Goal: Task Accomplishment & Management: Manage account settings

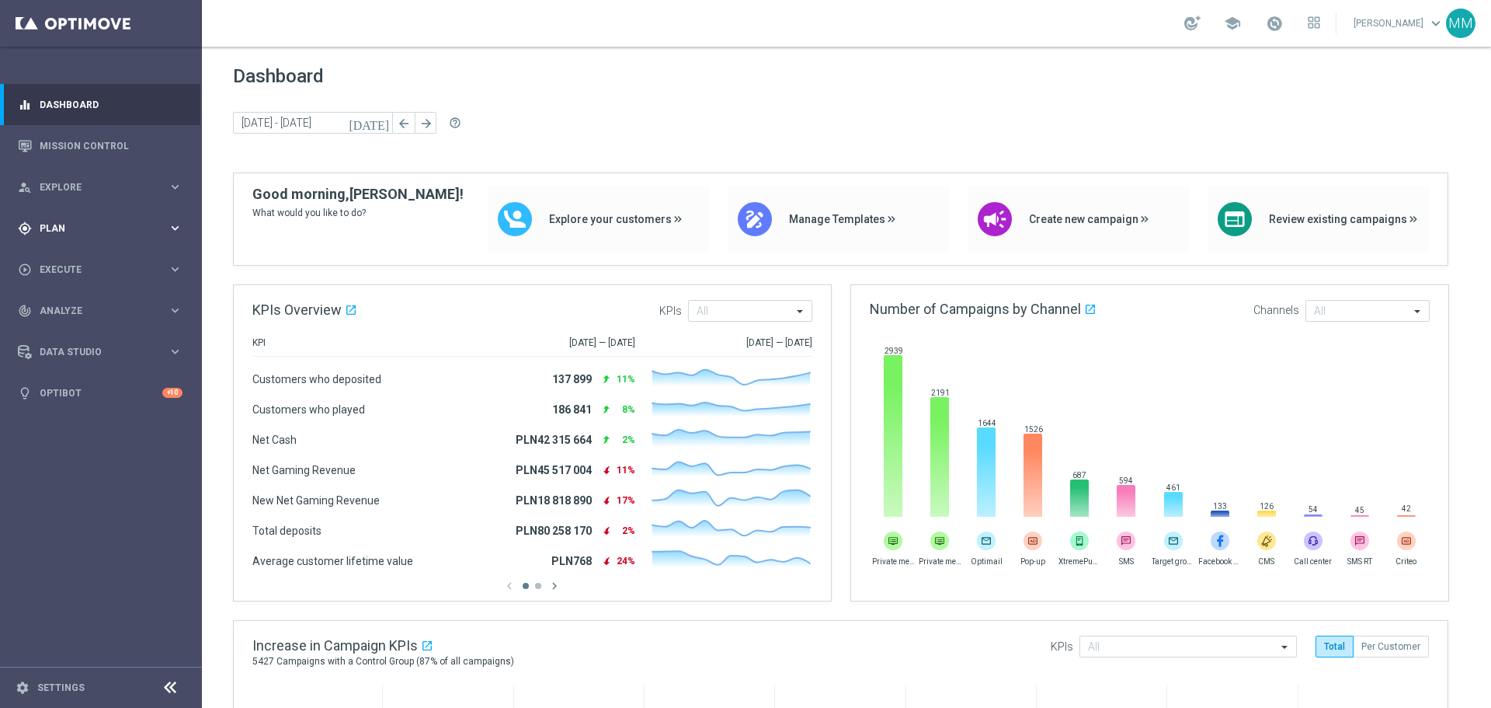
click at [76, 230] on span "Plan" at bounding box center [104, 228] width 128 height 9
click at [93, 262] on link "Target Groups" at bounding box center [100, 260] width 121 height 12
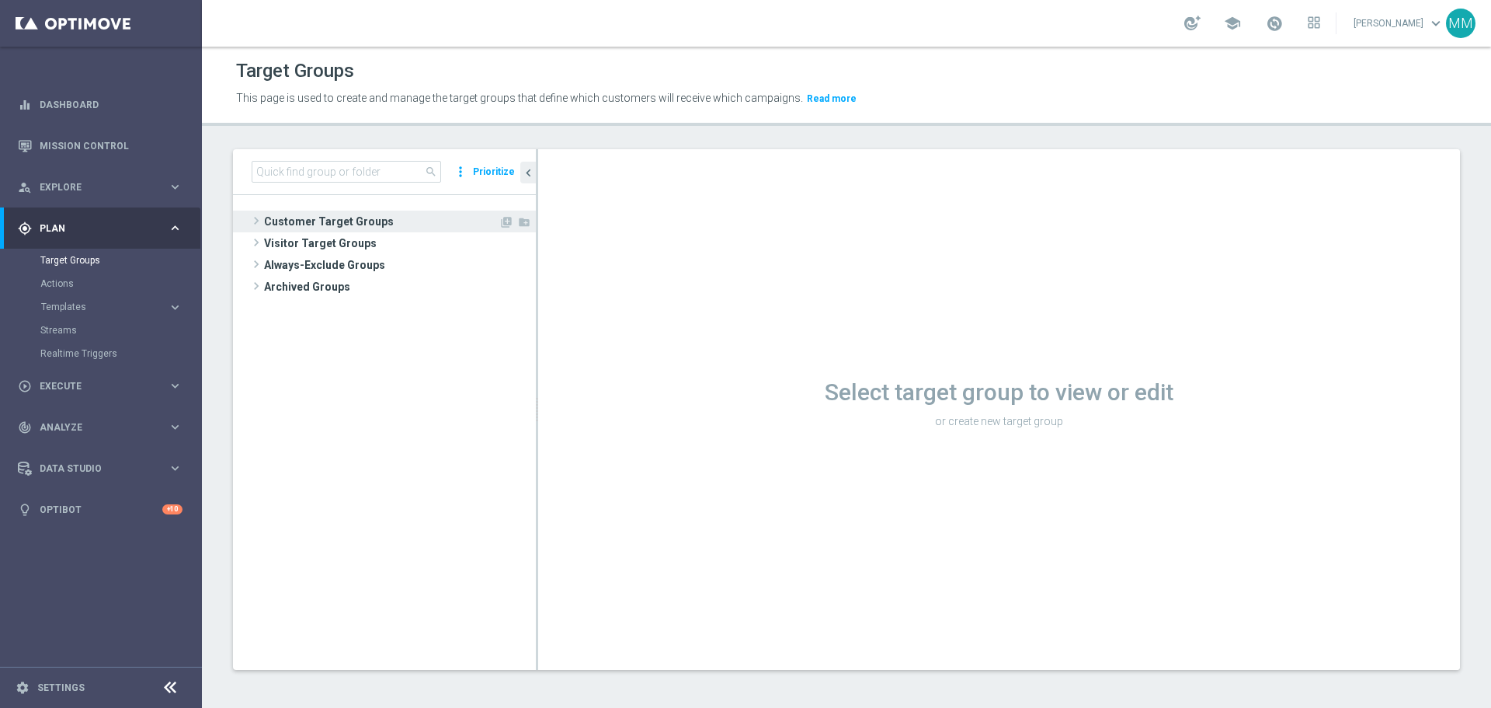
click at [316, 226] on span "Customer Target Groups" at bounding box center [381, 222] width 235 height 22
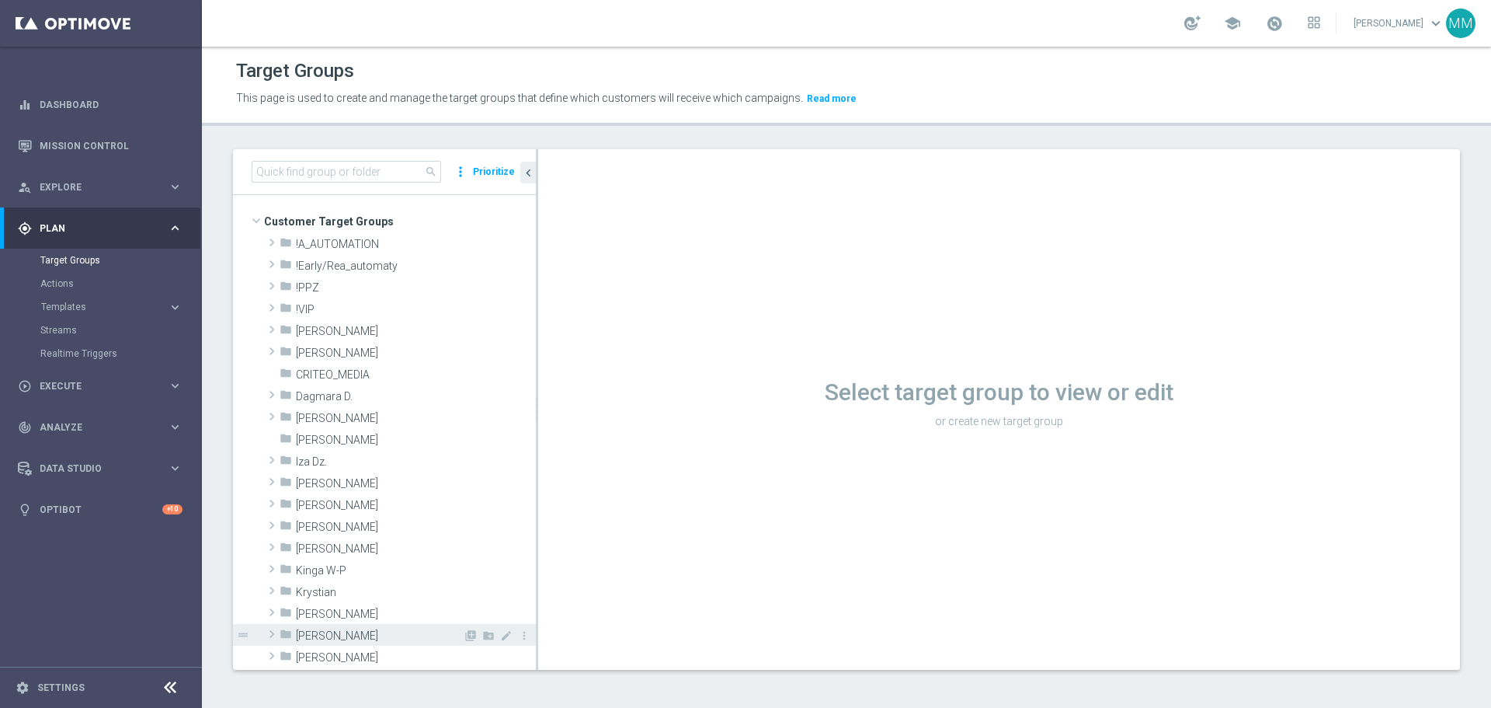
click at [336, 427] on span "Maria M." at bounding box center [379, 635] width 167 height 13
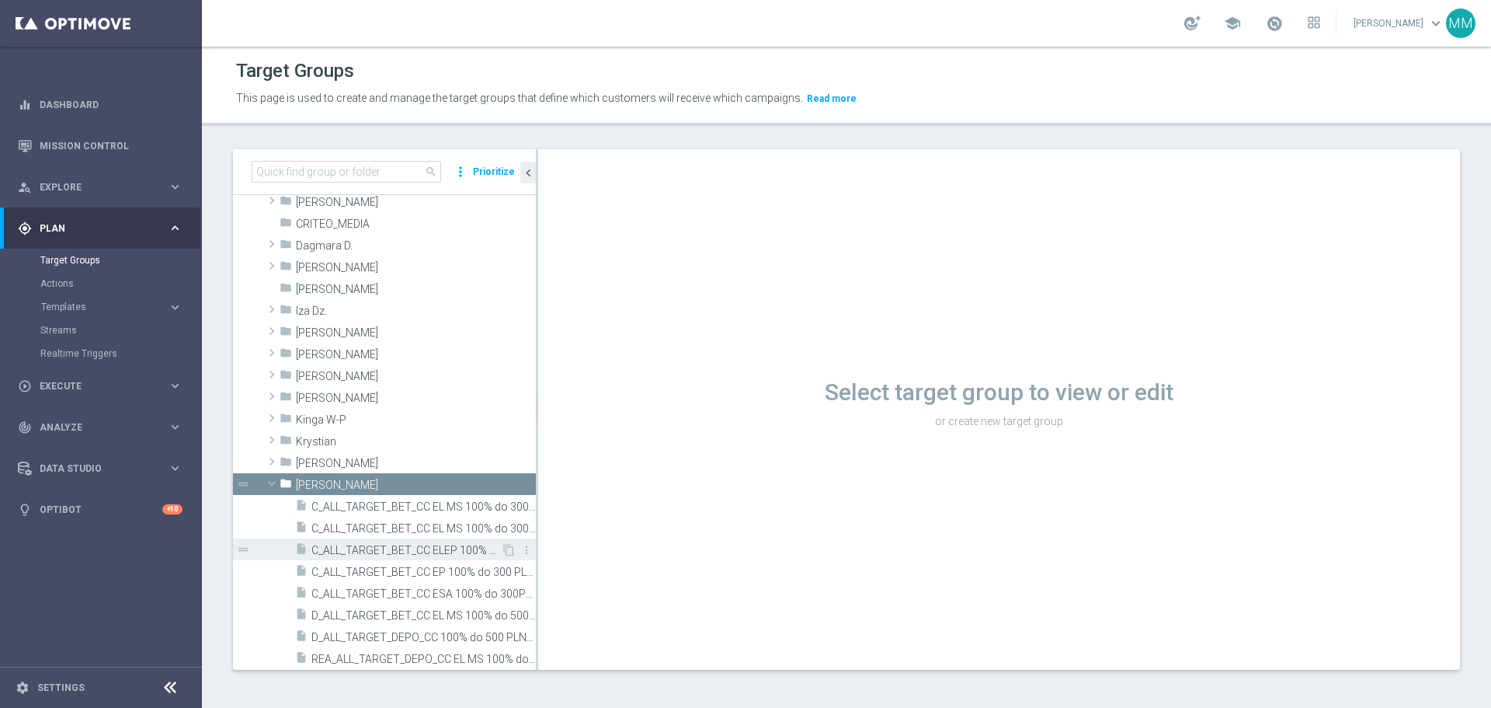
scroll to position [155, 0]
click at [387, 427] on span "C_ALL_TARGET_BET_CC EL MS 100% do 300 PLN CZW SMS_020925" at bounding box center [407, 502] width 190 height 13
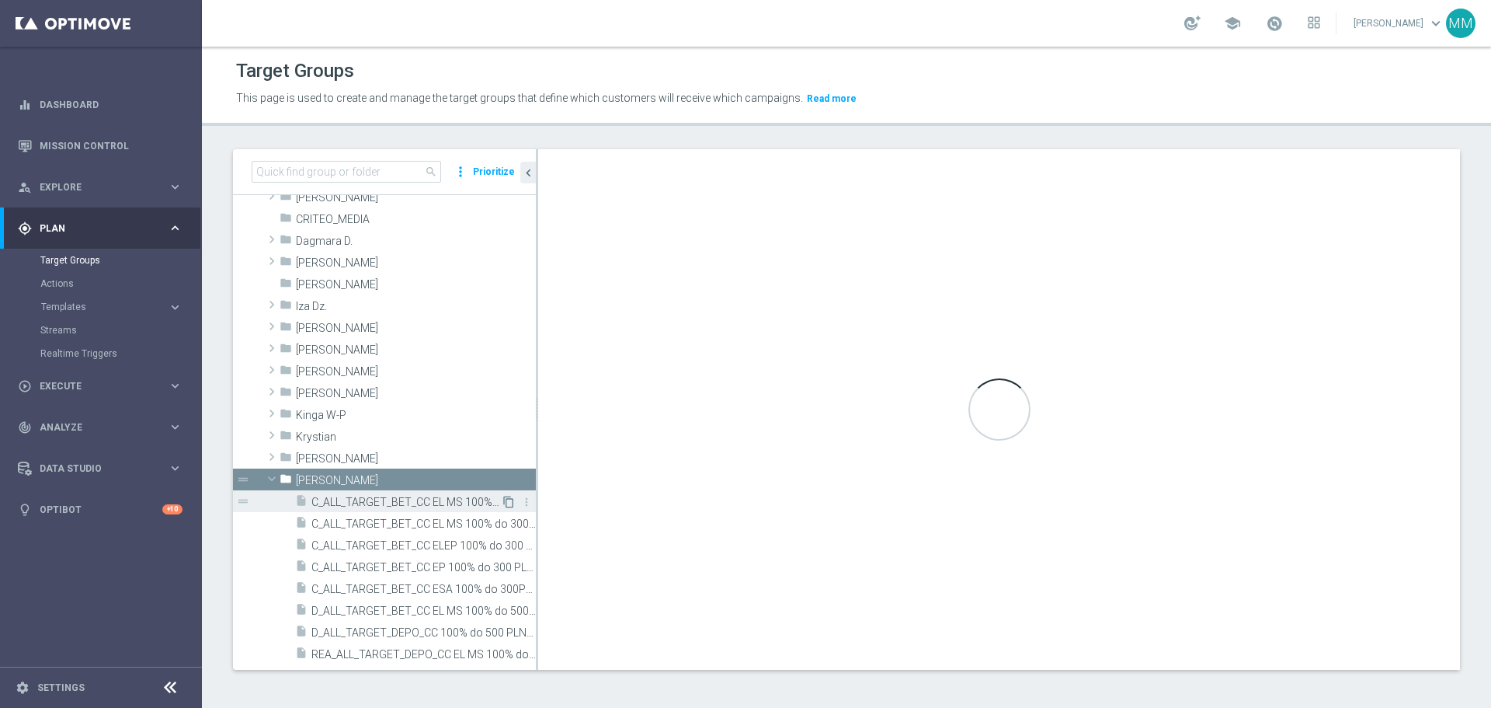
click at [503, 427] on icon "content_copy" at bounding box center [509, 502] width 12 height 12
click at [473, 427] on span "C_ALL_TARGET_BET_CC EL MS 100% do 300 PLN CZW SMS_020925" at bounding box center [407, 502] width 190 height 13
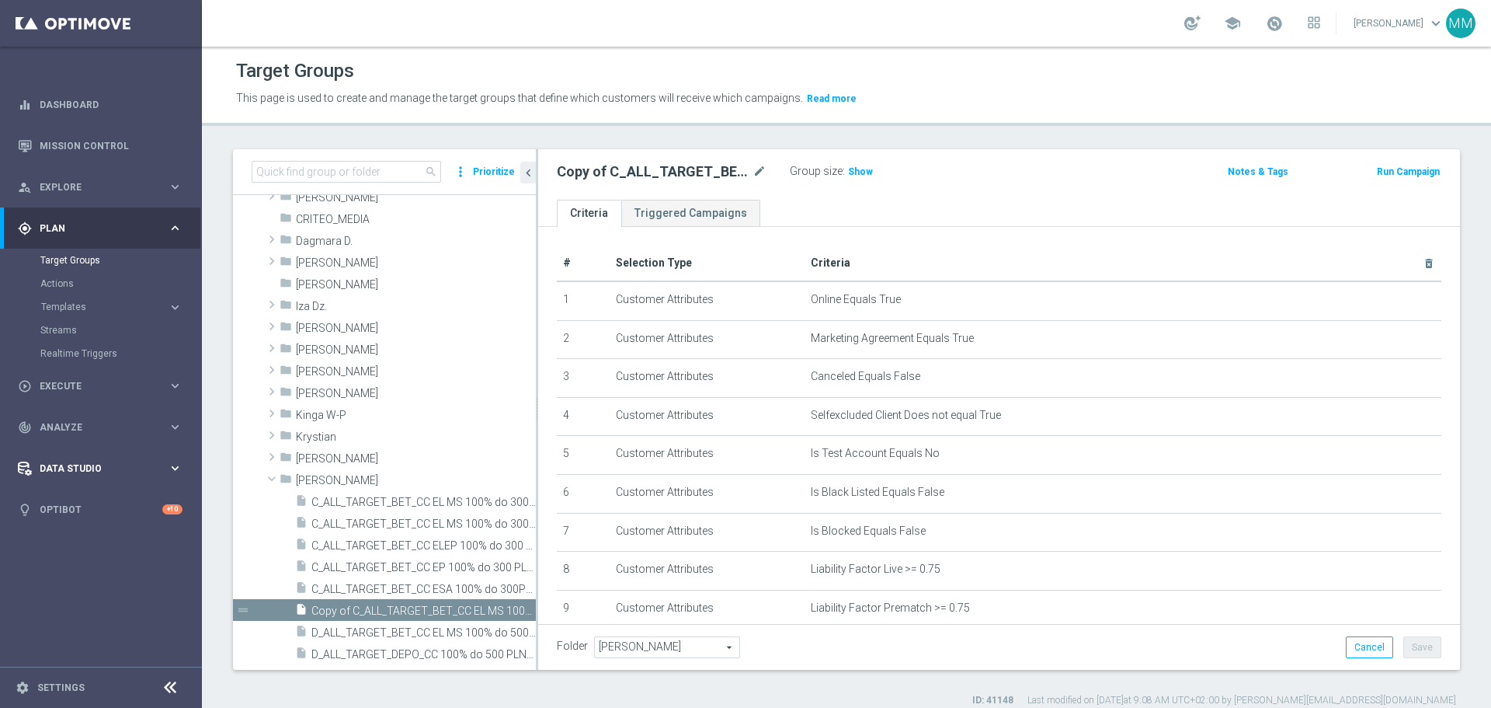
scroll to position [268, 0]
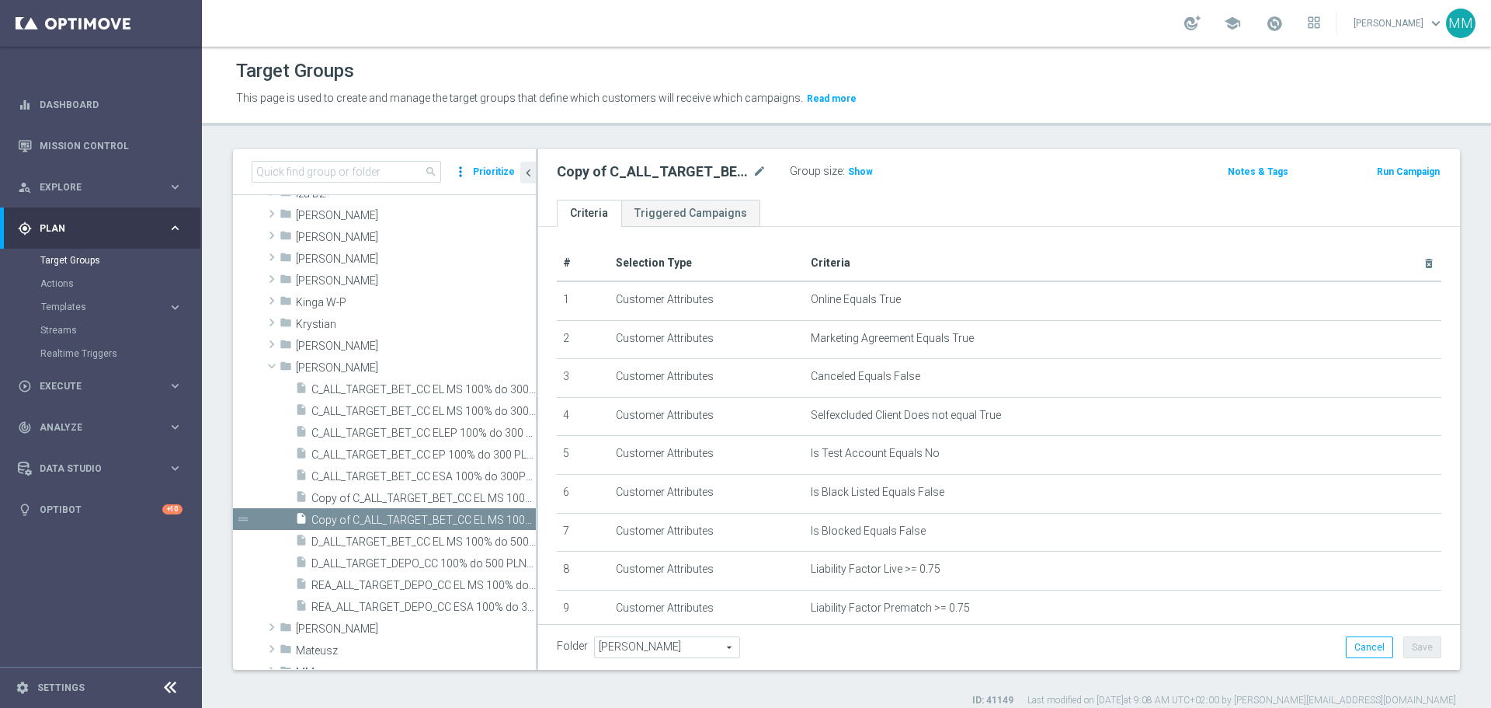
scroll to position [288, 0]
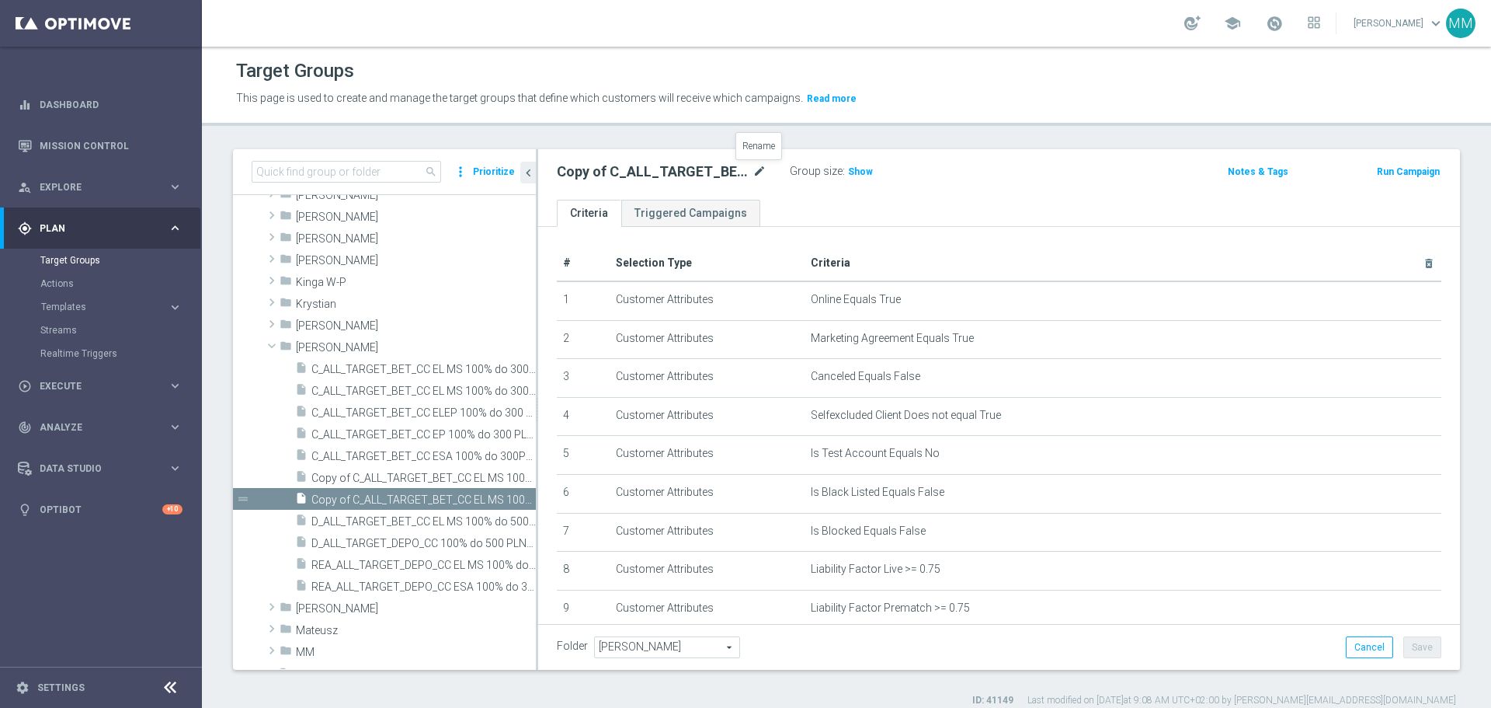
click at [757, 171] on icon "mode_edit" at bounding box center [760, 171] width 14 height 19
drag, startPoint x: 599, startPoint y: 172, endPoint x: 498, endPoint y: 173, distance: 101.0
click at [498, 173] on as-split "search more_vert Prioritize Customer Target Groups library_add create_new_folder" at bounding box center [846, 409] width 1227 height 520
click at [565, 176] on input "C_ALL_TARGET_BET_CC EL MS 100% do 300 PLN CZW SMS_020925 (1)" at bounding box center [662, 173] width 210 height 22
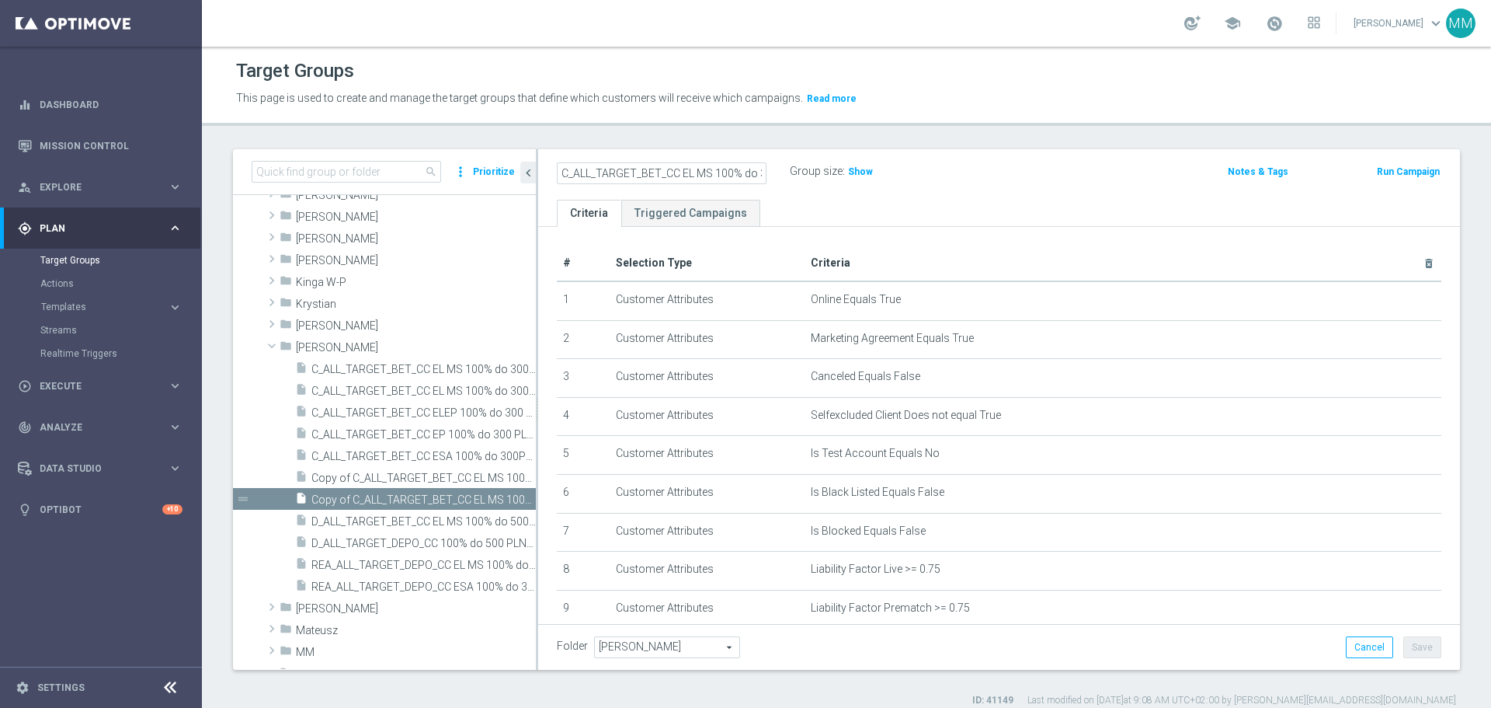
click at [684, 172] on input "C_ALL_TARGET_BET_CC EL MS 100% do 300 PLN CZW SMS_020925 (1)" at bounding box center [662, 173] width 210 height 22
click at [715, 172] on input "C_ALL_TARGET_BET_CC LM MS 100% do 300 PLN CZW SMS_020925 (1)" at bounding box center [662, 173] width 210 height 22
drag, startPoint x: 660, startPoint y: 170, endPoint x: 642, endPoint y: 171, distance: 17.9
click at [642, 171] on input "C_ALL_TARGET_BET_CC LM 100% do 300 PLN CZW SMS_020925 (1)" at bounding box center [662, 173] width 210 height 22
click at [738, 174] on input "C_ALL_TARGET_WAGER_CC LM 100% do 300 PLN CZW SMS_020925 (1)" at bounding box center [662, 173] width 210 height 22
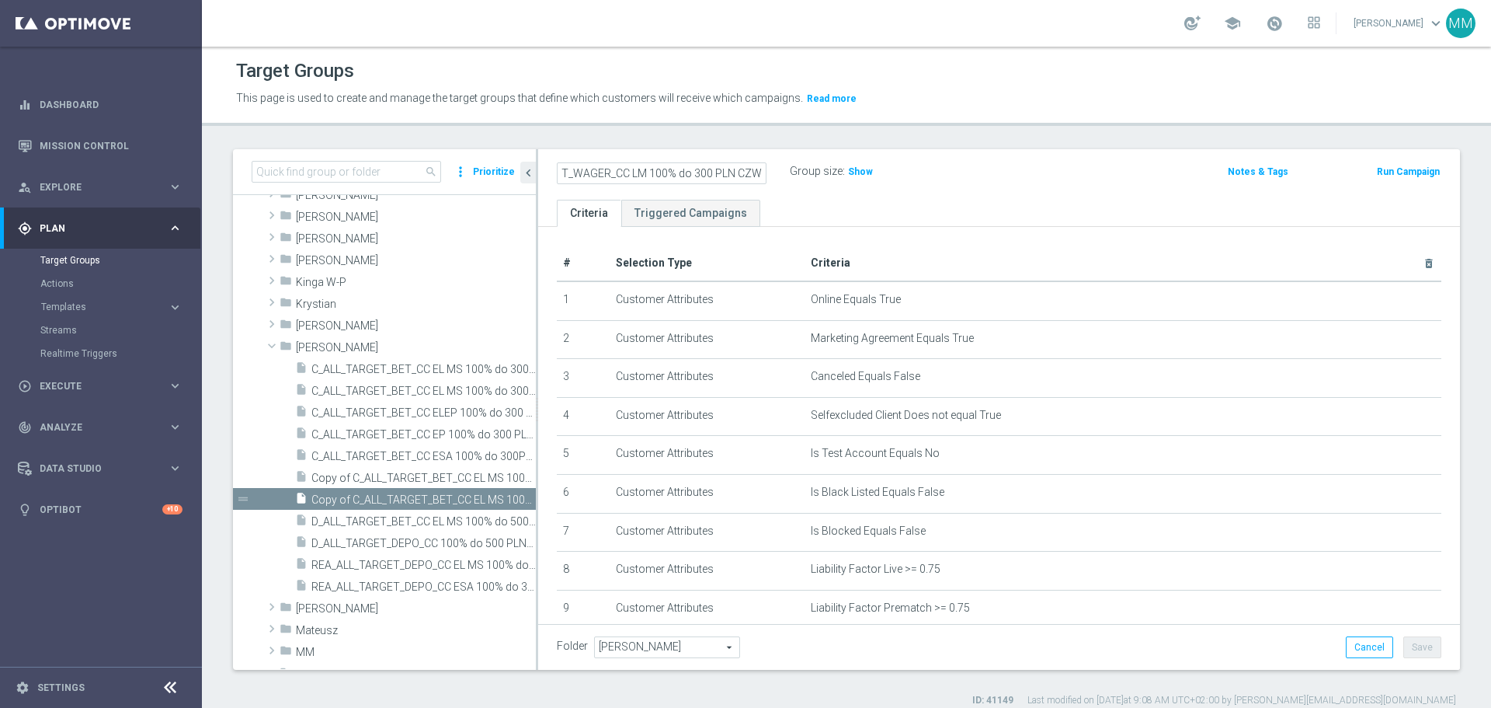
scroll to position [0, 75]
type input "C_ALL_TARGET_WAGER_CC LM 100% do 300 PLN CZW SMS_020925 (1)"
click at [520, 427] on icon "more_vert" at bounding box center [526, 499] width 12 height 12
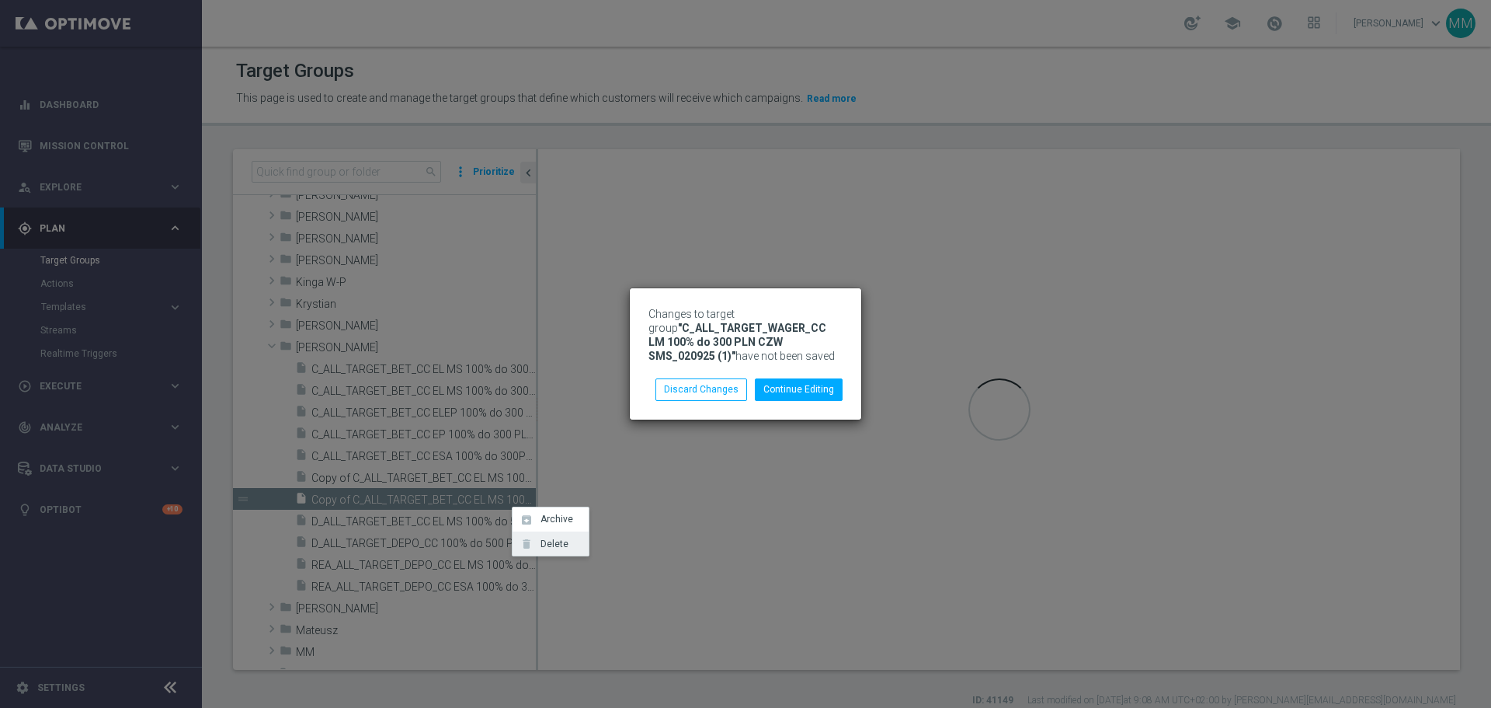
click at [544, 427] on span "Delete" at bounding box center [551, 543] width 33 height 11
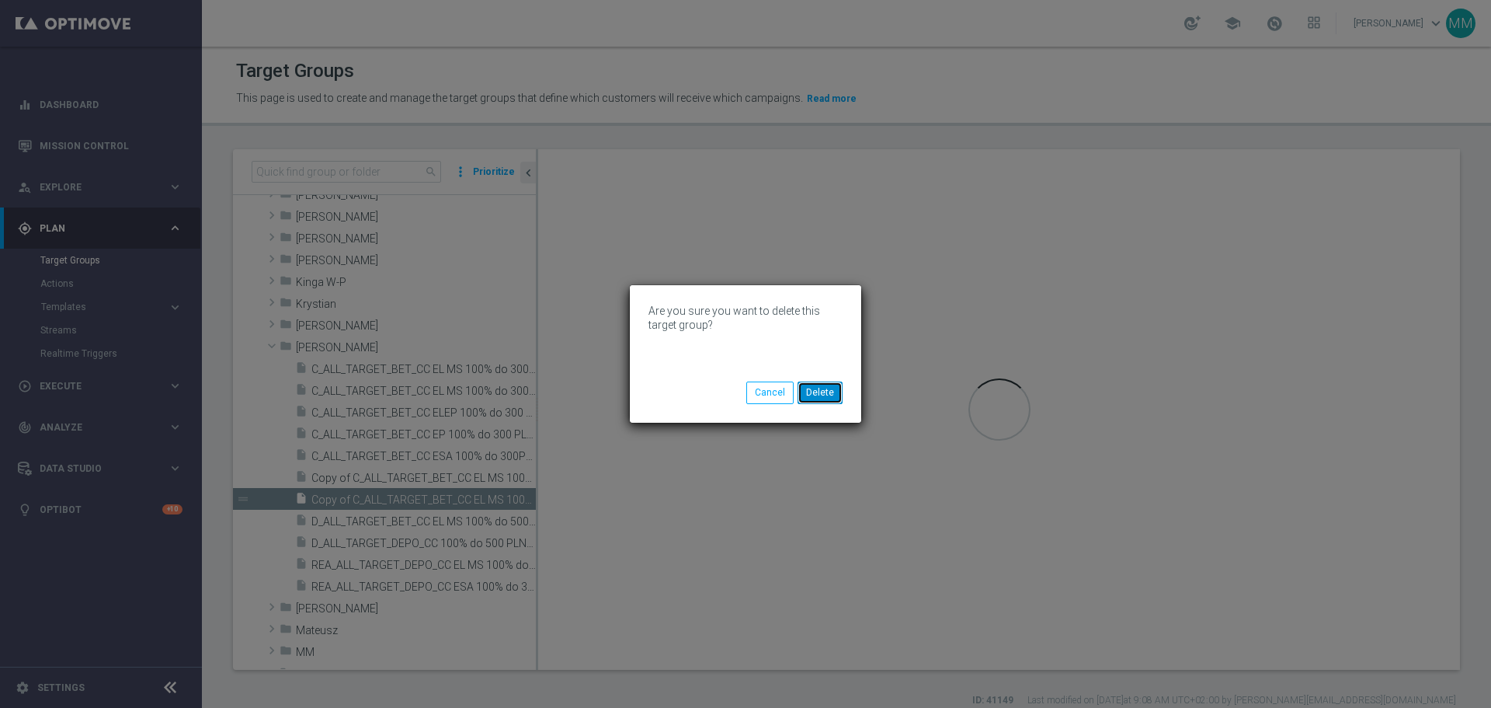
click at [835, 392] on button "Delete" at bounding box center [820, 392] width 45 height 22
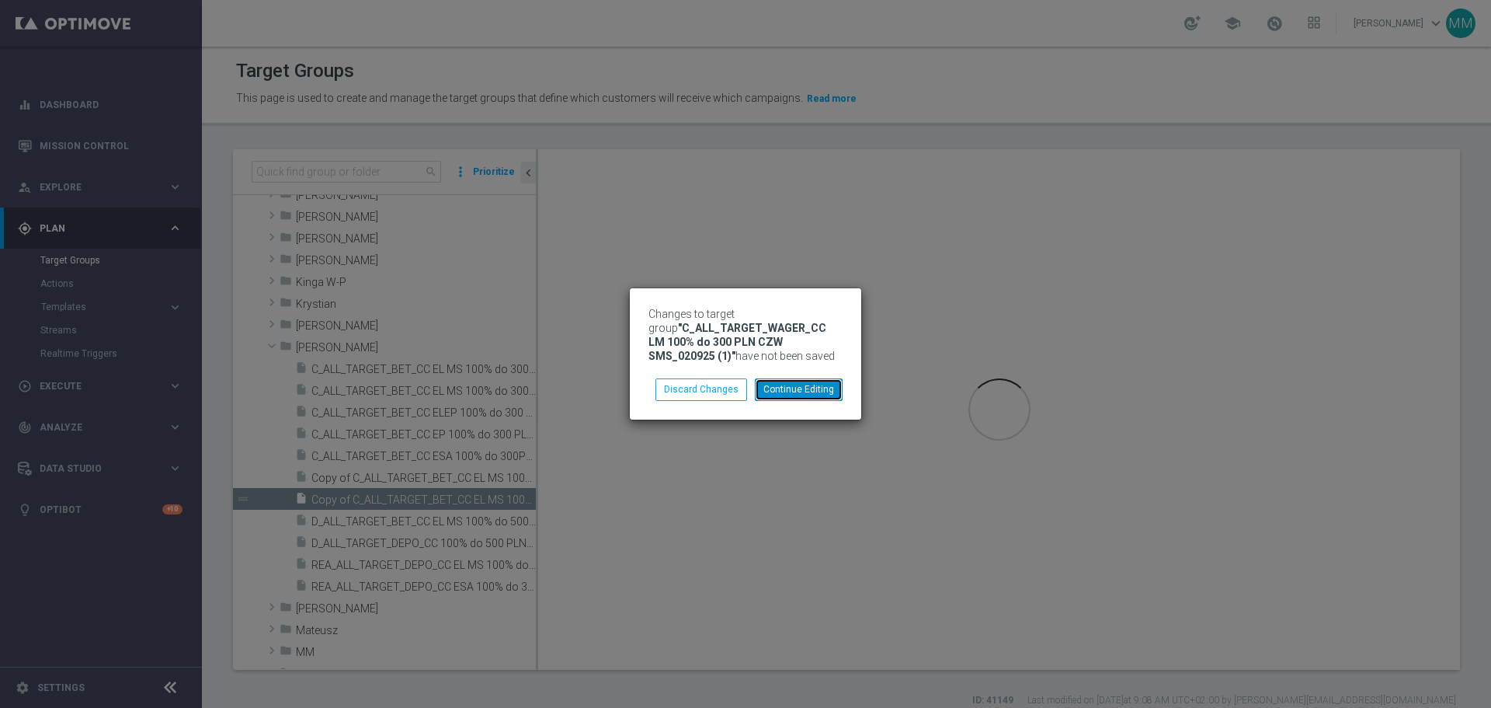
click at [791, 391] on button "Continue Editing" at bounding box center [799, 389] width 88 height 22
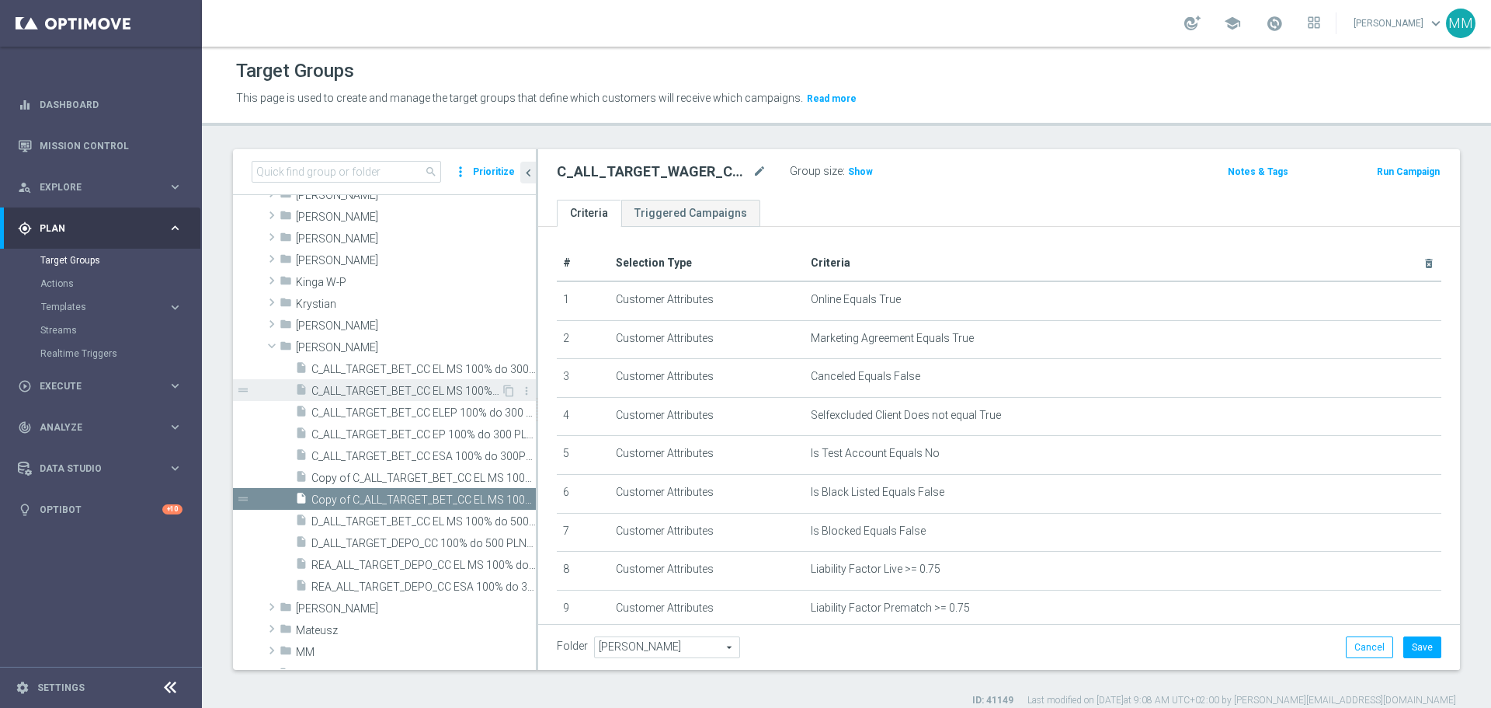
click at [412, 389] on span "C_ALL_TARGET_BET_CC EL MS 100% do 300 PLN_020925" at bounding box center [407, 391] width 190 height 13
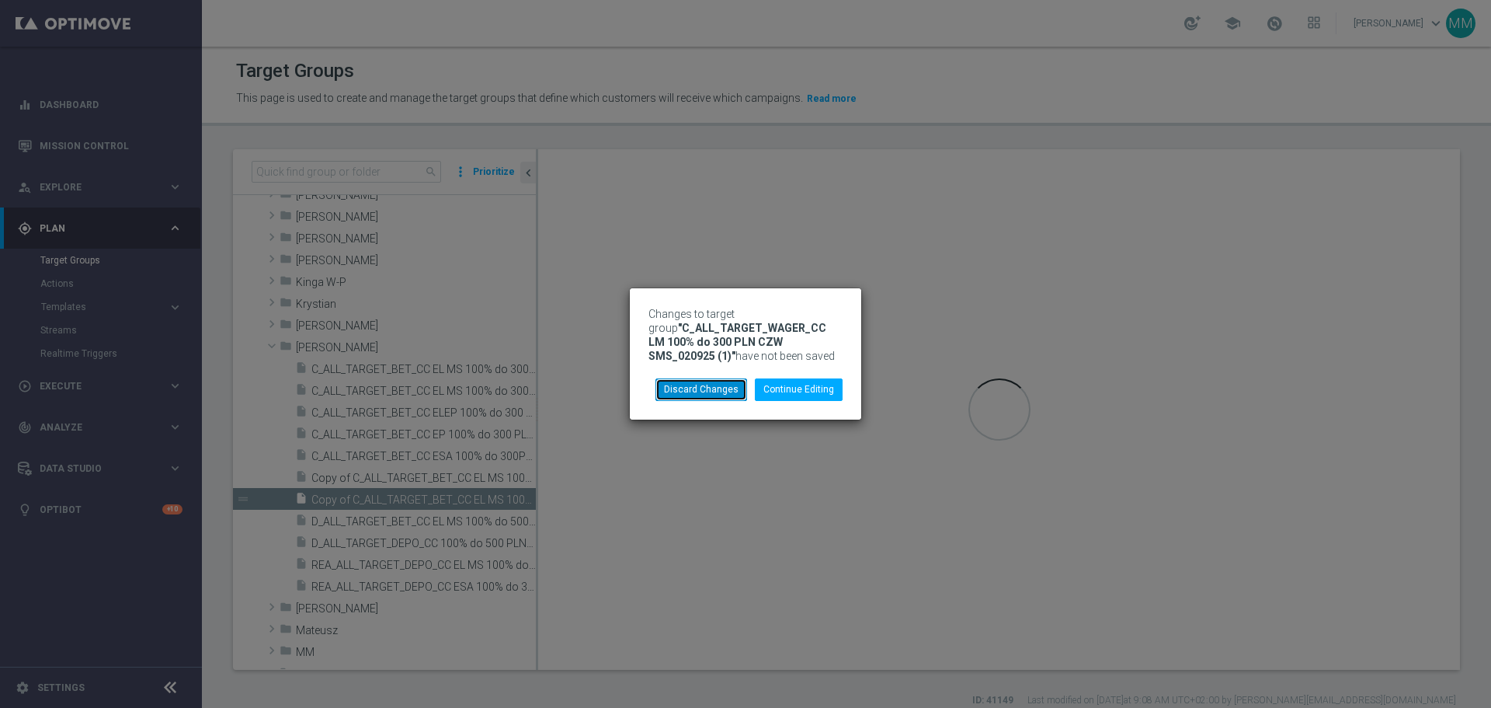
click at [719, 389] on button "Discard Changes" at bounding box center [702, 389] width 92 height 22
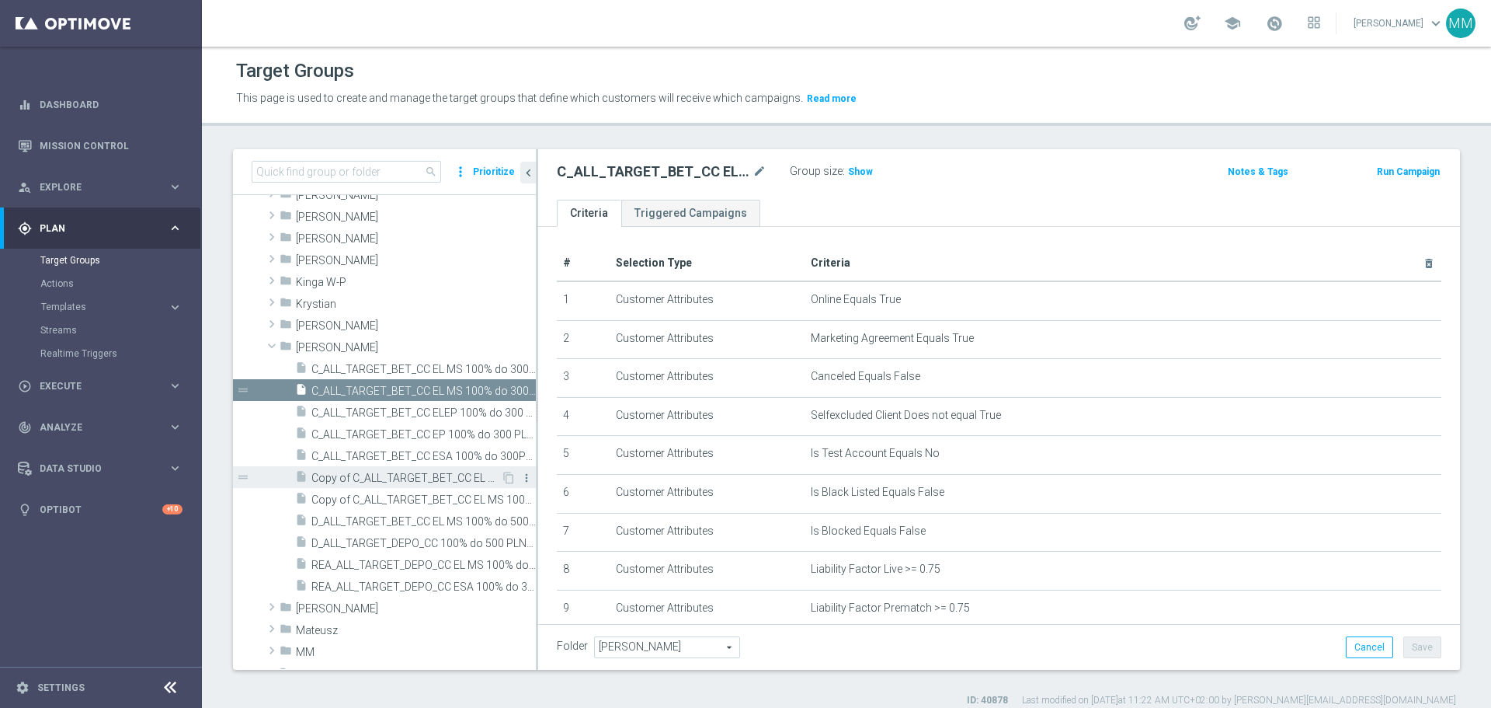
click at [520, 427] on icon "more_vert" at bounding box center [526, 478] width 12 height 12
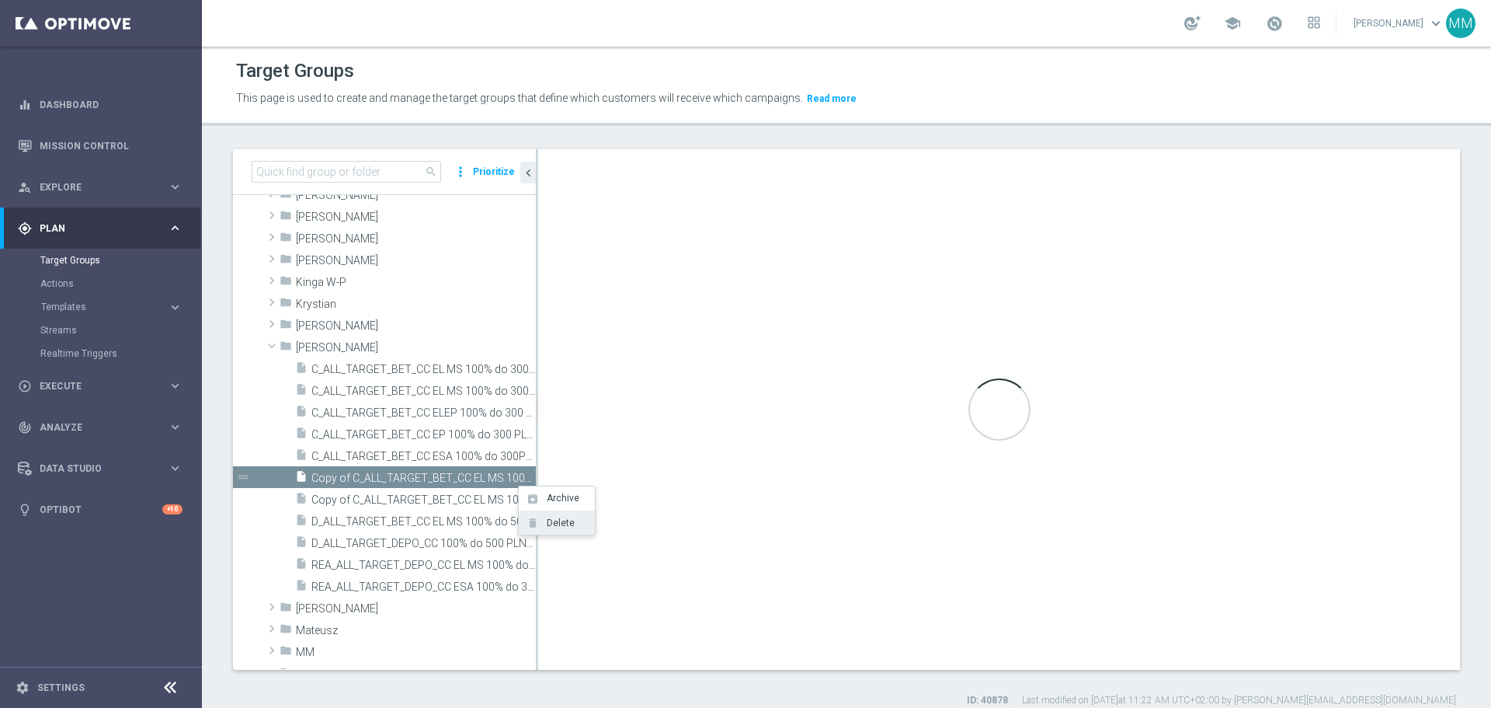
checkbox input "true"
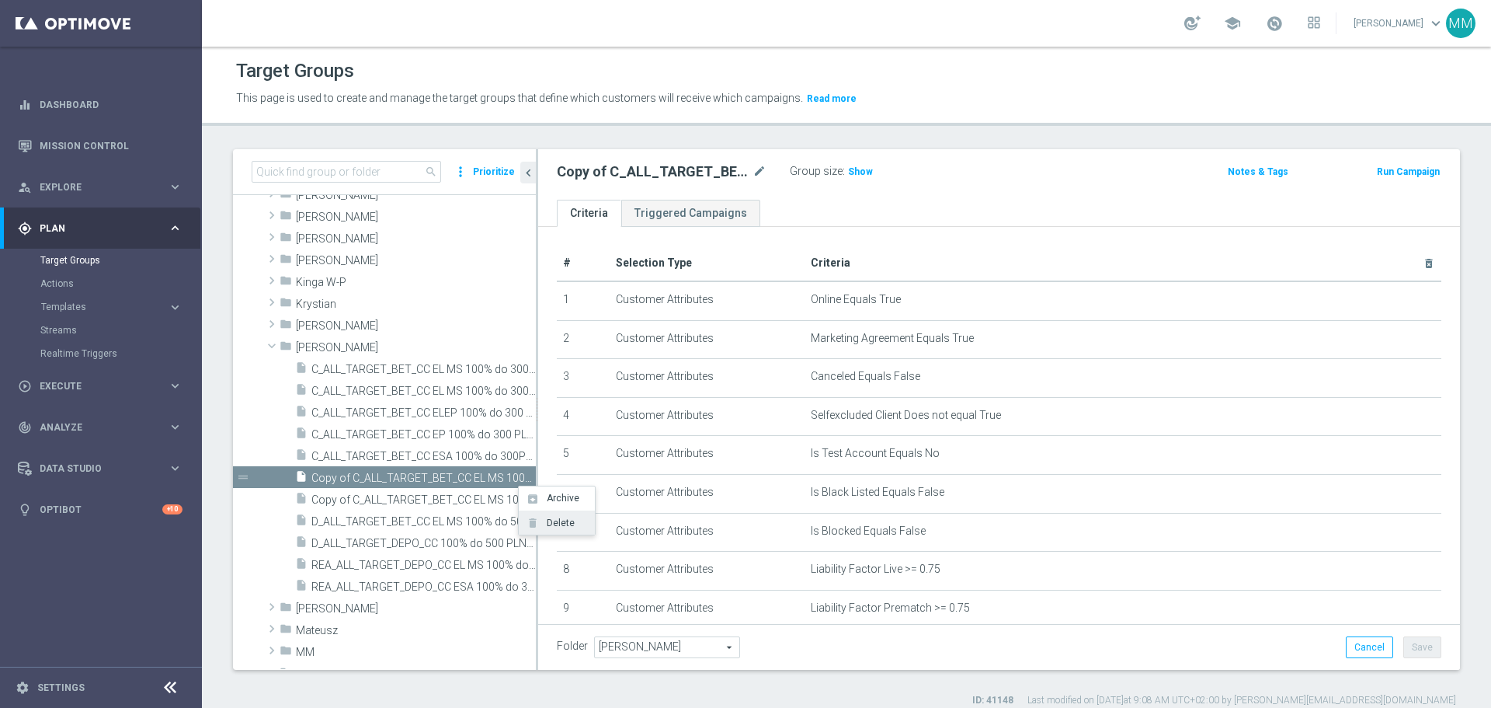
click at [555, 427] on span "Delete" at bounding box center [557, 522] width 33 height 11
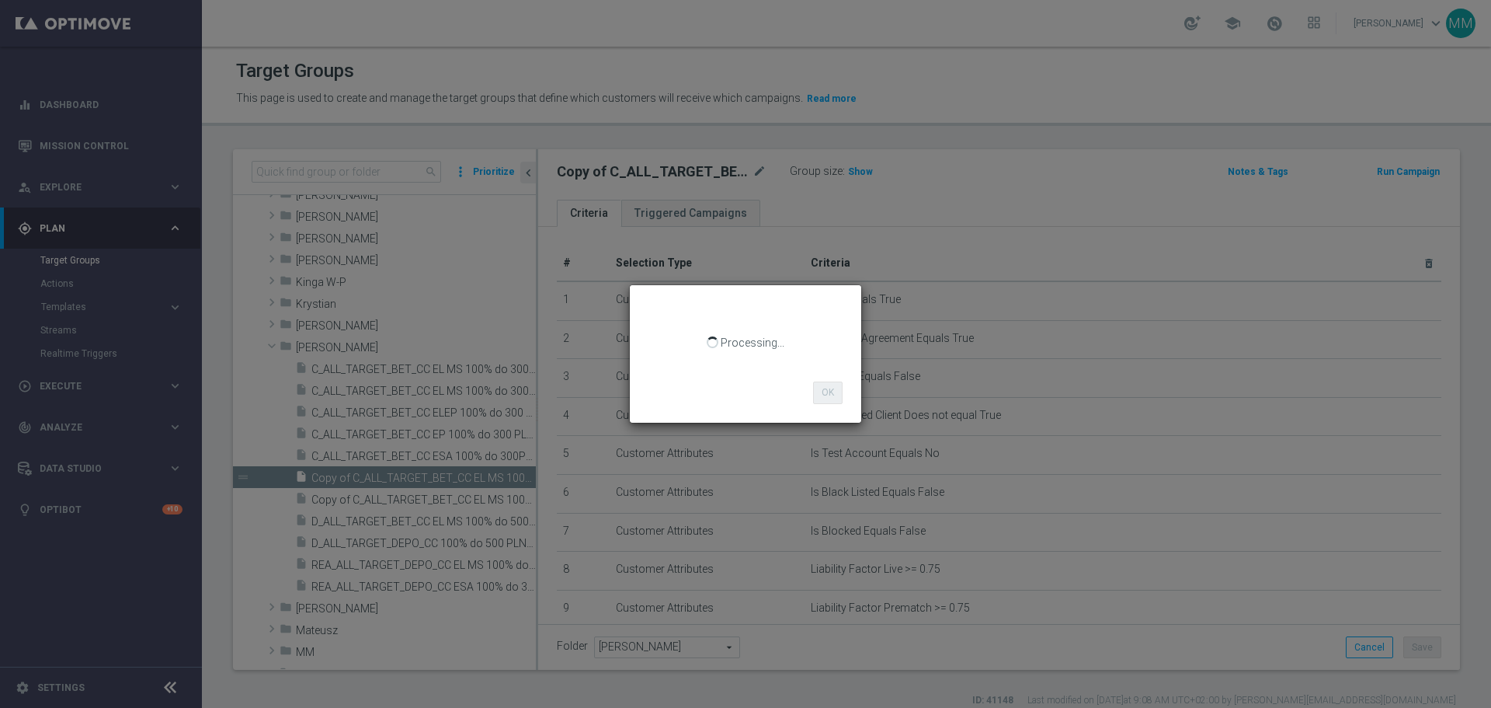
click at [507, 427] on div "Processing... OK" at bounding box center [745, 354] width 1491 height 708
click at [832, 388] on button "Delete" at bounding box center [820, 392] width 45 height 22
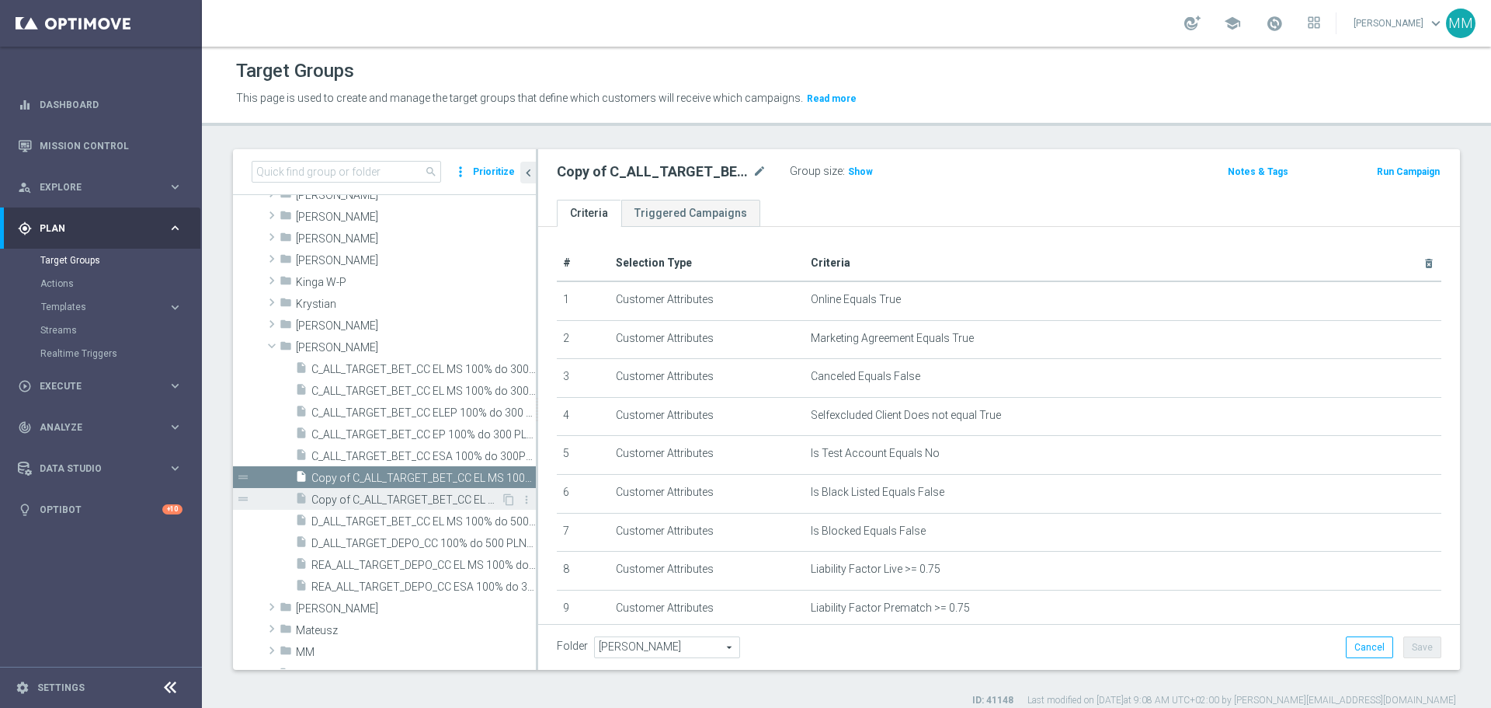
click at [481, 427] on div "insert_drive_file Copy of C_ALL_TARGET_BET_CC EL MS 100% do 300 PLN CZW SMS_020…" at bounding box center [398, 499] width 206 height 22
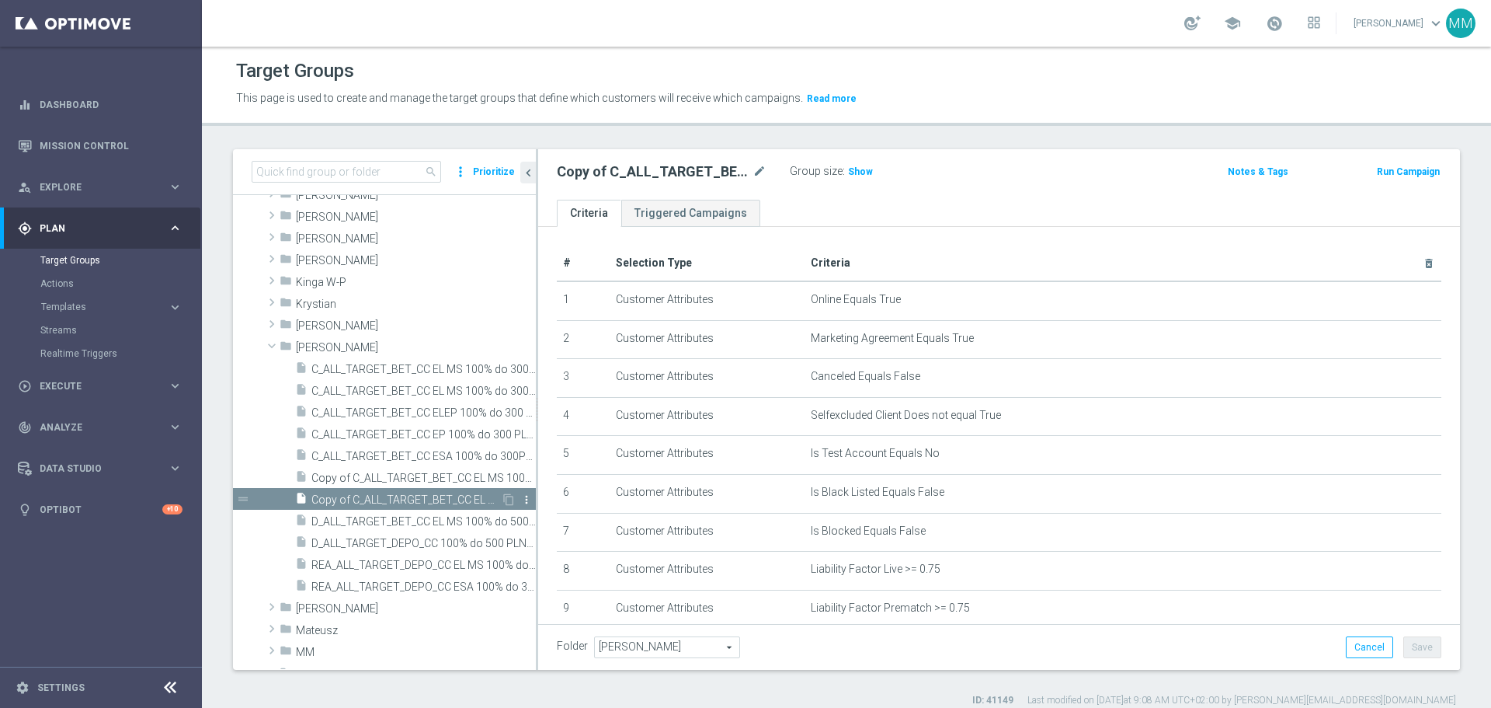
click at [520, 427] on icon "more_vert" at bounding box center [526, 499] width 12 height 12
click at [570, 427] on li "delete Delete" at bounding box center [555, 542] width 76 height 24
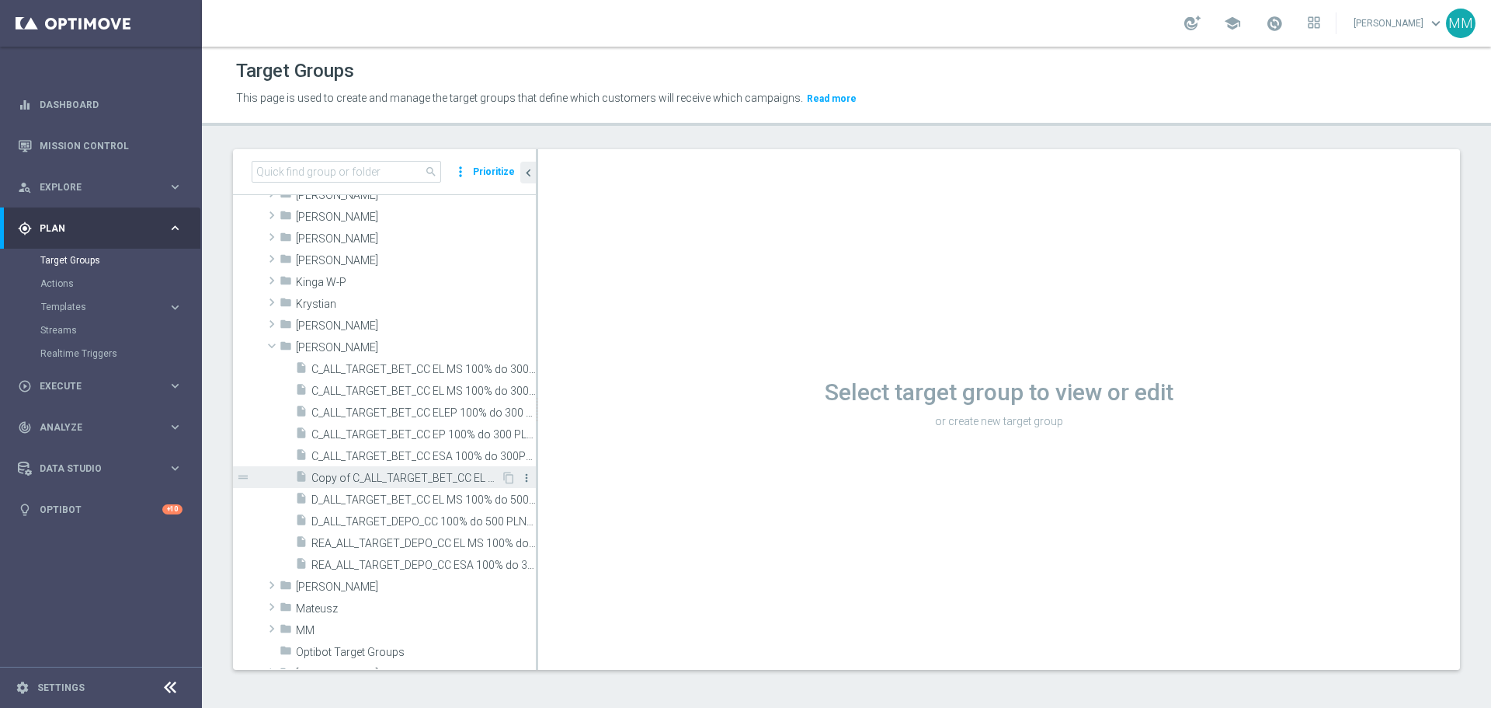
click at [520, 427] on icon "more_vert" at bounding box center [526, 478] width 12 height 12
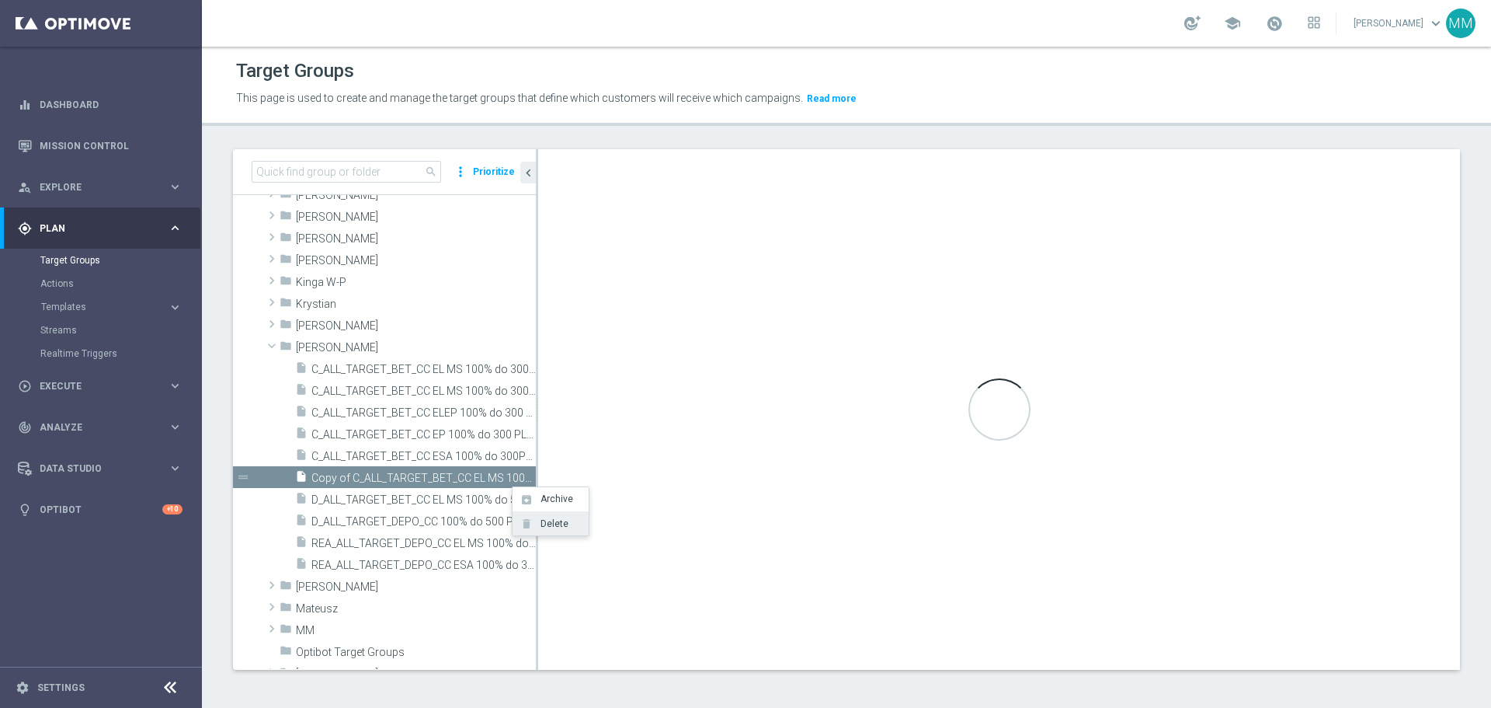
click at [543, 427] on li "delete Delete" at bounding box center [551, 523] width 76 height 24
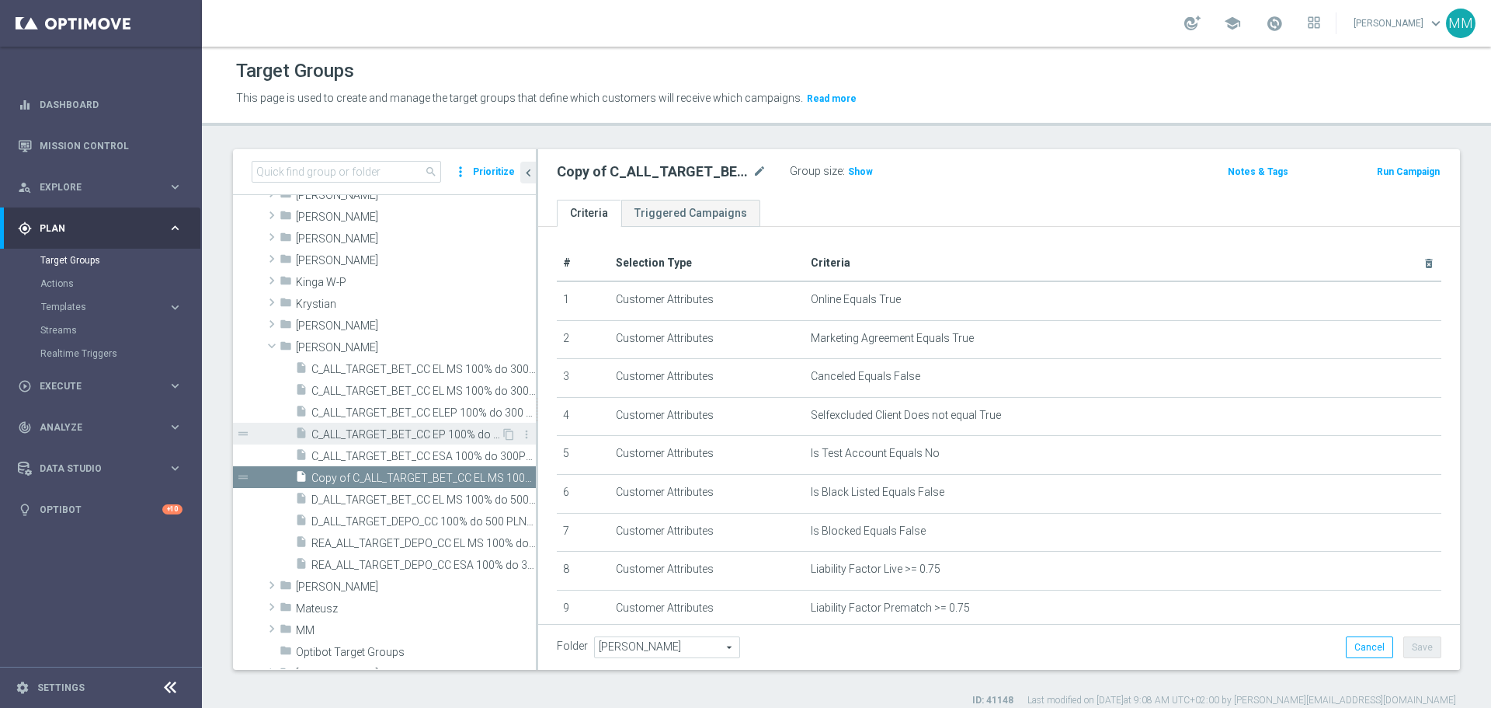
click at [437, 427] on span "C_ALL_TARGET_BET_CC EP 100% do 300 PLN_040825" at bounding box center [407, 434] width 190 height 13
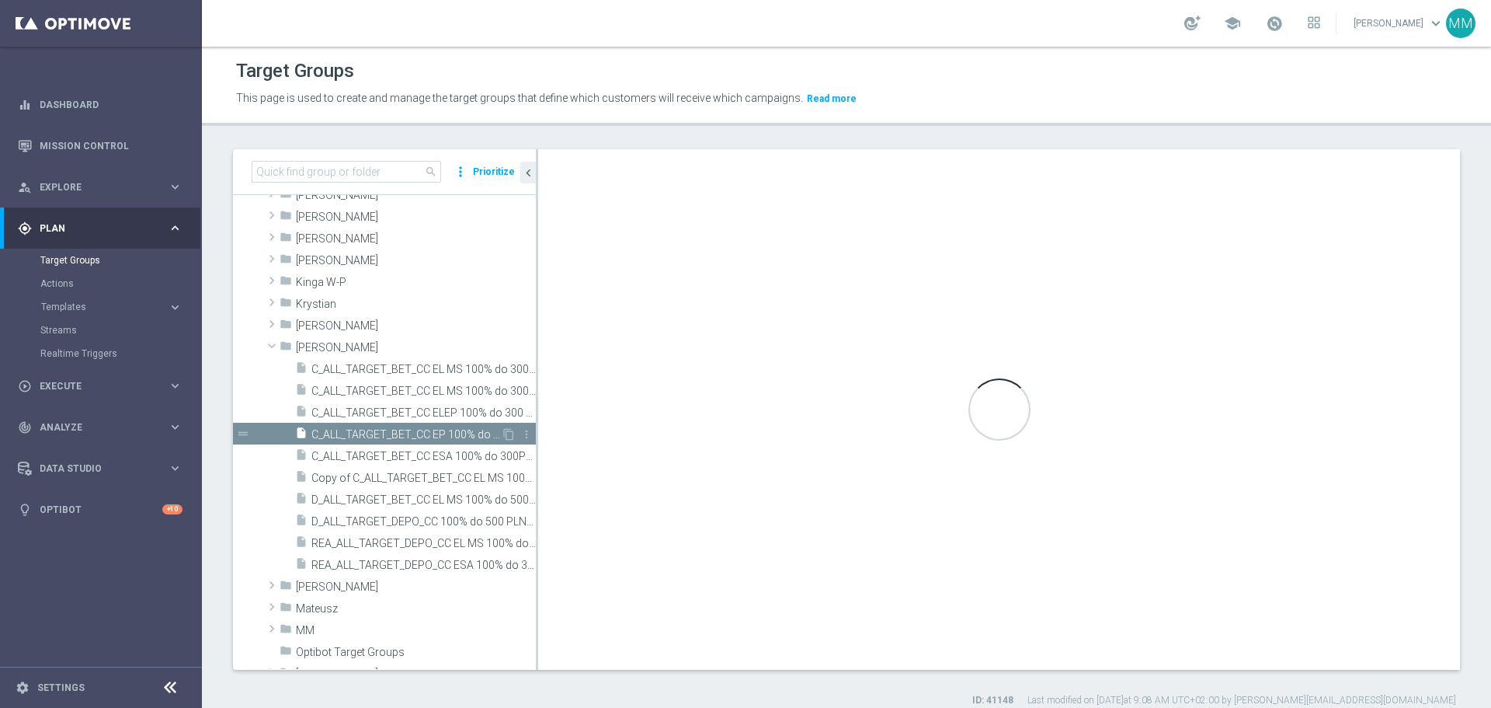
checkbox input "false"
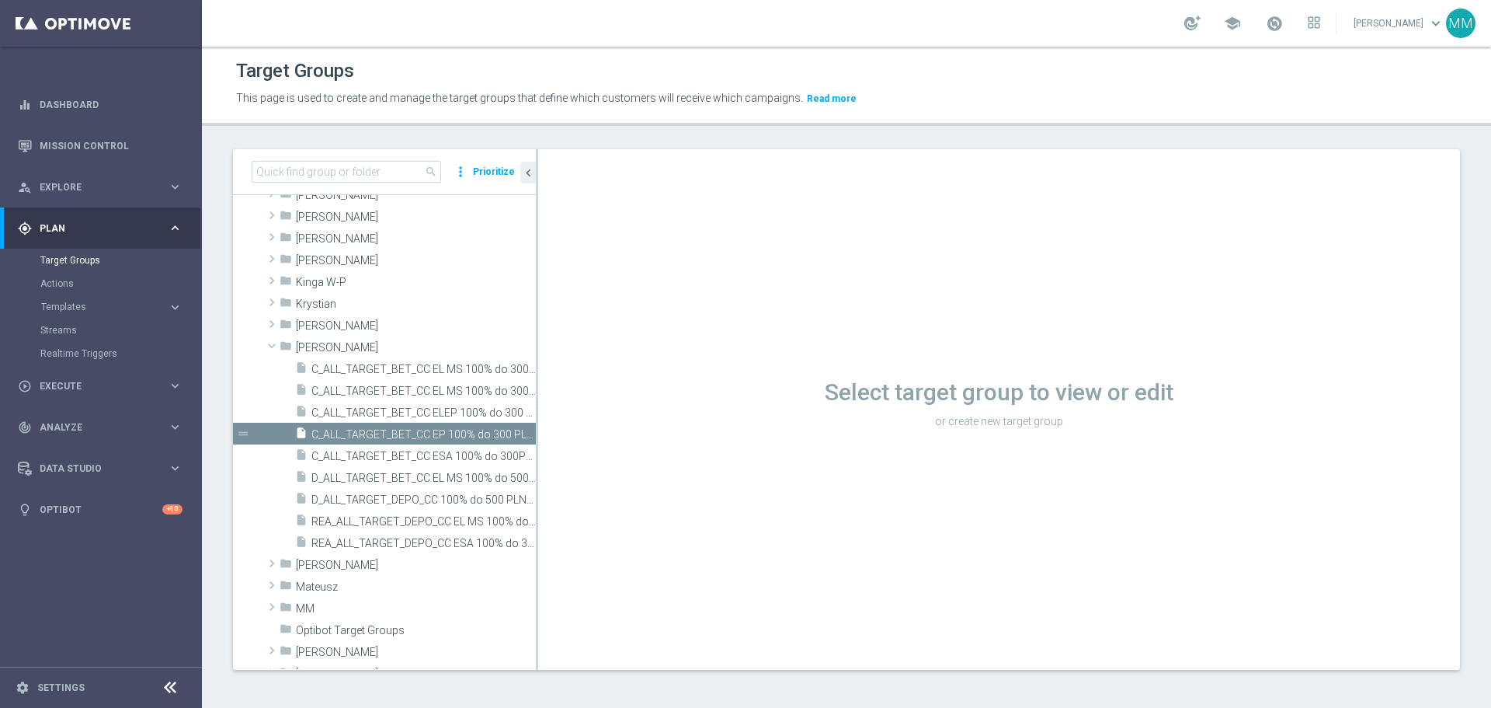
scroll to position [228, 0]
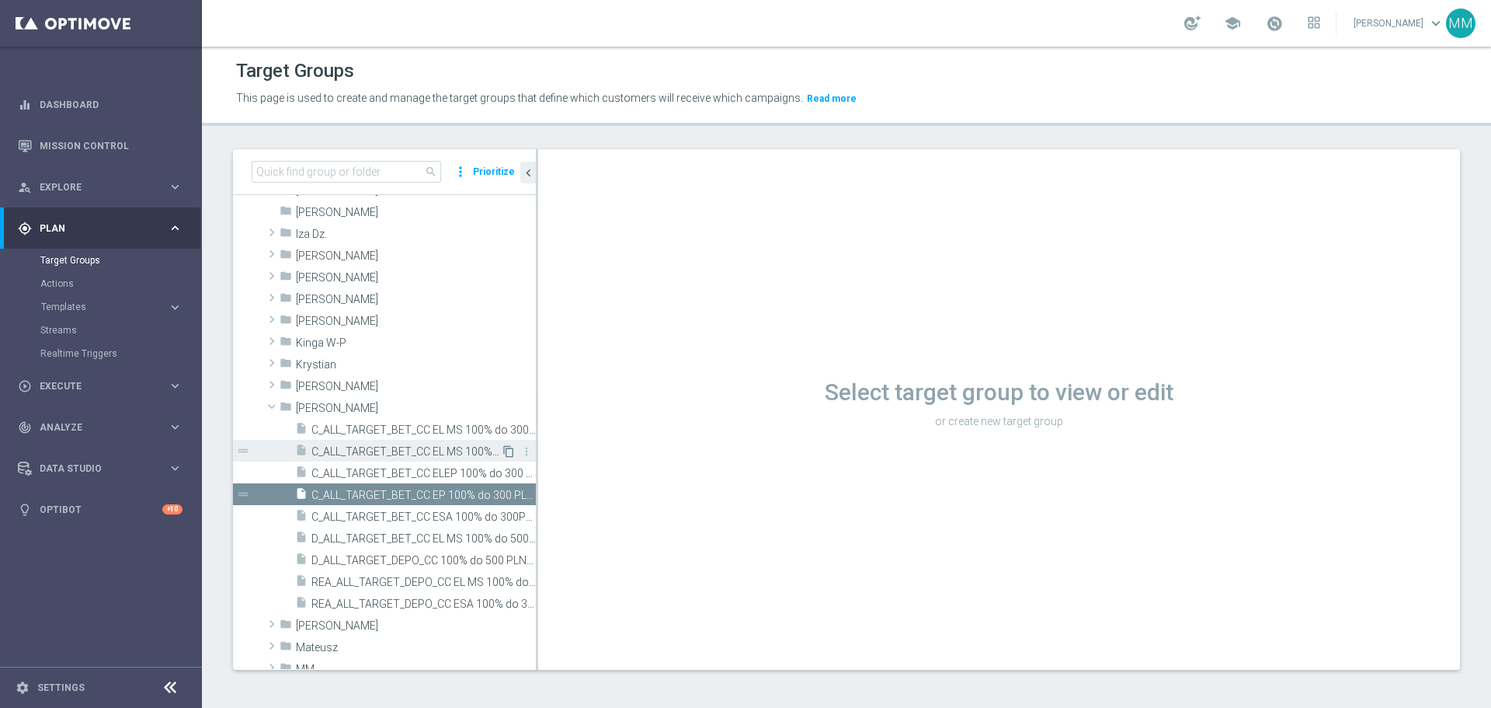
click at [503, 427] on icon "content_copy" at bounding box center [509, 451] width 12 height 12
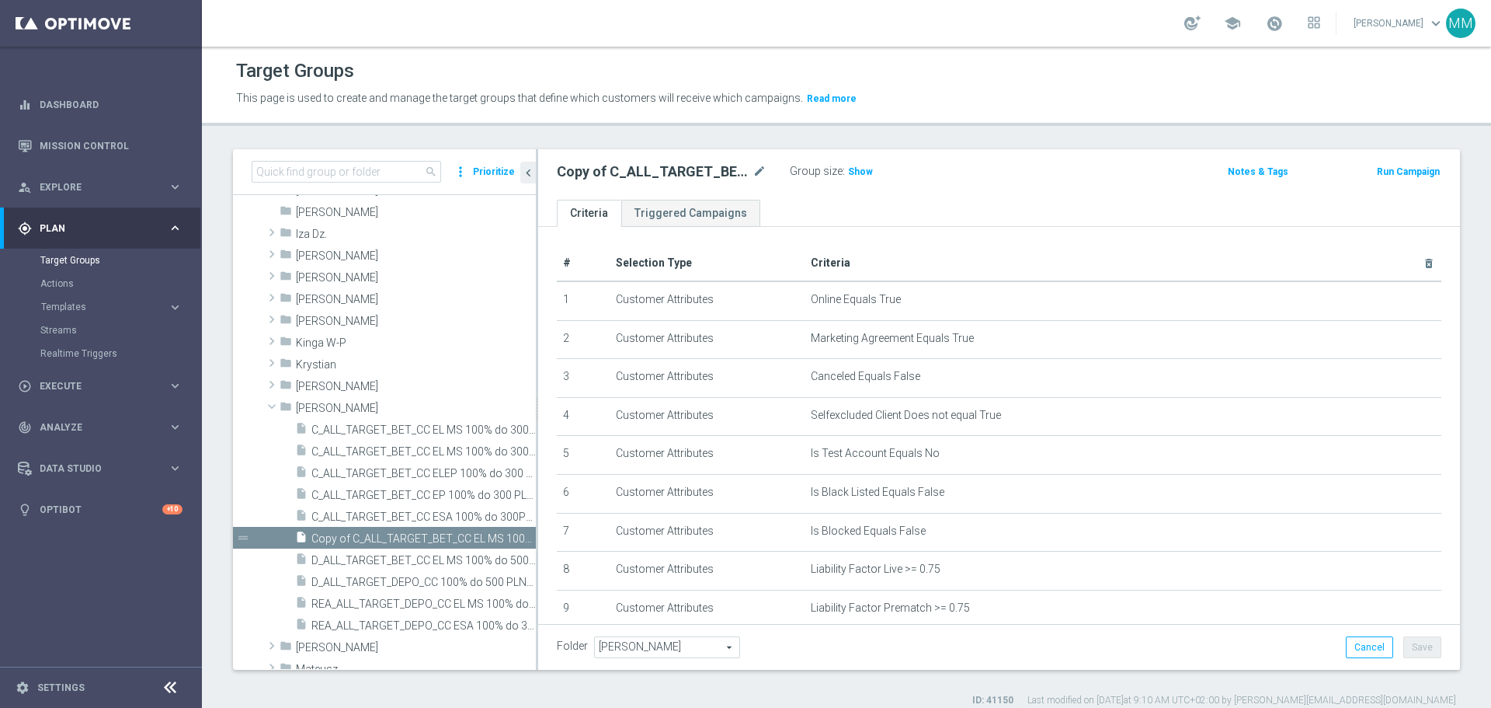
scroll to position [268, 0]
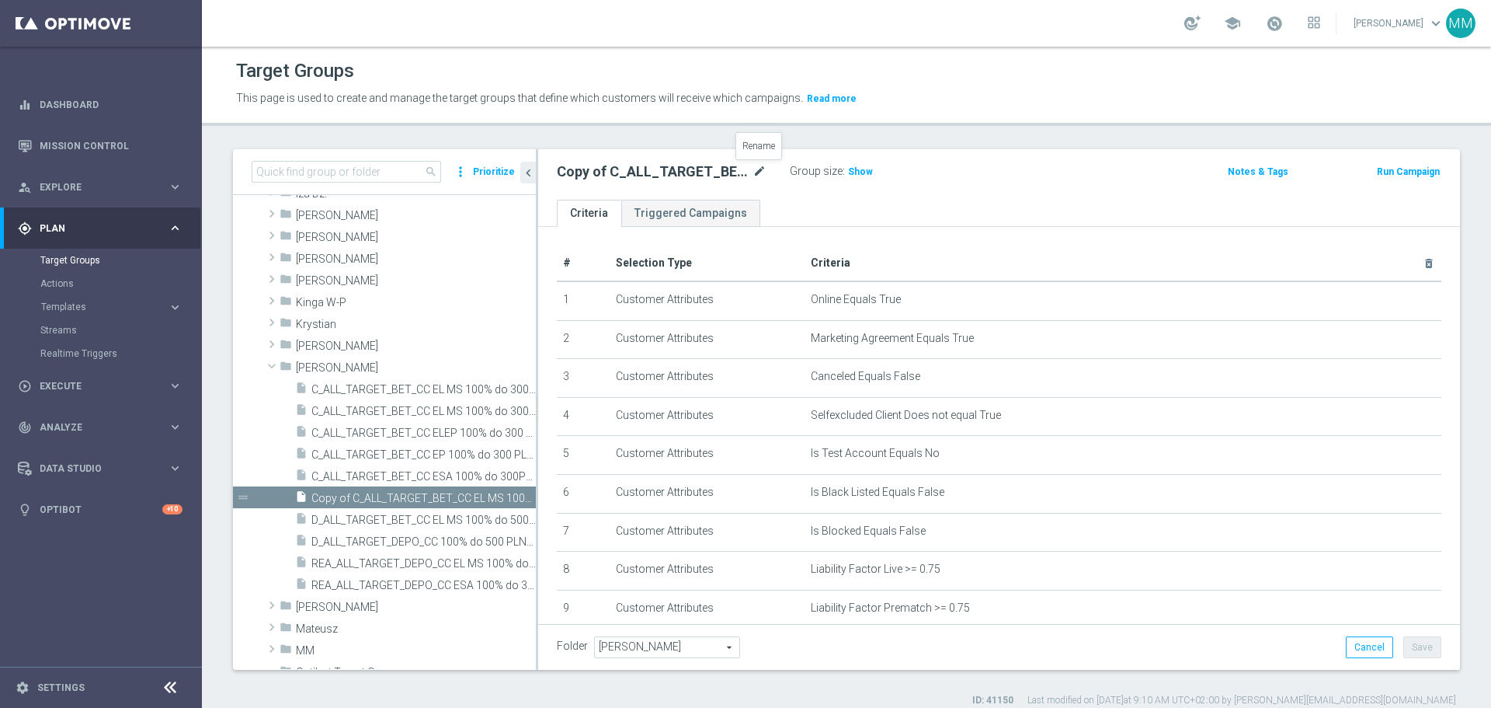
click at [763, 169] on icon "mode_edit" at bounding box center [760, 171] width 14 height 19
click at [586, 177] on input "Copy of C_ALL_TARGET_BET_CC EL MS 100% do 300 PLN_020925" at bounding box center [662, 173] width 210 height 22
drag, startPoint x: 600, startPoint y: 171, endPoint x: 461, endPoint y: 183, distance: 139.6
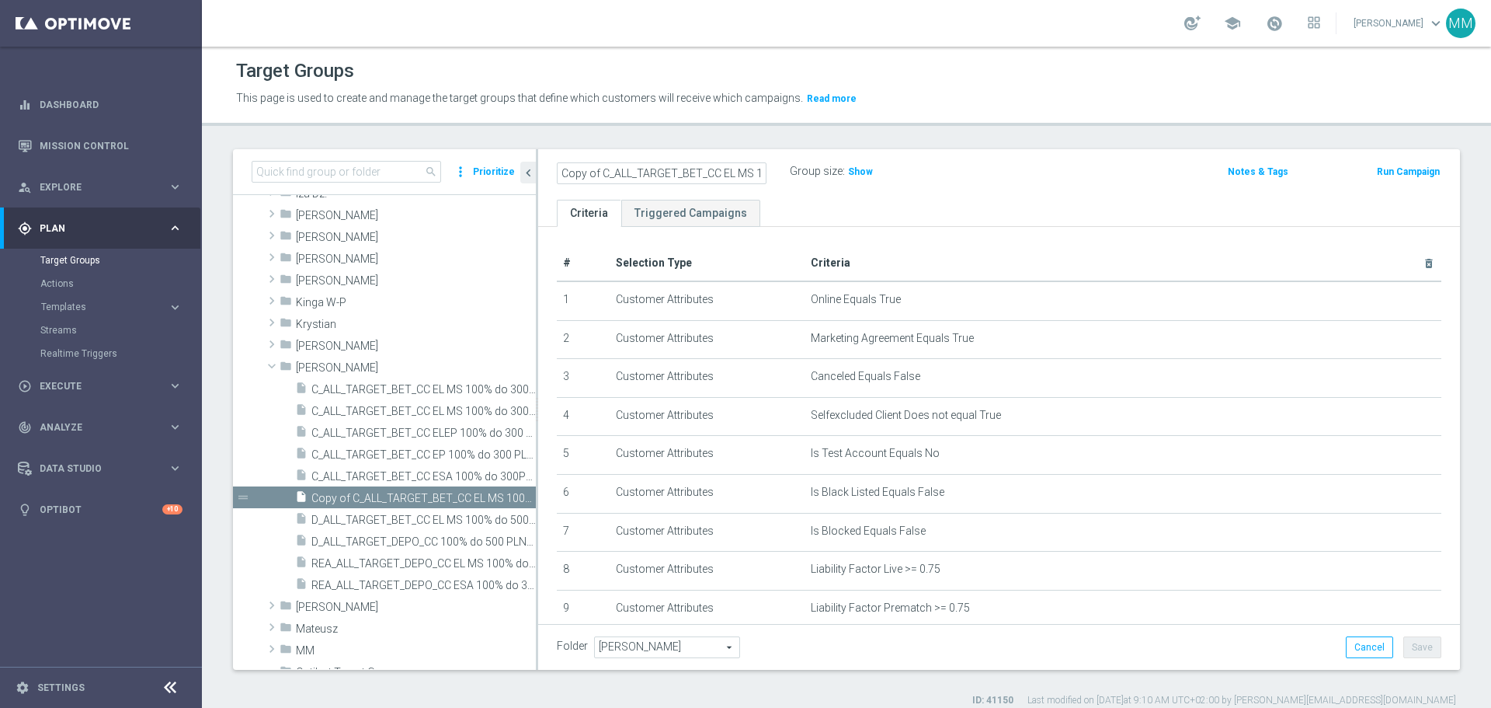
click at [461, 183] on as-split "search more_vert Prioritize Customer Target Groups library_add create_new_folder" at bounding box center [846, 409] width 1227 height 520
drag, startPoint x: 660, startPoint y: 172, endPoint x: 643, endPoint y: 171, distance: 16.3
click at [643, 171] on input "C_ALL_TARGET_BET_CC EL MS 100% do 300 PLN_020925" at bounding box center [662, 173] width 210 height 22
click at [701, 172] on input "C_ALL_TARGET_WAGER_CC EL MS 100% do 300 PLN_020925" at bounding box center [662, 173] width 210 height 22
drag, startPoint x: 725, startPoint y: 173, endPoint x: 701, endPoint y: 173, distance: 23.3
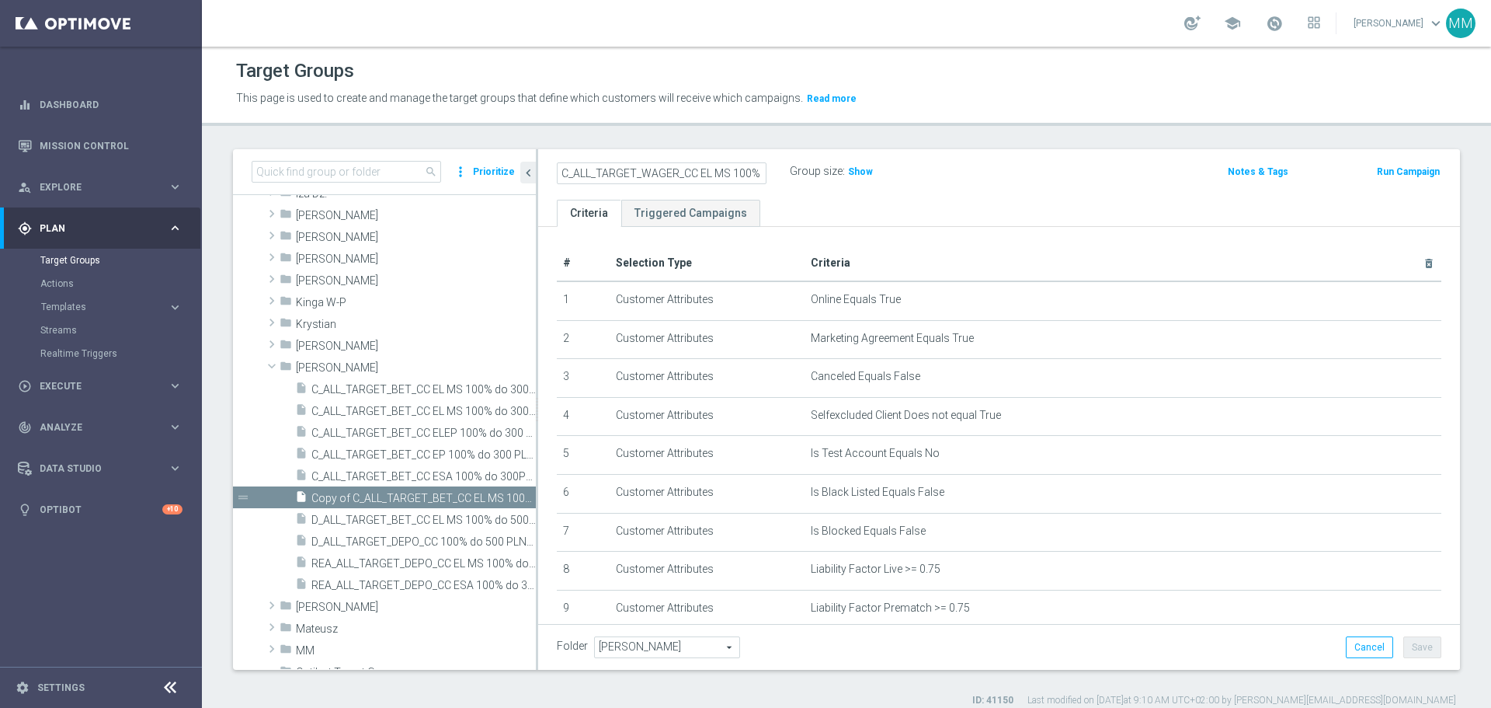
click at [701, 173] on input "C_ALL_TARGET_WAGER_CC EL MS 100% do 300 PLN_020925" at bounding box center [662, 173] width 210 height 22
click at [751, 172] on input "C_ALL_TARGET_WAGER_CC LS 100% do 300 PLN_15.09/25" at bounding box center [662, 173] width 210 height 22
type input "C_ALL_TARGET_WAGER_CC LS 100% do 300 PLN_15.09.25"
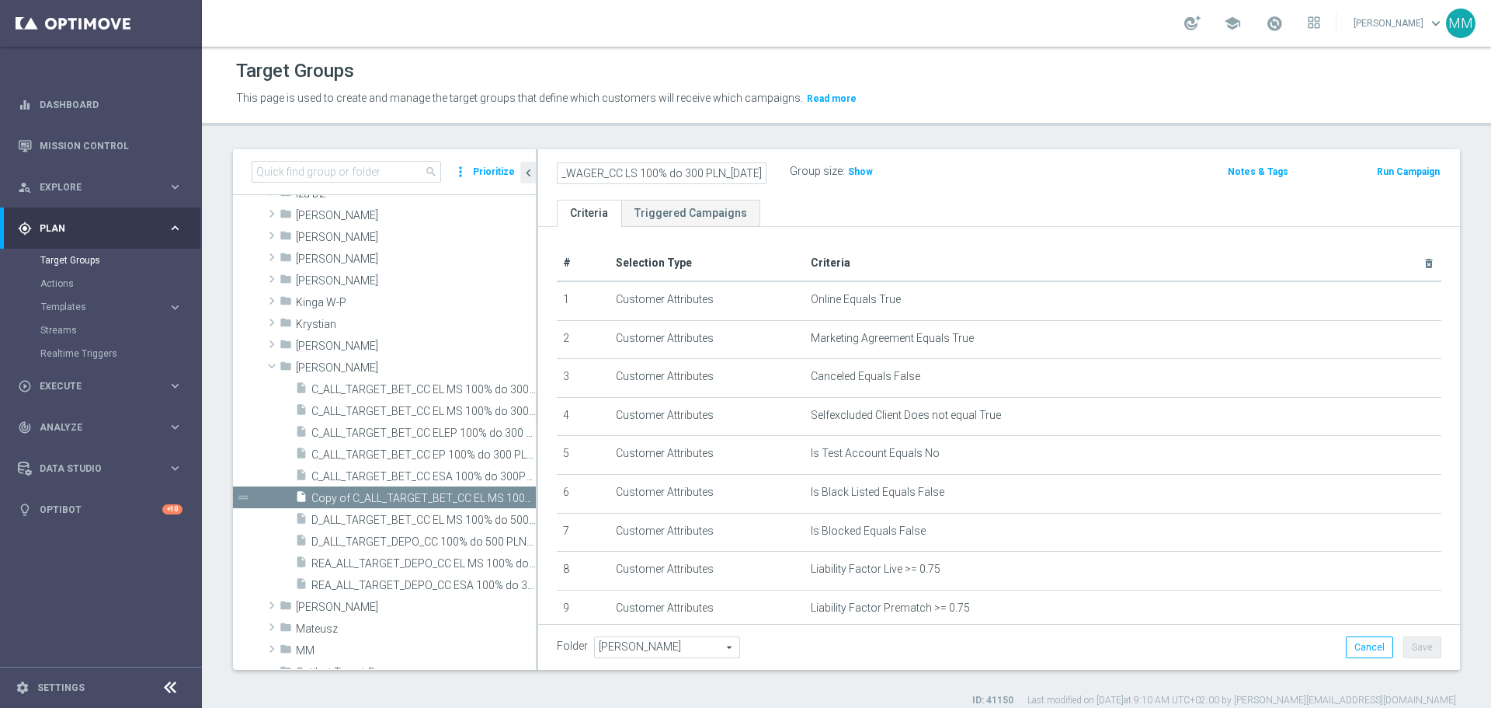
scroll to position [0, 0]
click at [784, 202] on ul "Criteria Triggered Campaigns" at bounding box center [999, 213] width 922 height 27
click at [719, 169] on h2 "C_ALL_TARGET_WAGER_CC LS 100% do 300 PLN_15.09.25" at bounding box center [653, 171] width 193 height 19
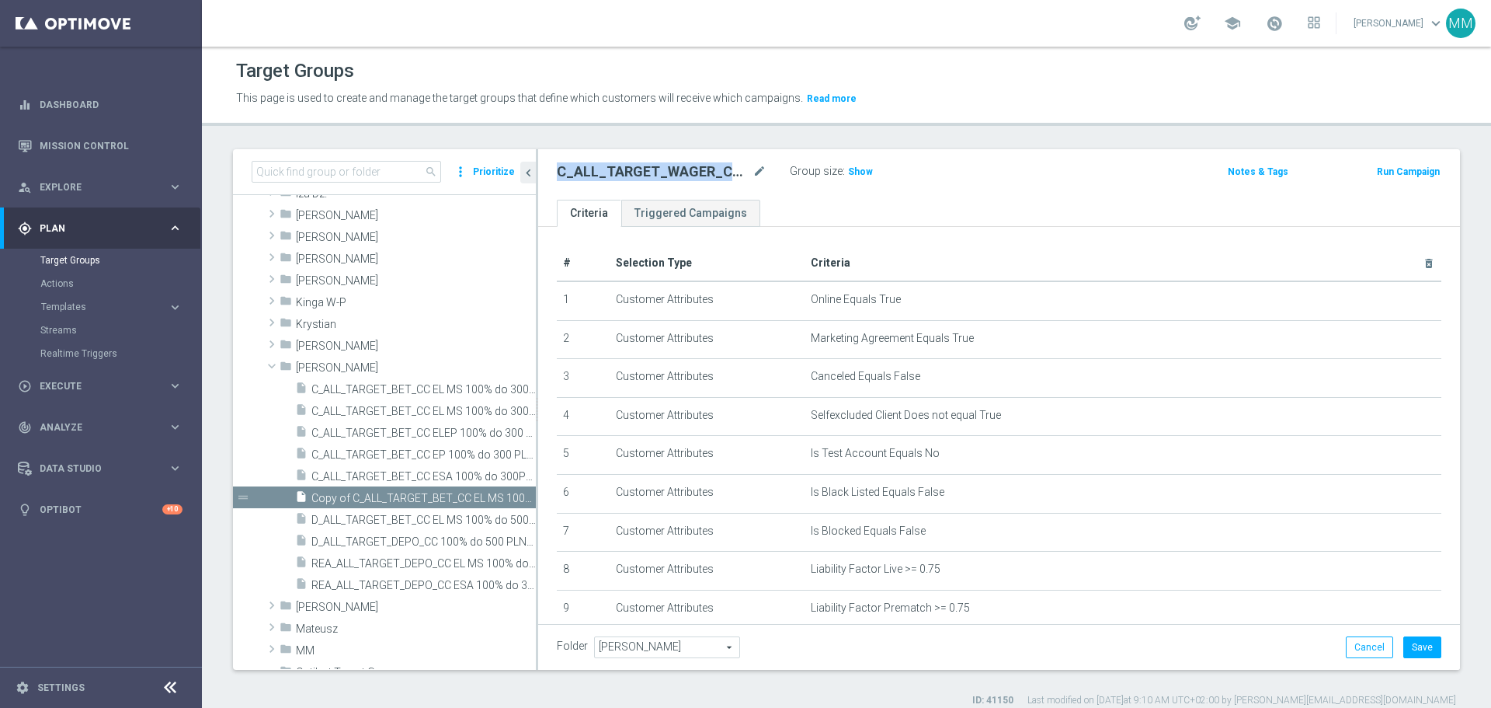
click at [721, 169] on h2 "C_ALL_TARGET_WAGER_CC LS 100% do 300 PLN_15.09.25" at bounding box center [653, 171] width 193 height 19
click at [761, 174] on icon "mode_edit" at bounding box center [760, 171] width 14 height 19
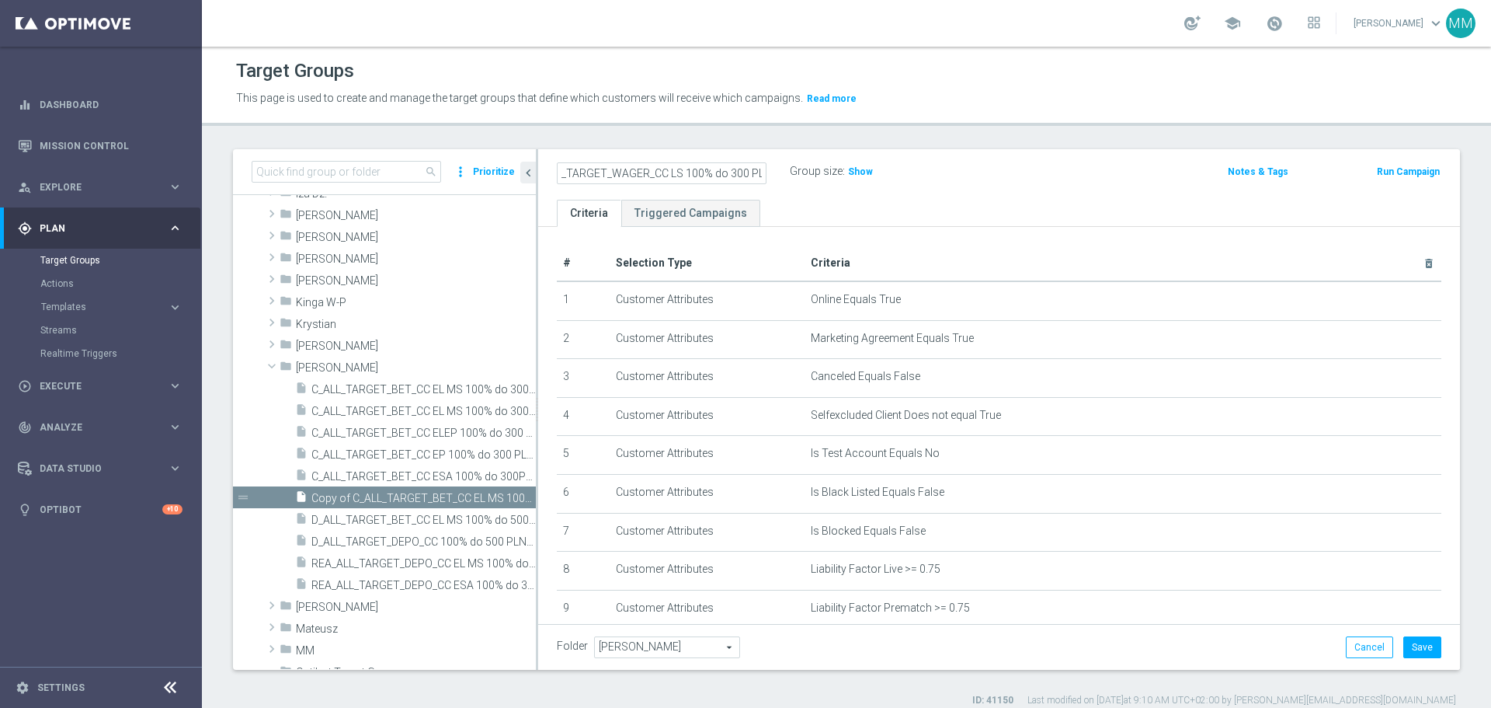
click at [681, 172] on input "C_ALL_TARGET_WAGER_CC LS 100% do 300 PLN_15.09.25" at bounding box center [662, 173] width 210 height 22
click at [743, 176] on input "C_ALL_TARGET_WAGER_CC LM 100% do 300 PLN_15.09.25" at bounding box center [662, 173] width 210 height 22
type input "C_ALL_TARGET_WAGER_CC LM 100% do 300 PLN_15.09.25"
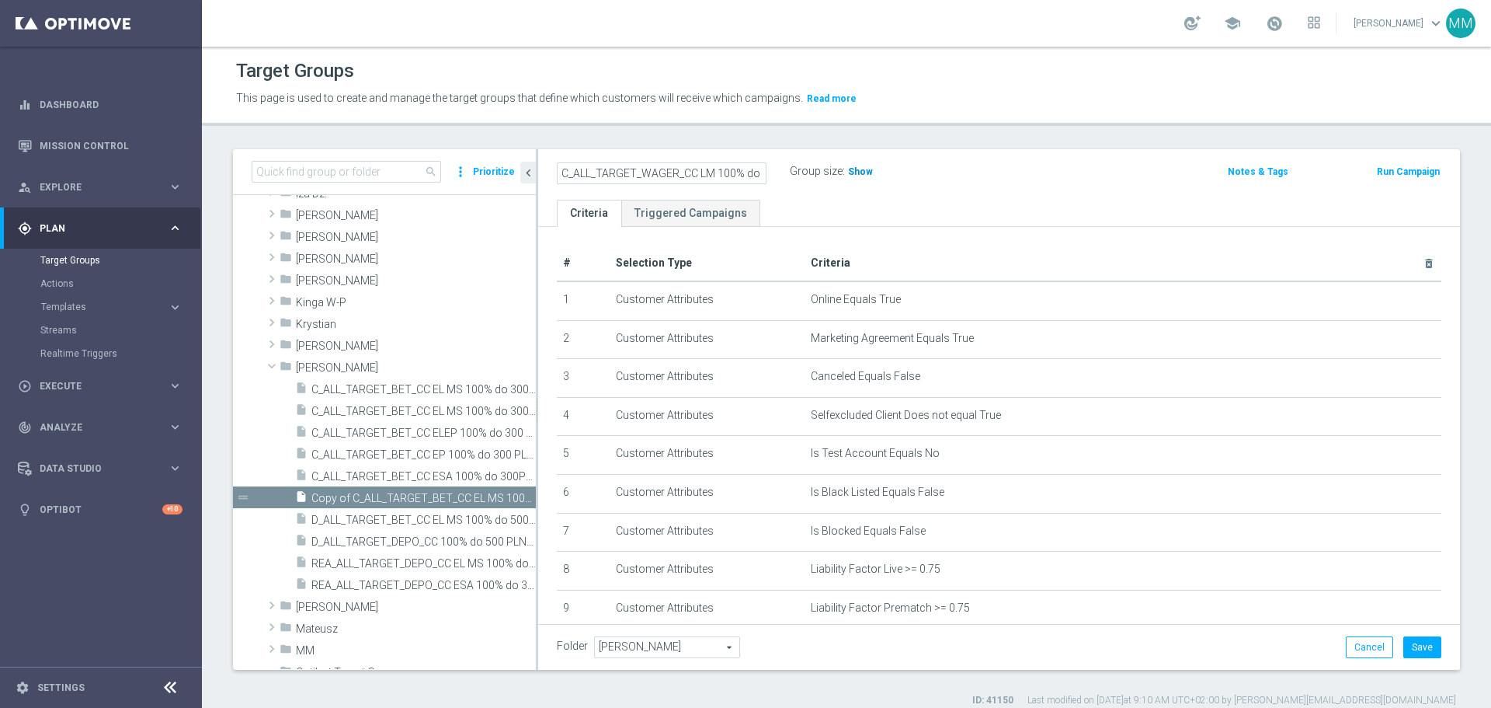
click at [858, 170] on span "Show" at bounding box center [860, 171] width 25 height 11
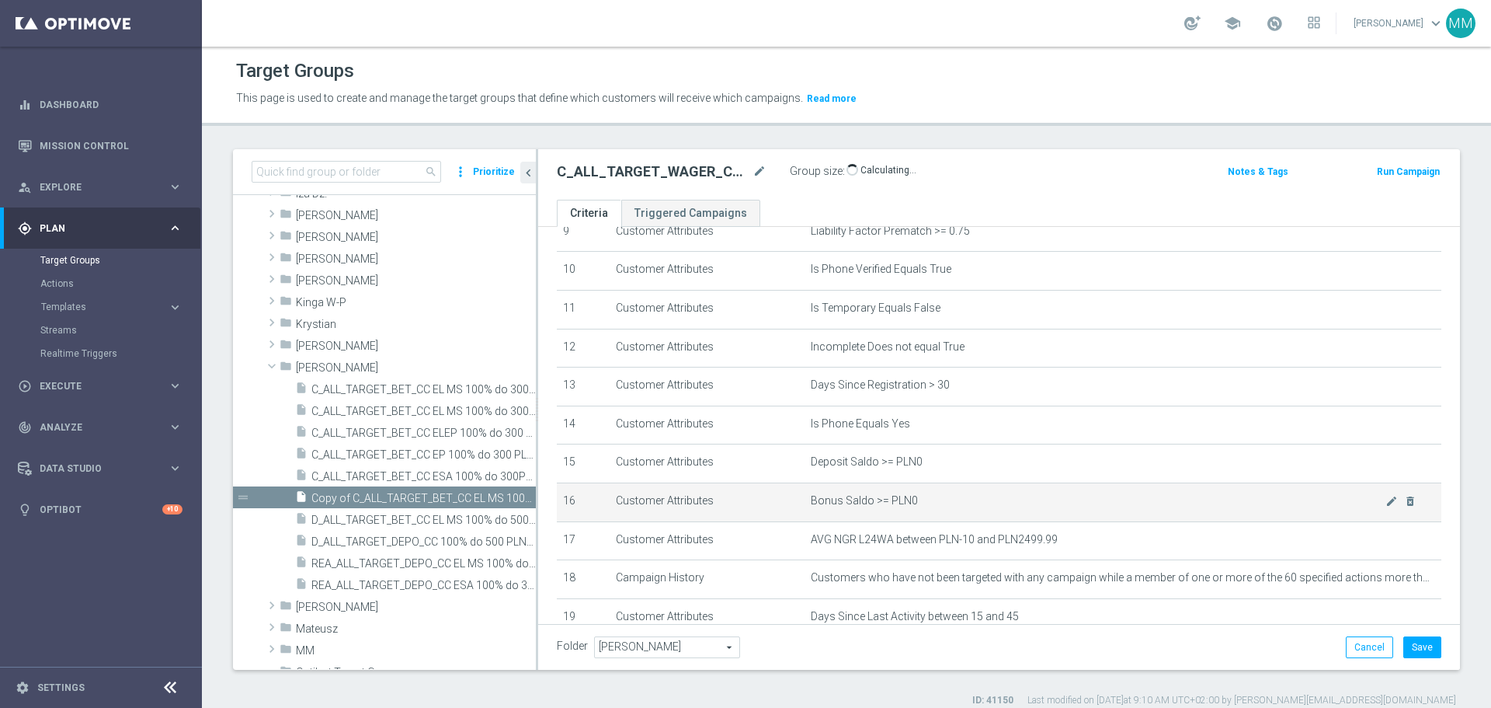
scroll to position [454, 0]
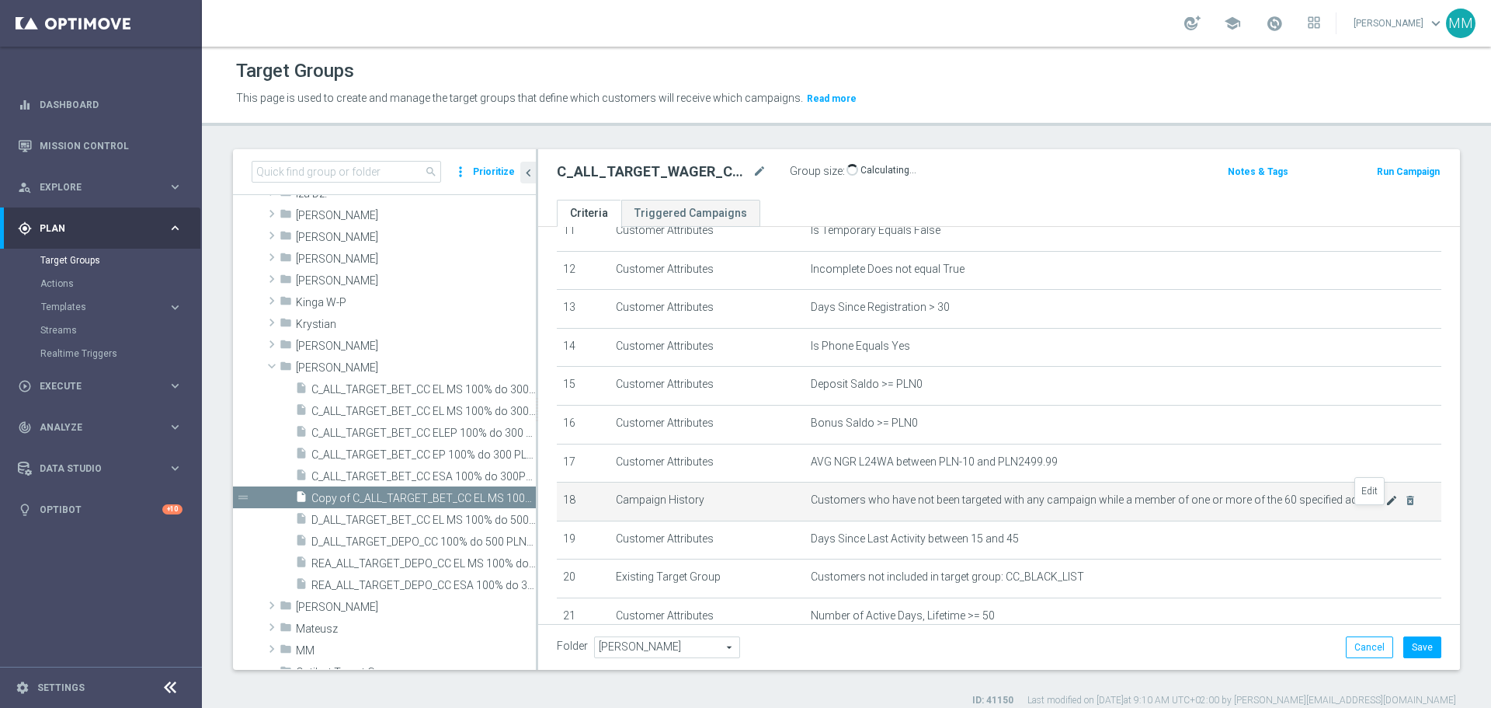
click at [994, 427] on icon "mode_edit" at bounding box center [1392, 500] width 12 height 12
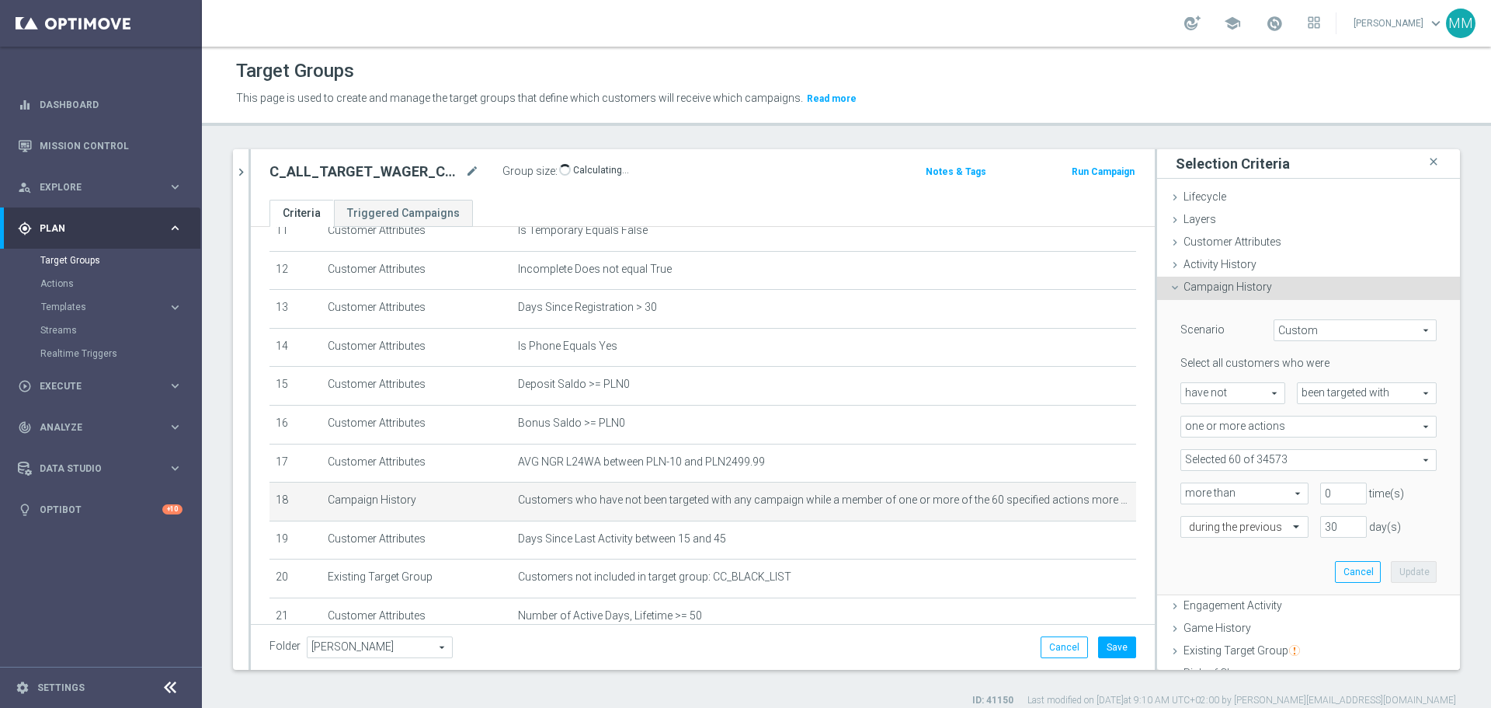
click at [994, 427] on span at bounding box center [1309, 460] width 255 height 20
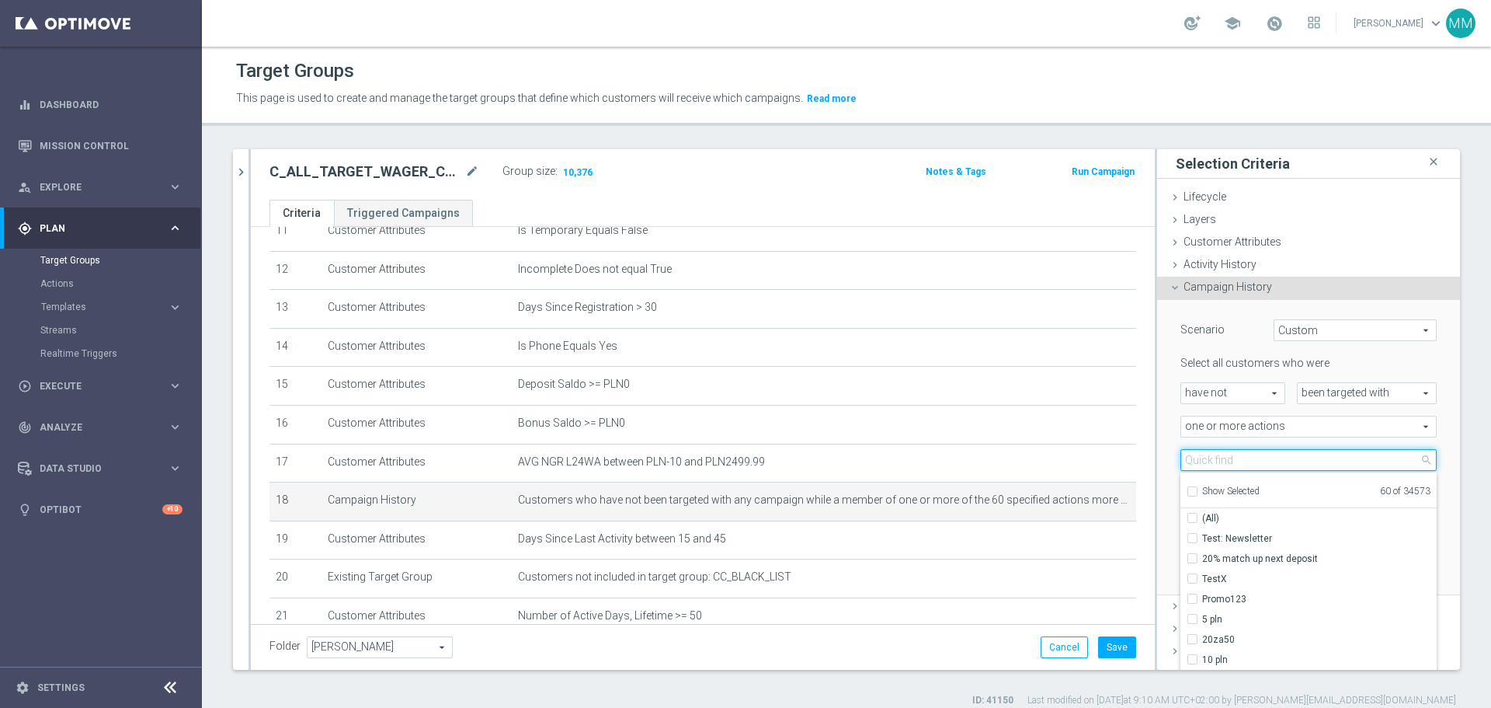
click at [994, 427] on input "search" at bounding box center [1309, 460] width 256 height 22
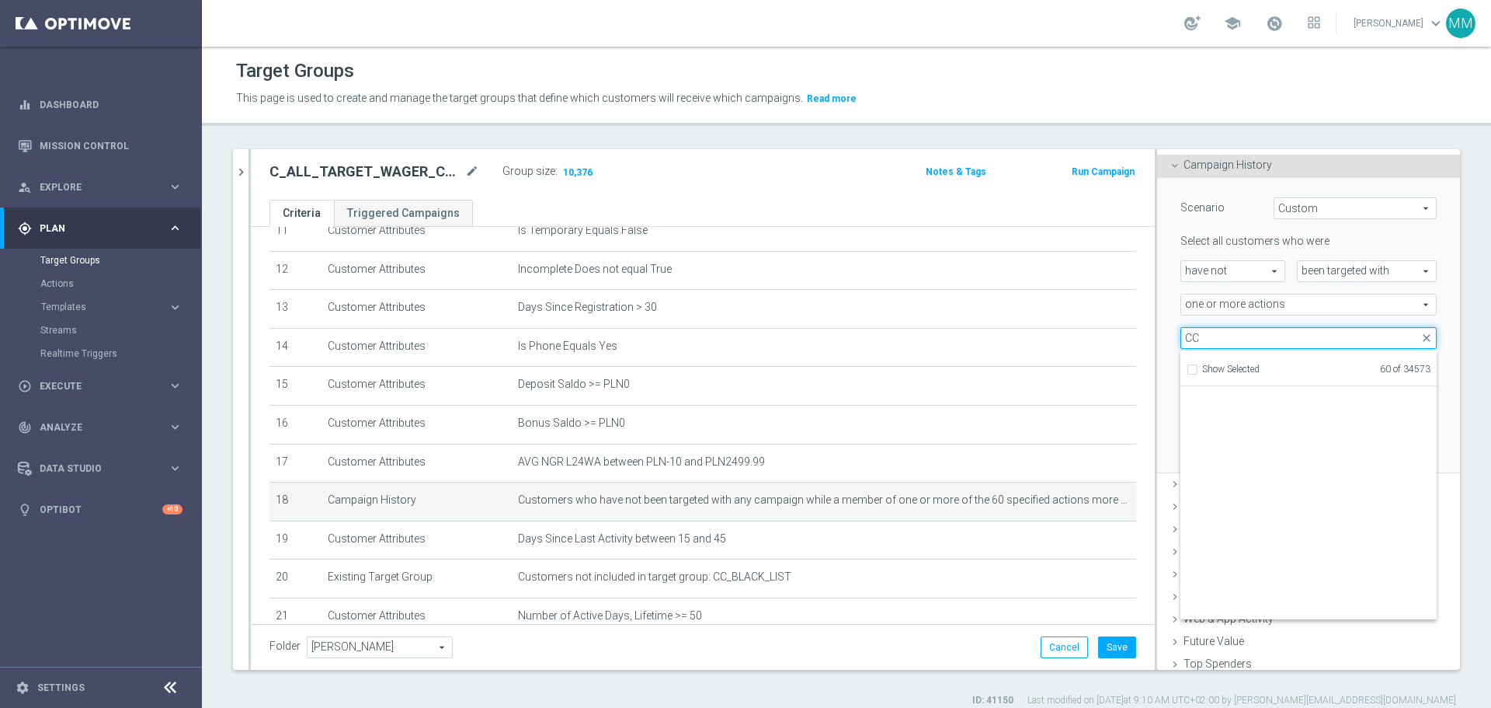
scroll to position [48826, 0]
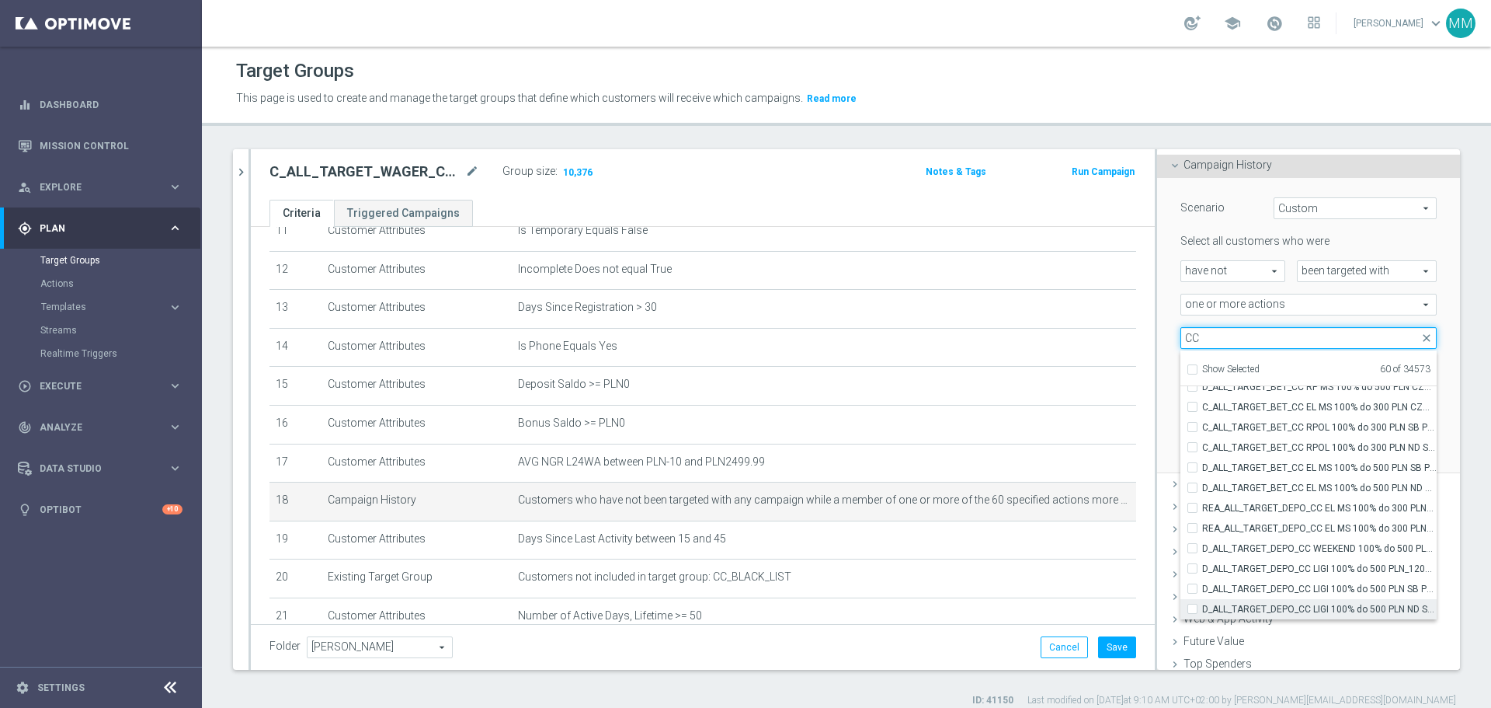
type input "CC"
click at [994, 427] on input "D_ALL_TARGET_DEPO_CC LIGI 100% do 500 PLN ND SMS_120925" at bounding box center [1197, 609] width 10 height 10
checkbox input "true"
type input "Selected 61 of 34573"
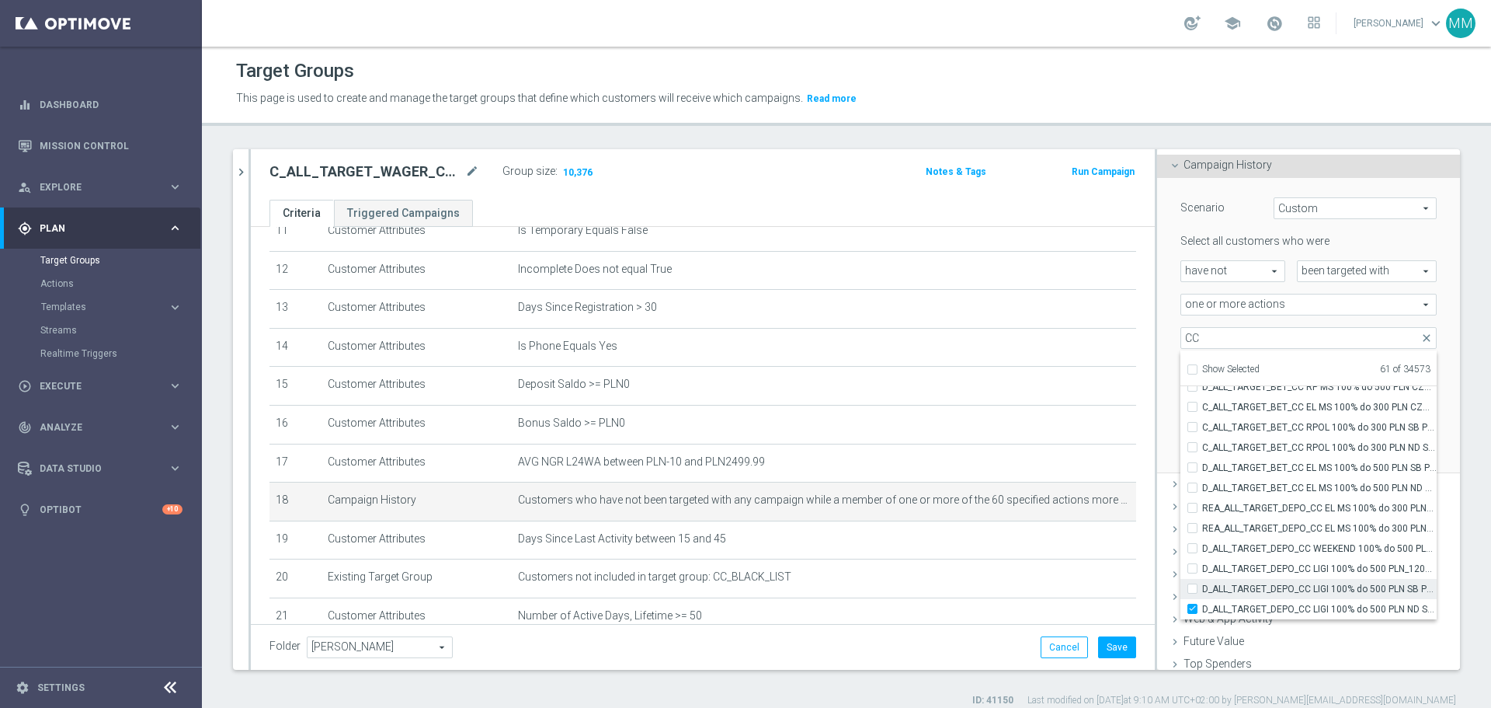
click at [994, 427] on label "D_ALL_TARGET_DEPO_CC LIGI 100% do 500 PLN SB PUSH_120925" at bounding box center [1320, 589] width 235 height 20
click at [994, 427] on input "D_ALL_TARGET_DEPO_CC LIGI 100% do 500 PLN SB PUSH_120925" at bounding box center [1197, 588] width 10 height 10
checkbox input "true"
type input "Selected 62 of 34573"
click at [994, 427] on input "D_ALL_TARGET_DEPO_CC LIGI 100% do 500 PLN_120925" at bounding box center [1197, 568] width 10 height 10
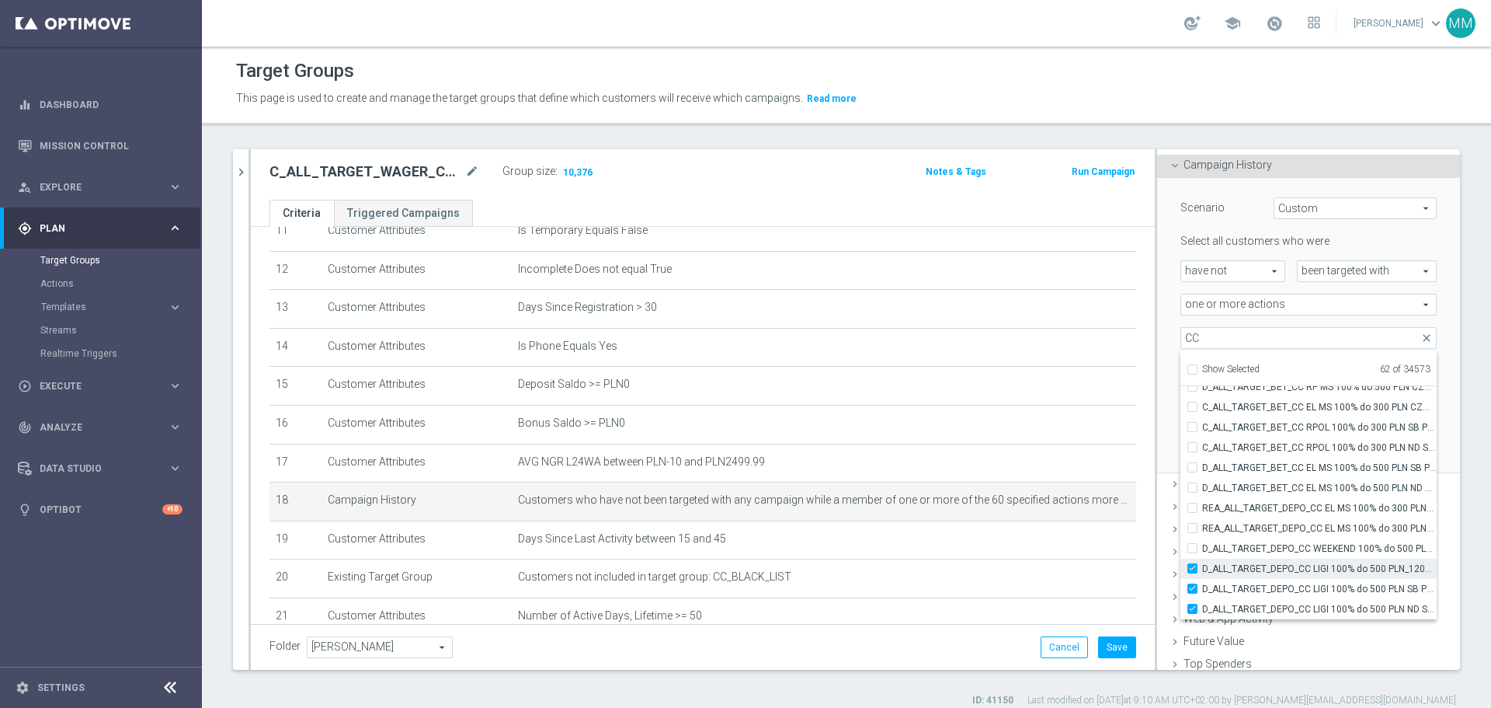
checkbox input "true"
type input "Selected 63 of 34573"
drag, startPoint x: 1180, startPoint y: 547, endPoint x: 1179, endPoint y: 527, distance: 20.2
click at [994, 427] on label "D_ALL_TARGET_DEPO_CC WEEKEND 100% do 500 PLN_120925" at bounding box center [1320, 548] width 235 height 20
click at [994, 427] on input "D_ALL_TARGET_DEPO_CC WEEKEND 100% do 500 PLN_120925" at bounding box center [1197, 548] width 10 height 10
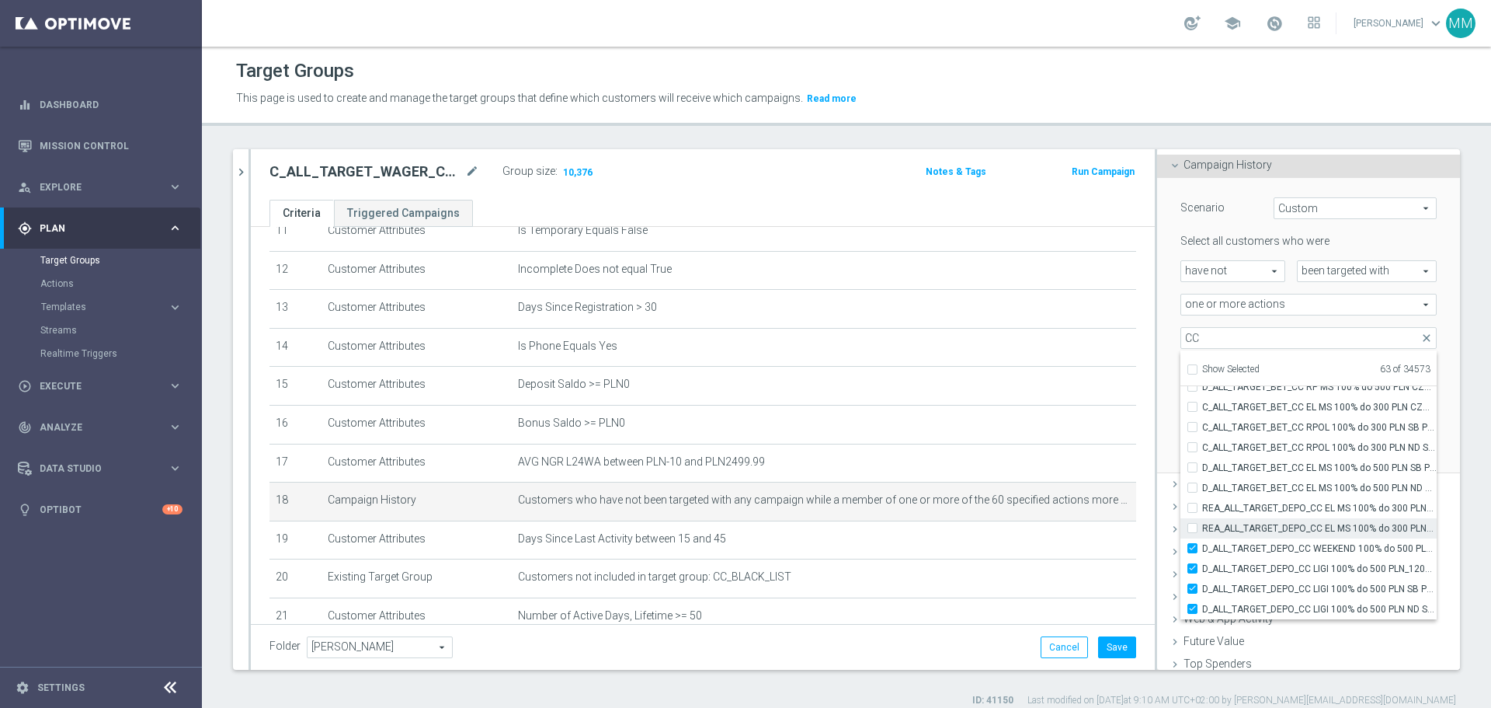
checkbox input "true"
type input "Selected 64 of 34573"
click at [994, 427] on label "REA_ALL_TARGET_DEPO_CC EL MS 100% do 300 PLN WT PUSH_080925" at bounding box center [1320, 528] width 235 height 20
click at [994, 427] on input "REA_ALL_TARGET_DEPO_CC EL MS 100% do 300 PLN WT PUSH_080925" at bounding box center [1197, 528] width 10 height 10
checkbox input "true"
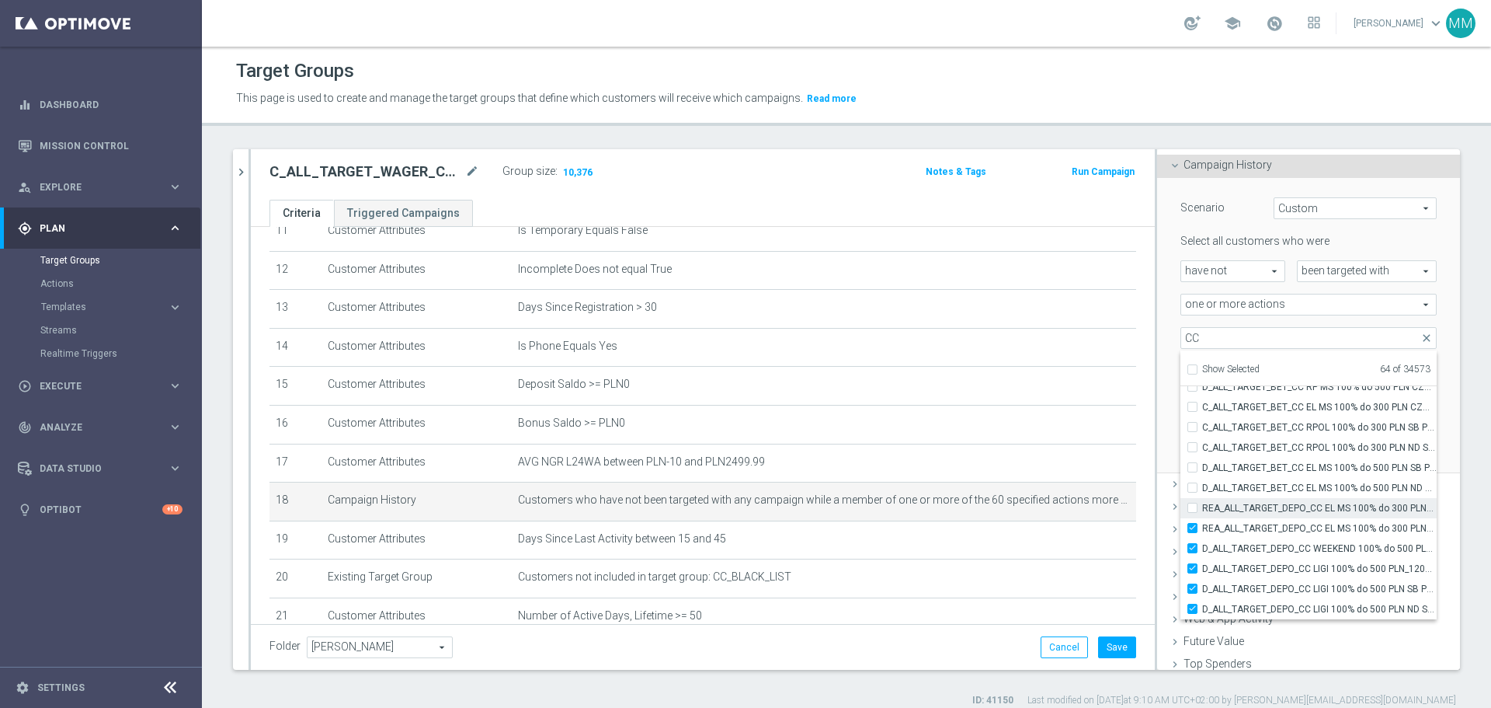
type input "Selected 65 of 34573"
drag, startPoint x: 1180, startPoint y: 506, endPoint x: 1180, endPoint y: 492, distance: 14.8
click at [994, 427] on label "REA_ALL_TARGET_DEPO_CC EL MS 100% do 300 PLN_080925" at bounding box center [1320, 508] width 235 height 20
click at [994, 427] on input "REA_ALL_TARGET_DEPO_CC EL MS 100% do 300 PLN_080925" at bounding box center [1197, 508] width 10 height 10
checkbox input "true"
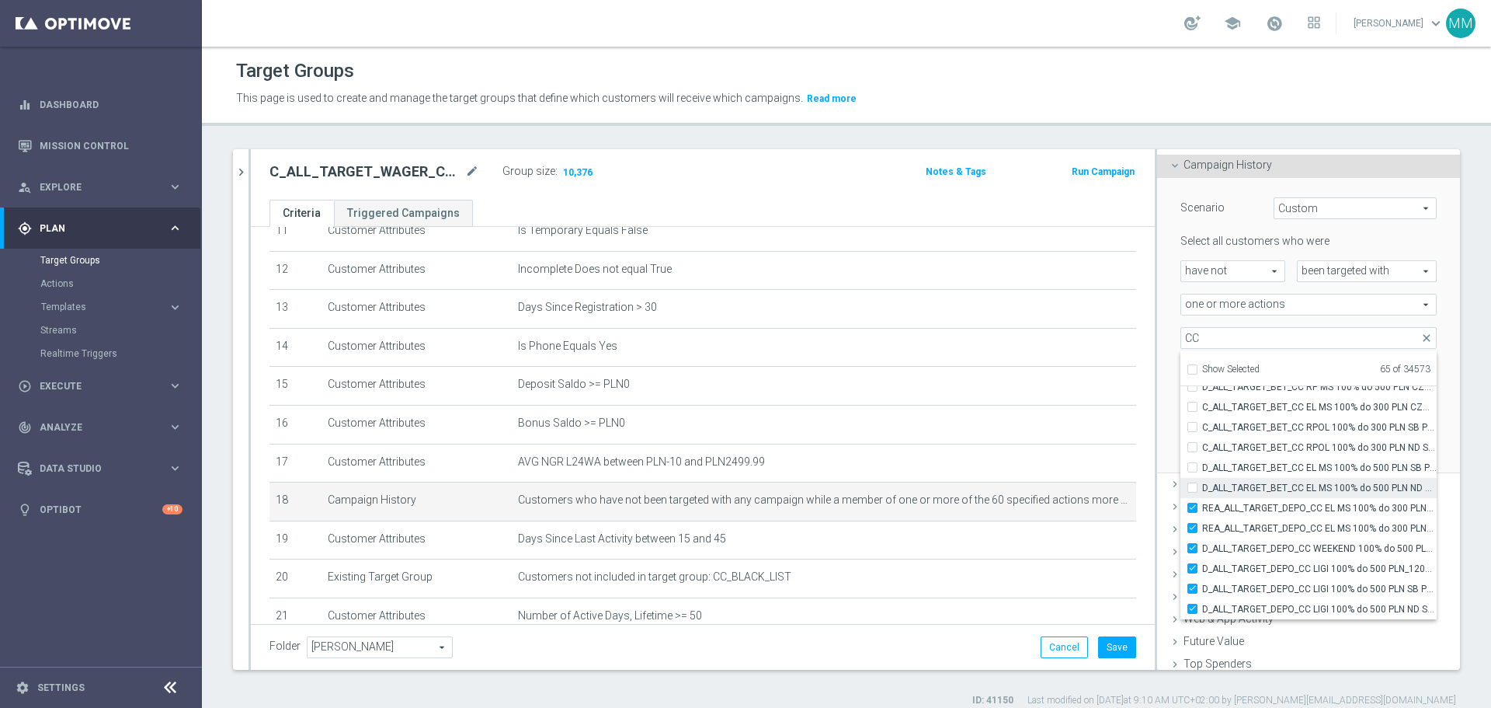
type input "Selected 66 of 34573"
drag, startPoint x: 1180, startPoint y: 485, endPoint x: 1180, endPoint y: 472, distance: 13.2
click at [994, 427] on label "D_ALL_TARGET_BET_CC EL MS 100% do 500 PLN ND SMS_040925" at bounding box center [1320, 488] width 235 height 20
click at [994, 427] on input "D_ALL_TARGET_BET_CC EL MS 100% do 500 PLN ND SMS_040925" at bounding box center [1197, 487] width 10 height 10
checkbox input "true"
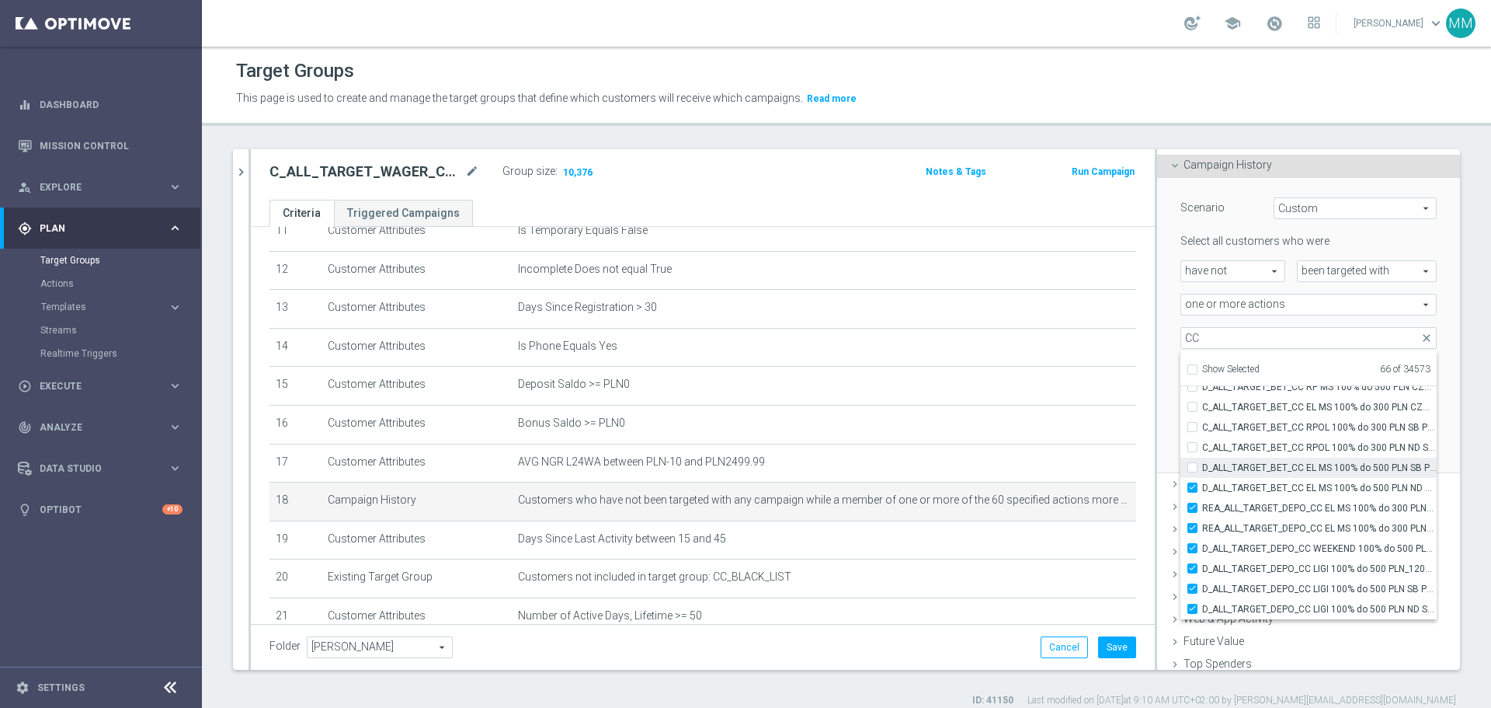
type input "Selected 67 of 34573"
drag, startPoint x: 1179, startPoint y: 467, endPoint x: 1179, endPoint y: 457, distance: 10.1
click at [994, 427] on label "D_ALL_TARGET_BET_CC EL MS 100% do 500 PLN SB PUSH_040925" at bounding box center [1320, 468] width 235 height 20
click at [994, 427] on input "D_ALL_TARGET_BET_CC EL MS 100% do 500 PLN SB PUSH_040925" at bounding box center [1197, 467] width 10 height 10
checkbox input "true"
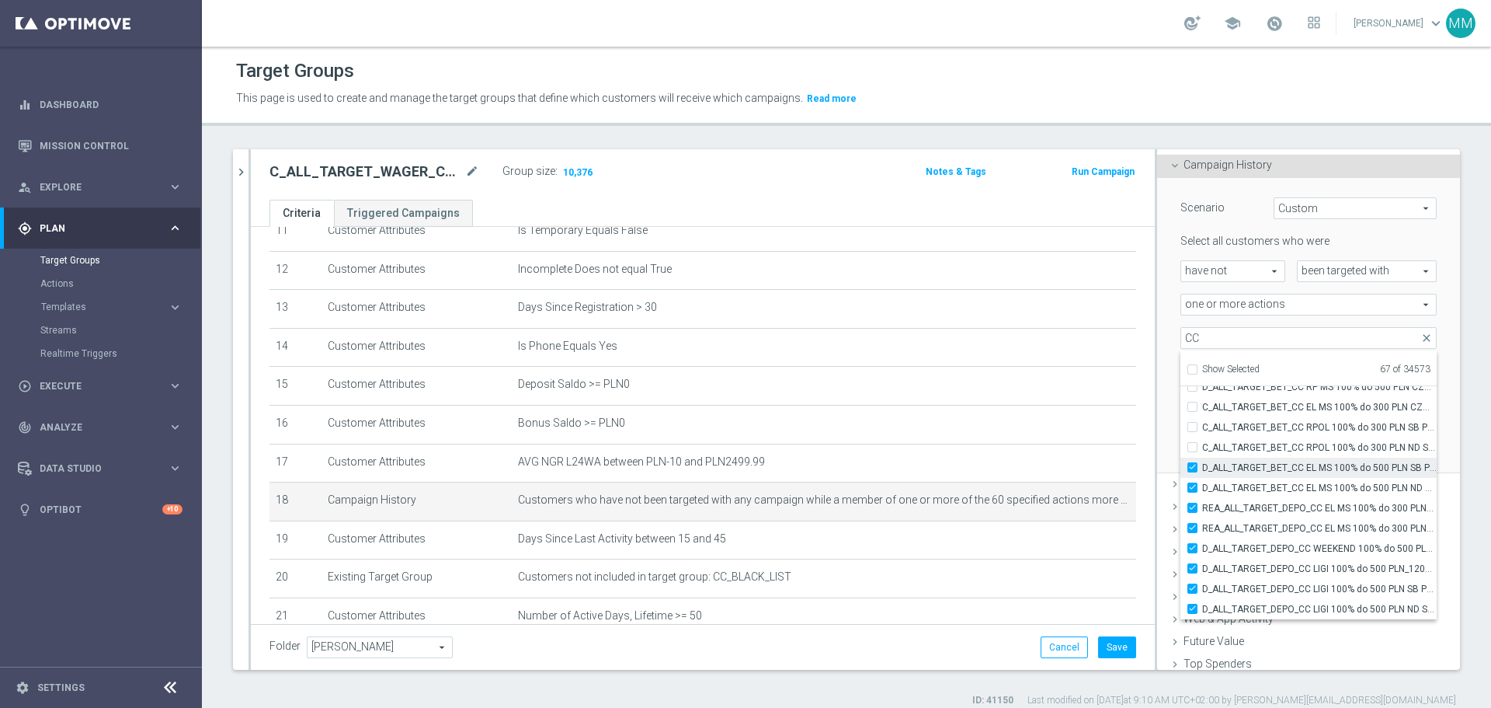
type input "Selected 68 of 34573"
click at [994, 427] on label "C_ALL_TARGET_BET_CC RPOL 100% do 300 PLN ND SMS_040925" at bounding box center [1320, 447] width 235 height 20
click at [994, 427] on input "C_ALL_TARGET_BET_CC RPOL 100% do 300 PLN ND SMS_040925" at bounding box center [1197, 447] width 10 height 10
checkbox input "true"
type input "Selected 69 of 34573"
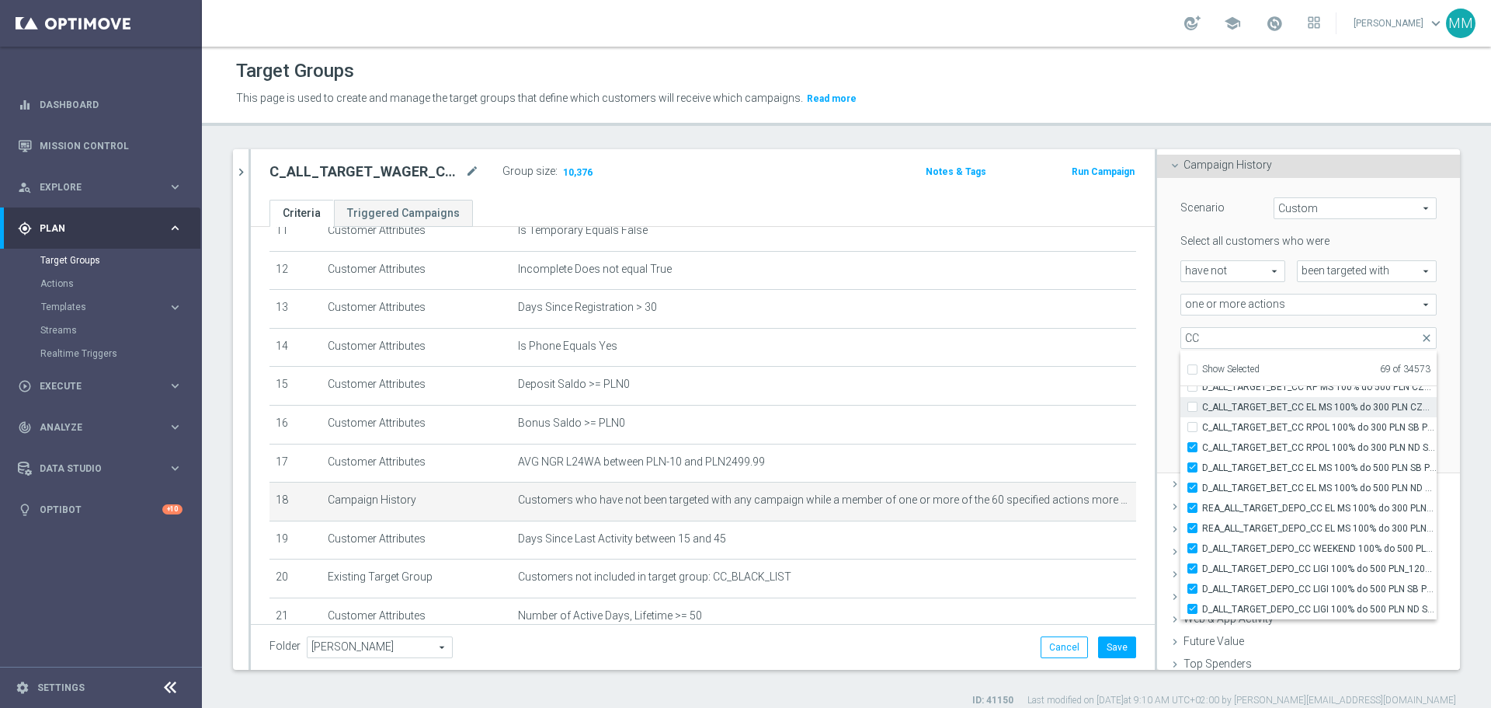
drag, startPoint x: 1180, startPoint y: 423, endPoint x: 1180, endPoint y: 412, distance: 11.7
click at [994, 421] on label "C_ALL_TARGET_BET_CC RPOL 100% do 300 PLN SB PUSH_040925" at bounding box center [1320, 427] width 235 height 20
click at [994, 422] on input "C_ALL_TARGET_BET_CC RPOL 100% do 300 PLN SB PUSH_040925" at bounding box center [1197, 427] width 10 height 10
checkbox input "true"
type input "Selected 70 of 34573"
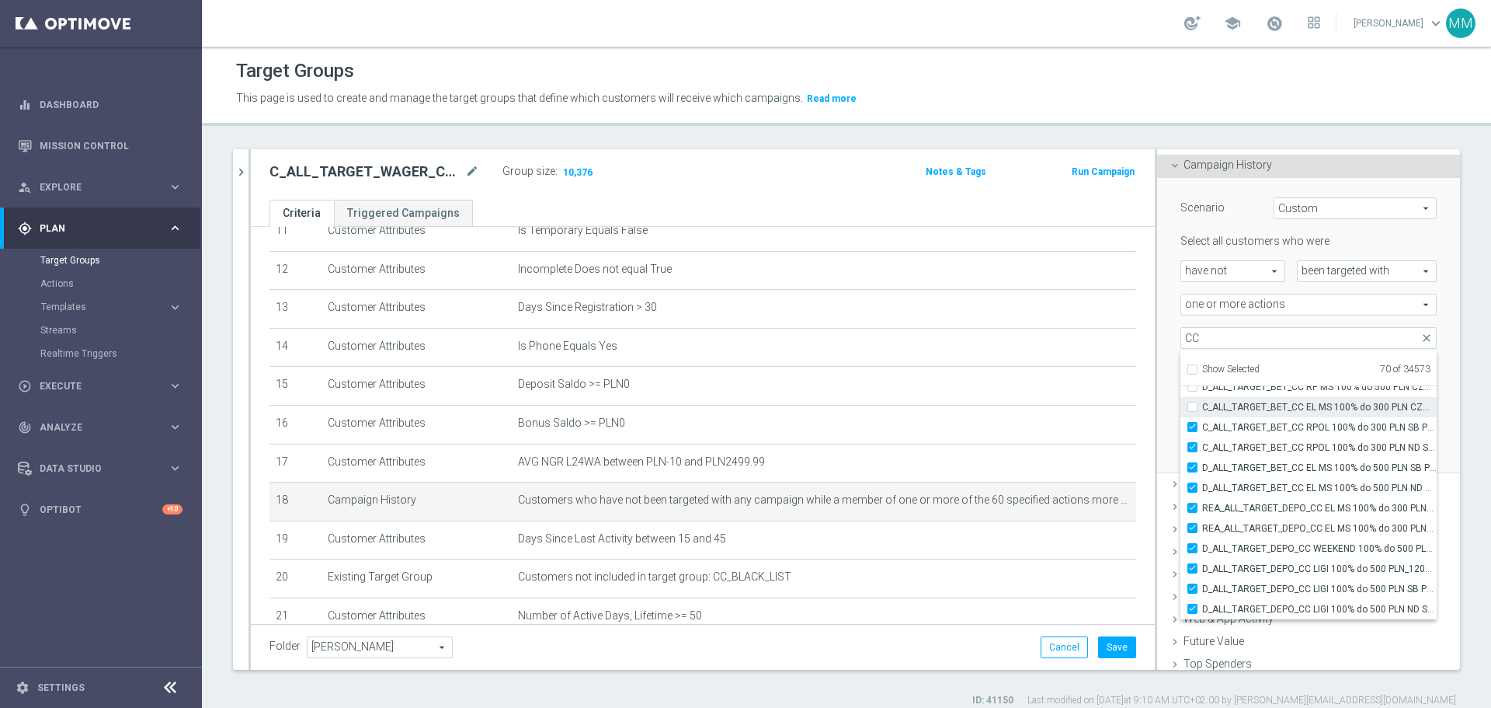
click at [994, 407] on label "C_ALL_TARGET_BET_CC EL MS 100% do 300 PLN CZW SMS_020925" at bounding box center [1320, 407] width 235 height 20
click at [994, 407] on input "C_ALL_TARGET_BET_CC EL MS 100% do 300 PLN CZW SMS_020925" at bounding box center [1197, 407] width 10 height 10
checkbox input "true"
type input "Selected 71 of 34573"
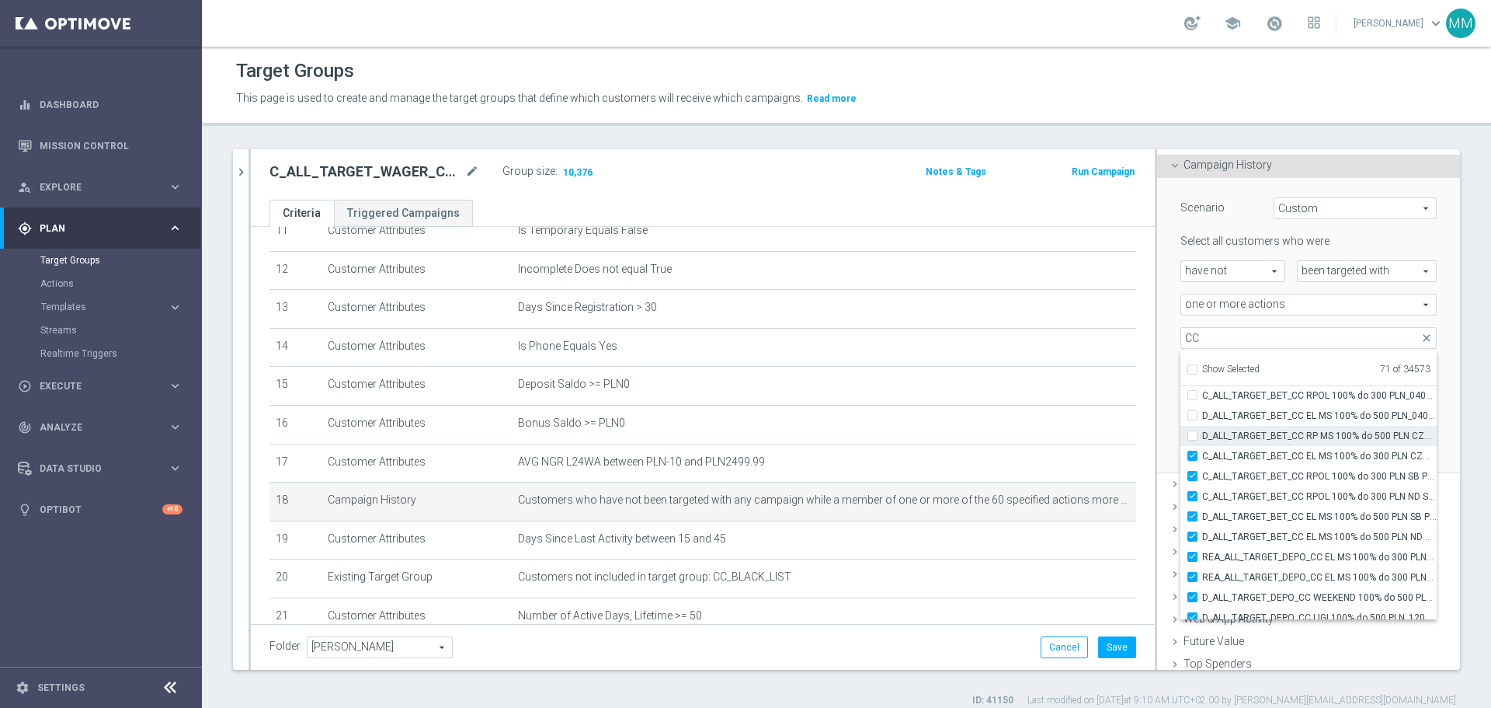
drag, startPoint x: 1182, startPoint y: 437, endPoint x: 1180, endPoint y: 426, distance: 11.0
click at [994, 427] on input "D_ALL_TARGET_BET_CC RP MS 100% do 500 PLN CZW SMS_010925" at bounding box center [1197, 435] width 10 height 10
checkbox input "true"
type input "Selected 72 of 34573"
click at [994, 418] on label "D_ALL_TARGET_BET_CC EL MS 100% do 500 PLN_040925" at bounding box center [1320, 415] width 235 height 20
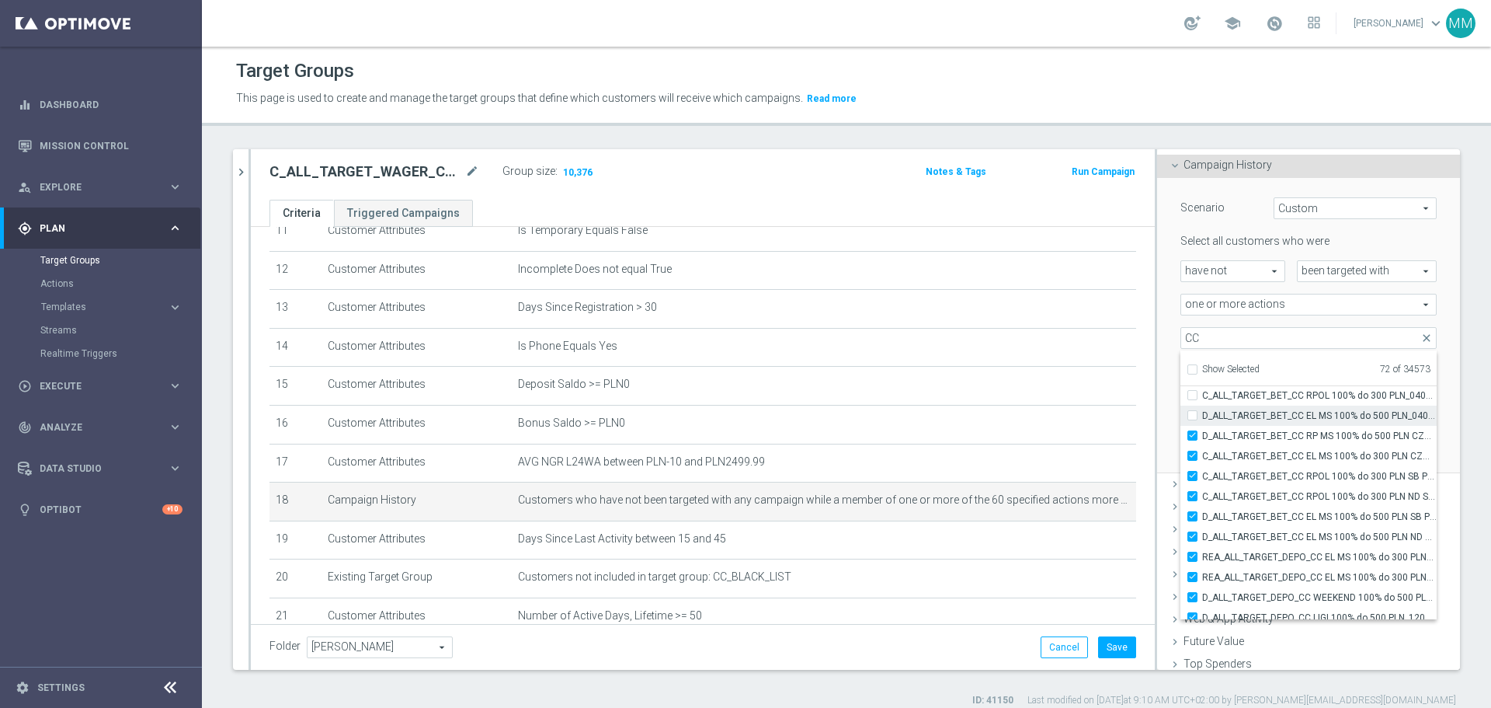
click at [994, 418] on input "D_ALL_TARGET_BET_CC EL MS 100% do 500 PLN_040925" at bounding box center [1197, 415] width 10 height 10
checkbox input "true"
type input "Selected 73 of 34573"
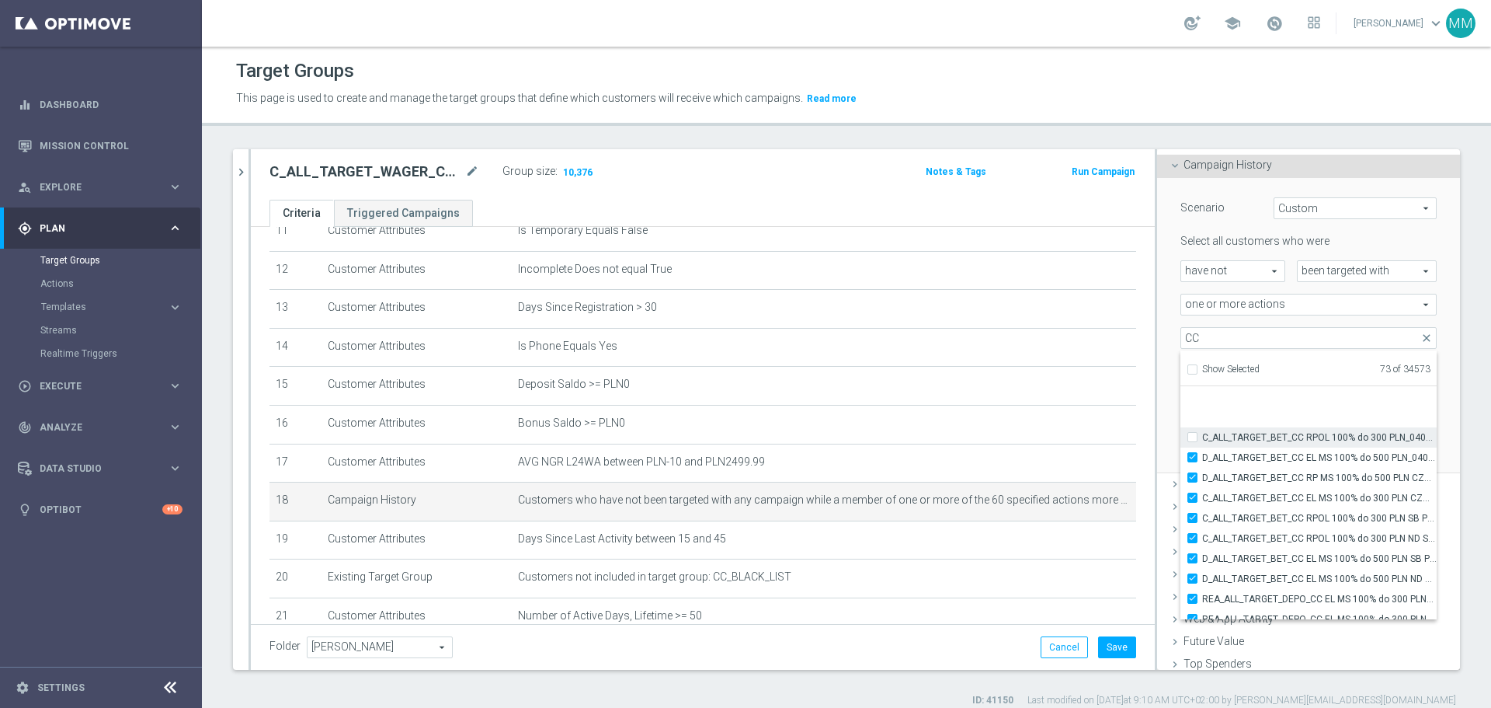
scroll to position [48699, 0]
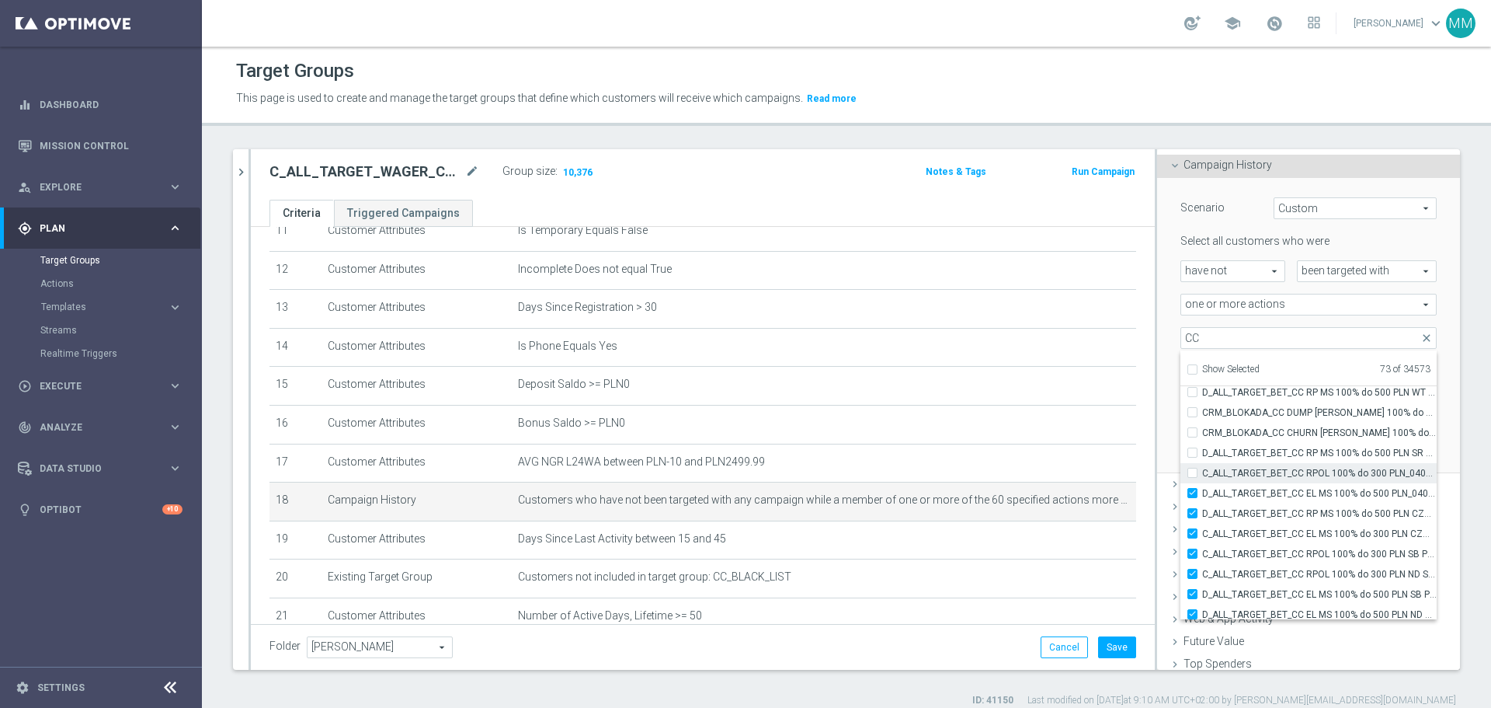
click at [994, 427] on input "C_ALL_TARGET_BET_CC RPOL 100% do 300 PLN_040925" at bounding box center [1197, 473] width 10 height 10
checkbox input "true"
type input "Selected 74 of 34573"
click at [994, 427] on input "D_ALL_TARGET_BET_CC RP MS 100% do 500 PLN SR PUSH_010925" at bounding box center [1197, 452] width 10 height 10
checkbox input "true"
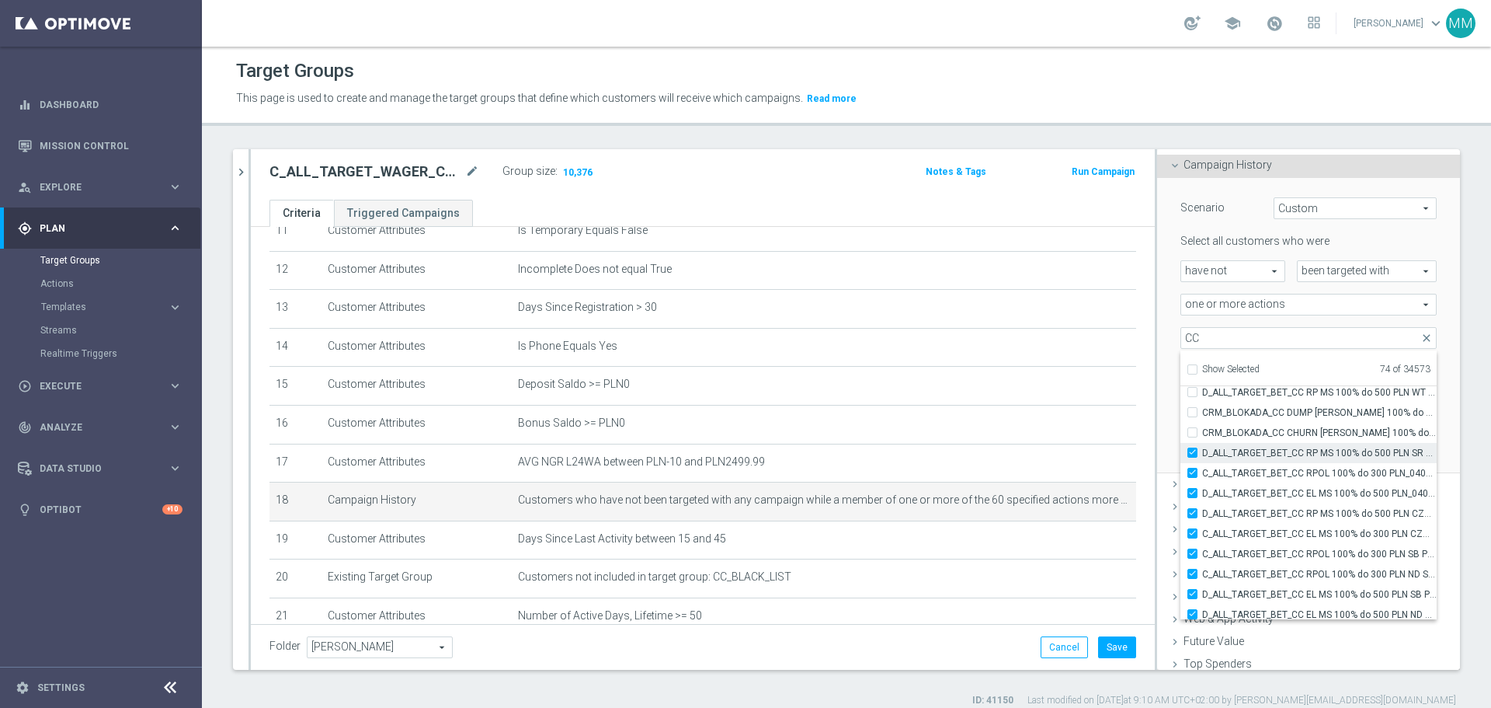
type input "Selected 75 of 34573"
drag, startPoint x: 1181, startPoint y: 435, endPoint x: 1178, endPoint y: 420, distance: 15.1
click at [994, 427] on input "CRM_BLOKADA_CC CHURN REPKA 100% do 300 PLN_040925" at bounding box center [1197, 432] width 10 height 10
checkbox input "true"
type input "Selected 76 of 34573"
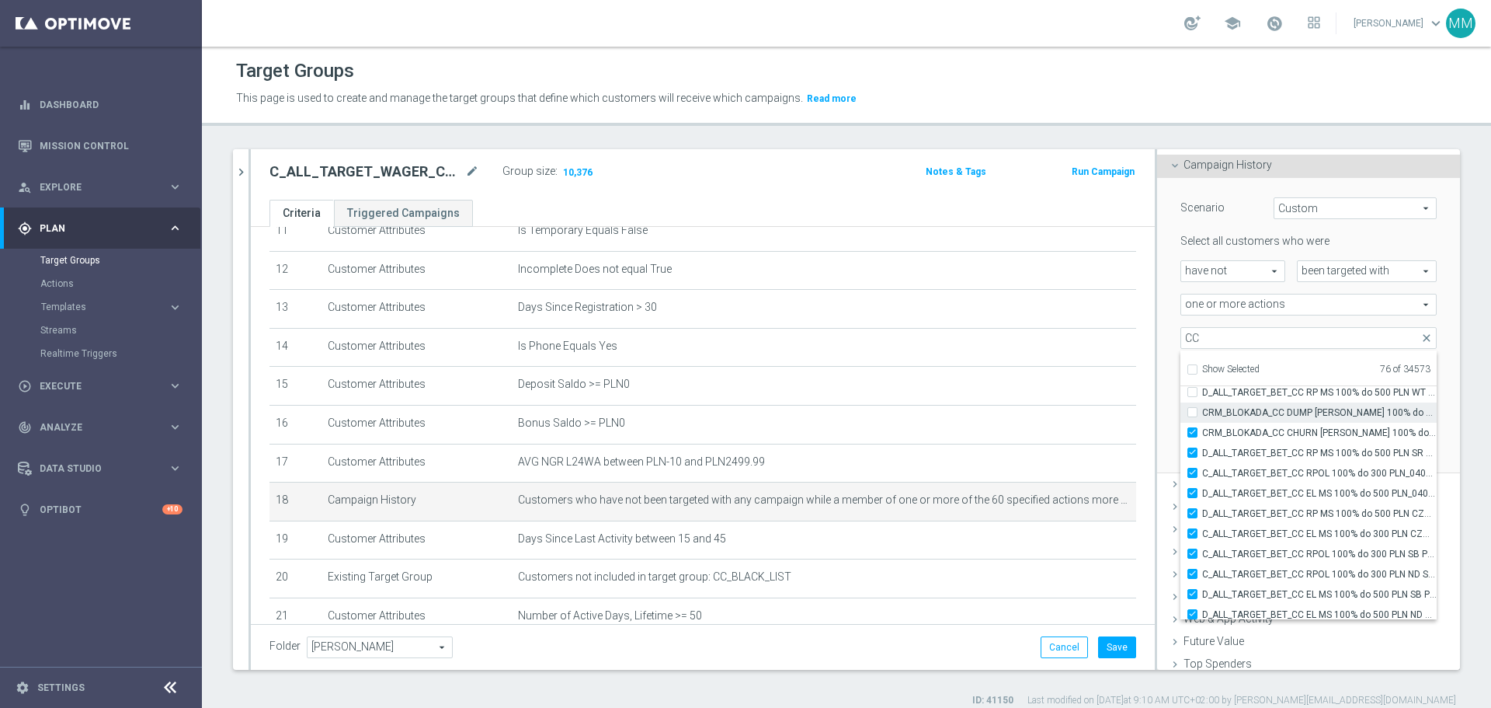
click at [994, 411] on label "CRM_BLOKADA_CC DUMP REPKA 100% do 500 PLN_040925" at bounding box center [1320, 412] width 235 height 20
click at [994, 411] on input "CRM_BLOKADA_CC DUMP REPKA 100% do 500 PLN_040925" at bounding box center [1197, 412] width 10 height 10
checkbox input "true"
type input "Selected 77 of 34573"
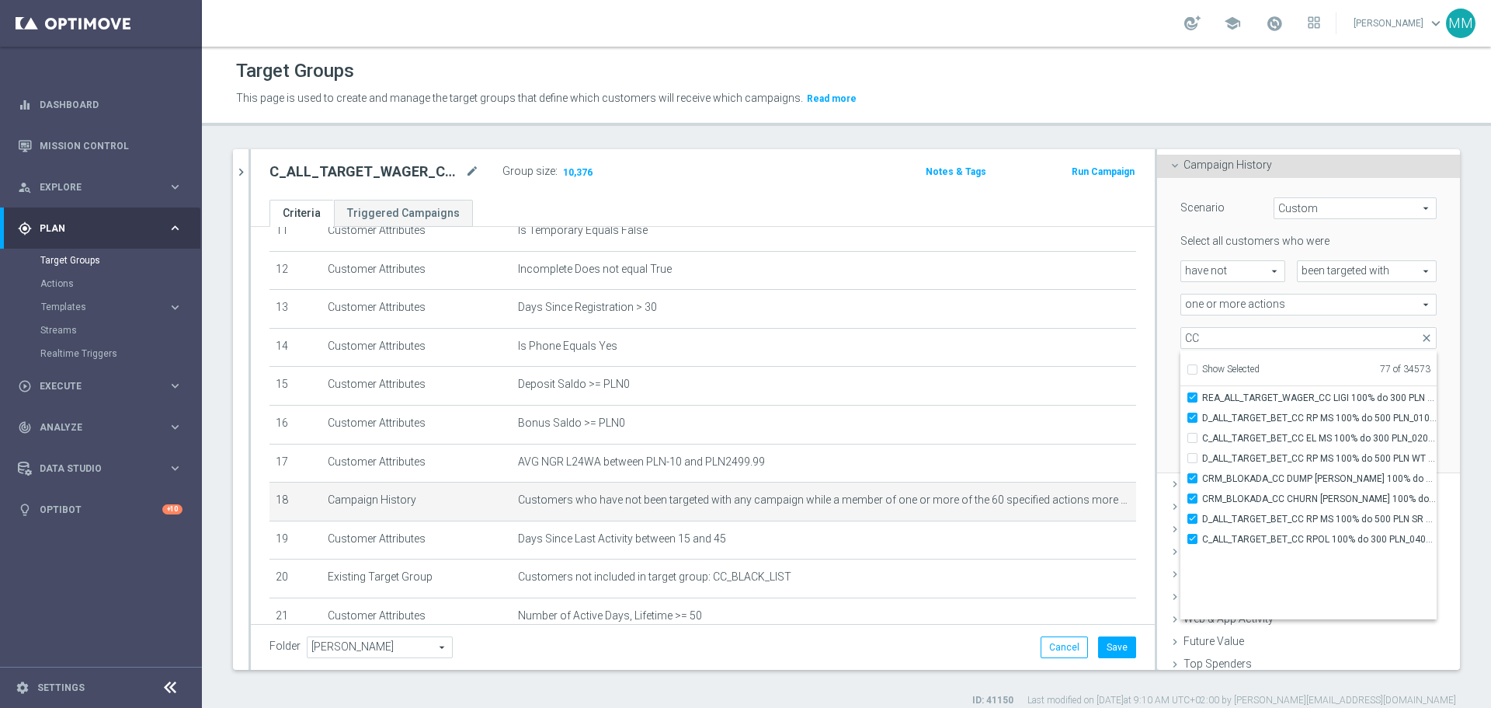
scroll to position [48544, 0]
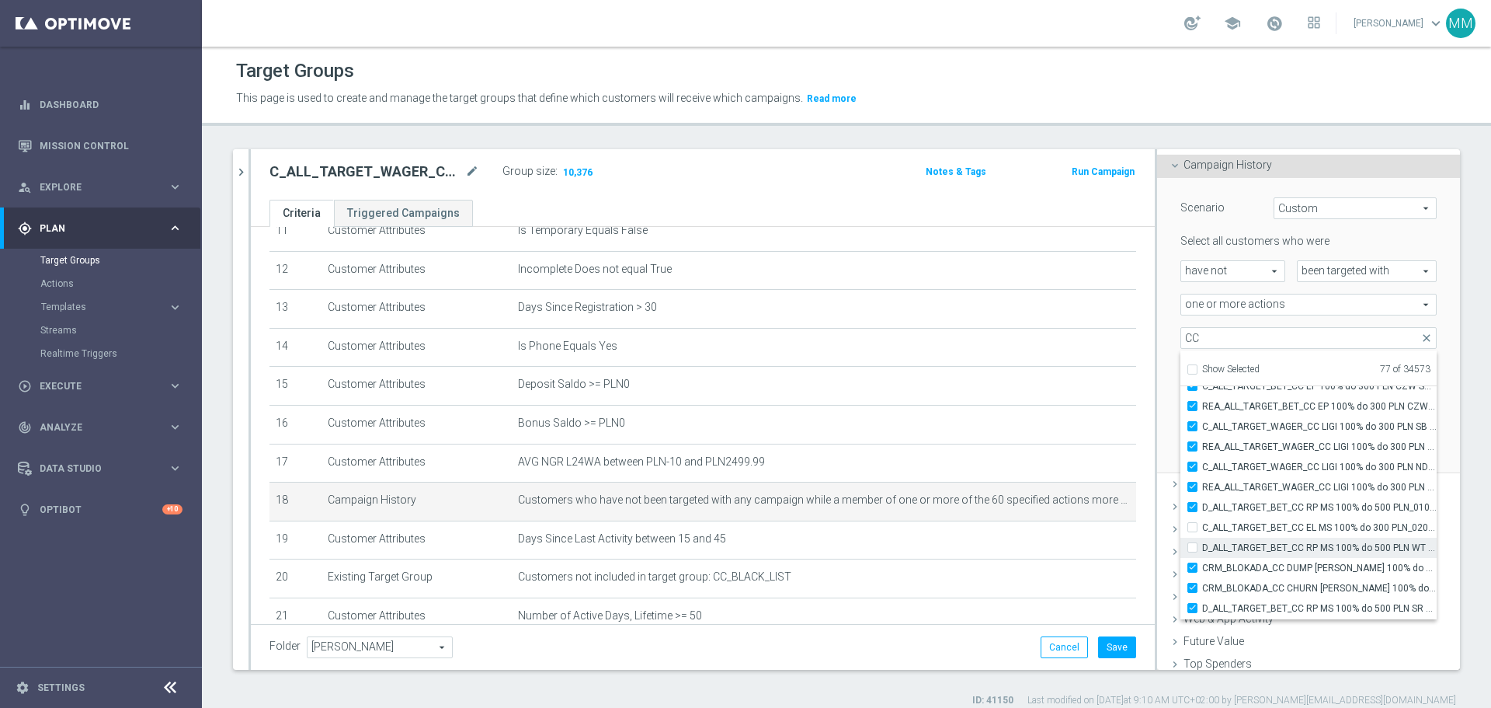
click at [994, 427] on input "D_ALL_TARGET_BET_CC RP MS 100% do 500 PLN WT PUSH_010925" at bounding box center [1197, 547] width 10 height 10
checkbox input "true"
type input "Selected 78 of 34573"
click at [994, 427] on input "C_ALL_TARGET_BET_CC EL MS 100% do 300 PLN_020925" at bounding box center [1197, 527] width 10 height 10
checkbox input "true"
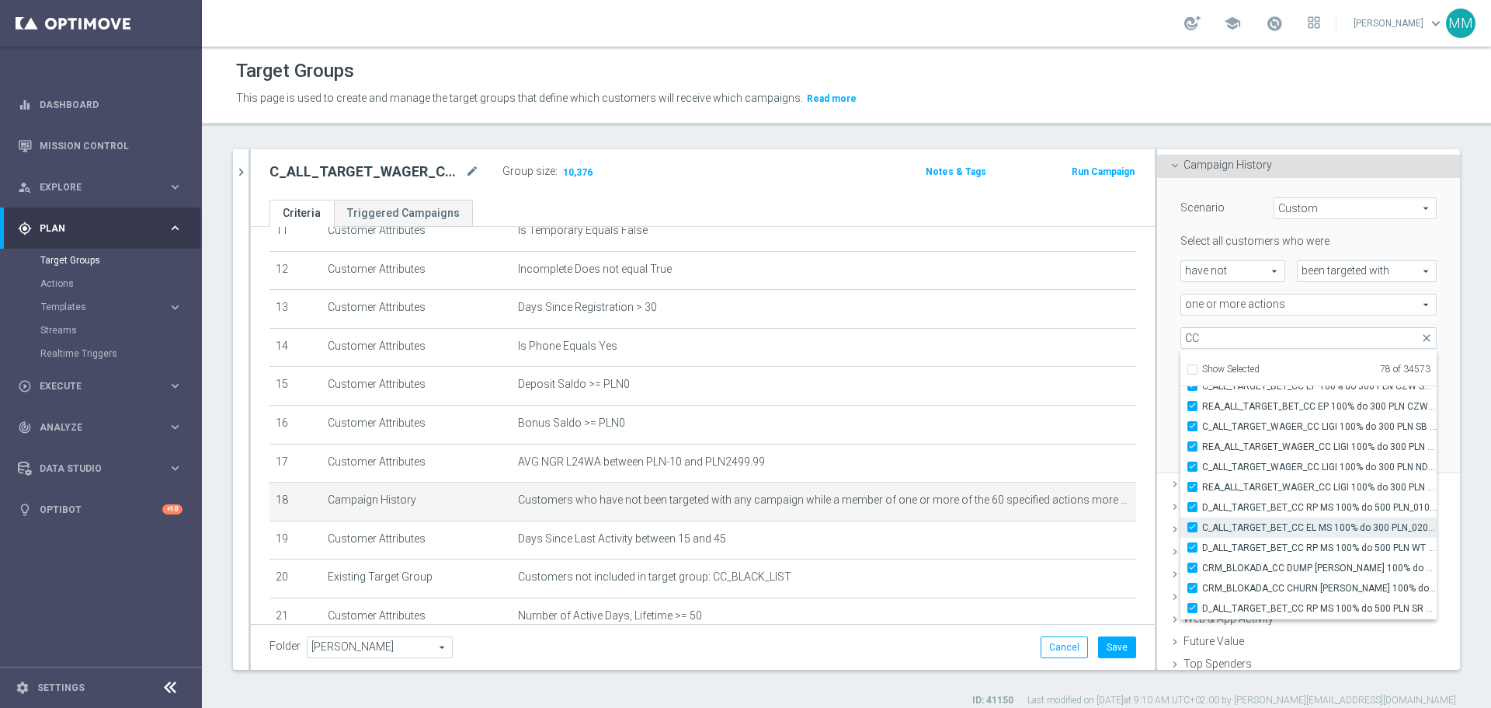
type input "Selected 79 of 34573"
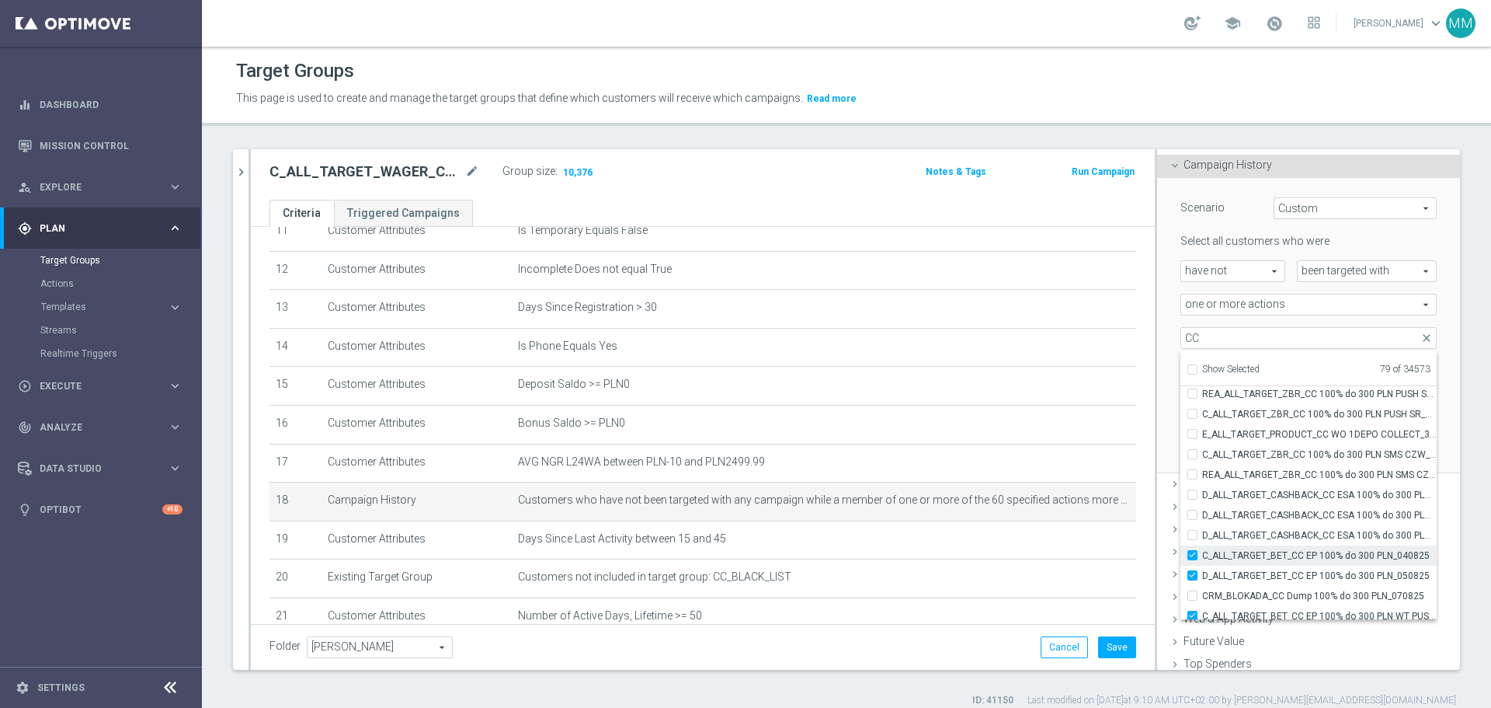
click at [994, 427] on input "C_ALL_TARGET_BET_CC EP 100% do 300 PLN_040825" at bounding box center [1197, 555] width 10 height 10
checkbox input "false"
type input "Selected 78 of 34573"
click at [994, 427] on input "D_ALL_TARGET_BET_CC EP 100% do 300 PLN_050825" at bounding box center [1197, 575] width 10 height 10
checkbox input "false"
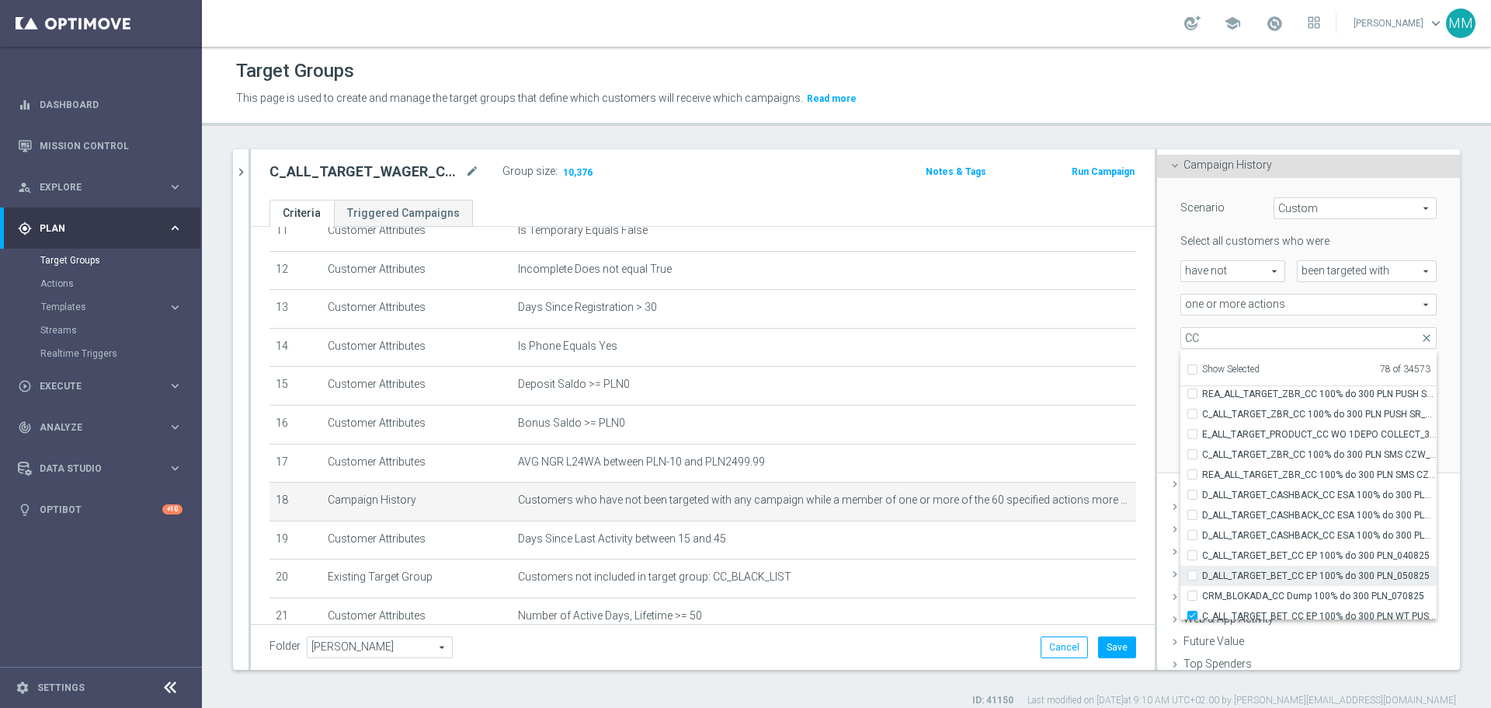
type input "Selected 77 of 34573"
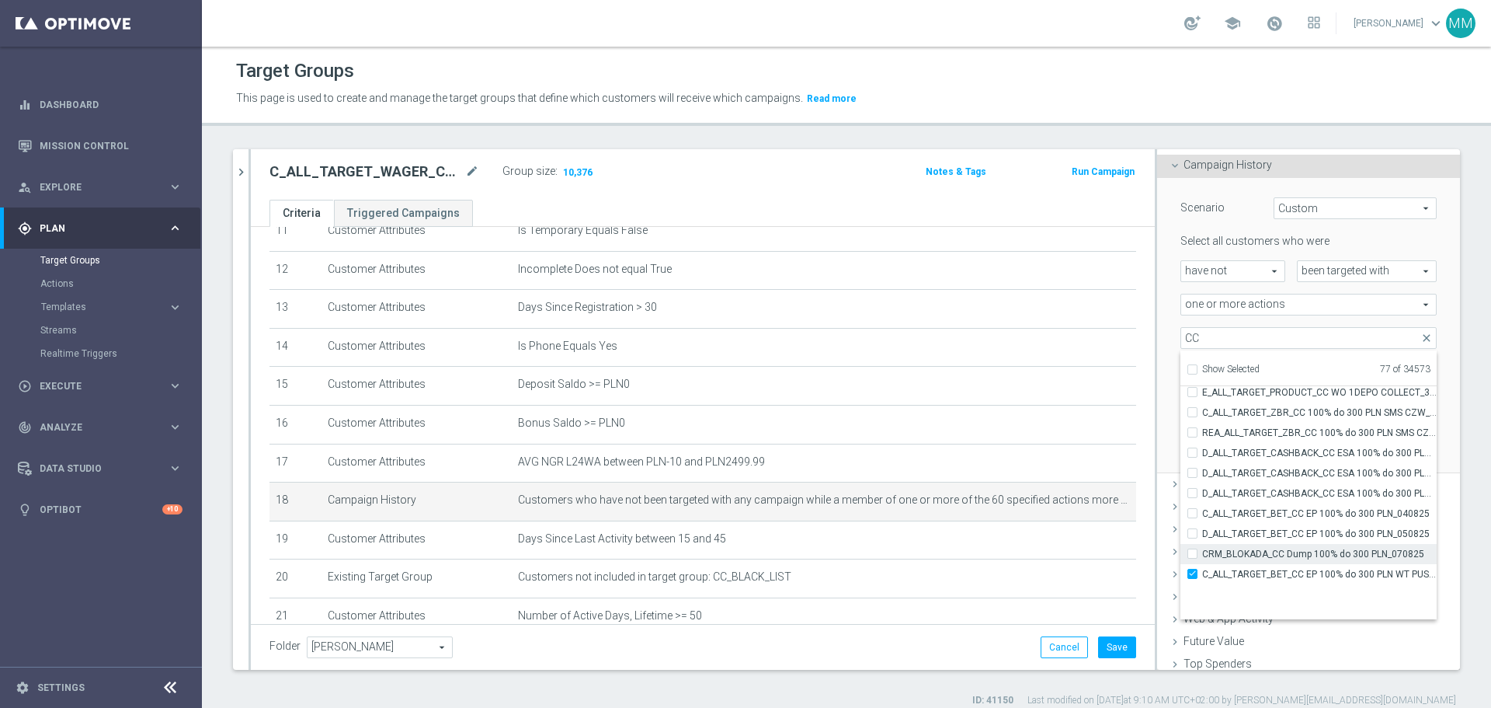
scroll to position [47362, 0]
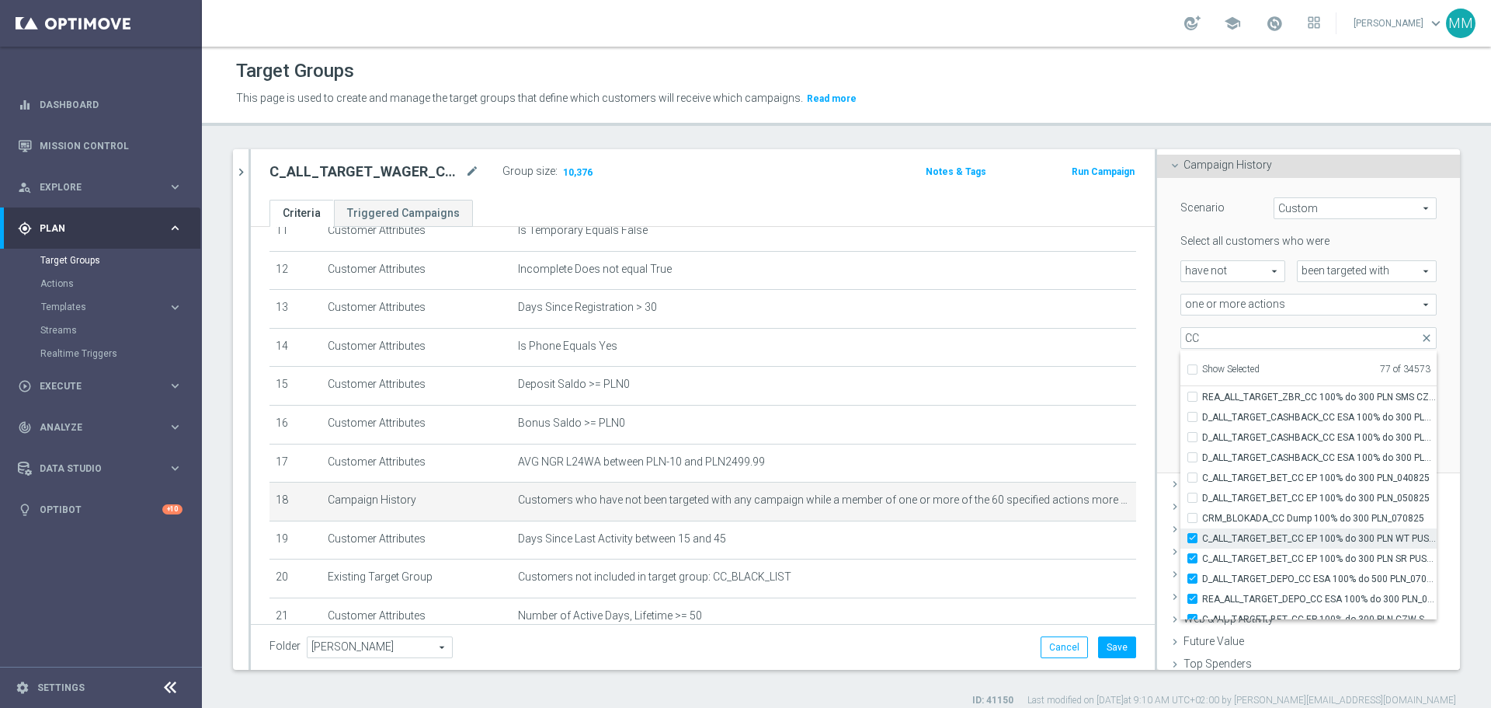
click at [994, 427] on input "C_ALL_TARGET_BET_CC EP 100% do 300 PLN WT PUSH_040825" at bounding box center [1197, 538] width 10 height 10
checkbox input "false"
type input "Selected 76 of 34573"
click at [994, 427] on input "C_ALL_TARGET_BET_CC EP 100% do 300 PLN SR PUSH_040825" at bounding box center [1197, 558] width 10 height 10
checkbox input "false"
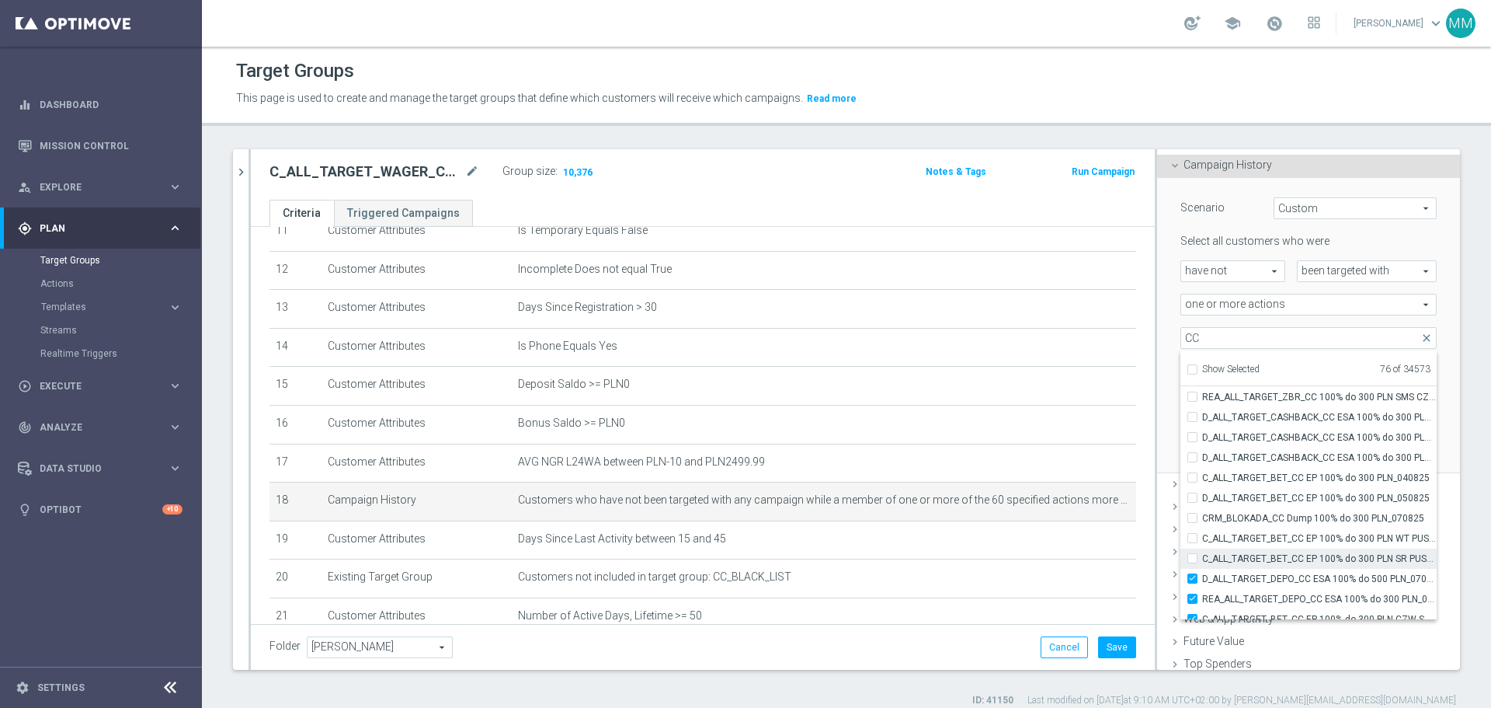
type input "Selected 75 of 34573"
click at [994, 427] on input "D_ALL_TARGET_DEPO_CC ESA 100% do 500 PLN_070825" at bounding box center [1197, 578] width 10 height 10
checkbox input "false"
type input "Selected 74 of 34573"
click at [994, 427] on input "REA_ALL_TARGET_DEPO_CC ESA 100% do 300 PLN_070825" at bounding box center [1197, 598] width 10 height 10
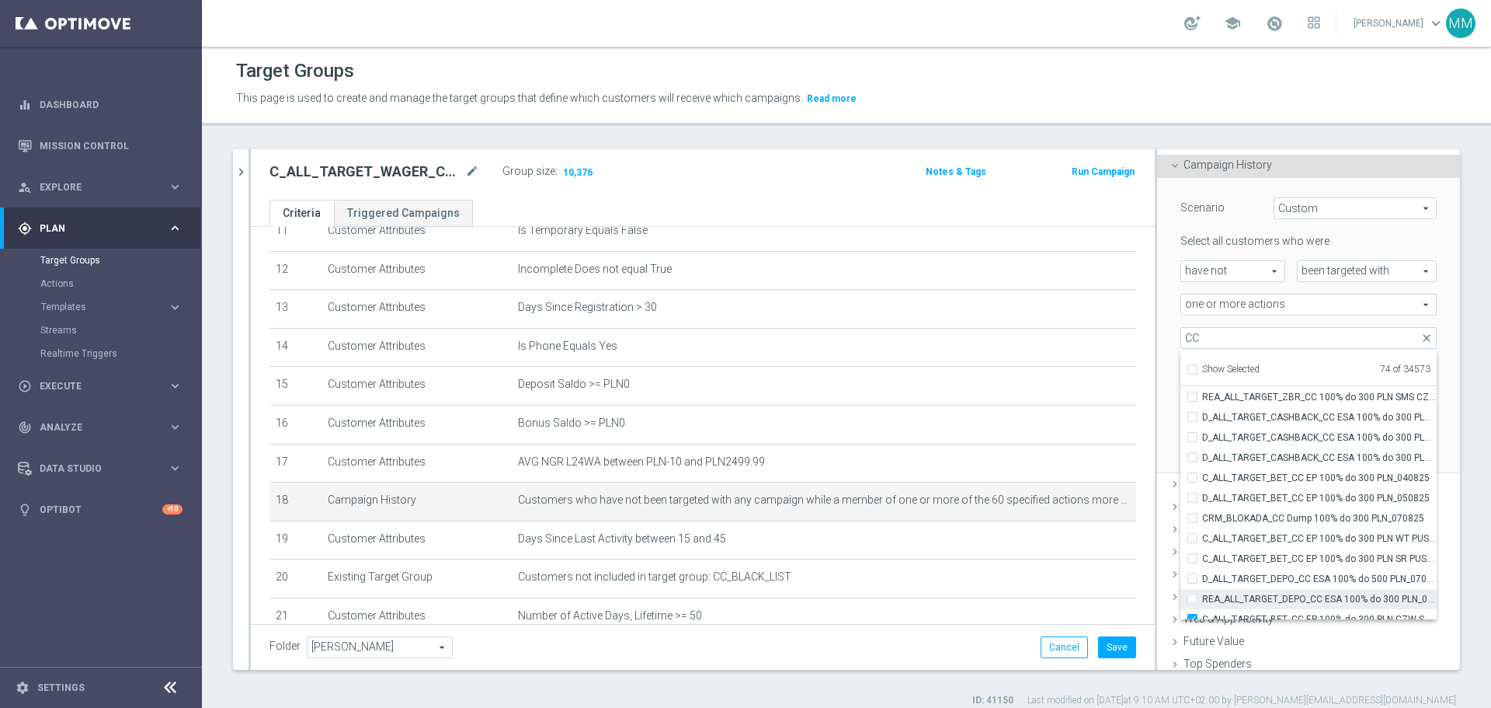
checkbox input "false"
type input "Selected 73 of 34573"
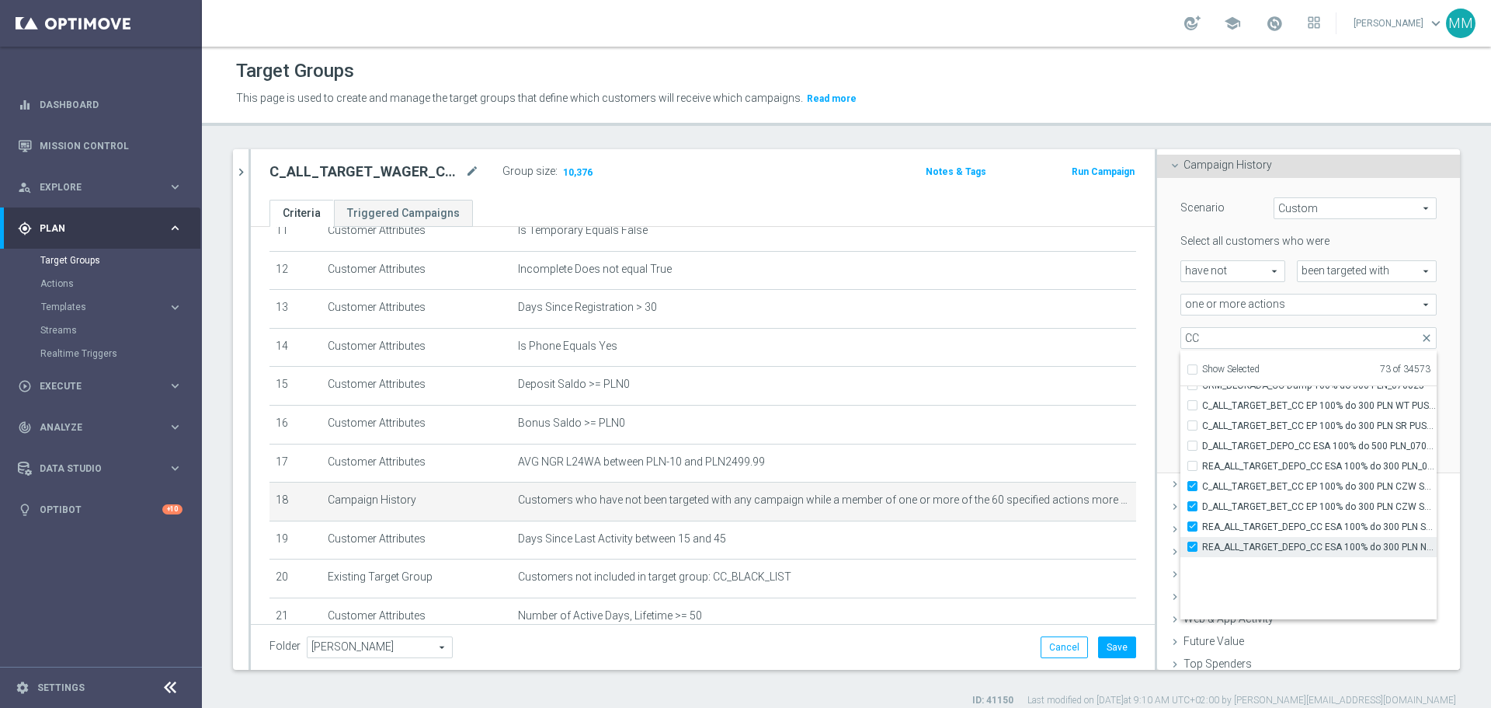
scroll to position [47517, 0]
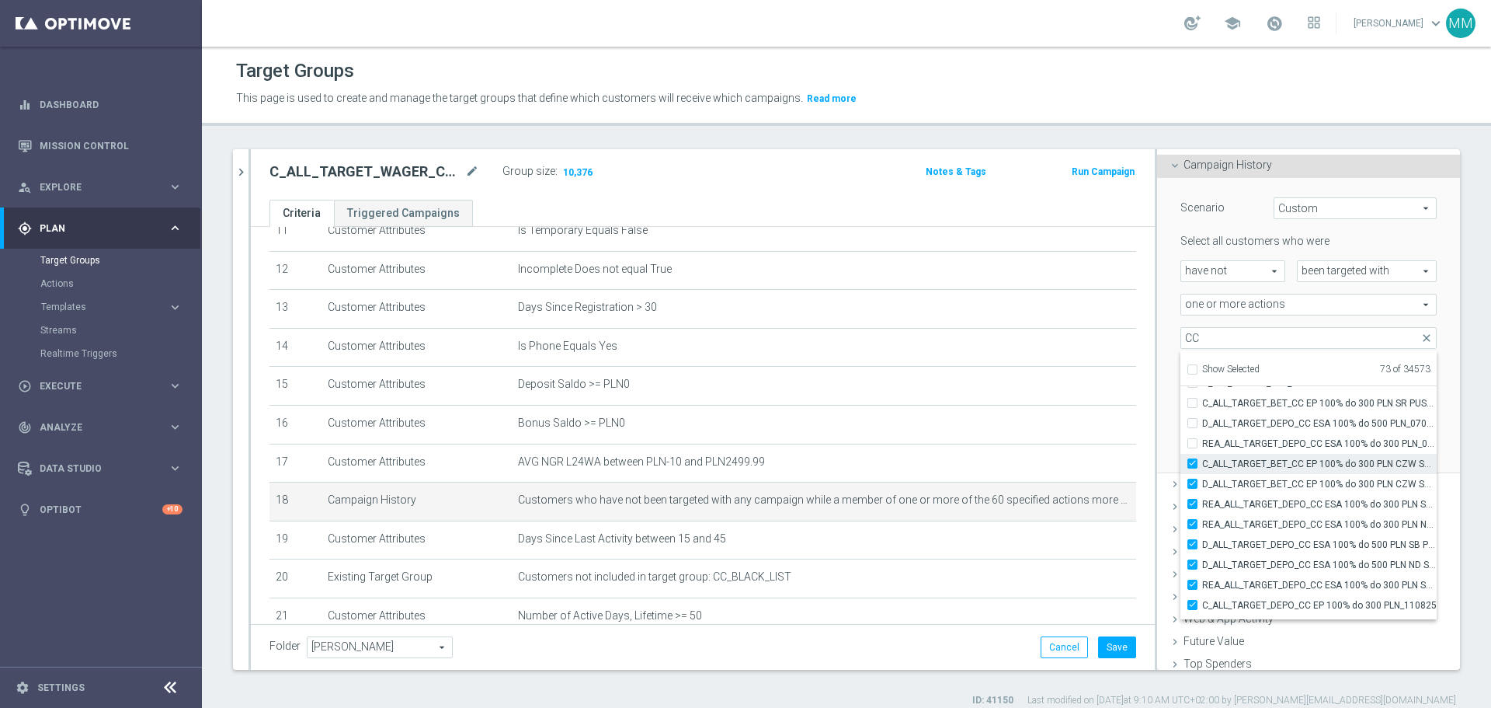
click at [994, 427] on label "C_ALL_TARGET_BET_CC EP 100% do 300 PLN CZW SMS_040825" at bounding box center [1320, 464] width 235 height 20
click at [994, 427] on input "C_ALL_TARGET_BET_CC EP 100% do 300 PLN CZW SMS_040825" at bounding box center [1197, 463] width 10 height 10
checkbox input "false"
type input "Selected 72 of 34573"
click at [994, 427] on label "D_ALL_TARGET_BET_CC EP 100% do 300 PLN CZW SMS_050825" at bounding box center [1320, 484] width 235 height 20
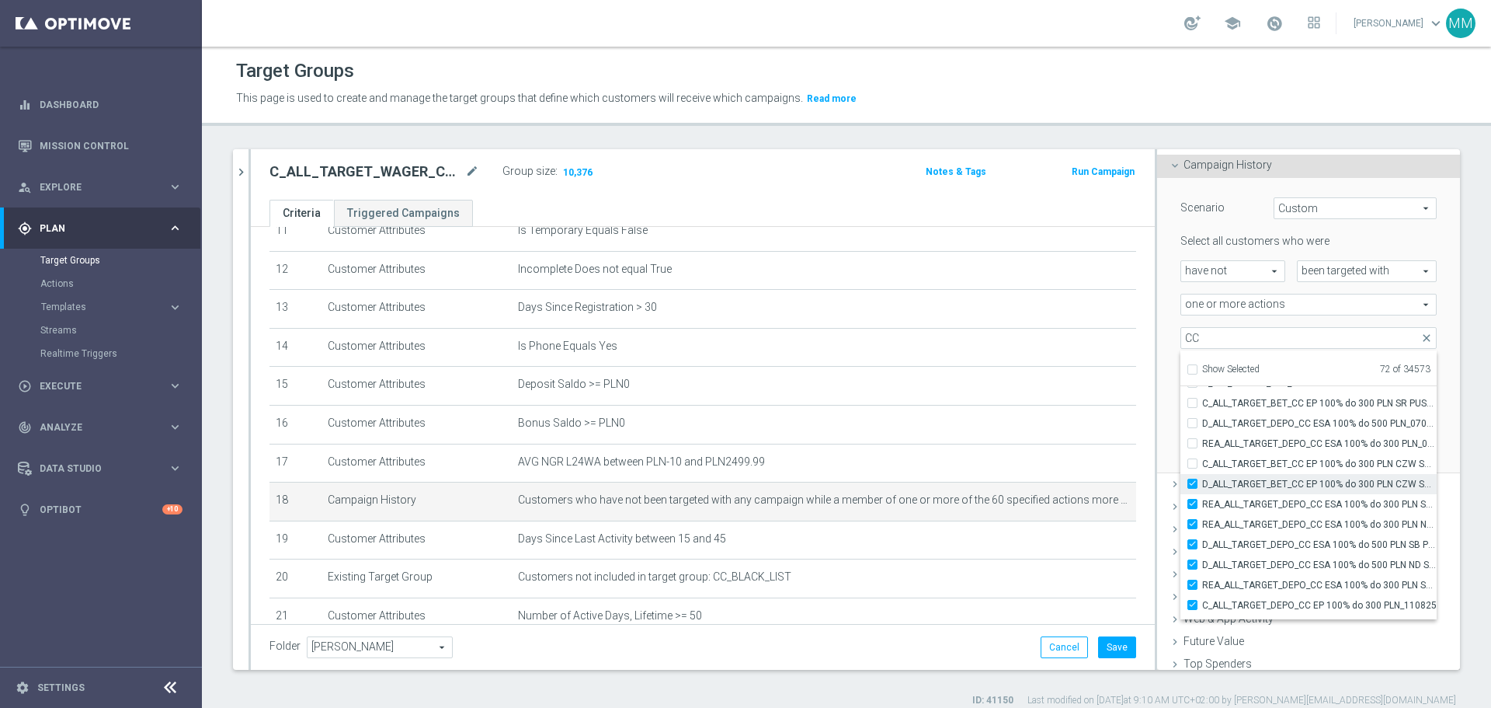
click at [994, 427] on input "D_ALL_TARGET_BET_CC EP 100% do 300 PLN CZW SMS_050825" at bounding box center [1197, 484] width 10 height 10
checkbox input "false"
type input "Selected 71 of 34573"
drag, startPoint x: 1178, startPoint y: 503, endPoint x: 1180, endPoint y: 511, distance: 7.9
click at [994, 427] on label "REA_ALL_TARGET_DEPO_CC ESA 100% do 300 PLN SB PUSH_070825" at bounding box center [1320, 504] width 235 height 20
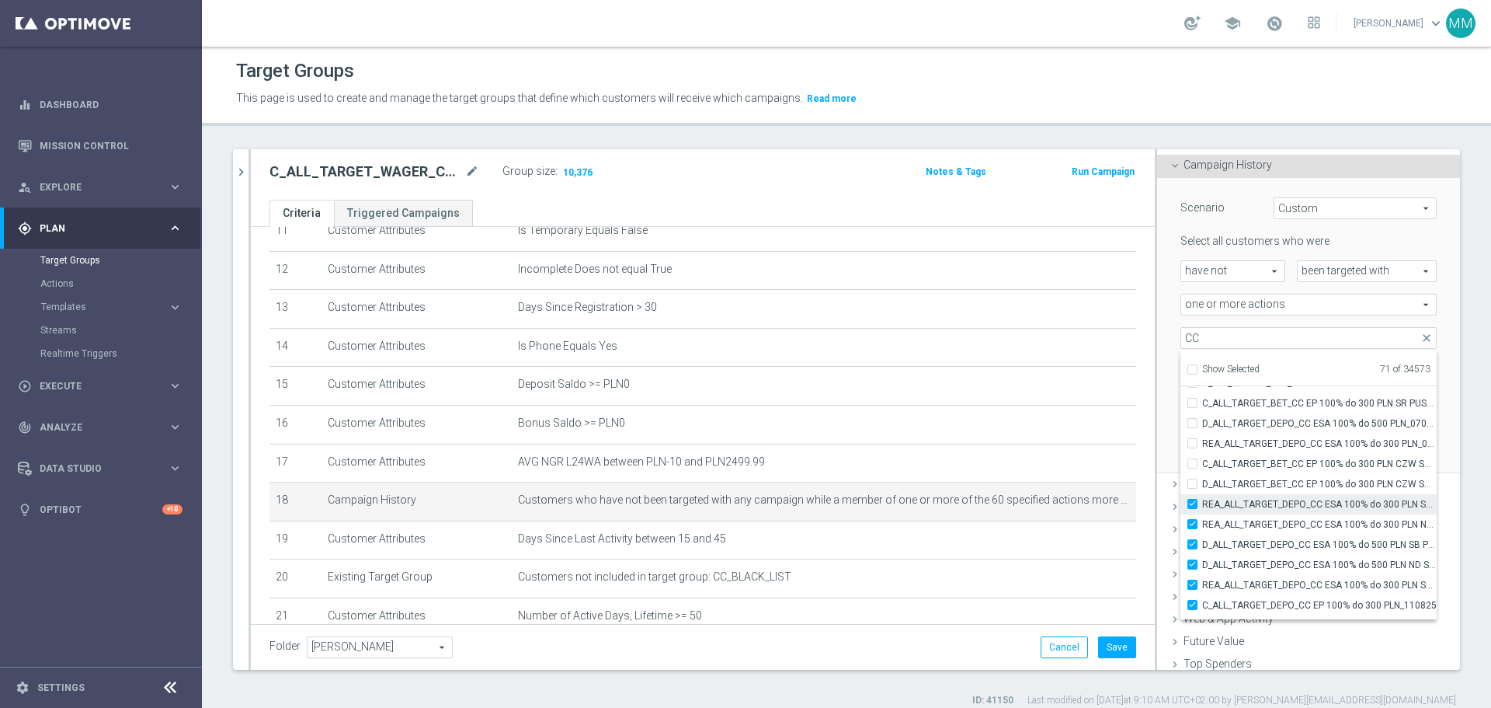
click at [994, 427] on input "REA_ALL_TARGET_DEPO_CC ESA 100% do 300 PLN SB PUSH_070825" at bounding box center [1197, 504] width 10 height 10
checkbox input "false"
type input "Selected 70 of 34573"
drag, startPoint x: 1181, startPoint y: 527, endPoint x: 1183, endPoint y: 541, distance: 14.2
click at [994, 427] on input "REA_ALL_TARGET_DEPO_CC ESA 100% do 300 PLN ND SMS_070825" at bounding box center [1197, 524] width 10 height 10
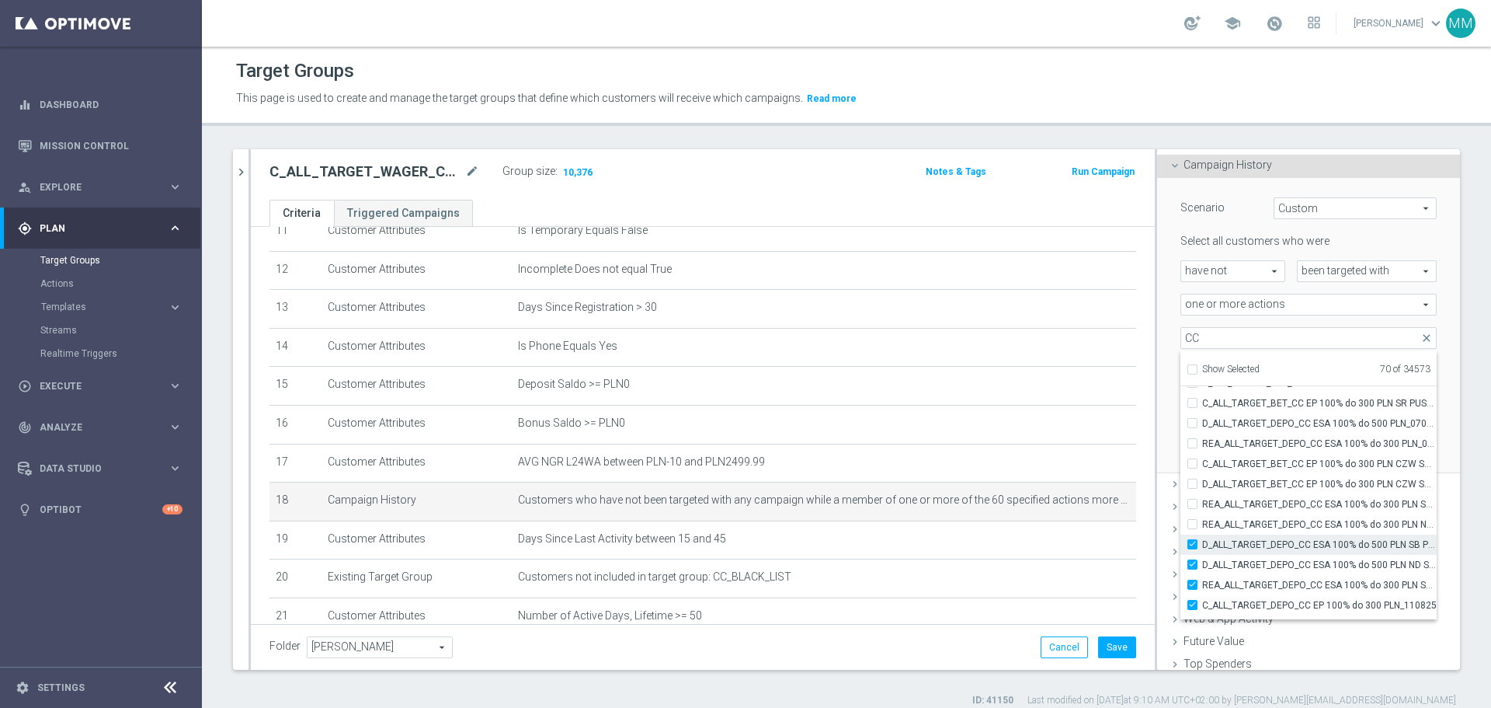
checkbox input "false"
type input "Selected 69 of 34573"
click at [994, 427] on input "D_ALL_TARGET_DEPO_CC ESA 100% do 500 PLN SB PUSH _070825" at bounding box center [1197, 544] width 10 height 10
checkbox input "false"
type input "Selected 68 of 34573"
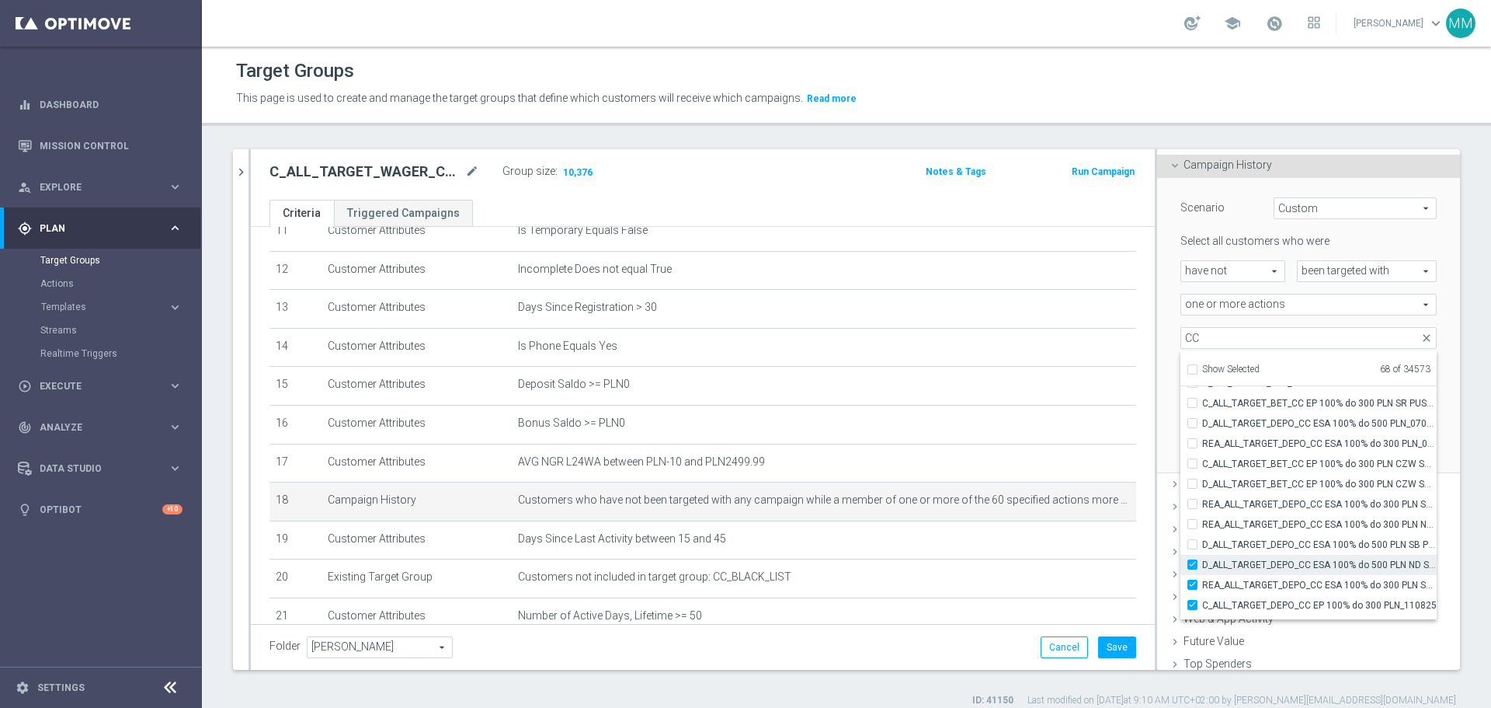
click at [994, 427] on label "D_ALL_TARGET_DEPO_CC ESA 100% do 500 PLN ND SMS_070825" at bounding box center [1320, 565] width 235 height 20
click at [994, 427] on input "D_ALL_TARGET_DEPO_CC ESA 100% do 500 PLN ND SMS_070825" at bounding box center [1197, 564] width 10 height 10
checkbox input "false"
type input "Selected 67 of 34573"
click at [994, 427] on label "REA_ALL_TARGET_DEPO_CC ESA 100% do 300 PLN SMS_070825" at bounding box center [1320, 585] width 235 height 20
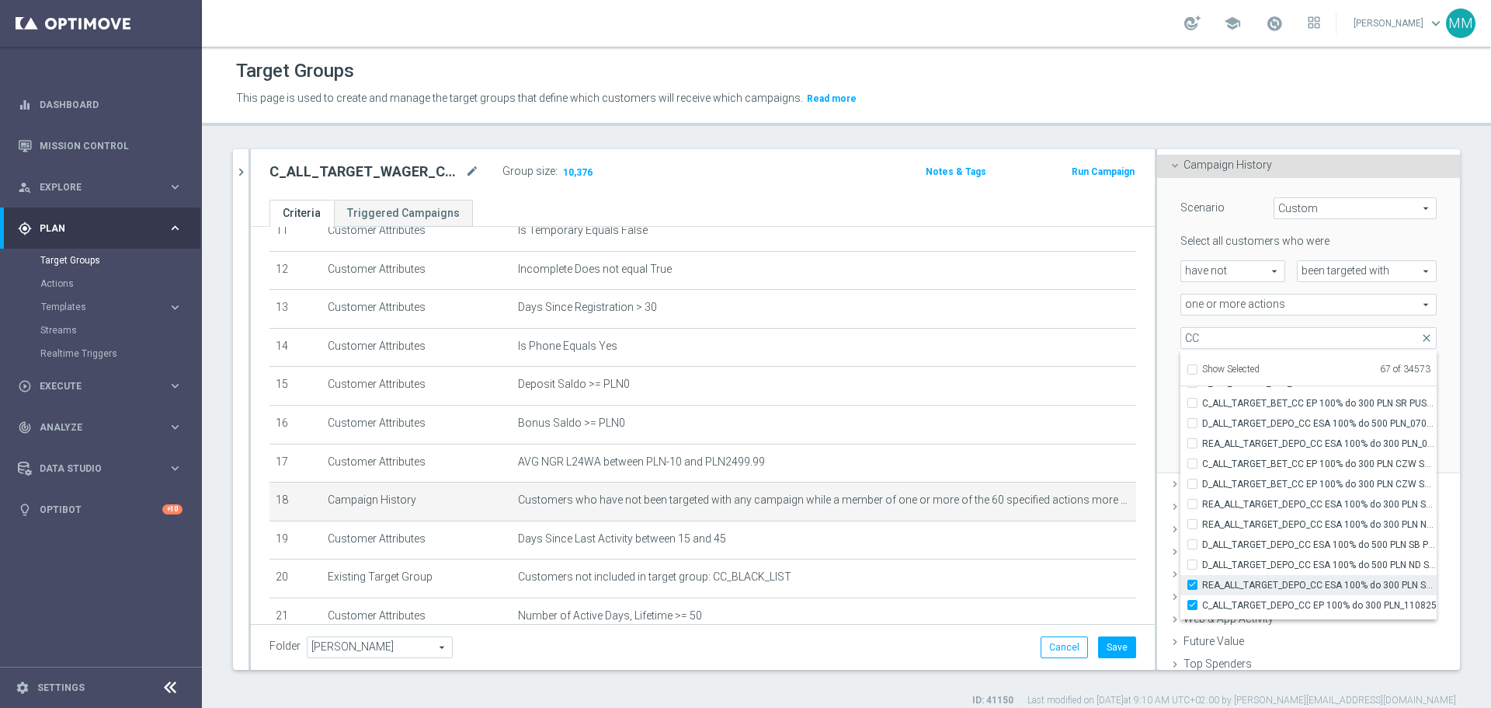
click at [994, 427] on input "REA_ALL_TARGET_DEPO_CC ESA 100% do 300 PLN SMS_070825" at bounding box center [1197, 585] width 10 height 10
checkbox input "false"
type input "Selected 66 of 34573"
click at [994, 427] on label "C_ALL_TARGET_DEPO_CC EP 100% do 300 PLN_110825" at bounding box center [1320, 527] width 235 height 20
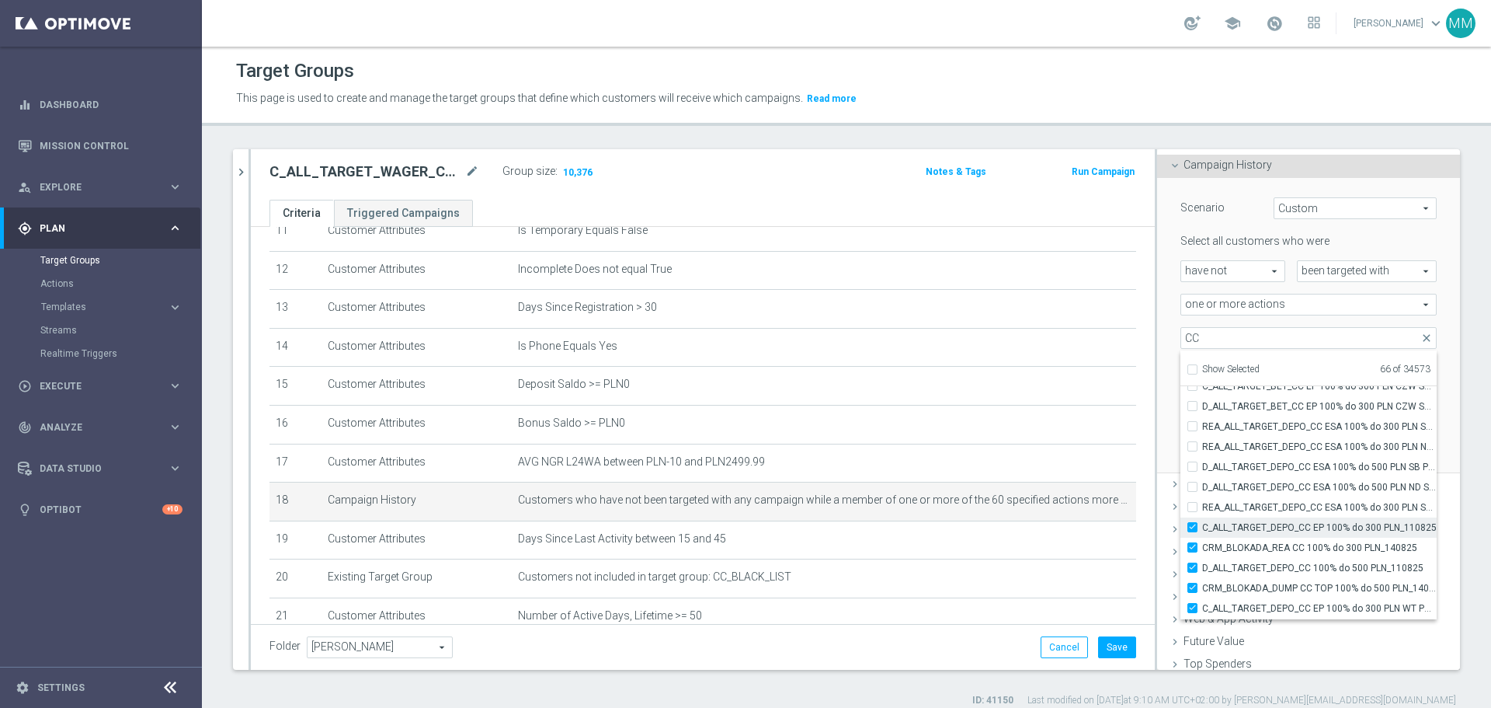
click at [994, 427] on input "C_ALL_TARGET_DEPO_CC EP 100% do 300 PLN_110825" at bounding box center [1197, 527] width 10 height 10
checkbox input "false"
type input "Selected 65 of 34573"
click at [994, 427] on input "CRM_BLOKADA_REA CC 100% do 300 PLN_140825" at bounding box center [1197, 547] width 10 height 10
checkbox input "false"
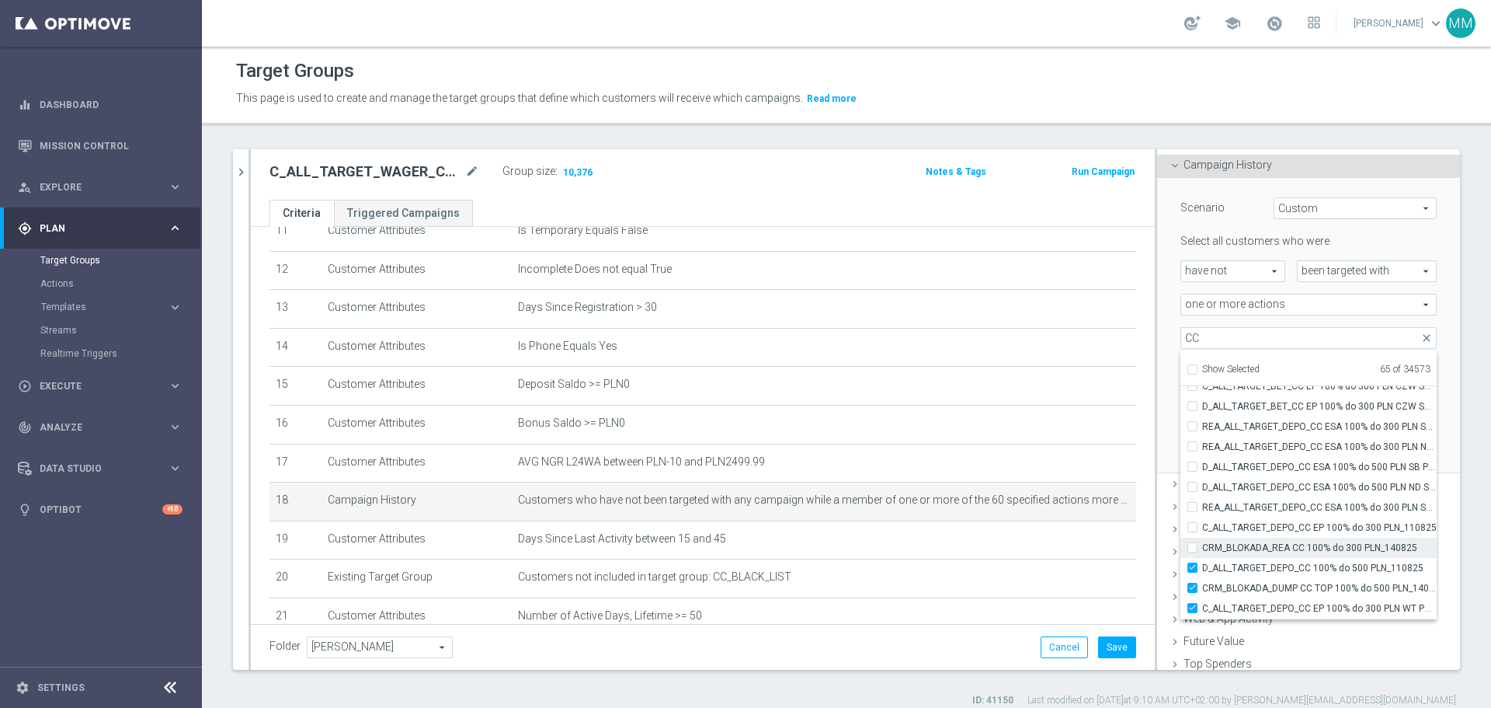
type input "Selected 64 of 34573"
click at [994, 427] on label "D_ALL_TARGET_DEPO_CC 100% do 500 PLN_110825" at bounding box center [1320, 568] width 235 height 20
click at [994, 427] on input "D_ALL_TARGET_DEPO_CC 100% do 500 PLN_110825" at bounding box center [1197, 567] width 10 height 10
checkbox input "false"
type input "Selected 63 of 34573"
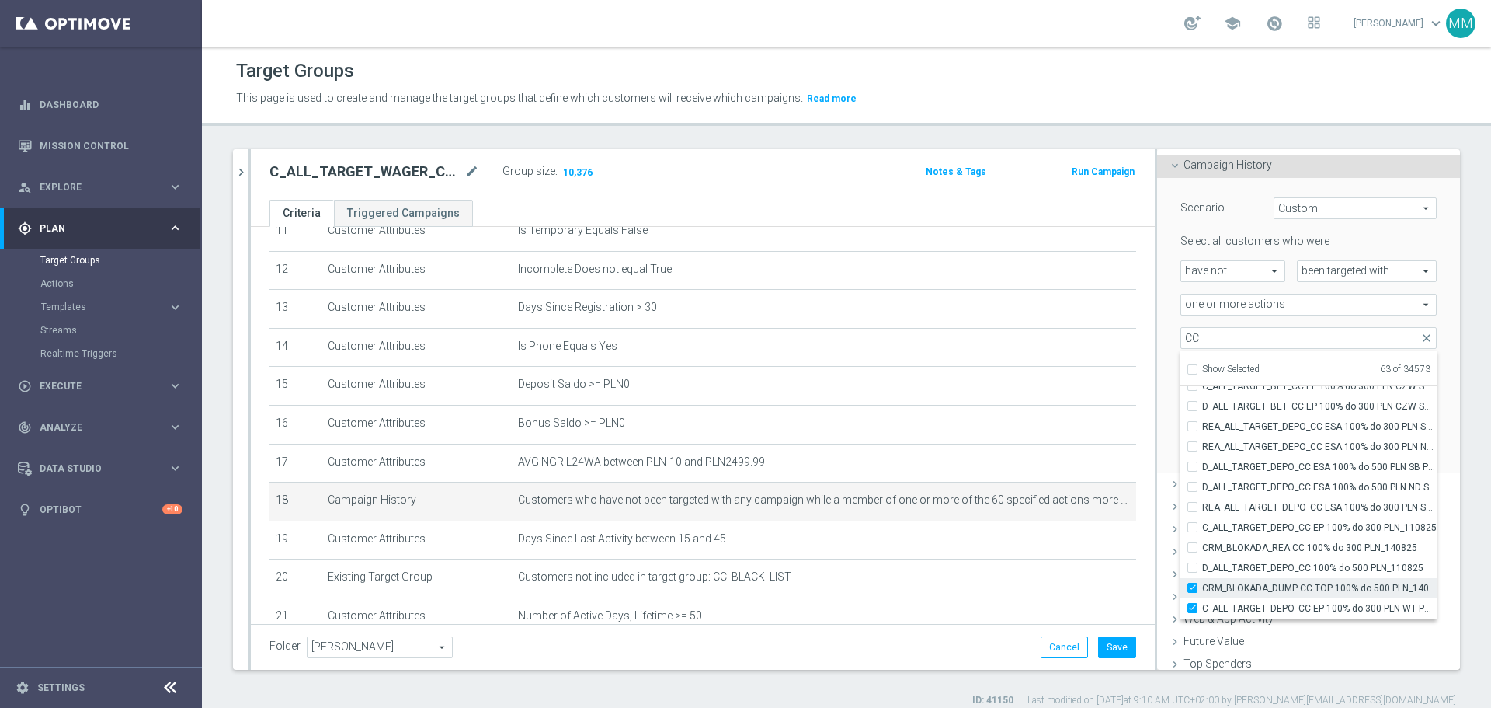
click at [994, 427] on label "CRM_BLOKADA_DUMP CC TOP 100% do 500 PLN_140825" at bounding box center [1320, 588] width 235 height 20
click at [994, 427] on input "CRM_BLOKADA_DUMP CC TOP 100% do 500 PLN_140825" at bounding box center [1197, 588] width 10 height 10
checkbox input "false"
type input "Selected 62 of 34573"
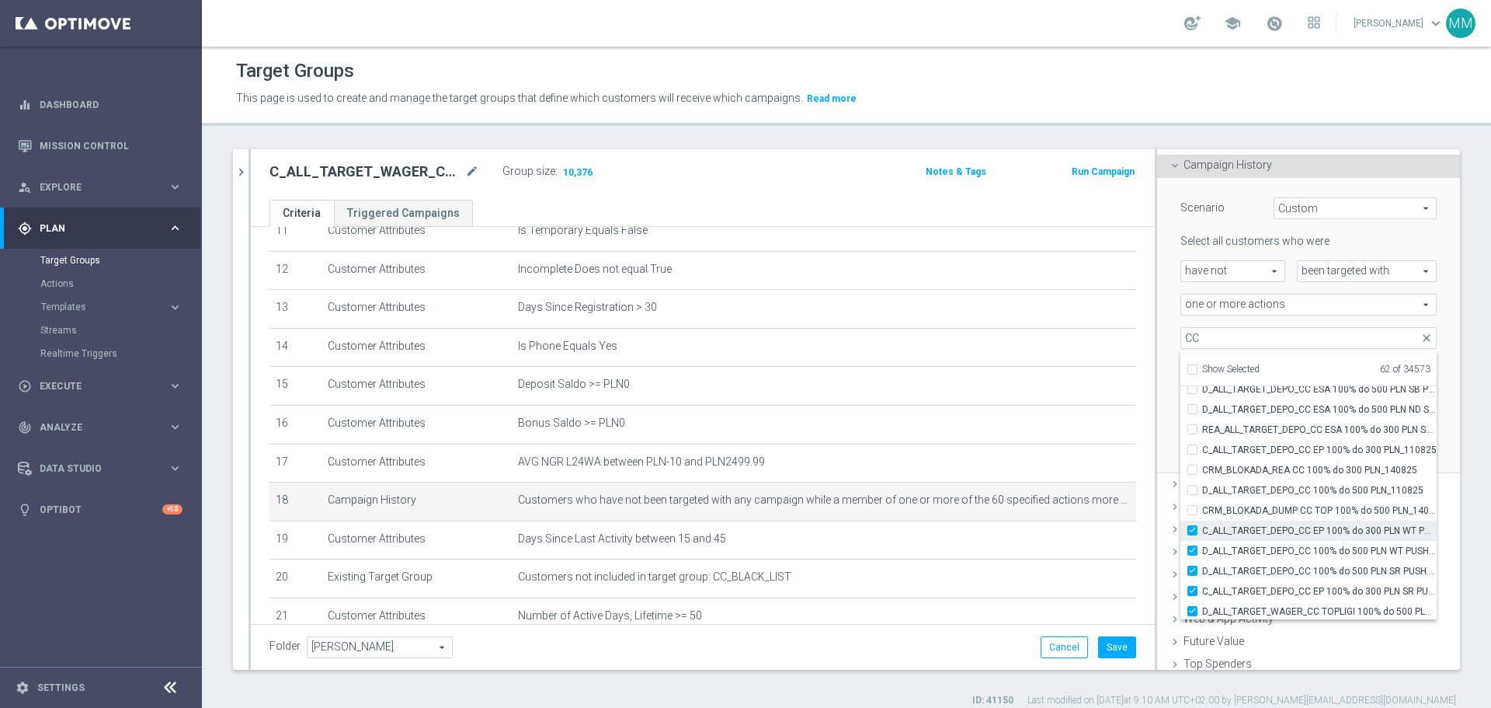
click at [994, 427] on input "C_ALL_TARGET_DEPO_CC EP 100% do 300 PLN WT PUSH_110825" at bounding box center [1197, 530] width 10 height 10
checkbox input "false"
type input "Selected 61 of 34573"
click at [994, 427] on input "D_ALL_TARGET_DEPO_CC 100% do 500 PLN WT PUSH_110825" at bounding box center [1197, 550] width 10 height 10
checkbox input "false"
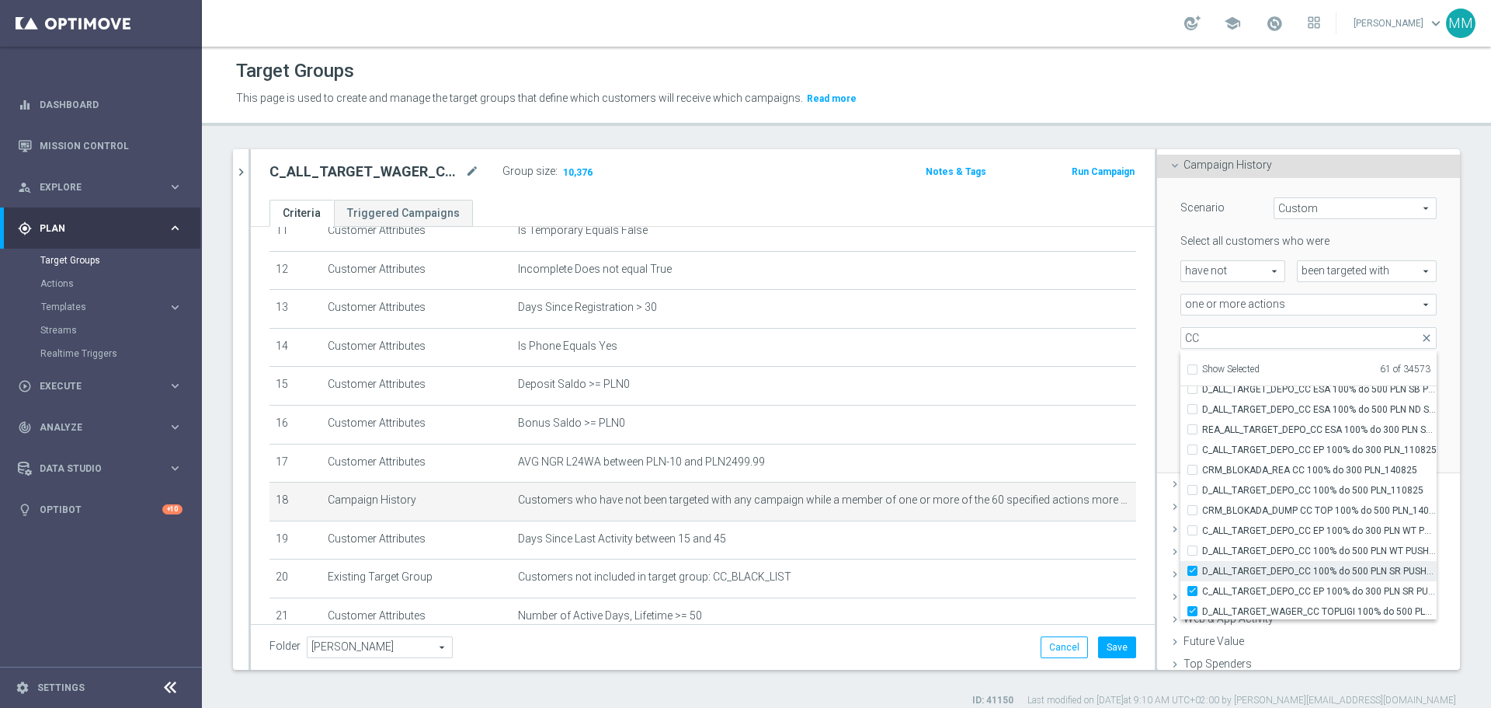
type input "Selected 60 of 34573"
click at [994, 427] on label "D_ALL_TARGET_DEPO_CC 100% do 500 PLN SR PUSH_110825" at bounding box center [1320, 571] width 235 height 20
click at [994, 427] on input "D_ALL_TARGET_DEPO_CC 100% do 500 PLN SR PUSH_110825" at bounding box center [1197, 571] width 10 height 10
checkbox input "false"
type input "Selected 59 of 34573"
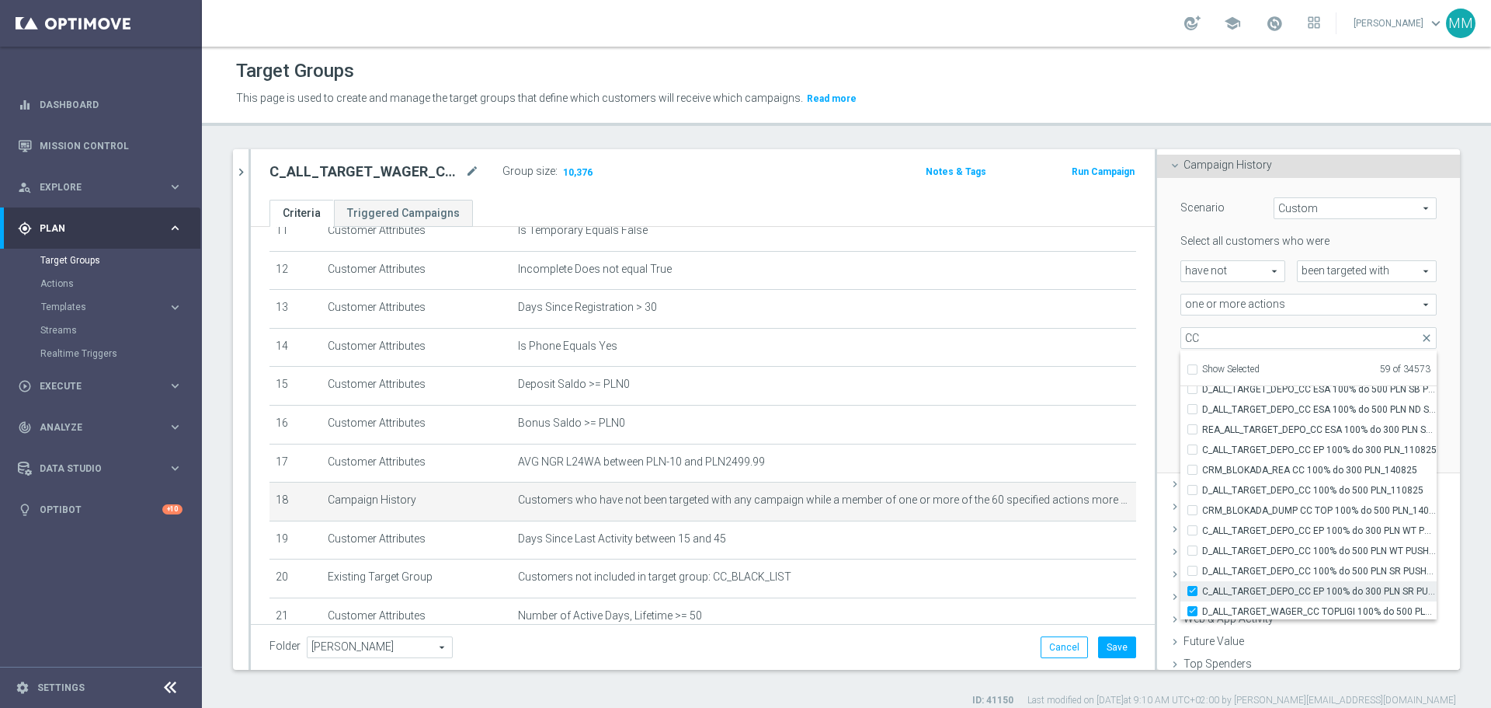
click at [994, 427] on input "C_ALL_TARGET_DEPO_CC EP 100% do 300 PLN SR PUSH_110825" at bounding box center [1197, 591] width 10 height 10
checkbox input "false"
type input "Selected 58 of 34573"
click at [994, 427] on label "D_ALL_TARGET_WAGER_CC TOPLIGI 100% do 500 PLN_140825" at bounding box center [1320, 534] width 235 height 20
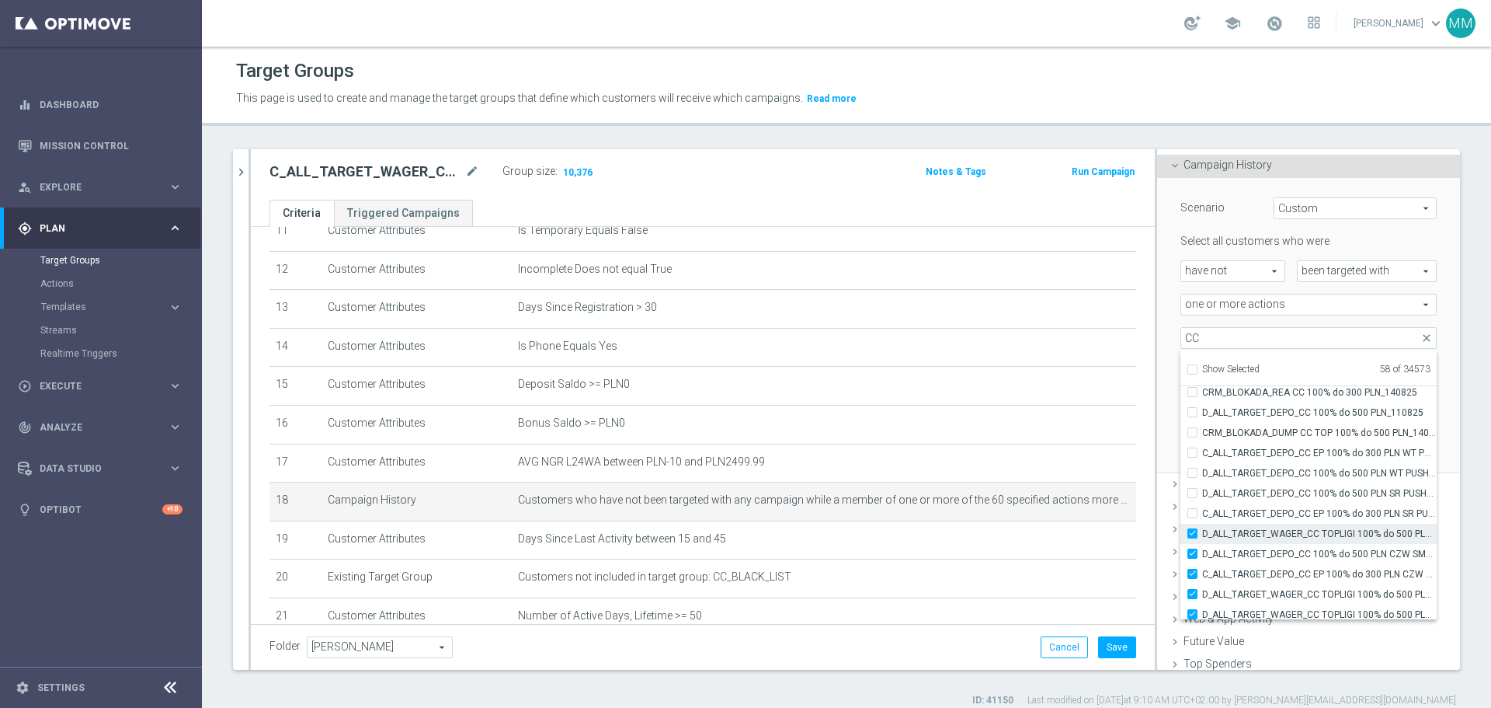
click at [994, 427] on input "D_ALL_TARGET_WAGER_CC TOPLIGI 100% do 500 PLN_140825" at bounding box center [1197, 533] width 10 height 10
checkbox input "false"
type input "Selected 57 of 34573"
click at [994, 427] on input "D_ALL_TARGET_DEPO_CC 100% do 500 PLN CZW SMS_110825" at bounding box center [1197, 553] width 10 height 10
checkbox input "false"
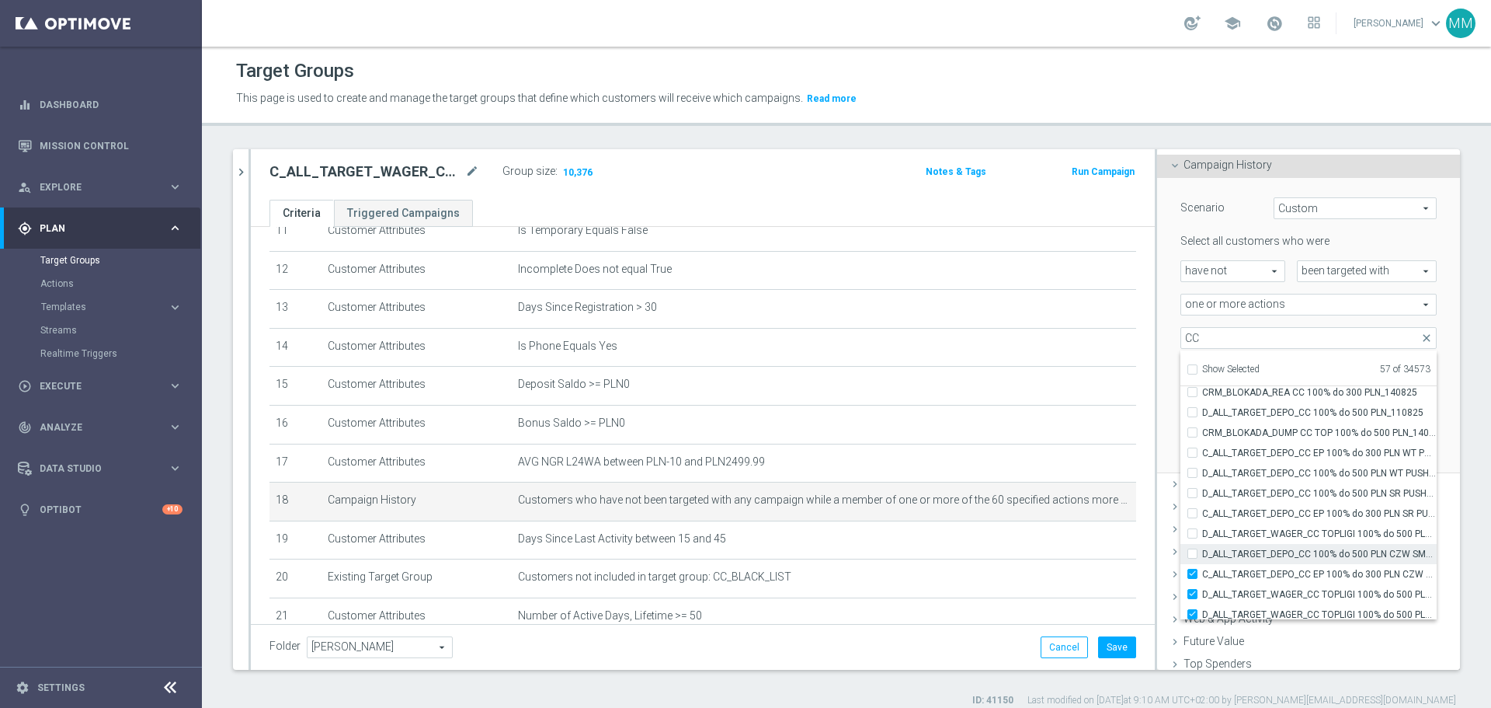
type input "Selected 56 of 34573"
click at [994, 427] on label "C_ALL_TARGET_DEPO_CC EP 100% do 300 PLN CZW SMS_110825" at bounding box center [1320, 574] width 235 height 20
click at [994, 427] on input "C_ALL_TARGET_DEPO_CC EP 100% do 300 PLN CZW SMS_110825" at bounding box center [1197, 574] width 10 height 10
checkbox input "false"
type input "Selected 55 of 34573"
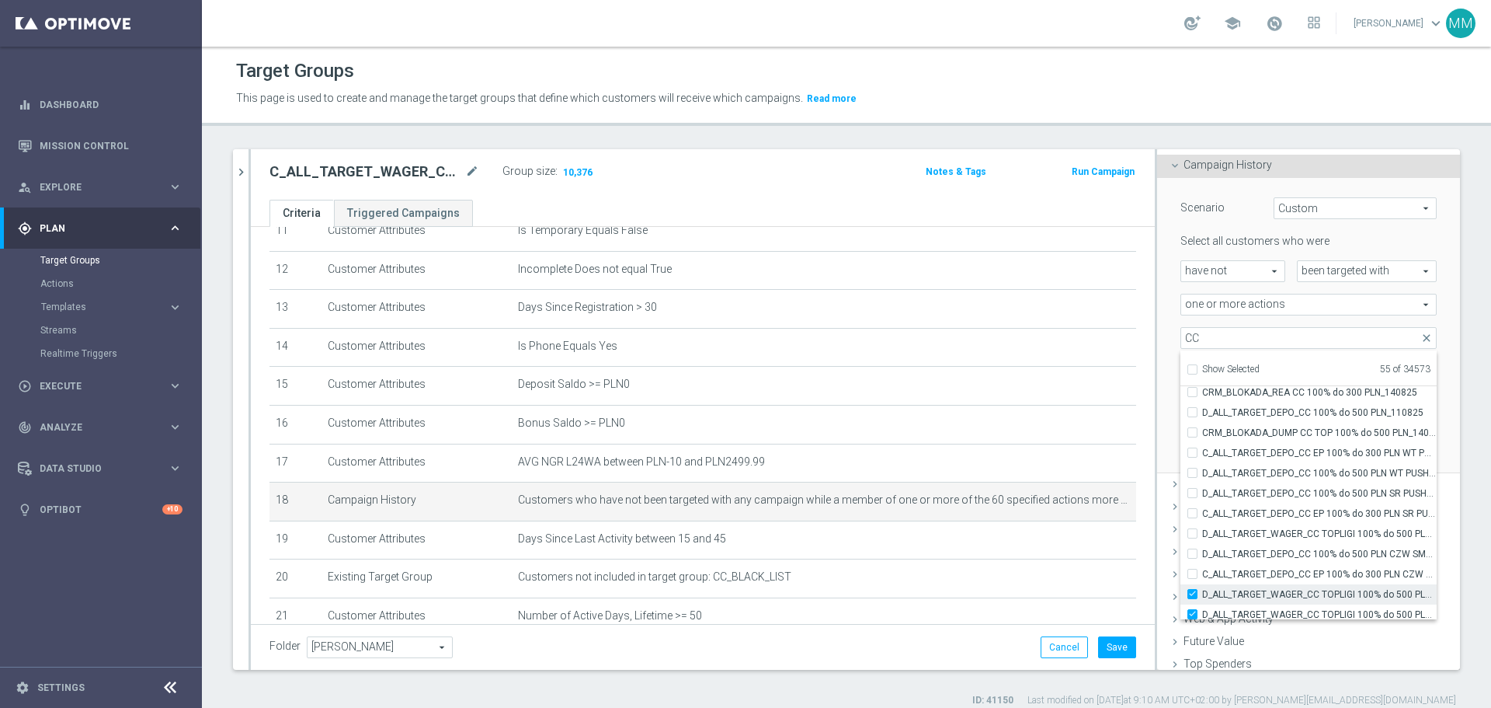
click at [994, 427] on input "D_ALL_TARGET_WAGER_CC TOPLIGI 100% do 500 PLN SB PUSH_140825" at bounding box center [1197, 594] width 10 height 10
checkbox input "false"
type input "Selected 54 of 34573"
click at [994, 427] on input "D_ALL_TARGET_WAGER_CC TOPLIGI 100% do 500 PLN ND SMS_140825" at bounding box center [1197, 536] width 10 height 10
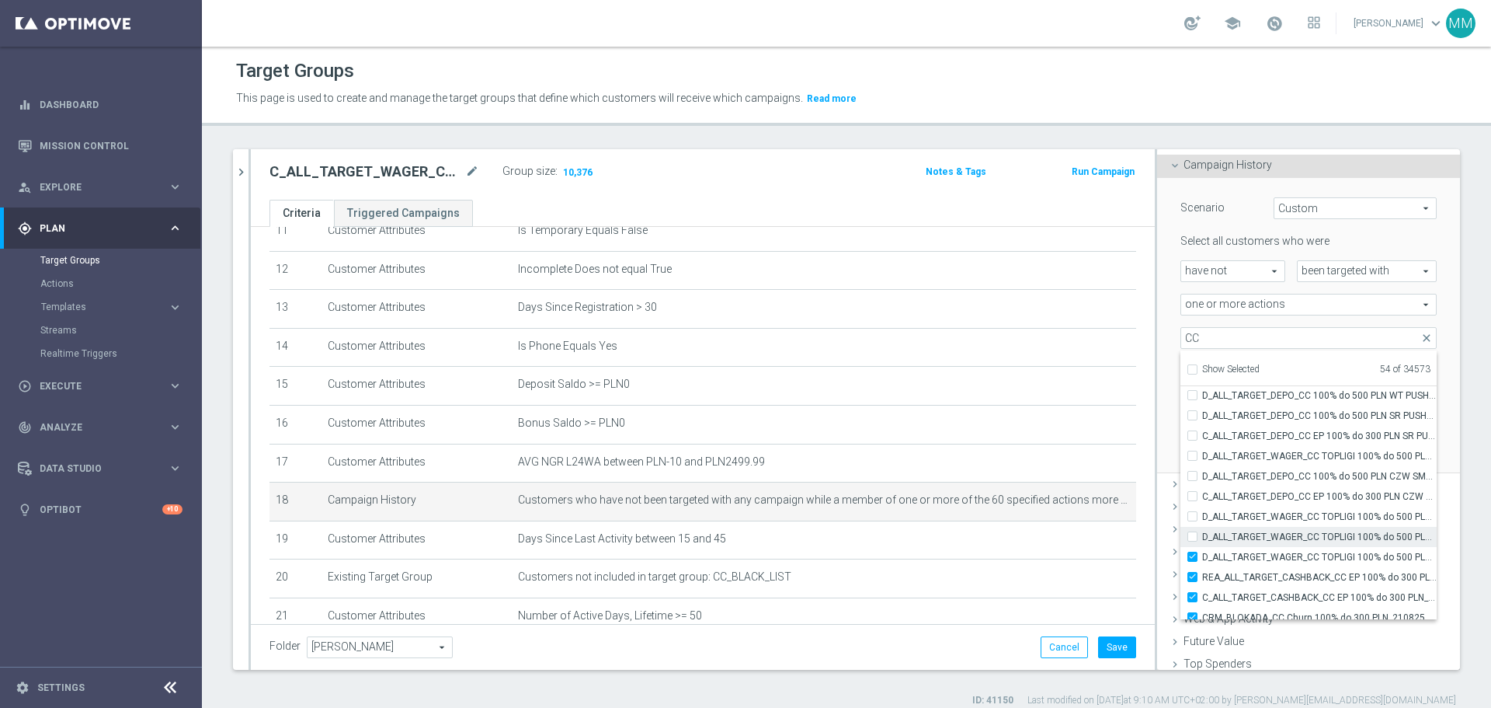
checkbox input "false"
type input "Selected 53 of 34573"
click at [994, 427] on label "D_ALL_TARGET_WAGER_CC TOPLIGI 100% do 500 PLN PT PUSH_140825" at bounding box center [1320, 557] width 235 height 20
click at [994, 427] on input "D_ALL_TARGET_WAGER_CC TOPLIGI 100% do 500 PLN PT PUSH_140825" at bounding box center [1197, 557] width 10 height 10
checkbox input "false"
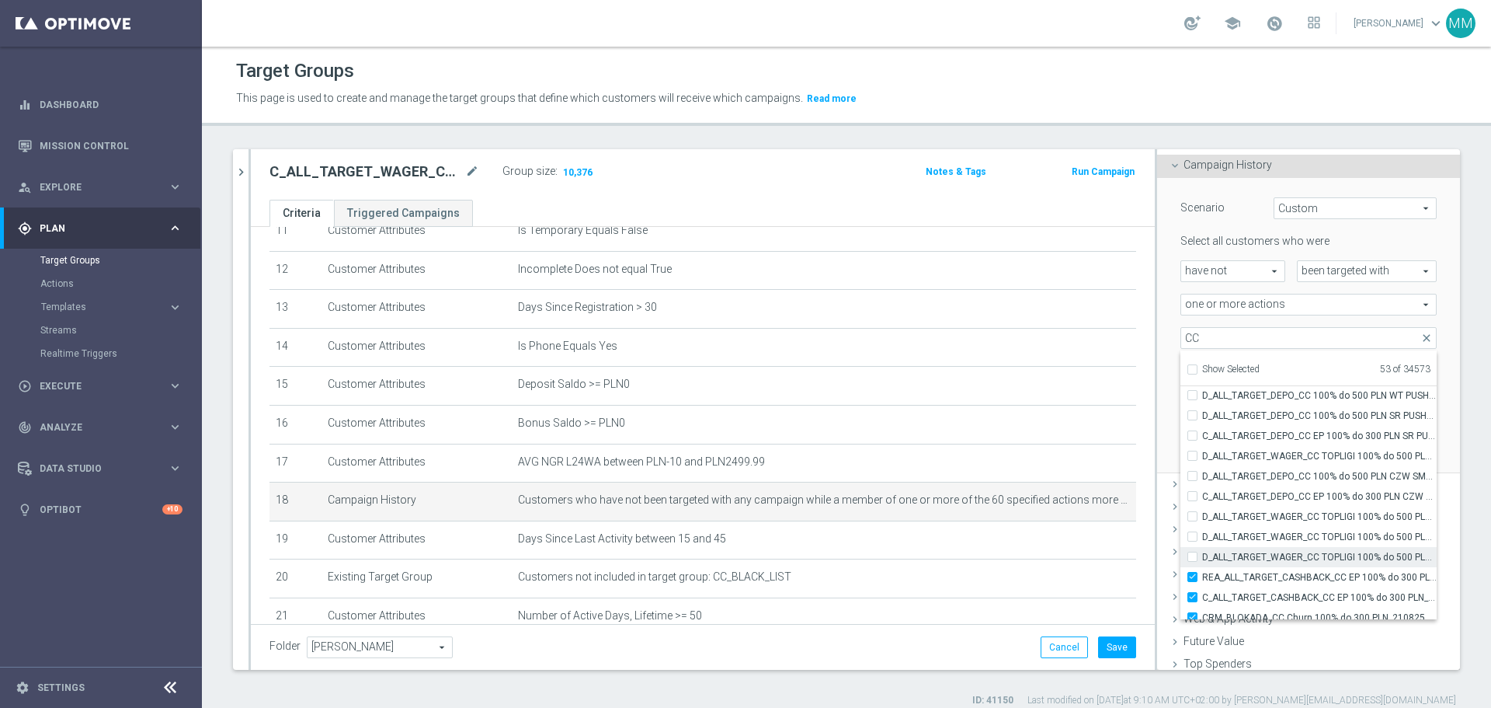
type input "Selected 52 of 34573"
click at [994, 427] on div "D_ALL_TARGET_WAGER_CC TOPLIGI 100% do 500 PLN PT PUSH_140825" at bounding box center [1309, 557] width 256 height 20
click at [994, 427] on input "D_ALL_TARGET_WAGER_CC TOPLIGI 100% do 500 PLN PT PUSH_140825" at bounding box center [1197, 557] width 10 height 10
checkbox input "true"
type input "Selected 53 of 34573"
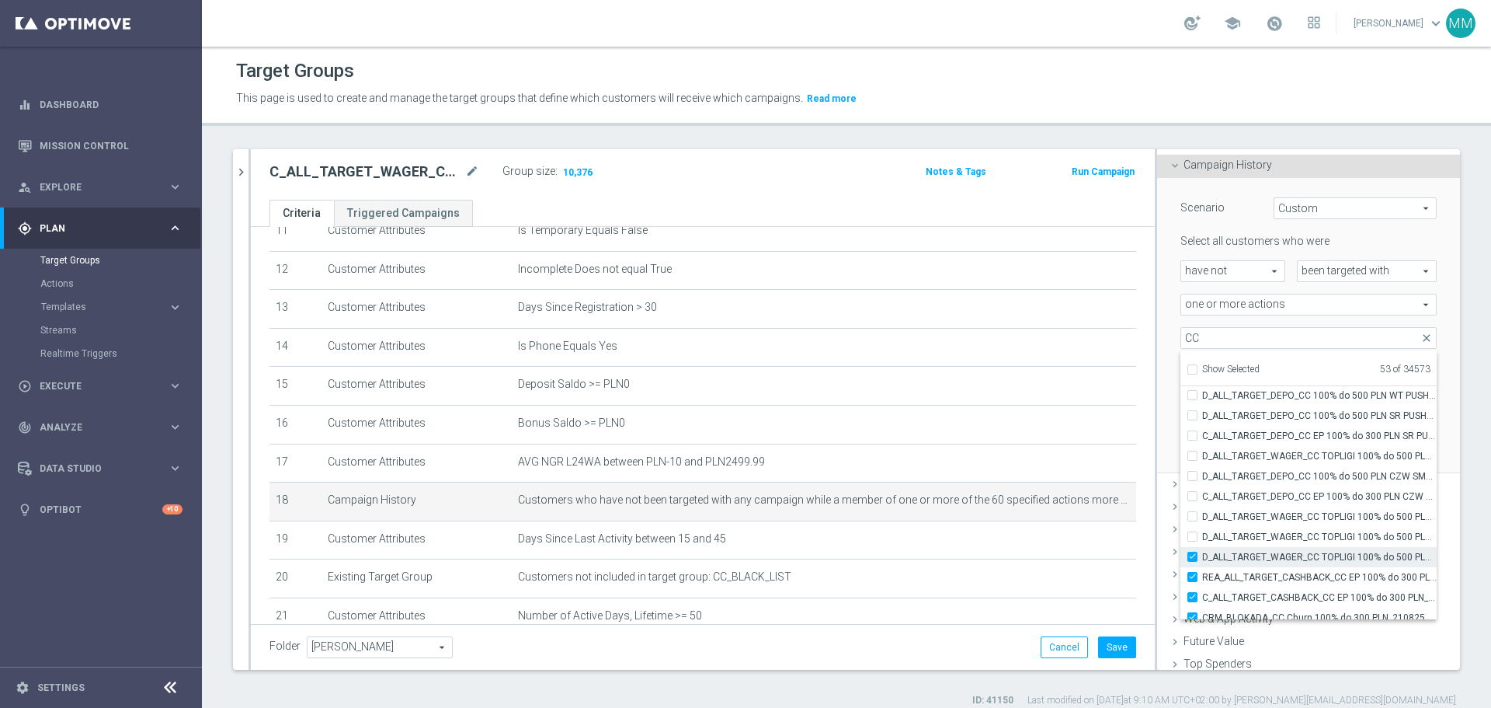
click at [994, 427] on label "D_ALL_TARGET_WAGER_CC TOPLIGI 100% do 500 PLN PT PUSH_140825" at bounding box center [1320, 557] width 235 height 20
click at [994, 427] on input "D_ALL_TARGET_WAGER_CC TOPLIGI 100% do 500 PLN PT PUSH_140825" at bounding box center [1197, 557] width 10 height 10
checkbox input "false"
type input "Selected 52 of 34573"
click at [994, 427] on div "Existing Target Group done" at bounding box center [1308, 529] width 303 height 23
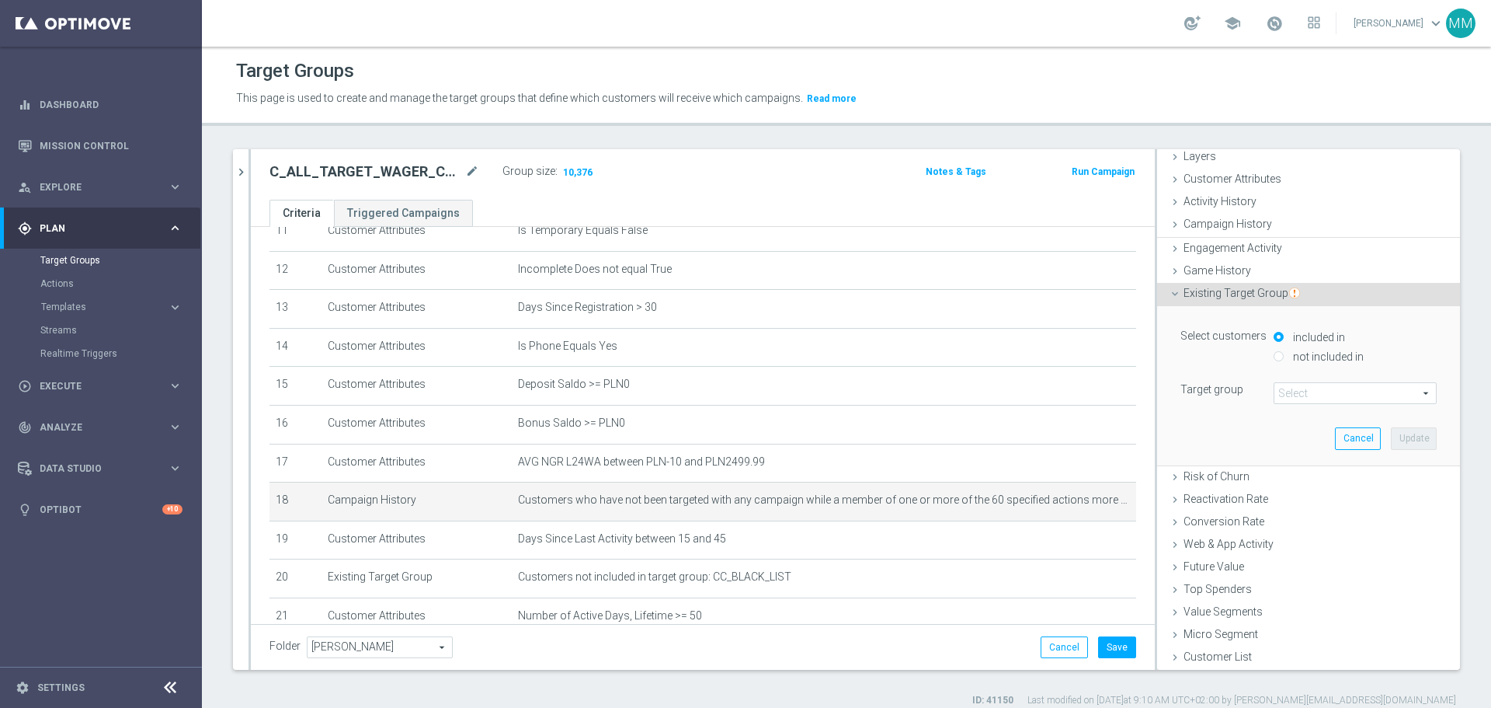
scroll to position [0, 0]
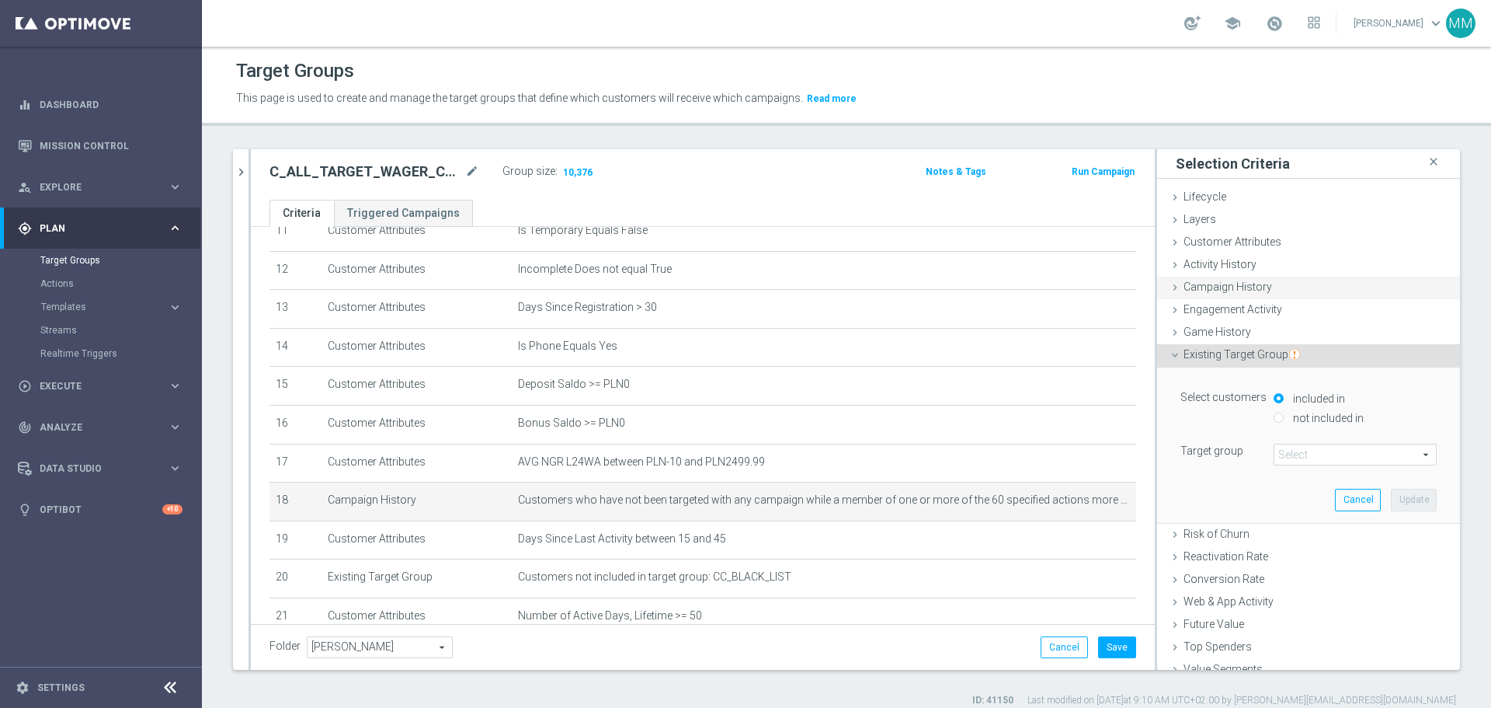
click at [994, 285] on span "Campaign History" at bounding box center [1228, 286] width 89 height 12
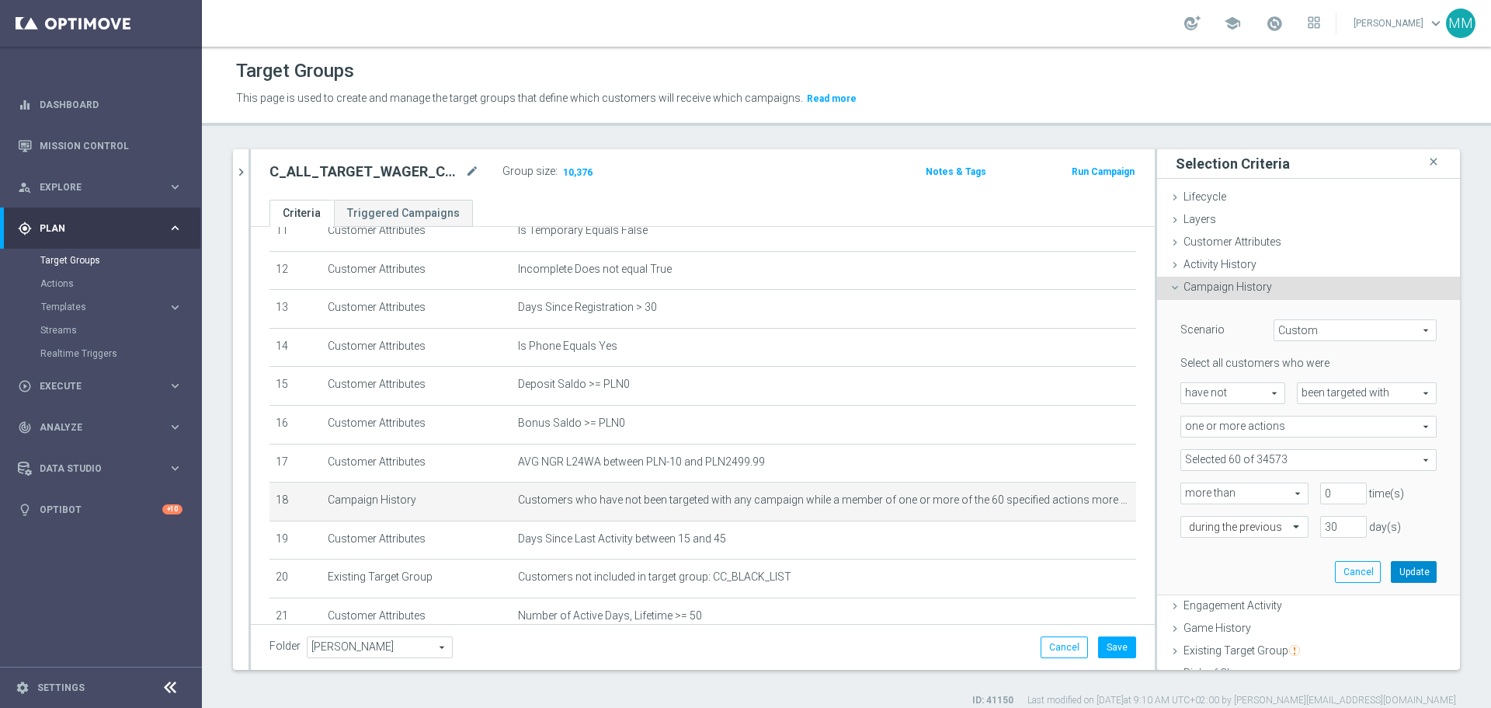
click at [994, 427] on button "Update" at bounding box center [1414, 572] width 46 height 22
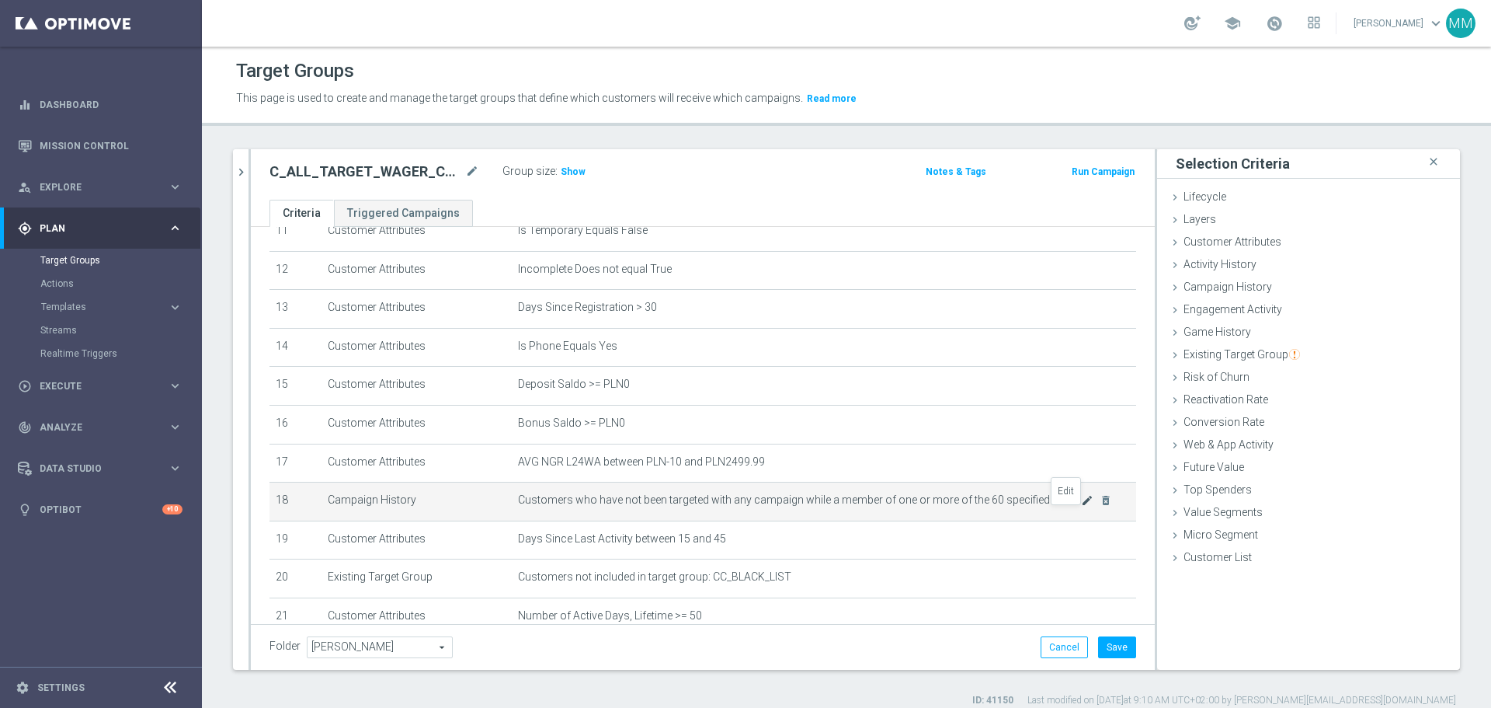
click at [994, 427] on icon "mode_edit" at bounding box center [1087, 500] width 12 height 12
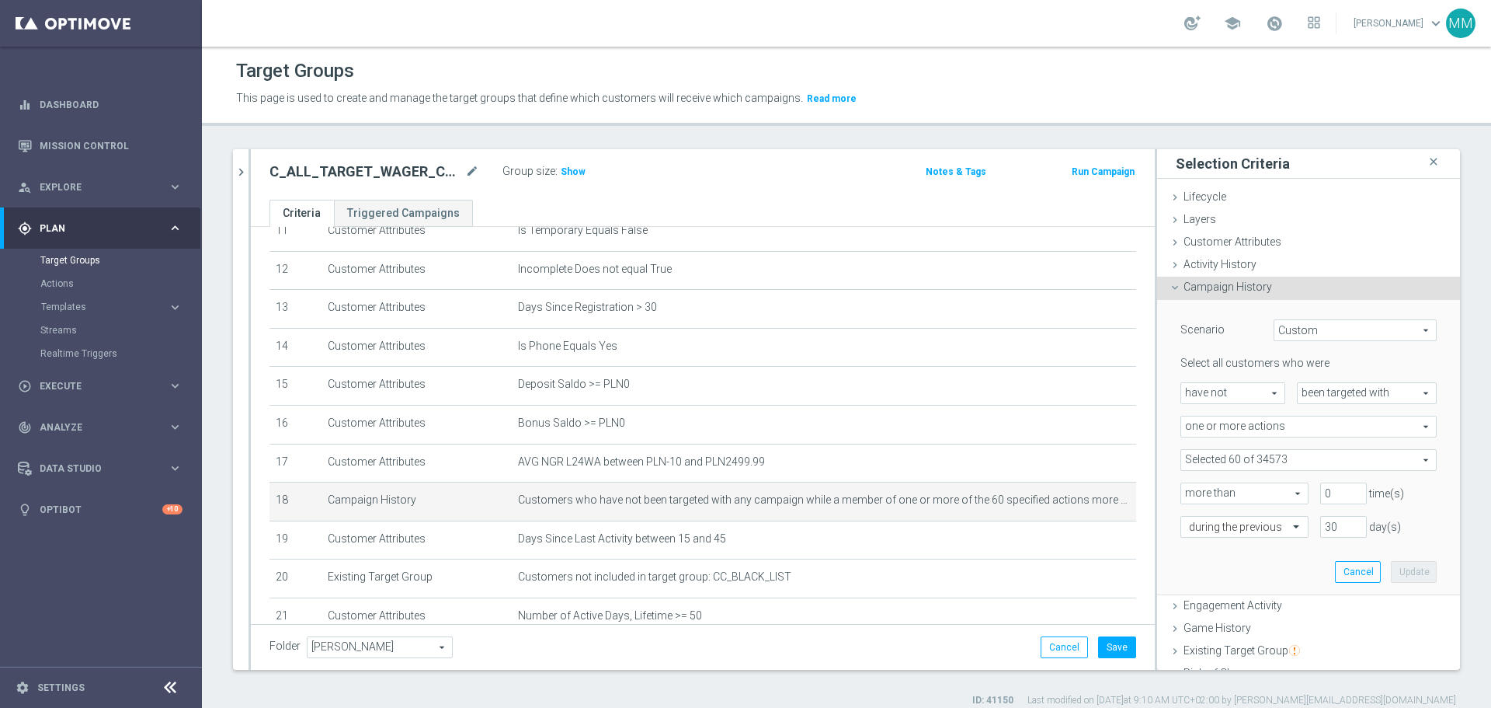
click at [994, 427] on span at bounding box center [1309, 460] width 255 height 20
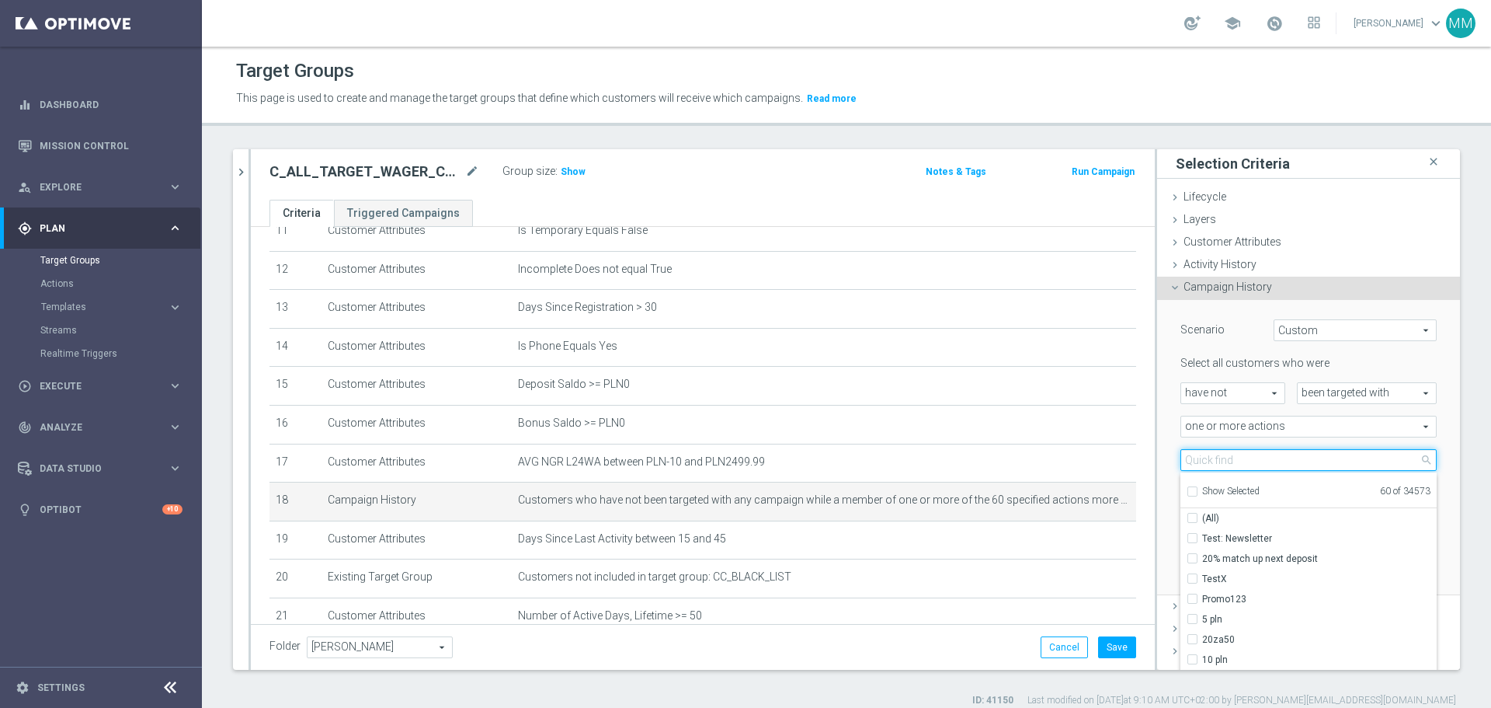
click at [994, 427] on input "search" at bounding box center [1309, 460] width 256 height 22
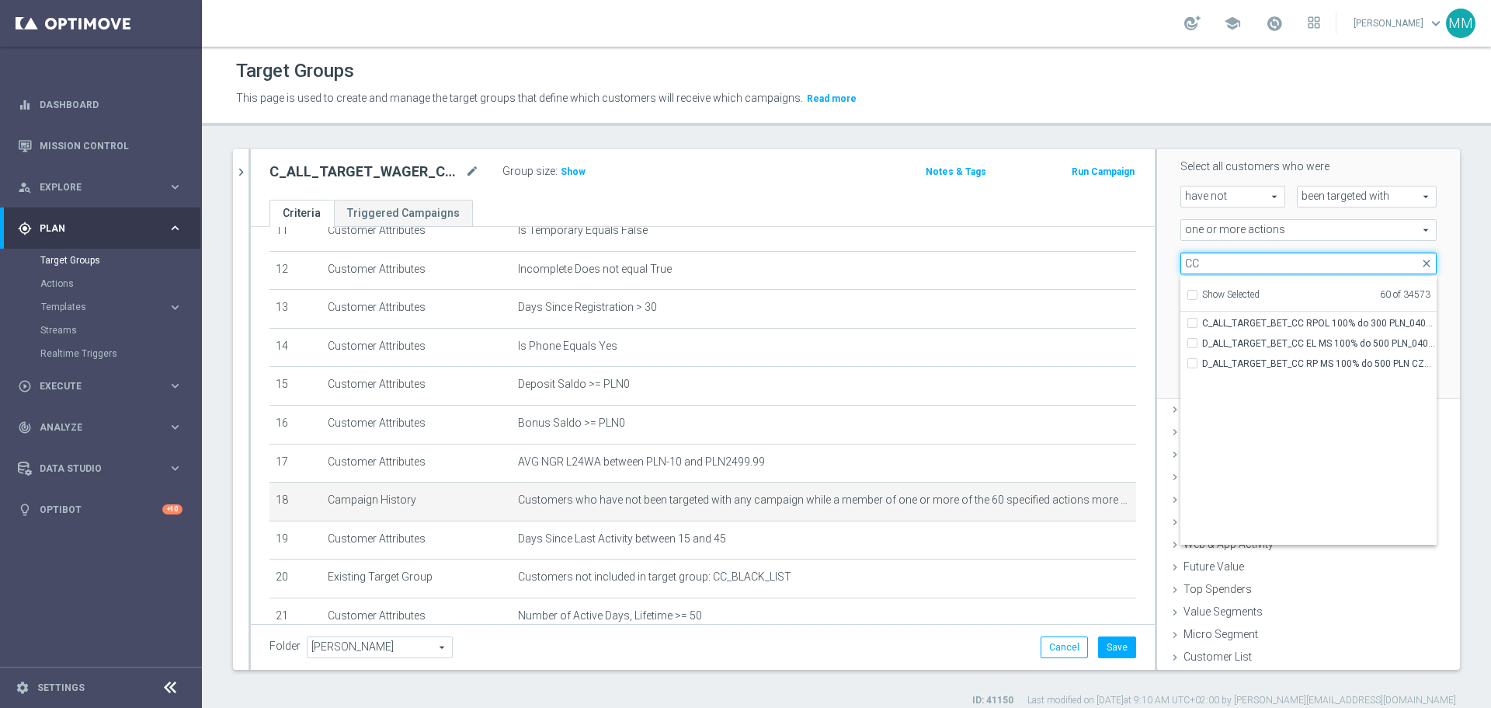
scroll to position [48527, 0]
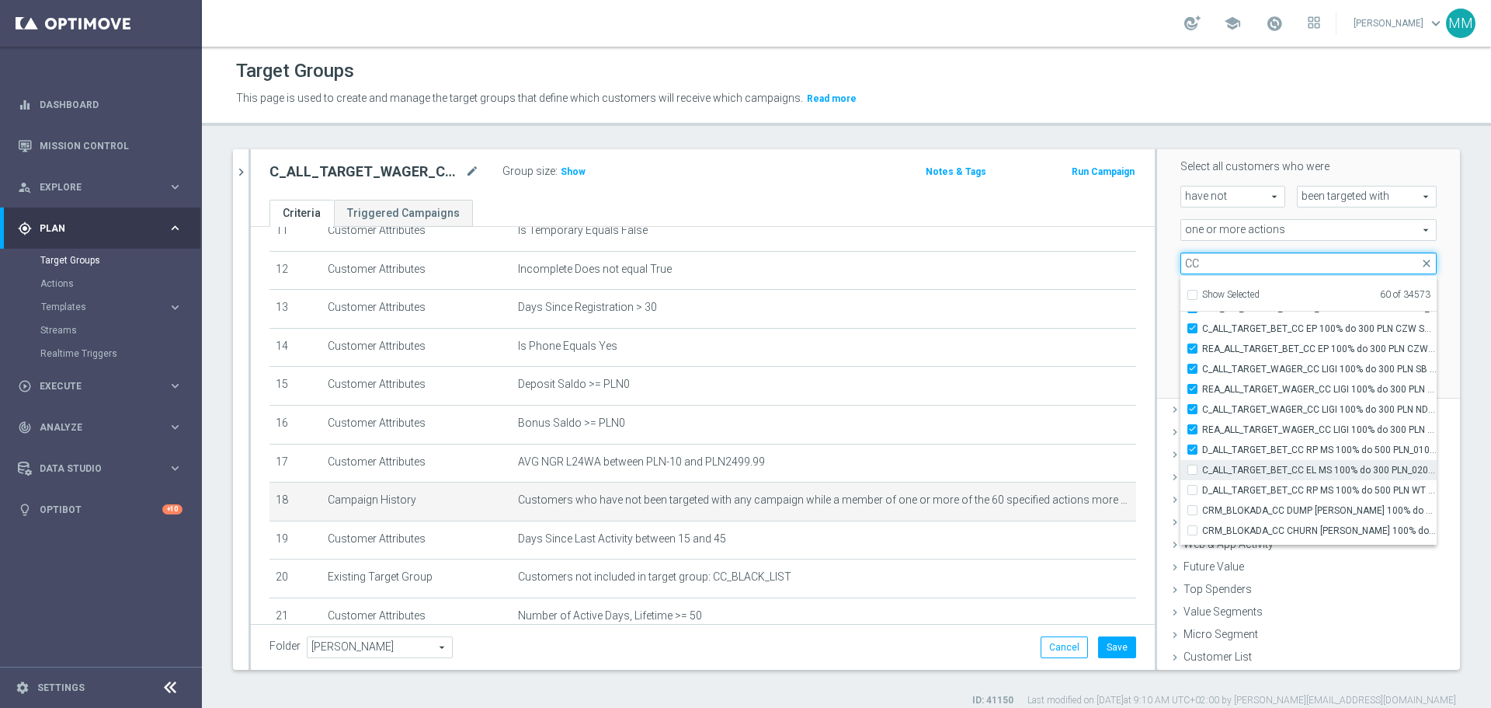
type input "CC"
click at [994, 427] on input "C_ALL_TARGET_BET_CC EL MS 100% do 300 PLN_020925" at bounding box center [1197, 470] width 10 height 10
checkbox input "true"
type input "Selected 61 of 34573"
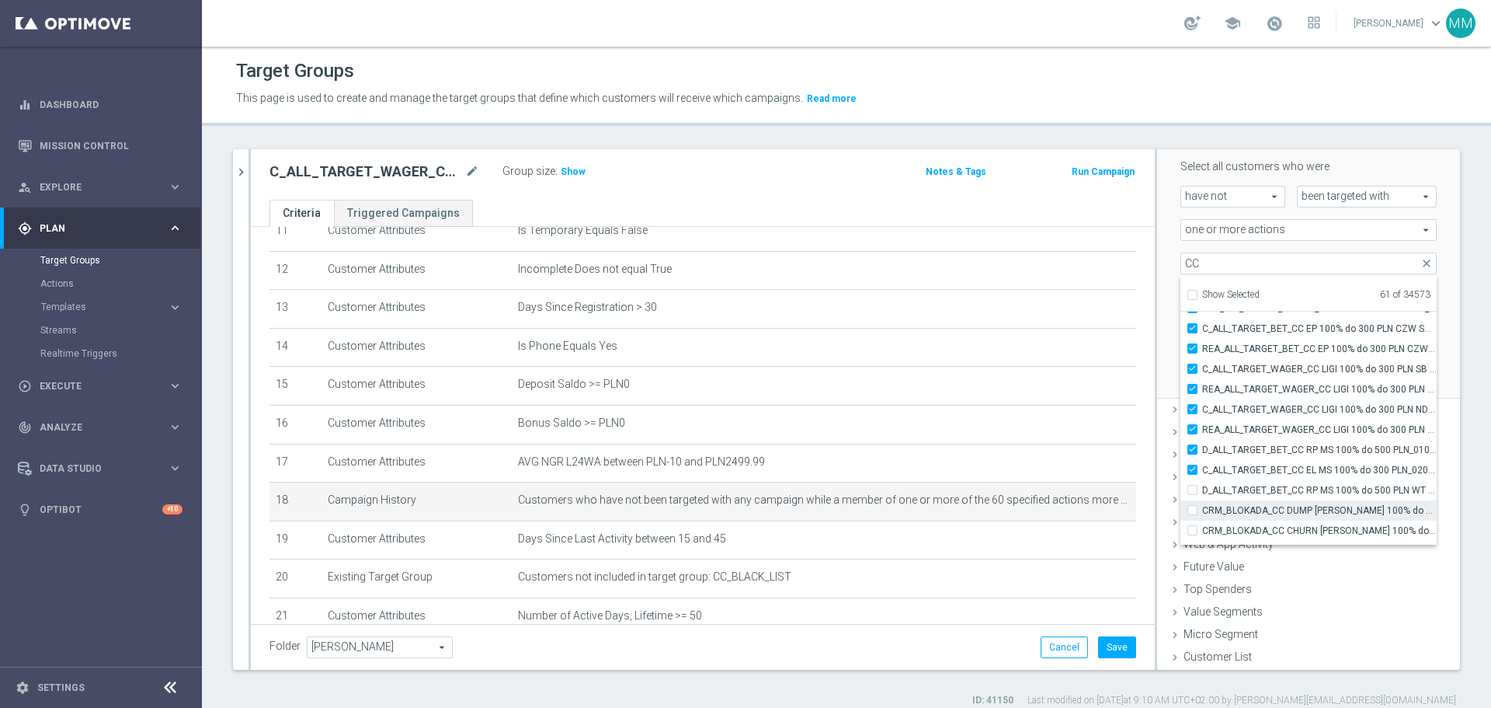
drag, startPoint x: 1182, startPoint y: 490, endPoint x: 1182, endPoint y: 500, distance: 10.1
click at [994, 427] on input "D_ALL_TARGET_BET_CC RP MS 100% do 500 PLN WT PUSH_010925" at bounding box center [1197, 490] width 10 height 10
checkbox input "true"
type input "Selected 62 of 34573"
click at [994, 427] on div "CRM_BLOKADA_CC DUMP REPKA 100% do 500 PLN_040925" at bounding box center [1309, 510] width 256 height 20
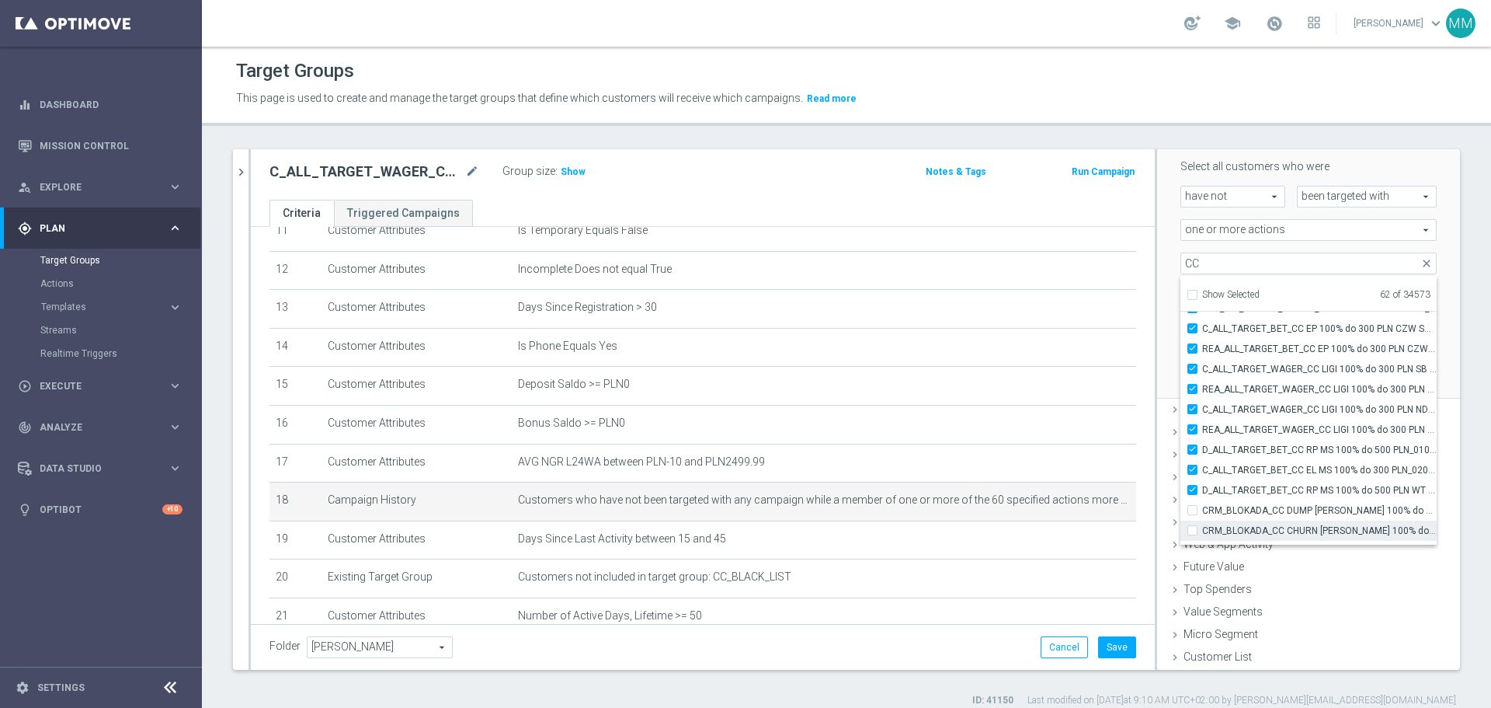
click at [994, 427] on div "CRM_BLOKADA_CC CHURN REPKA 100% do 300 PLN_040925" at bounding box center [1309, 530] width 256 height 20
click at [994, 427] on input "CRM_BLOKADA_CC DUMP REPKA 100% do 500 PLN_040925" at bounding box center [1197, 510] width 10 height 10
checkbox input "true"
type input "Selected 63 of 34573"
click at [994, 427] on input "CRM_BLOKADA_CC CHURN REPKA 100% do 300 PLN_040925" at bounding box center [1197, 530] width 10 height 10
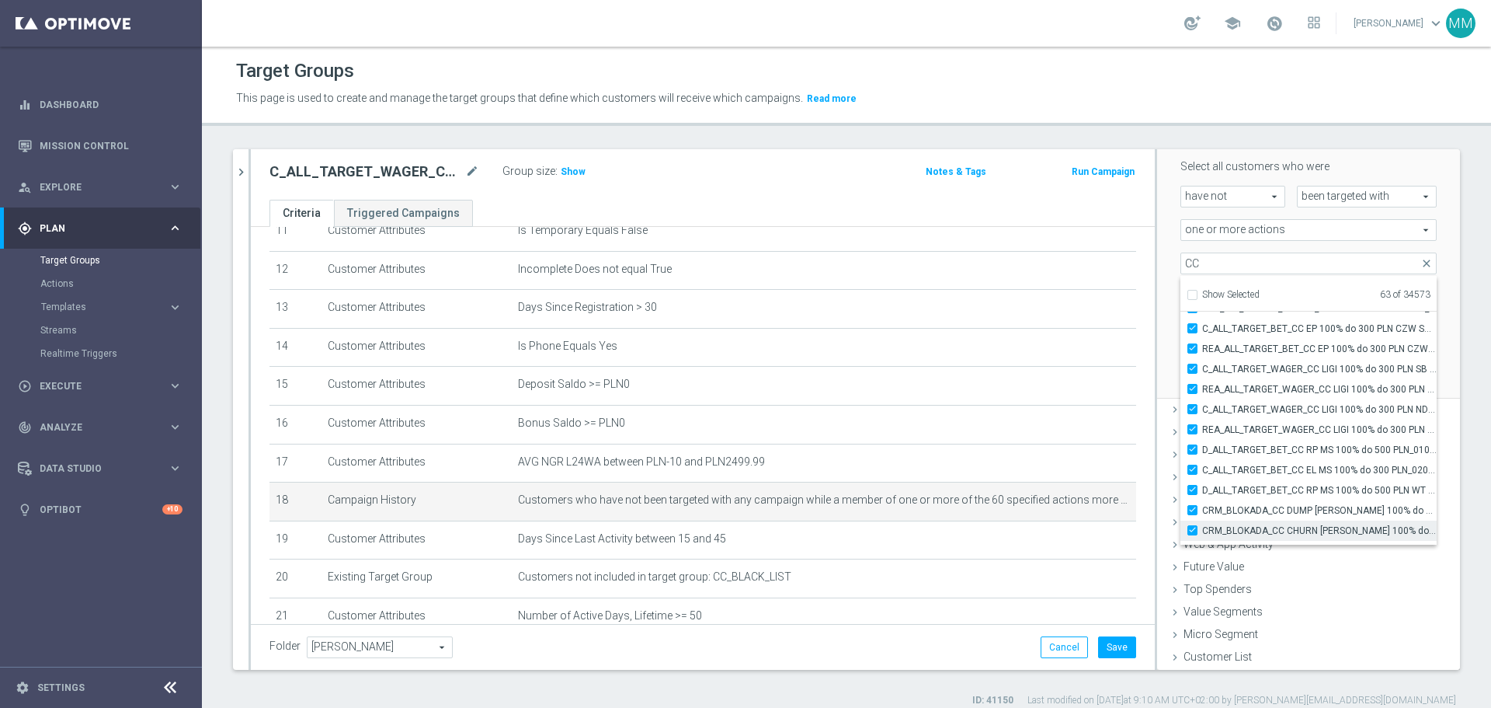
checkbox input "true"
type input "Selected 64 of 34573"
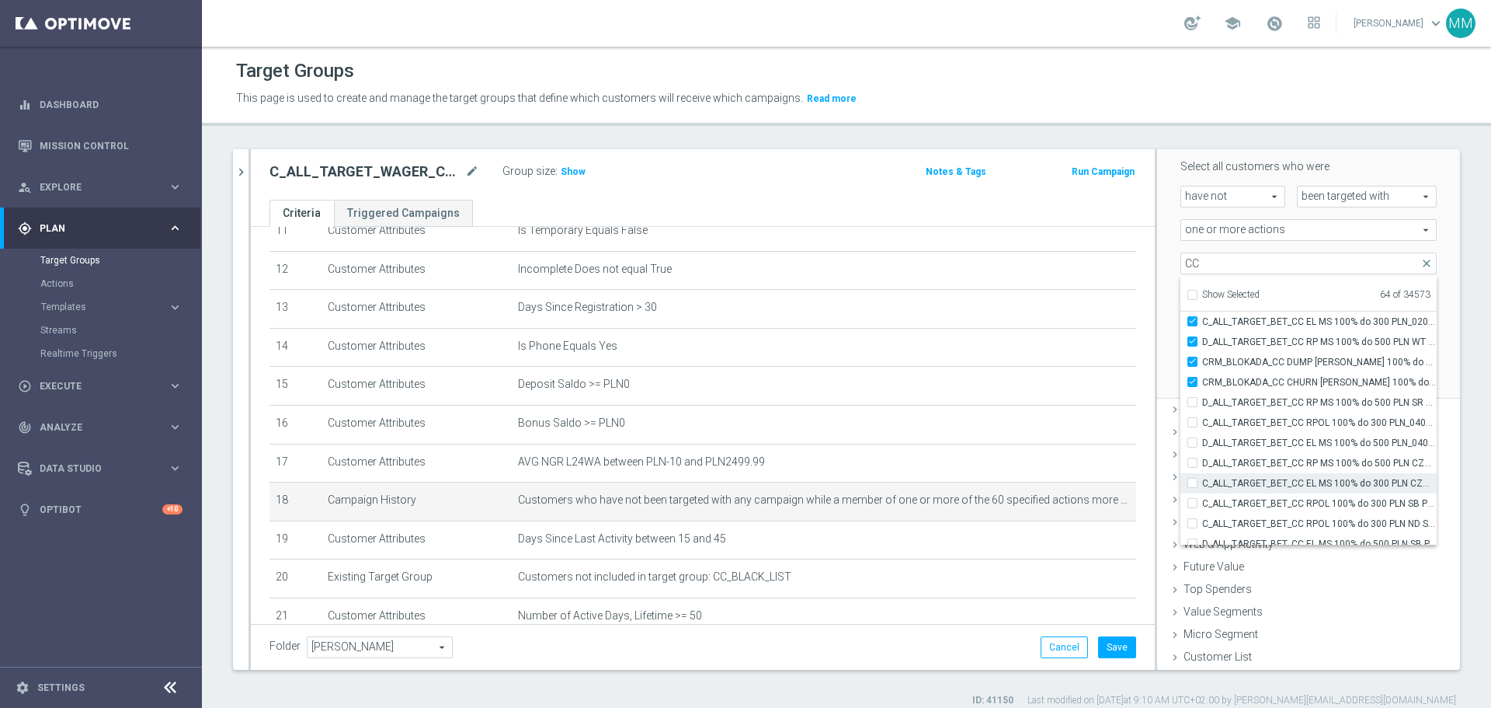
scroll to position [48682, 0]
click at [994, 394] on input "D_ALL_TARGET_BET_CC RP MS 100% do 500 PLN SR PUSH_010925" at bounding box center [1197, 395] width 10 height 10
checkbox input "true"
type input "Selected 65 of 34573"
click at [994, 418] on input "C_ALL_TARGET_BET_CC RPOL 100% do 300 PLN_040925" at bounding box center [1197, 415] width 10 height 10
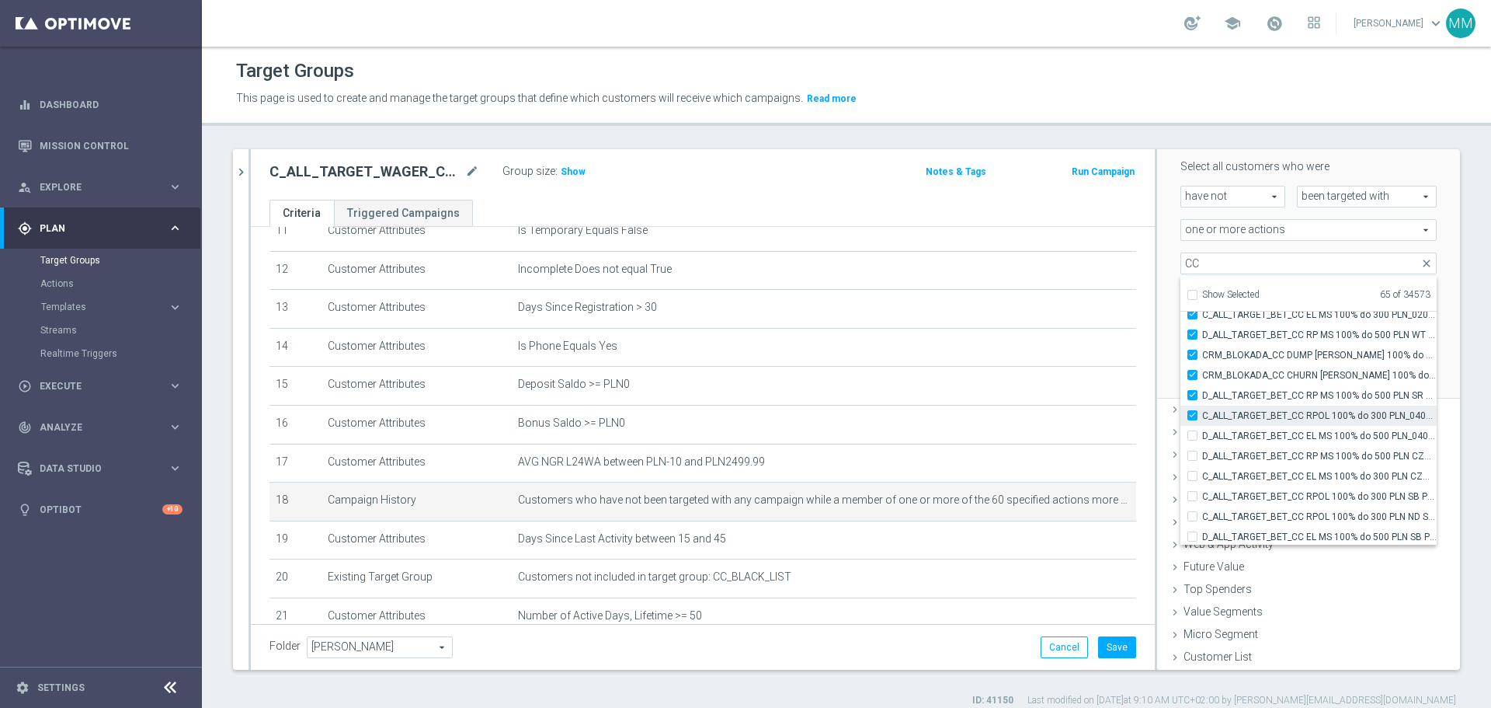
checkbox input "true"
type input "Selected 66 of 34573"
click at [994, 427] on input "D_ALL_TARGET_BET_CC EL MS 100% do 500 PLN_040925" at bounding box center [1197, 435] width 10 height 10
checkbox input "true"
type input "Selected 67 of 34573"
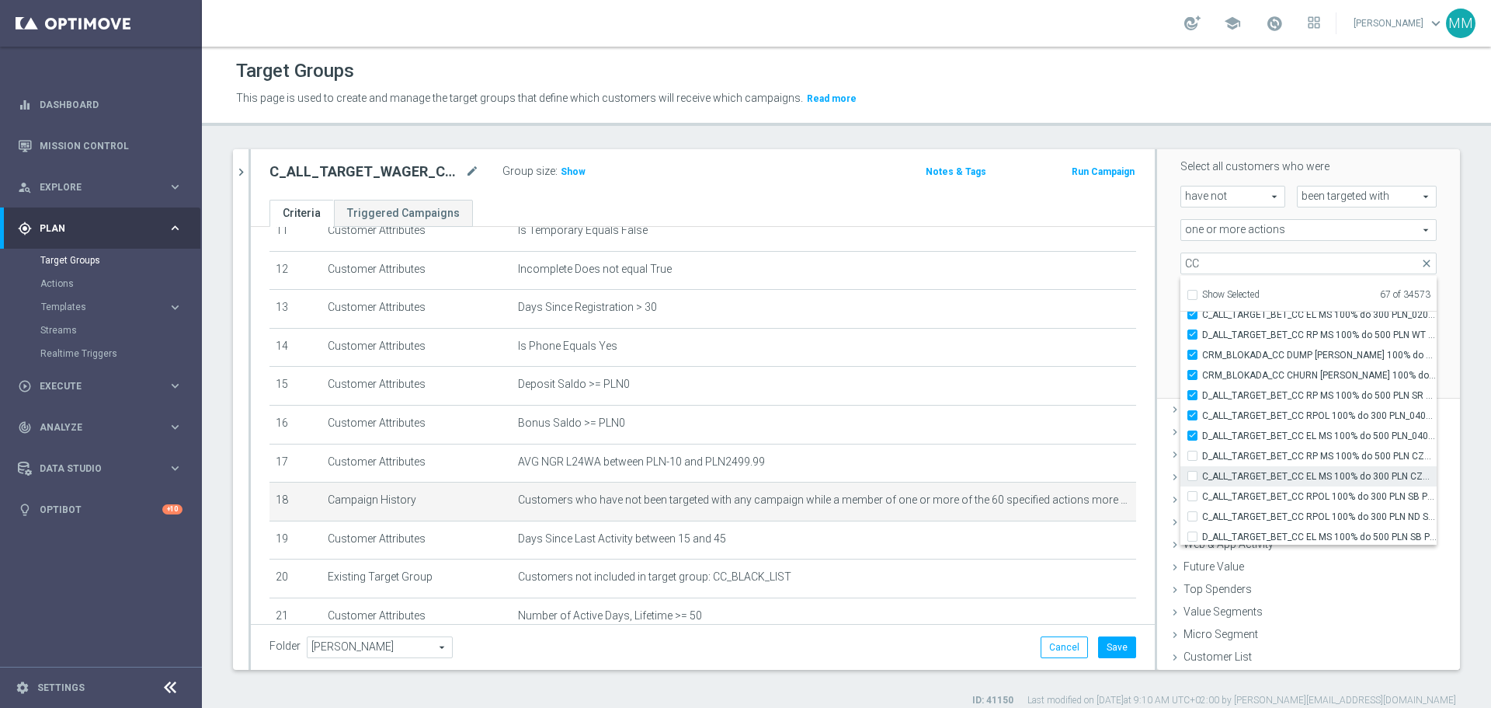
click at [994, 427] on div "D_ALL_TARGET_BET_CC RP MS 100% do 500 PLN CZW SMS_010925" at bounding box center [1309, 456] width 256 height 20
click at [994, 427] on input "C_ALL_TARGET_BET_CC EL MS 100% do 300 PLN CZW SMS_020925" at bounding box center [1197, 476] width 10 height 10
checkbox input "true"
type input "Selected 68 of 34573"
click at [994, 427] on input "D_ALL_TARGET_BET_CC RP MS 100% do 500 PLN CZW SMS_010925" at bounding box center [1197, 456] width 10 height 10
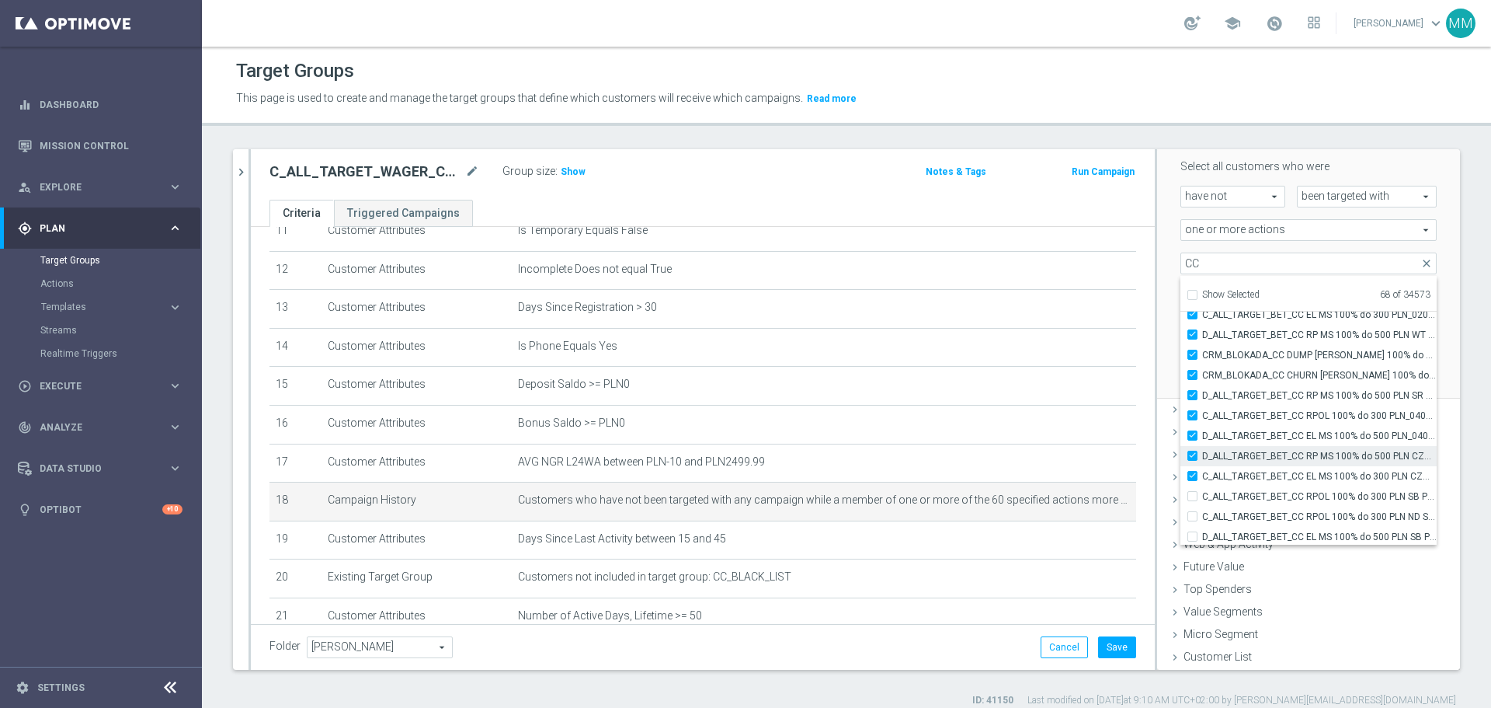
checkbox input "true"
type input "Selected 69 of 34573"
click at [994, 427] on div "C_ALL_TARGET_BET_CC RPOL 100% do 300 PLN SB PUSH_040925" at bounding box center [1309, 496] width 256 height 20
click at [994, 427] on input "C_ALL_TARGET_BET_CC RPOL 100% do 300 PLN SB PUSH_040925" at bounding box center [1197, 496] width 10 height 10
checkbox input "true"
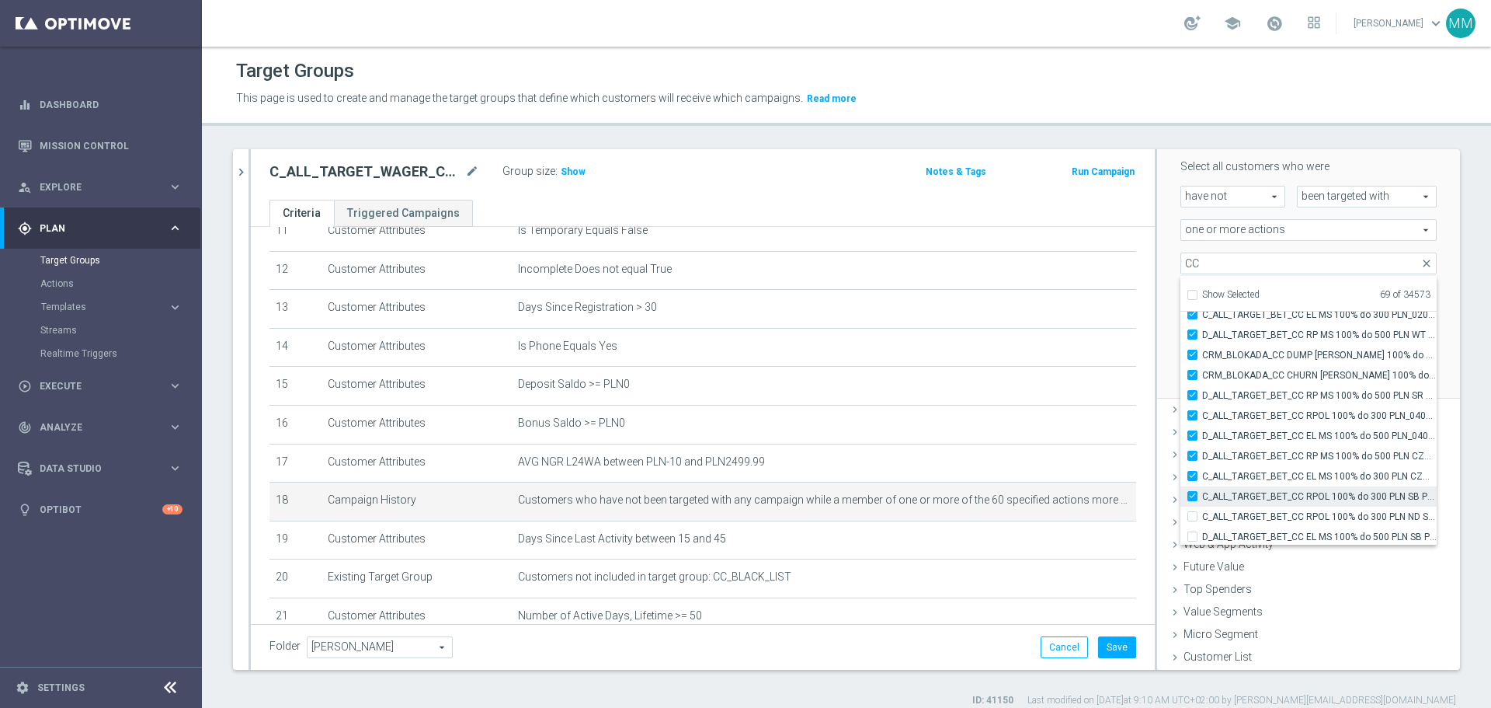
type input "Selected 70 of 34573"
click at [994, 427] on input "C_ALL_TARGET_BET_CC RPOL 100% do 300 PLN ND SMS_040925" at bounding box center [1197, 516] width 10 height 10
checkbox input "true"
type input "Selected 71 of 34573"
click at [994, 427] on input "D_ALL_TARGET_BET_CC EL MS 100% do 500 PLN SB PUSH_040925" at bounding box center [1197, 536] width 10 height 10
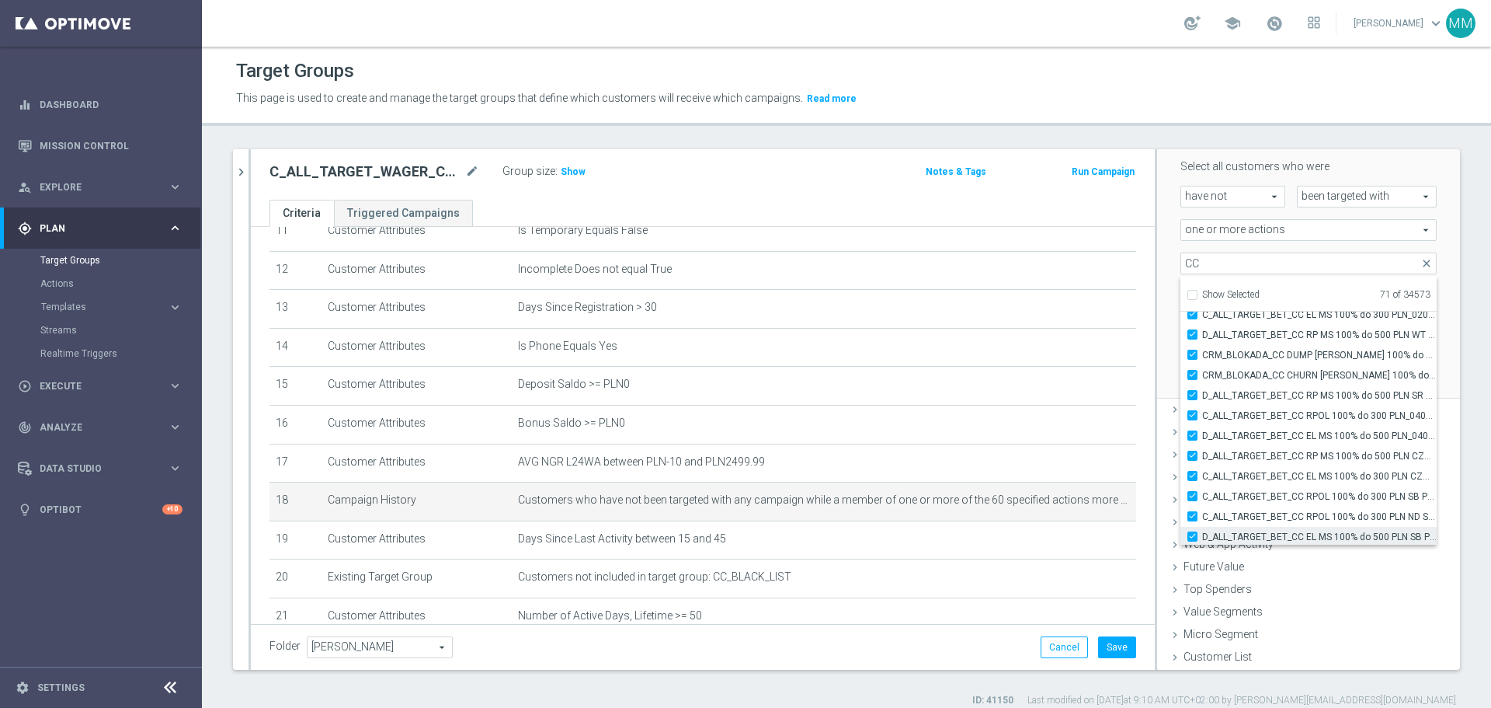
checkbox input "true"
type input "Selected 72 of 34573"
drag, startPoint x: 1187, startPoint y: 477, endPoint x: 1184, endPoint y: 494, distance: 17.4
click at [994, 427] on input "D_ALL_TARGET_BET_CC EL MS 100% do 500 PLN ND SMS_040925" at bounding box center [1197, 479] width 10 height 10
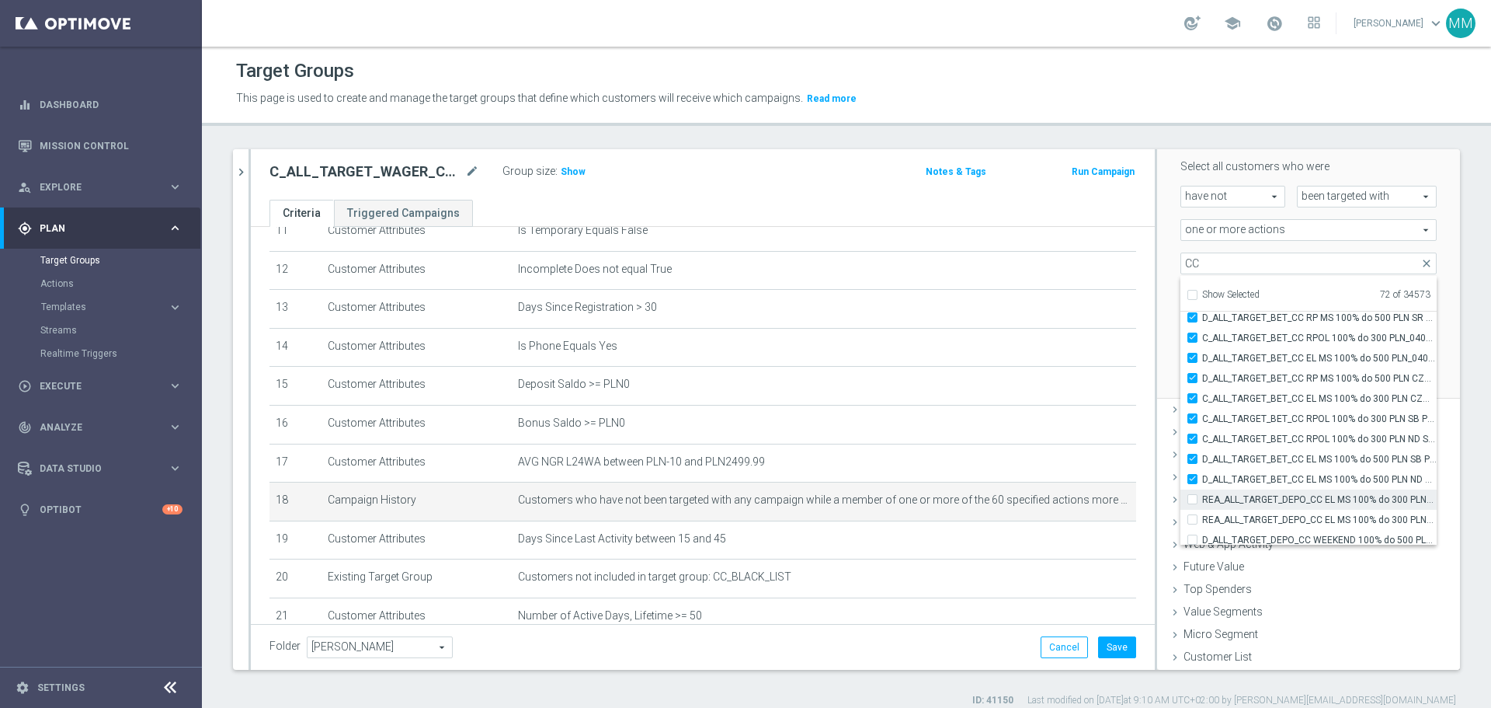
checkbox input "true"
type input "Selected 73 of 34573"
click at [994, 427] on input "REA_ALL_TARGET_DEPO_CC EL MS 100% do 300 PLN_080925" at bounding box center [1197, 499] width 10 height 10
checkbox input "true"
type input "Selected 74 of 34573"
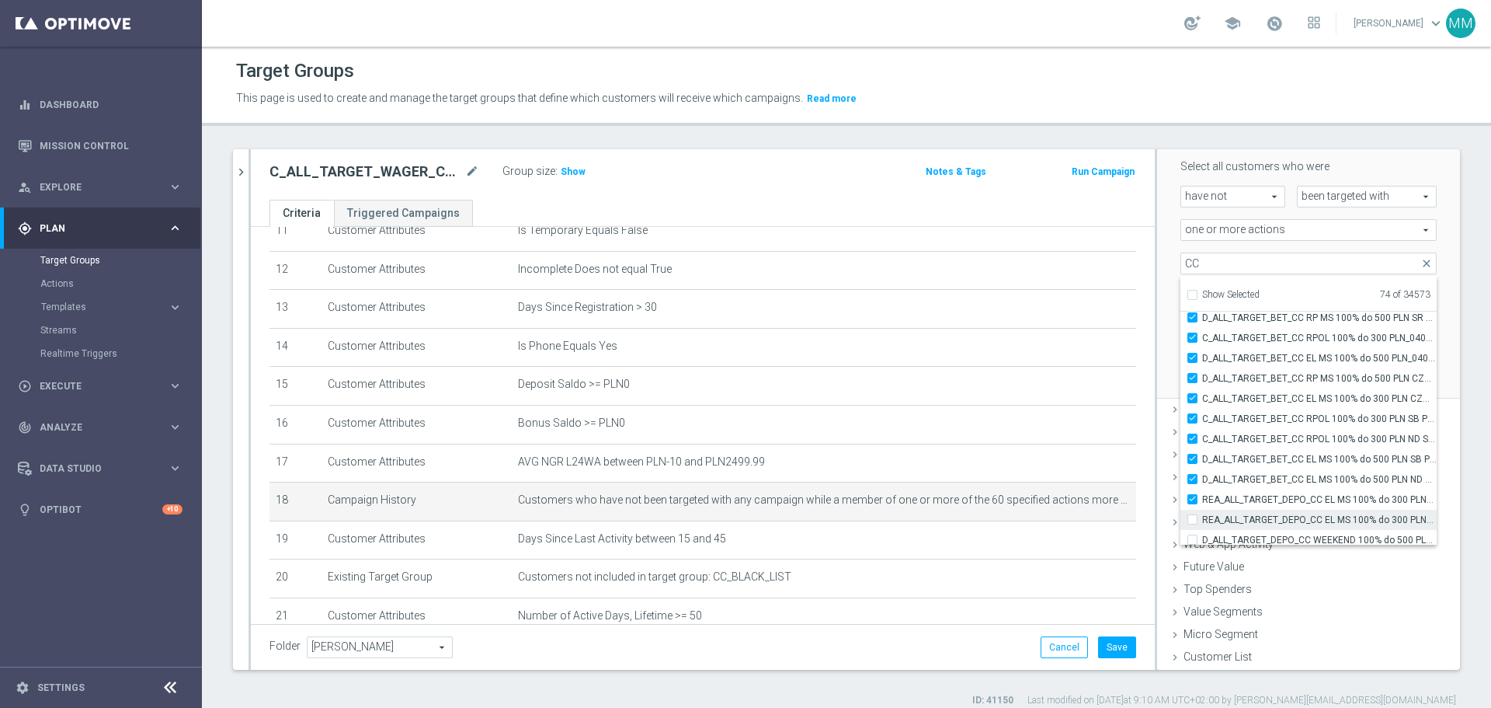
click at [994, 427] on input "REA_ALL_TARGET_DEPO_CC EL MS 100% do 300 PLN WT PUSH_080925" at bounding box center [1197, 519] width 10 height 10
checkbox input "true"
type input "Selected 75 of 34573"
click at [994, 427] on input "D_ALL_TARGET_DEPO_CC WEEKEND 100% do 500 PLN_120925" at bounding box center [1197, 539] width 10 height 10
checkbox input "true"
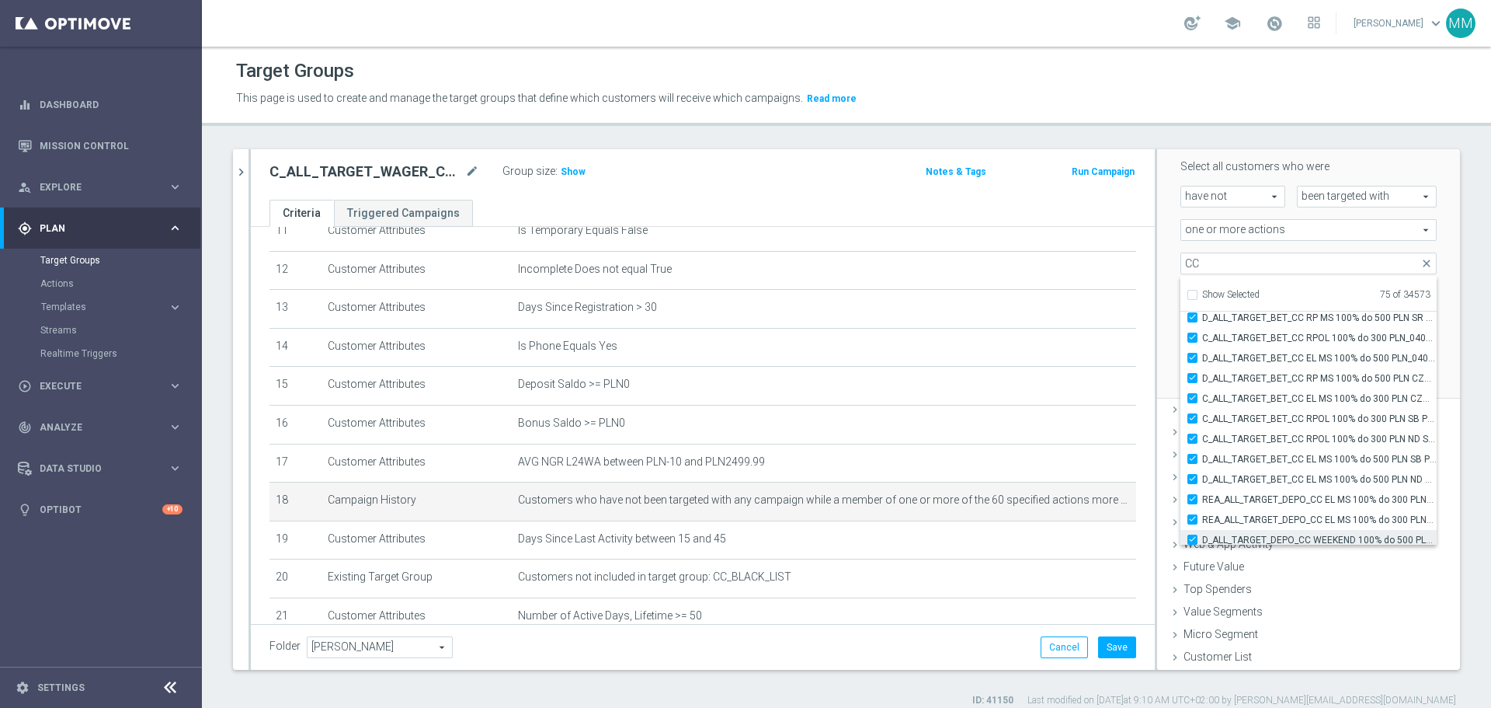
type input "Selected 76 of 34573"
drag, startPoint x: 1182, startPoint y: 487, endPoint x: 1183, endPoint y: 501, distance: 14.0
click at [994, 427] on div "D_ALL_TARGET_DEPO_CC LIGI 100% do 500 PLN_120925" at bounding box center [1309, 494] width 256 height 20
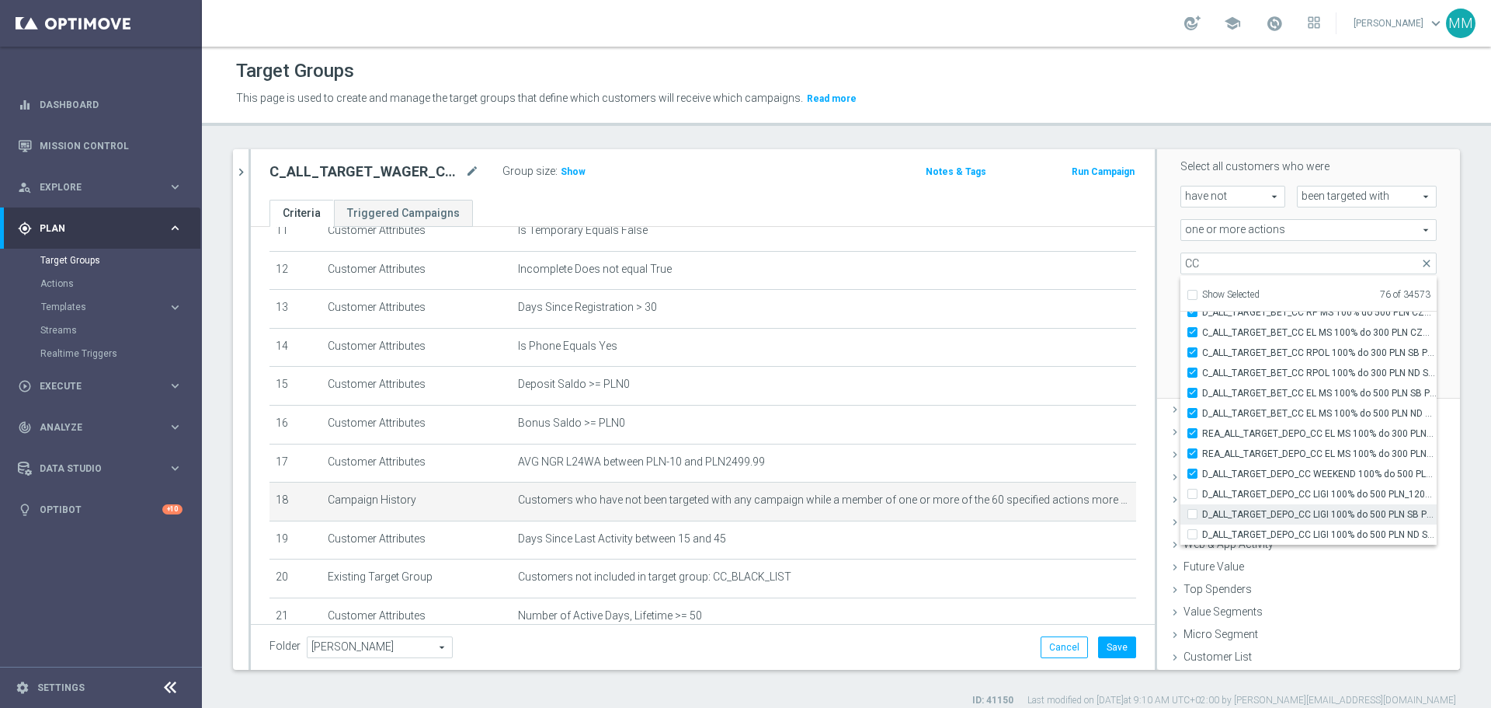
click at [994, 427] on label "D_ALL_TARGET_DEPO_CC LIGI 100% do 500 PLN SB PUSH_120925" at bounding box center [1320, 514] width 235 height 20
click at [994, 427] on input "D_ALL_TARGET_DEPO_CC LIGI 100% do 500 PLN SB PUSH_120925" at bounding box center [1197, 514] width 10 height 10
checkbox input "true"
type input "Selected 77 of 34573"
click at [994, 427] on input "D_ALL_TARGET_DEPO_CC LIGI 100% do 500 PLN_120925" at bounding box center [1197, 494] width 10 height 10
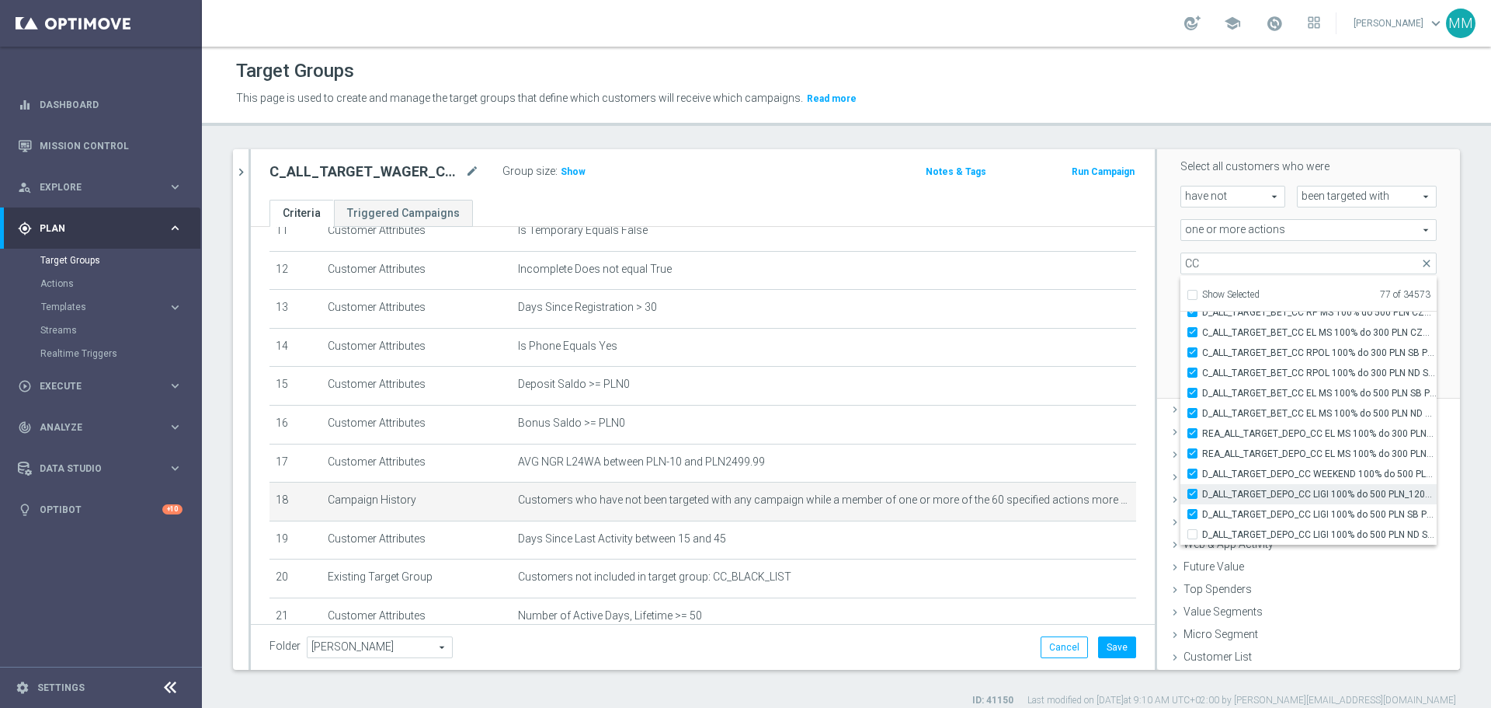
checkbox input "true"
type input "Selected 78 of 34573"
click at [994, 427] on input "D_ALL_TARGET_DEPO_CC LIGI 100% do 500 PLN ND SMS_120925" at bounding box center [1197, 534] width 10 height 10
checkbox input "true"
type input "Selected 79 of 34573"
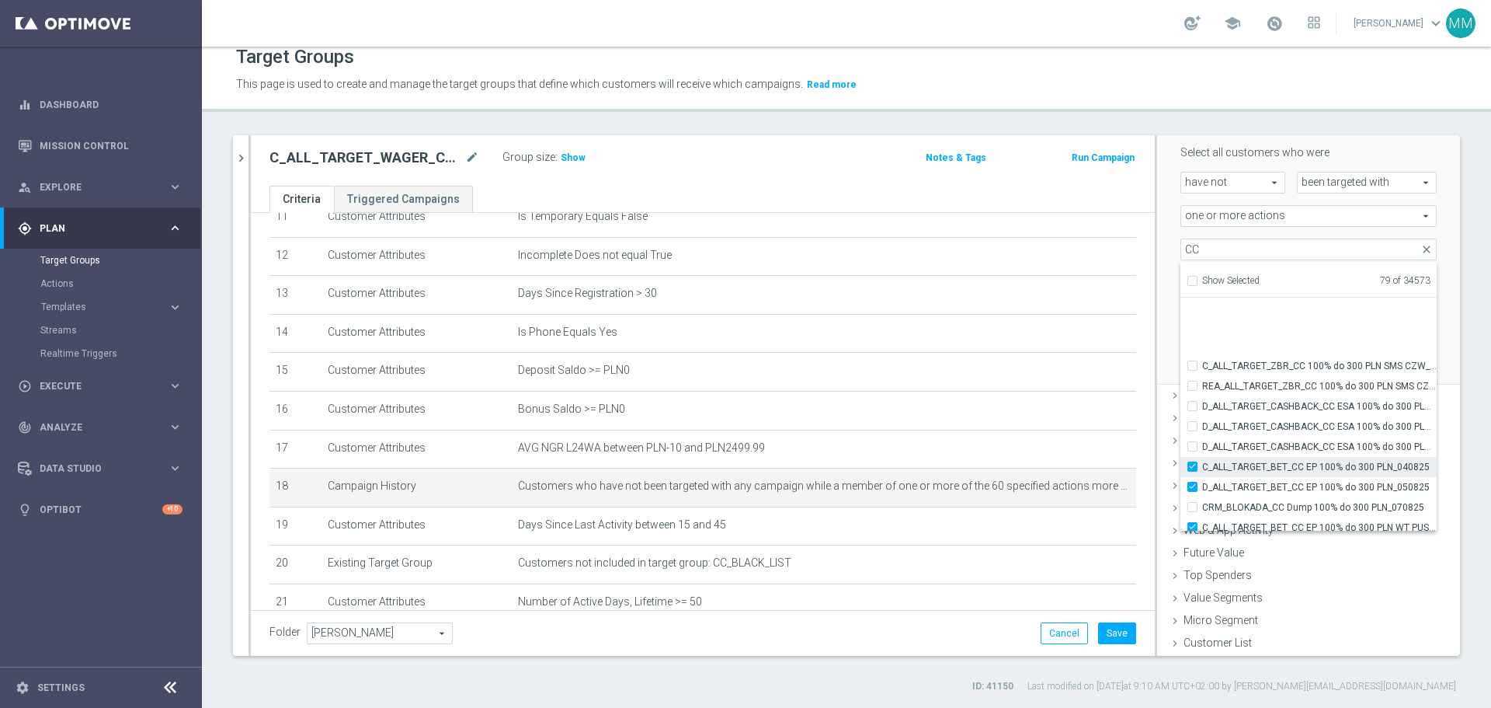
scroll to position [47362, 0]
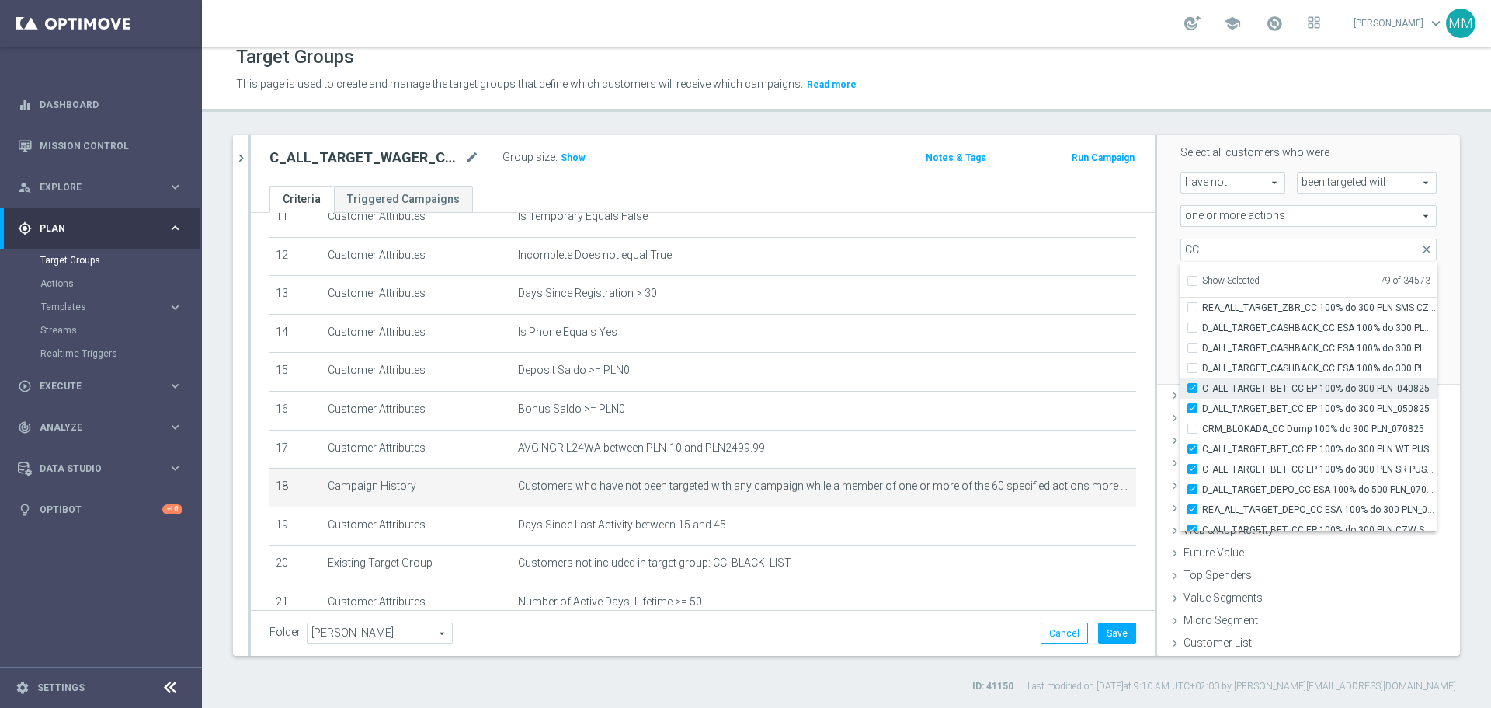
click at [994, 386] on label "C_ALL_TARGET_BET_CC EP 100% do 300 PLN_040825" at bounding box center [1320, 388] width 235 height 20
click at [994, 386] on input "C_ALL_TARGET_BET_CC EP 100% do 300 PLN_040825" at bounding box center [1197, 388] width 10 height 10
checkbox input "false"
type input "Selected 78 of 34573"
drag, startPoint x: 1178, startPoint y: 408, endPoint x: 1178, endPoint y: 429, distance: 21.0
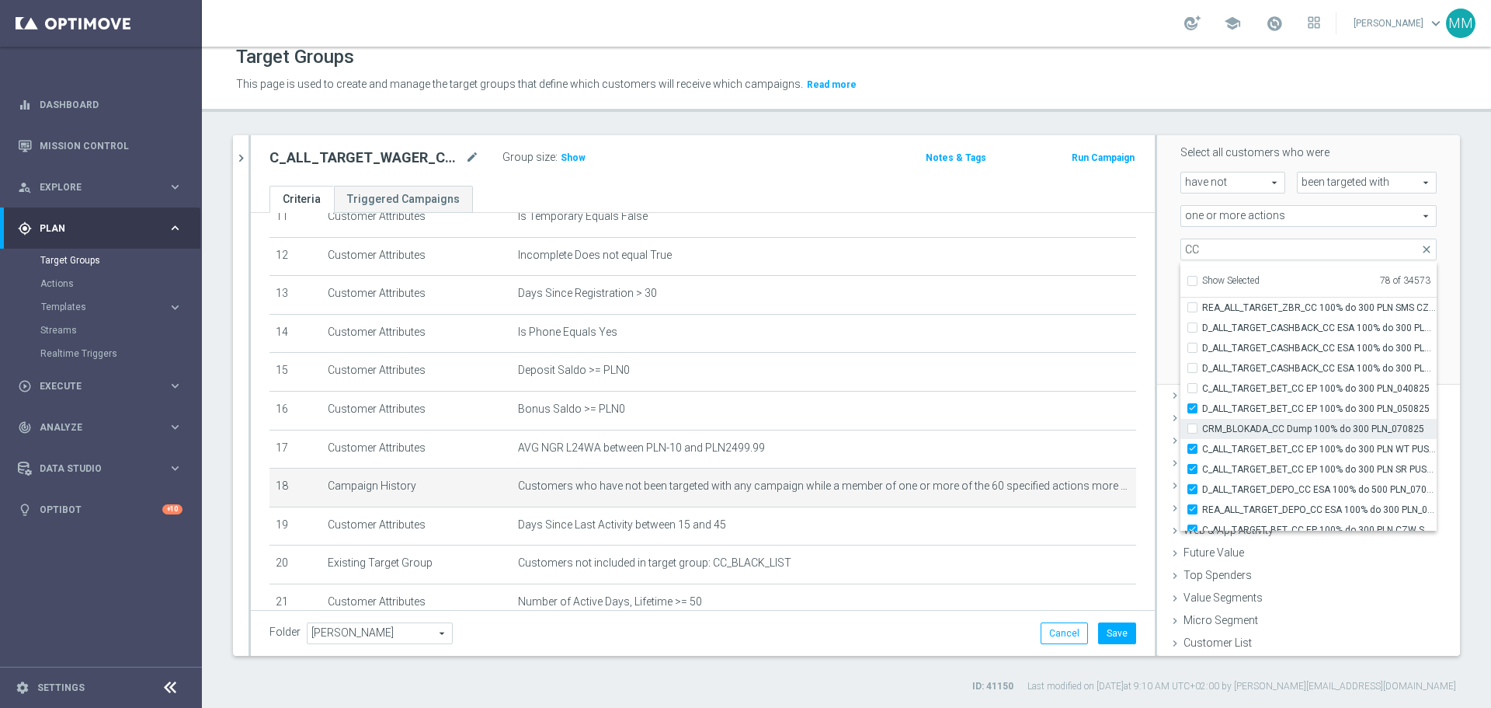
click at [994, 410] on label "D_ALL_TARGET_BET_CC EP 100% do 300 PLN_050825" at bounding box center [1320, 409] width 235 height 20
click at [994, 410] on input "D_ALL_TARGET_BET_CC EP 100% do 300 PLN_050825" at bounding box center [1197, 408] width 10 height 10
checkbox input "false"
type input "Selected 77 of 34573"
click at [994, 427] on label "C_ALL_TARGET_BET_CC EP 100% do 300 PLN WT PUSH_040825" at bounding box center [1320, 449] width 235 height 20
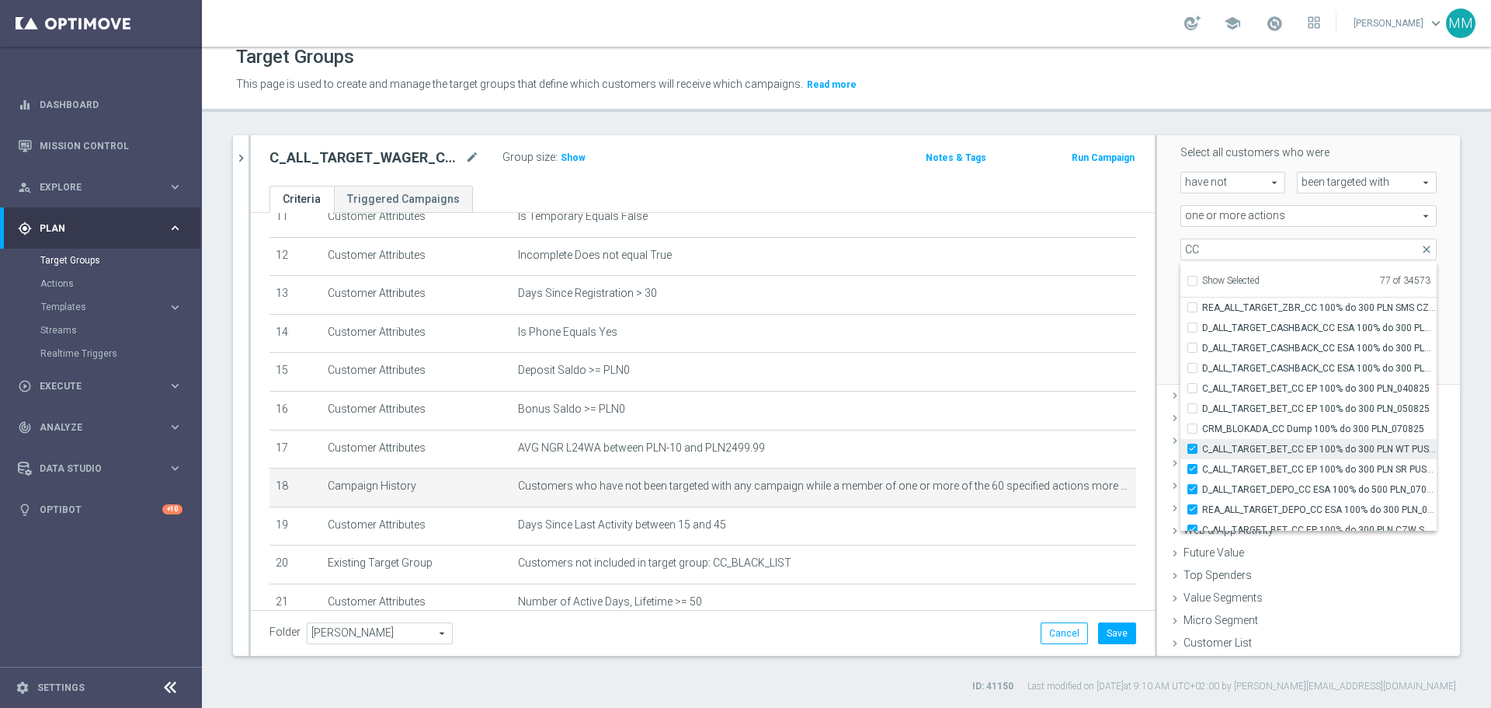
click at [994, 427] on input "C_ALL_TARGET_BET_CC EP 100% do 300 PLN WT PUSH_040825" at bounding box center [1197, 449] width 10 height 10
checkbox input "false"
type input "Selected 76 of 34573"
click at [994, 427] on label "C_ALL_TARGET_BET_CC EP 100% do 300 PLN SR PUSH_040825" at bounding box center [1320, 469] width 235 height 20
click at [994, 427] on input "C_ALL_TARGET_BET_CC EP 100% do 300 PLN SR PUSH_040825" at bounding box center [1197, 469] width 10 height 10
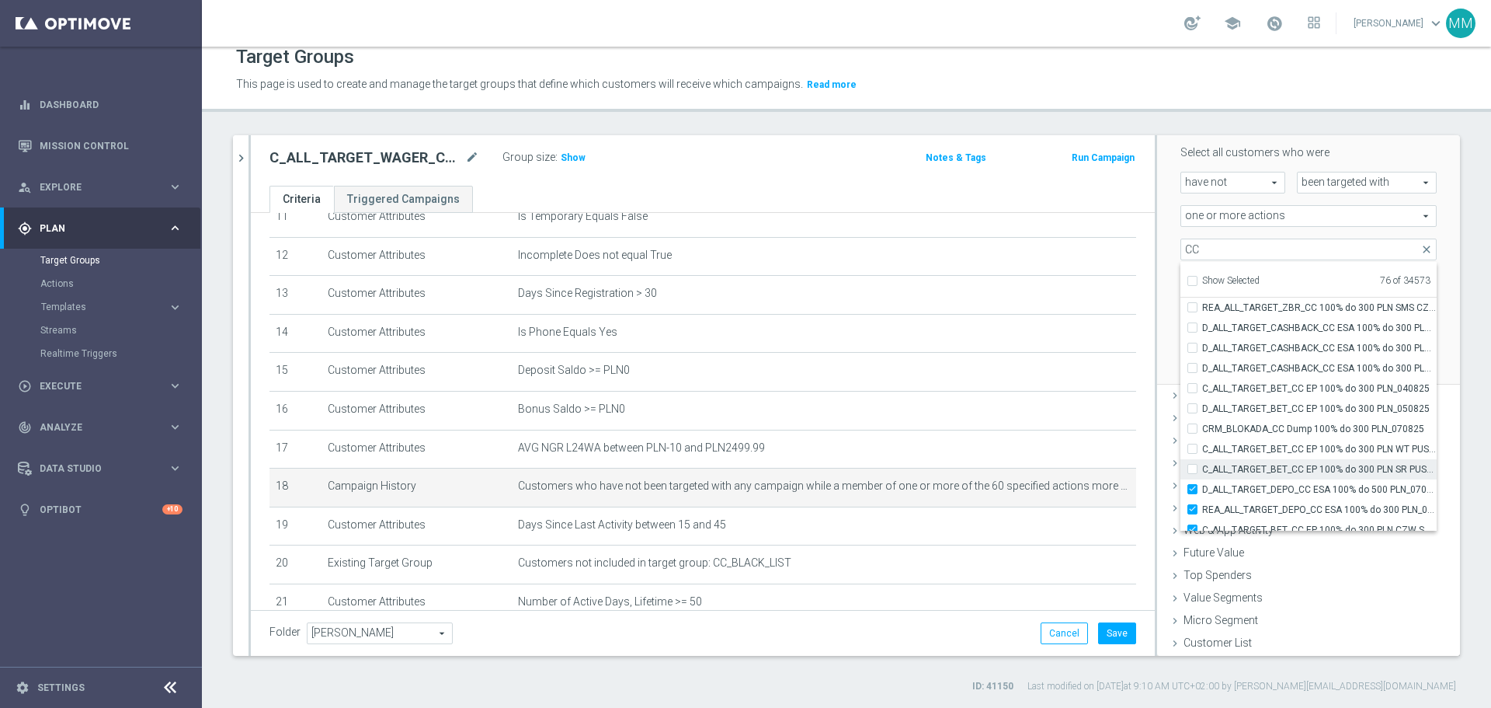
checkbox input "false"
type input "Selected 75 of 34573"
click at [994, 427] on input "D_ALL_TARGET_DEPO_CC ESA 100% do 500 PLN_070825" at bounding box center [1197, 489] width 10 height 10
checkbox input "false"
type input "Selected 74 of 34573"
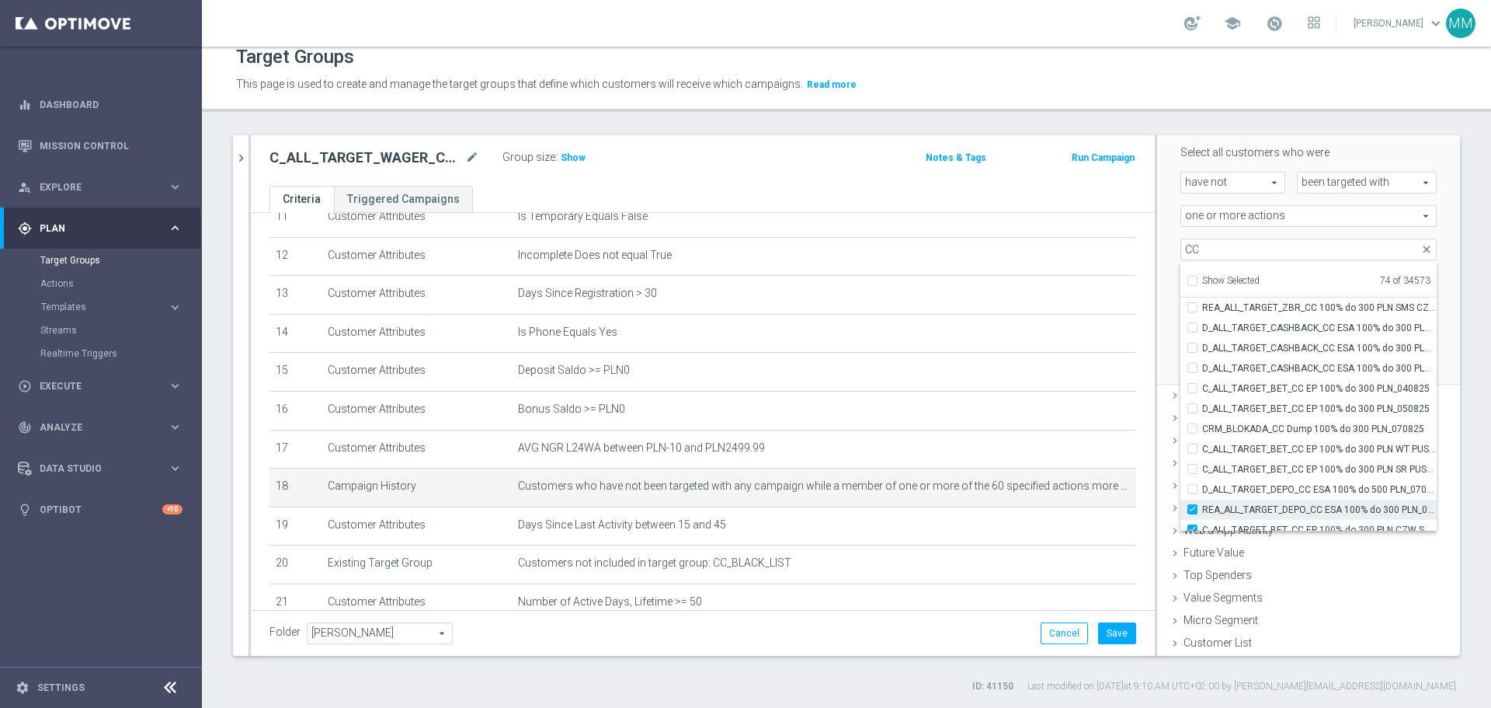
click at [994, 427] on input "REA_ALL_TARGET_DEPO_CC ESA 100% do 300 PLN_070825" at bounding box center [1197, 509] width 10 height 10
checkbox input "false"
type input "Selected 73 of 34573"
click at [994, 427] on input "C_ALL_TARGET_BET_CC EP 100% do 300 PLN CZW SMS_040825" at bounding box center [1197, 452] width 10 height 10
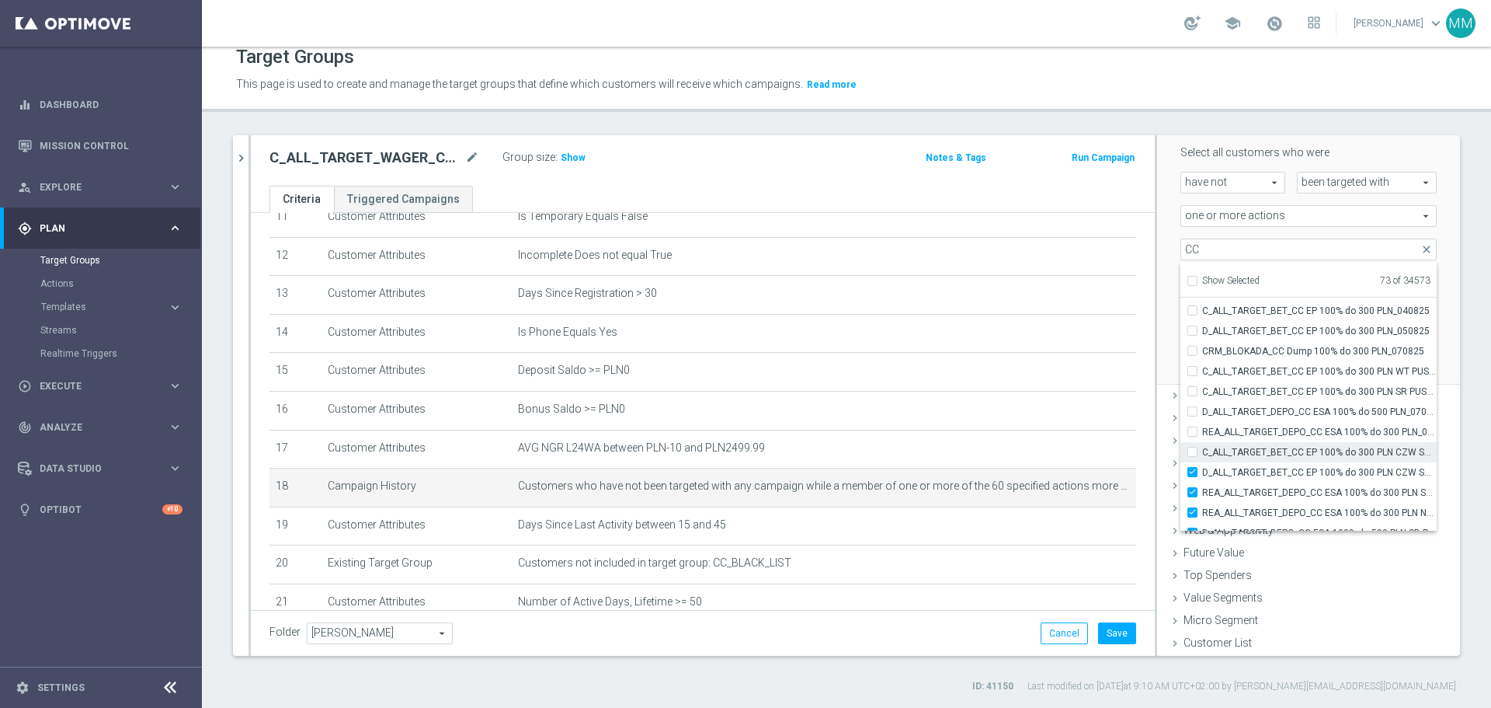
checkbox input "false"
type input "Selected 72 of 34573"
click at [994, 427] on div "D_ALL_TARGET_BET_CC EP 100% do 300 PLN CZW SMS_050825" at bounding box center [1309, 472] width 256 height 20
click at [994, 427] on label "REA_ALL_TARGET_DEPO_CC ESA 100% do 300 PLN SB PUSH_070825" at bounding box center [1320, 492] width 235 height 20
click at [994, 427] on input "REA_ALL_TARGET_DEPO_CC ESA 100% do 300 PLN SB PUSH_070825" at bounding box center [1197, 492] width 10 height 10
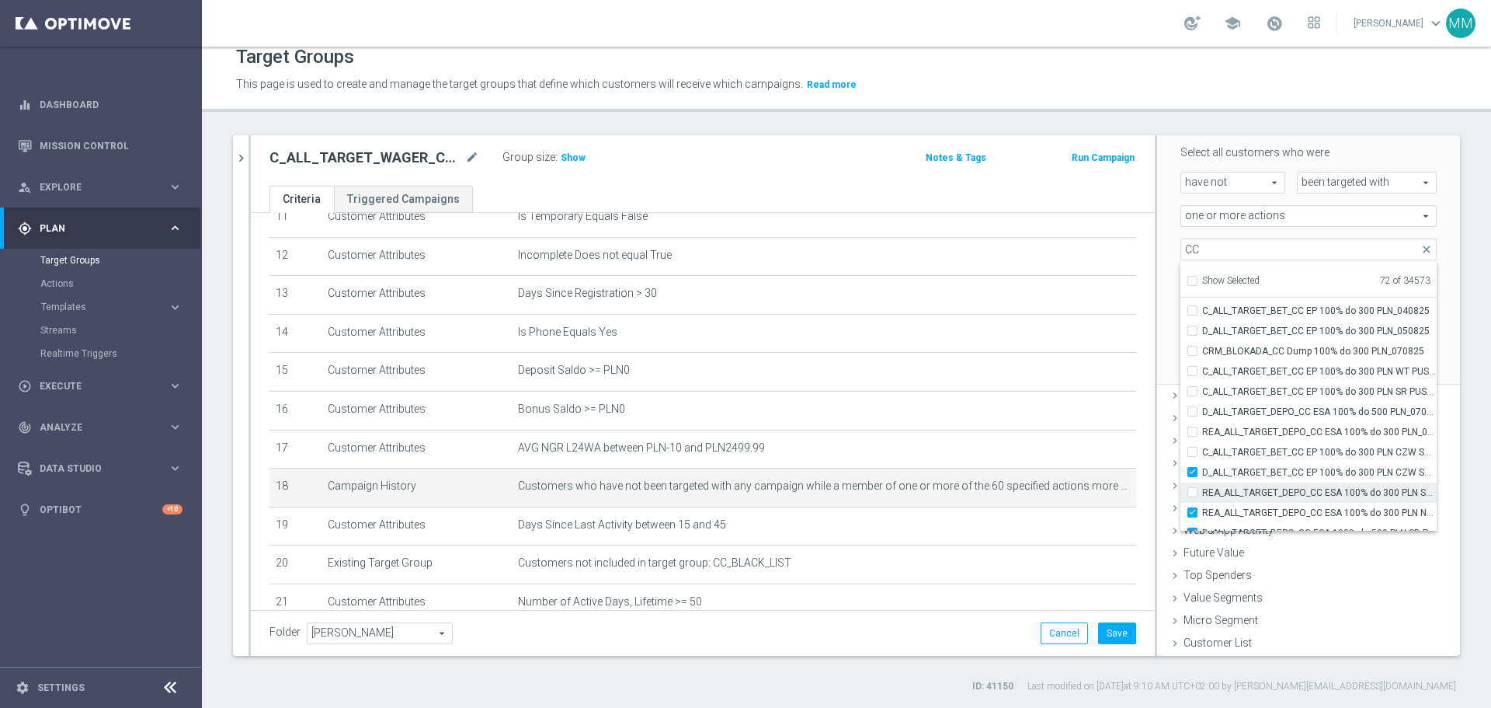
checkbox input "false"
type input "Selected 71 of 34573"
click at [994, 395] on label "D_ALL_TARGET_BET_CC EP 100% do 300 PLN CZW SMS_050825" at bounding box center [1320, 395] width 235 height 20
click at [994, 395] on input "D_ALL_TARGET_BET_CC EP 100% do 300 PLN CZW SMS_050825" at bounding box center [1197, 394] width 10 height 10
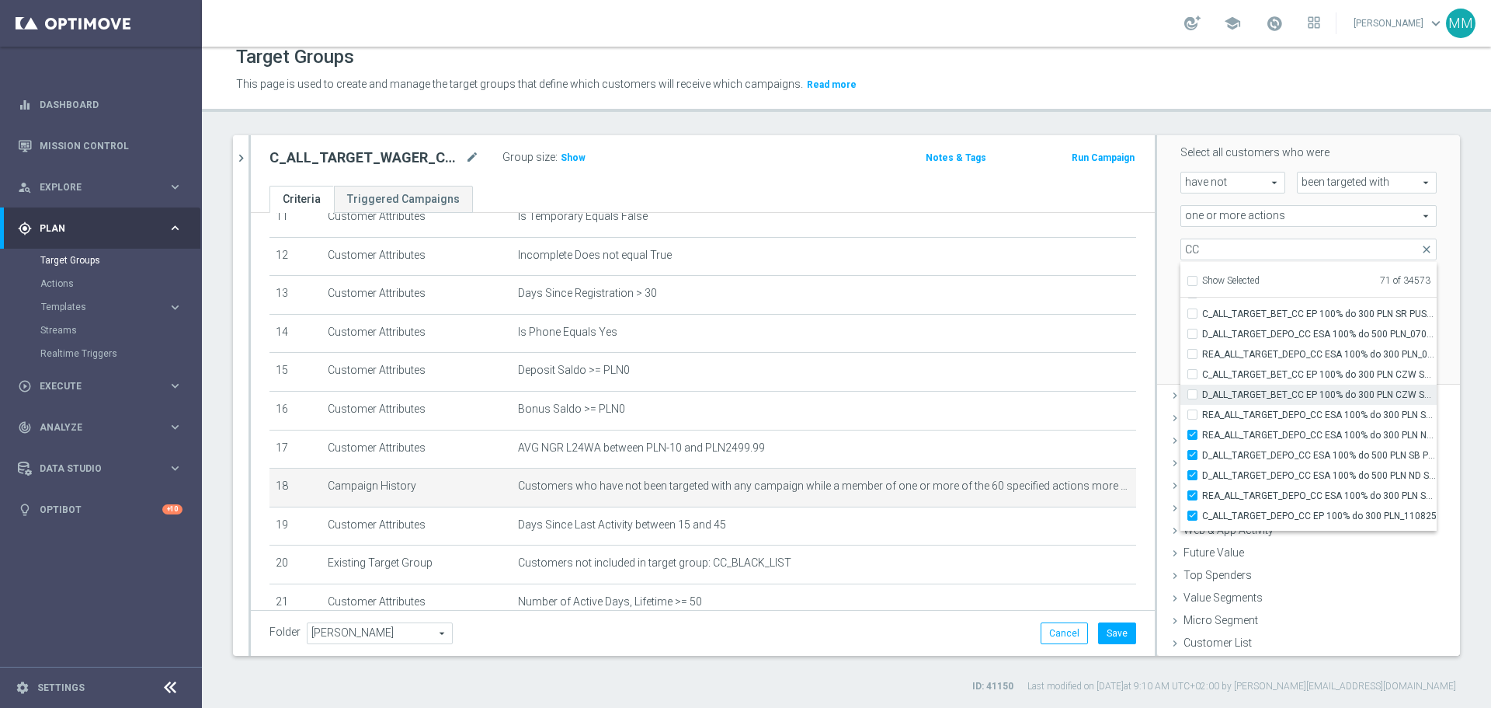
checkbox input "false"
type input "Selected 70 of 34573"
click at [994, 427] on input "REA_ALL_TARGET_DEPO_CC ESA 100% do 300 PLN ND SMS_070825" at bounding box center [1197, 435] width 10 height 10
checkbox input "false"
type input "Selected 69 of 34573"
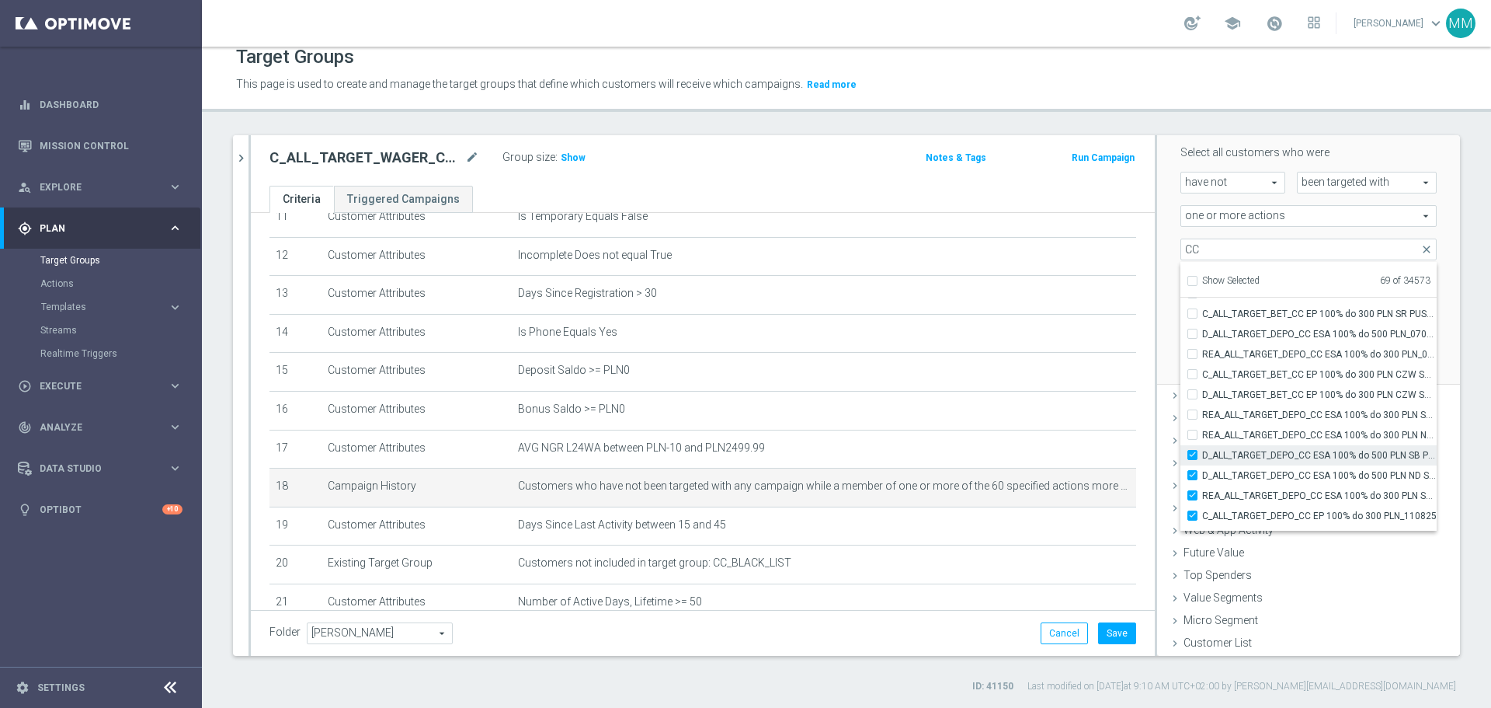
click at [994, 427] on div "D_ALL_TARGET_DEPO_CC ESA 100% do 500 PLN SB PUSH _070825" at bounding box center [1309, 455] width 256 height 20
click at [994, 427] on input "D_ALL_TARGET_DEPO_CC ESA 100% do 500 PLN ND SMS_070825" at bounding box center [1197, 475] width 10 height 10
checkbox input "false"
type input "Selected 68 of 34573"
click at [994, 427] on input "D_ALL_TARGET_DEPO_CC ESA 100% do 500 PLN SB PUSH _070825" at bounding box center [1197, 455] width 10 height 10
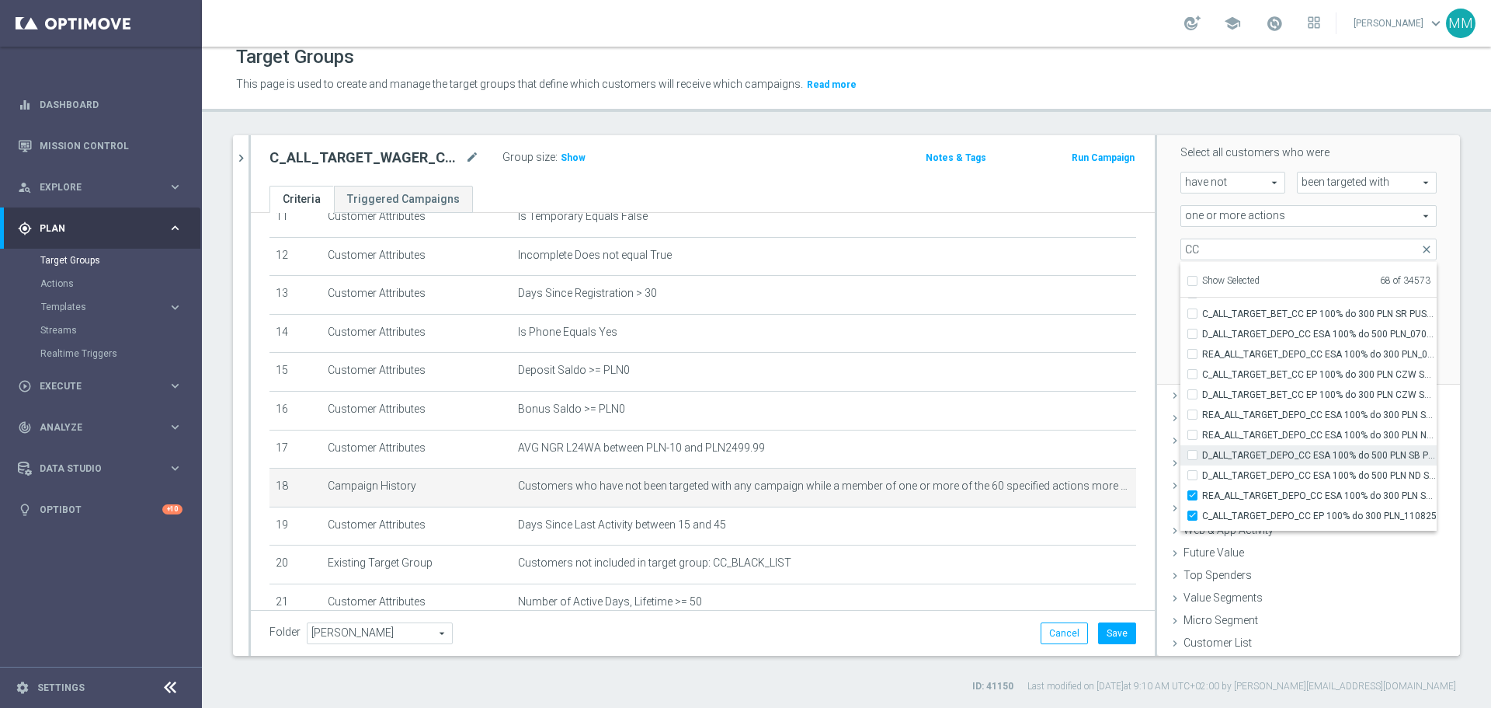
checkbox input "false"
type input "Selected 67 of 34573"
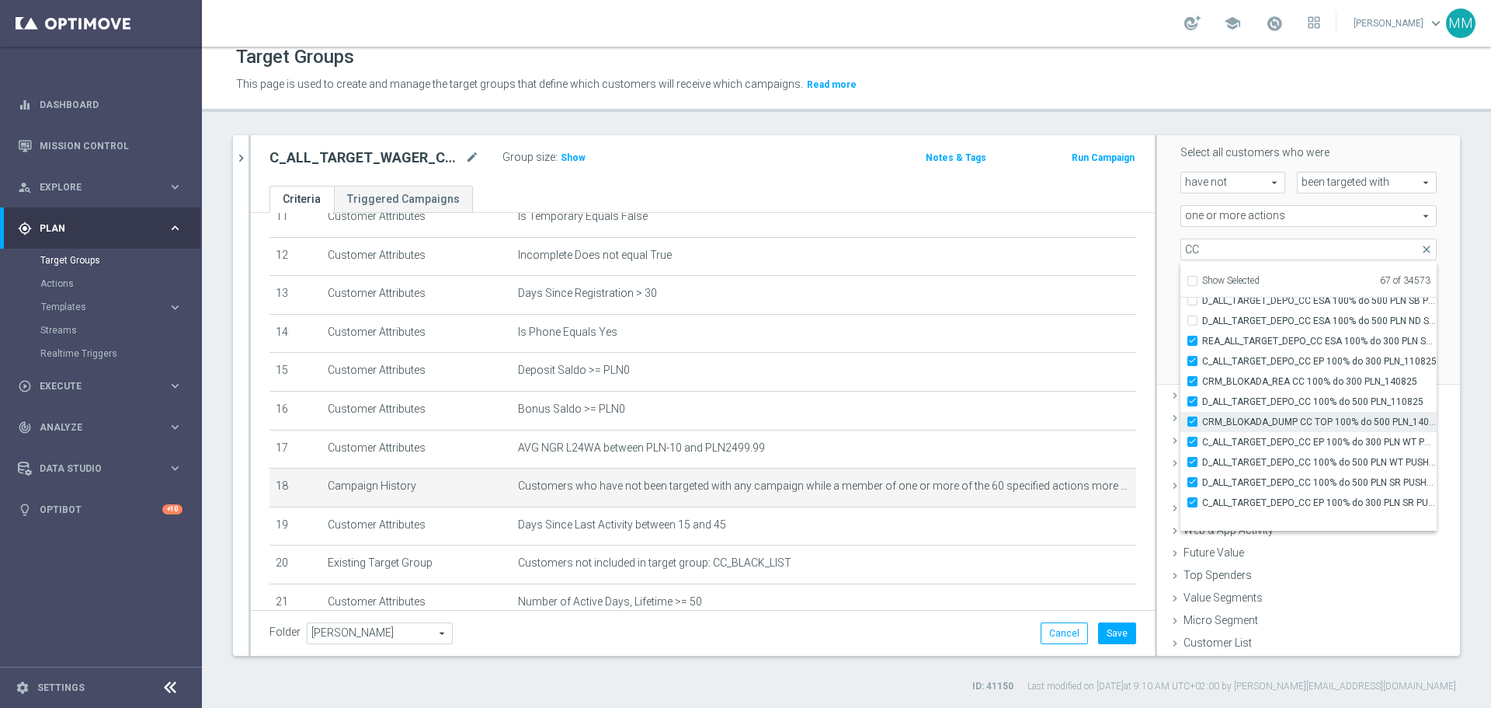
scroll to position [47673, 0]
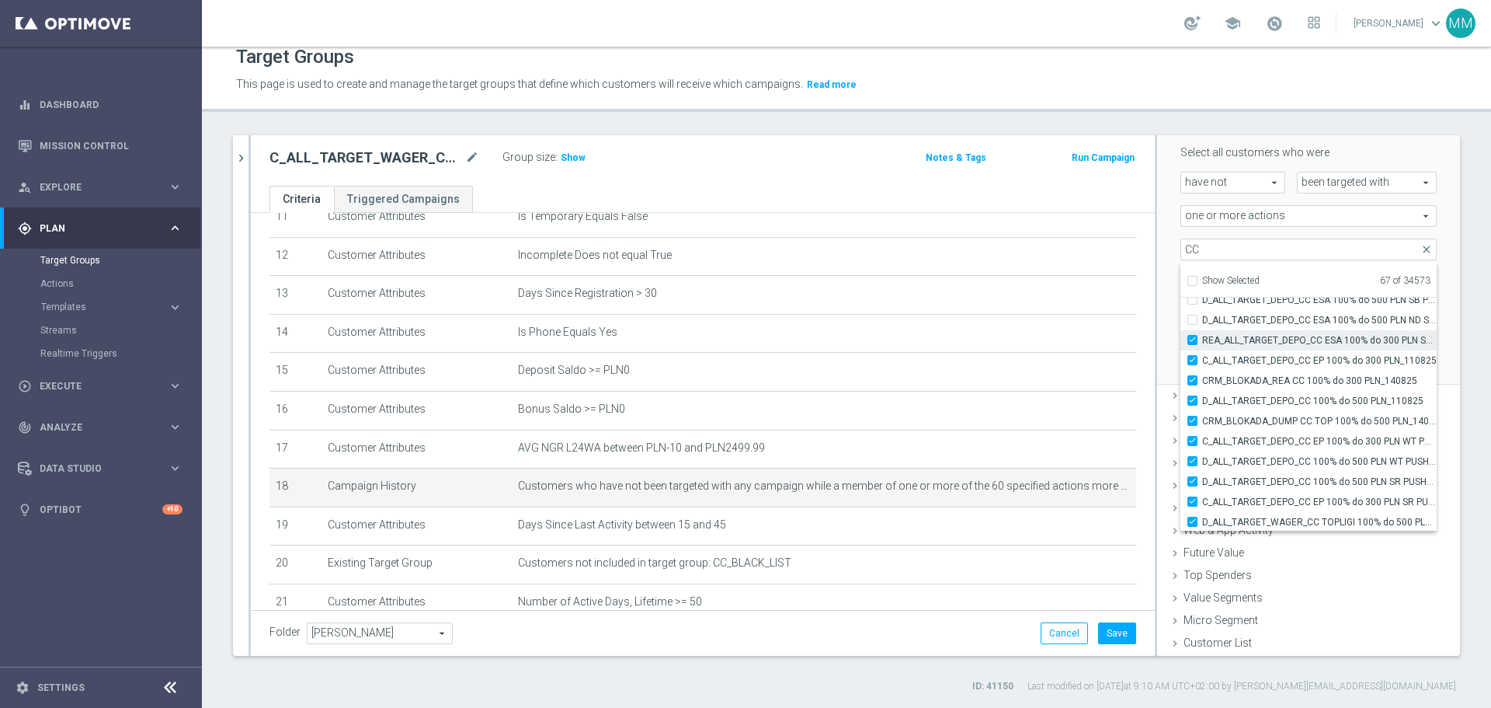
click at [994, 336] on input "REA_ALL_TARGET_DEPO_CC ESA 100% do 300 PLN SMS_070825" at bounding box center [1197, 340] width 10 height 10
checkbox input "false"
type input "Selected 66 of 34573"
drag, startPoint x: 1181, startPoint y: 357, endPoint x: 1182, endPoint y: 366, distance: 9.4
click at [994, 357] on input "C_ALL_TARGET_DEPO_CC EP 100% do 300 PLN_110825" at bounding box center [1197, 360] width 10 height 10
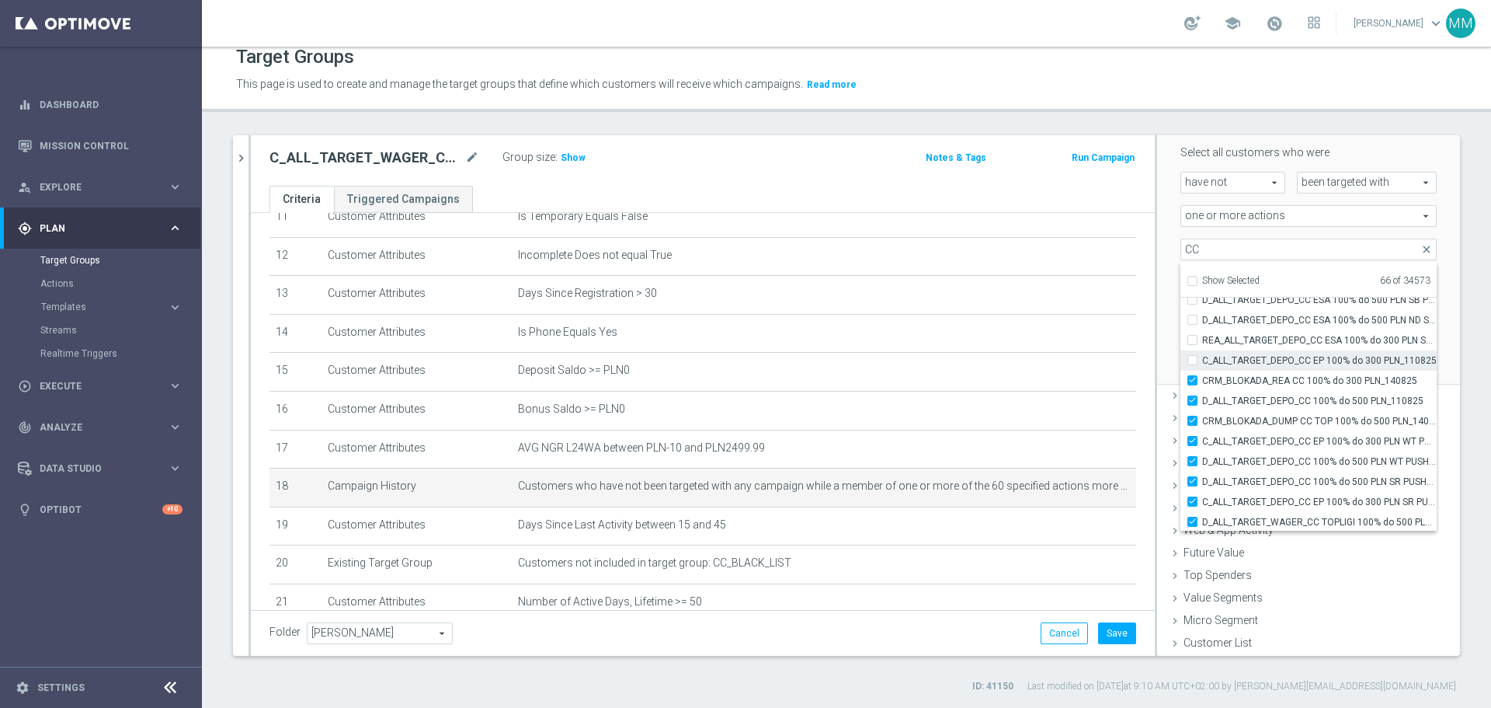
checkbox input "false"
type input "Selected 65 of 34573"
click at [994, 380] on input "CRM_BLOKADA_REA CC 100% do 300 PLN_140825" at bounding box center [1197, 380] width 10 height 10
checkbox input "false"
type input "Selected 64 of 34573"
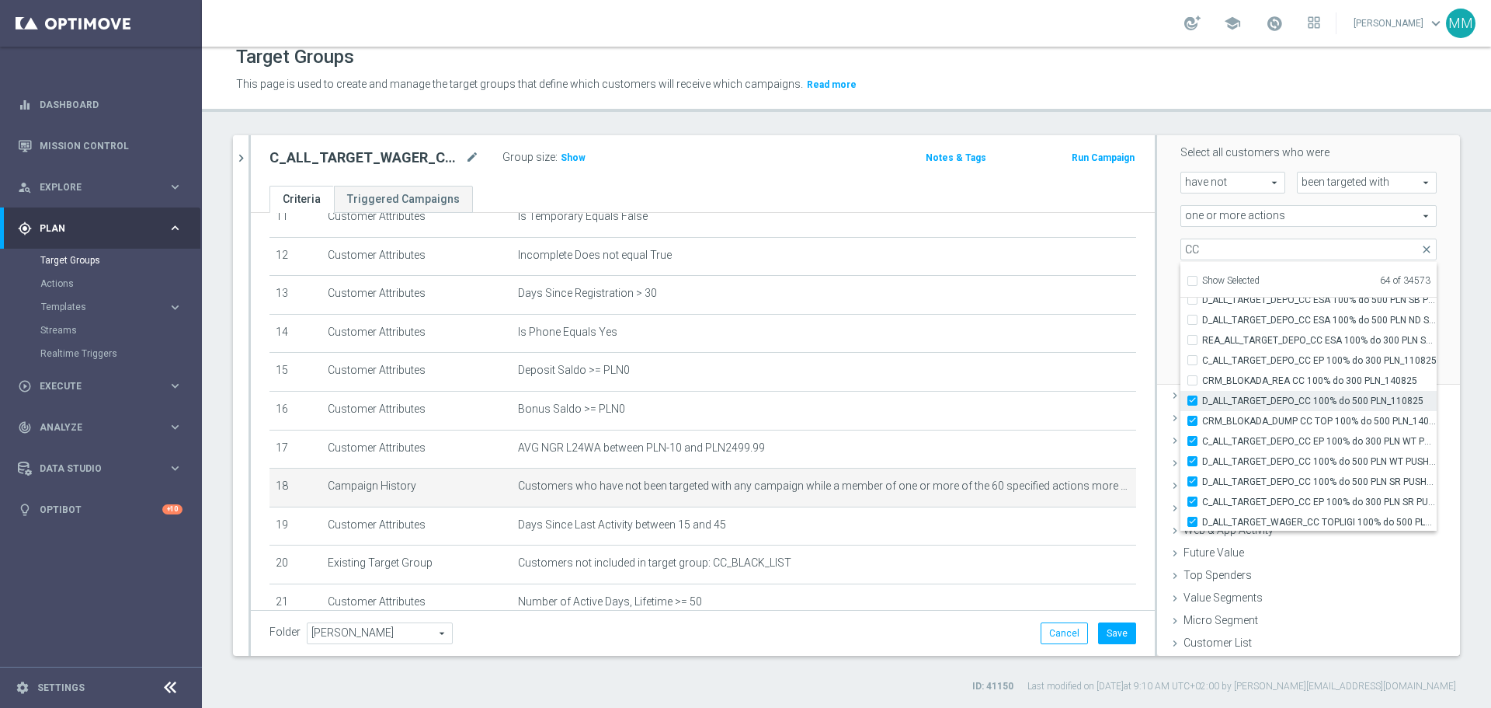
click at [994, 403] on input "D_ALL_TARGET_DEPO_CC 100% do 500 PLN_110825" at bounding box center [1197, 400] width 10 height 10
checkbox input "false"
type input "Selected 63 of 34573"
click at [994, 424] on input "CRM_BLOKADA_DUMP CC TOP 100% do 500 PLN_140825" at bounding box center [1197, 421] width 10 height 10
checkbox input "false"
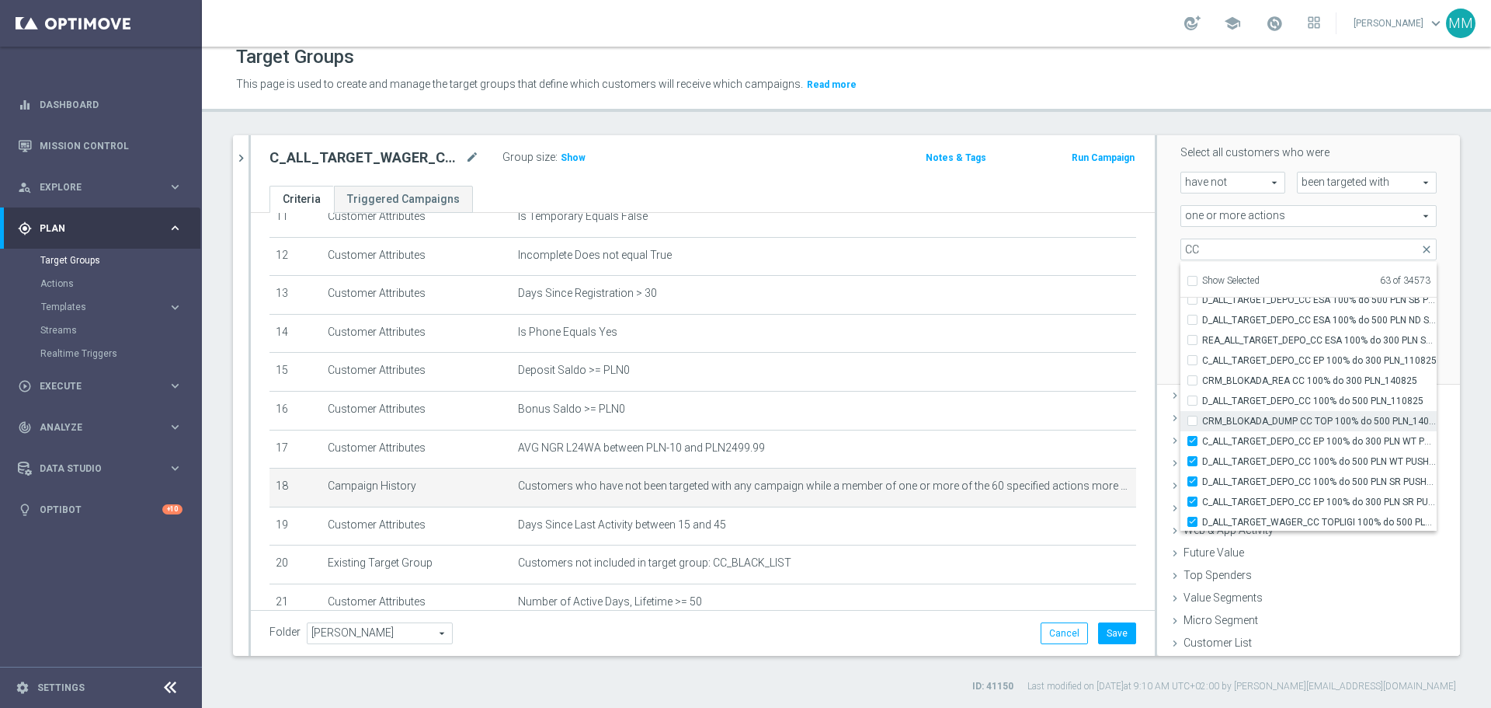
type input "Selected 62 of 34573"
click at [994, 427] on label "C_ALL_TARGET_DEPO_CC EP 100% do 300 PLN WT PUSH_110825" at bounding box center [1320, 441] width 235 height 20
click at [994, 427] on input "C_ALL_TARGET_DEPO_CC EP 100% do 300 PLN WT PUSH_110825" at bounding box center [1197, 441] width 10 height 10
checkbox input "false"
type input "Selected 61 of 34573"
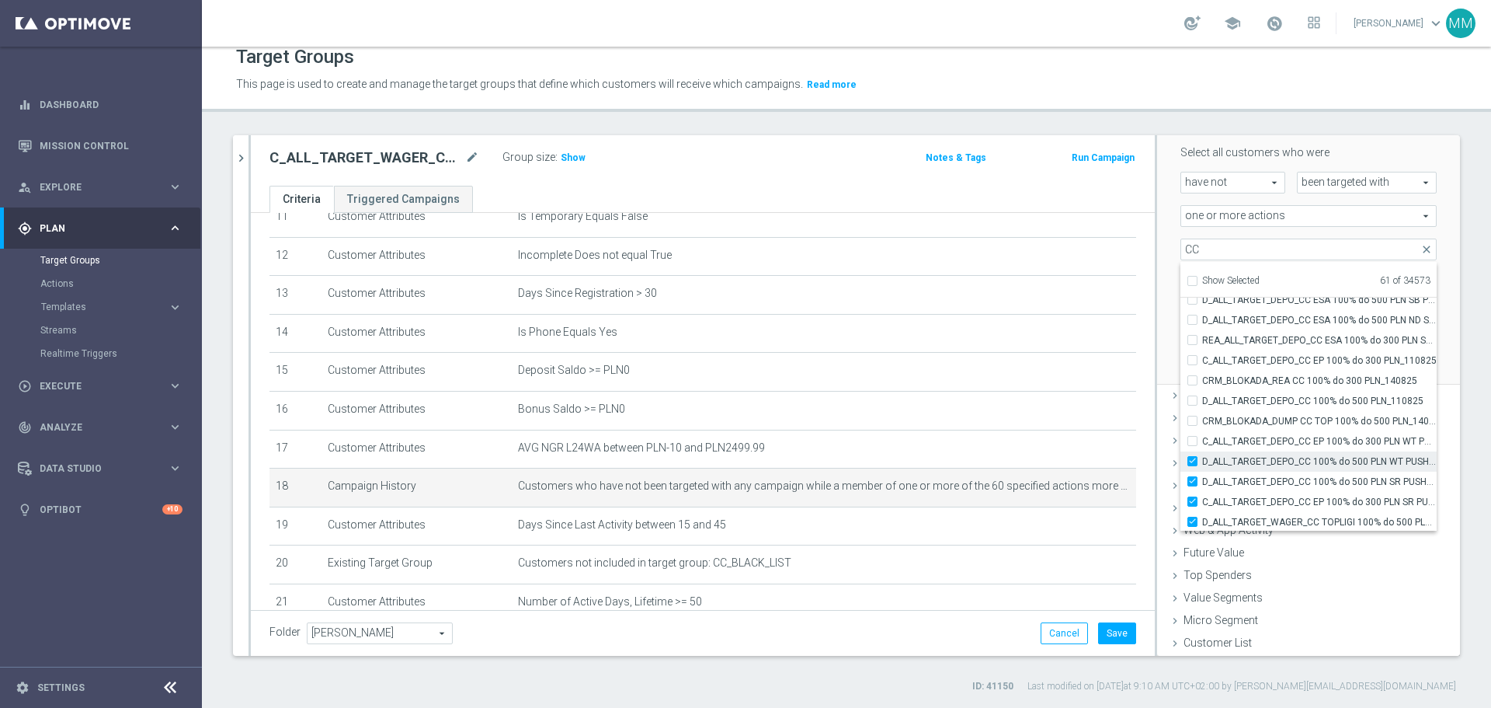
click at [994, 427] on label "D_ALL_TARGET_DEPO_CC 100% do 500 PLN WT PUSH_110825" at bounding box center [1320, 461] width 235 height 20
click at [994, 427] on input "D_ALL_TARGET_DEPO_CC 100% do 500 PLN WT PUSH_110825" at bounding box center [1197, 461] width 10 height 10
checkbox input "false"
type input "Selected 60 of 34573"
click at [994, 427] on label "D_ALL_TARGET_DEPO_CC 100% do 500 PLN SR PUSH_110825" at bounding box center [1320, 482] width 235 height 20
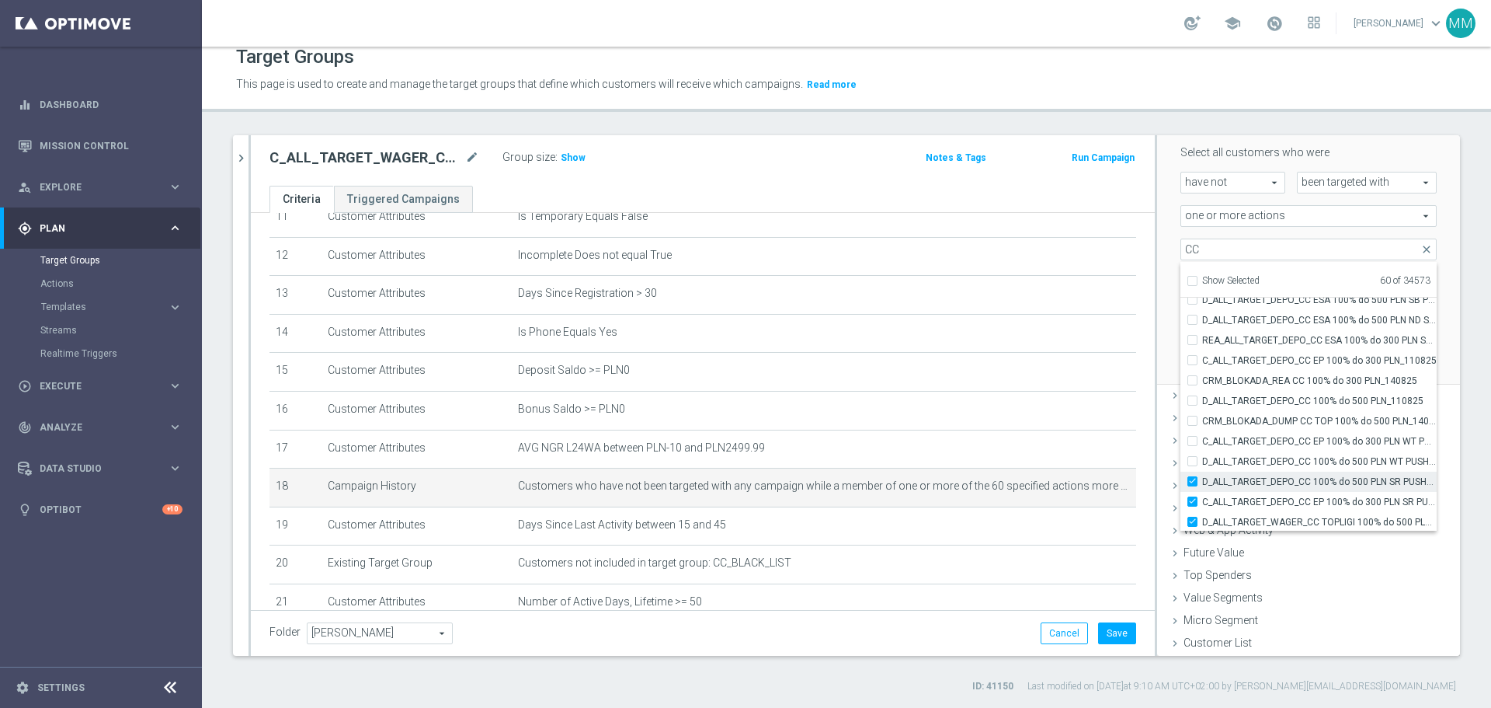
click at [994, 427] on input "D_ALL_TARGET_DEPO_CC 100% do 500 PLN SR PUSH_110825" at bounding box center [1197, 481] width 10 height 10
checkbox input "false"
type input "Selected 59 of 34573"
click at [994, 427] on label "C_ALL_TARGET_DEPO_CC EP 100% do 300 PLN SR PUSH_110825" at bounding box center [1320, 502] width 235 height 20
click at [994, 427] on input "C_ALL_TARGET_DEPO_CC EP 100% do 300 PLN SR PUSH_110825" at bounding box center [1197, 501] width 10 height 10
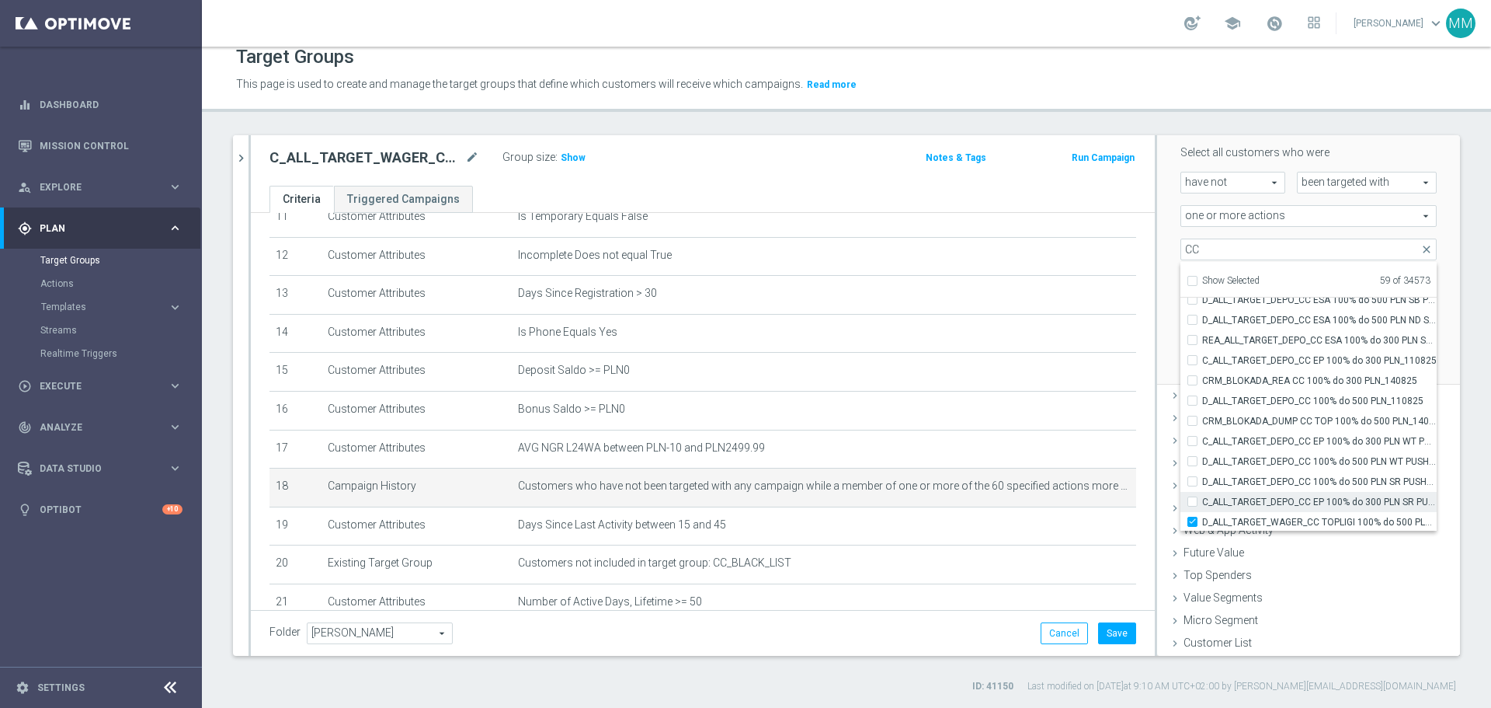
checkbox input "false"
type input "Selected 58 of 34573"
click at [994, 427] on label "D_ALL_TARGET_WAGER_CC TOPLIGI 100% do 500 PLN_140825" at bounding box center [1320, 444] width 235 height 20
click at [994, 427] on input "D_ALL_TARGET_WAGER_CC TOPLIGI 100% do 500 PLN_140825" at bounding box center [1197, 444] width 10 height 10
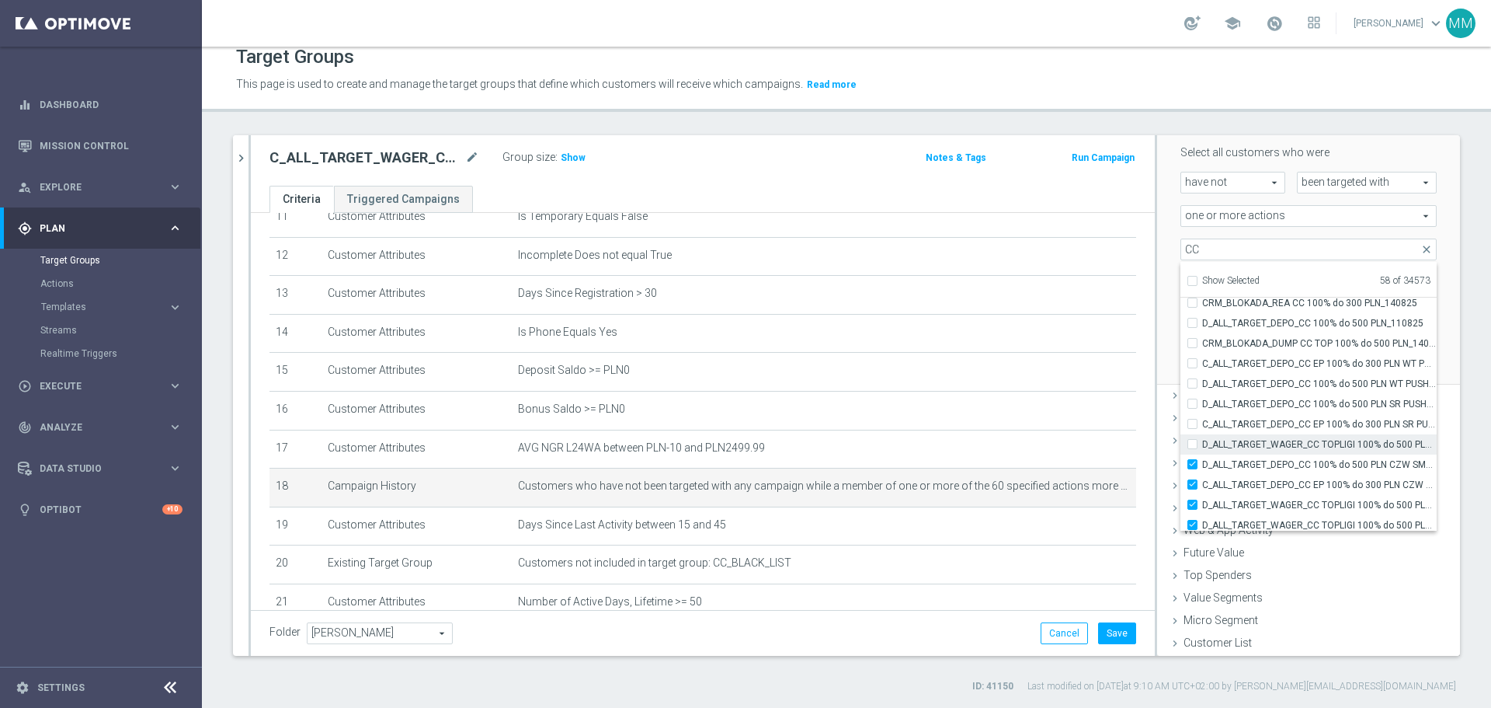
checkbox input "false"
type input "Selected 57 of 34573"
click at [994, 427] on label "D_ALL_TARGET_DEPO_CC 100% do 500 PLN CZW SMS_110825" at bounding box center [1320, 464] width 235 height 20
click at [994, 427] on input "D_ALL_TARGET_DEPO_CC 100% do 500 PLN CZW SMS_110825" at bounding box center [1197, 464] width 10 height 10
checkbox input "false"
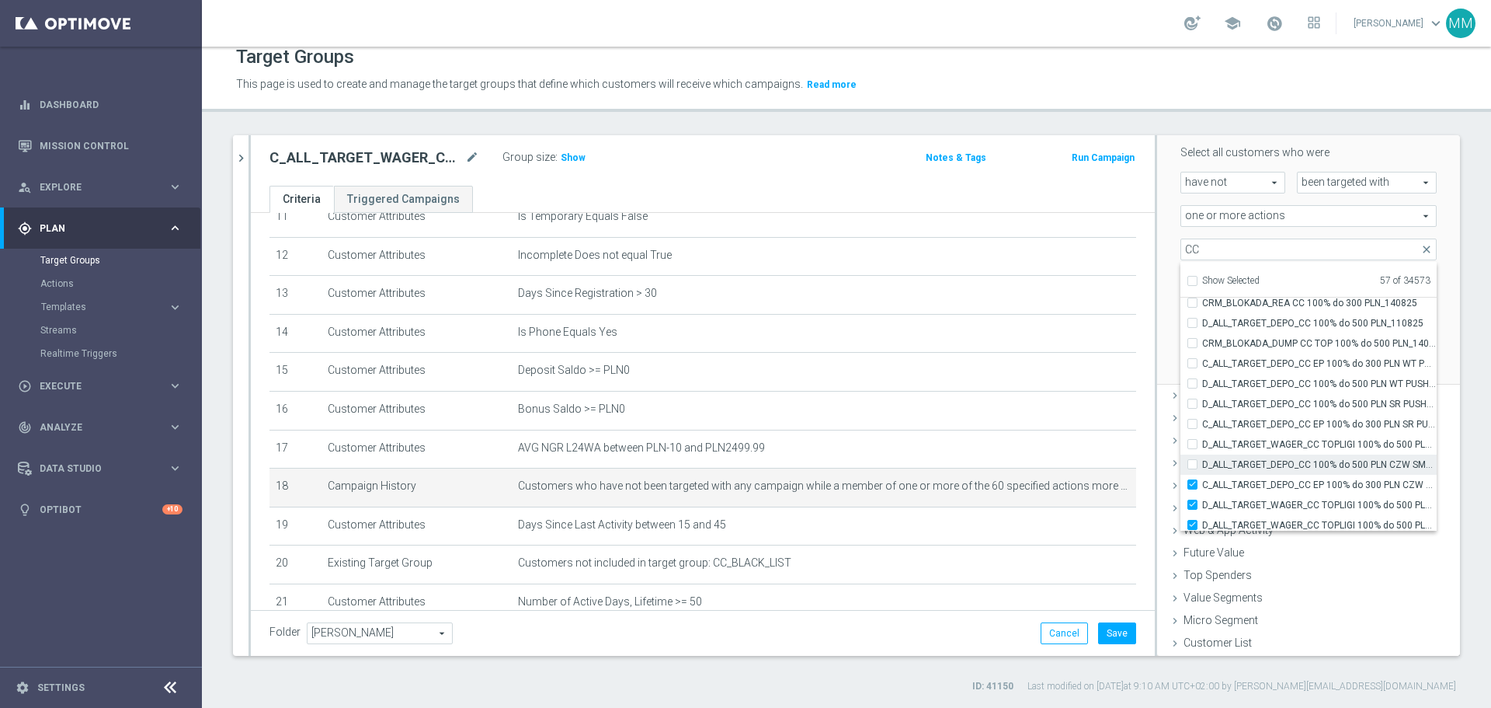
type input "Selected 56 of 34573"
click at [994, 427] on input "C_ALL_TARGET_DEPO_CC EP 100% do 300 PLN CZW SMS_110825" at bounding box center [1197, 484] width 10 height 10
checkbox input "false"
type input "Selected 55 of 34573"
click at [994, 427] on input "D_ALL_TARGET_WAGER_CC TOPLIGI 100% do 500 PLN SB PUSH_140825" at bounding box center [1197, 504] width 10 height 10
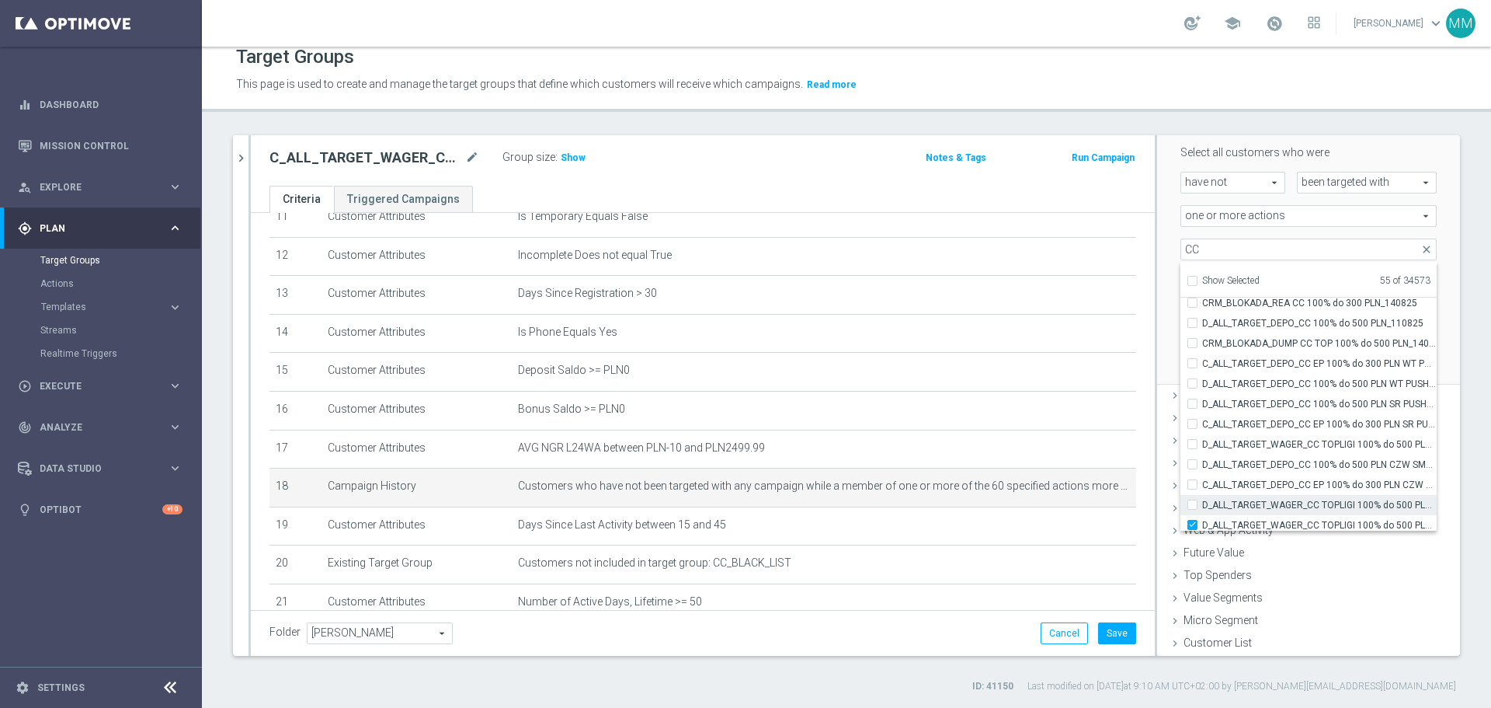
checkbox input "false"
type input "Selected 54 of 34573"
click at [994, 427] on div "D_ALL_TARGET_WAGER_CC TOPLIGI 100% do 500 PLN ND SMS_140825" at bounding box center [1309, 447] width 256 height 20
click at [994, 427] on input "D_ALL_TARGET_WAGER_CC TOPLIGI 100% do 500 PLN ND SMS_140825" at bounding box center [1197, 447] width 10 height 10
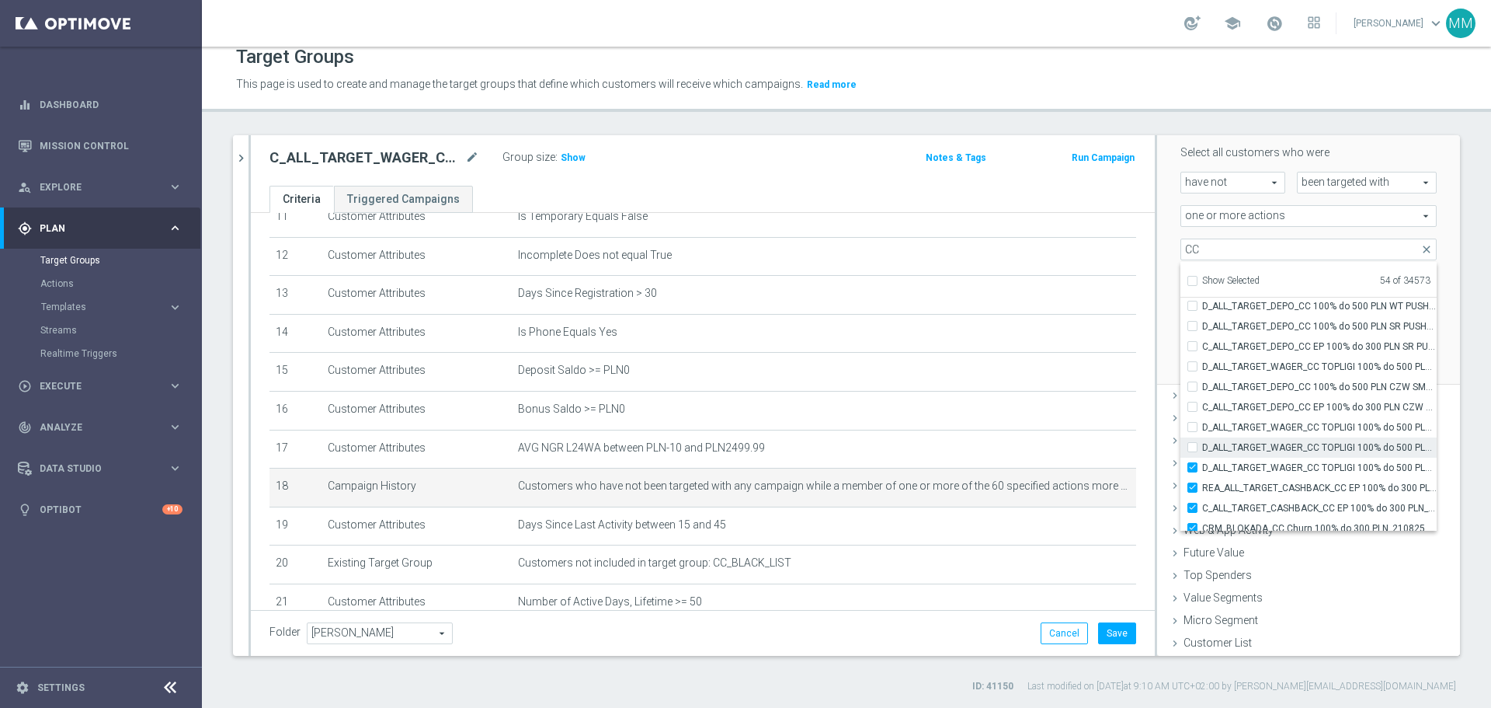
checkbox input "false"
type input "Selected 53 of 34573"
click at [994, 427] on label "D_ALL_TARGET_WAGER_CC TOPLIGI 100% do 500 PLN PT PUSH_140825" at bounding box center [1320, 468] width 235 height 20
click at [994, 427] on input "D_ALL_TARGET_WAGER_CC TOPLIGI 100% do 500 PLN PT PUSH_140825" at bounding box center [1197, 467] width 10 height 10
checkbox input "false"
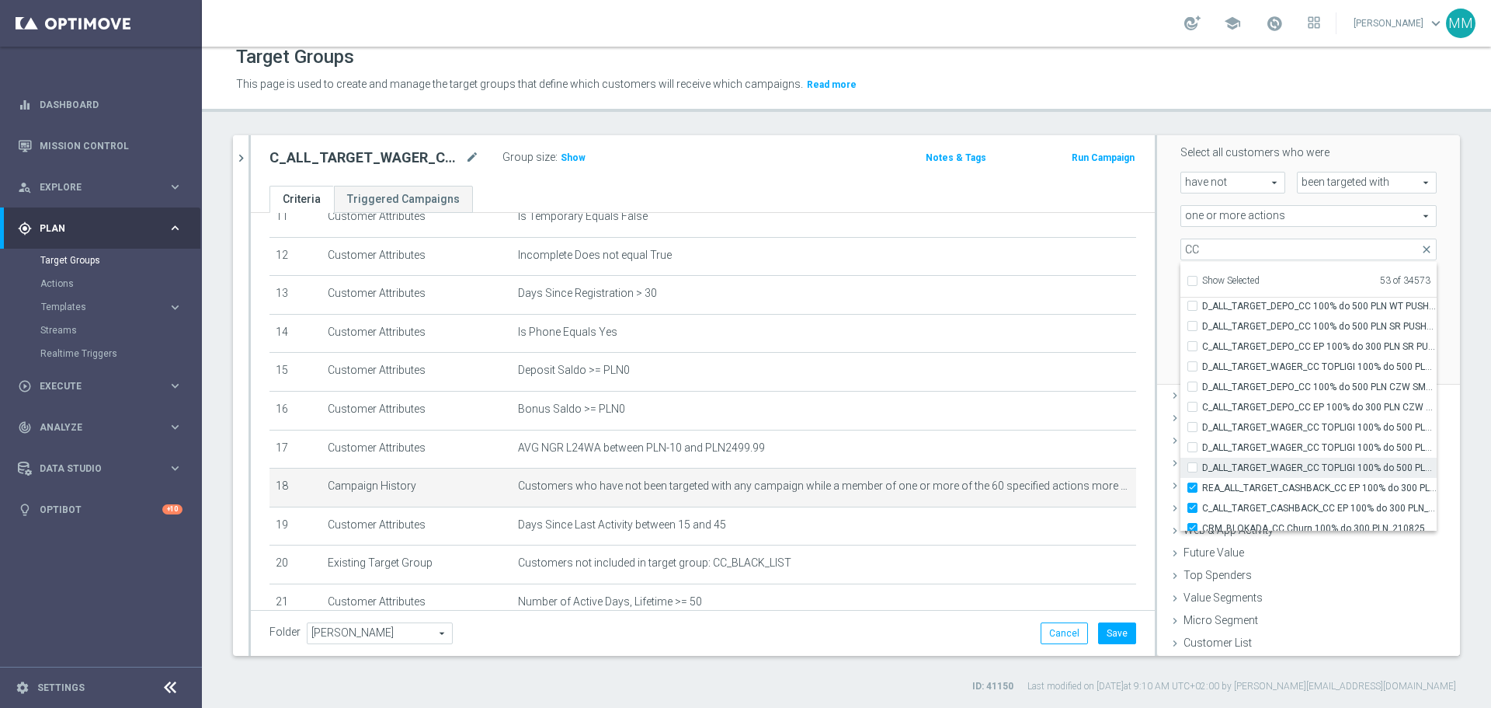
type input "Selected 52 of 34573"
click at [994, 255] on div "Scenario Custom Custom arrow_drop_down search Select all customers who were hav…" at bounding box center [1308, 237] width 303 height 296
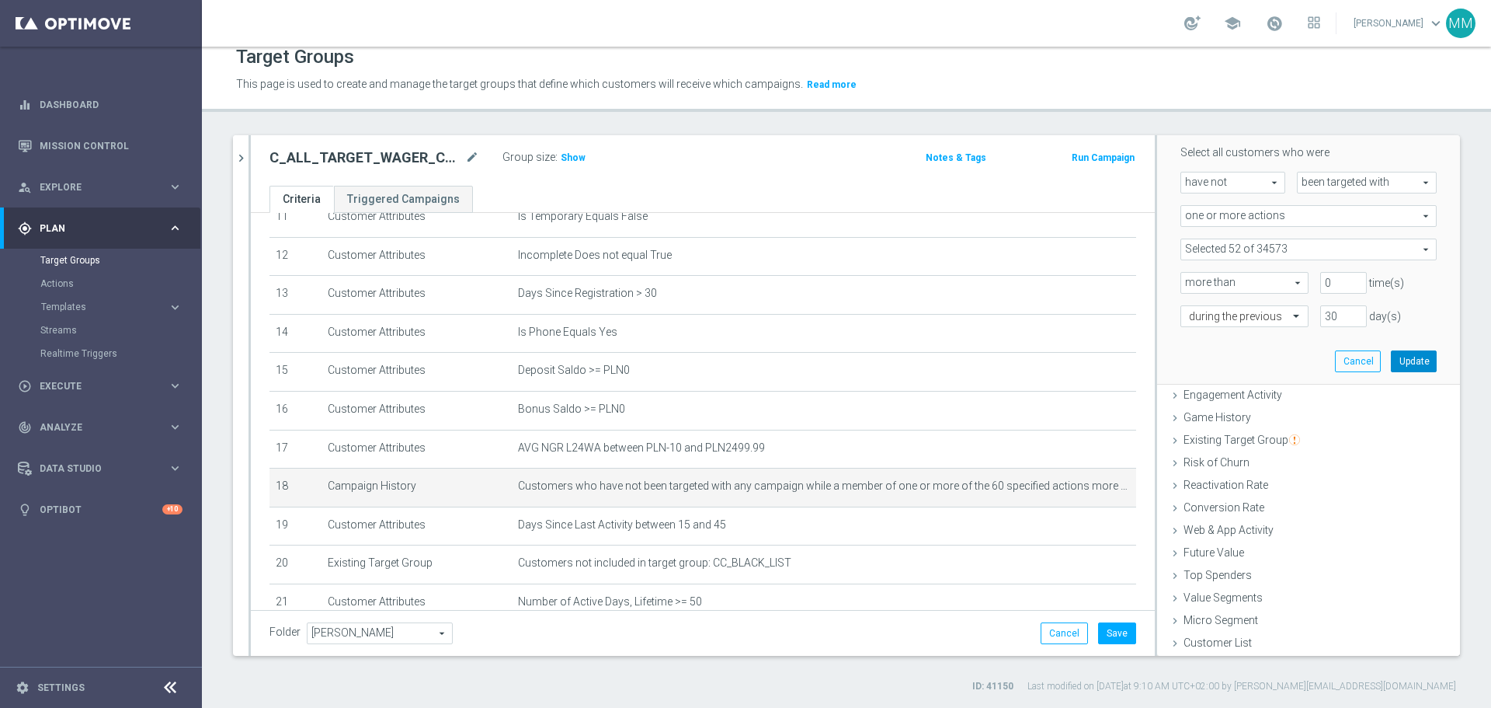
click at [994, 365] on button "Update" at bounding box center [1414, 361] width 46 height 22
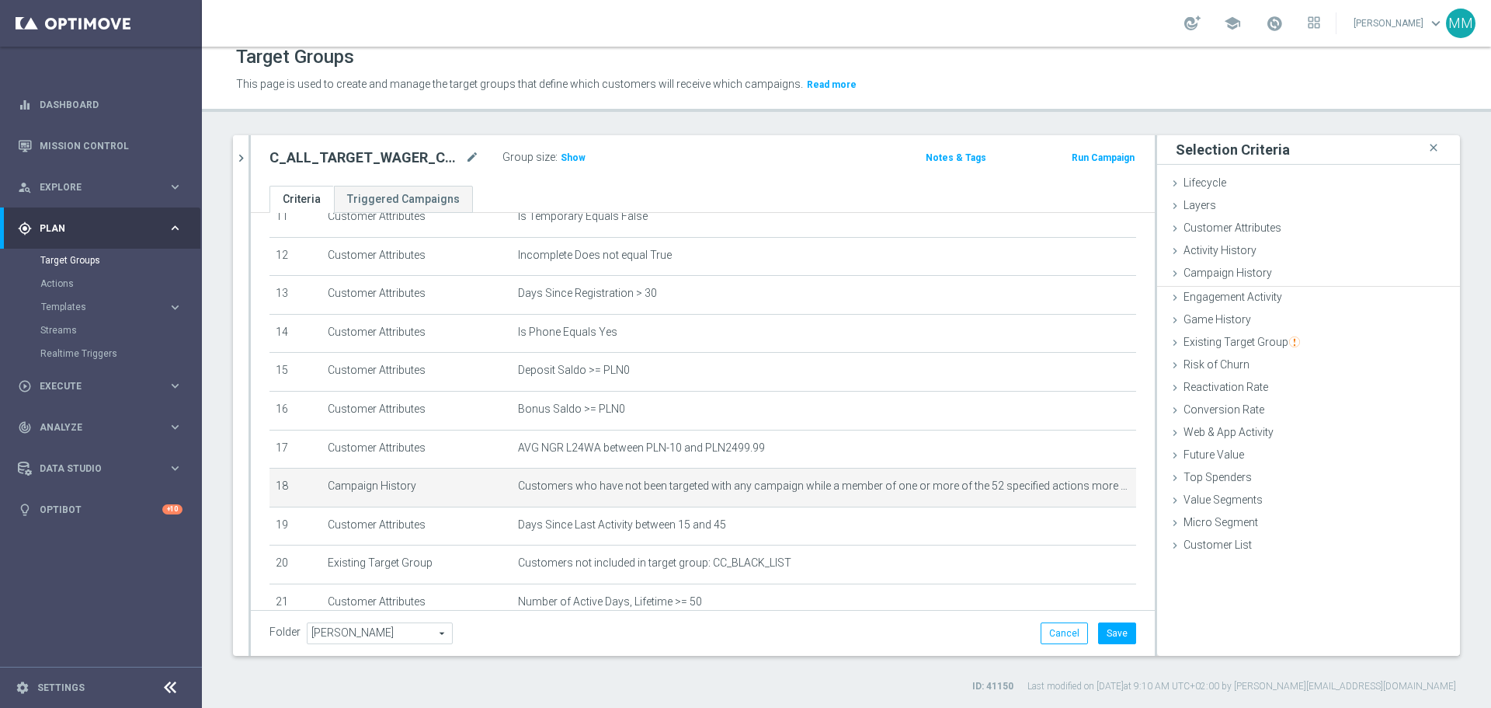
scroll to position [0, 0]
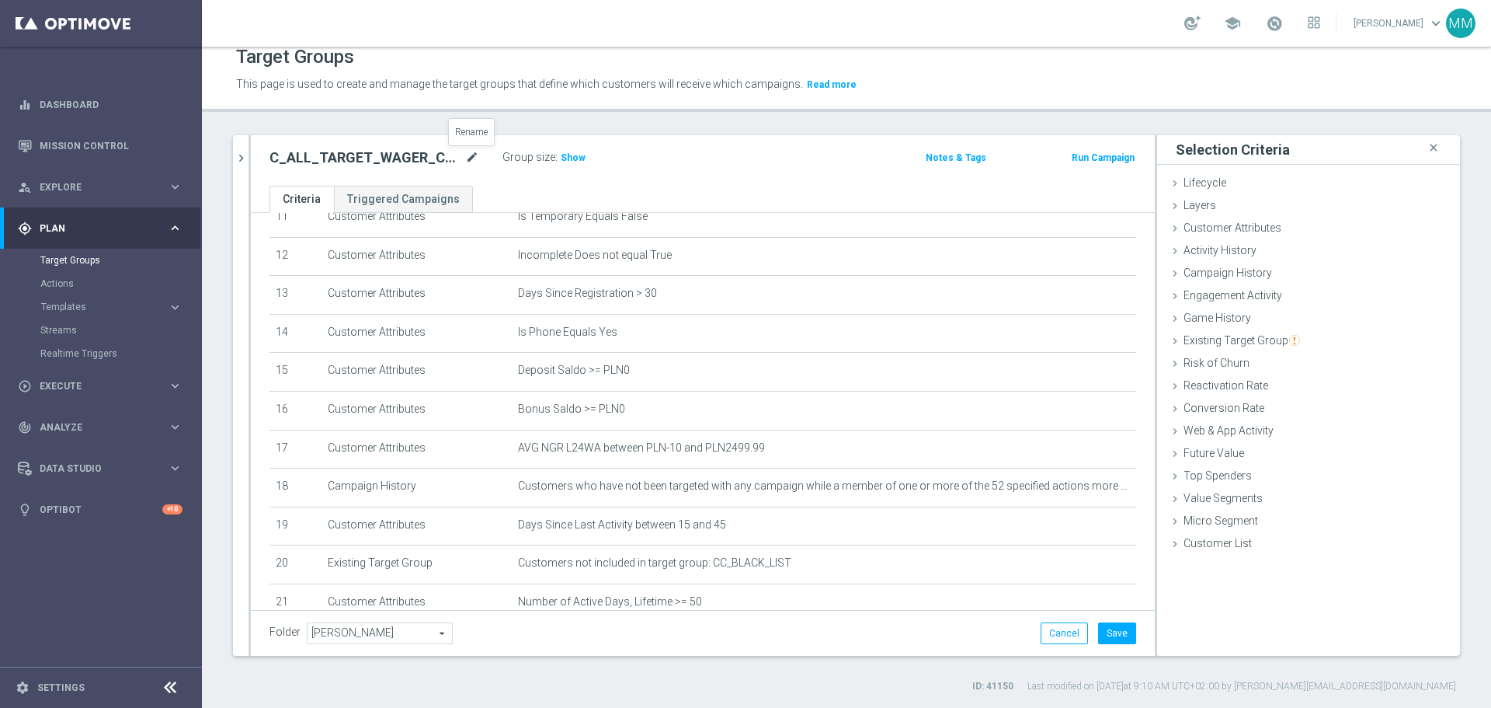
click at [469, 158] on icon "mode_edit" at bounding box center [472, 157] width 14 height 19
click at [359, 155] on input "C_ALL_TARGET_WAGER_CC LM 100% do 300 PLN_15.09.25" at bounding box center [375, 159] width 210 height 22
click at [364, 156] on input "C_ALL_TARGET_WAGER_CC LM 100% do 300 PLN_15.09.25" at bounding box center [375, 159] width 210 height 22
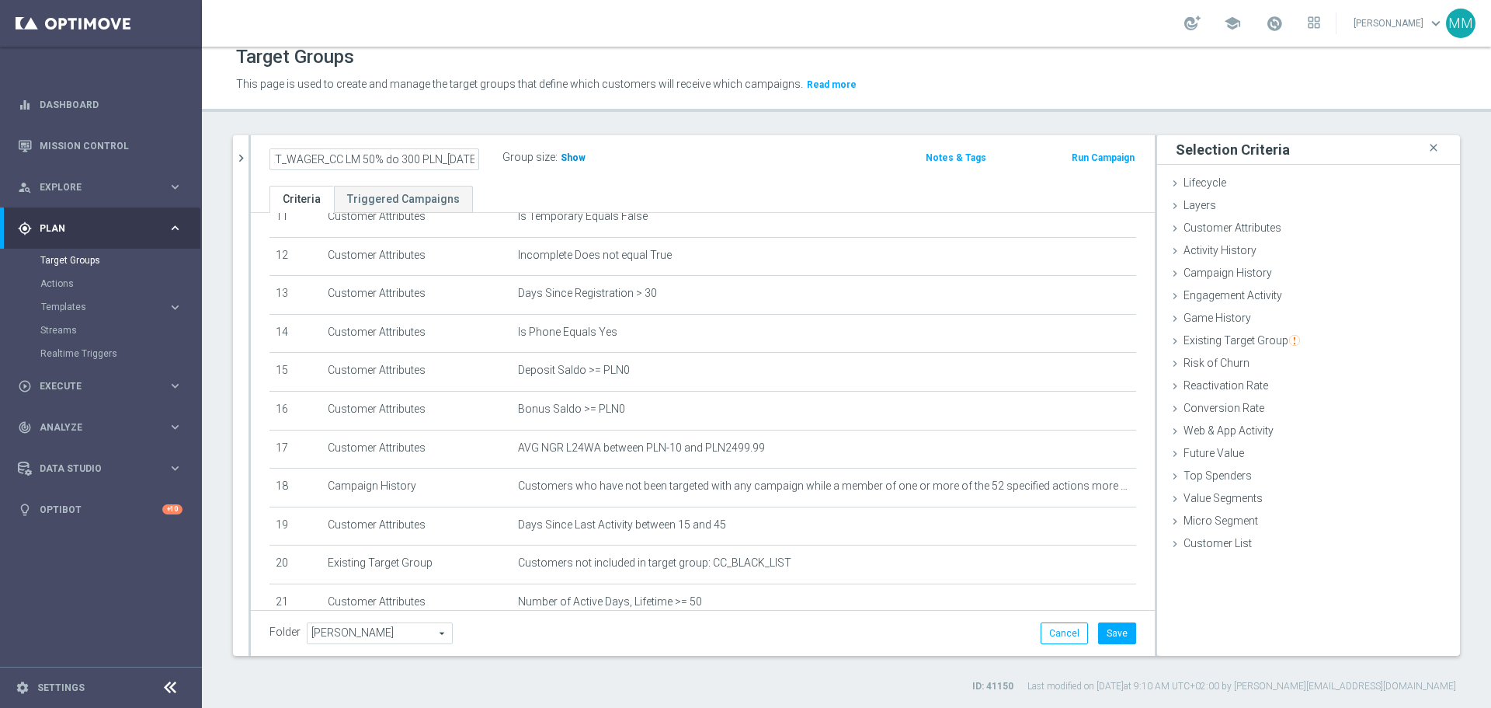
type input "C_ALL_TARGET_WAGER_CC LM 50% do 300 PLN_15.09.25"
click at [570, 155] on span "Show" at bounding box center [573, 157] width 25 height 11
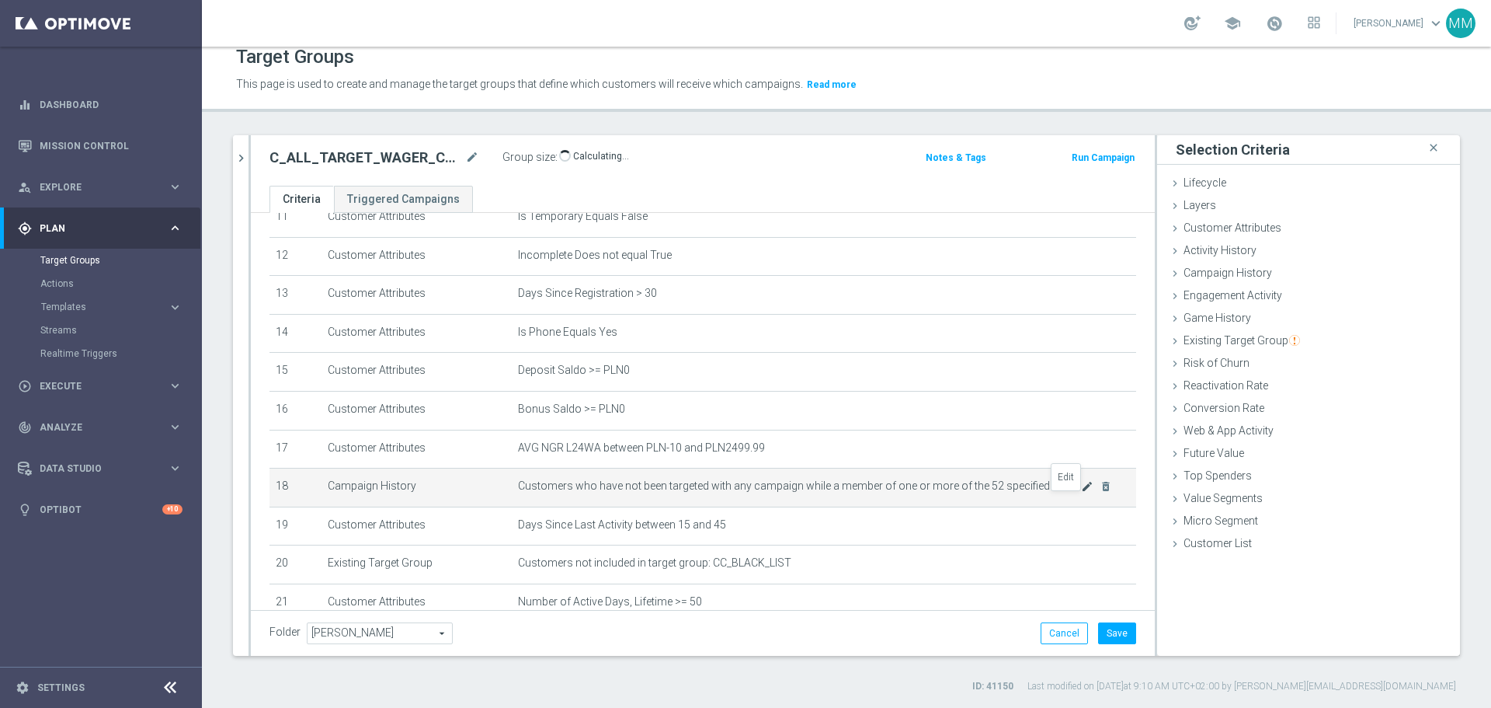
click at [994, 427] on icon "mode_edit" at bounding box center [1087, 486] width 12 height 12
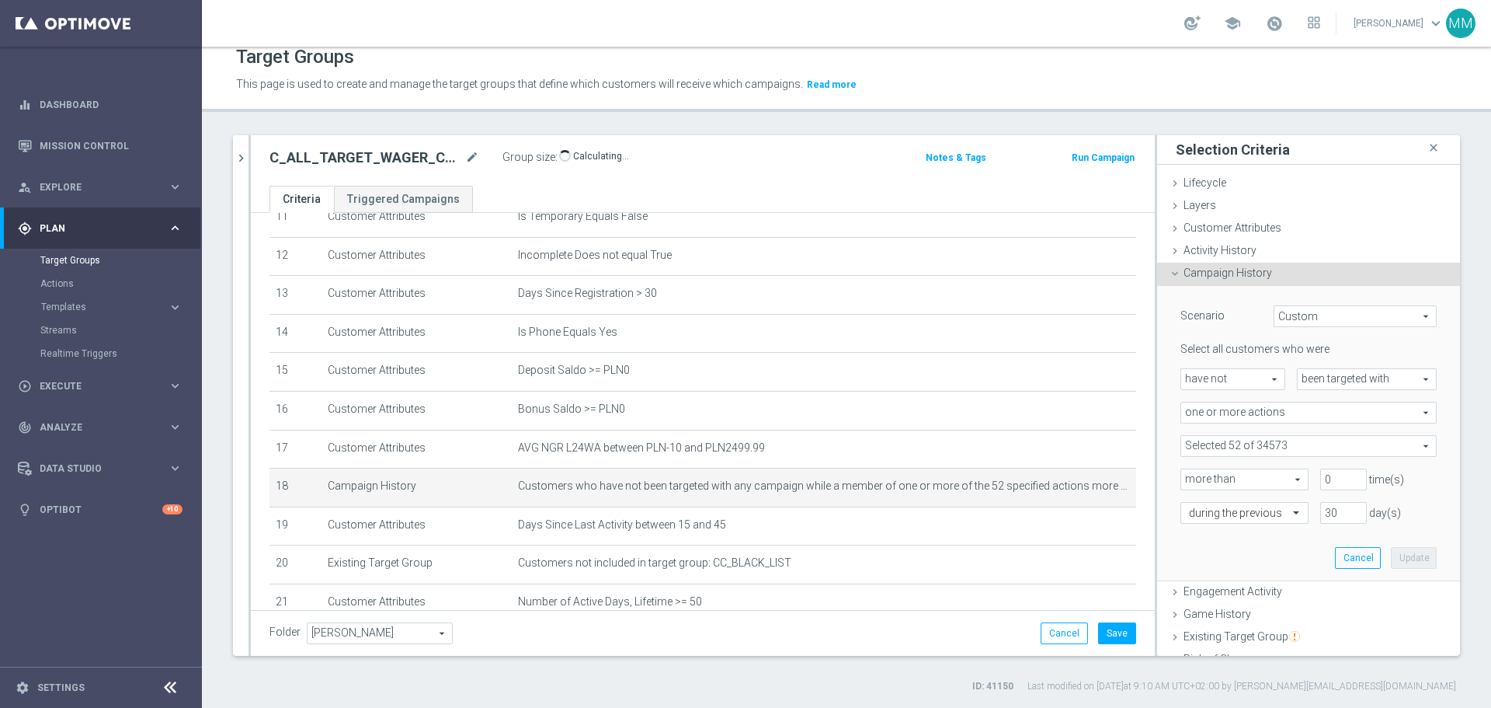
click at [994, 427] on span at bounding box center [1309, 446] width 255 height 20
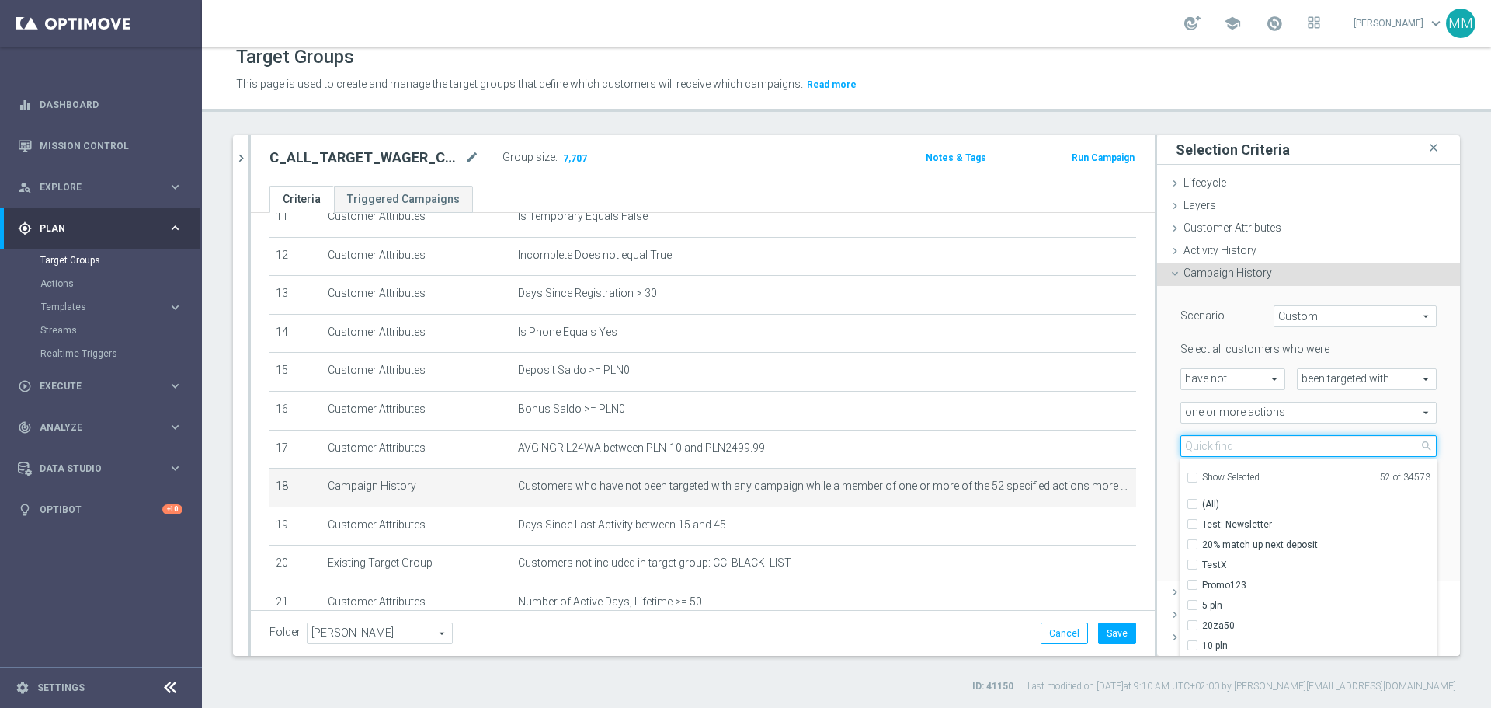
click at [994, 427] on input "search" at bounding box center [1309, 446] width 256 height 22
type input "CC"
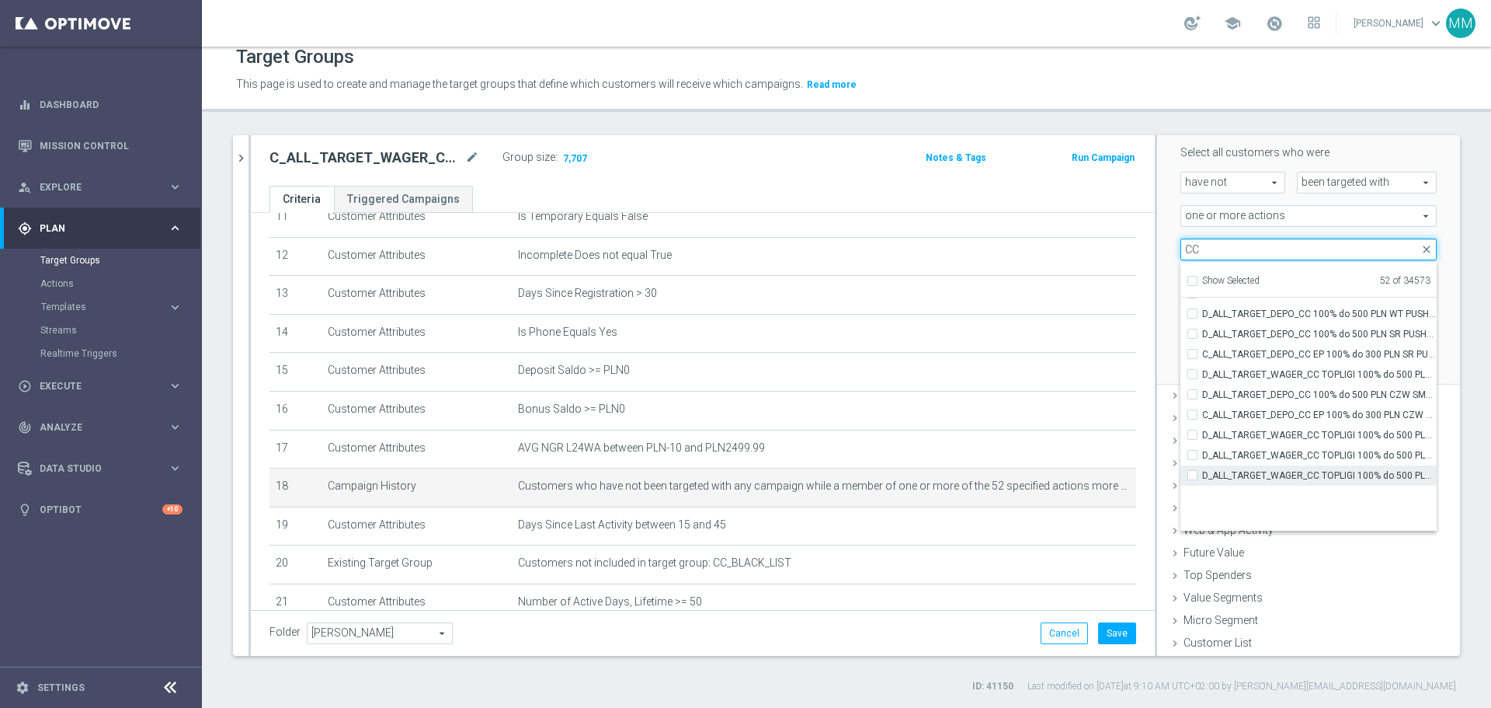
scroll to position [47845, 0]
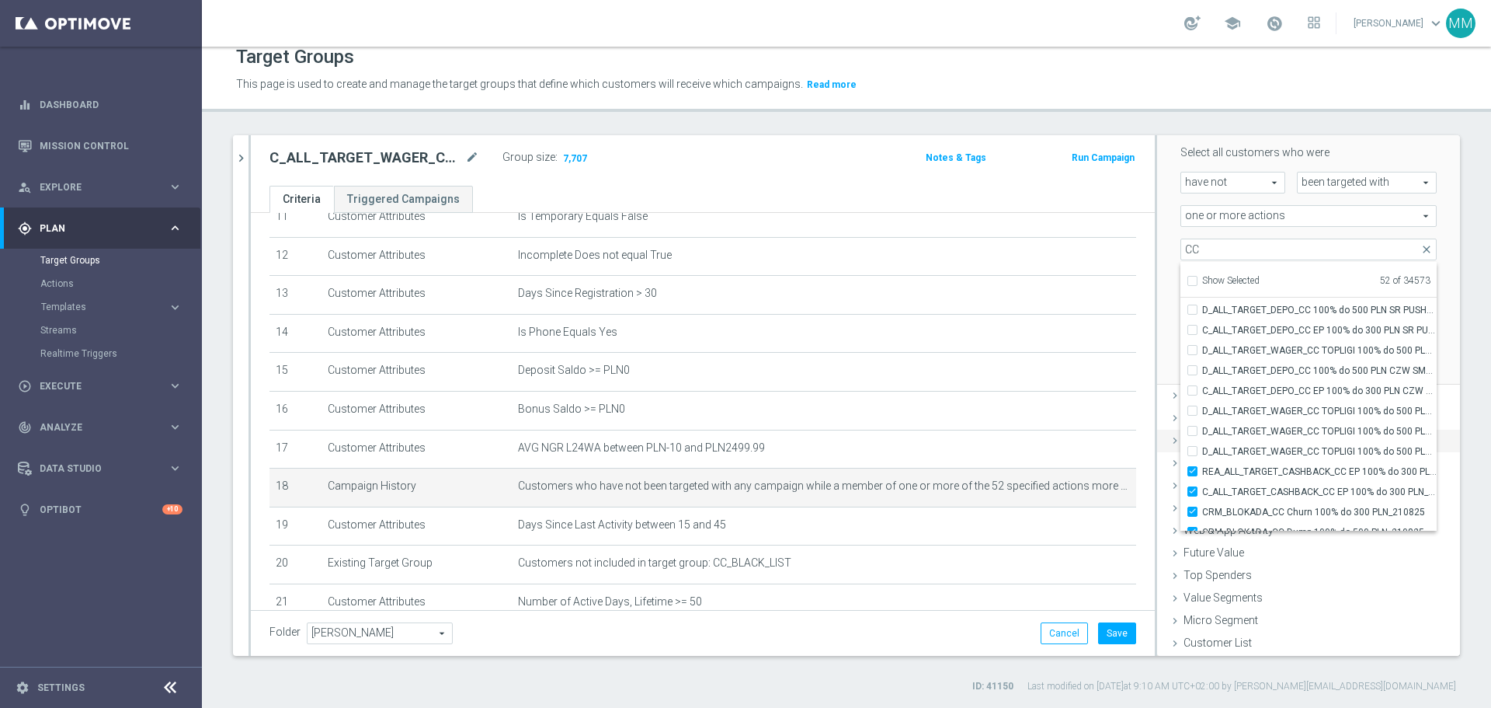
click at [994, 427] on div "Existing Target Group done" at bounding box center [1308, 441] width 303 height 23
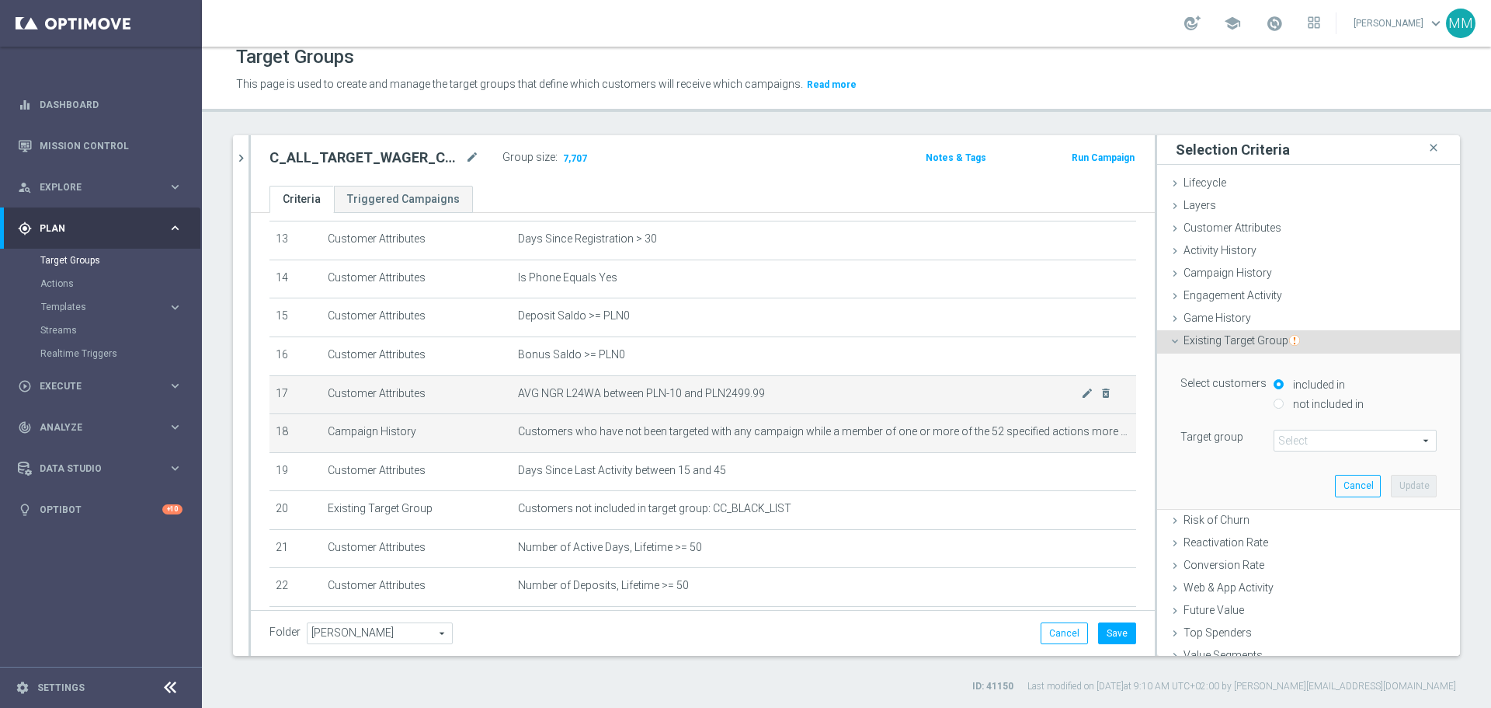
scroll to position [593, 0]
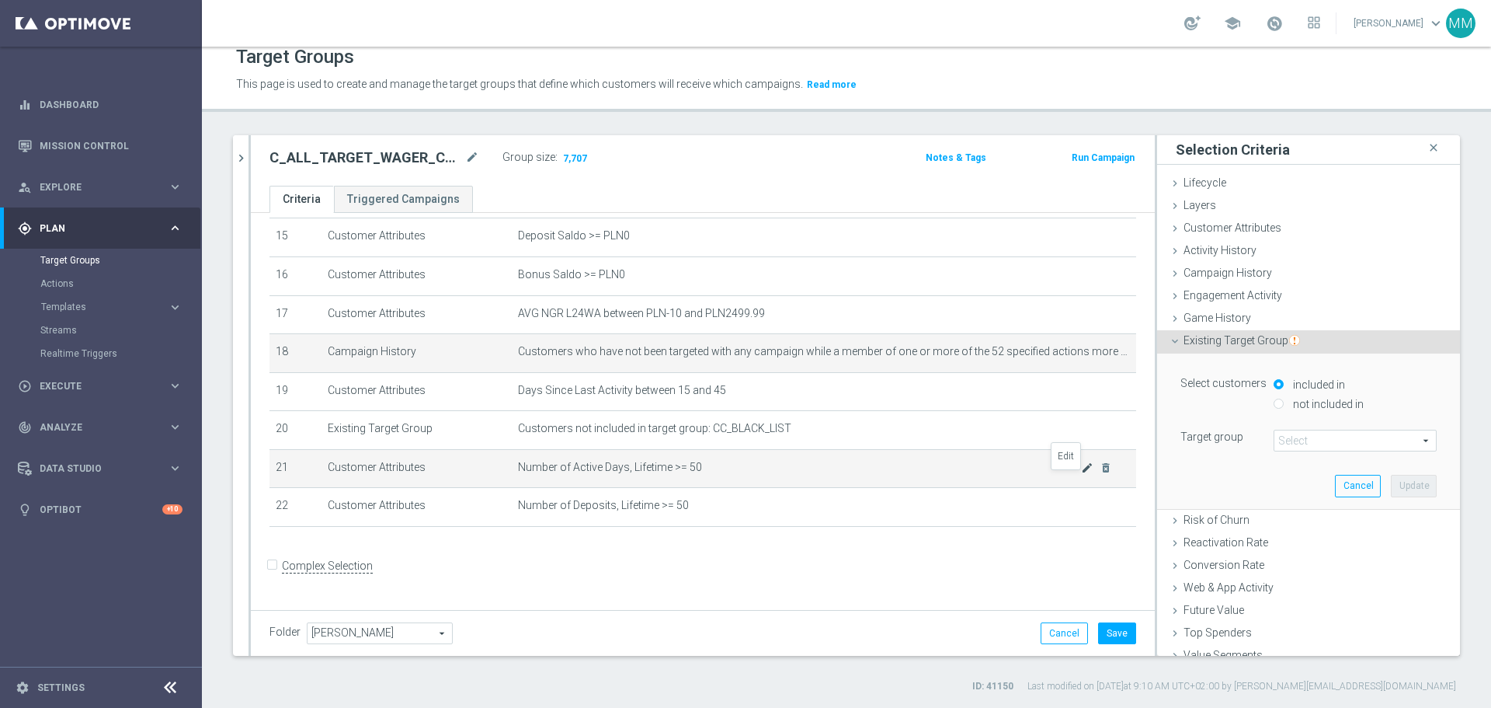
click at [994, 427] on icon "mode_edit" at bounding box center [1087, 467] width 12 height 12
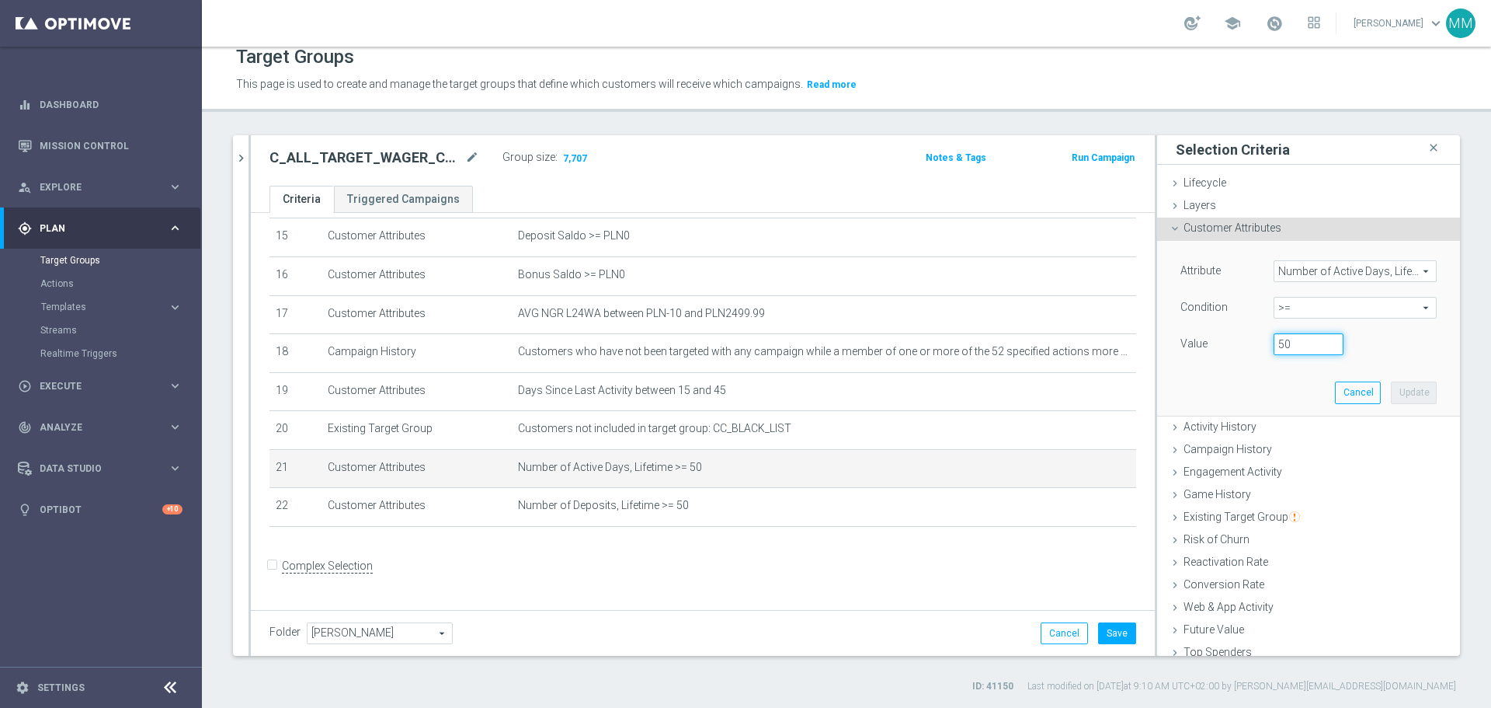
drag, startPoint x: 1285, startPoint y: 341, endPoint x: 1242, endPoint y: 346, distance: 43.1
click at [994, 346] on div "Value 50" at bounding box center [1309, 345] width 280 height 25
type input "100"
click at [994, 389] on button "Update" at bounding box center [1414, 392] width 46 height 22
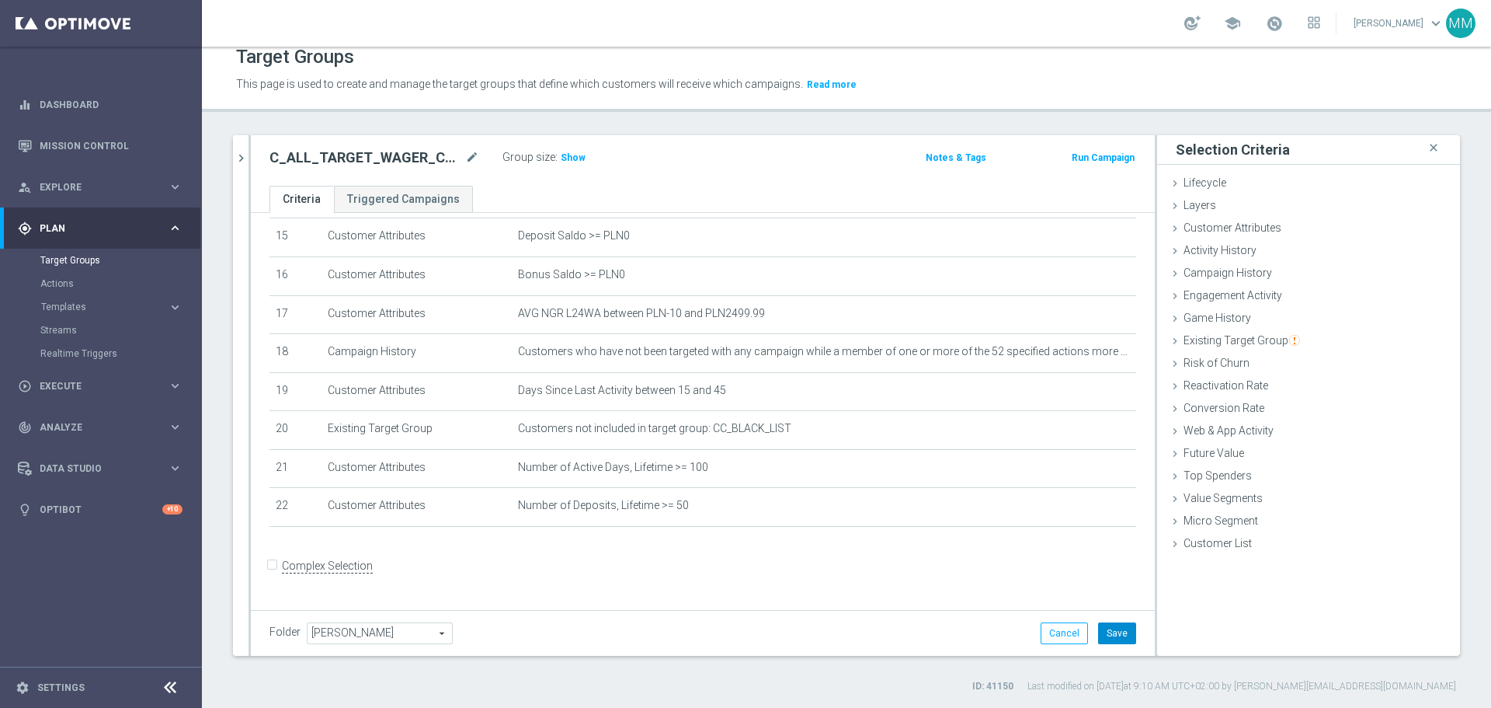
click at [994, 427] on button "Save" at bounding box center [1117, 633] width 38 height 22
click at [568, 154] on span "Show" at bounding box center [573, 157] width 25 height 11
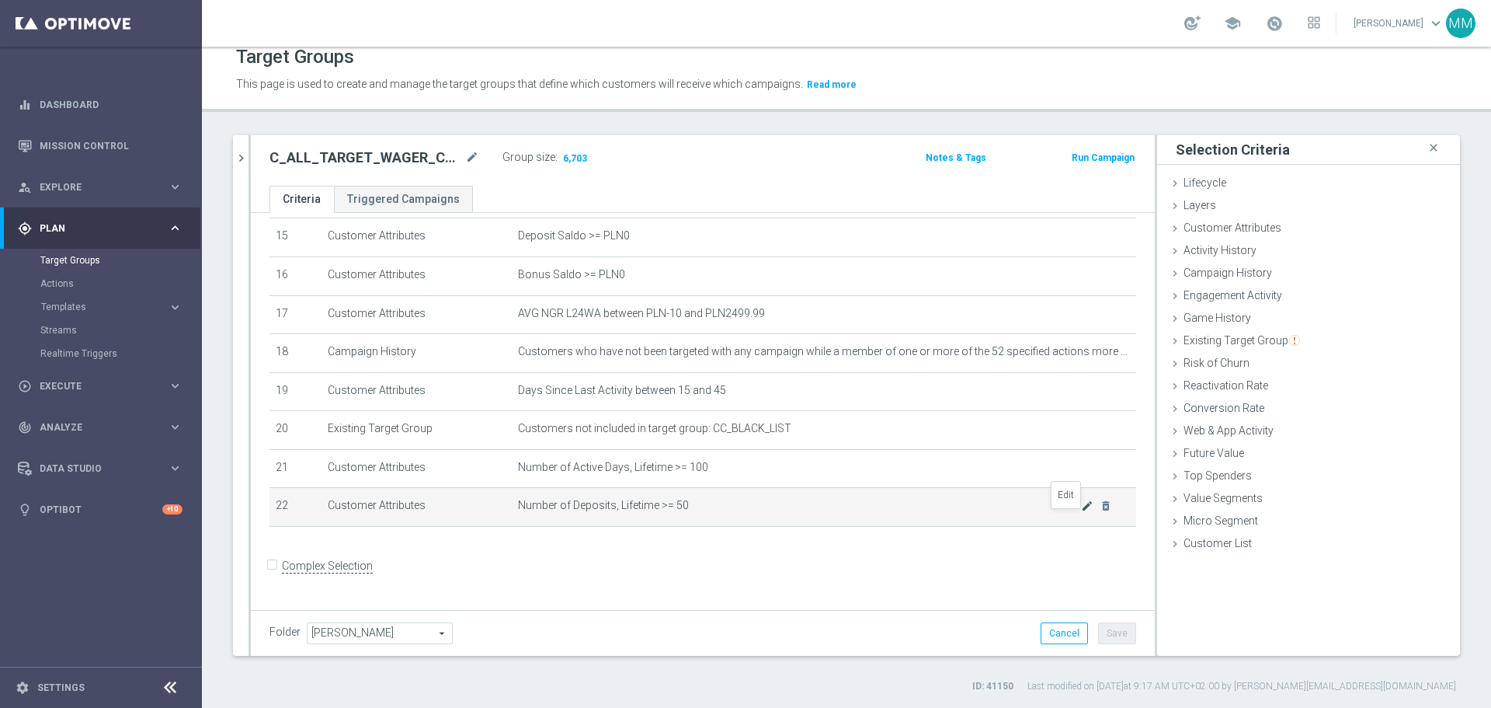
click at [994, 427] on icon "mode_edit" at bounding box center [1087, 505] width 12 height 12
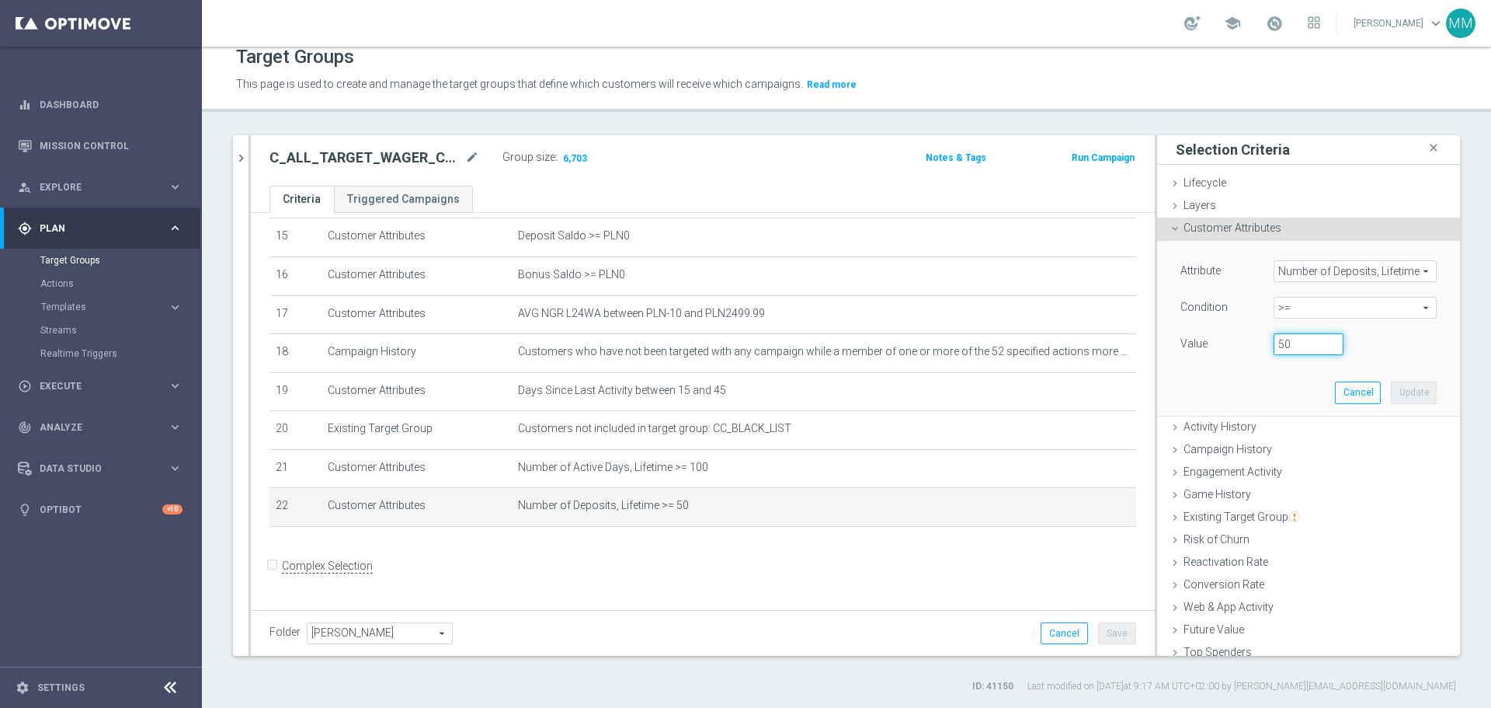
drag, startPoint x: 1278, startPoint y: 346, endPoint x: 1256, endPoint y: 343, distance: 22.0
click at [994, 343] on div "50" at bounding box center [1308, 344] width 93 height 22
type input "60"
click at [994, 396] on button "Update" at bounding box center [1414, 392] width 46 height 22
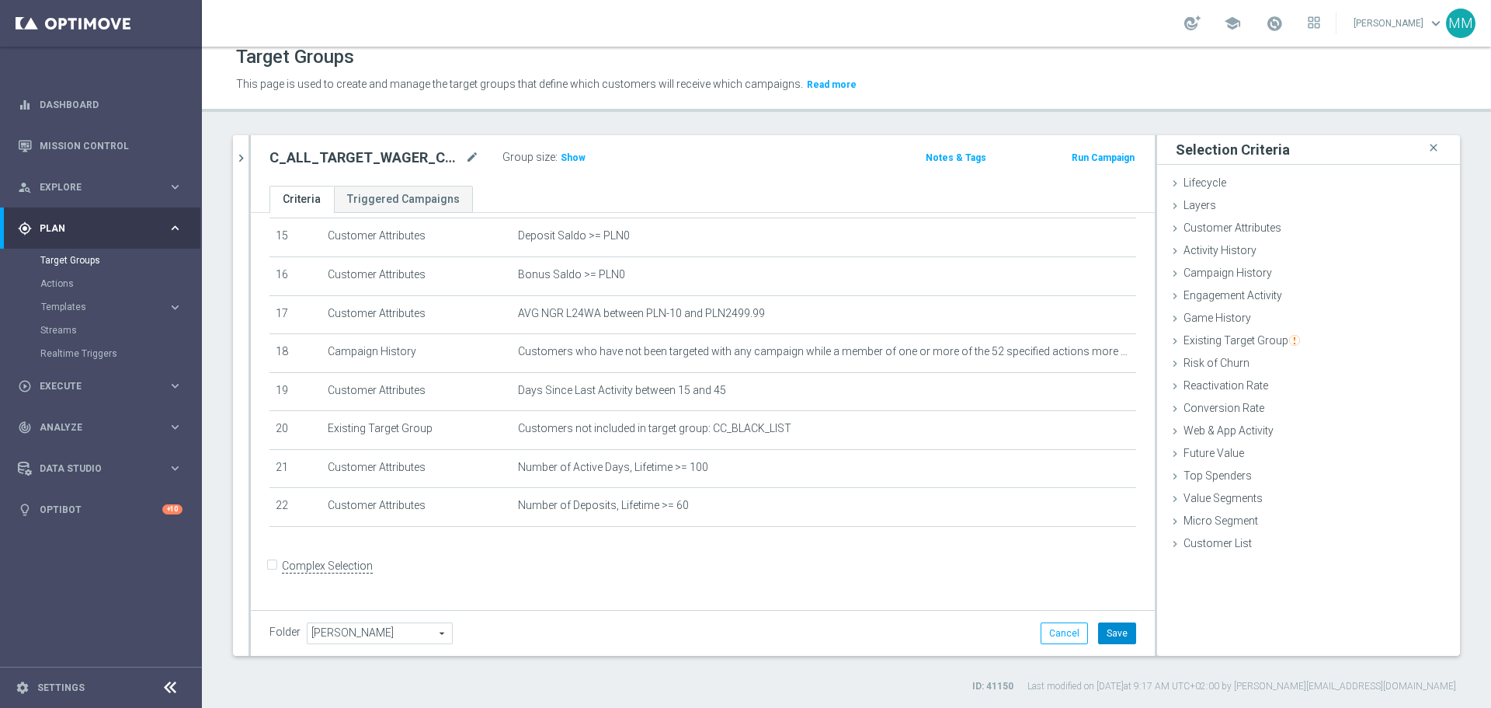
click at [994, 427] on button "Save" at bounding box center [1117, 633] width 38 height 22
click at [994, 226] on span "Customer Attributes" at bounding box center [1233, 227] width 98 height 12
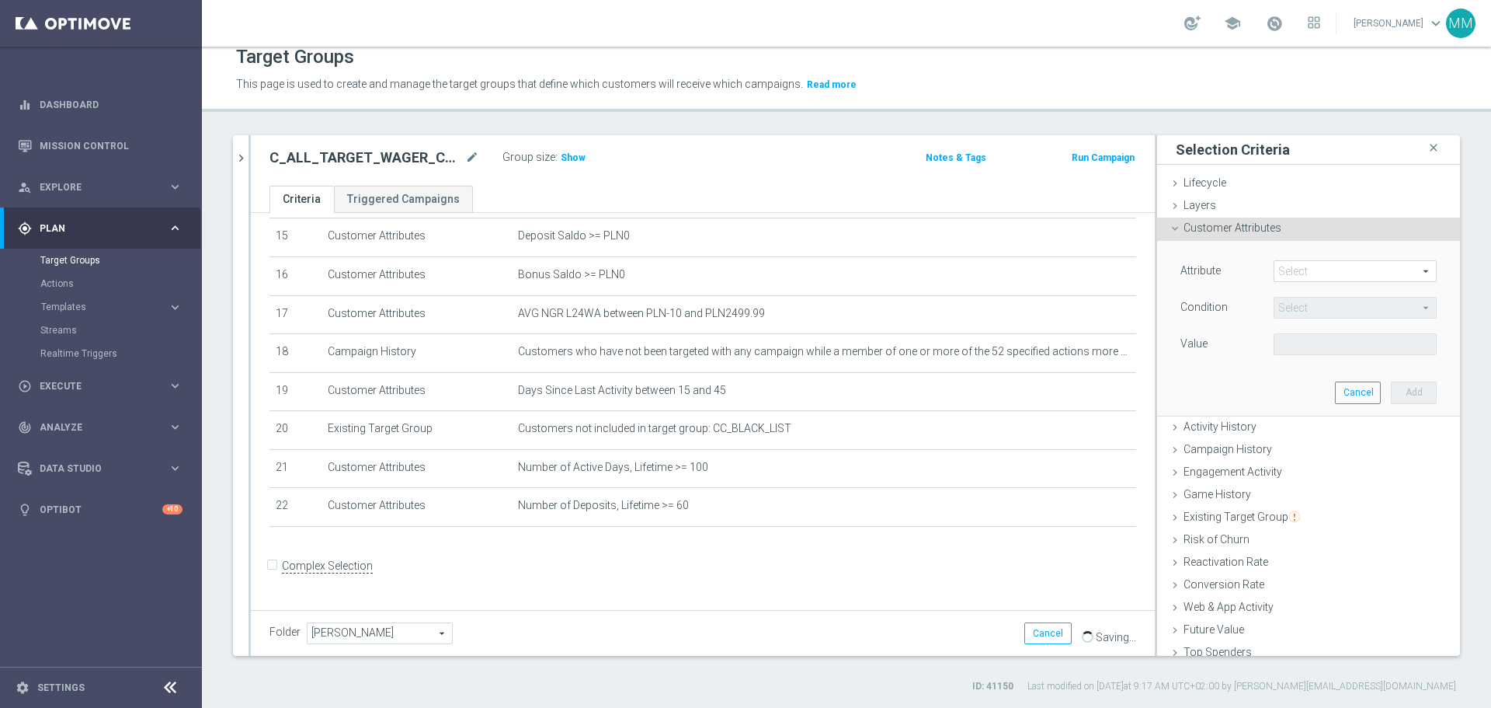
click at [994, 267] on span at bounding box center [1356, 271] width 162 height 20
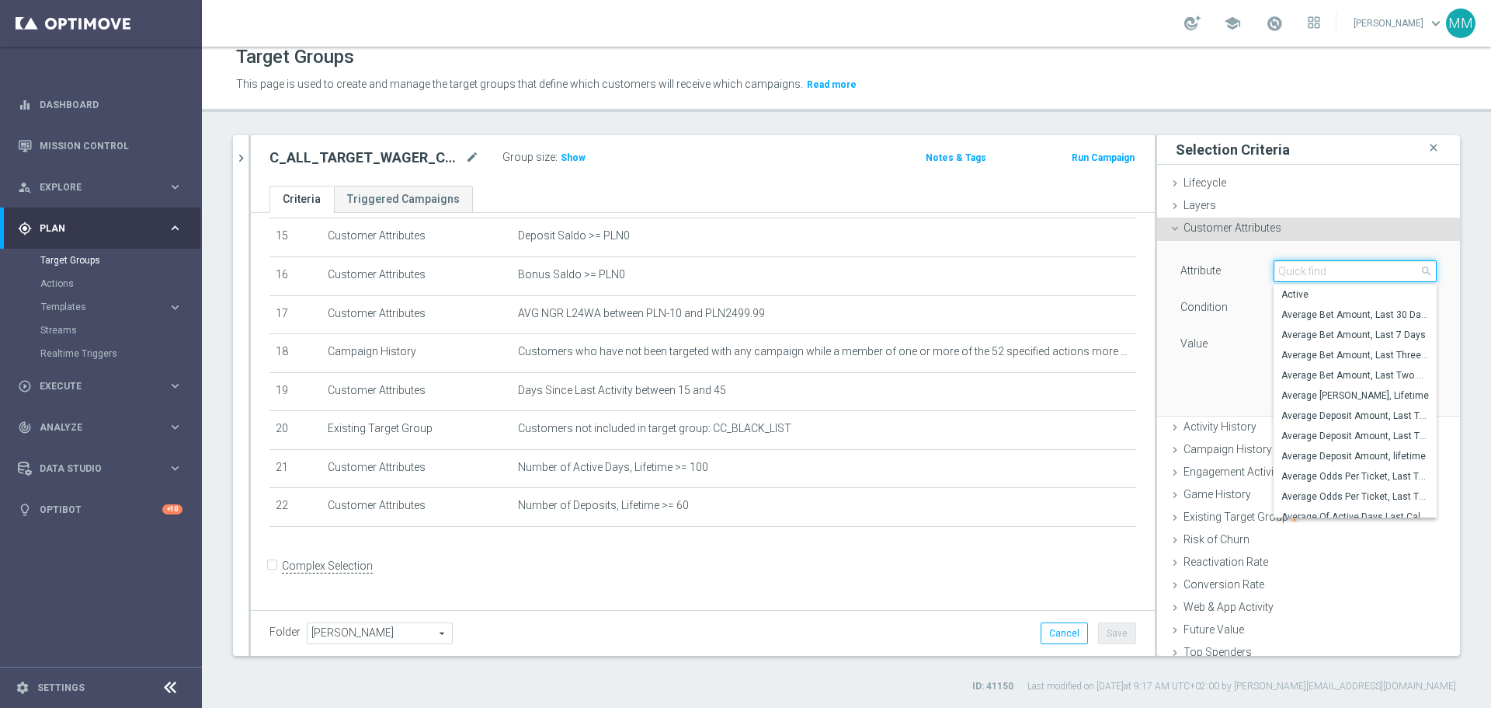
click at [994, 270] on input "search" at bounding box center [1355, 271] width 163 height 22
click at [571, 155] on span "Show" at bounding box center [573, 157] width 25 height 11
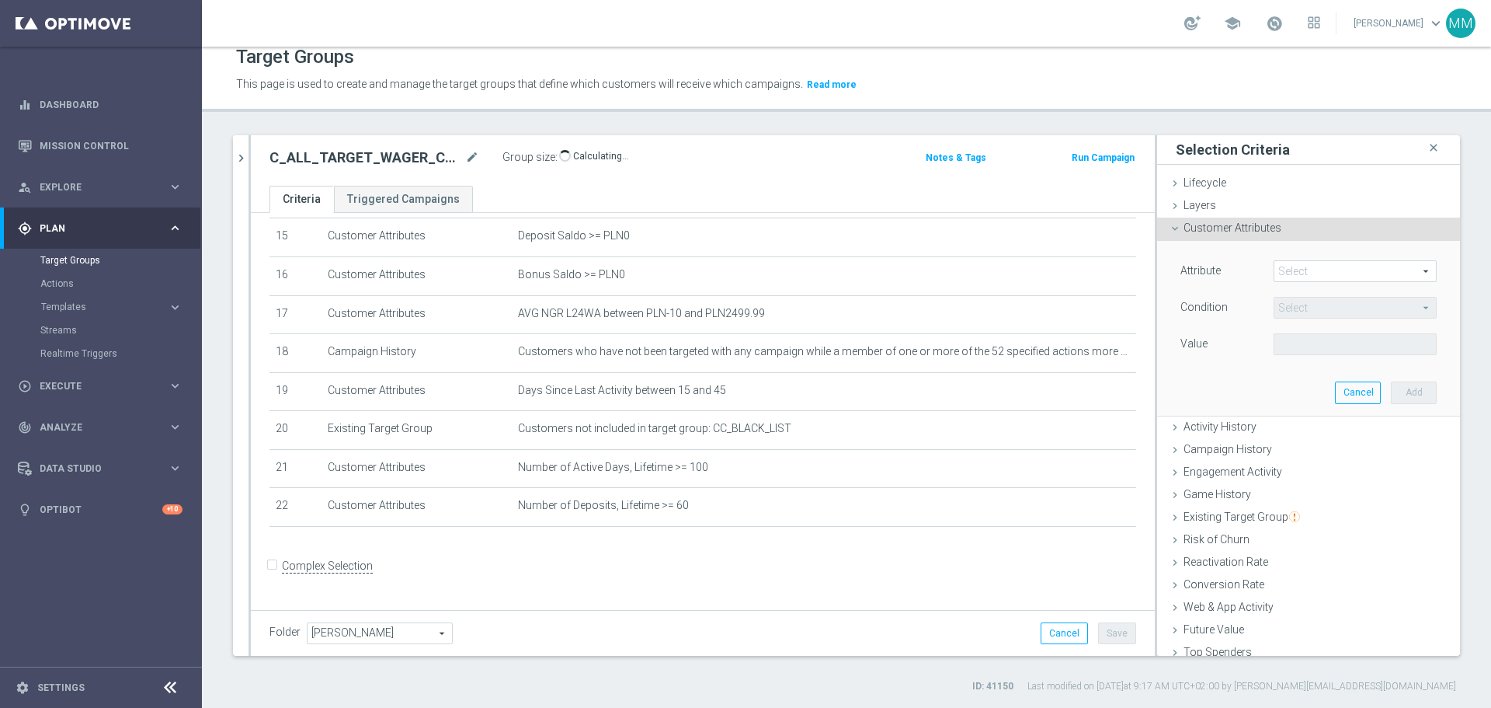
click at [994, 267] on span at bounding box center [1356, 271] width 162 height 20
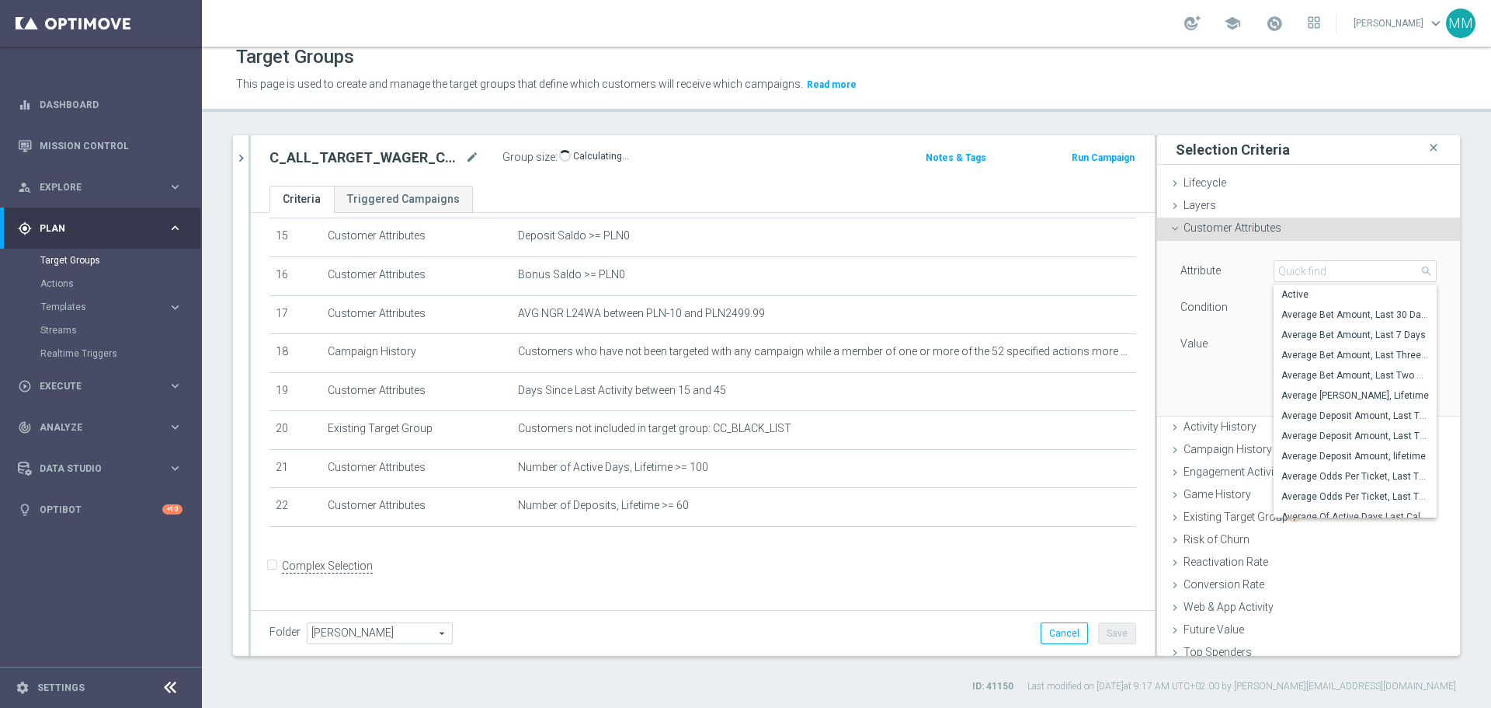
click at [994, 256] on div "Attribute Select arrow_drop_down search Active Average Bet Amount, Last 30 Days…" at bounding box center [1309, 328] width 280 height 174
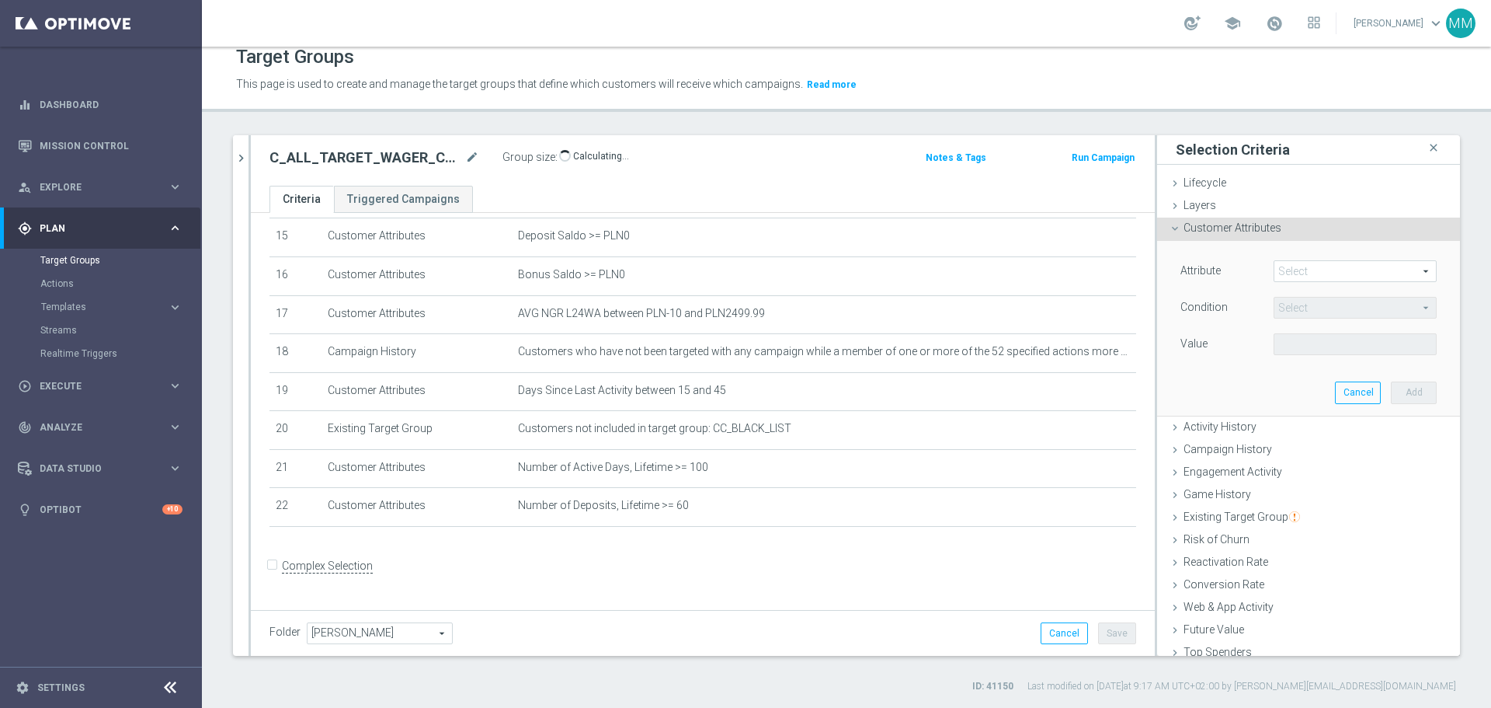
click at [994, 264] on span at bounding box center [1356, 271] width 162 height 20
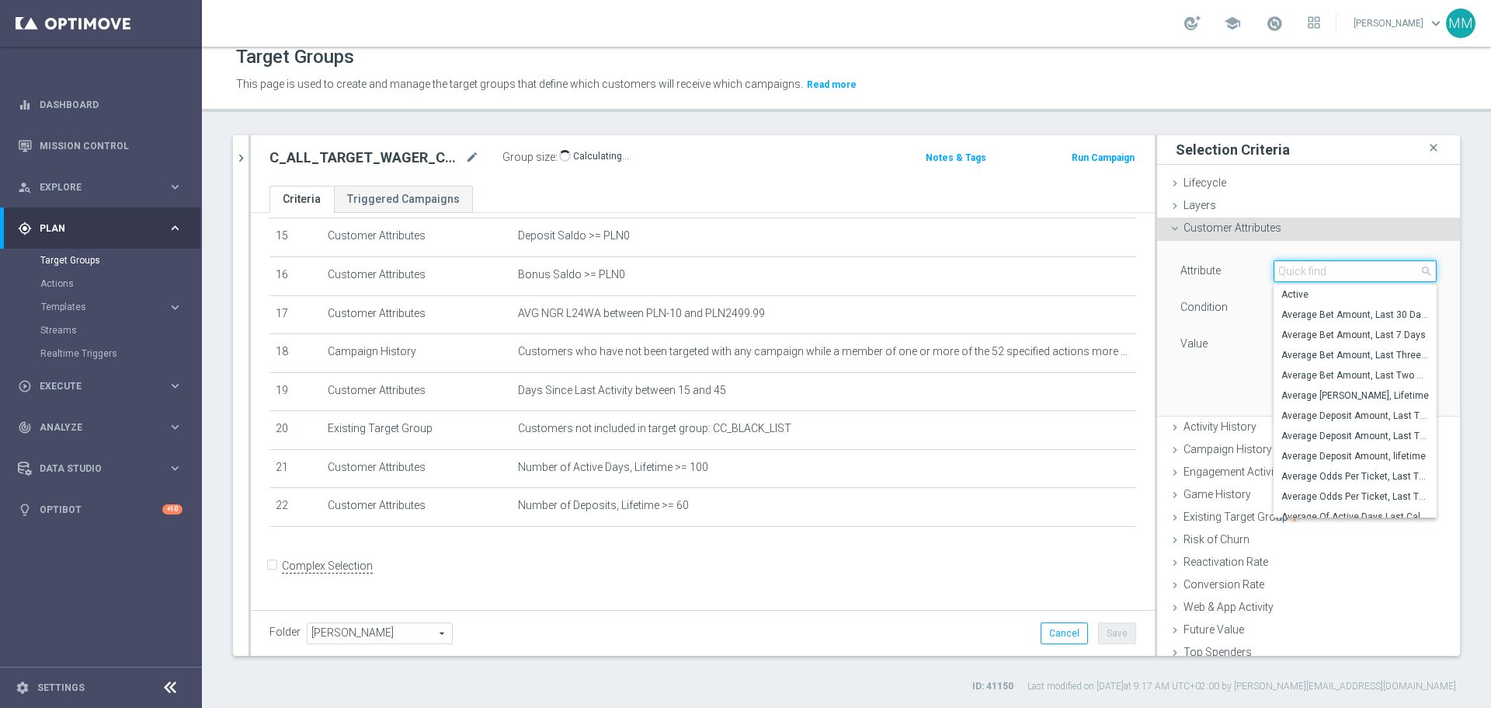
click at [994, 269] on input "search" at bounding box center [1355, 271] width 163 height 22
type input "e"
click at [994, 272] on input "search" at bounding box center [1355, 271] width 163 height 22
click at [994, 272] on input "ratio" at bounding box center [1355, 271] width 163 height 22
drag, startPoint x: 1319, startPoint y: 272, endPoint x: 1240, endPoint y: 273, distance: 79.2
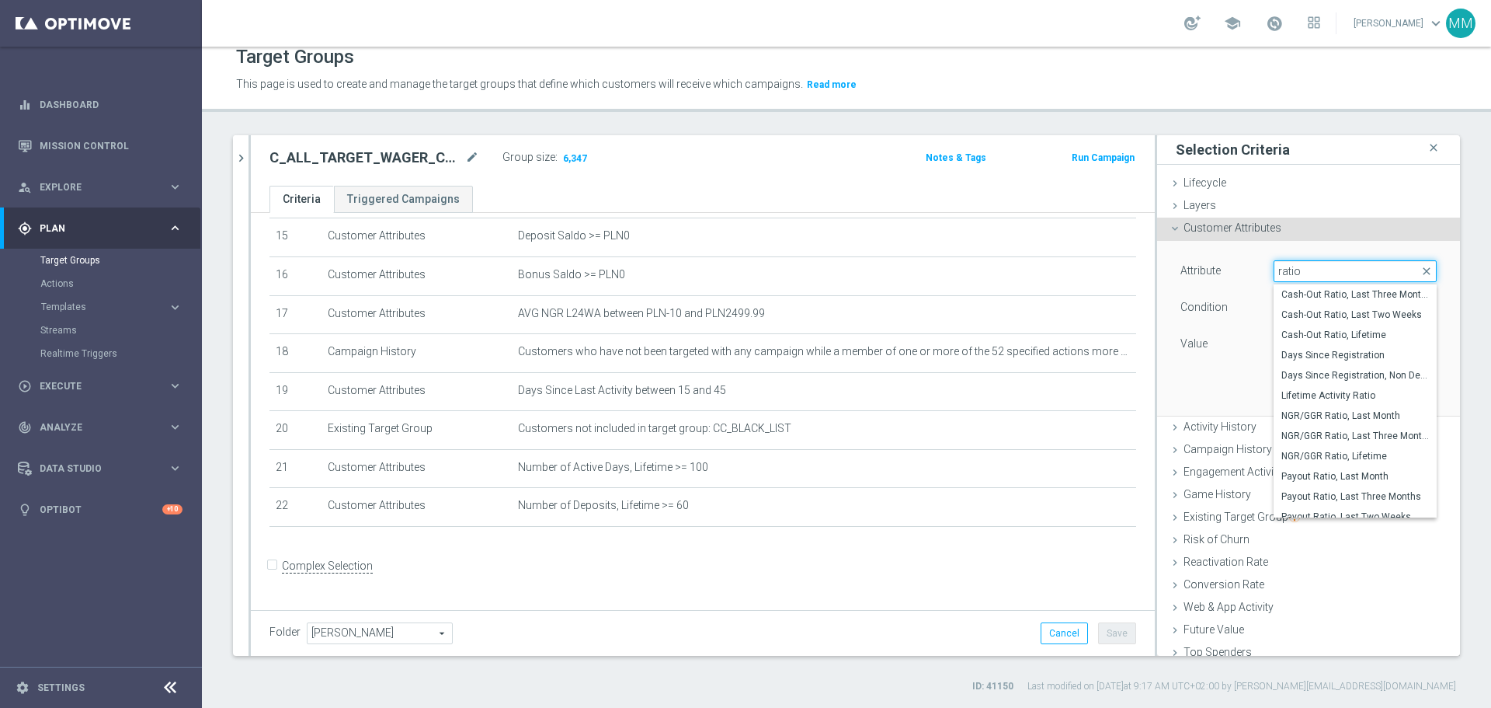
click at [994, 272] on div "Attribute Select arrow_drop_down ratio close Cash-Out Ratio, Last Three Months …" at bounding box center [1309, 272] width 280 height 25
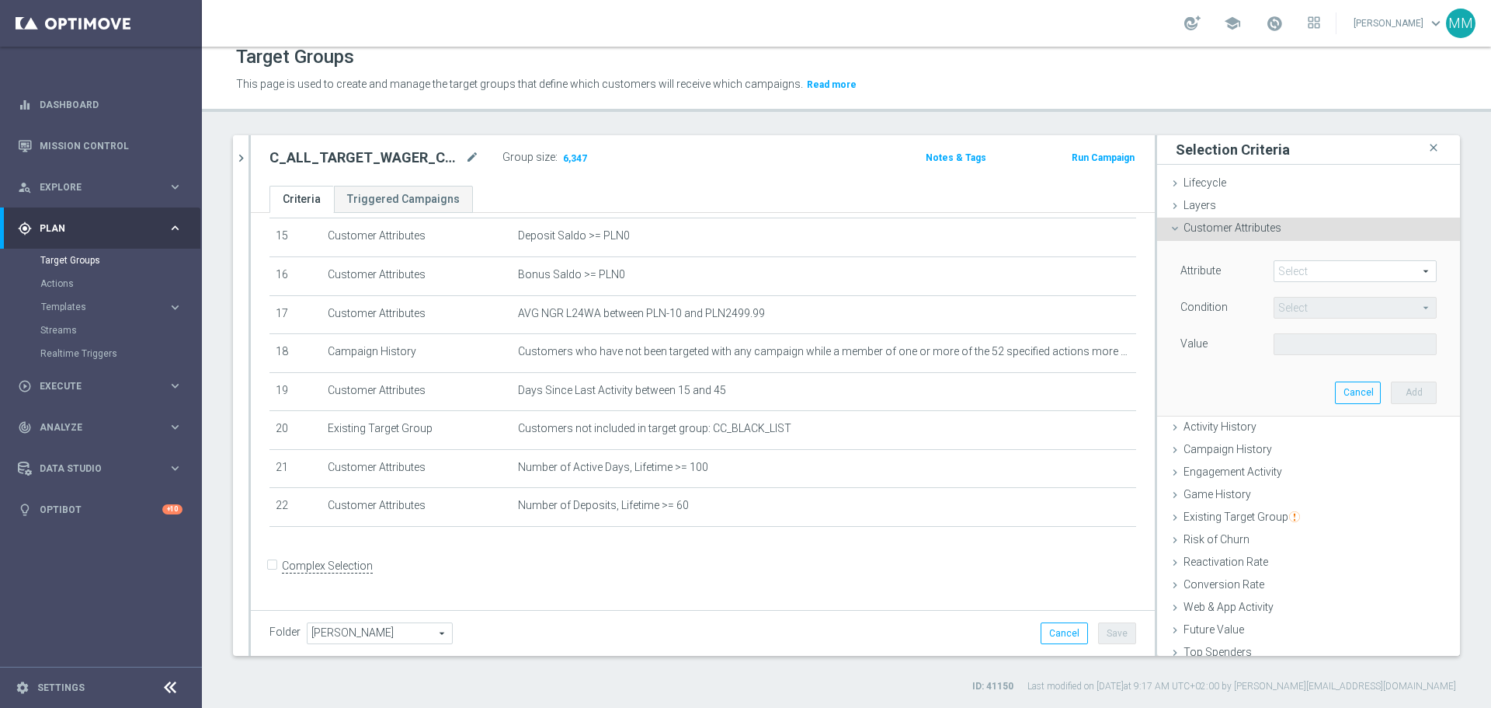
click at [994, 275] on span at bounding box center [1356, 271] width 162 height 20
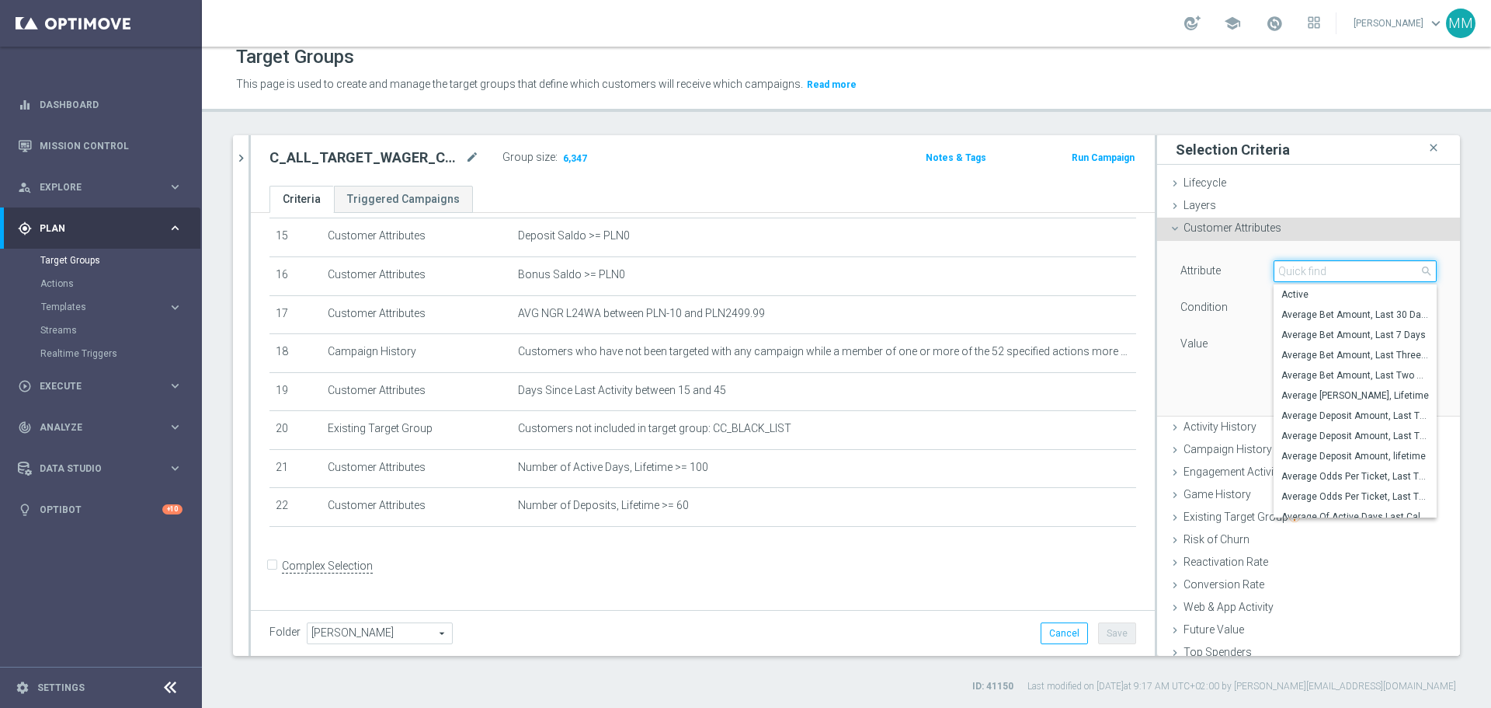
click at [994, 273] on input "search" at bounding box center [1355, 271] width 163 height 22
click at [994, 399] on span "Lifetime Activity Ratio" at bounding box center [1356, 395] width 148 height 12
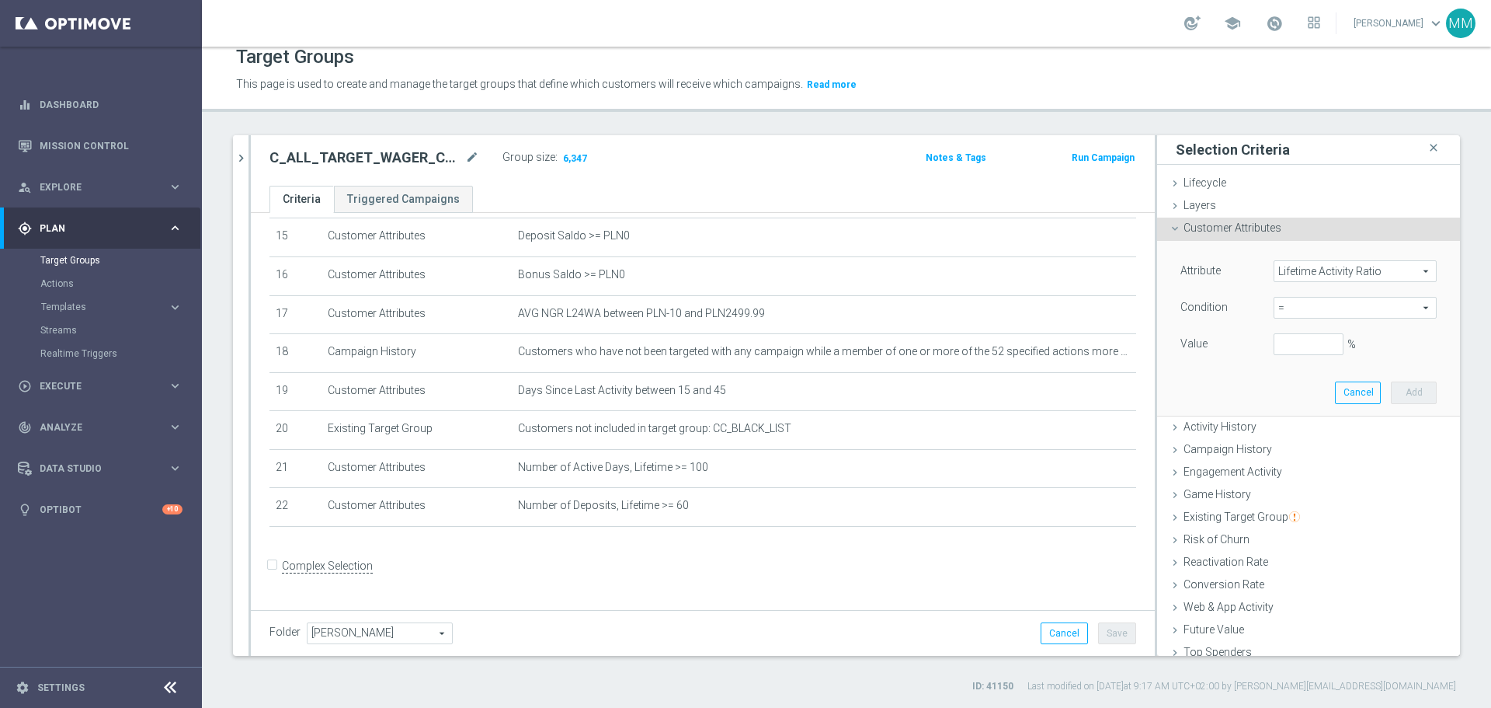
click at [994, 305] on span "=" at bounding box center [1356, 308] width 162 height 20
click at [994, 427] on span ">=" at bounding box center [1356, 432] width 148 height 12
click at [994, 342] on input "%" at bounding box center [1309, 344] width 70 height 22
click at [994, 388] on button "Add" at bounding box center [1414, 392] width 46 height 22
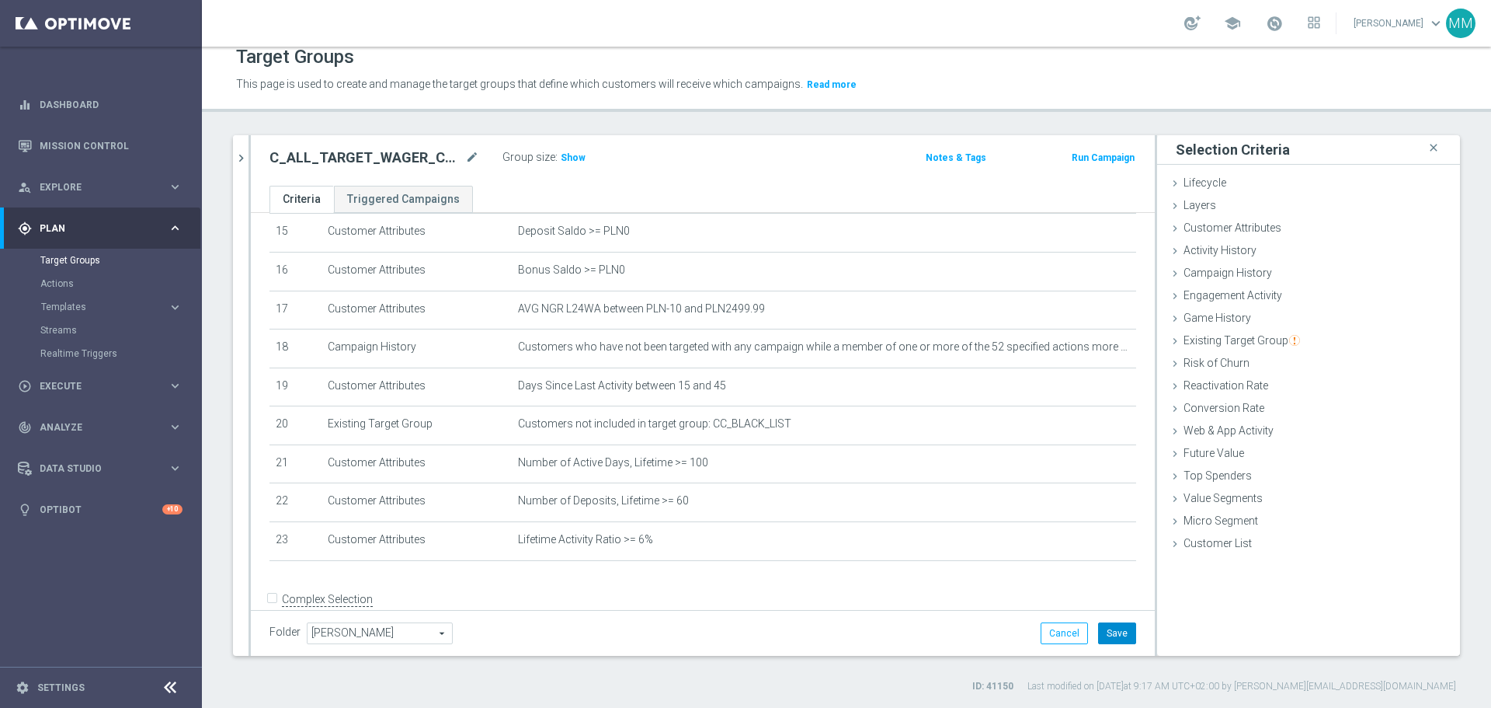
click at [994, 427] on button "Save" at bounding box center [1117, 633] width 38 height 22
click at [576, 163] on span "Show" at bounding box center [573, 157] width 25 height 11
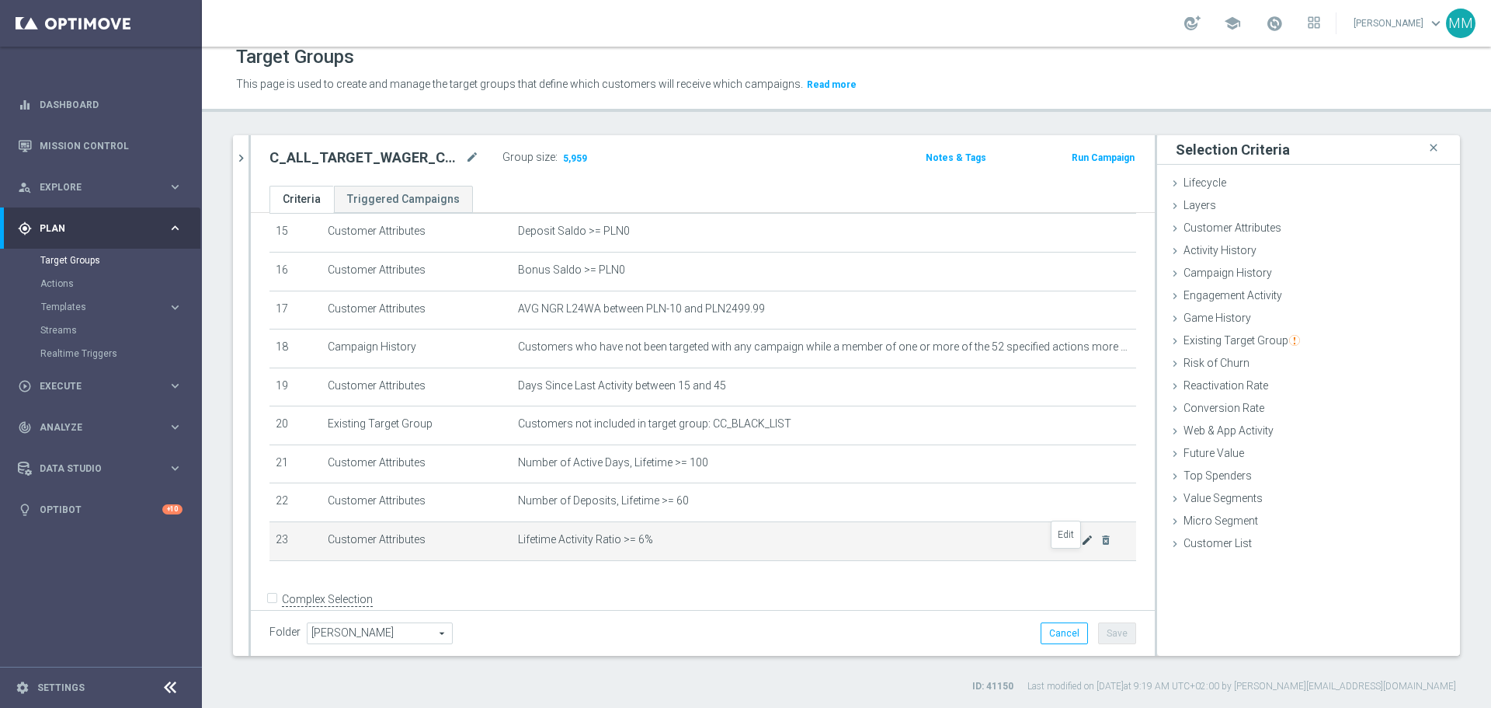
click at [994, 427] on icon "mode_edit" at bounding box center [1087, 540] width 12 height 12
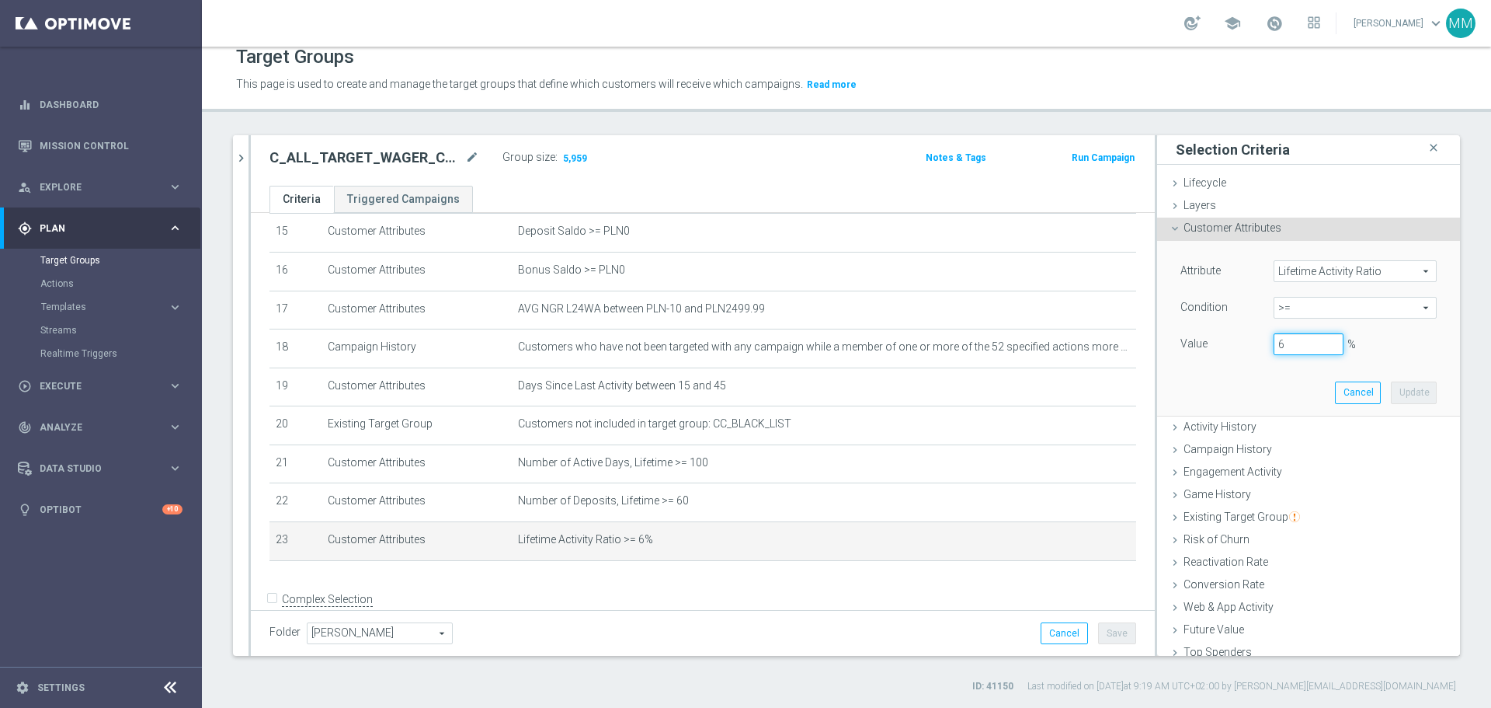
drag, startPoint x: 1280, startPoint y: 346, endPoint x: 1256, endPoint y: 347, distance: 24.1
click at [994, 347] on div "6 %" at bounding box center [1308, 344] width 93 height 22
click at [994, 390] on button "Update" at bounding box center [1414, 392] width 46 height 22
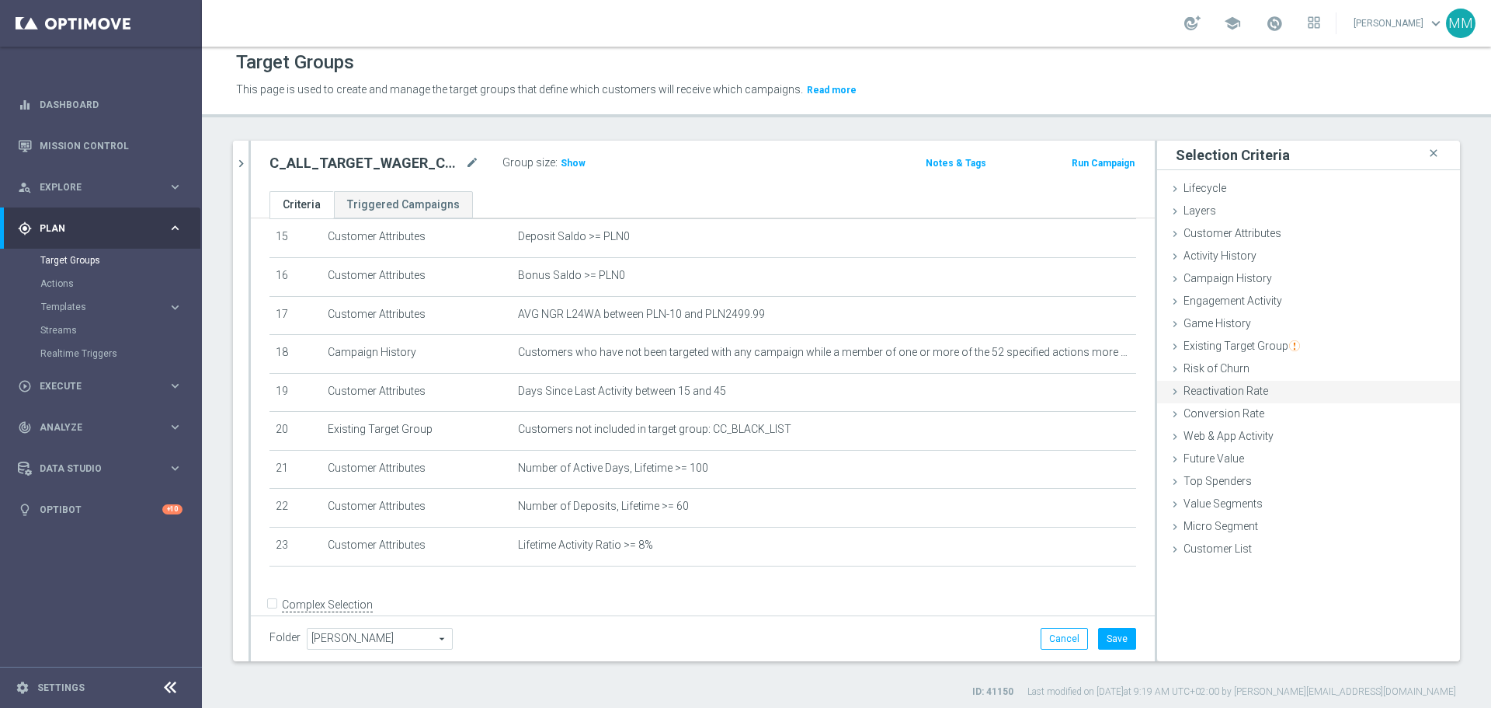
scroll to position [0, 0]
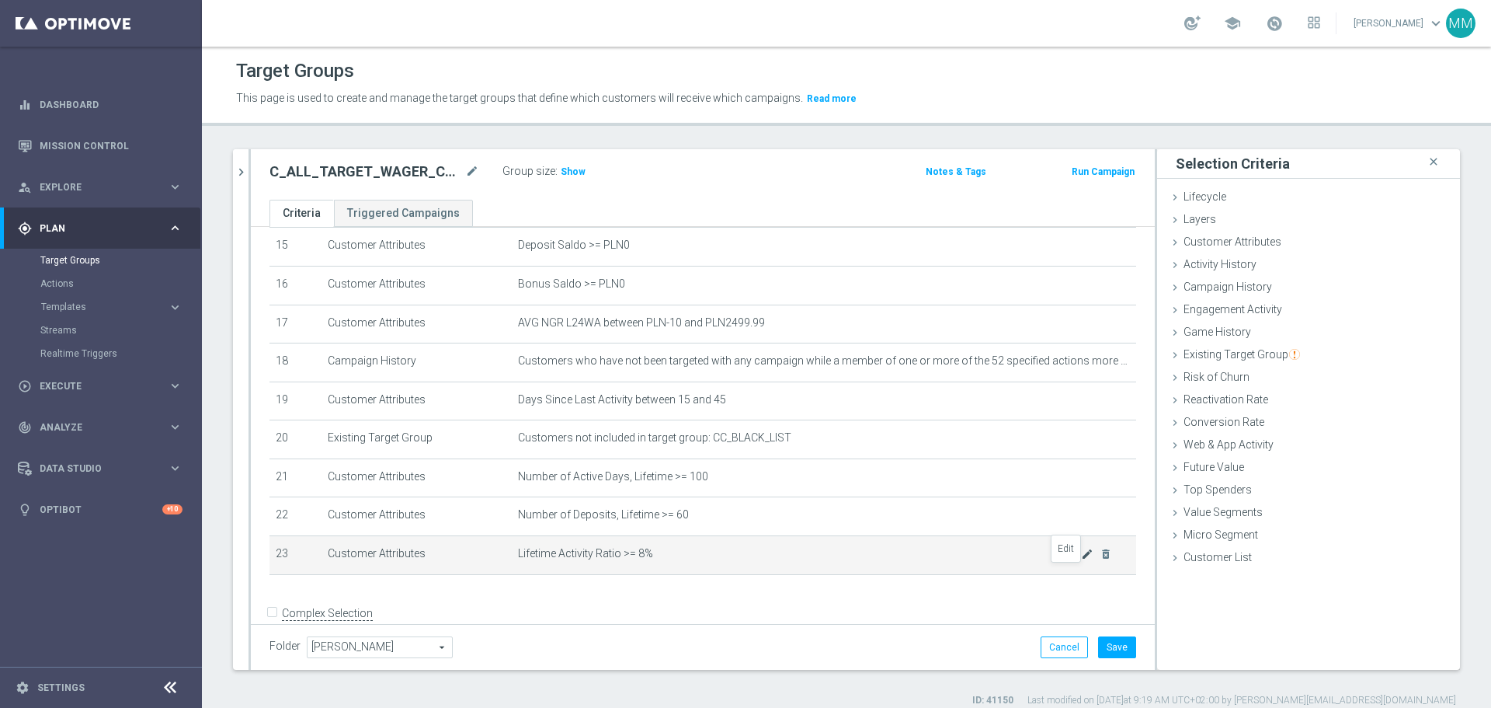
click at [994, 427] on icon "mode_edit" at bounding box center [1087, 554] width 12 height 12
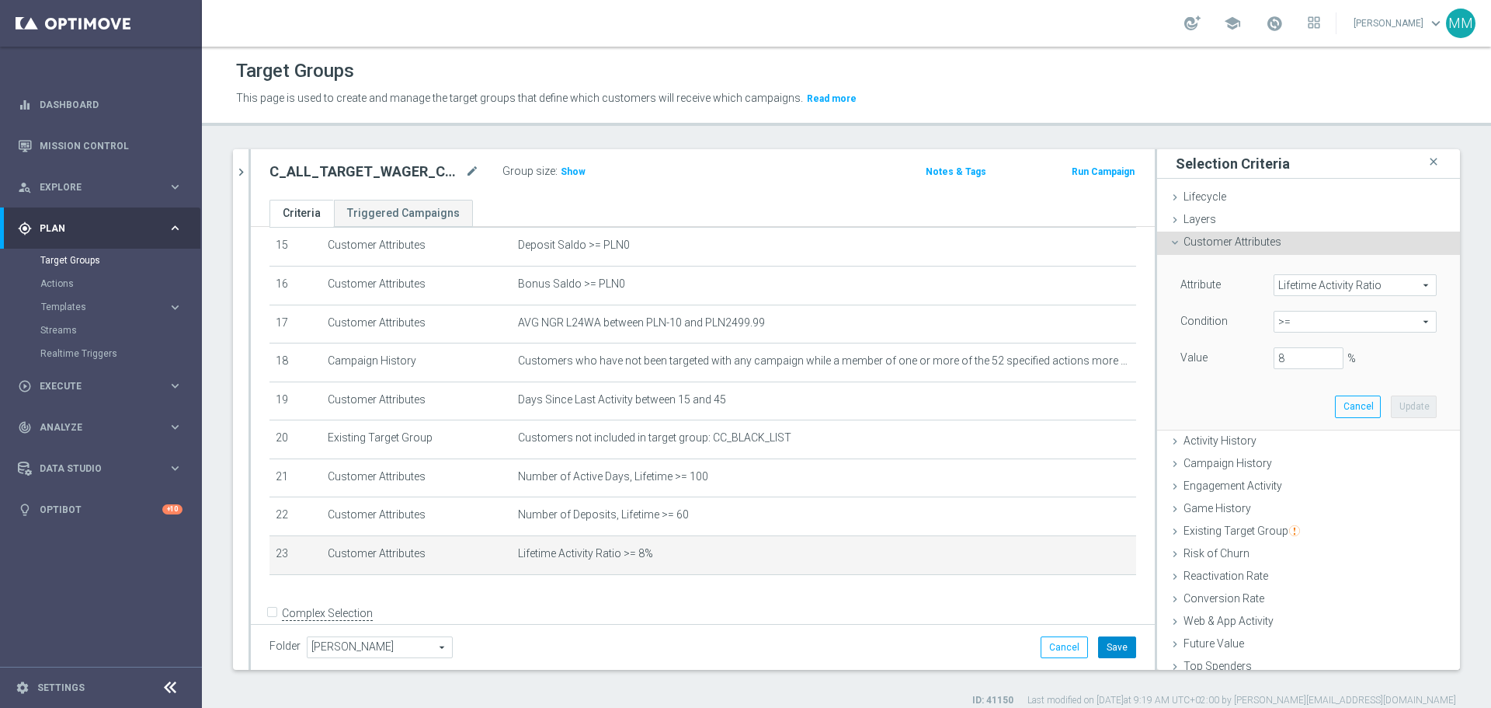
click at [994, 427] on button "Save" at bounding box center [1117, 647] width 38 height 22
click at [572, 170] on span "Show" at bounding box center [573, 171] width 25 height 11
click at [994, 427] on icon "mode_edit" at bounding box center [1087, 554] width 12 height 12
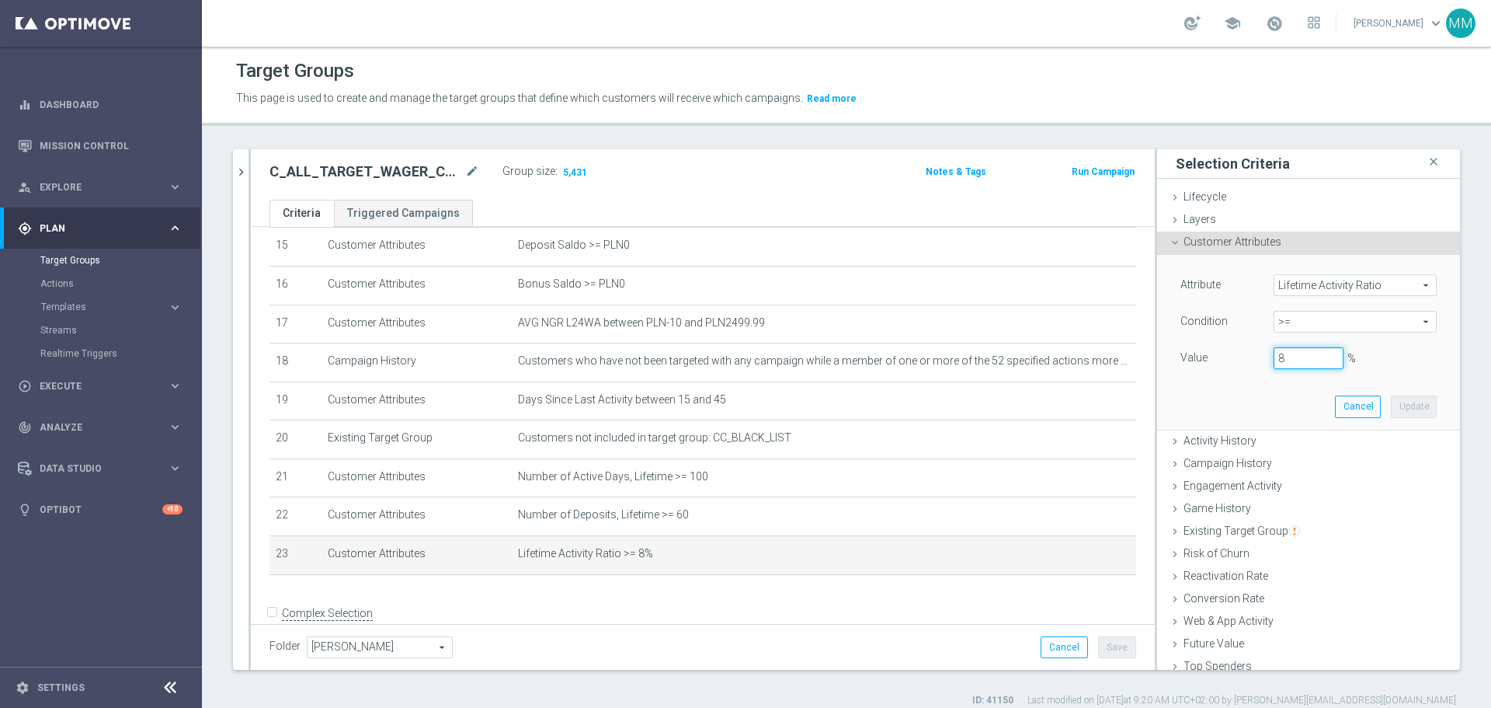
drag, startPoint x: 1276, startPoint y: 356, endPoint x: 1258, endPoint y: 358, distance: 18.0
click at [994, 358] on input "8" at bounding box center [1309, 358] width 70 height 22
click at [994, 409] on button "Update" at bounding box center [1414, 406] width 46 height 22
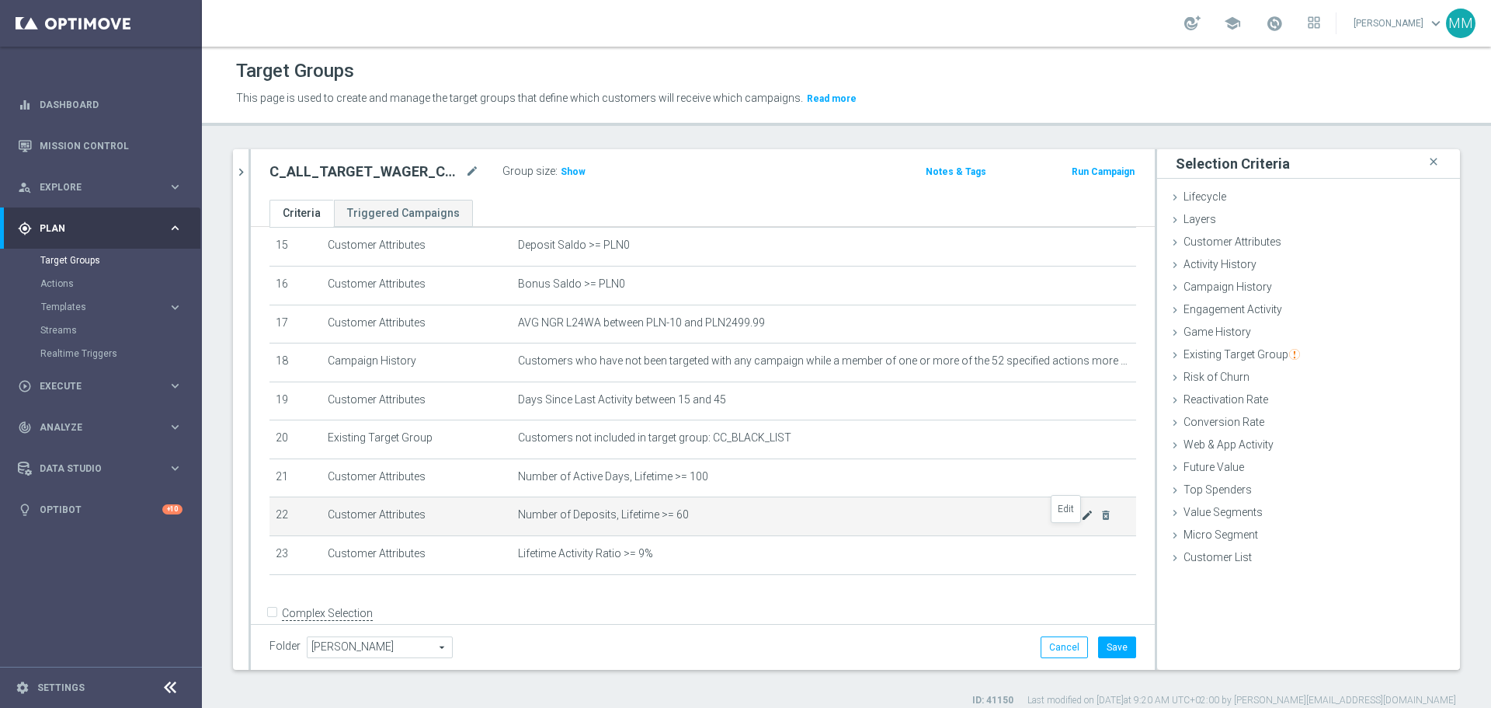
click at [994, 427] on icon "mode_edit" at bounding box center [1087, 515] width 12 height 12
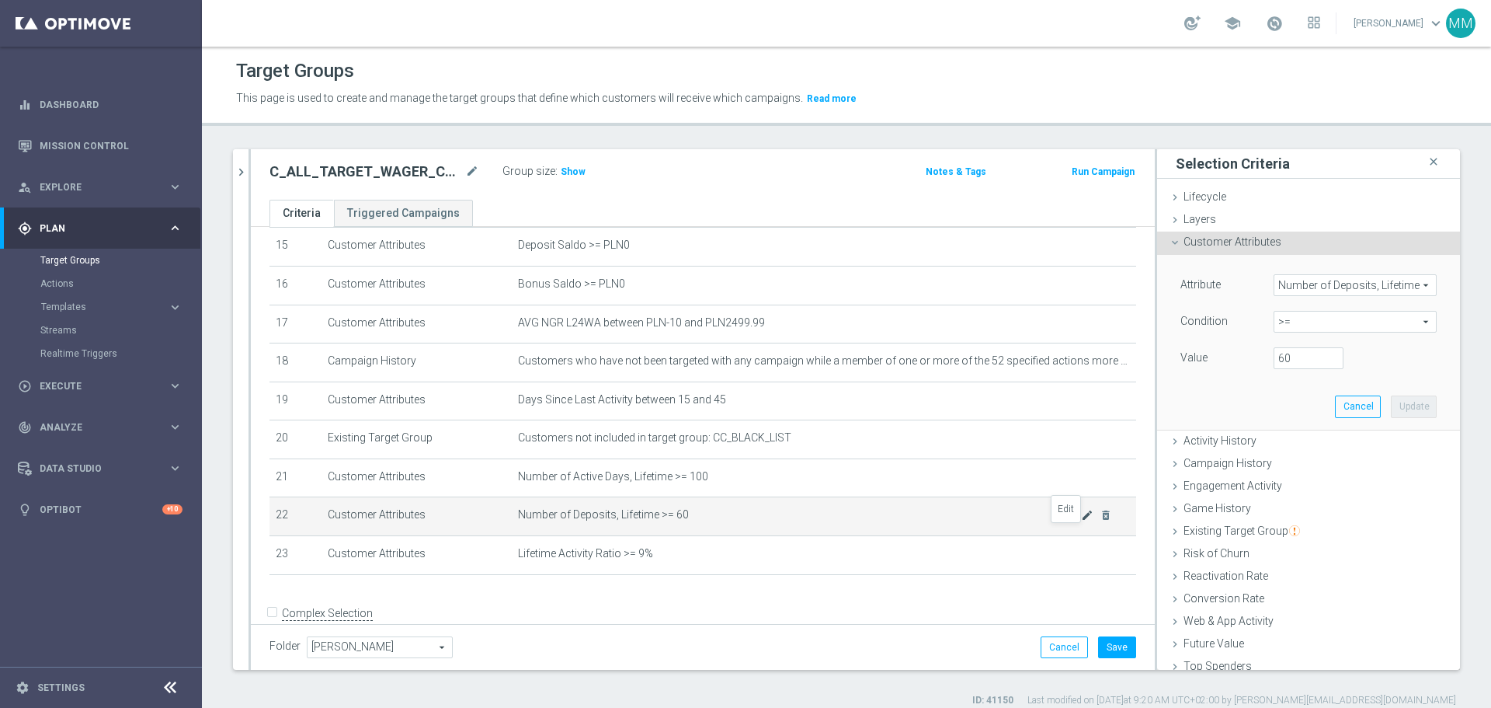
click at [994, 427] on icon "mode_edit" at bounding box center [1087, 515] width 12 height 12
drag, startPoint x: 1285, startPoint y: 360, endPoint x: 1248, endPoint y: 364, distance: 37.5
click at [994, 364] on div "60" at bounding box center [1308, 358] width 93 height 22
click at [994, 407] on button "Update" at bounding box center [1414, 406] width 46 height 22
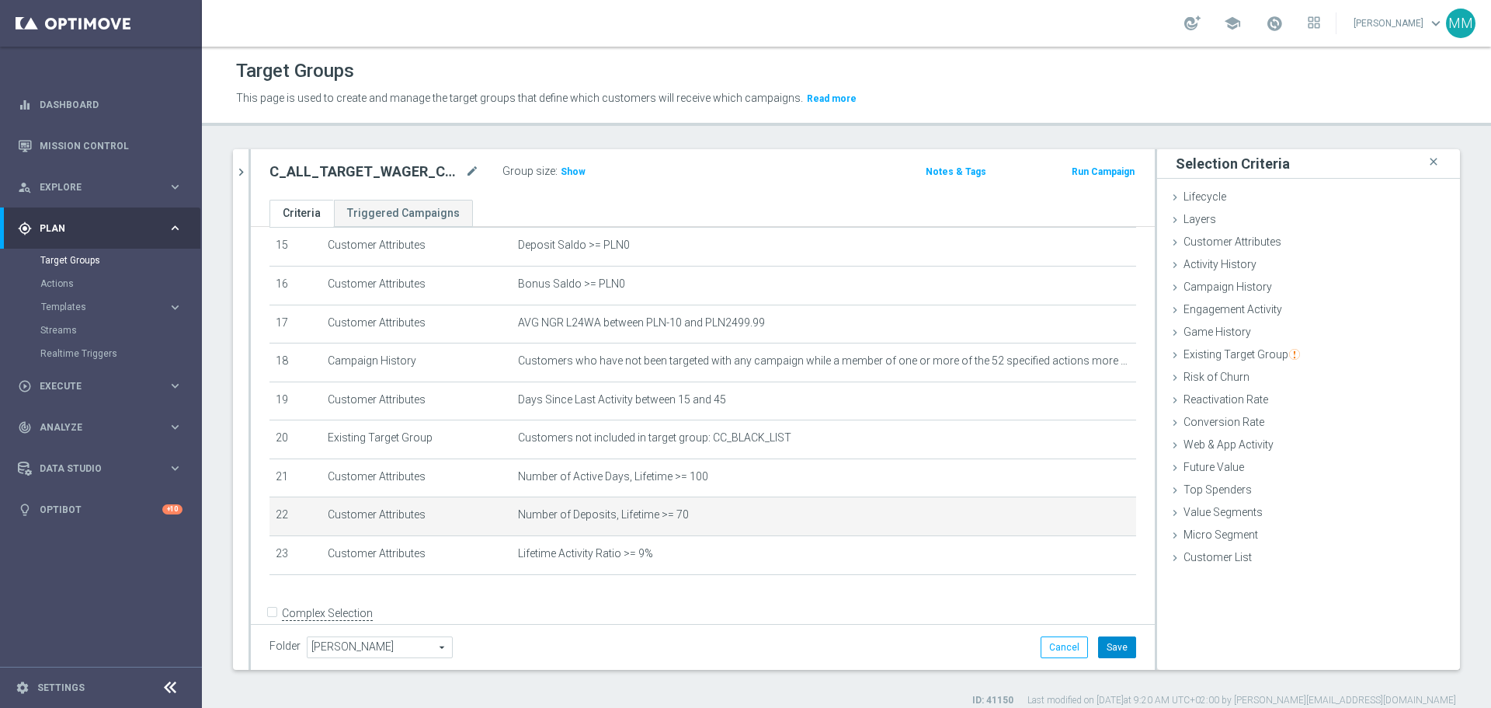
click at [994, 427] on button "Save" at bounding box center [1117, 647] width 38 height 22
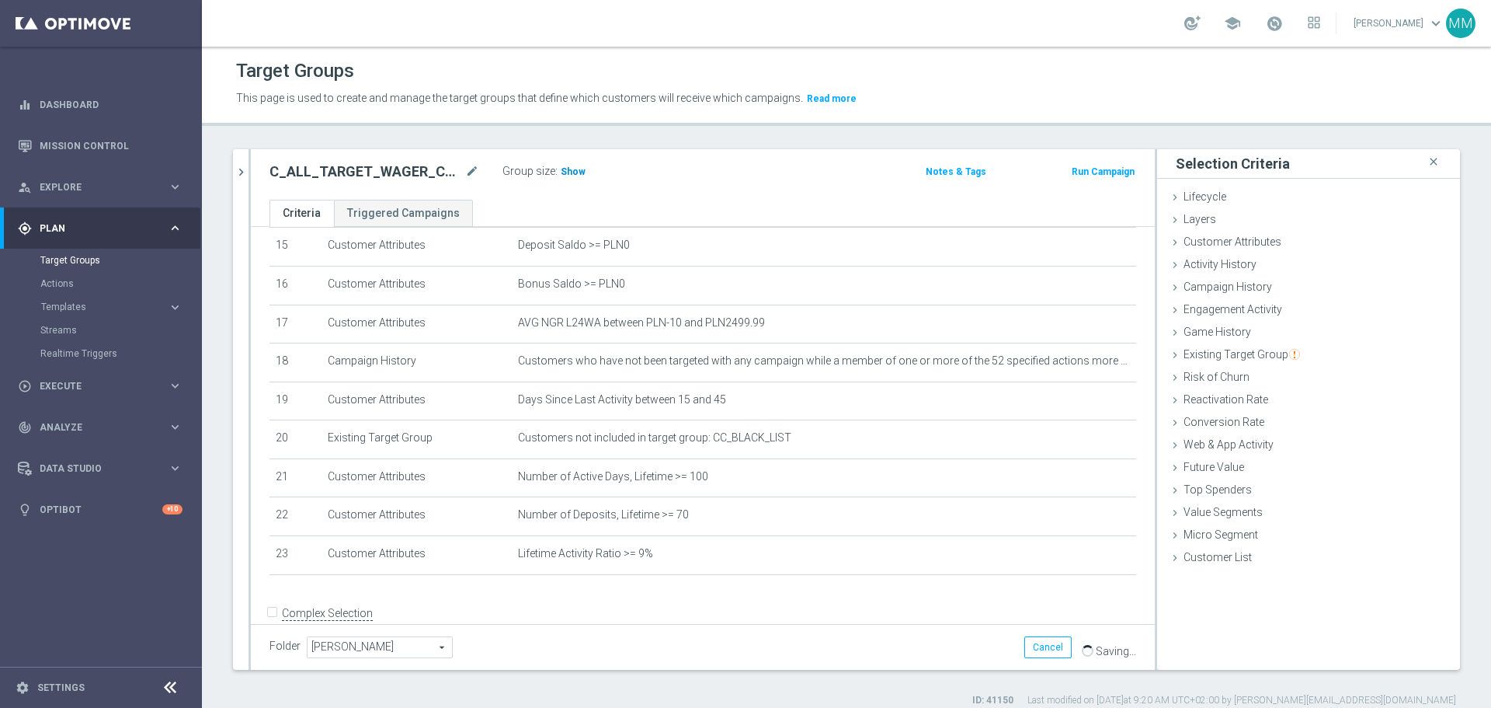
click at [572, 171] on span "Show" at bounding box center [573, 171] width 25 height 11
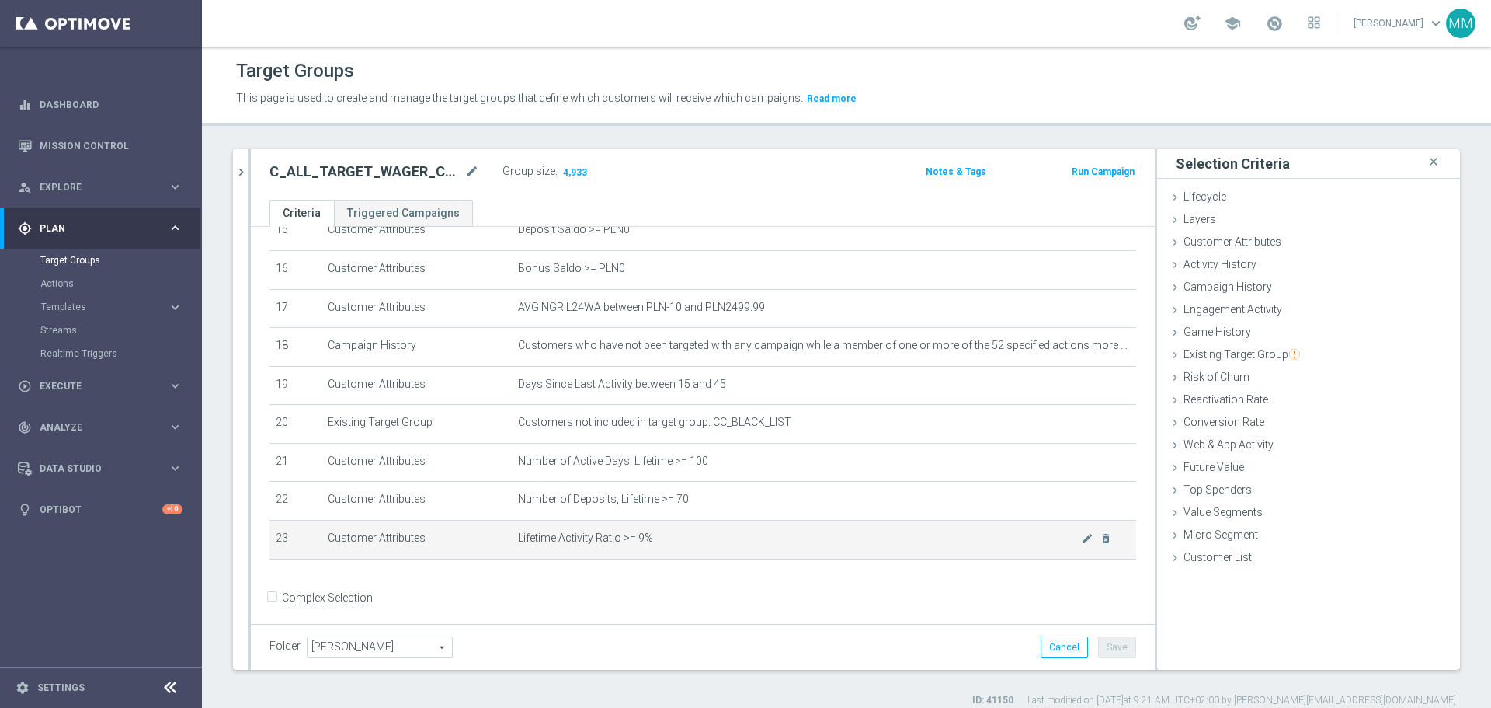
scroll to position [632, 0]
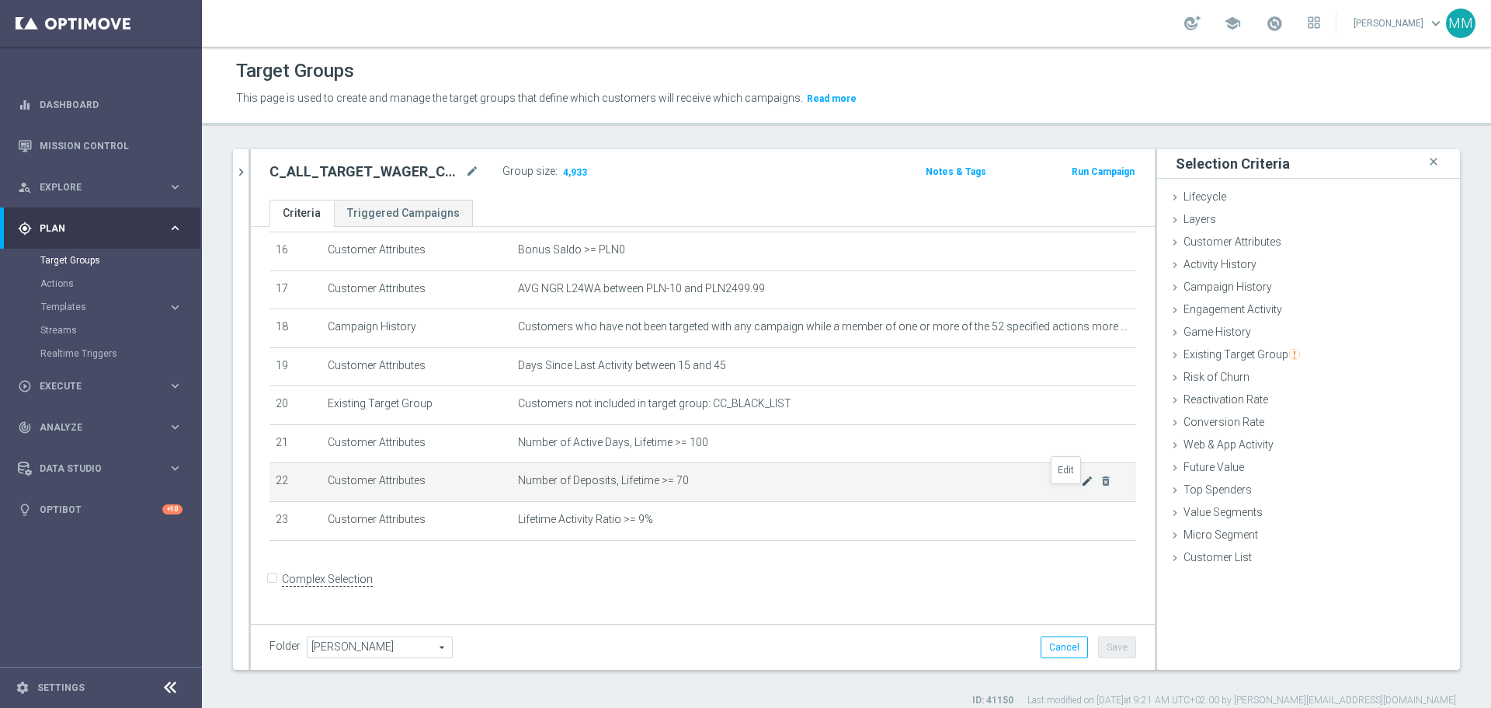
click at [994, 427] on icon "mode_edit" at bounding box center [1087, 481] width 12 height 12
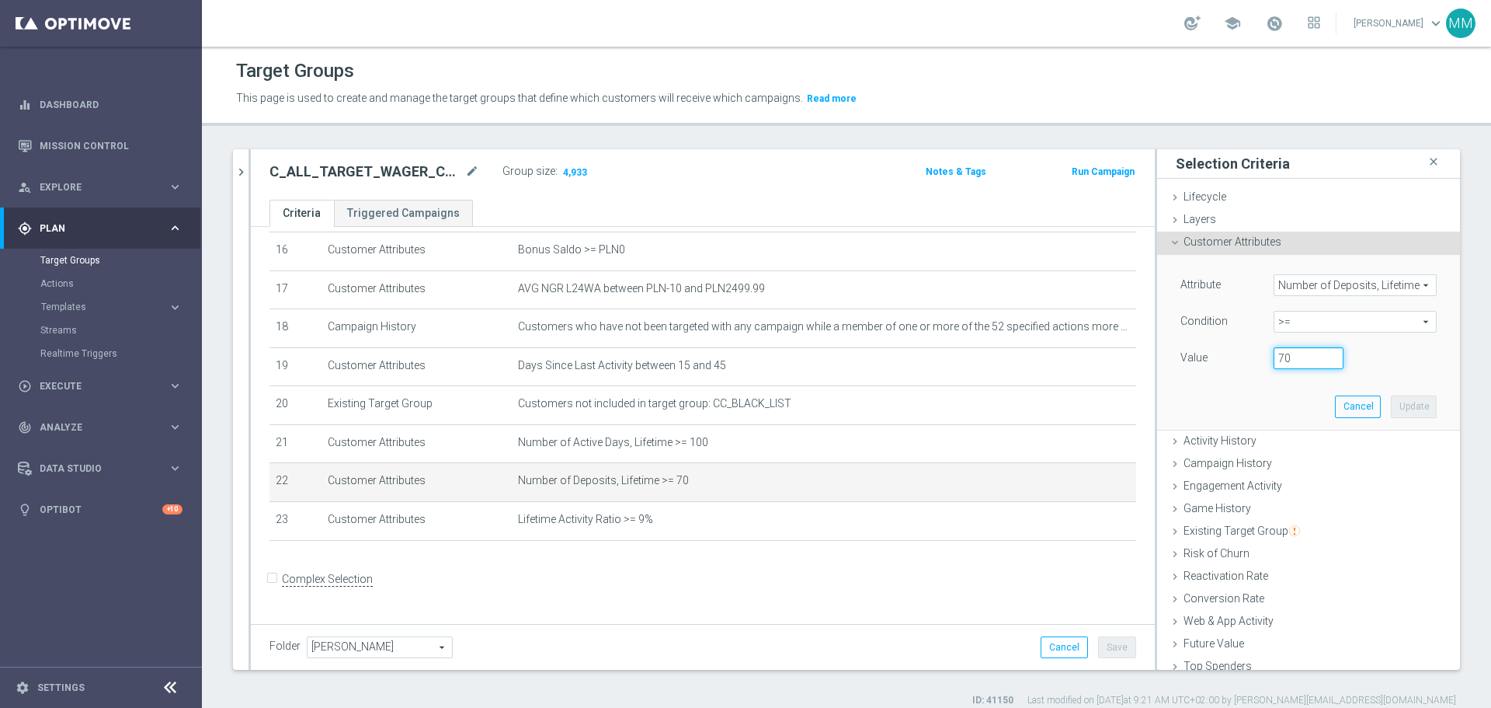
drag, startPoint x: 1270, startPoint y: 355, endPoint x: 1260, endPoint y: 358, distance: 10.6
click at [994, 358] on input "70" at bounding box center [1309, 358] width 70 height 22
click at [994, 409] on button "Update" at bounding box center [1414, 406] width 46 height 22
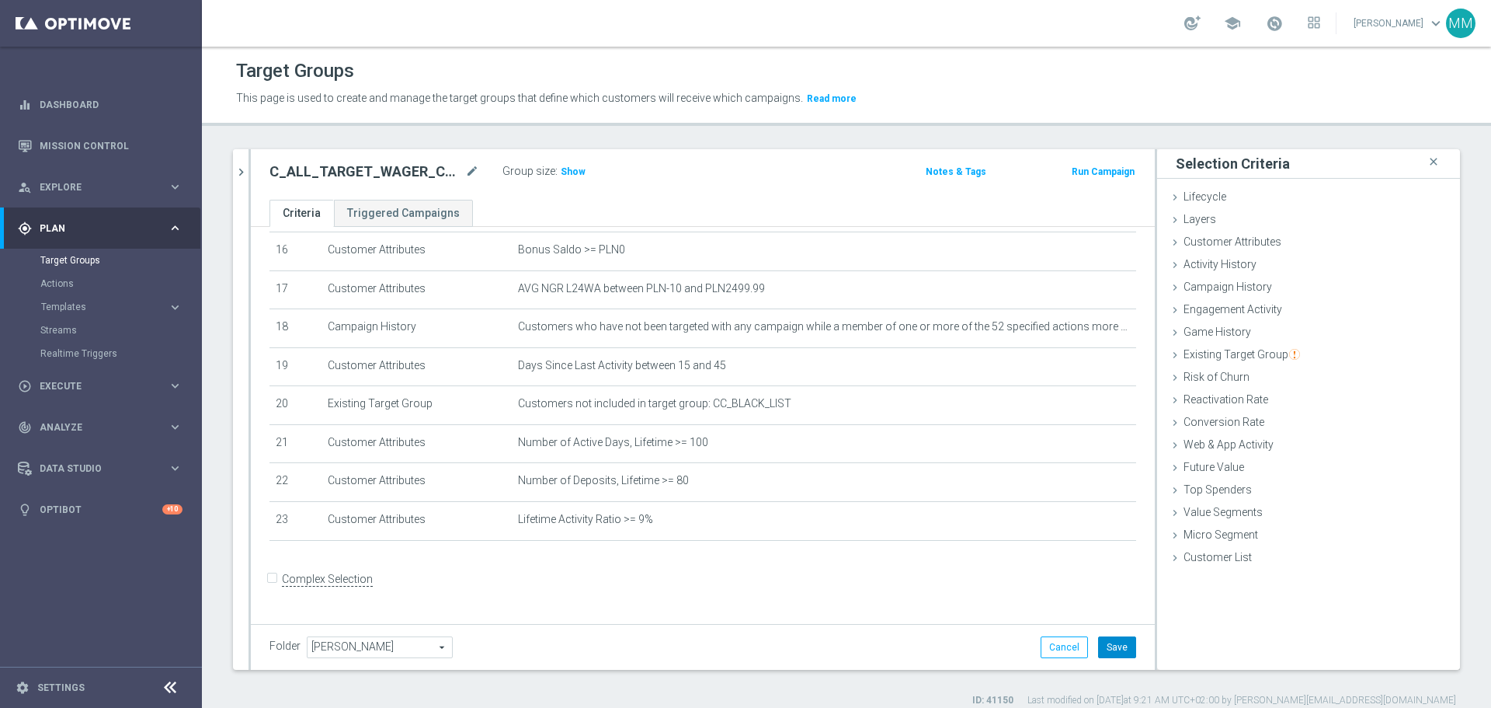
click at [994, 427] on button "Save" at bounding box center [1117, 647] width 38 height 22
click at [569, 171] on span "Show" at bounding box center [573, 171] width 25 height 11
click at [473, 171] on icon "mode_edit" at bounding box center [472, 171] width 14 height 19
click at [511, 219] on ul "Criteria Triggered Campaigns" at bounding box center [703, 213] width 904 height 27
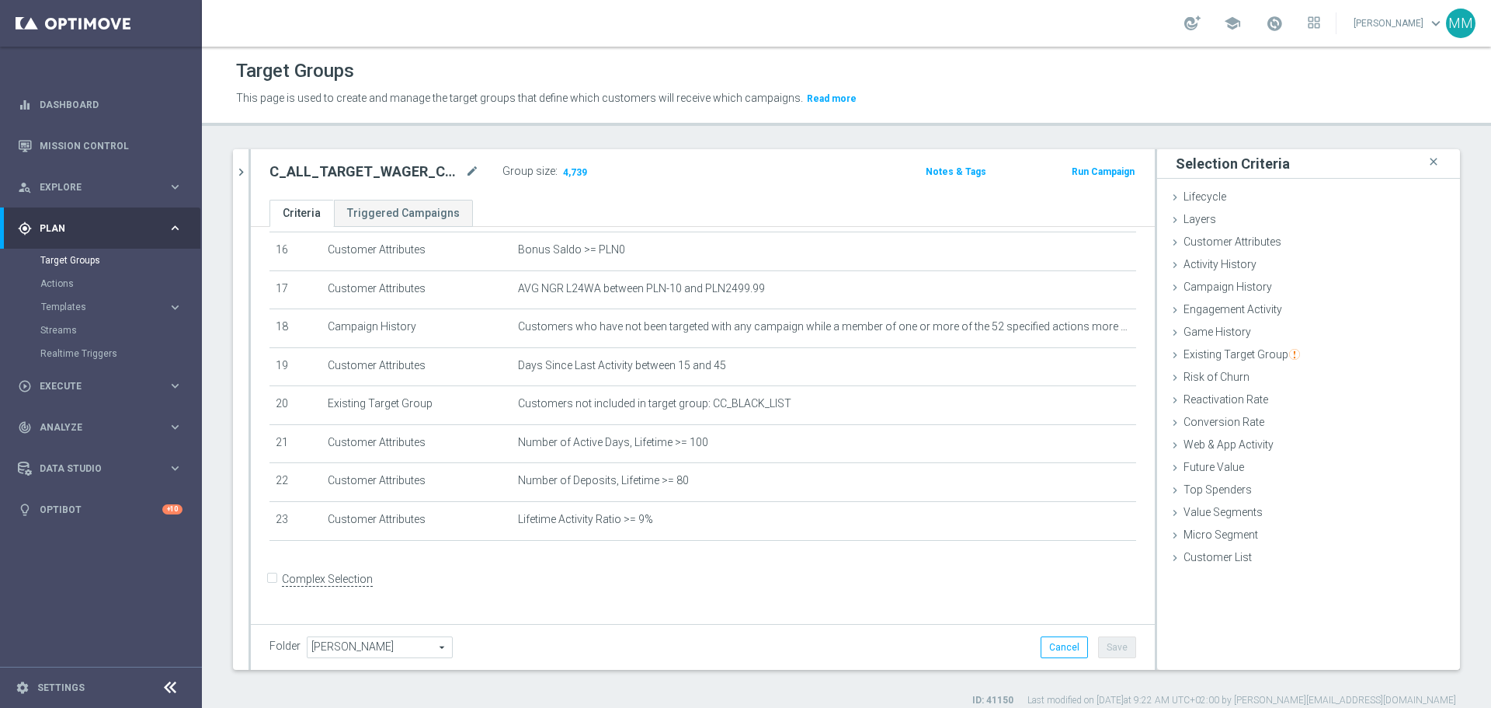
click at [382, 158] on div "C_ALL_TARGET_WAGER_CC LM 50% do 300 PLN_15.09.25 mode_edit Group size : 4,739 N…" at bounding box center [703, 174] width 904 height 50
click at [382, 165] on h2 "C_ALL_TARGET_WAGER_CC LM 50% do 300 PLN_15.09.25" at bounding box center [366, 171] width 193 height 19
copy div "C_ALL_TARGET_WAGER_CC LM 50% do 300 PLN_15.09.25"
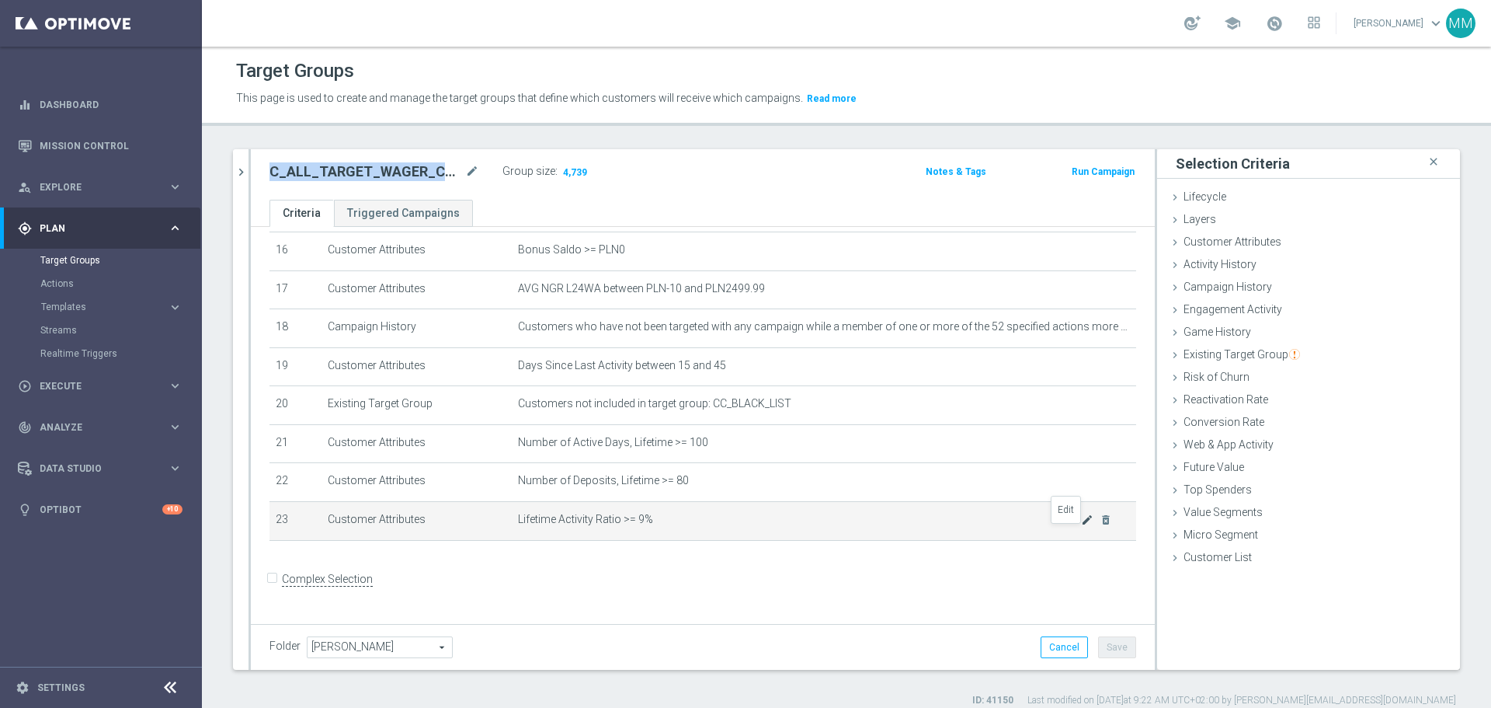
click at [994, 427] on icon "mode_edit" at bounding box center [1087, 519] width 12 height 12
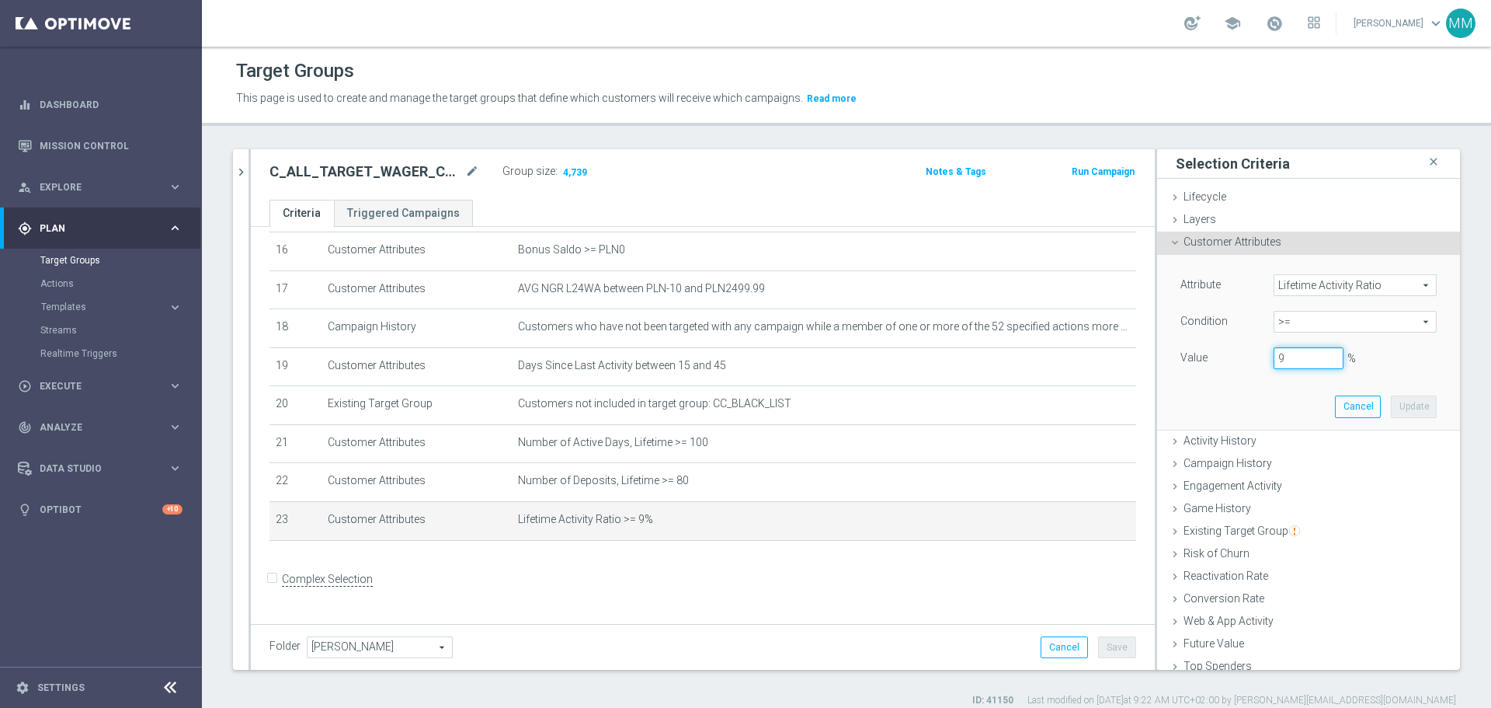
drag, startPoint x: 1284, startPoint y: 353, endPoint x: 1255, endPoint y: 361, distance: 30.7
click at [994, 361] on div "9 %" at bounding box center [1308, 358] width 93 height 22
click at [994, 407] on button "Update" at bounding box center [1414, 406] width 46 height 22
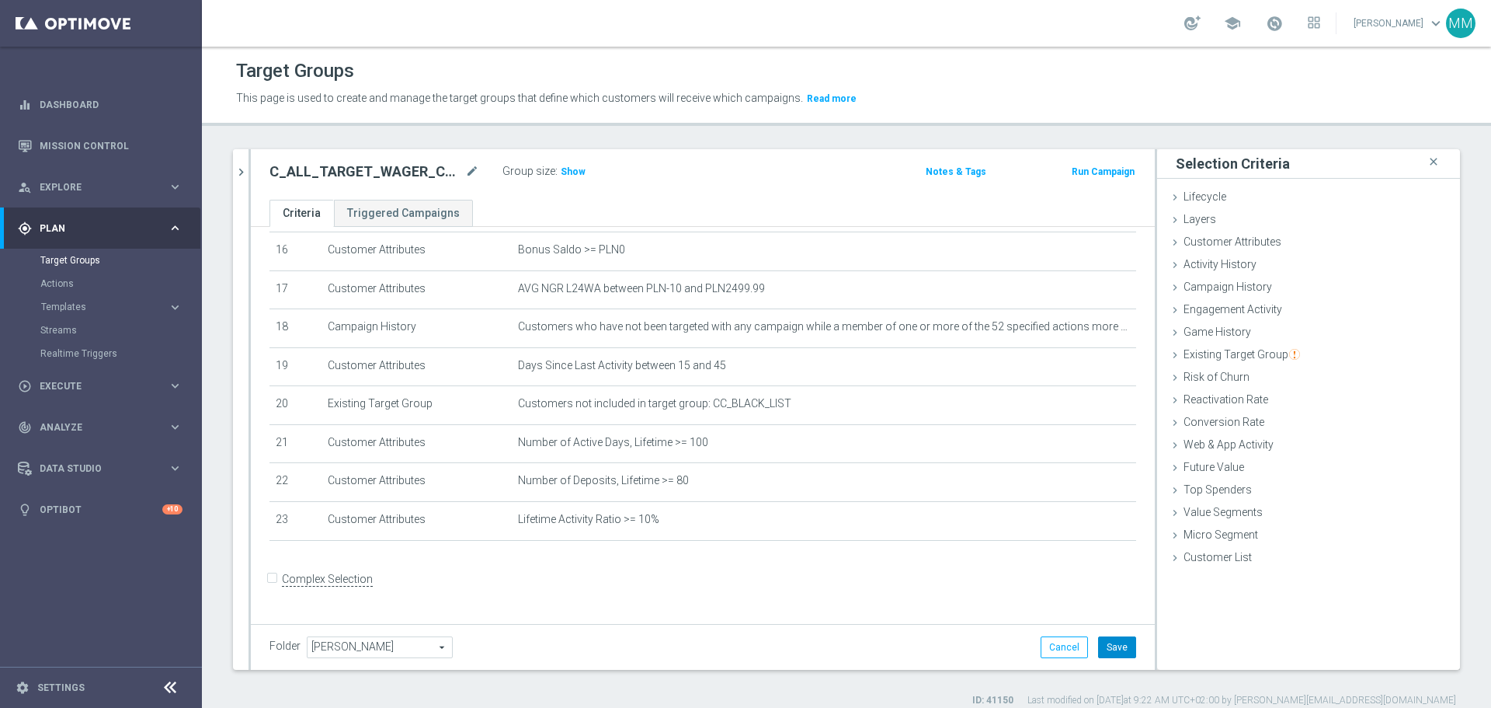
click at [994, 427] on button "Save" at bounding box center [1117, 647] width 38 height 22
click at [576, 173] on span "Show" at bounding box center [573, 171] width 25 height 11
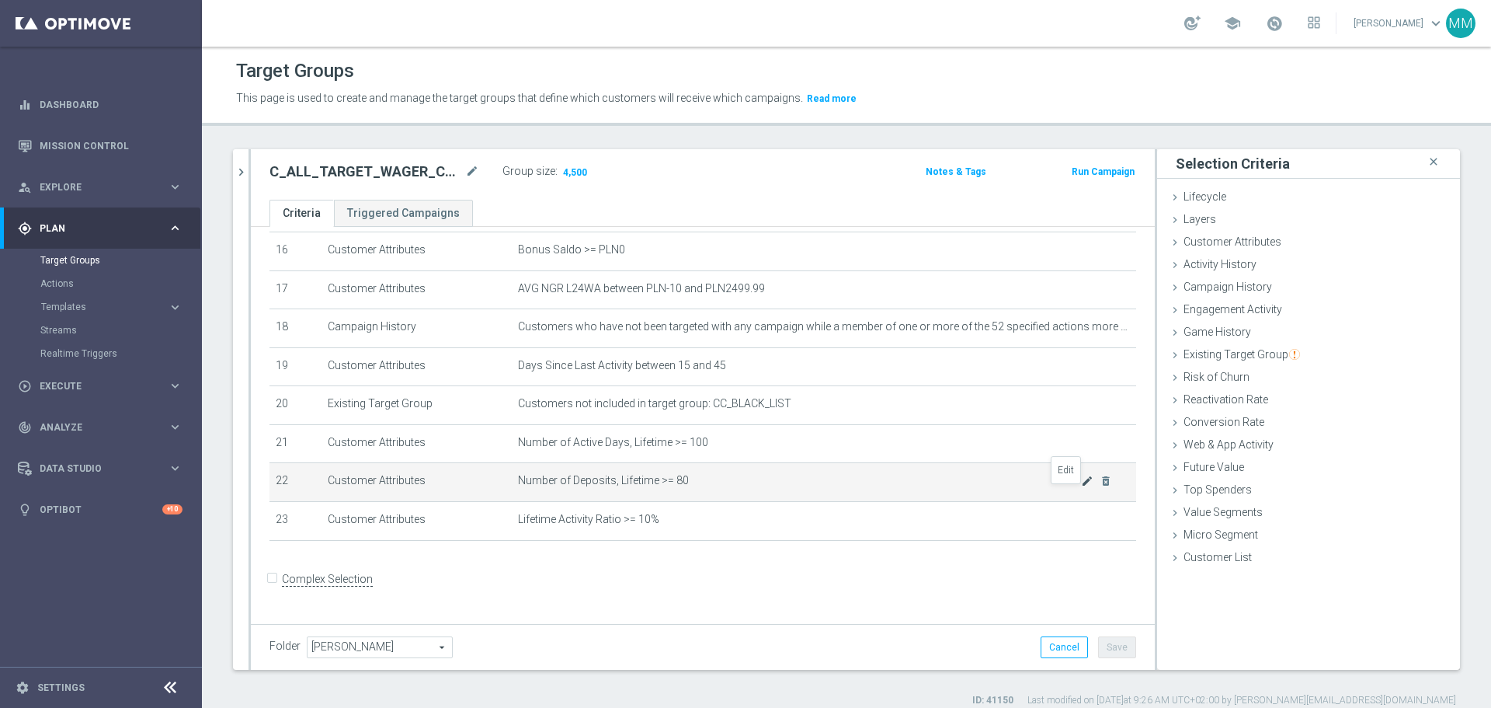
click at [994, 427] on icon "mode_edit" at bounding box center [1087, 481] width 12 height 12
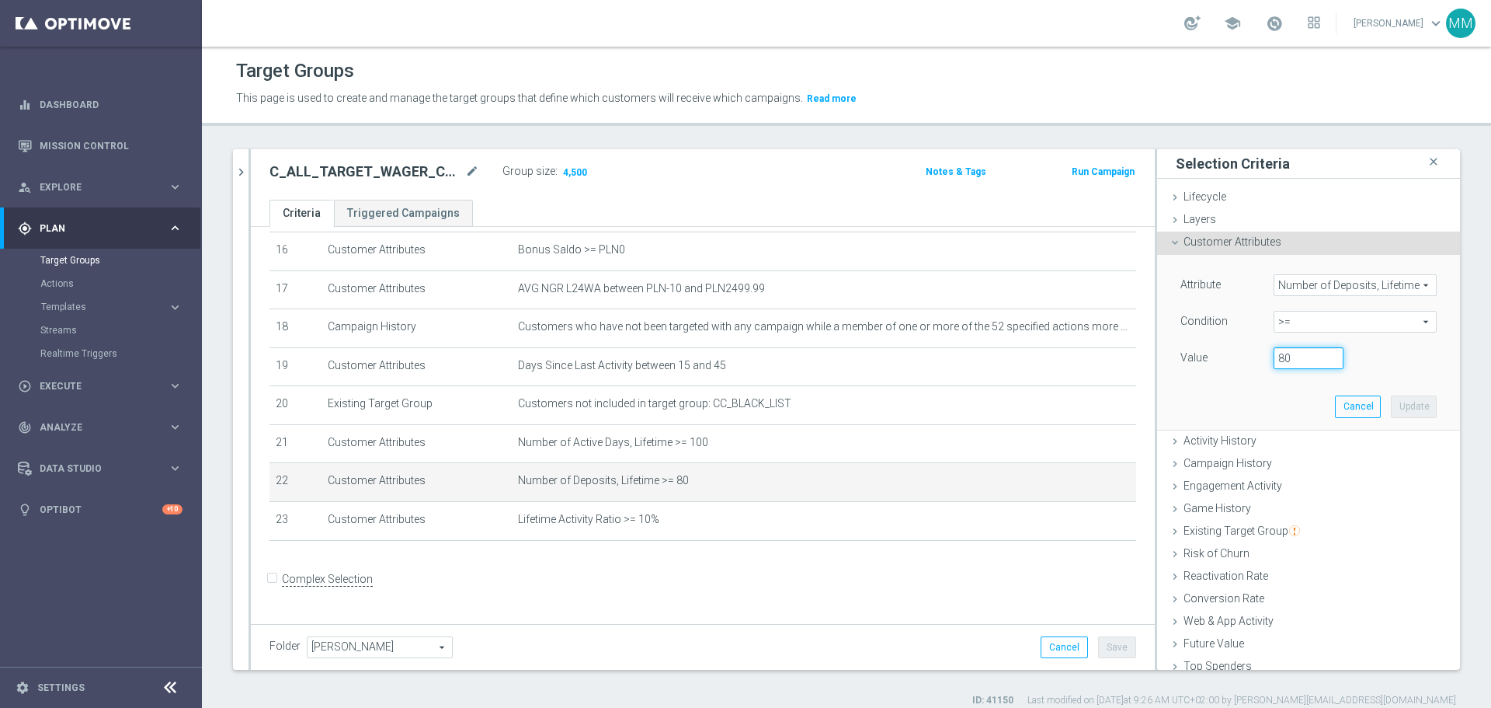
drag, startPoint x: 1278, startPoint y: 360, endPoint x: 1234, endPoint y: 361, distance: 44.3
click at [994, 361] on div "Value 80" at bounding box center [1309, 359] width 280 height 25
click at [994, 411] on button "Update" at bounding box center [1414, 406] width 46 height 22
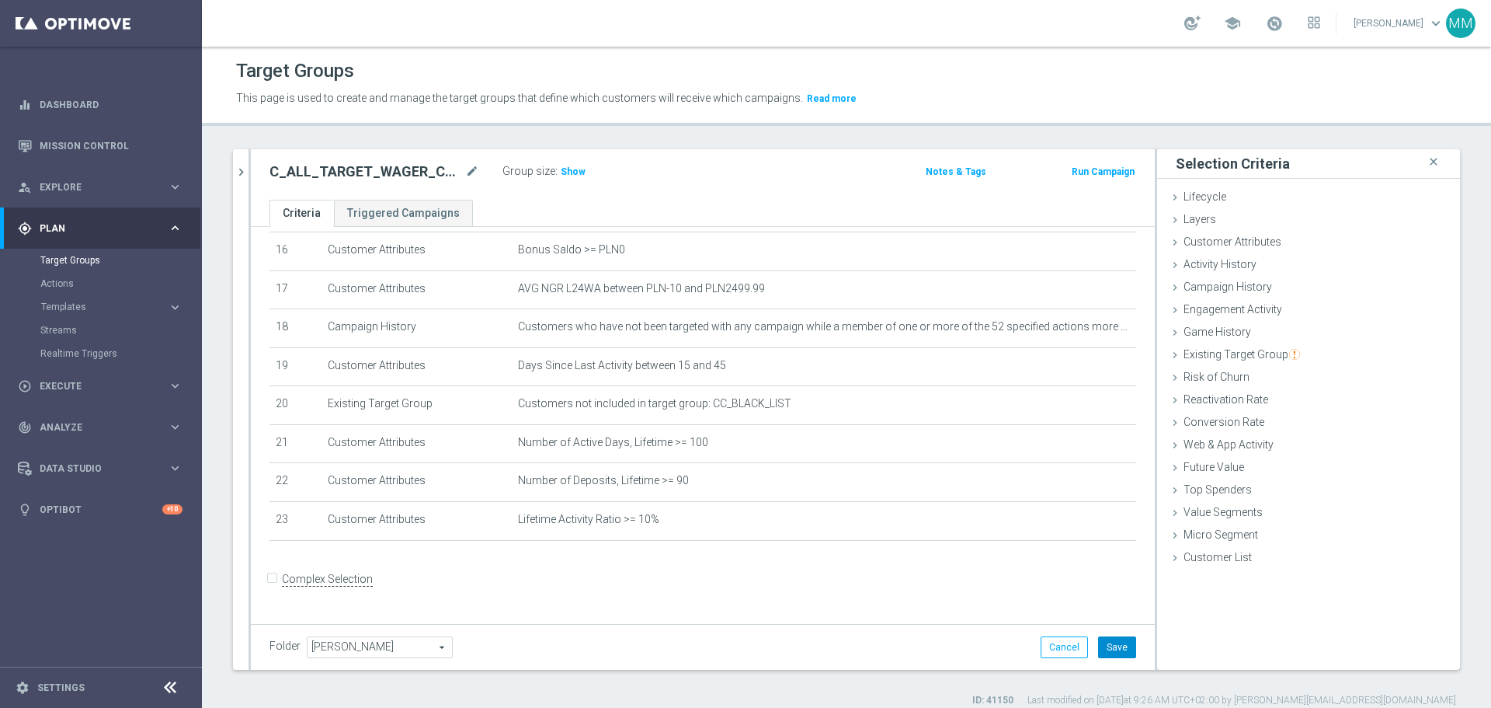
click at [994, 427] on button "Save" at bounding box center [1117, 647] width 38 height 22
click at [571, 175] on span "Show" at bounding box center [573, 171] width 25 height 11
click at [386, 175] on h2 "C_ALL_TARGET_WAGER_CC LM 50% do 300 PLN_15.09.25" at bounding box center [366, 171] width 193 height 19
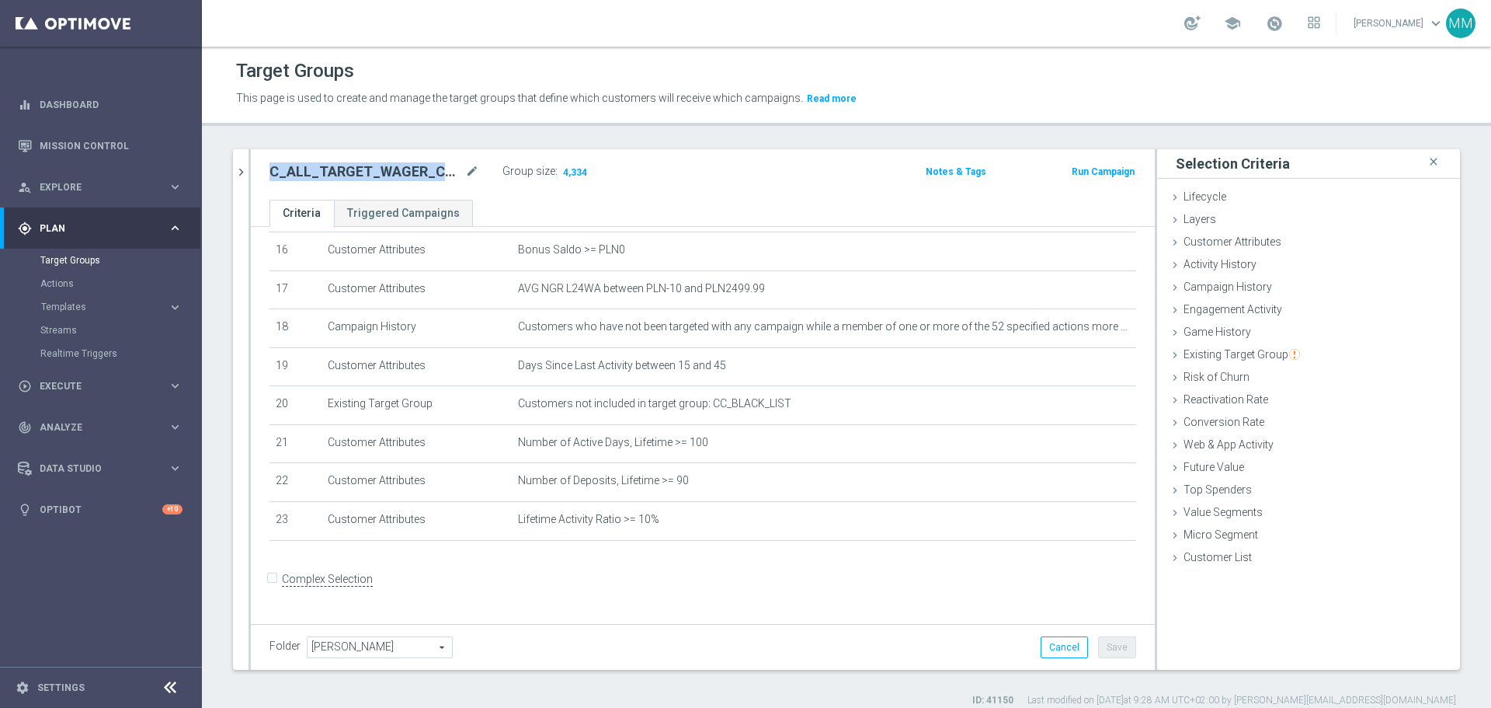
copy div "C_ALL_TARGET_WAGER_CC LM 50% do 300 PLN_15.09.25"
click at [485, 169] on div "C_ALL_TARGET_WAGER_CC LM 50% do 300 PLN_15.09.25 mode_edit" at bounding box center [386, 172] width 233 height 22
click at [471, 173] on icon "mode_edit" at bounding box center [472, 171] width 14 height 19
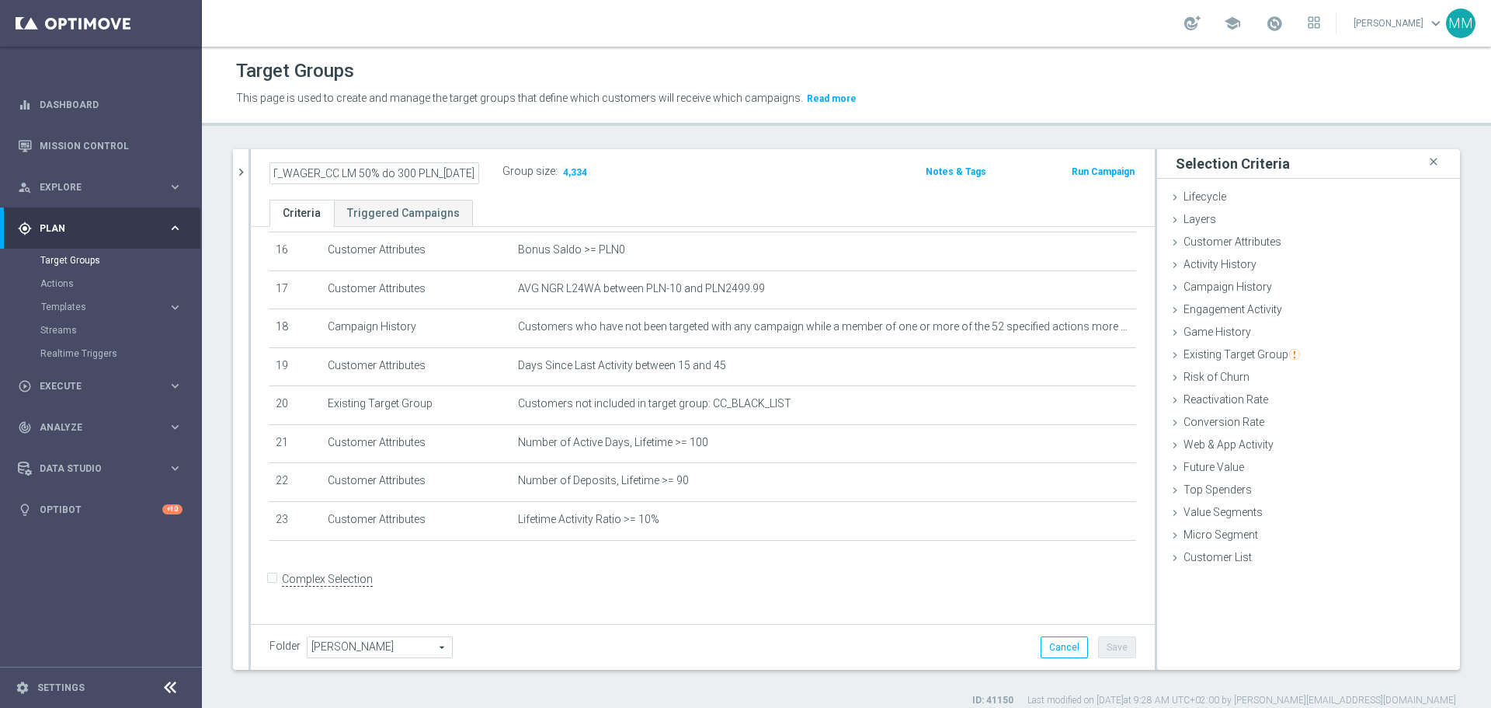
click at [463, 170] on input "C_ALL_TARGET_WAGER_CC LM 50% do 300 PLN_15.09.25" at bounding box center [375, 173] width 210 height 22
click at [451, 174] on input "C_ALL_TARGET_WAGER_CC LM 50% do 300 PLN_15.0925" at bounding box center [375, 173] width 210 height 22
click at [584, 199] on div "C_ALL_TARGET_WAGER_CC LM 50% do 300 PLN_150925 Group size : 4,334 Notes & Tags …" at bounding box center [703, 174] width 904 height 50
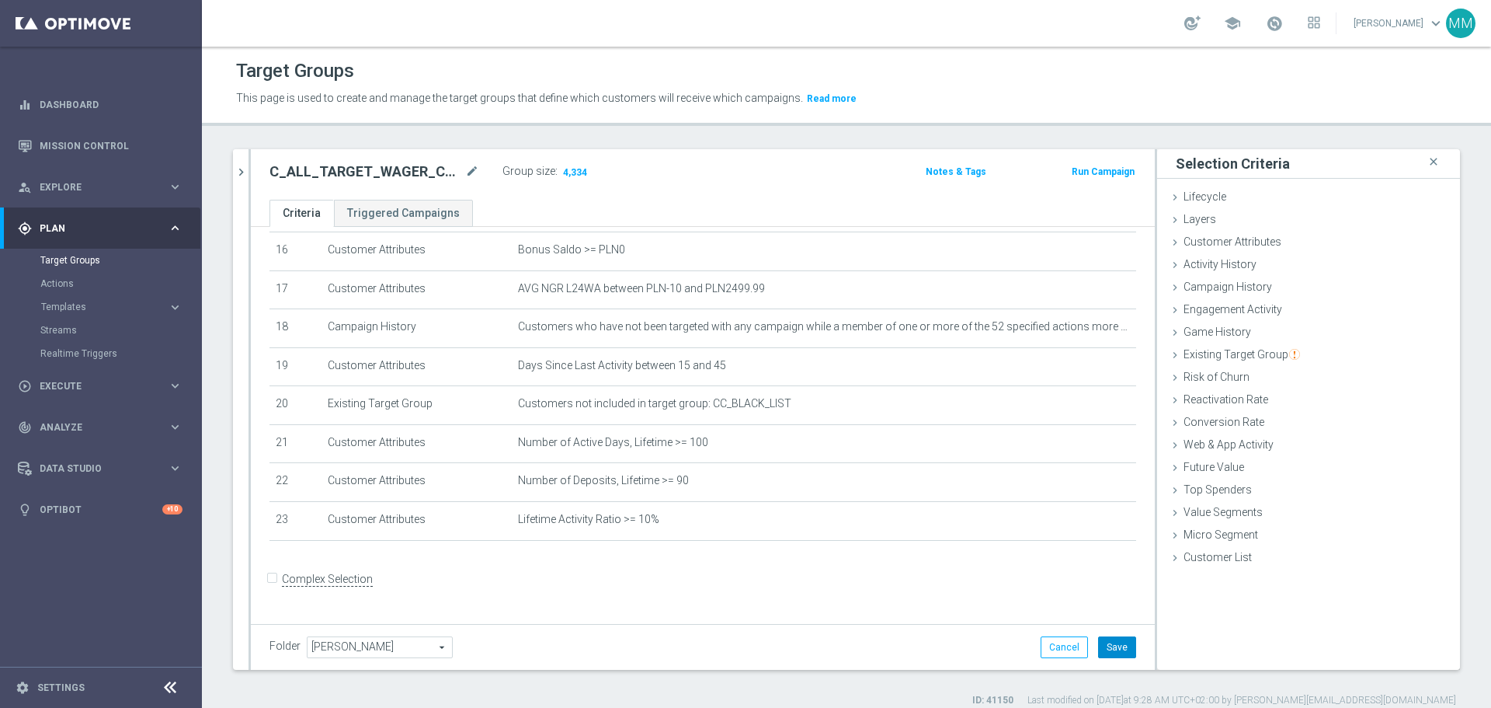
click at [994, 427] on button "Save" at bounding box center [1117, 647] width 38 height 22
click at [395, 170] on h2 "C_ALL_TARGET_WAGER_CC LM 50% do 300 PLN_150925" at bounding box center [366, 171] width 193 height 19
click at [392, 168] on h2 "C_ALL_TARGET_WAGER_CC LM 50% do 300 PLN_150925" at bounding box center [366, 171] width 193 height 19
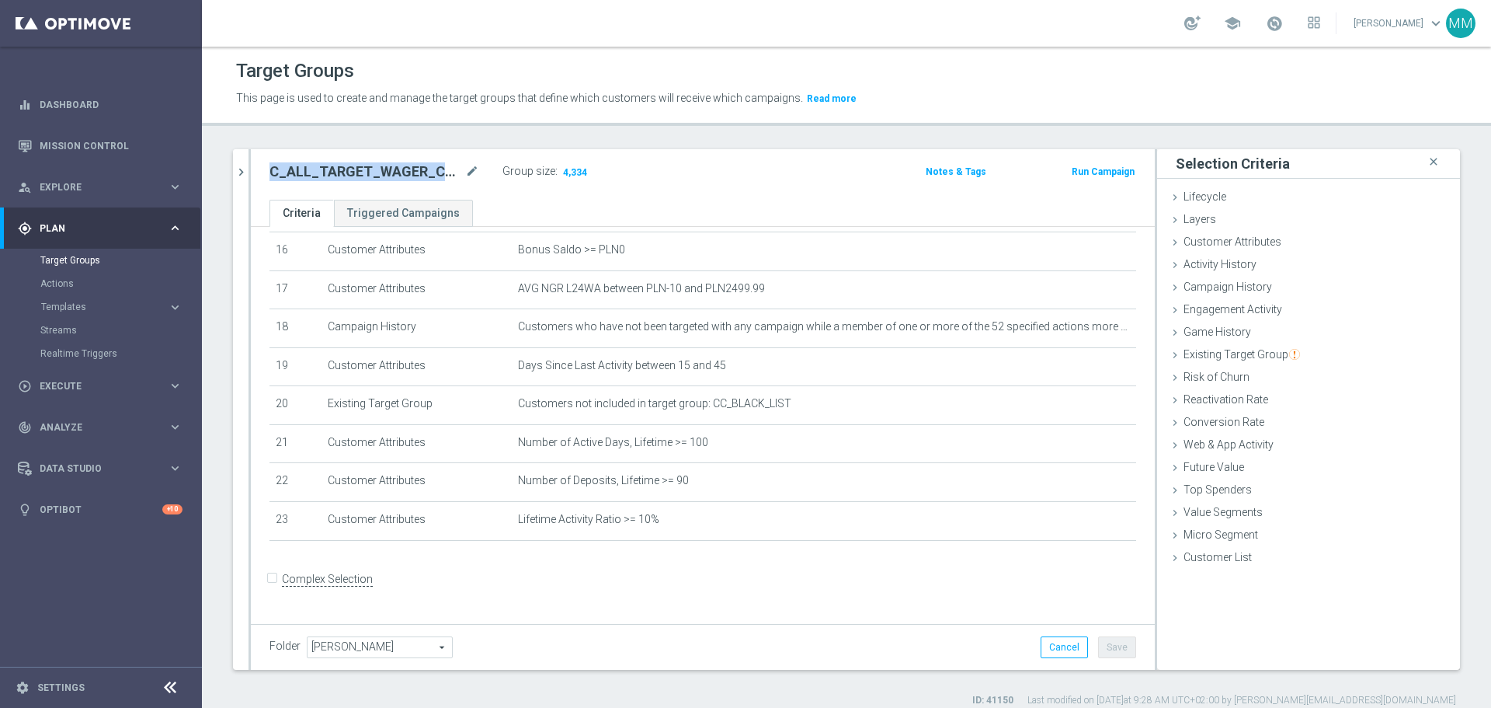
copy h2 "C_ALL_TARGET_WAGER_CC"
click at [428, 169] on h2 "C_ALL_TARGET_WAGER_CC LM 50% do 300 PLN_150925" at bounding box center [366, 171] width 193 height 19
click at [471, 173] on icon "mode_edit" at bounding box center [472, 171] width 14 height 19
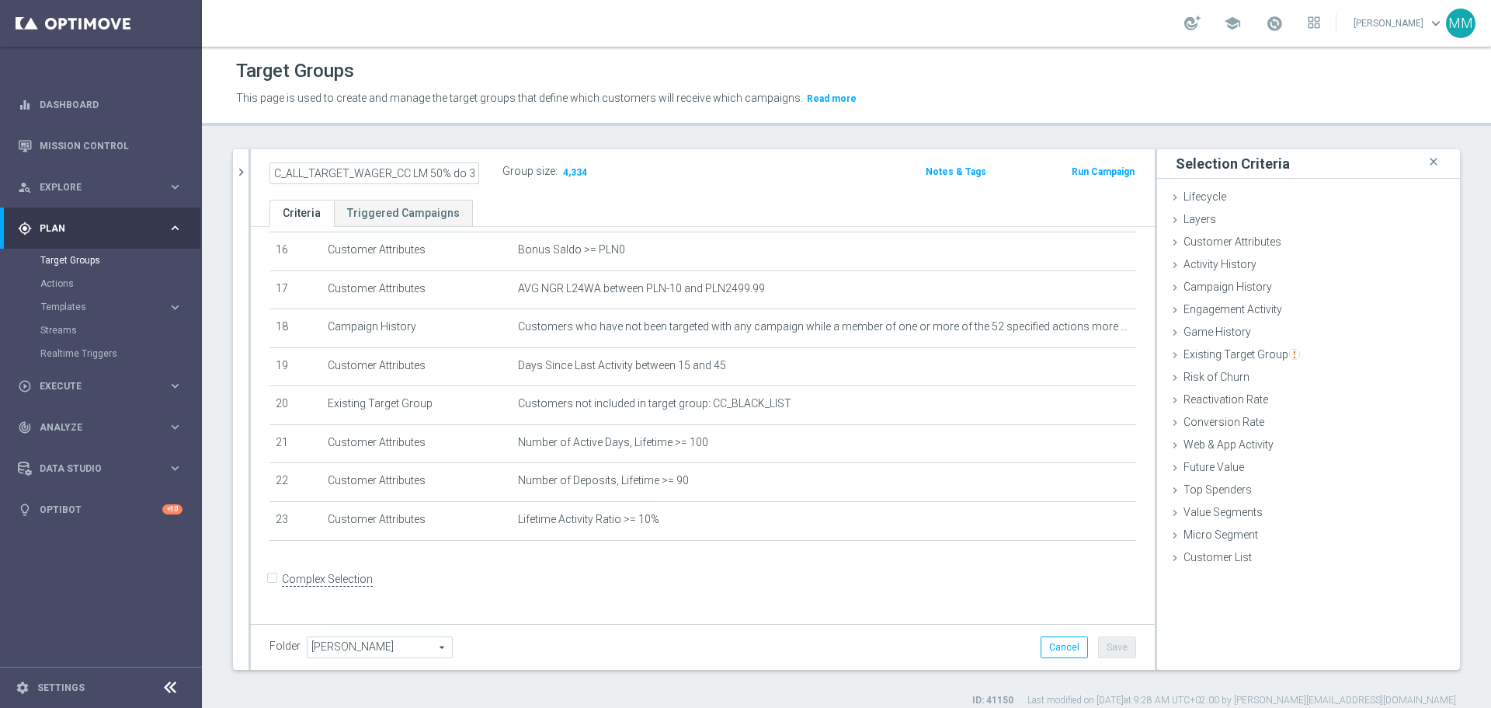
scroll to position [0, 75]
click at [424, 172] on input "C_ALL_TARGET_WAGER_CC LM 50% do 300 PLN_150925" at bounding box center [375, 173] width 210 height 22
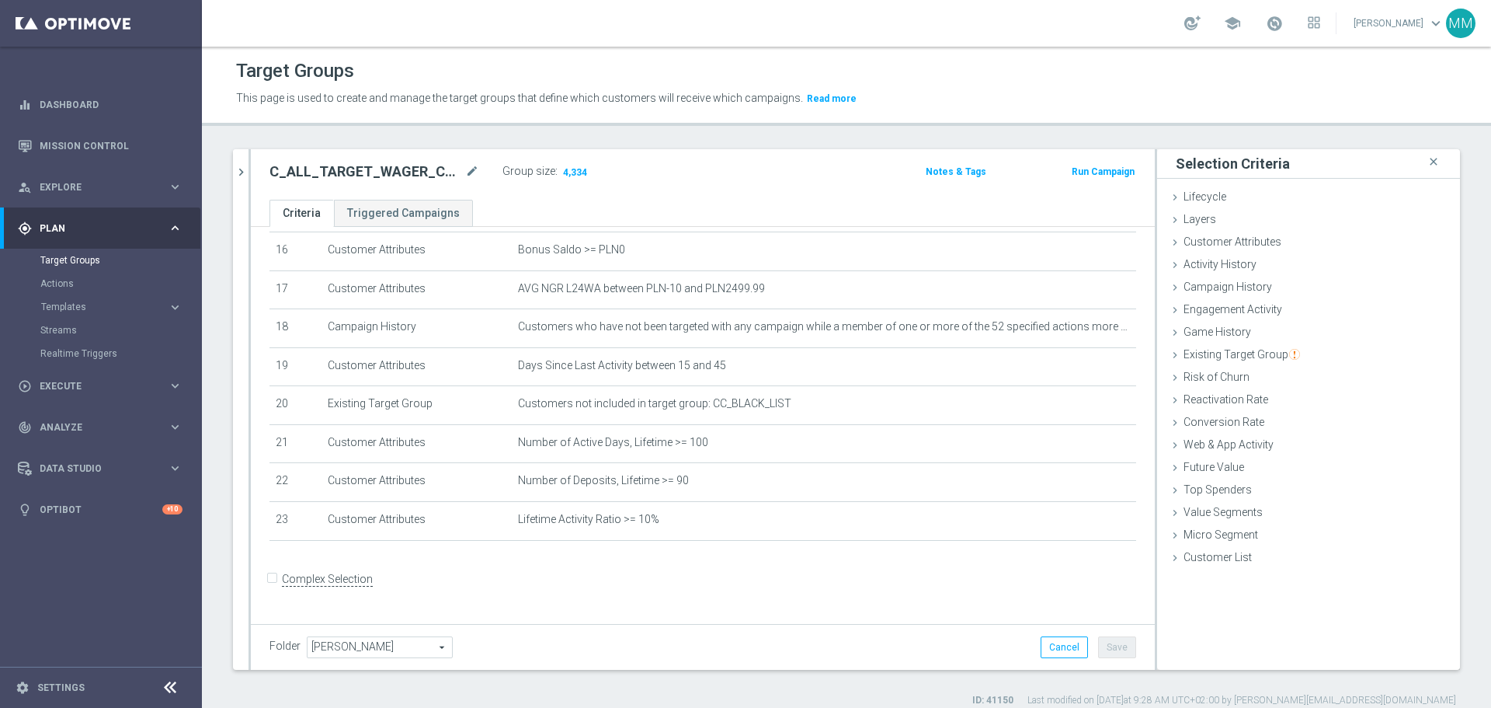
click at [360, 172] on h2 "C_ALL_TARGET_WAGER_CC LM 50% do 300 PLN_150925" at bounding box center [366, 171] width 193 height 19
click at [361, 172] on h2 "C_ALL_TARGET_WAGER_CC LM 50% do 300 PLN_150925" at bounding box center [366, 171] width 193 height 19
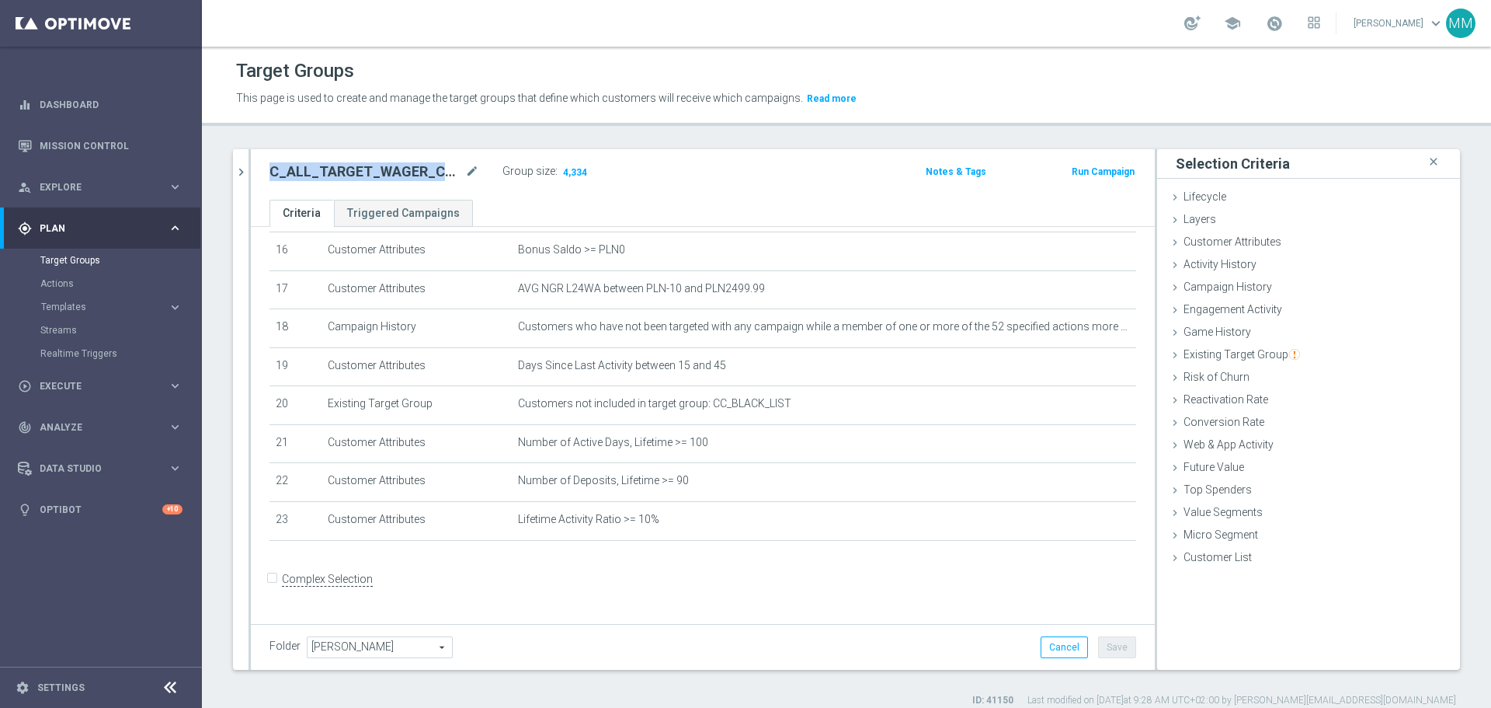
click at [364, 172] on h2 "C_ALL_TARGET_WAGER_CC LM 50% do 300 PLN_150925" at bounding box center [366, 171] width 193 height 19
click at [471, 174] on icon "mode_edit" at bounding box center [472, 171] width 14 height 19
click at [663, 177] on div "C_ALL_TARGET_WAGER_CC LM 50% do 300 PLN_150925 Group size : 4,334" at bounding box center [554, 173] width 593 height 25
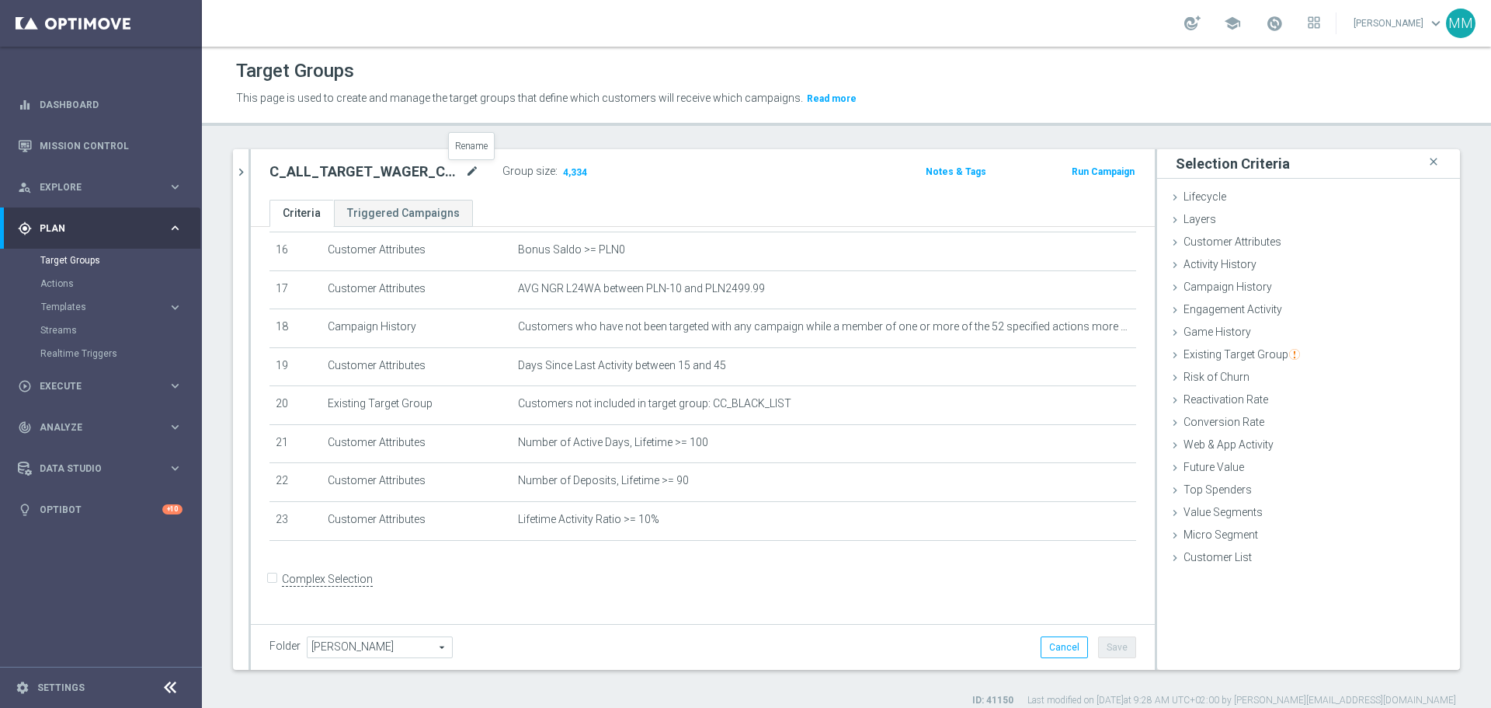
click at [472, 170] on icon "mode_edit" at bounding box center [472, 171] width 14 height 19
click at [423, 172] on input "C_ALL_TARGET_WAGER_CC LM 50% do 300 PLN_150925" at bounding box center [375, 173] width 210 height 22
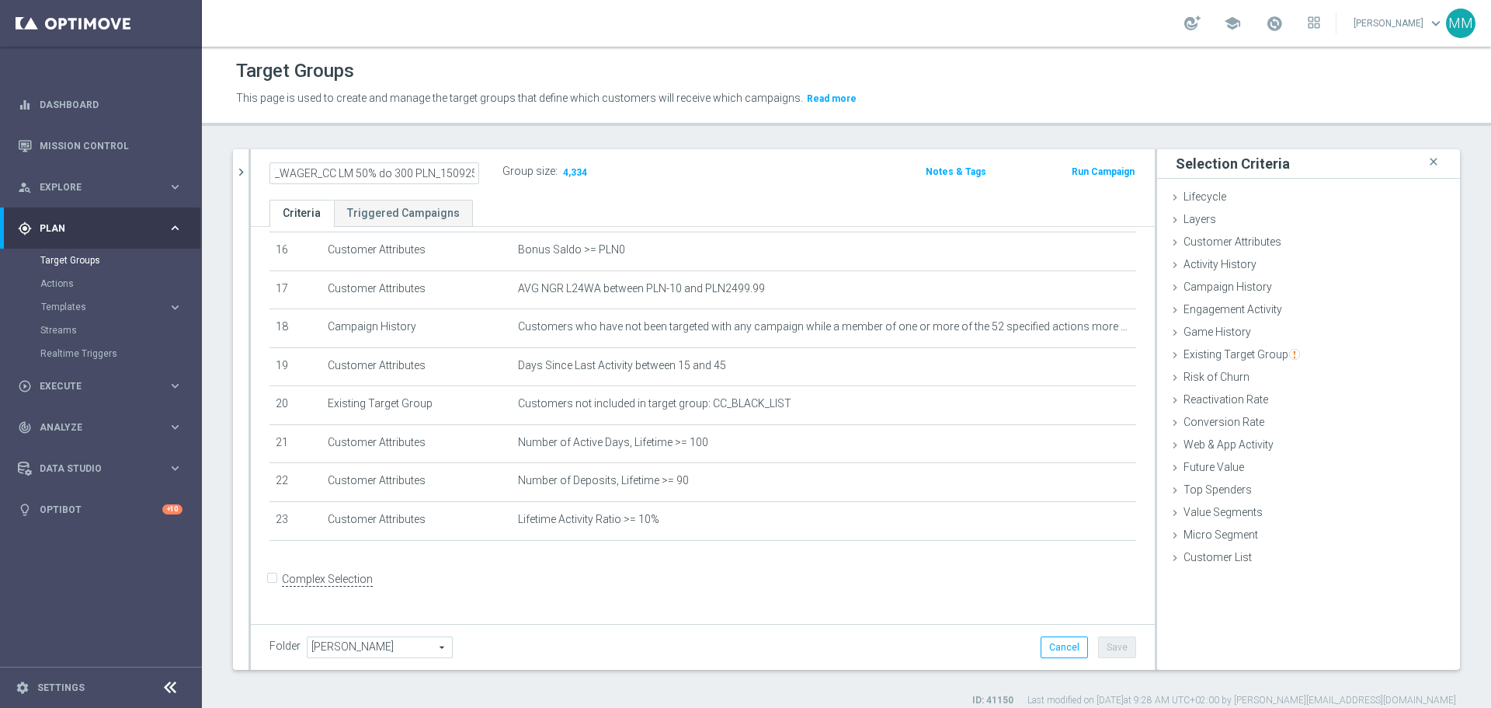
click at [423, 172] on input "C_ALL_TARGET_WAGER_CC LM 50% do 300 PLN_150925" at bounding box center [375, 173] width 210 height 22
click at [371, 166] on h2 "C_ALL_TARGET_WAGER_CC LM 50% do 300 PLN_150925" at bounding box center [366, 171] width 193 height 19
click at [372, 166] on h2 "C_ALL_TARGET_WAGER_CC LM 50% do 300 PLN_150925" at bounding box center [366, 171] width 193 height 19
click at [470, 173] on icon "mode_edit" at bounding box center [472, 171] width 14 height 19
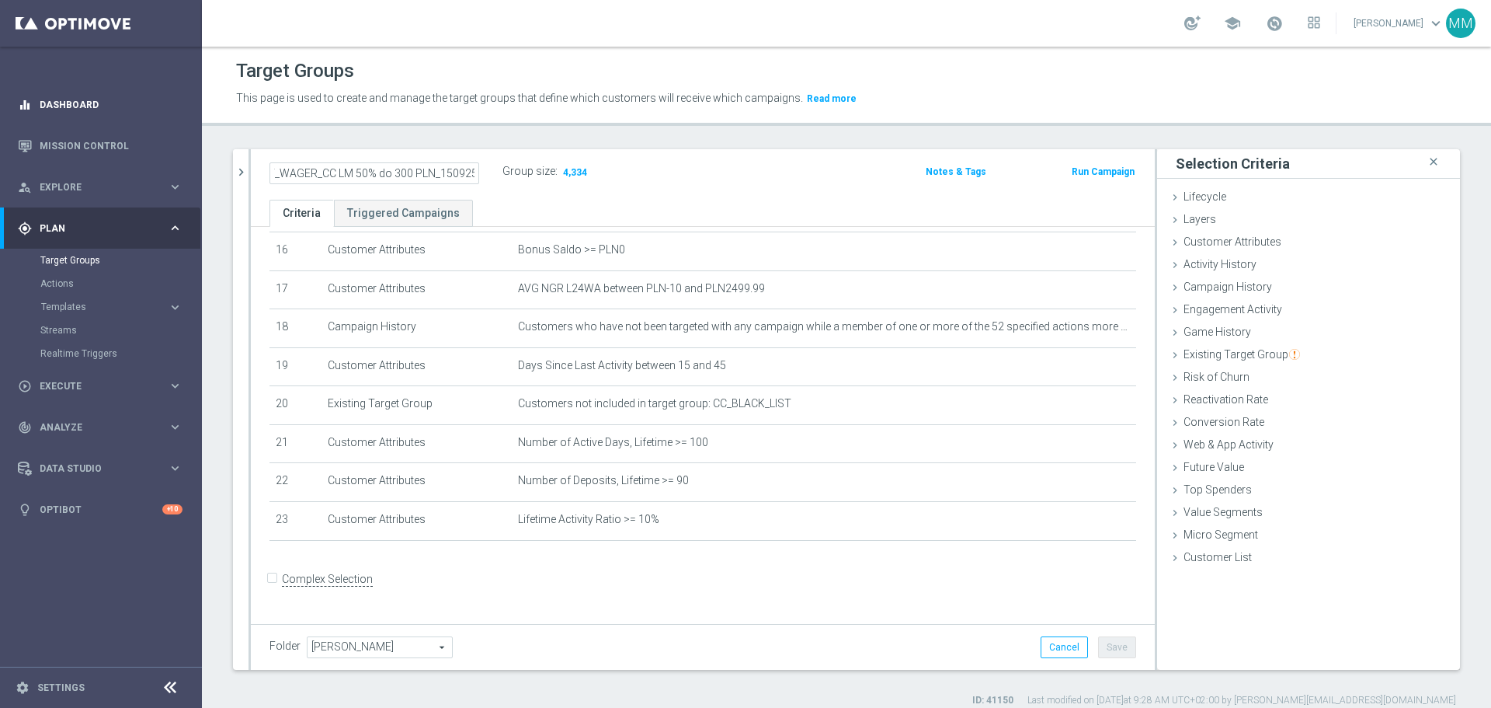
scroll to position [0, 0]
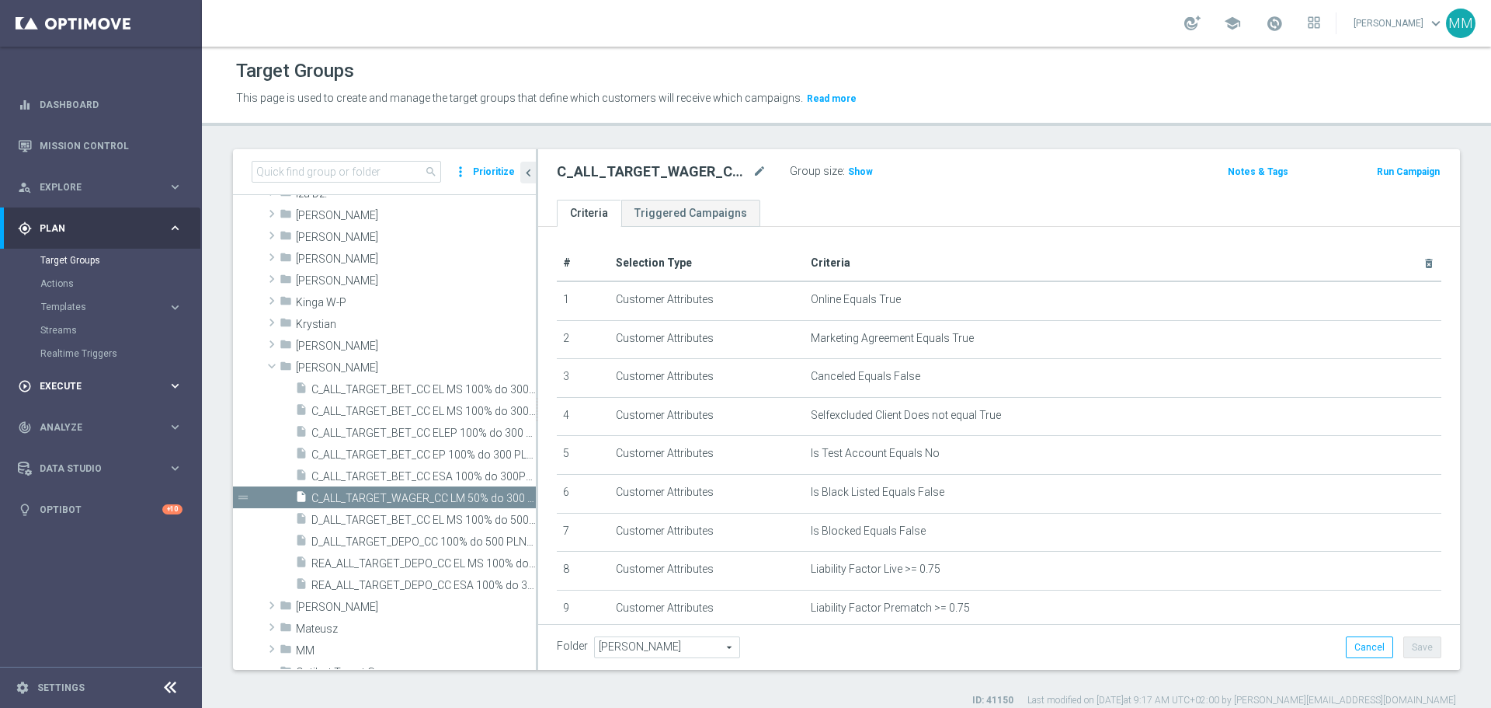
click at [73, 390] on span "Execute" at bounding box center [104, 385] width 128 height 9
click at [78, 301] on link "Campaign Builder" at bounding box center [100, 301] width 121 height 12
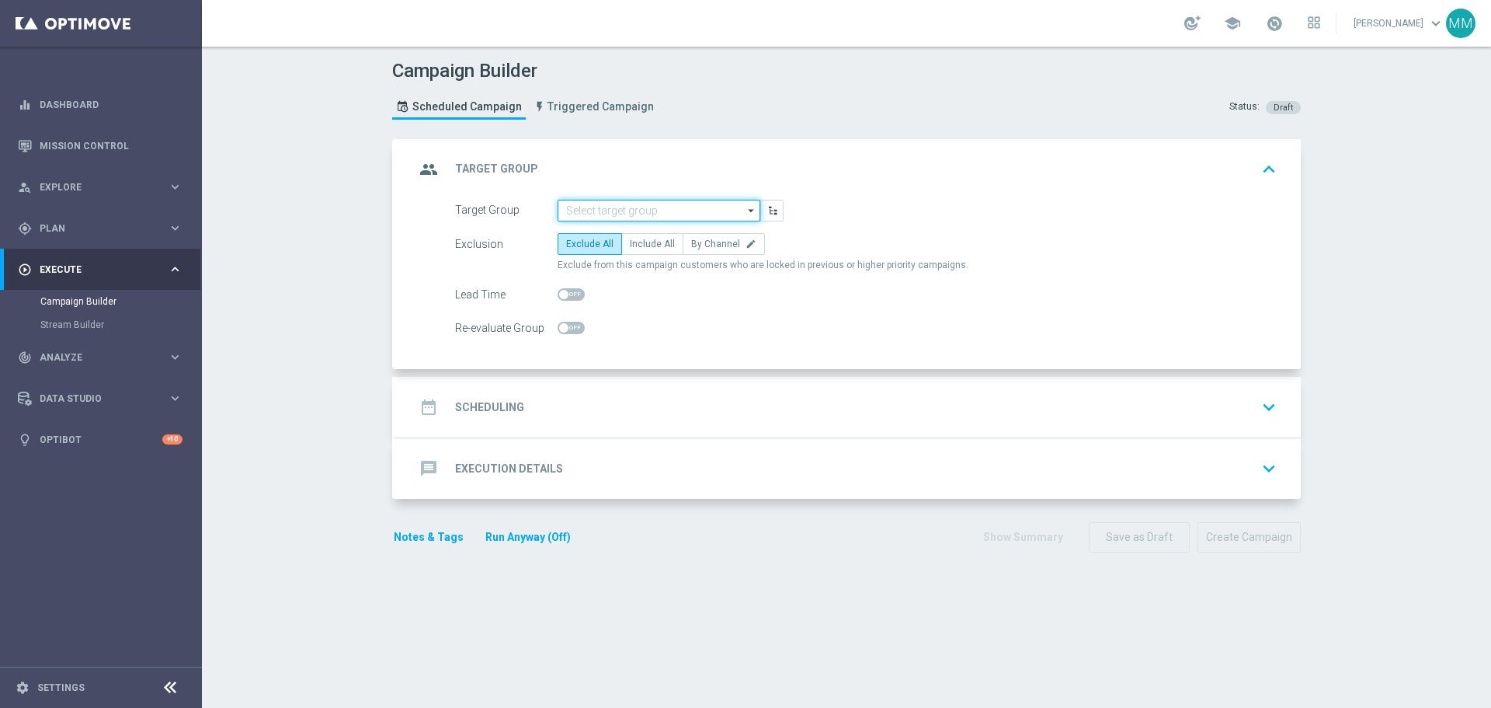
click at [673, 207] on input at bounding box center [659, 211] width 203 height 22
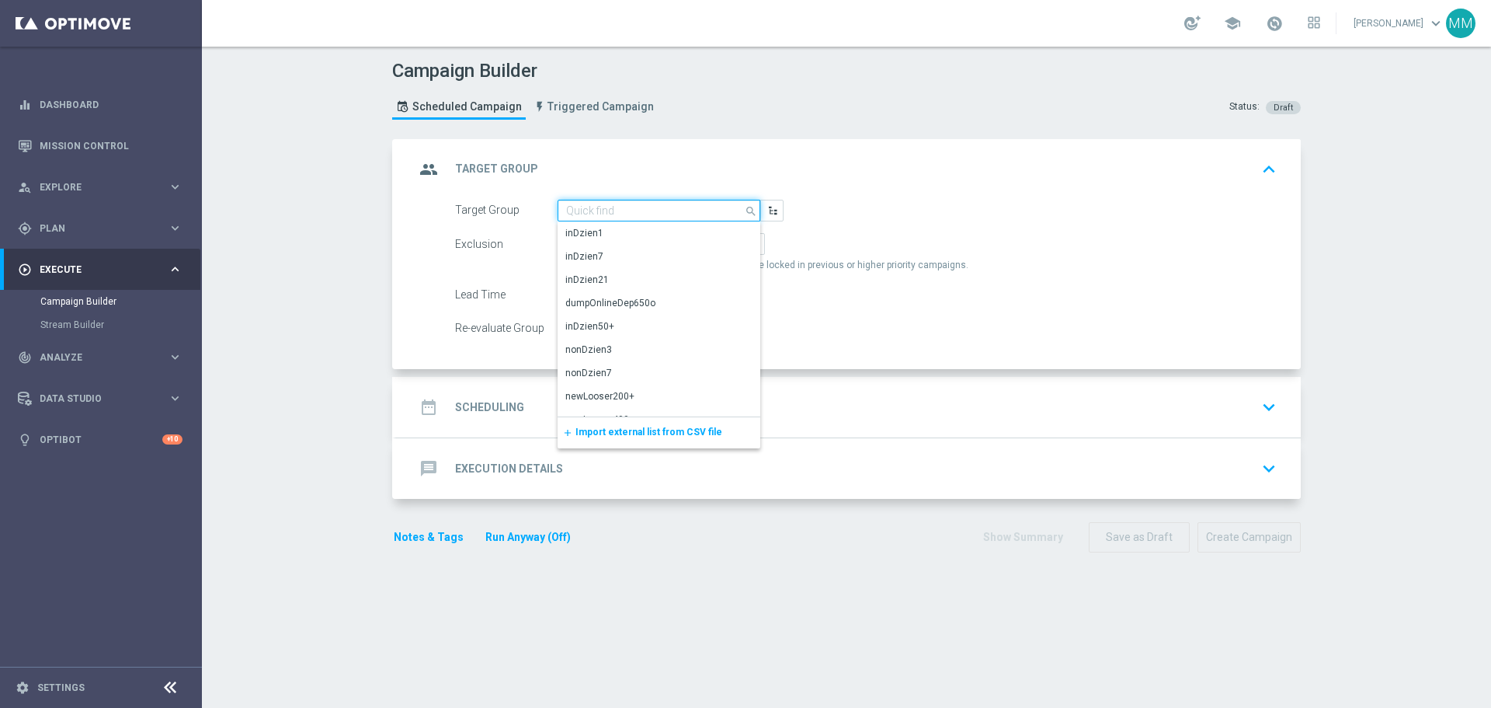
click at [591, 215] on input at bounding box center [659, 211] width 203 height 22
paste input "C_ALL_TARGET_WAGER_CC LM 50% do 300 PLN_15.09.25"
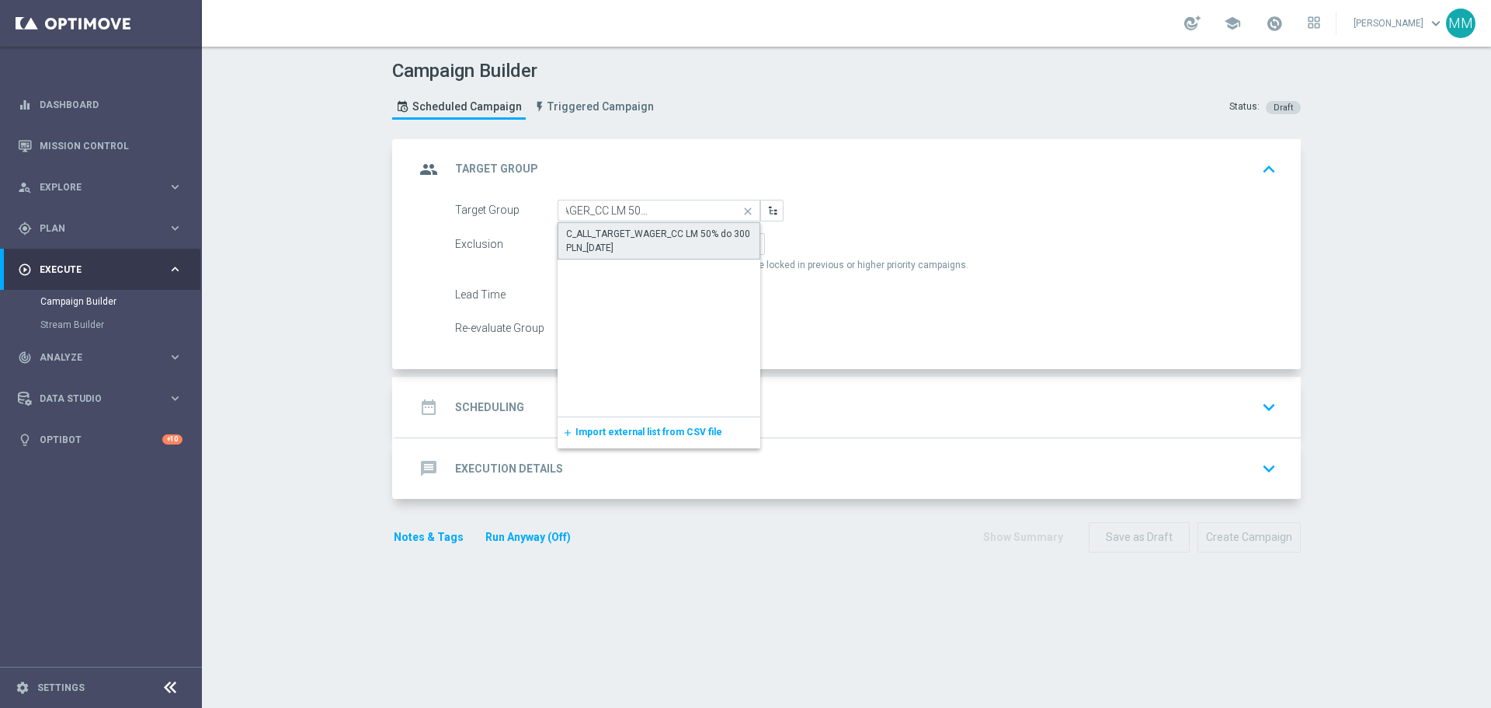
click at [619, 239] on div "C_ALL_TARGET_WAGER_CC LM 50% do 300 PLN_15.09.25" at bounding box center [659, 241] width 186 height 28
type input "C_ALL_TARGET_WAGER_CC LM 50% do 300 PLN_15.09.25"
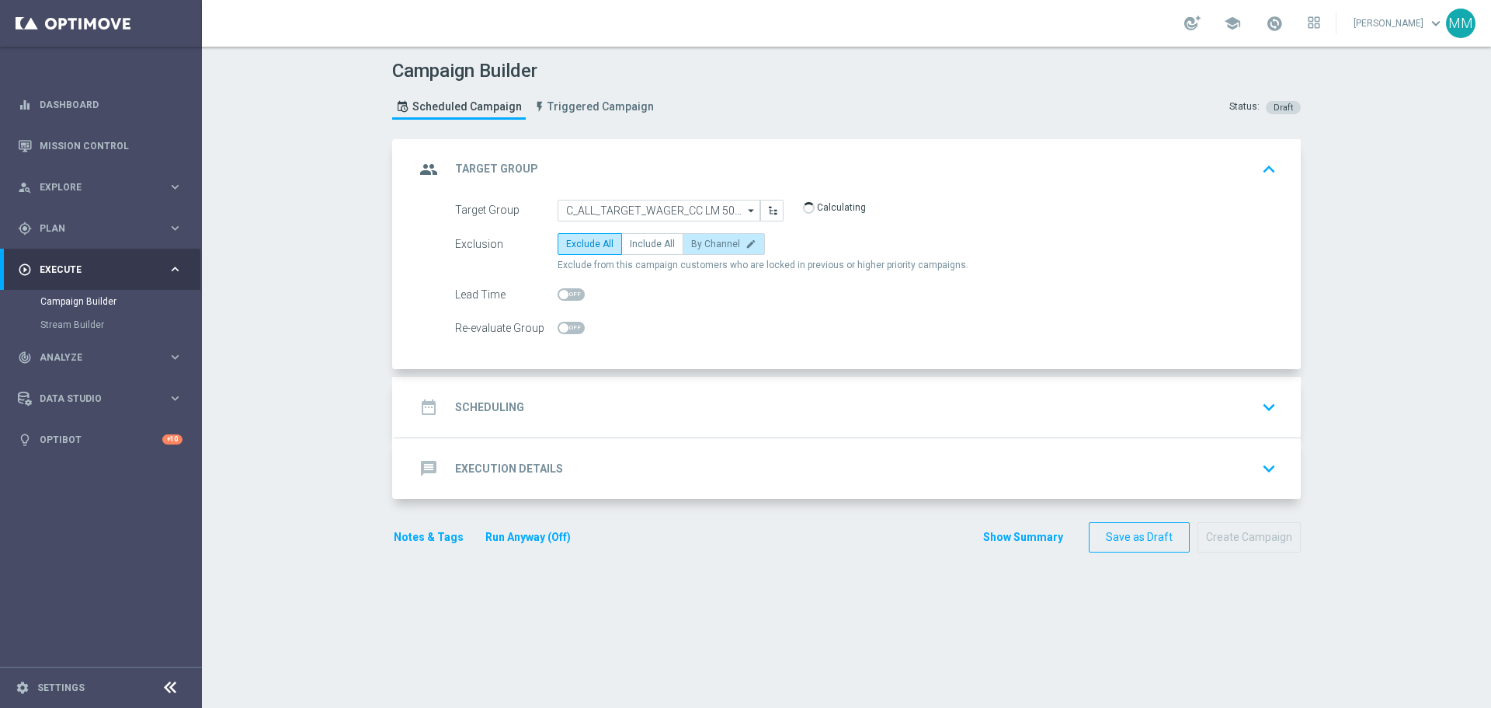
click at [719, 247] on span "By Channel" at bounding box center [715, 243] width 49 height 11
click at [701, 247] on input "By Channel edit" at bounding box center [696, 247] width 10 height 10
radio input "true"
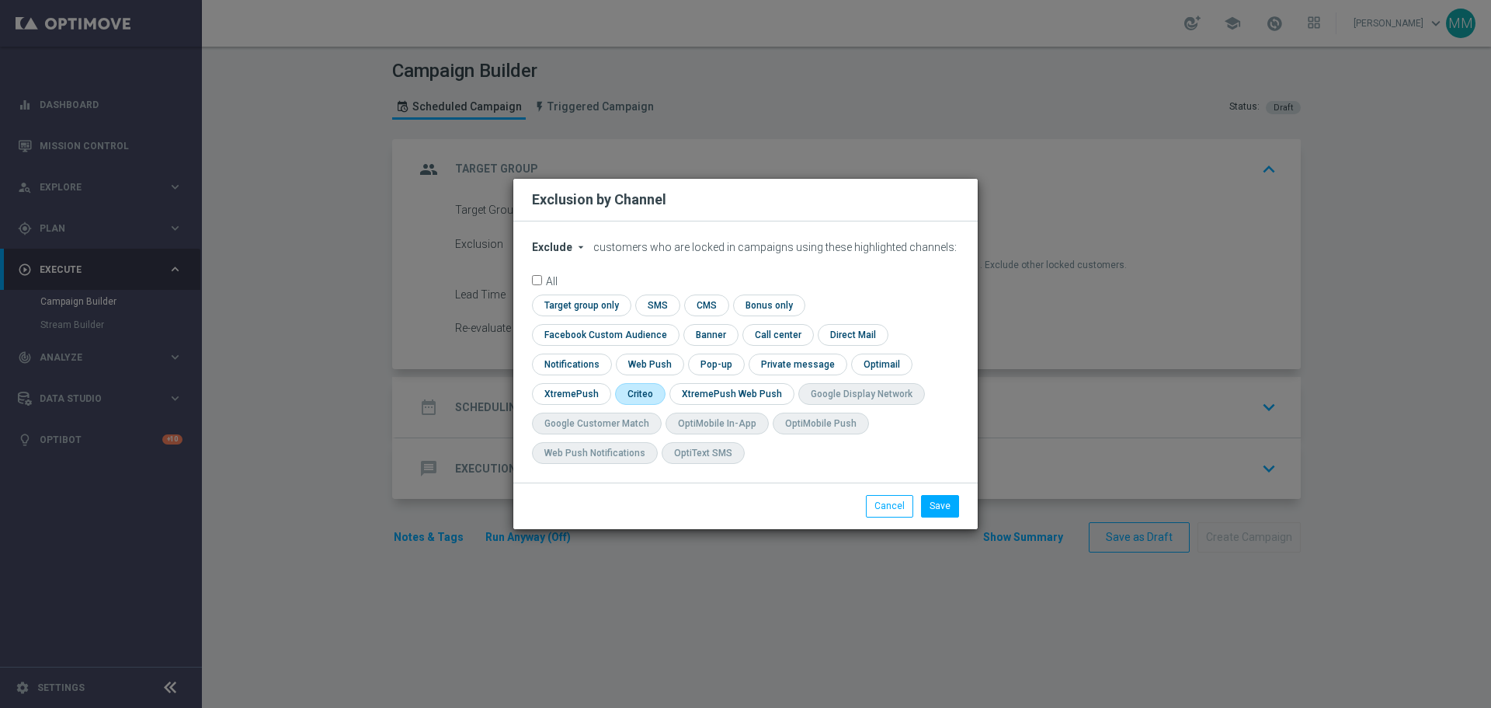
click at [663, 383] on input "checkbox" at bounding box center [639, 393] width 48 height 21
checkbox input "true"
click at [673, 324] on input "checkbox" at bounding box center [602, 334] width 141 height 21
checkbox input "true"
click at [943, 504] on button "Save" at bounding box center [940, 506] width 38 height 22
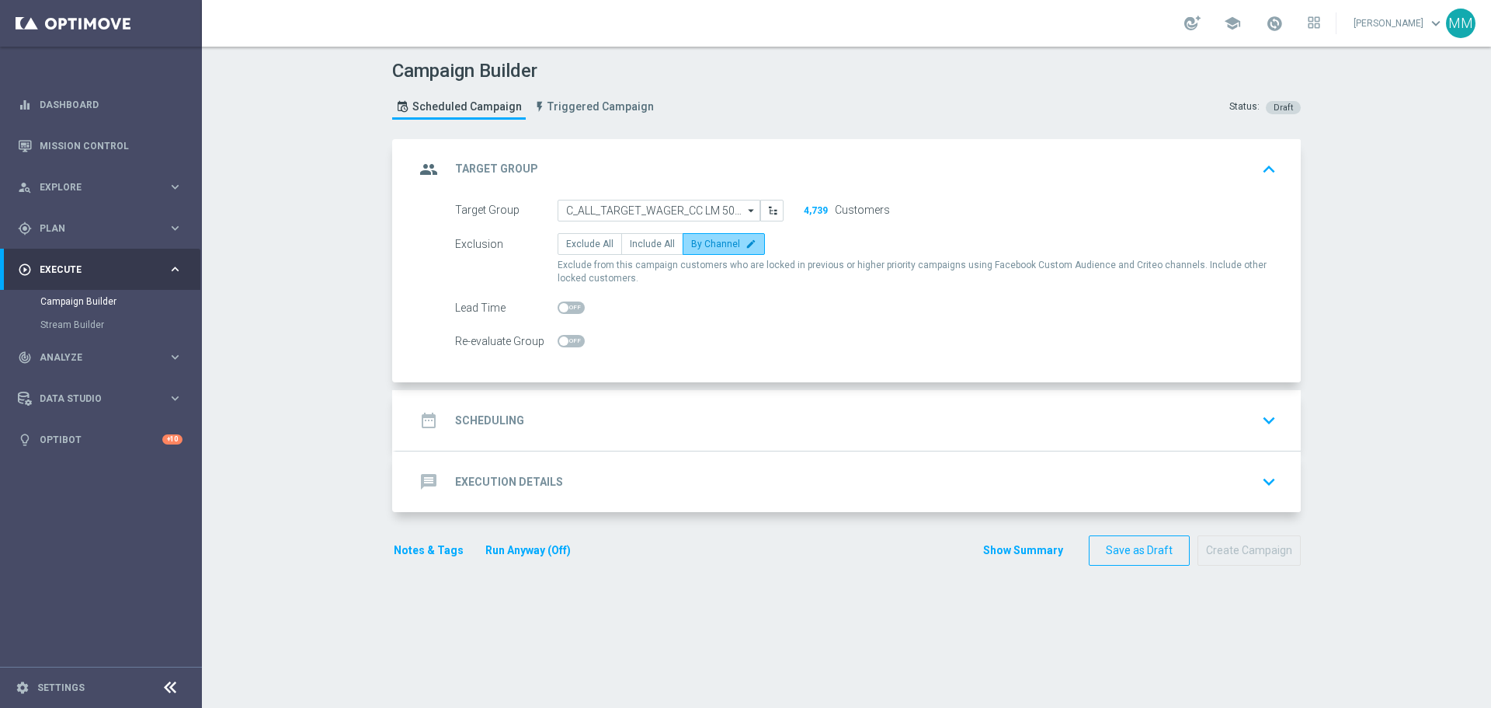
click at [705, 243] on span "By Channel" at bounding box center [715, 243] width 49 height 11
click at [701, 243] on input "By Channel edit" at bounding box center [696, 247] width 10 height 10
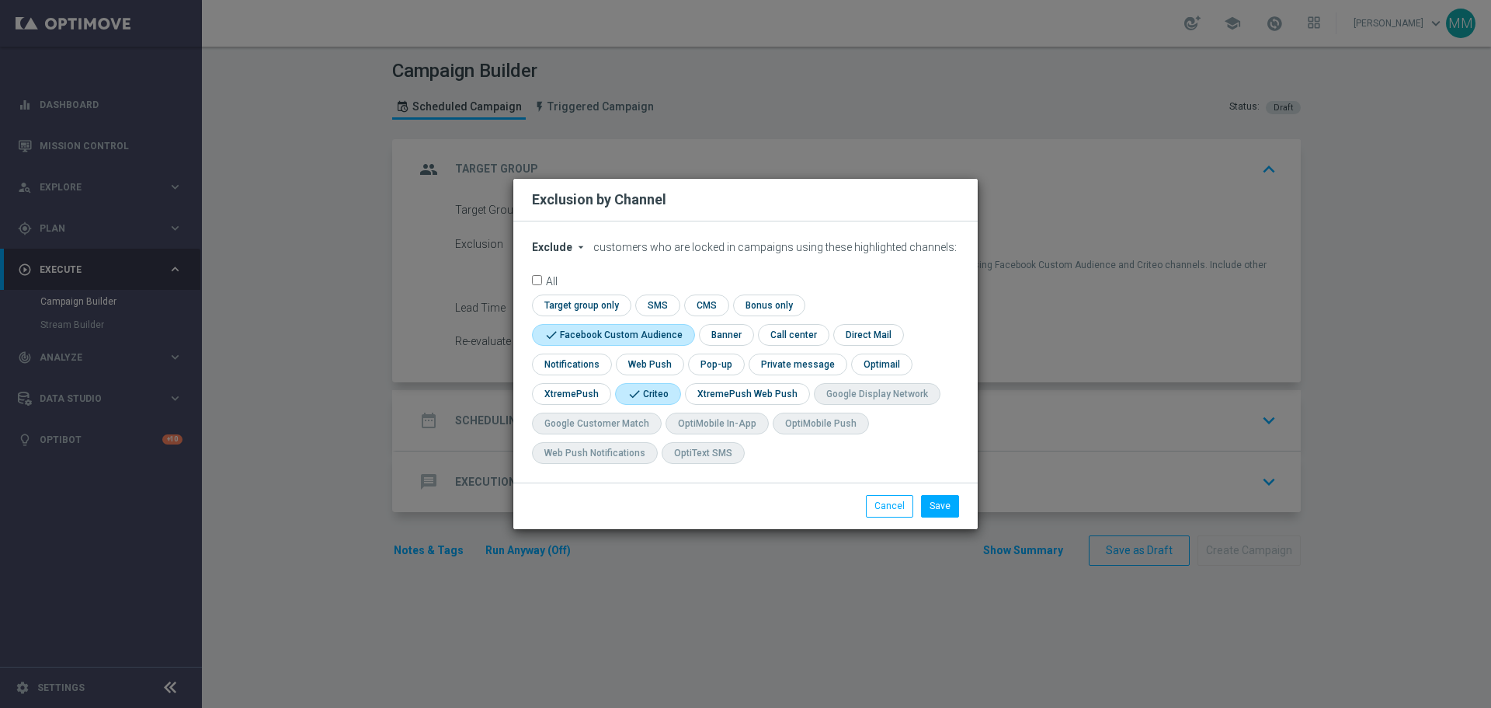
click at [572, 245] on button "Exclude arrow_drop_down" at bounding box center [561, 247] width 59 height 13
click at [0, 0] on span "Include" at bounding box center [0, 0] width 0 height 0
click at [945, 502] on button "Save" at bounding box center [940, 506] width 38 height 22
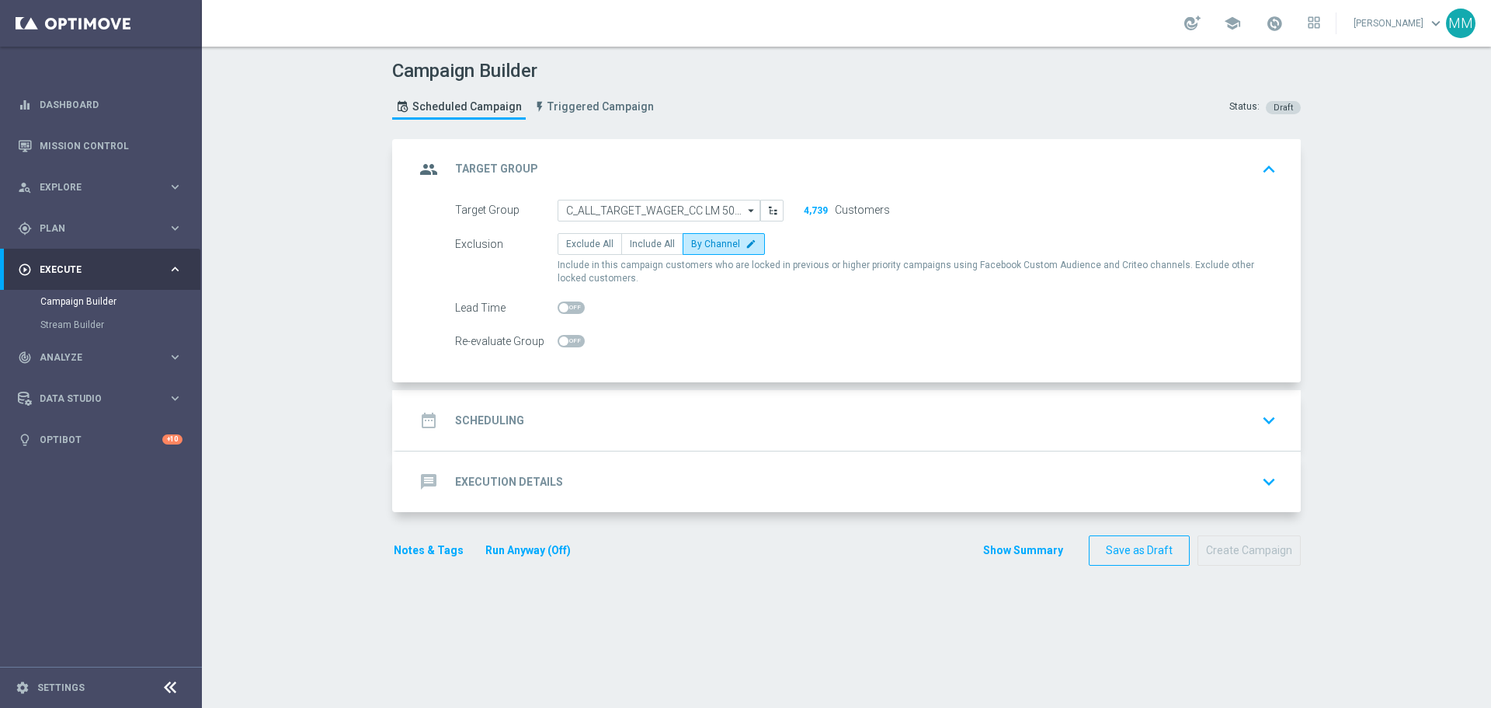
click at [657, 319] on form "Target Group C_ALL_TARGET_WAGER_CC LM 50% do 300 PLN_15.09.25 C_ALL_TARGET_WAGE…" at bounding box center [866, 276] width 822 height 152
click at [622, 339] on div "Re-evaluate Group" at bounding box center [866, 341] width 845 height 22
click at [608, 405] on div "date_range Scheduling keyboard_arrow_down" at bounding box center [849, 420] width 868 height 30
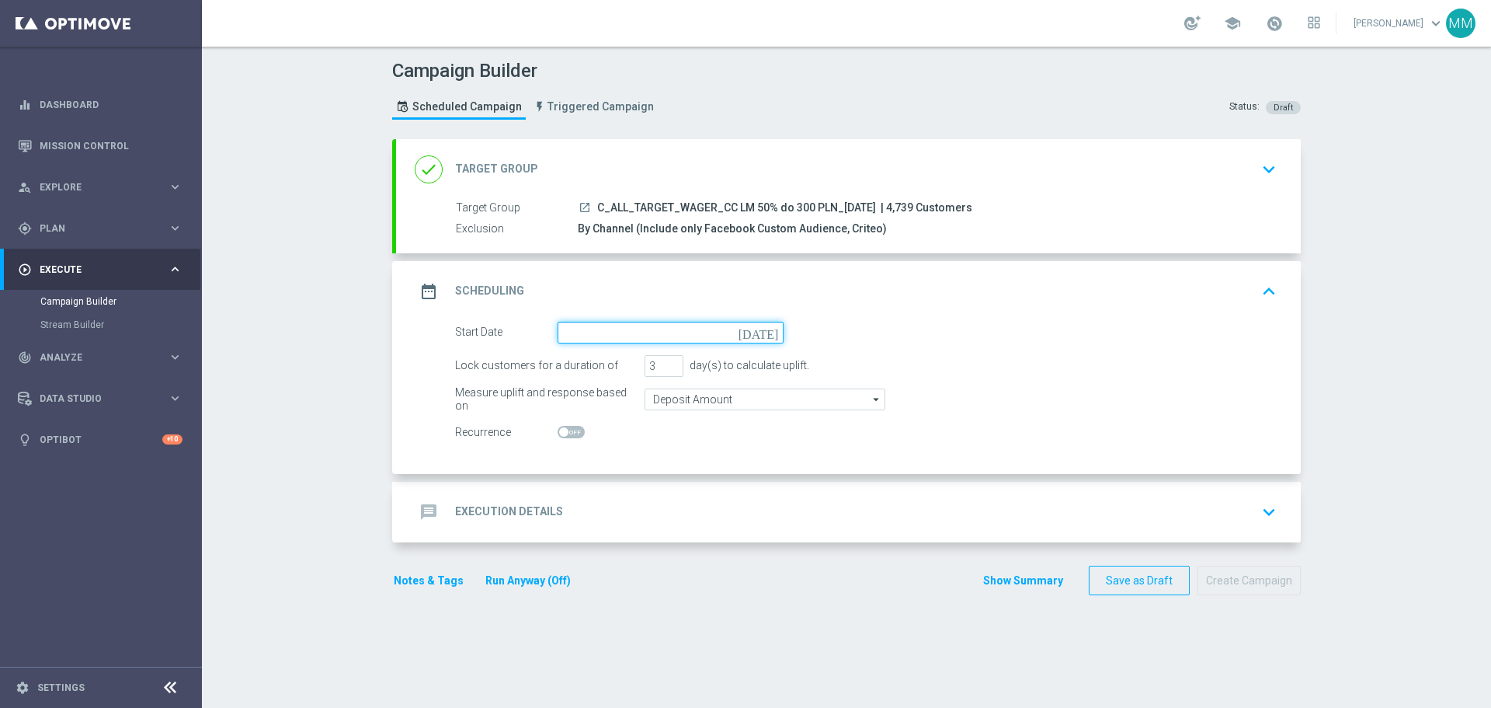
click at [696, 330] on input at bounding box center [671, 333] width 226 height 22
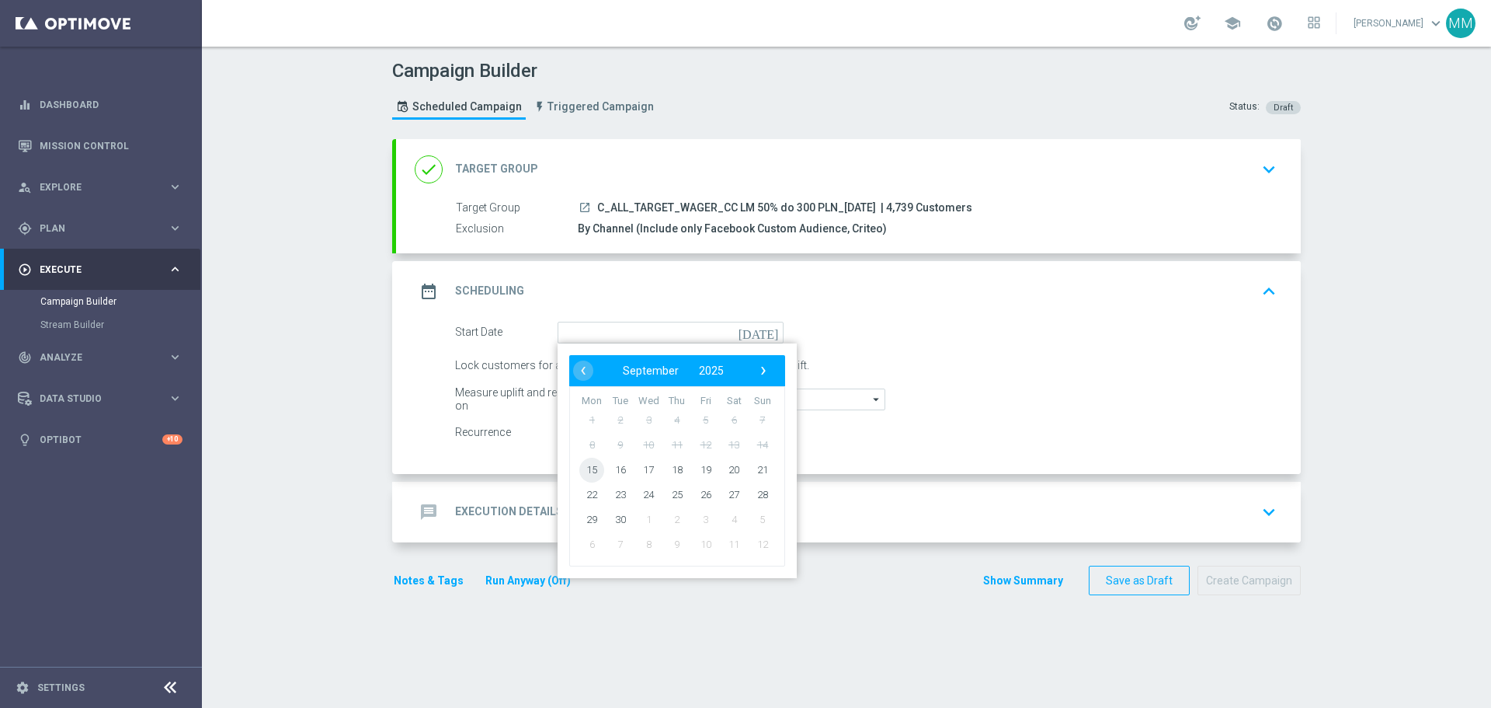
click at [591, 470] on span "15" at bounding box center [592, 469] width 25 height 25
type input "[DATE]"
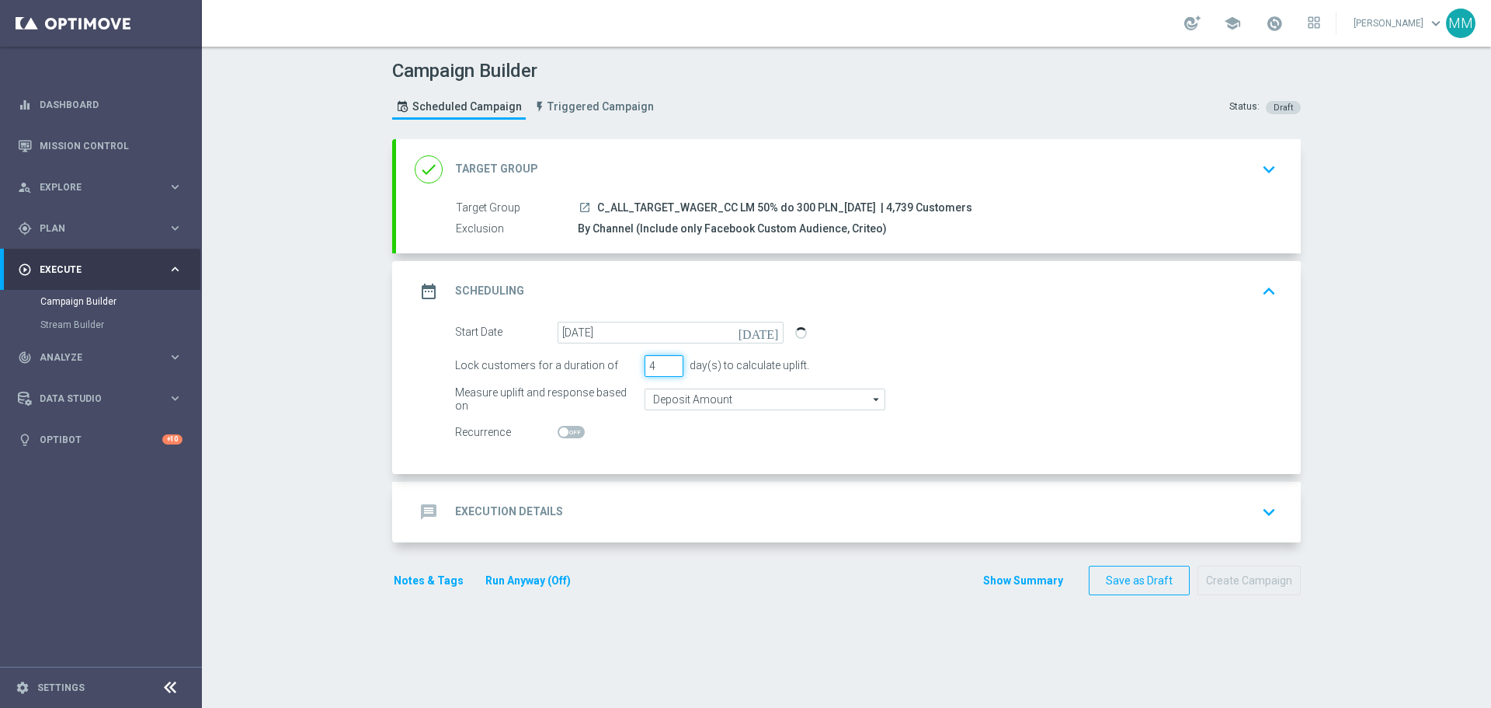
type input "4"
click at [669, 361] on input "4" at bounding box center [664, 366] width 39 height 22
click at [680, 402] on input "Deposit Amount" at bounding box center [765, 399] width 241 height 22
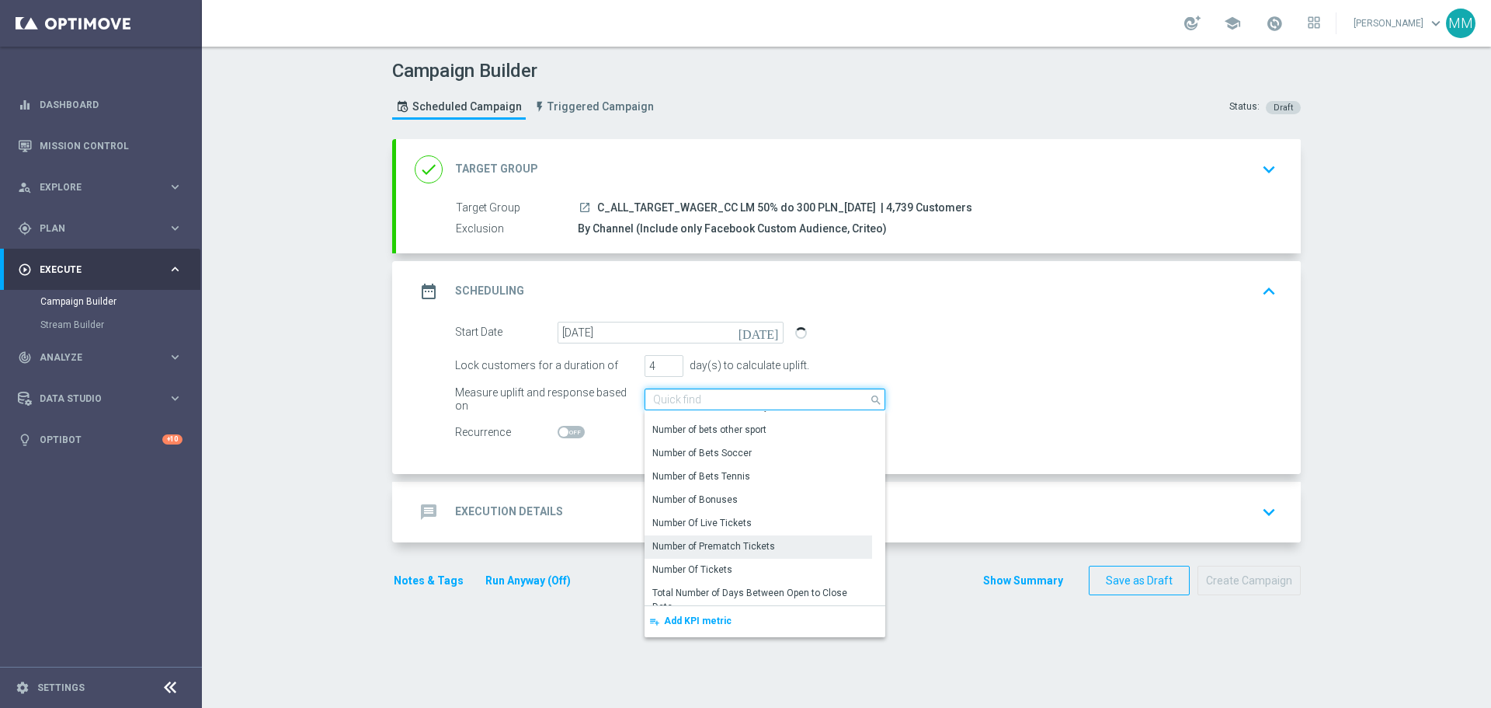
scroll to position [233, 0]
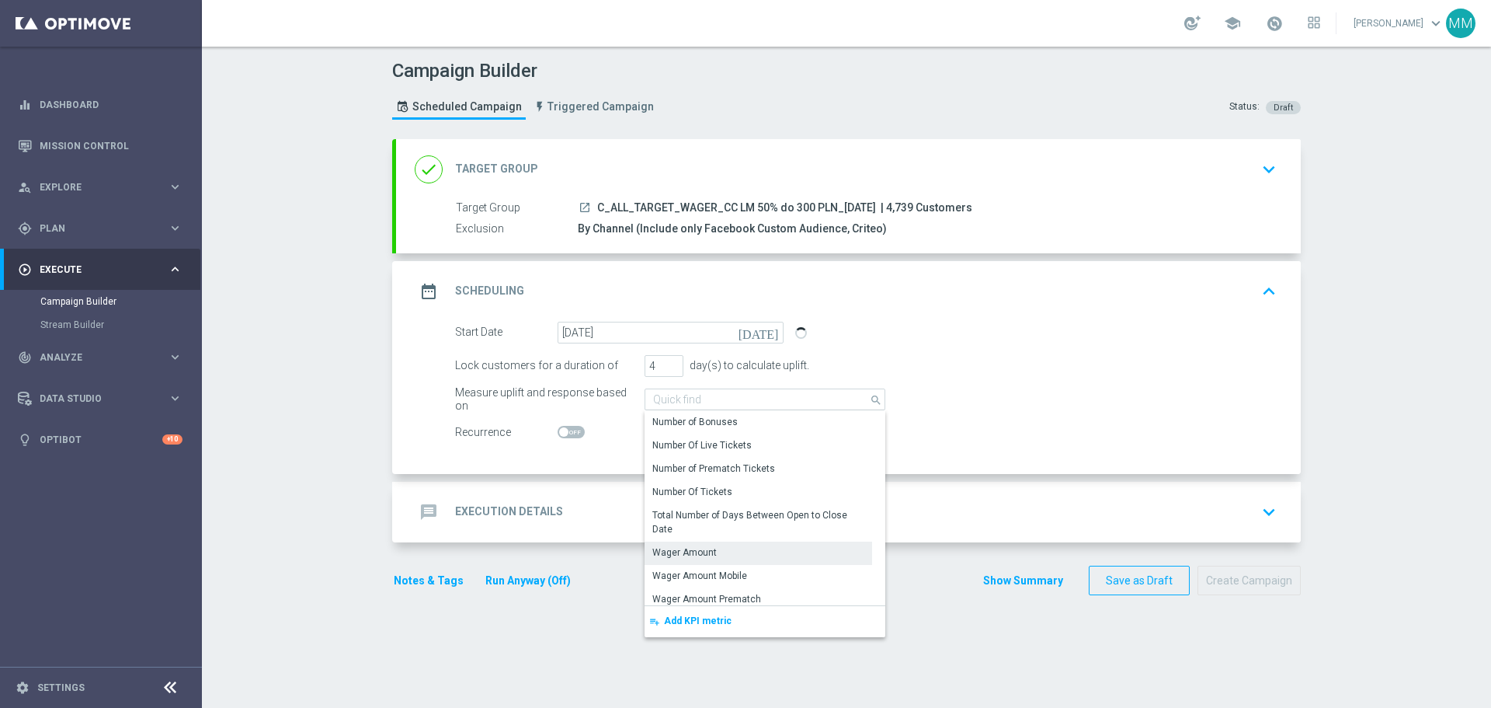
click at [718, 549] on div "Wager Amount" at bounding box center [759, 552] width 228 height 22
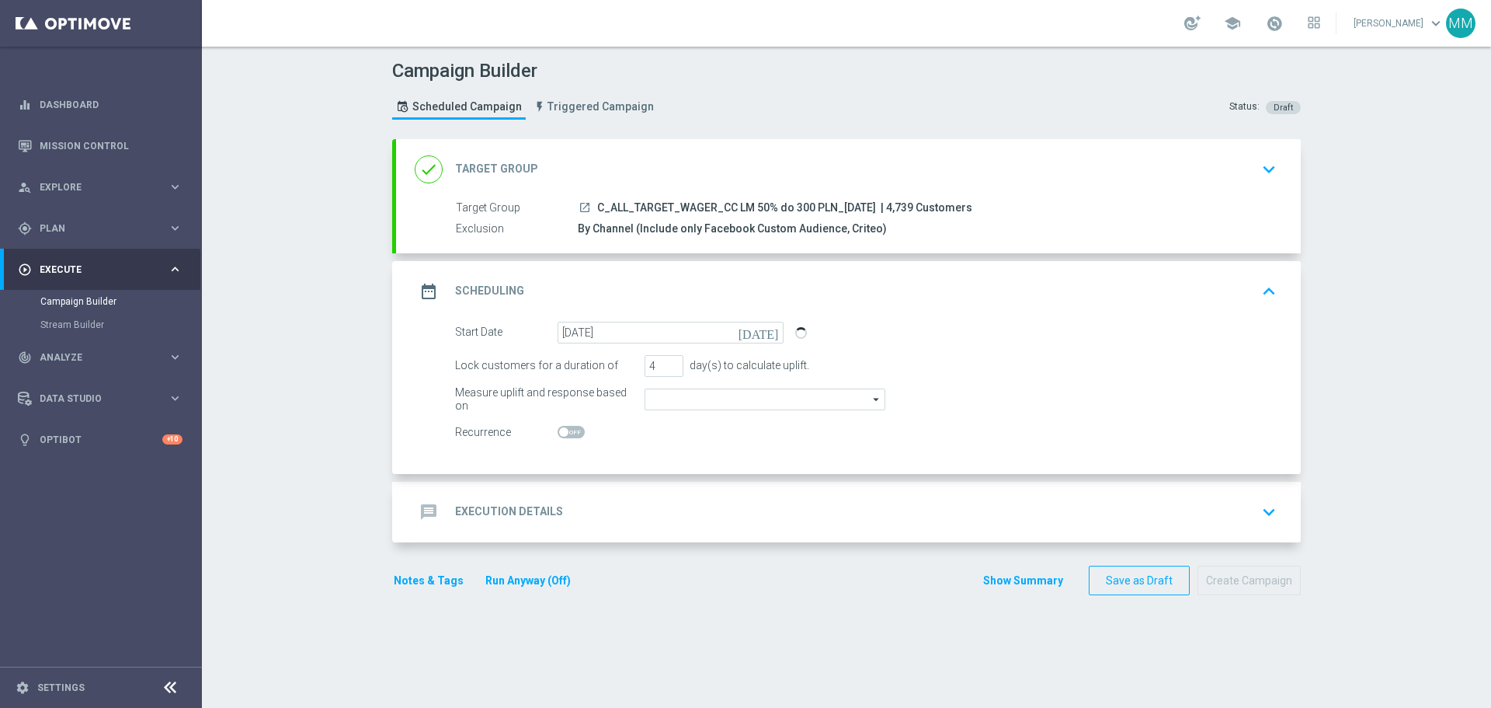
type input "Wager Amount"
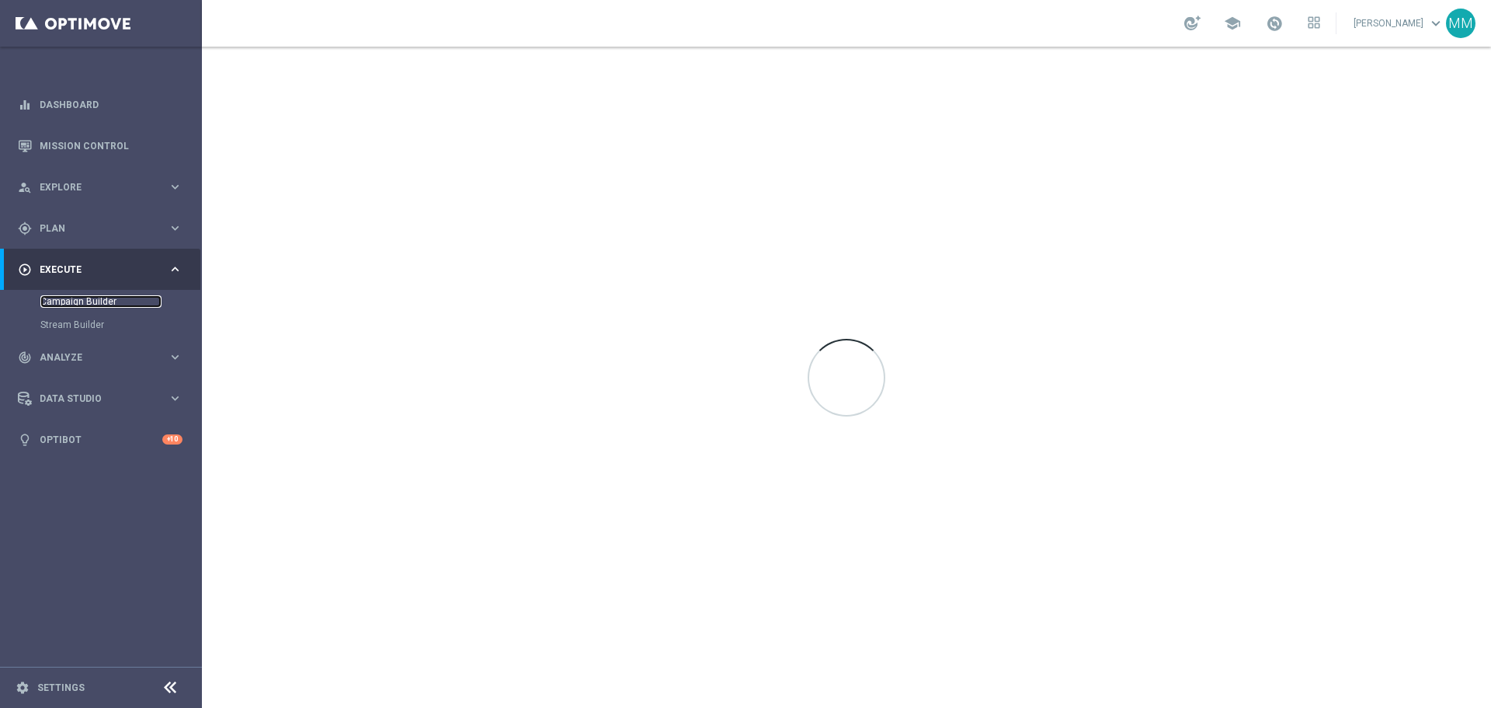
click at [97, 303] on link "Campaign Builder" at bounding box center [100, 301] width 121 height 12
click at [82, 301] on link "Campaign Builder" at bounding box center [100, 301] width 121 height 12
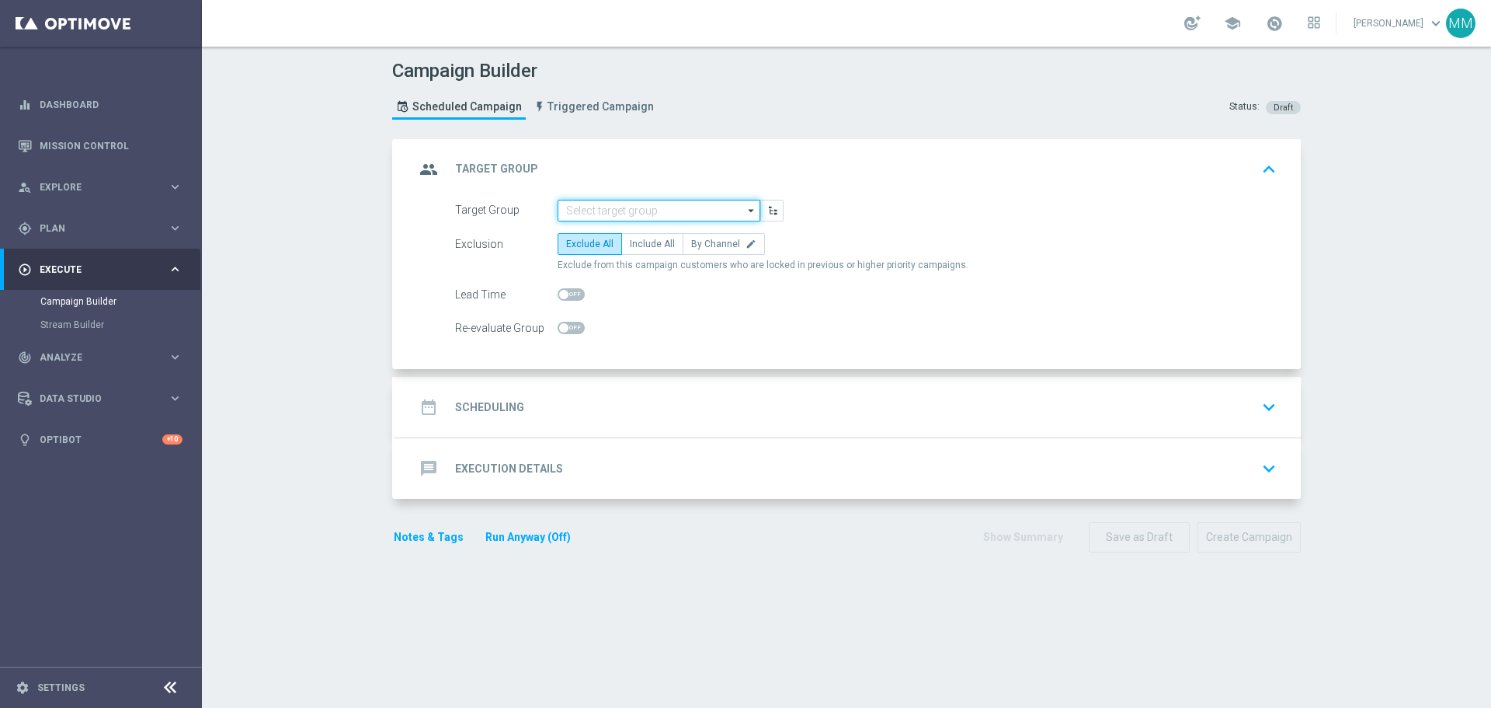
click at [681, 211] on input at bounding box center [659, 211] width 203 height 22
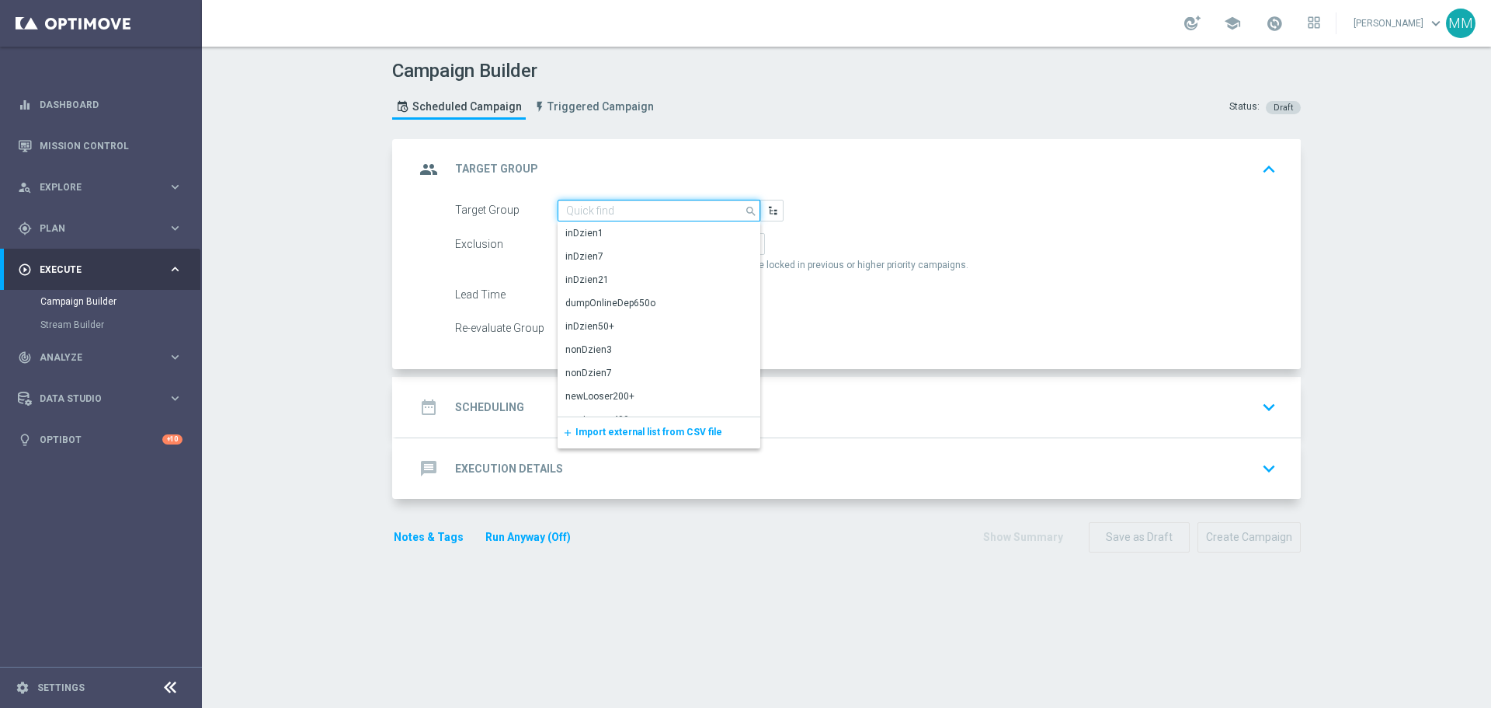
click at [672, 204] on input at bounding box center [659, 211] width 203 height 22
click at [669, 210] on input at bounding box center [659, 211] width 203 height 22
click at [622, 203] on input at bounding box center [659, 211] width 203 height 22
click at [622, 211] on input at bounding box center [659, 211] width 203 height 22
paste input "C_ALL_TARGET_WAGER_CC LM 50% do 300 PLN_15.09.25"
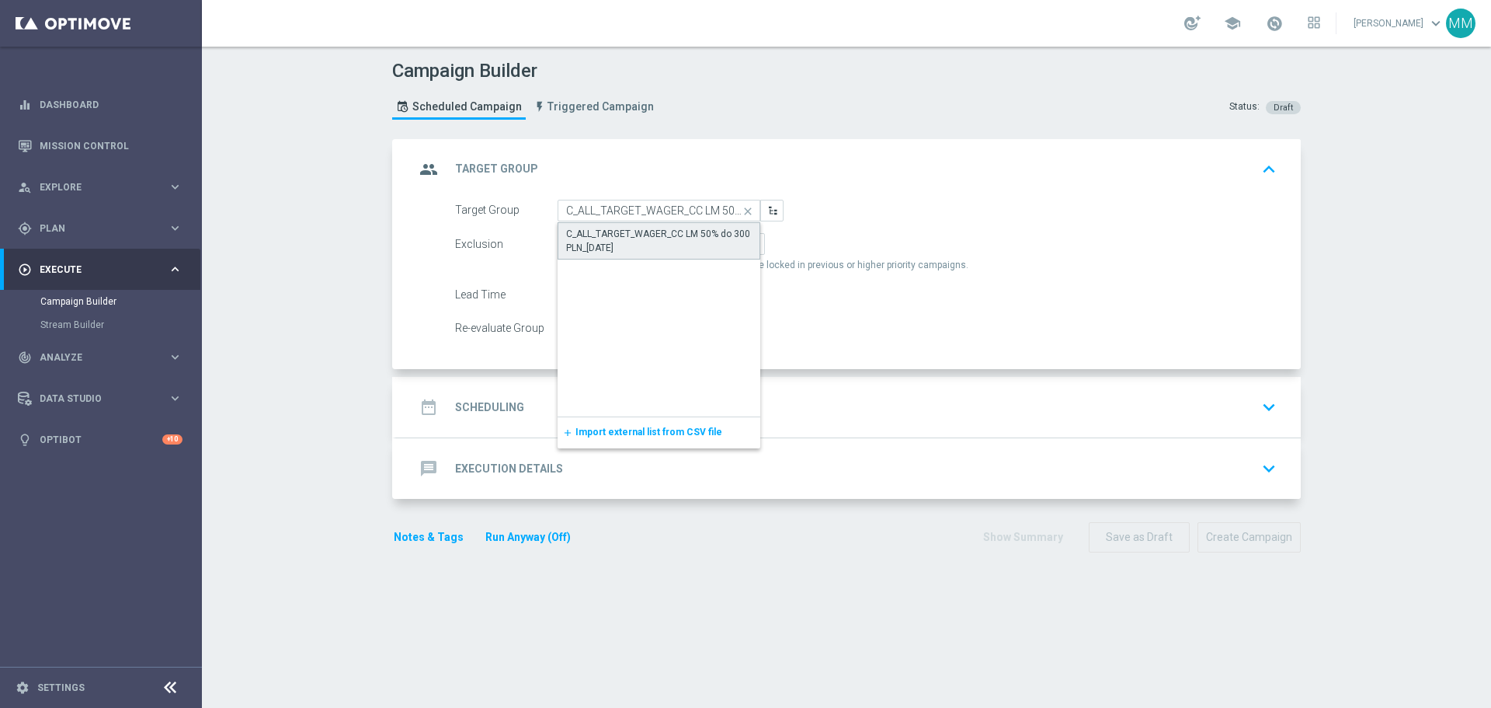
click at [613, 231] on div "C_ALL_TARGET_WAGER_CC LM 50% do 300 PLN_15.09.25" at bounding box center [659, 241] width 186 height 28
type input "C_ALL_TARGET_WAGER_CC LM 50% do 300 PLN_15.09.25"
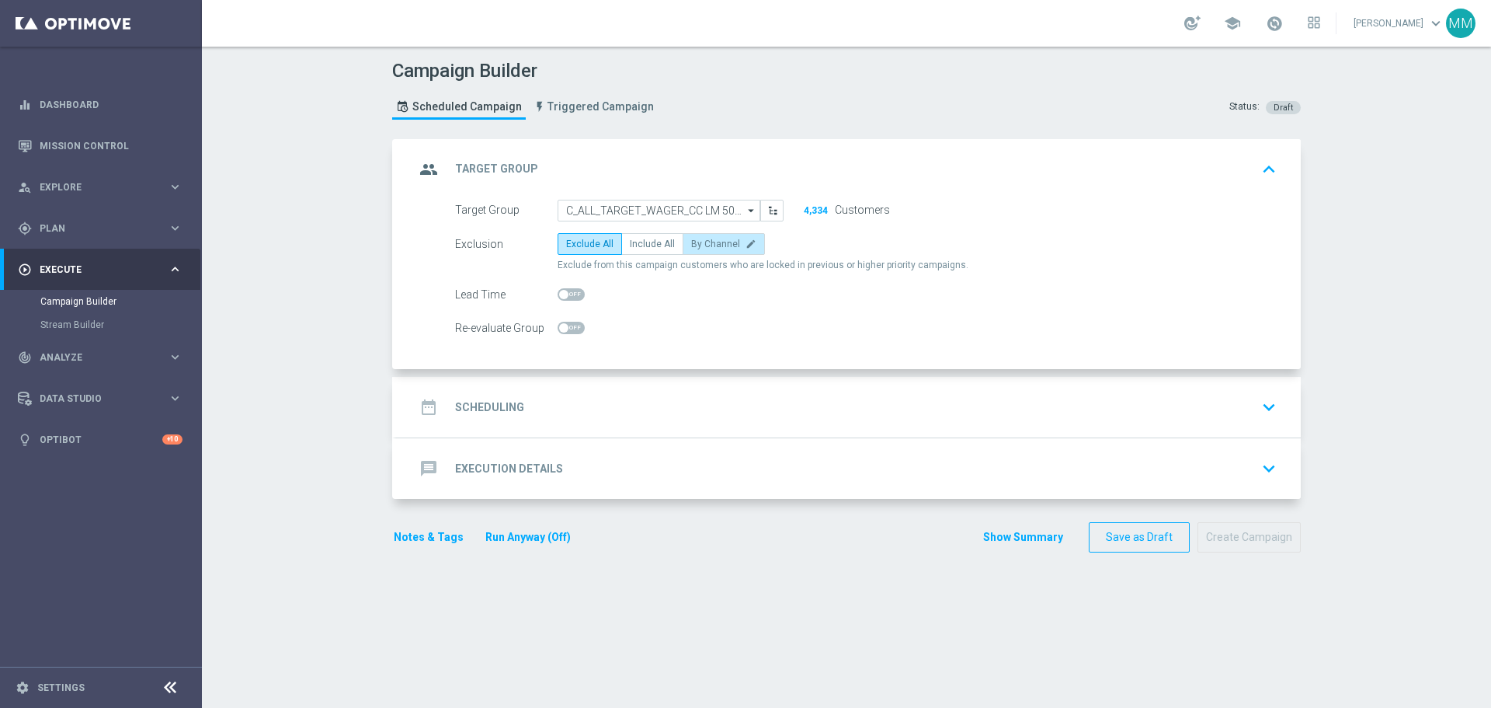
click at [713, 246] on span "By Channel" at bounding box center [715, 243] width 49 height 11
click at [701, 246] on input "By Channel edit" at bounding box center [696, 247] width 10 height 10
radio input "true"
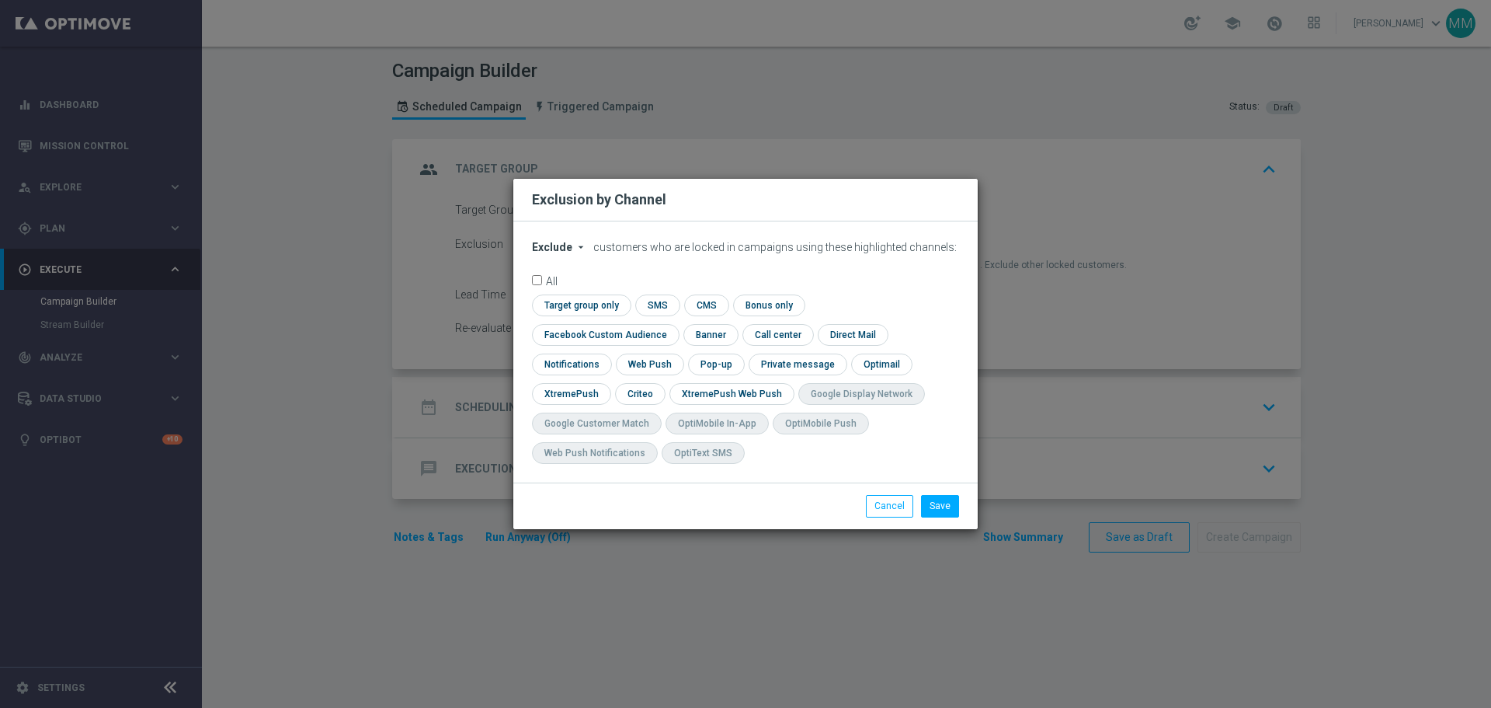
click at [576, 253] on icon "arrow_drop_down" at bounding box center [581, 247] width 12 height 12
click at [574, 292] on div "Include" at bounding box center [561, 282] width 57 height 19
click at [663, 383] on input "checkbox" at bounding box center [639, 393] width 48 height 21
checkbox input "true"
click at [673, 325] on input "checkbox" at bounding box center [602, 334] width 141 height 21
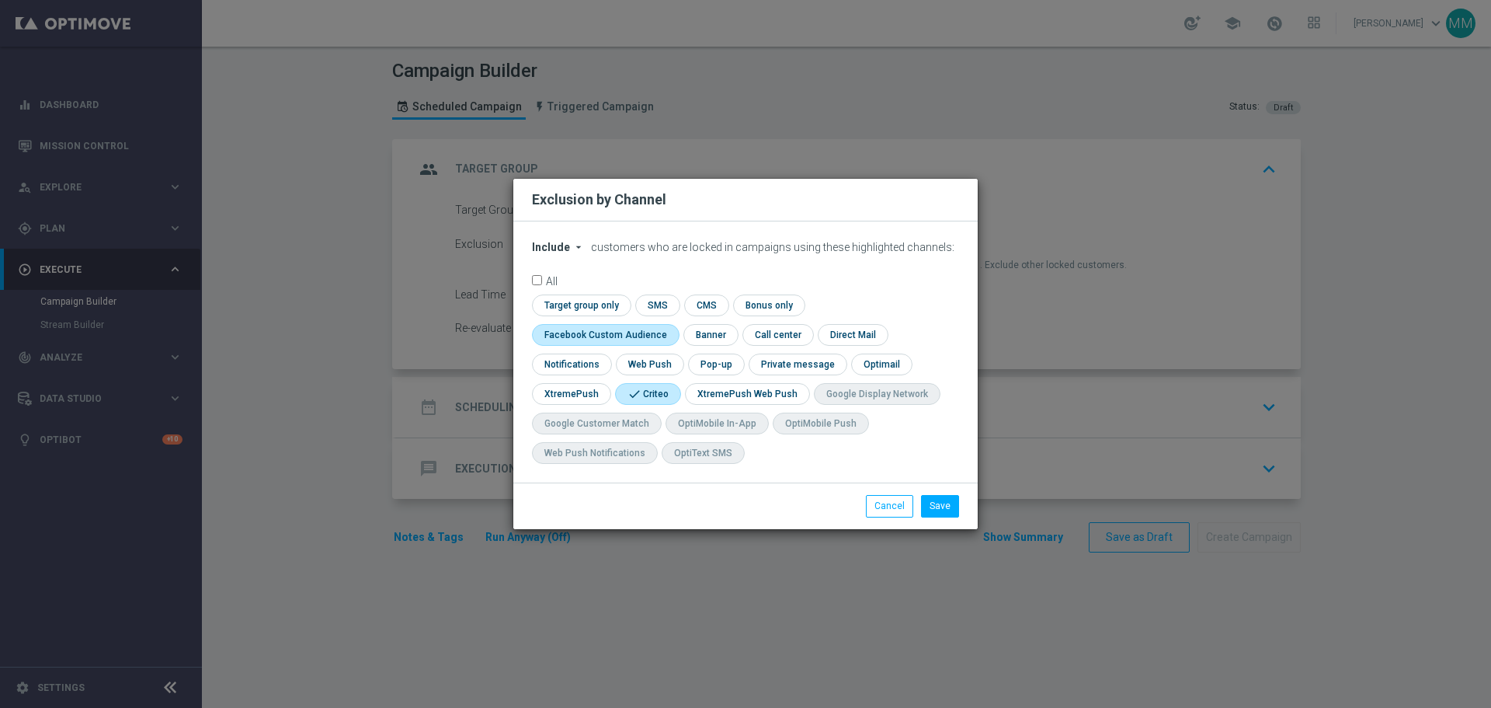
checkbox input "true"
click at [944, 504] on button "Save" at bounding box center [940, 506] width 38 height 22
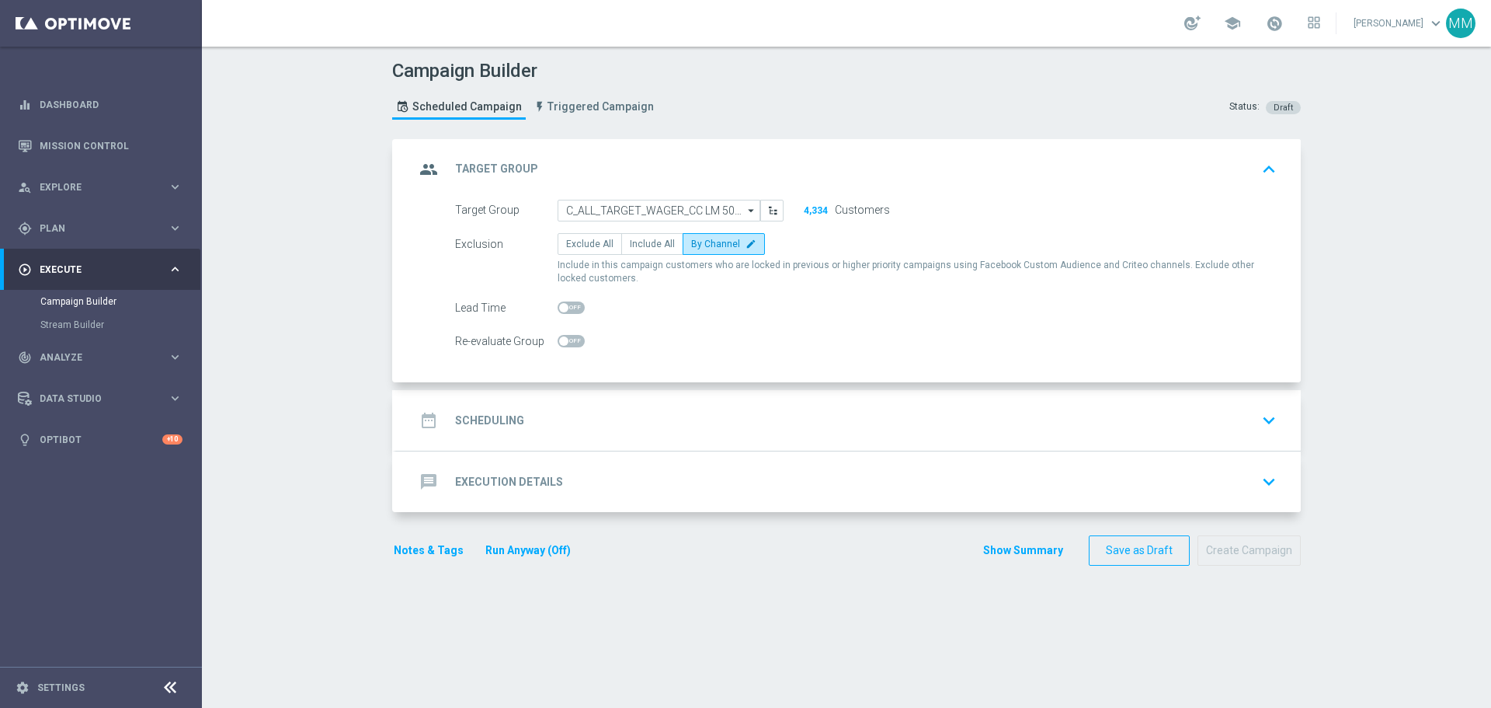
click at [569, 419] on div "date_range Scheduling keyboard_arrow_down" at bounding box center [849, 420] width 868 height 30
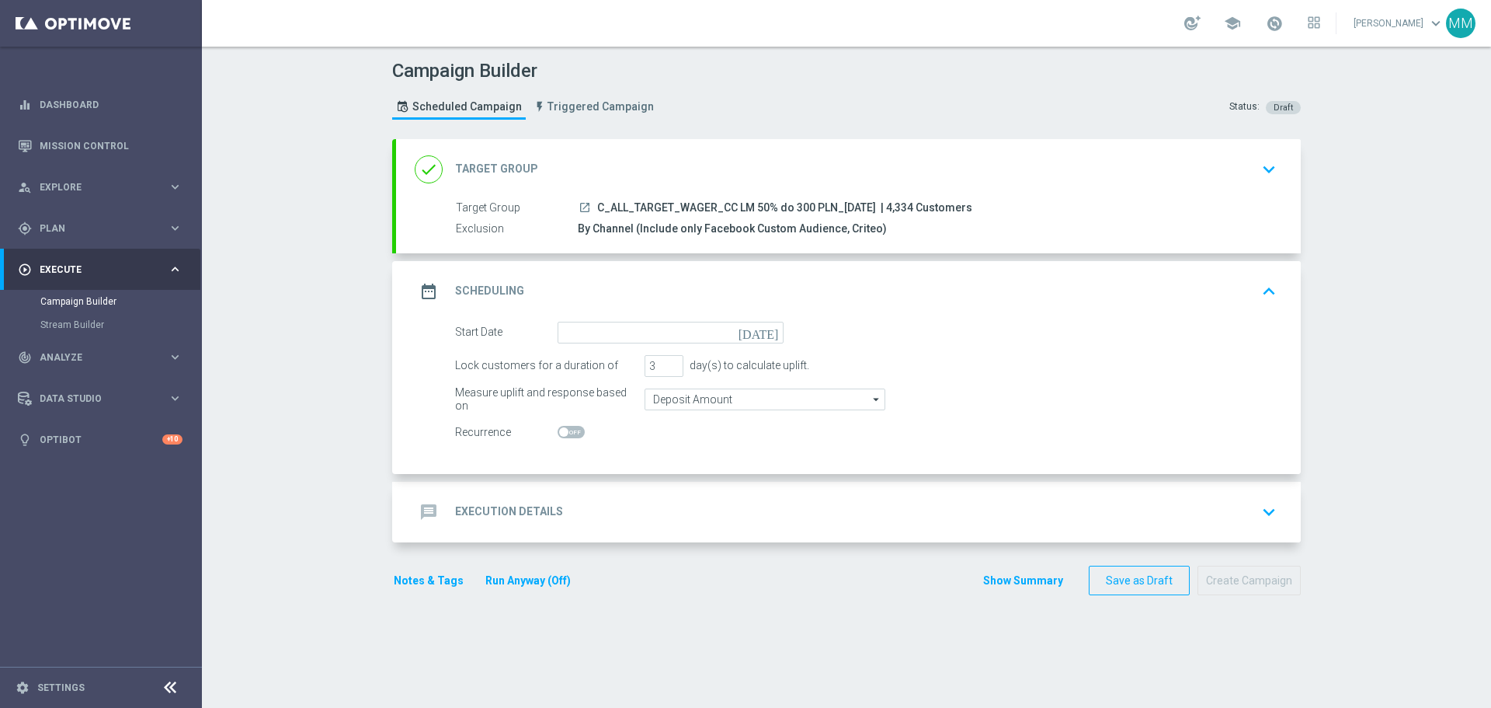
click at [766, 334] on icon "[DATE]" at bounding box center [762, 330] width 46 height 17
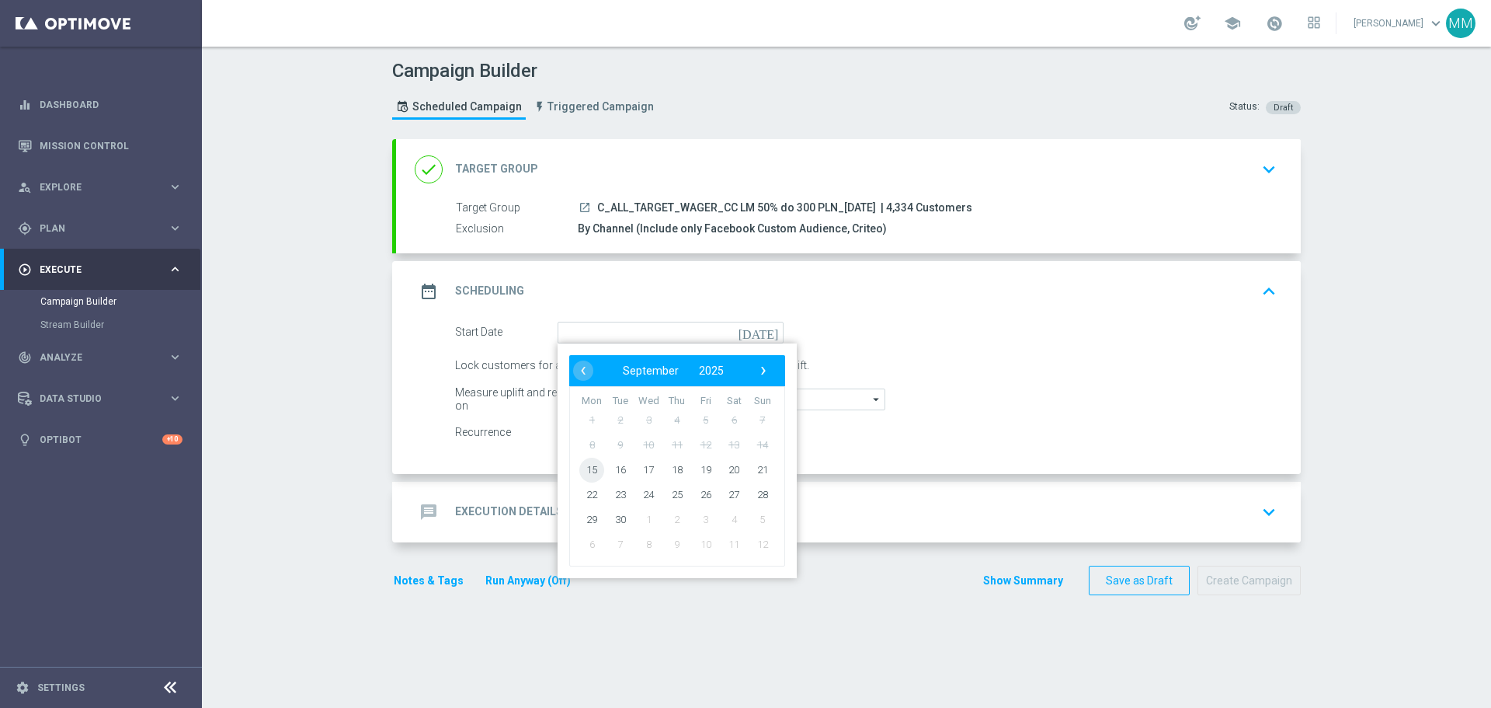
click at [590, 473] on span "15" at bounding box center [592, 469] width 25 height 25
type input "[DATE]"
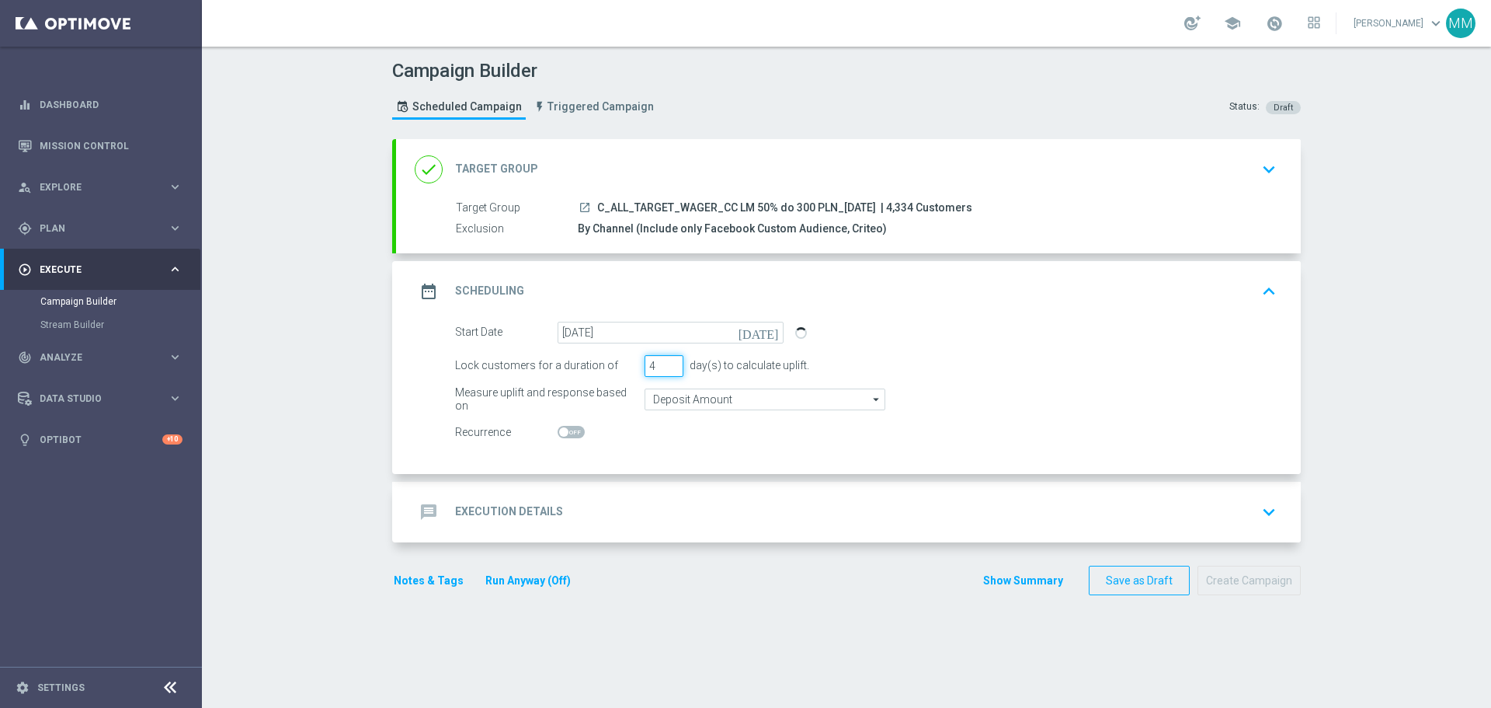
type input "4"
click at [667, 363] on input "4" at bounding box center [664, 366] width 39 height 22
click at [736, 397] on input "Deposit Amount" at bounding box center [765, 399] width 241 height 22
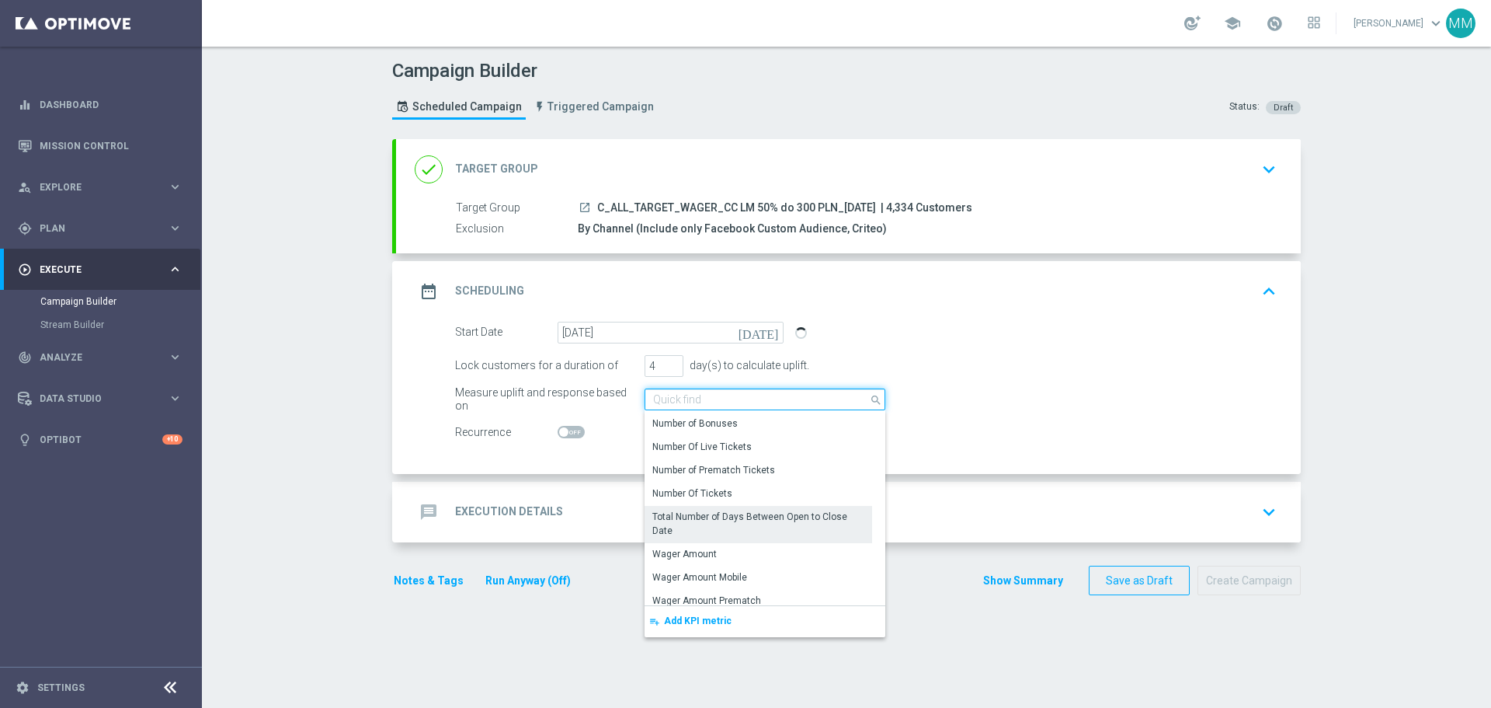
scroll to position [233, 0]
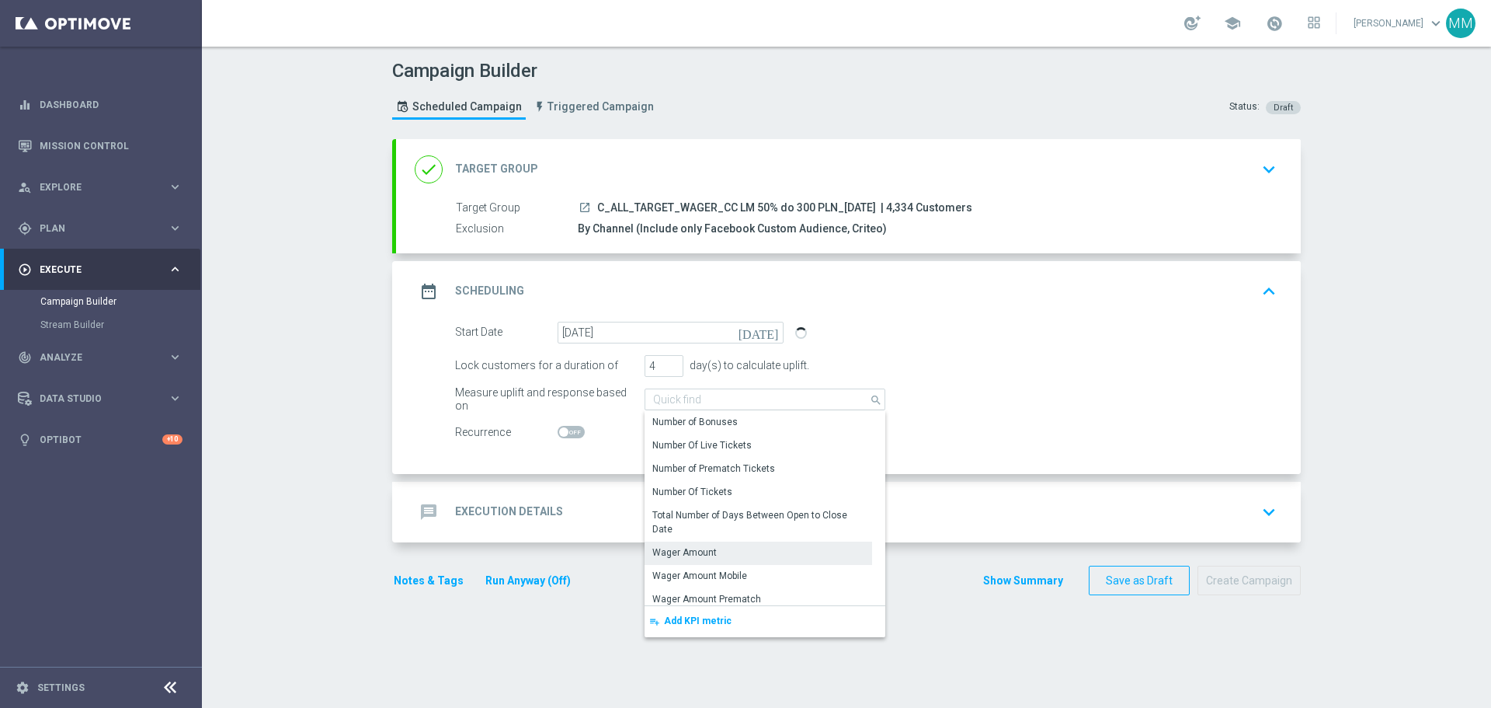
click at [710, 549] on div "Wager Amount" at bounding box center [759, 552] width 228 height 22
type input "Wager Amount"
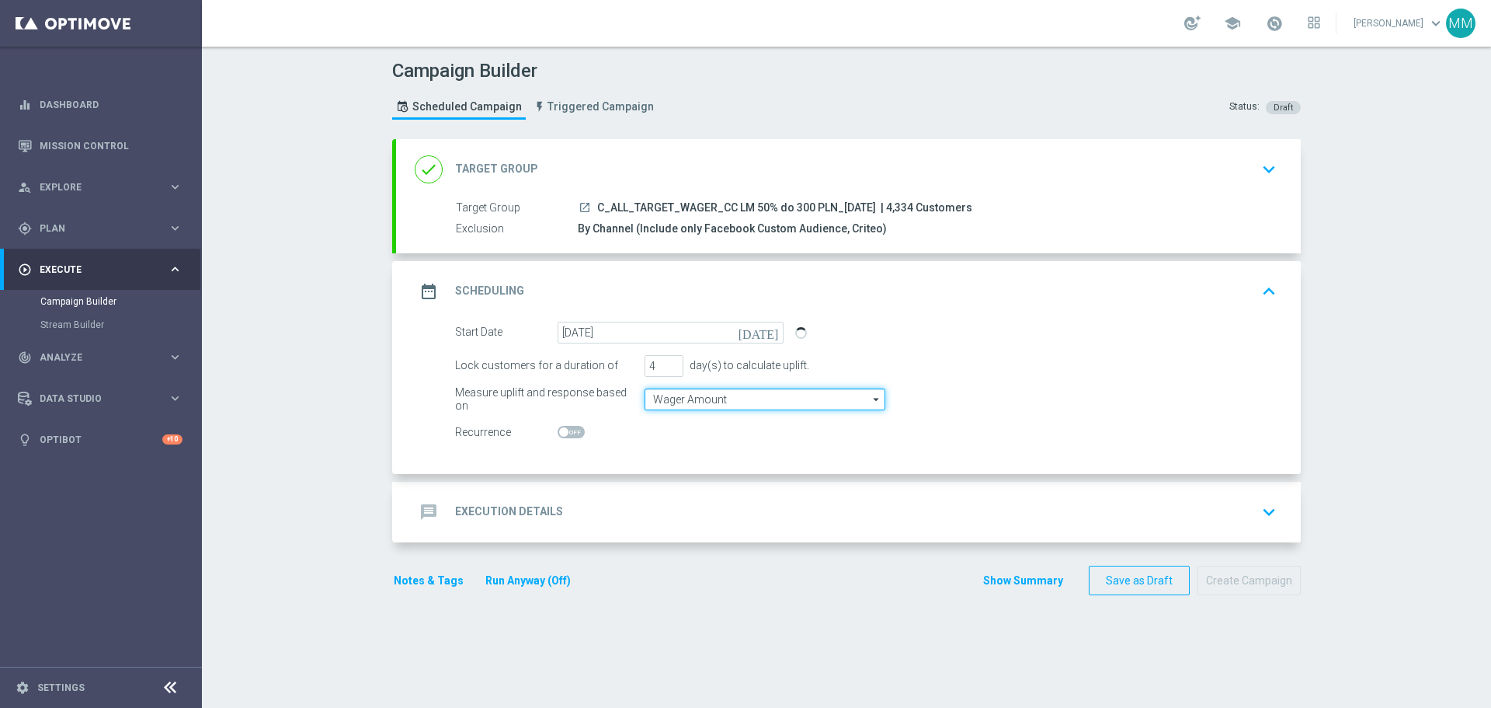
click at [801, 394] on input "Wager Amount" at bounding box center [765, 399] width 241 height 22
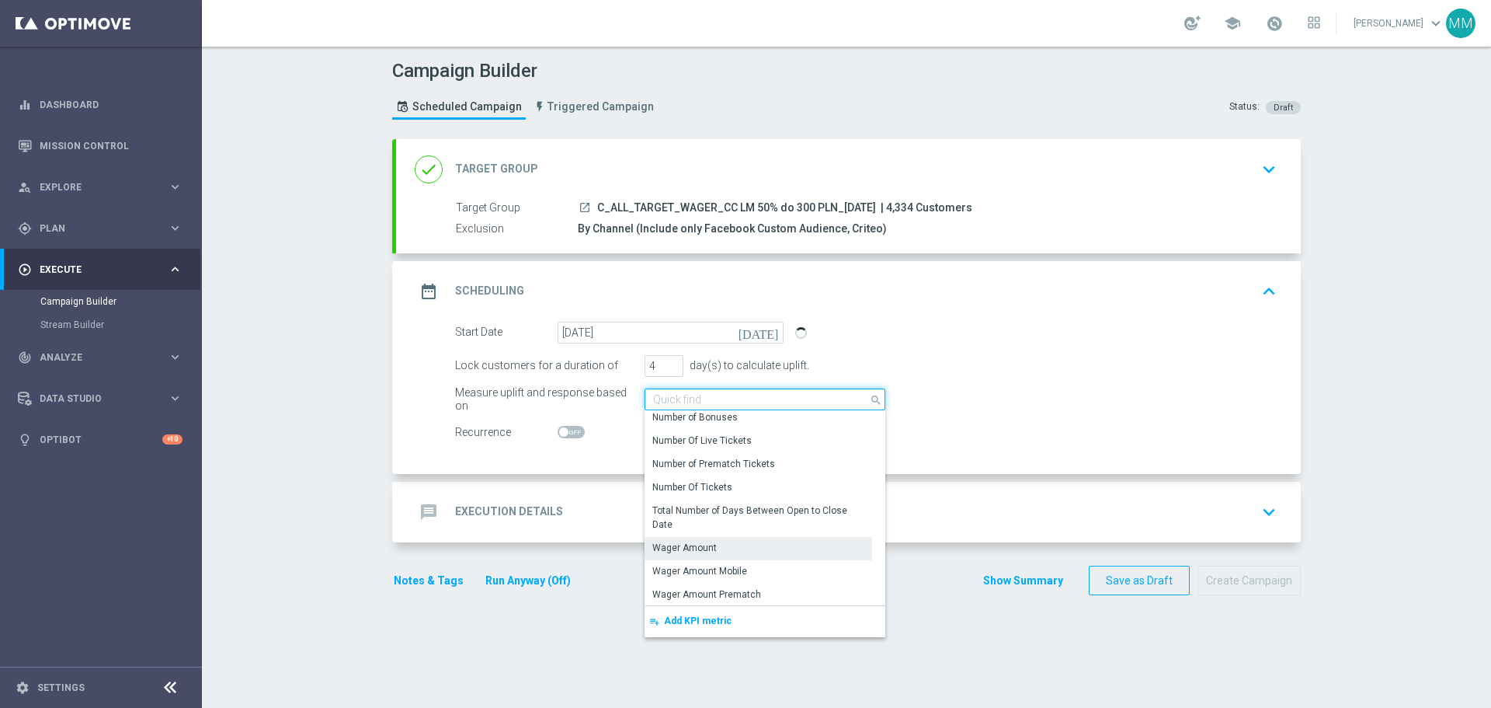
scroll to position [154, 0]
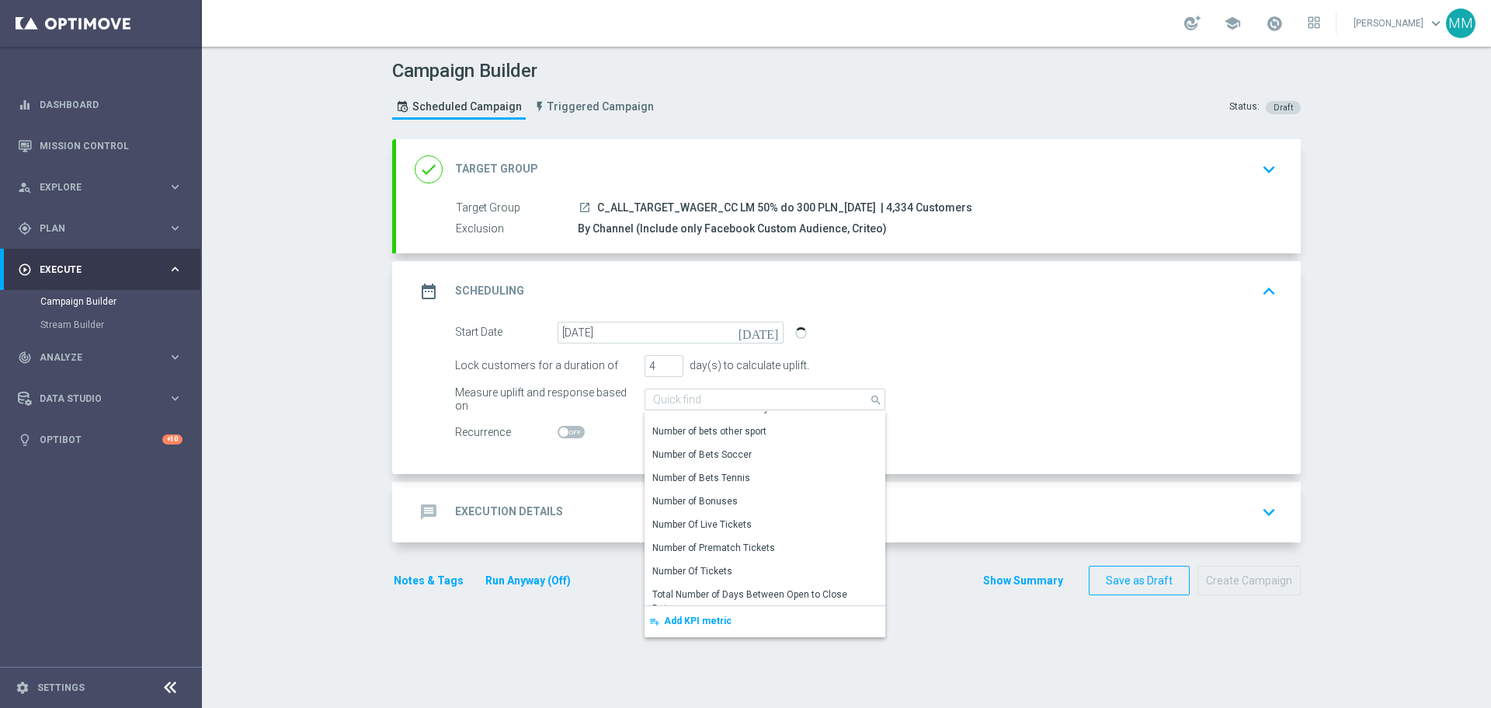
click at [986, 367] on div "Lock customers for a duration of 4 day(s) to calculate uplift." at bounding box center [866, 366] width 845 height 22
type input "Wager Amount"
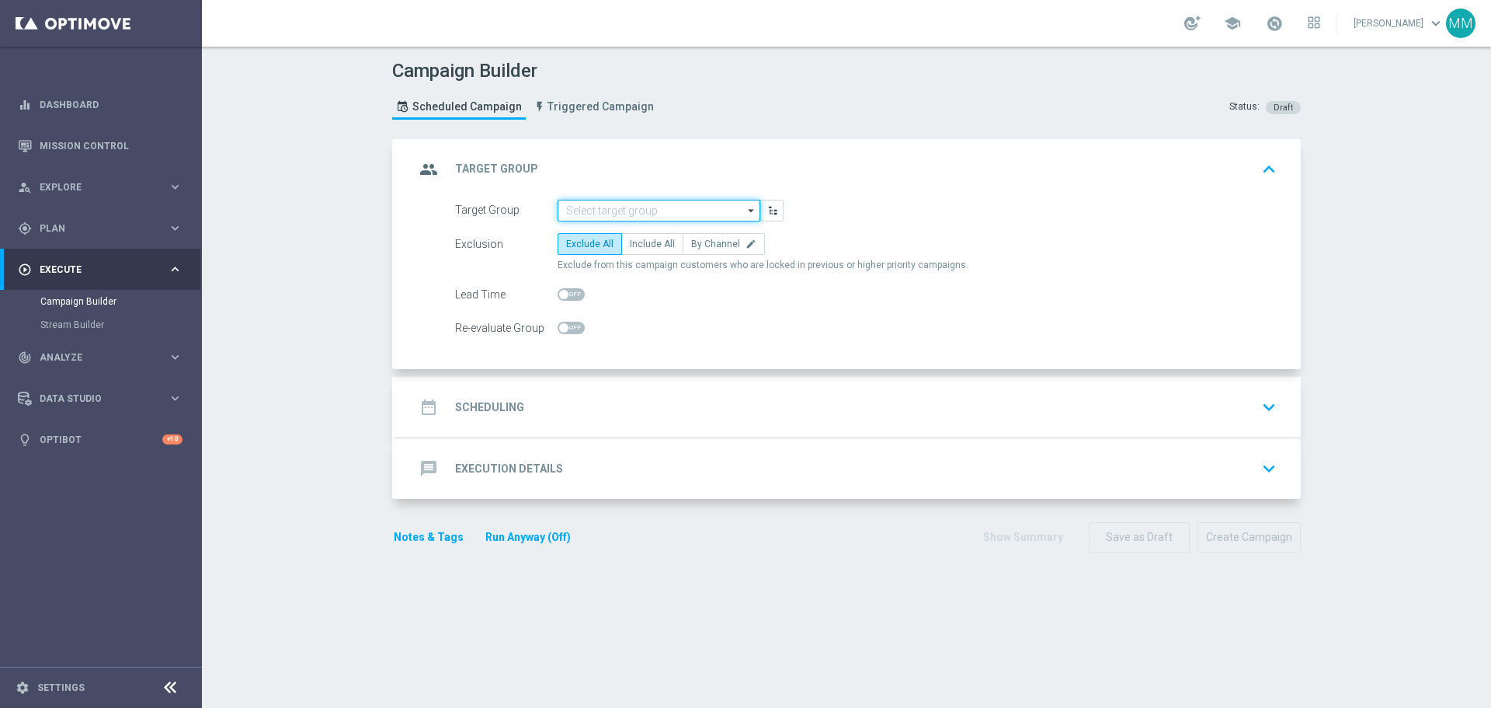
click at [614, 211] on input at bounding box center [659, 211] width 203 height 22
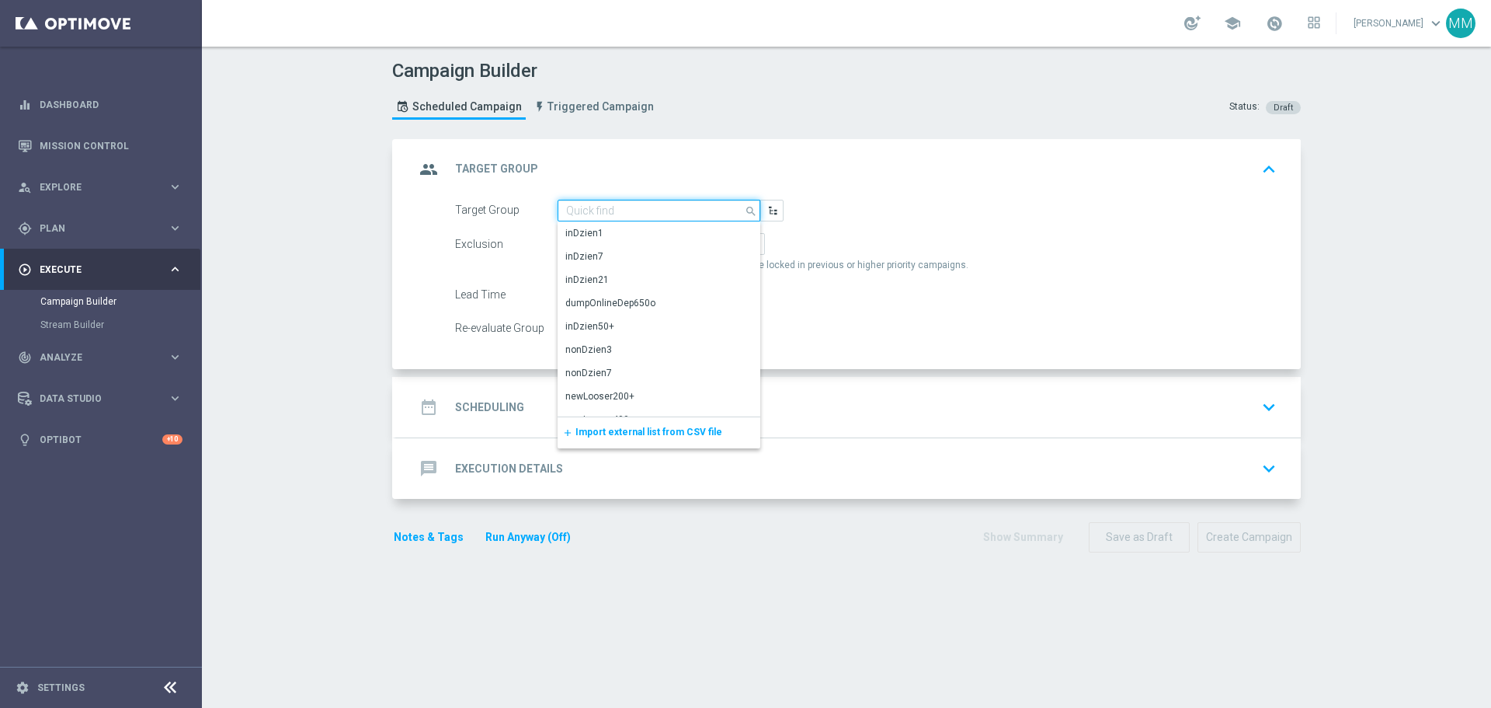
paste input "C_ALL_TARGET_WAGER_CC"
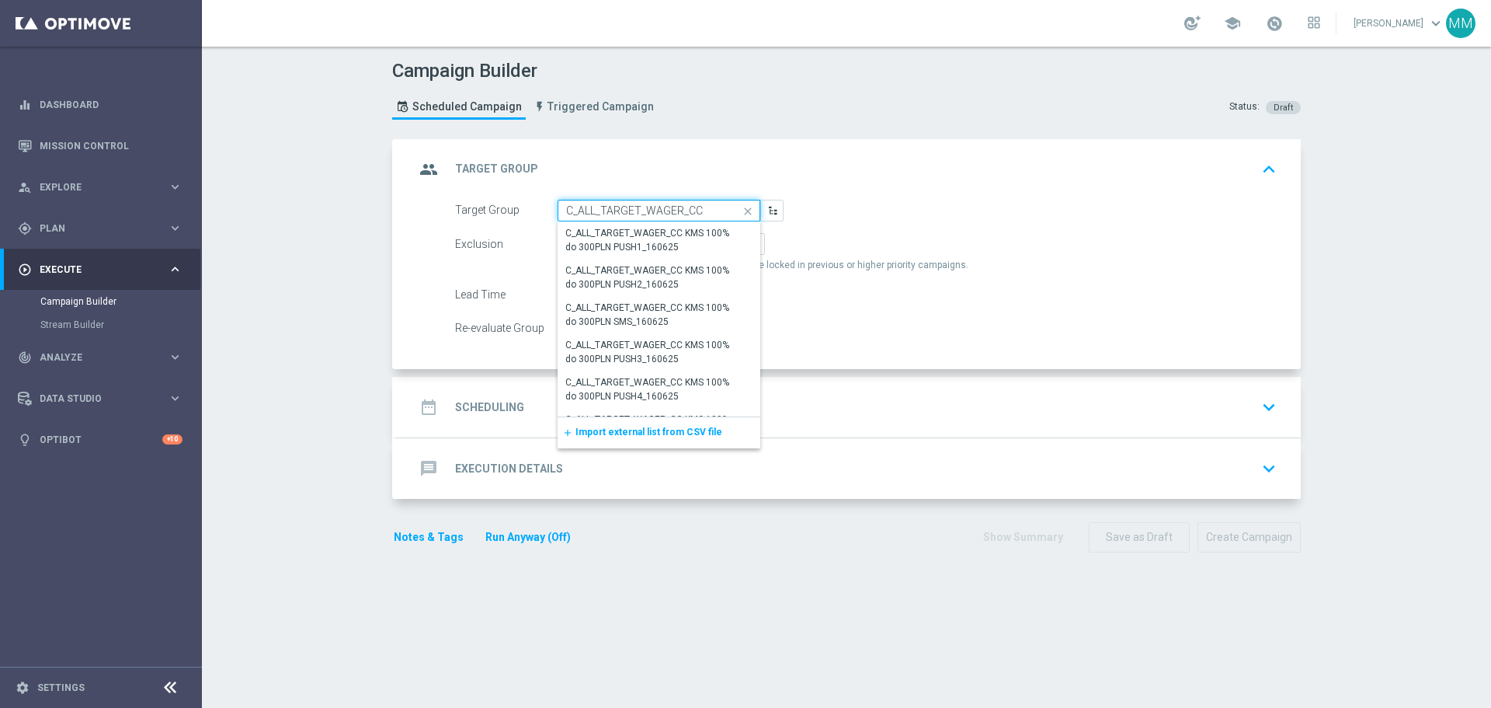
type input "C_ALL_TARGET_WAGER_CC"
click at [737, 206] on icon "close" at bounding box center [747, 211] width 23 height 22
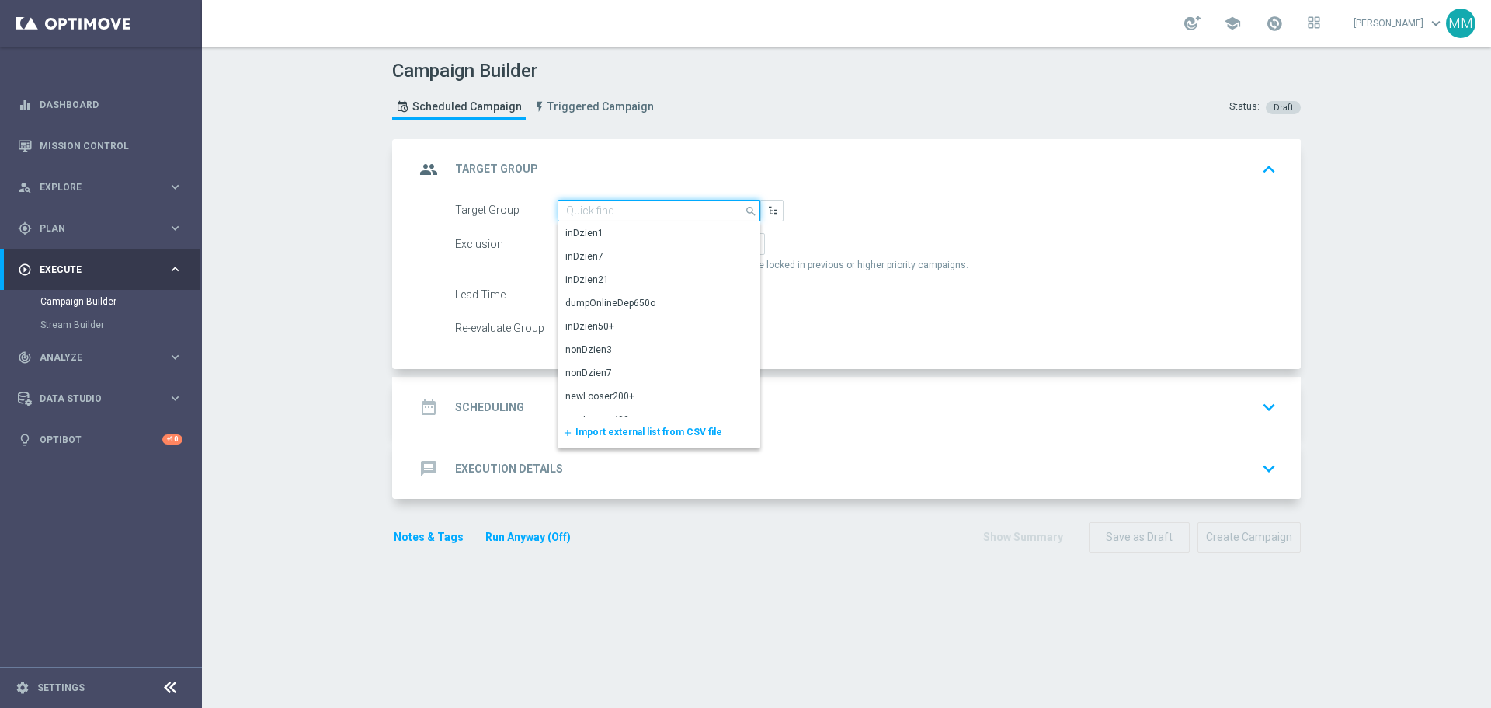
click at [613, 207] on input at bounding box center [659, 211] width 203 height 22
paste input "C_ALL_TARGET_WAGER_CC LM 50% do 300 PLN_150925"
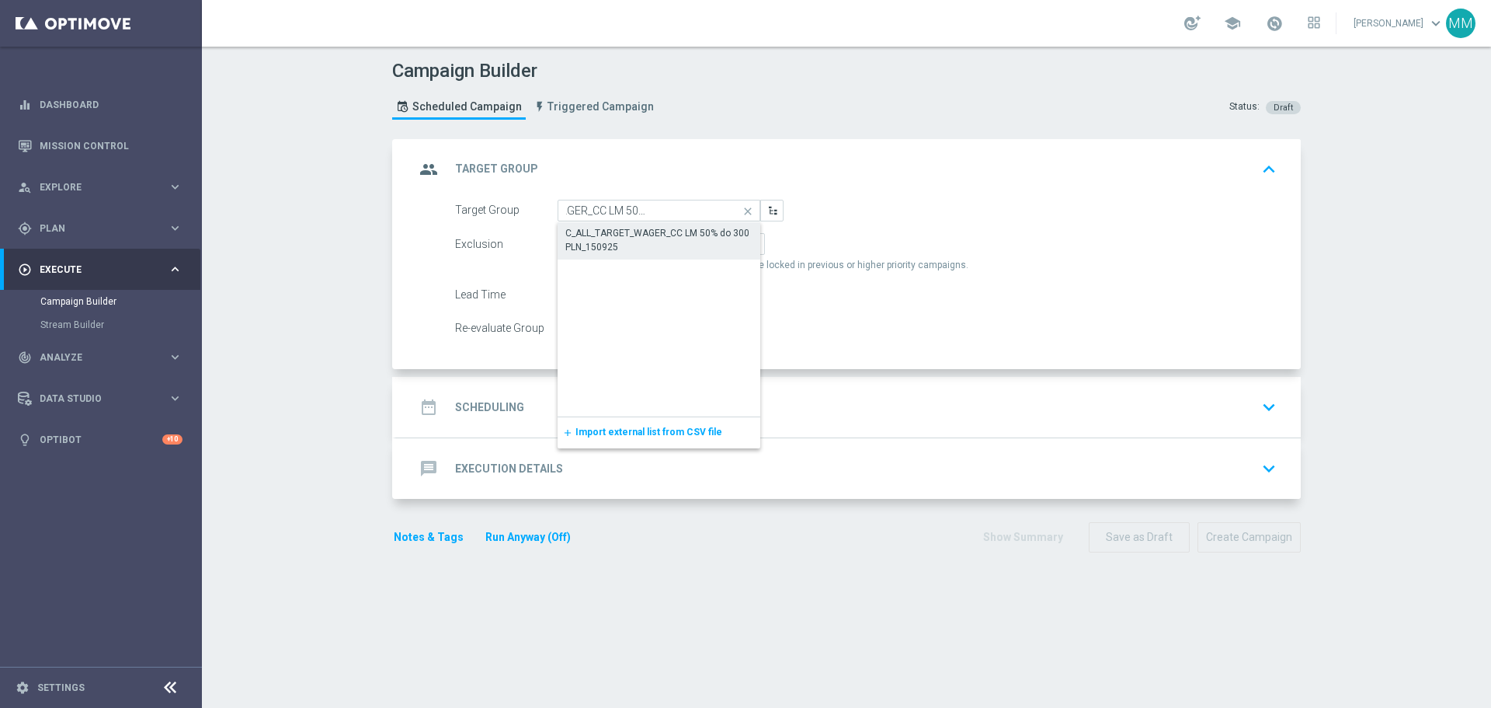
click at [625, 241] on div "C_ALL_TARGET_WAGER_CC LM 50% do 300 PLN_150925" at bounding box center [659, 240] width 187 height 28
type input "C_ALL_TARGET_WAGER_CC LM 50% do 300 PLN_150925"
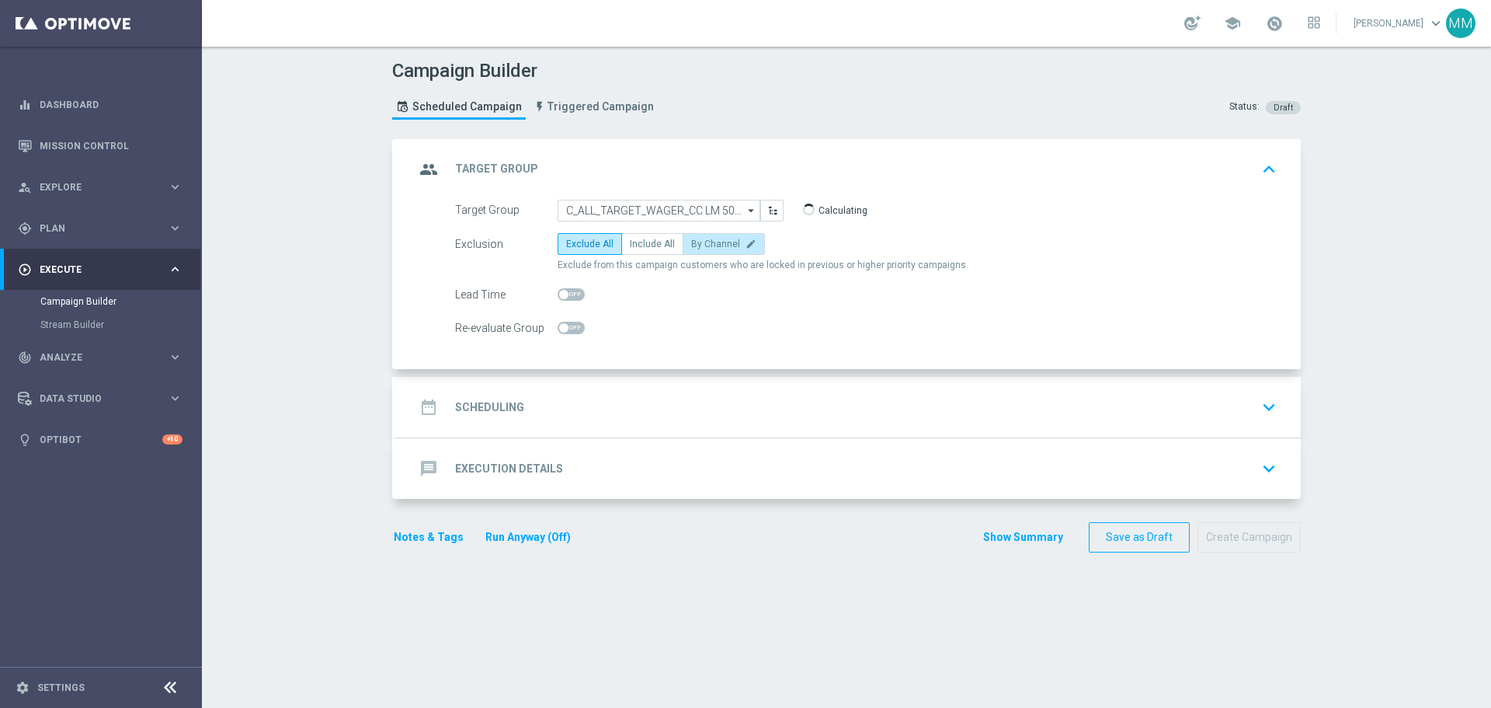
click at [717, 240] on span "By Channel" at bounding box center [715, 243] width 49 height 11
click at [701, 242] on input "By Channel edit" at bounding box center [696, 247] width 10 height 10
radio input "true"
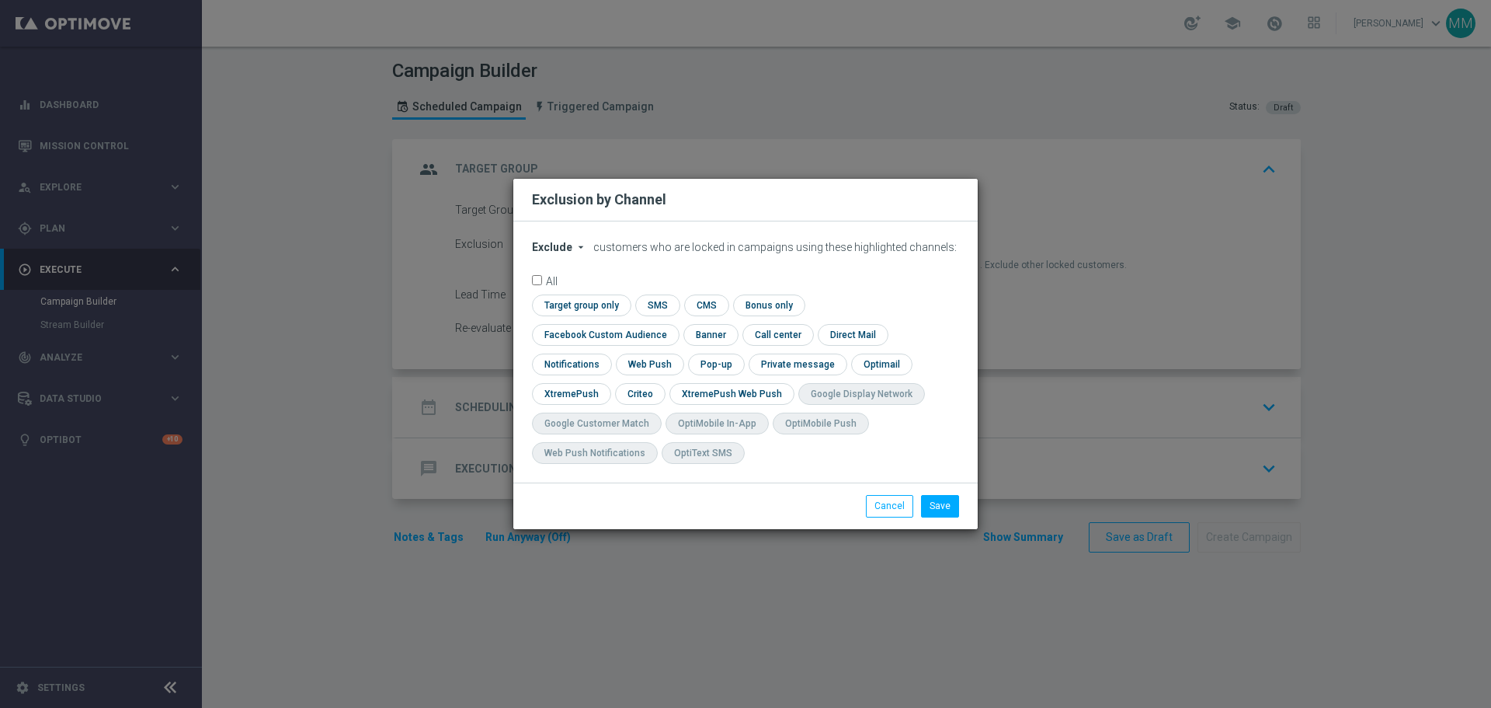
click at [578, 253] on icon "arrow_drop_down" at bounding box center [581, 247] width 12 height 12
click at [574, 292] on div "Include" at bounding box center [561, 282] width 57 height 19
click at [673, 324] on input "checkbox" at bounding box center [602, 334] width 141 height 21
checkbox input "true"
drag, startPoint x: 636, startPoint y: 395, endPoint x: 689, endPoint y: 430, distance: 63.3
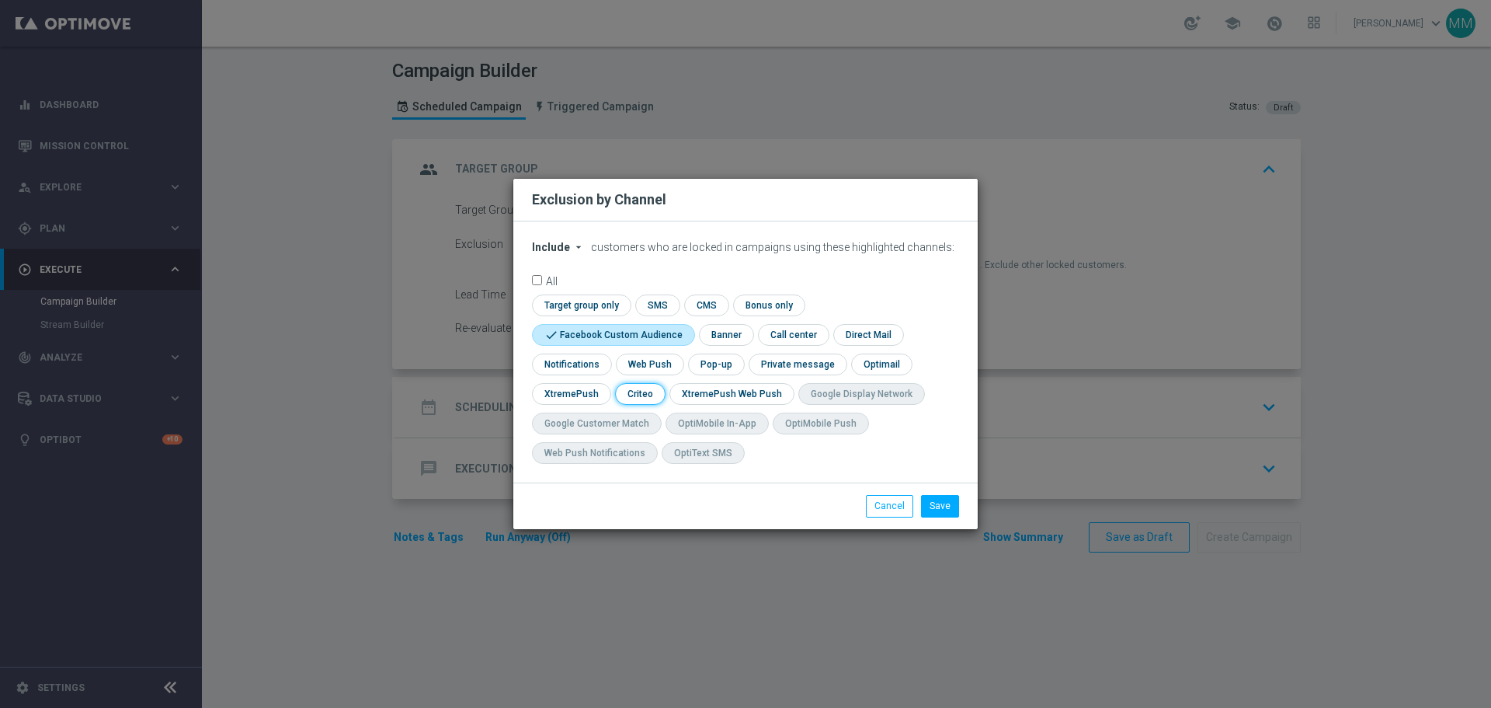
click at [639, 399] on input "checkbox" at bounding box center [639, 393] width 48 height 21
checkbox input "true"
click at [934, 504] on button "Save" at bounding box center [940, 506] width 38 height 22
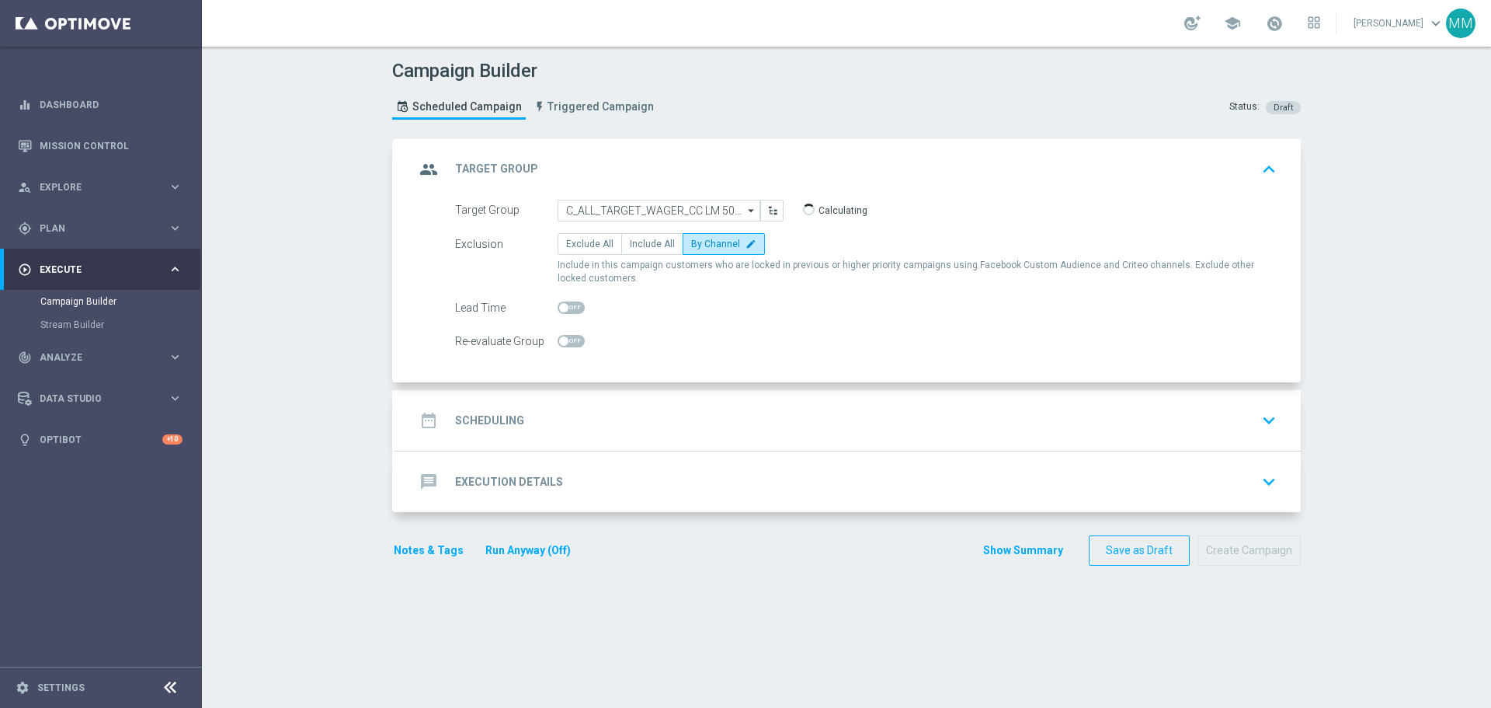
click at [511, 416] on h2 "Scheduling" at bounding box center [489, 420] width 69 height 15
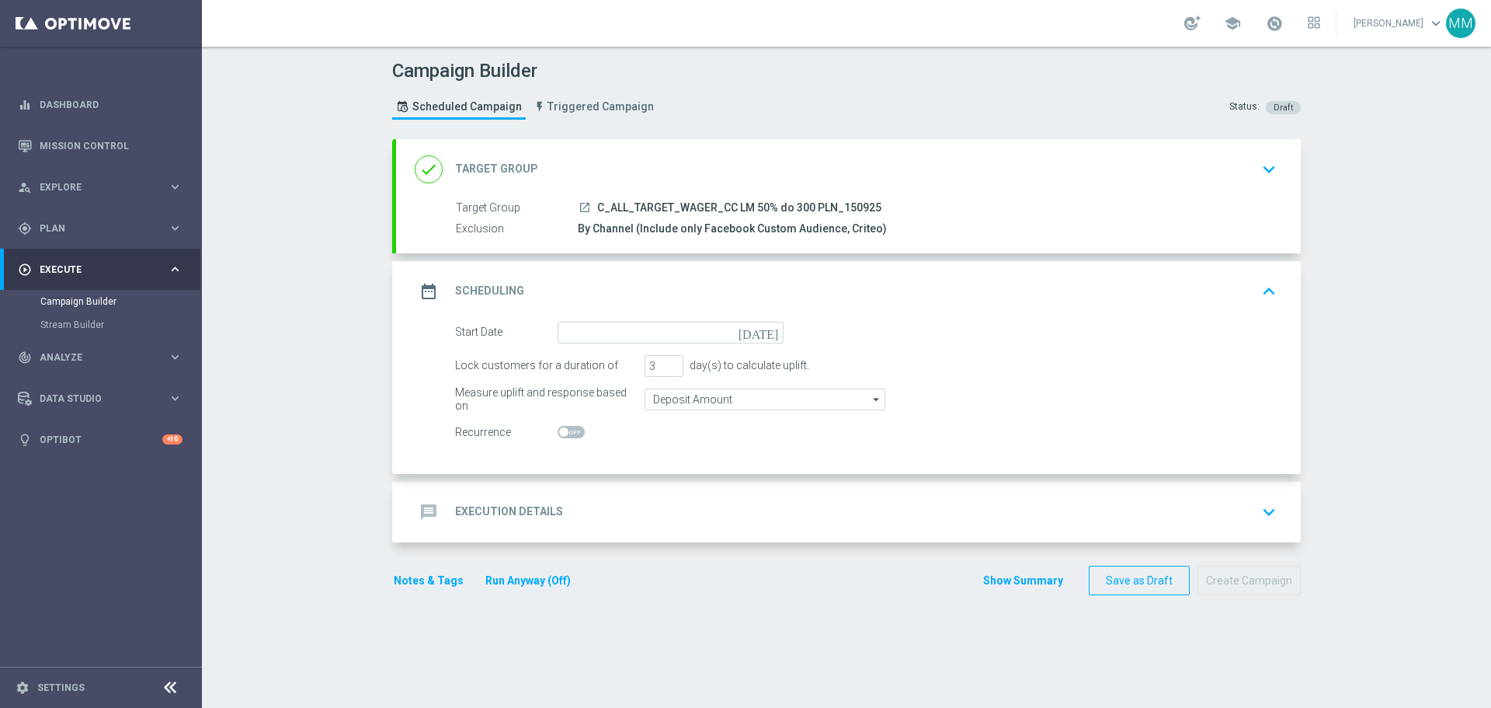
click at [763, 334] on icon "[DATE]" at bounding box center [762, 330] width 46 height 17
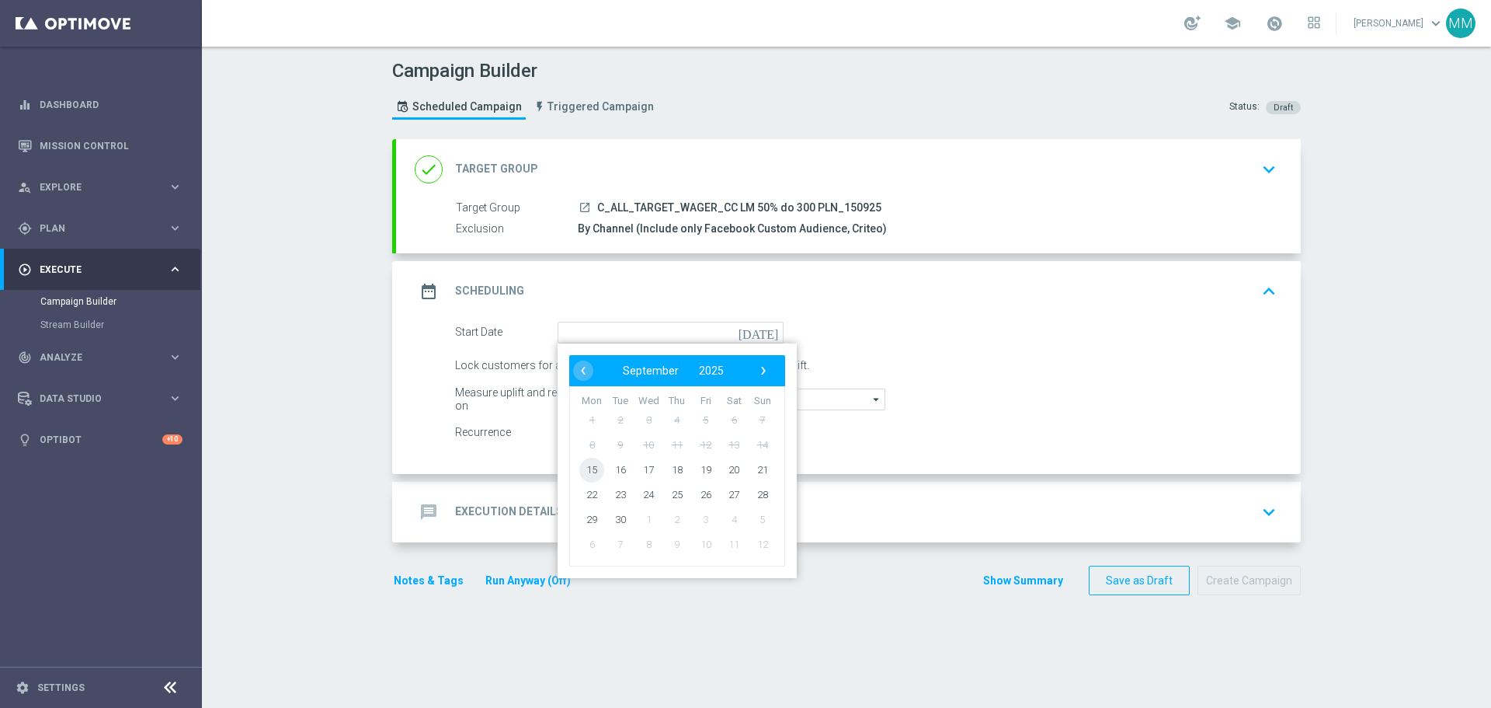
click at [588, 468] on span "15" at bounding box center [592, 469] width 25 height 25
type input "[DATE]"
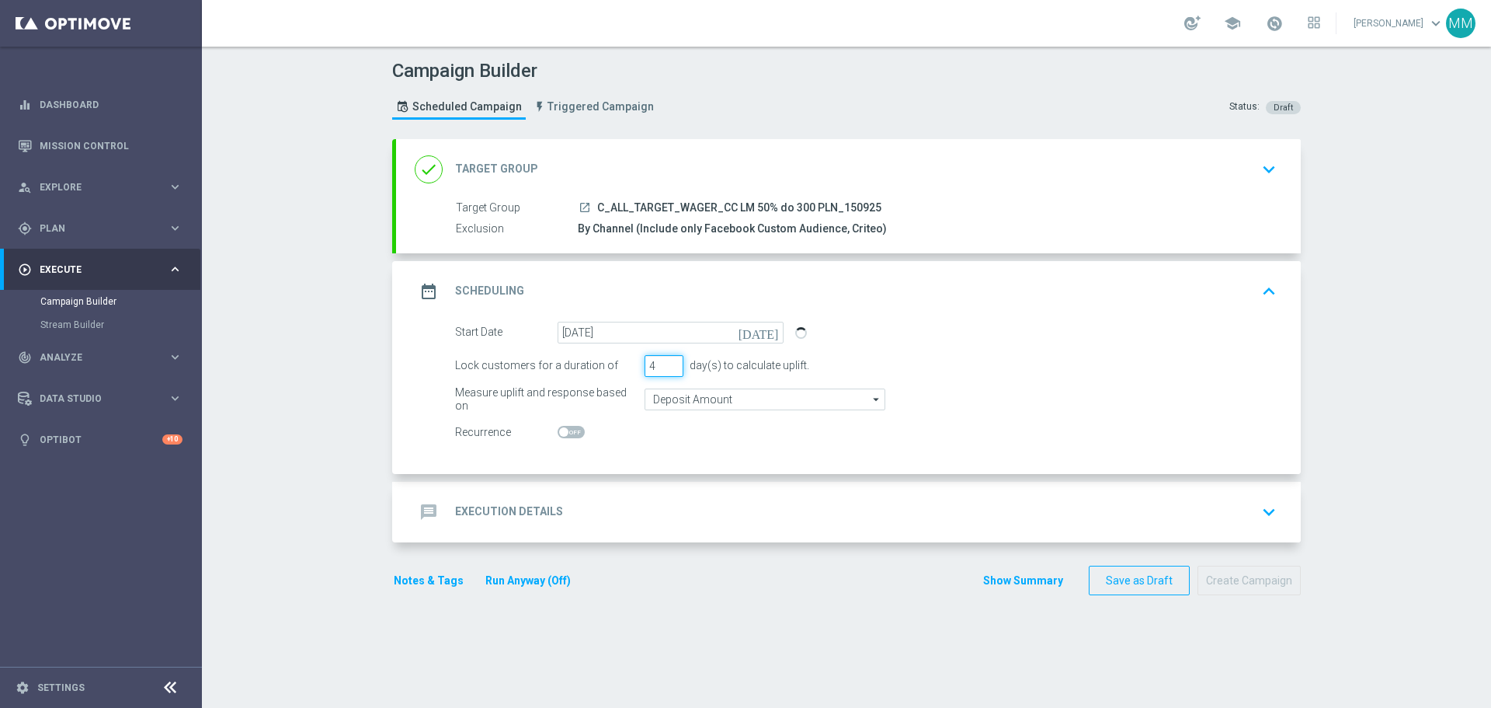
type input "4"
click at [670, 364] on input "4" at bounding box center [664, 366] width 39 height 22
click at [688, 400] on input "Deposit Amount" at bounding box center [765, 399] width 241 height 22
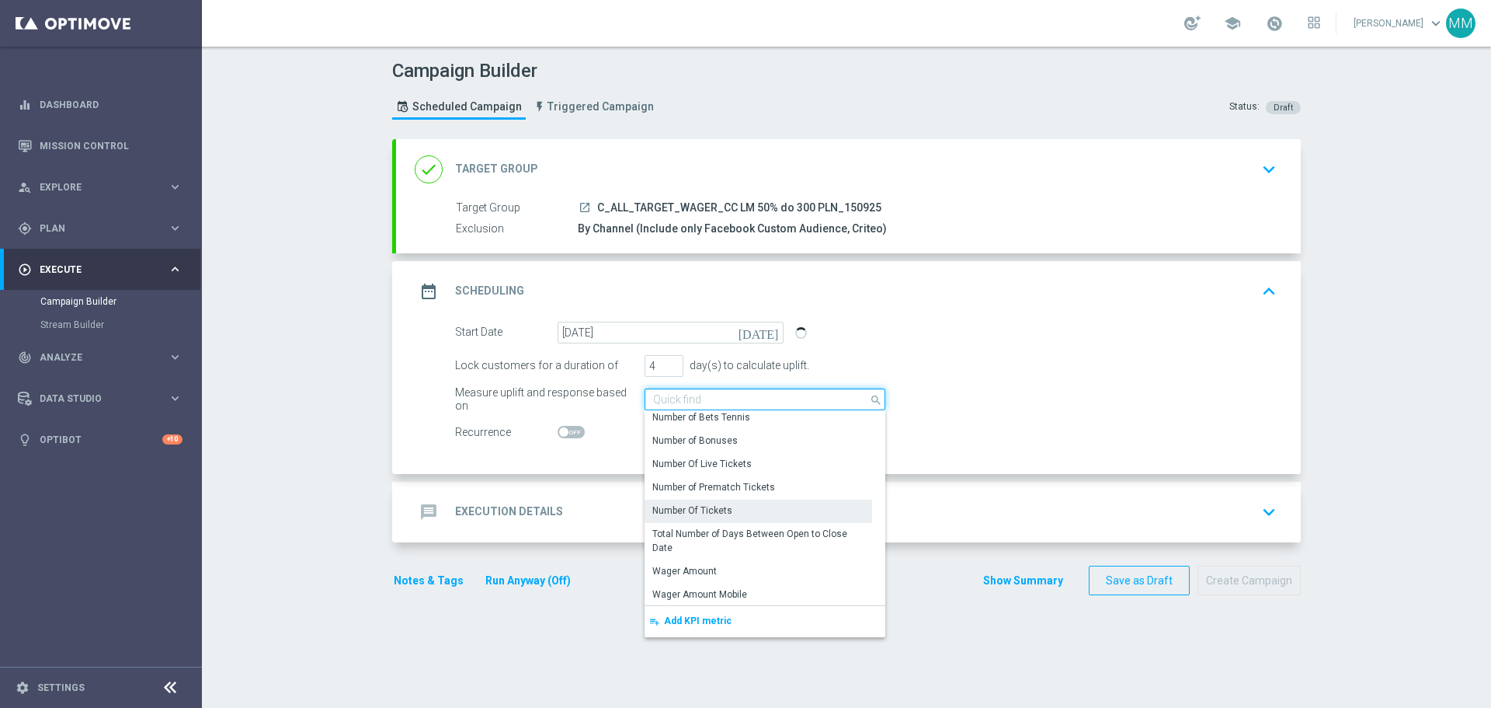
scroll to position [309, 0]
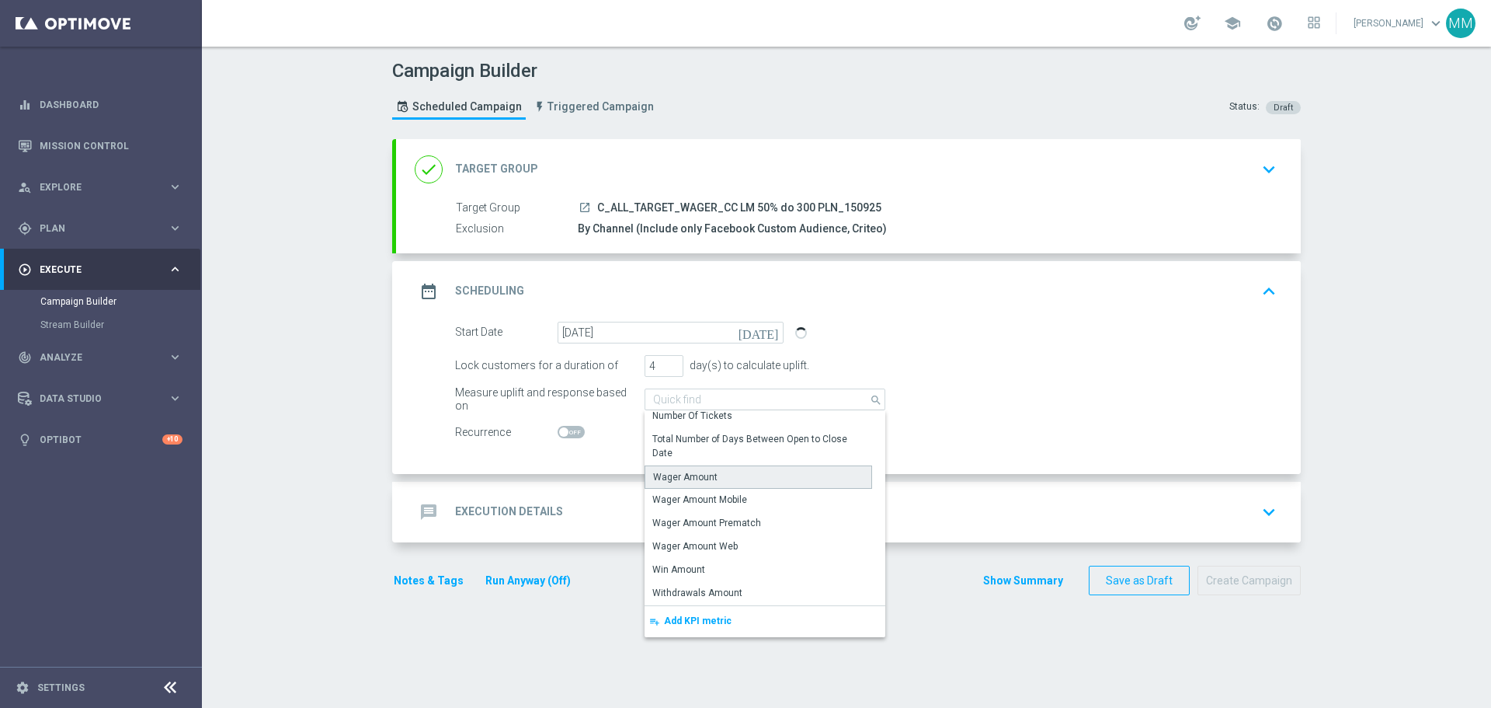
click at [692, 472] on div "Wager Amount" at bounding box center [685, 477] width 64 height 14
type input "Wager Amount"
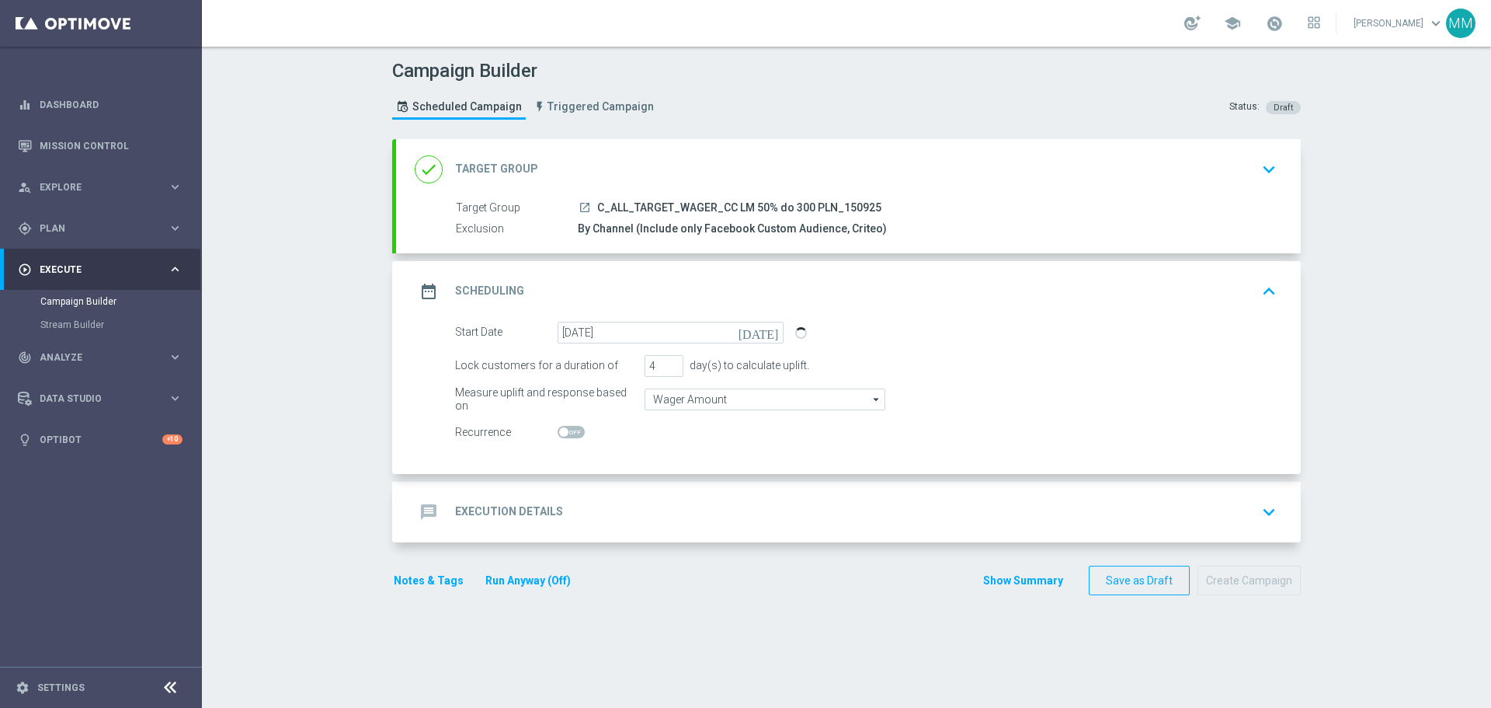
click at [570, 513] on div "message Execution Details keyboard_arrow_down" at bounding box center [849, 512] width 868 height 30
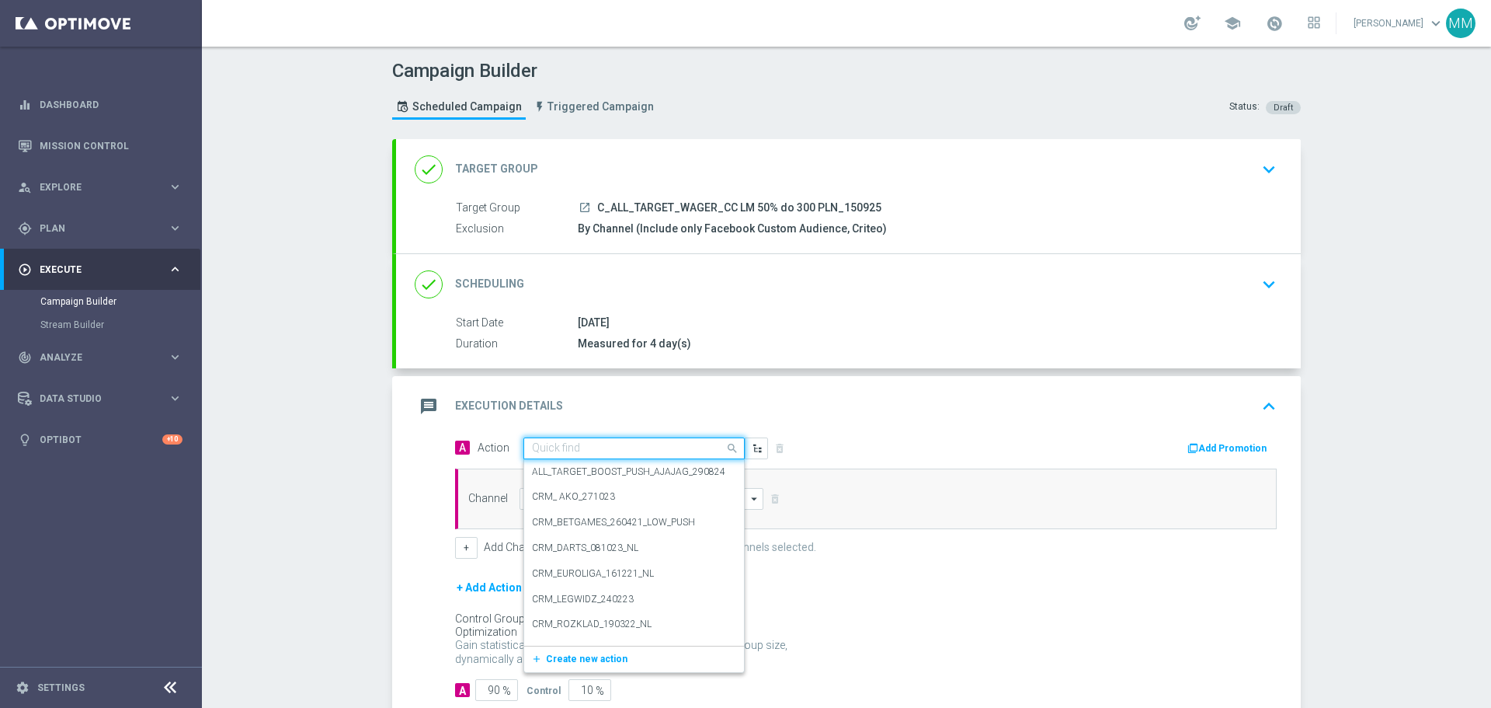
click at [621, 446] on input "text" at bounding box center [618, 448] width 173 height 13
paste input "C_ALL_TARGET_WAGER_CC LM 50% do 300 PLN_150925"
type input "C_ALL_TARGET_WAGER_CC LM 50% do 300 PLN_150925"
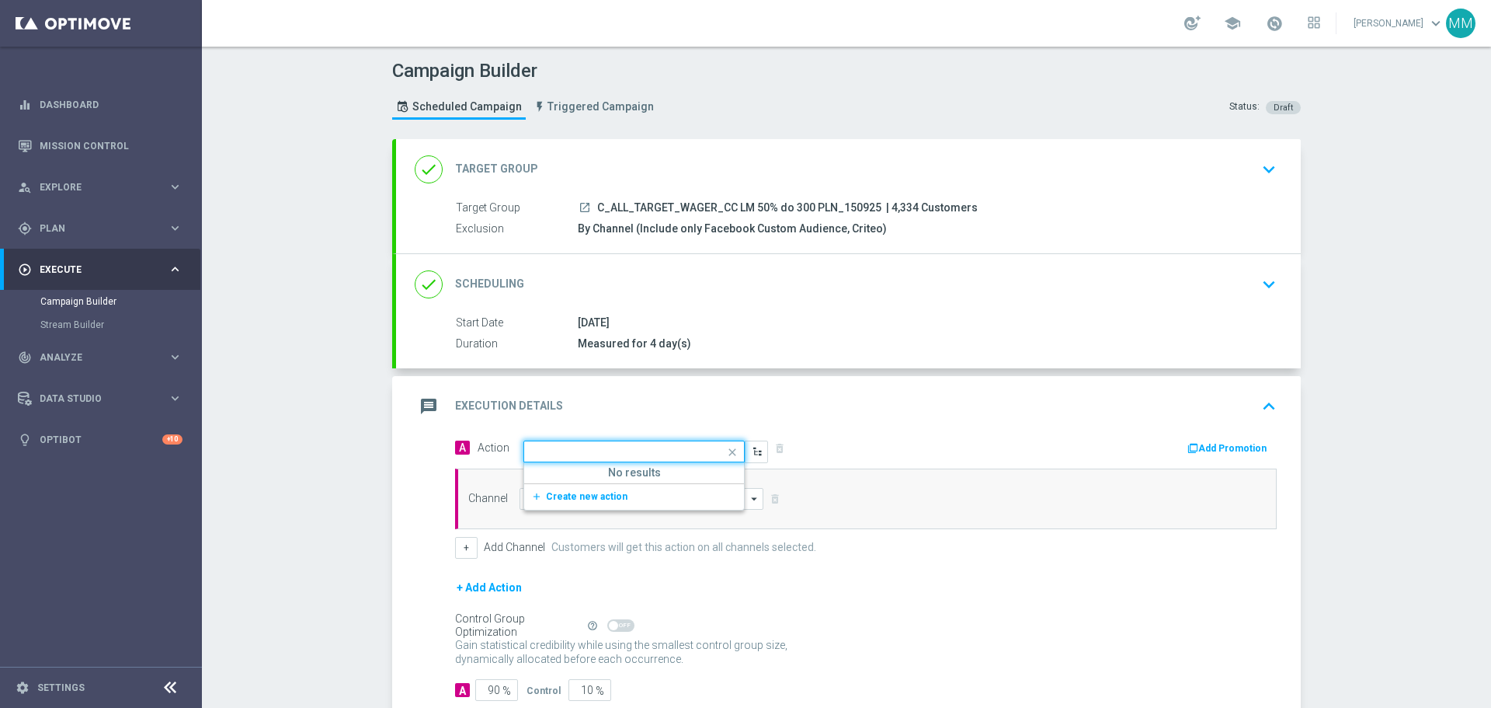
scroll to position [0, 0]
click at [795, 339] on div "Measured for 4 day(s)" at bounding box center [924, 344] width 693 height 16
click at [1265, 279] on icon "keyboard_arrow_down" at bounding box center [1269, 284] width 23 height 23
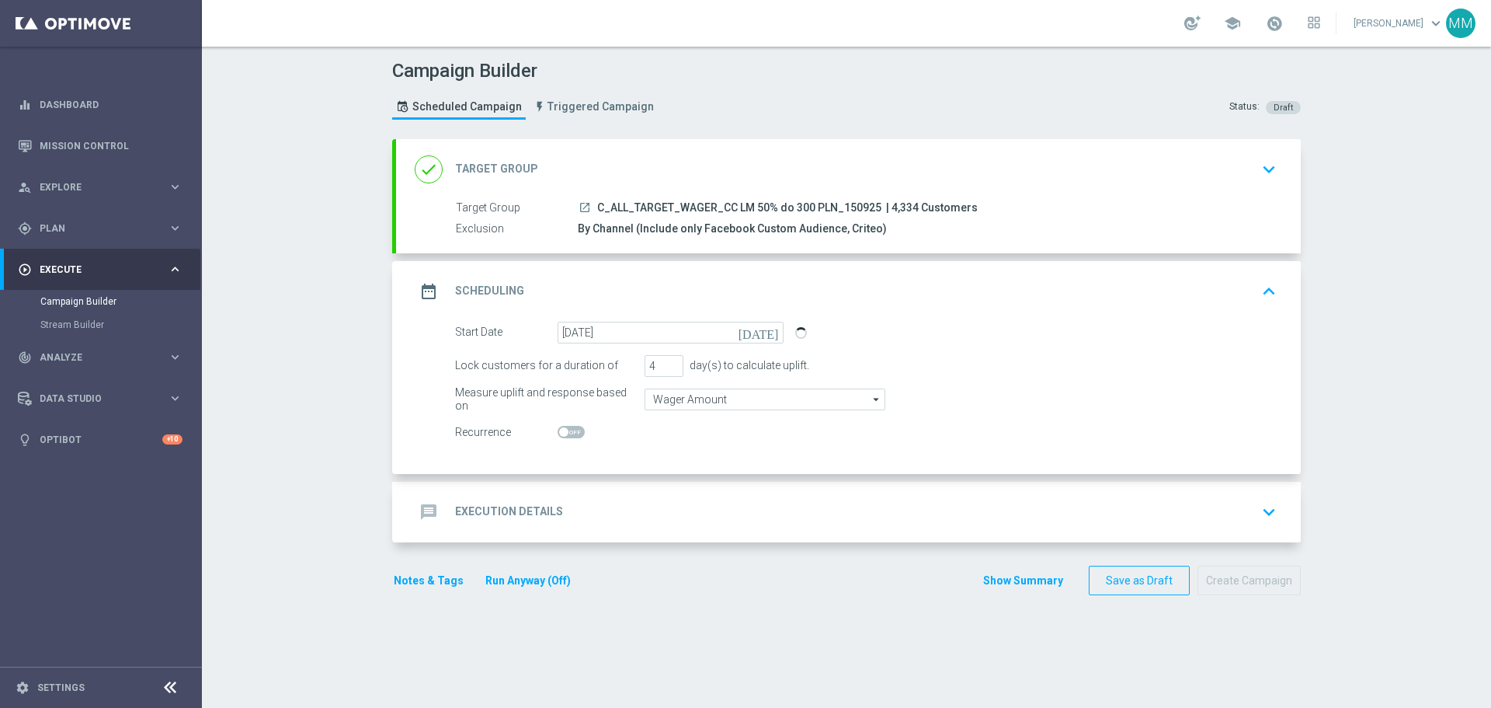
click at [575, 506] on div "message Execution Details keyboard_arrow_down" at bounding box center [849, 512] width 868 height 30
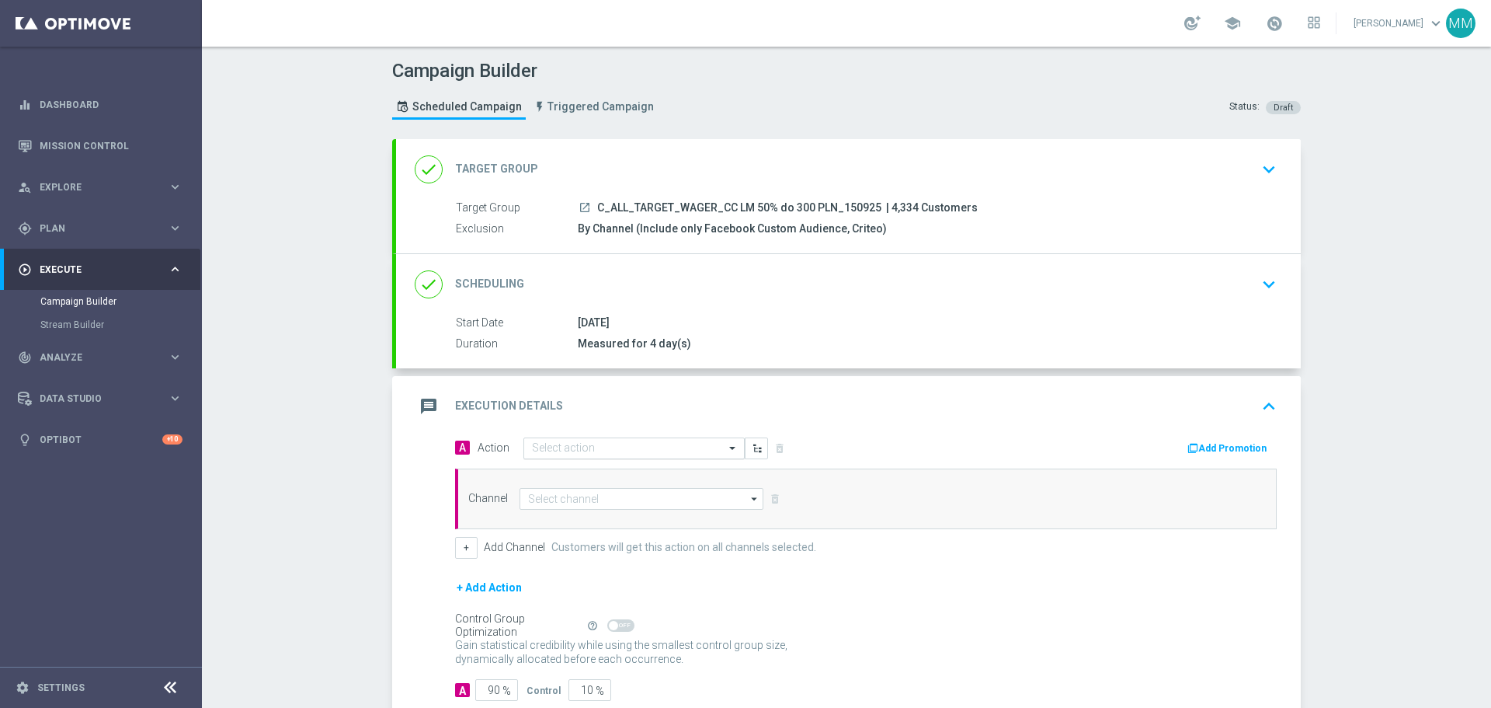
click at [616, 447] on input "text" at bounding box center [618, 448] width 173 height 13
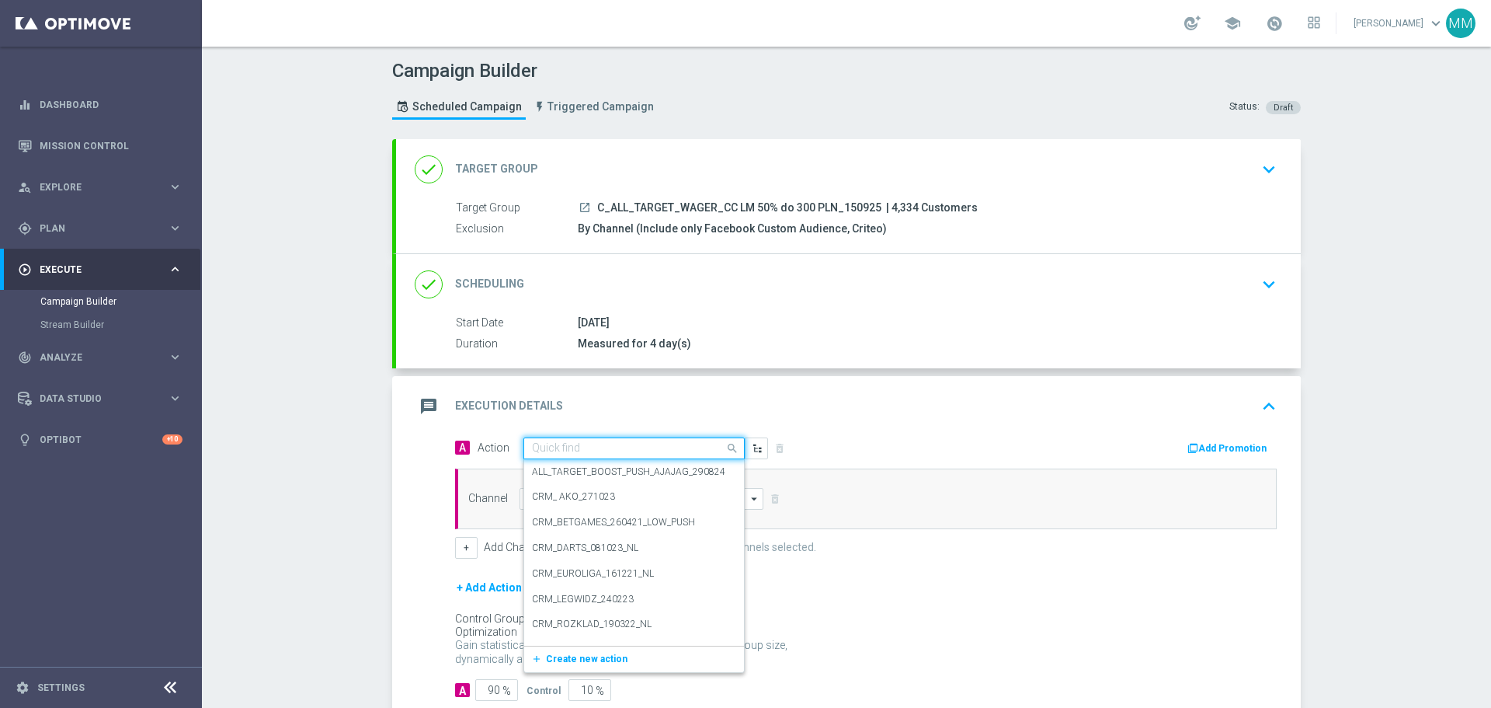
paste input "[URL][DOMAIN_NAME]"
type input "[URL][DOMAIN_NAME]"
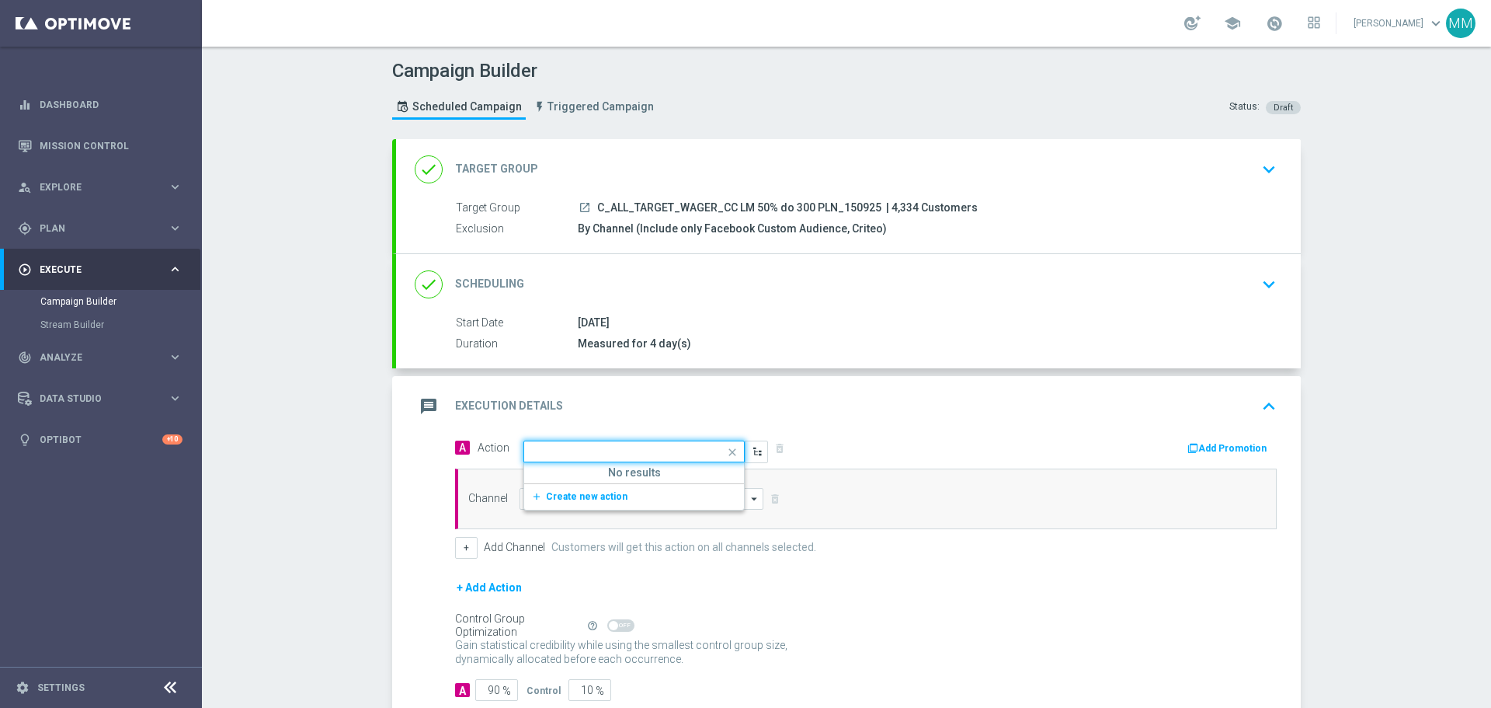
click at [725, 449] on span at bounding box center [734, 451] width 19 height 19
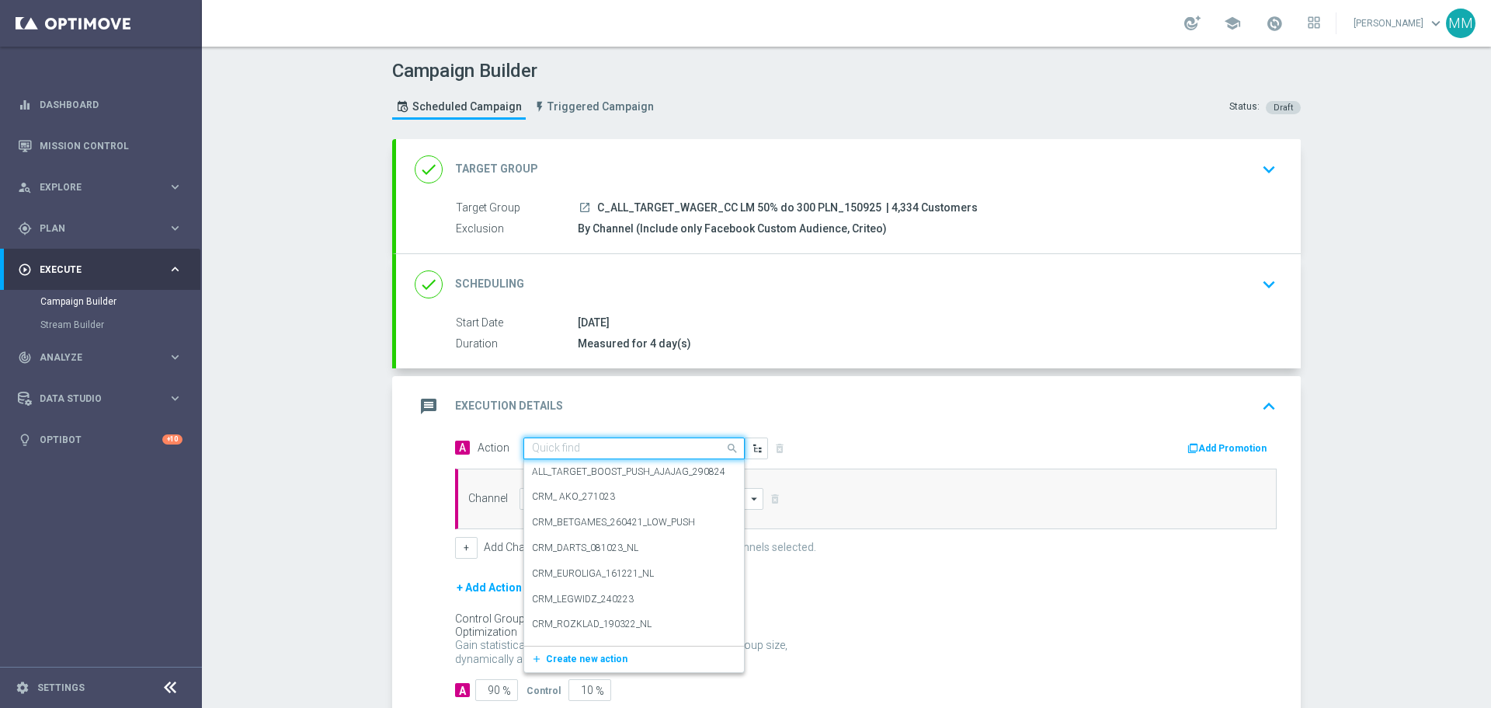
click at [843, 338] on div "Measured for 4 day(s)" at bounding box center [924, 344] width 693 height 16
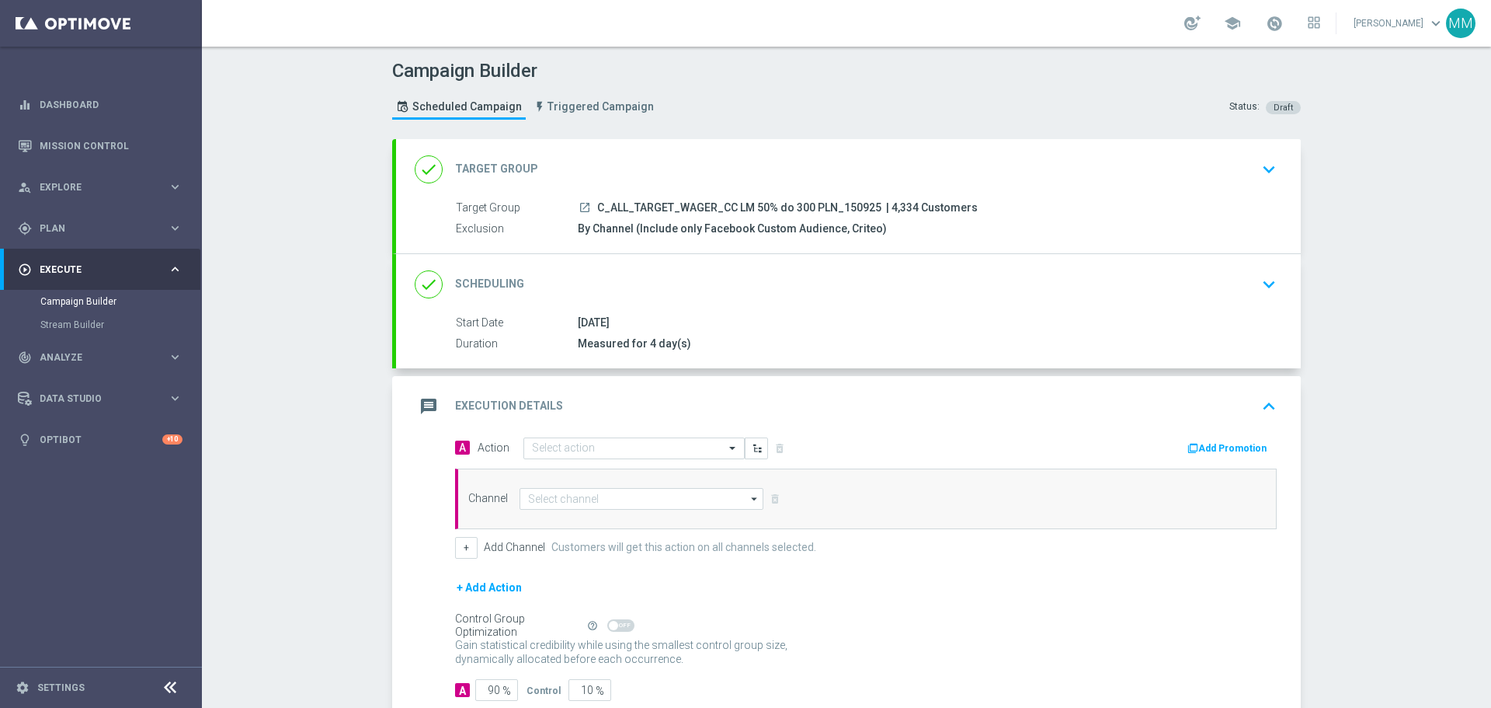
click at [1269, 287] on icon "keyboard_arrow_down" at bounding box center [1269, 284] width 23 height 23
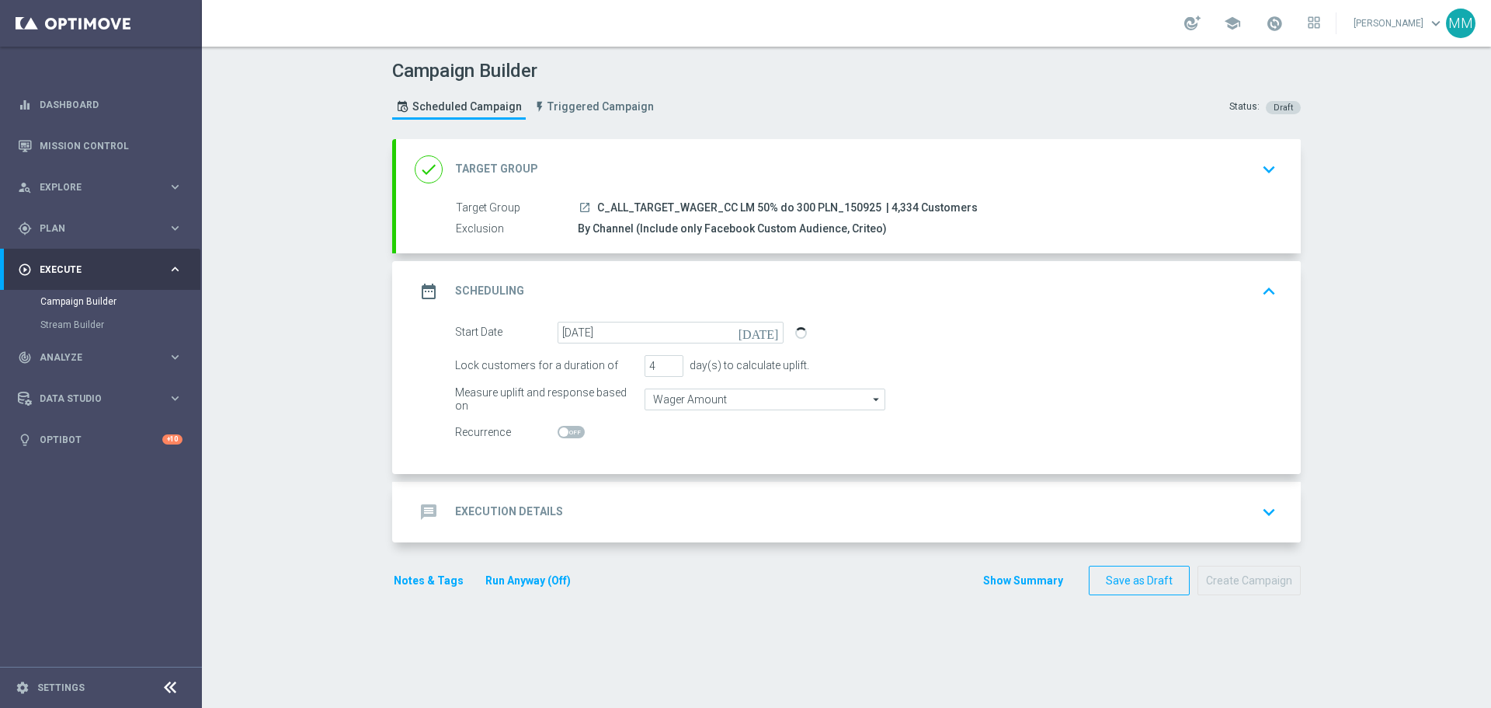
click at [612, 503] on div "message Execution Details keyboard_arrow_down" at bounding box center [849, 512] width 868 height 30
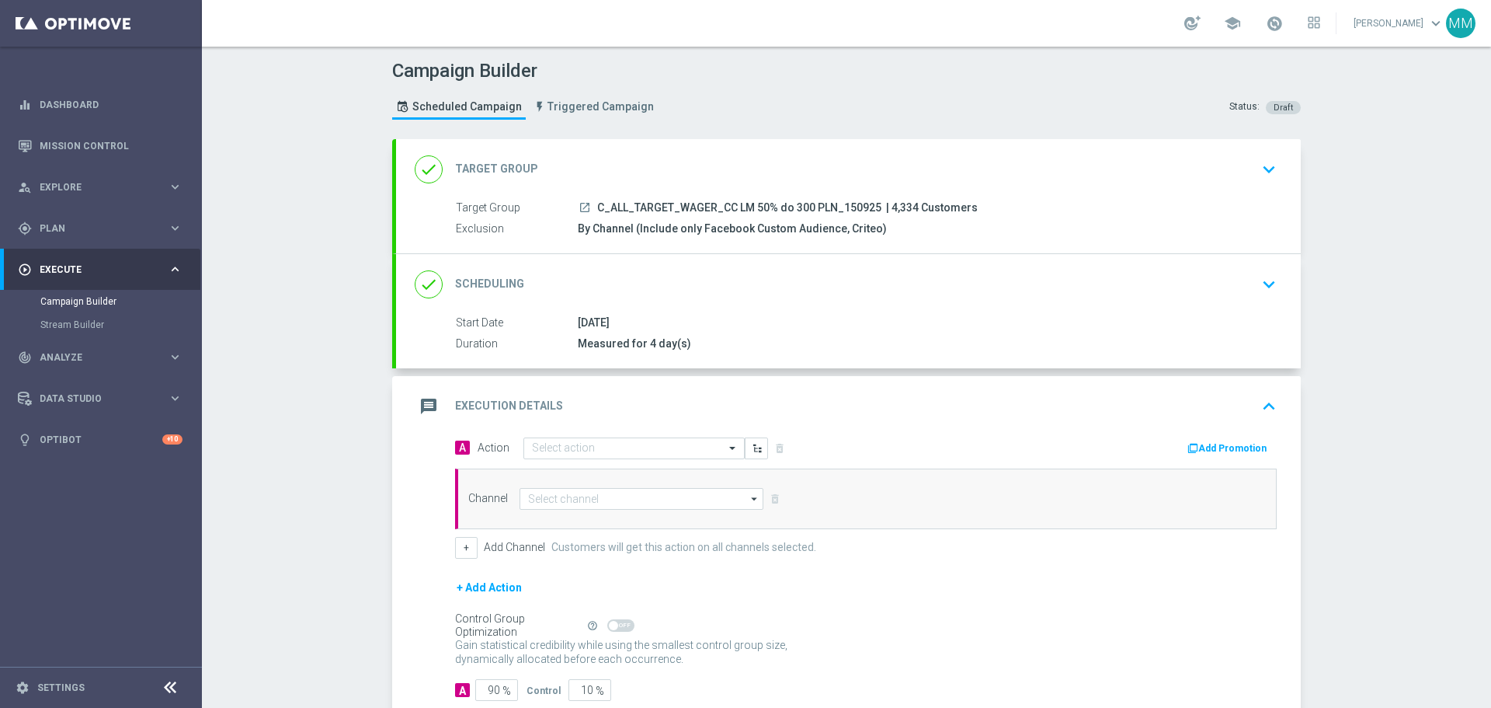
click at [973, 308] on div "done Scheduling keyboard_arrow_down" at bounding box center [848, 284] width 905 height 61
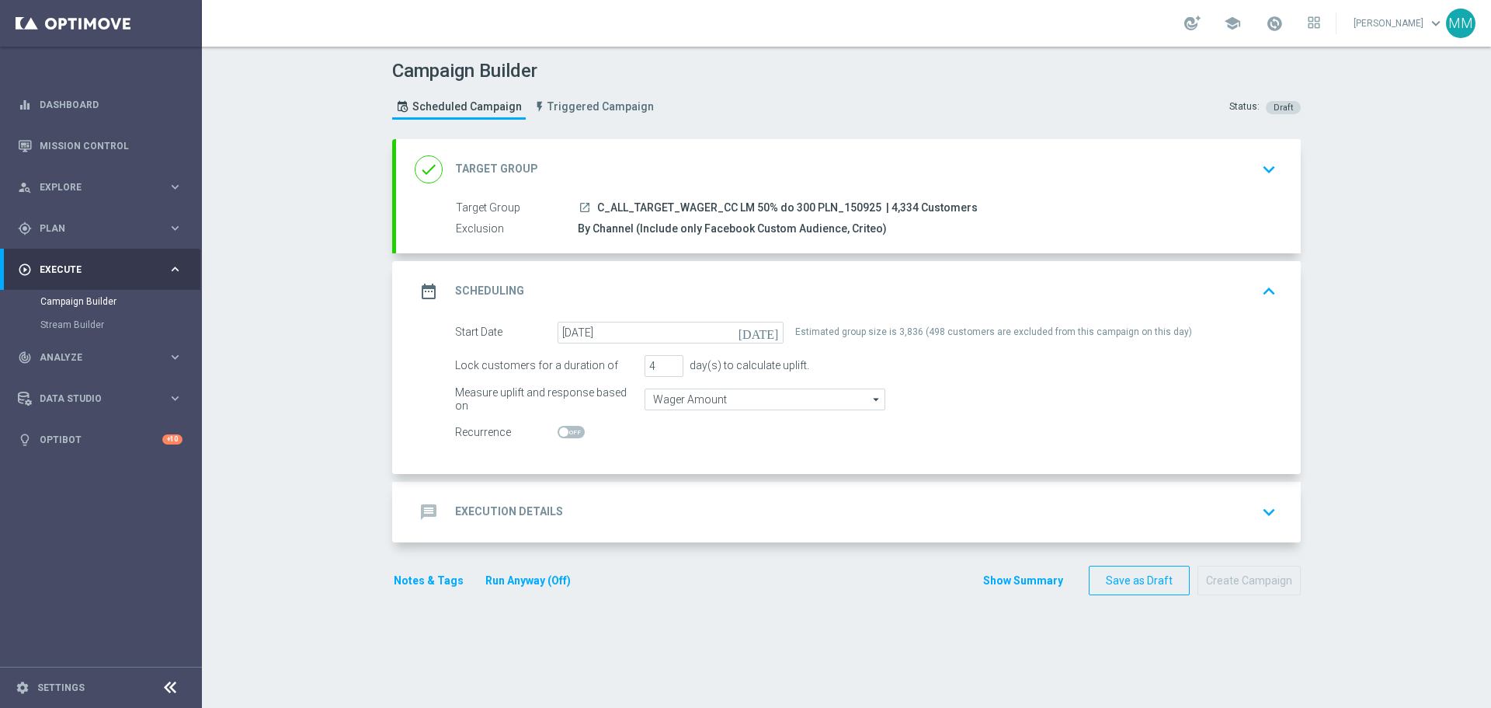
click at [486, 509] on h2 "Execution Details" at bounding box center [509, 511] width 108 height 15
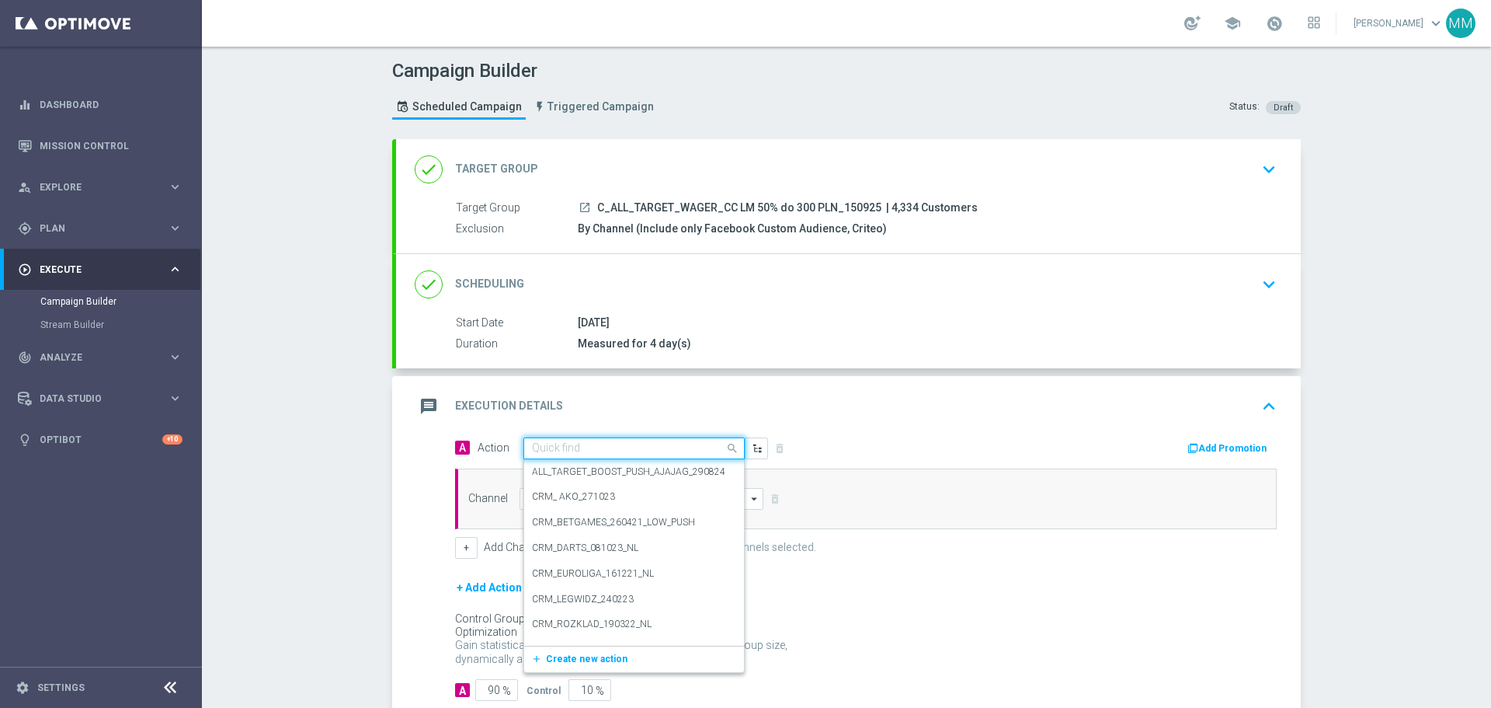
click at [596, 447] on input "text" at bounding box center [618, 448] width 173 height 13
paste input "C_ALL_TARGET_WAGER_CC LM 50% do 300 PLN_150925"
type input "C_ALL_TARGET_WAGER_CC LM 50% do 300 PLN_150925"
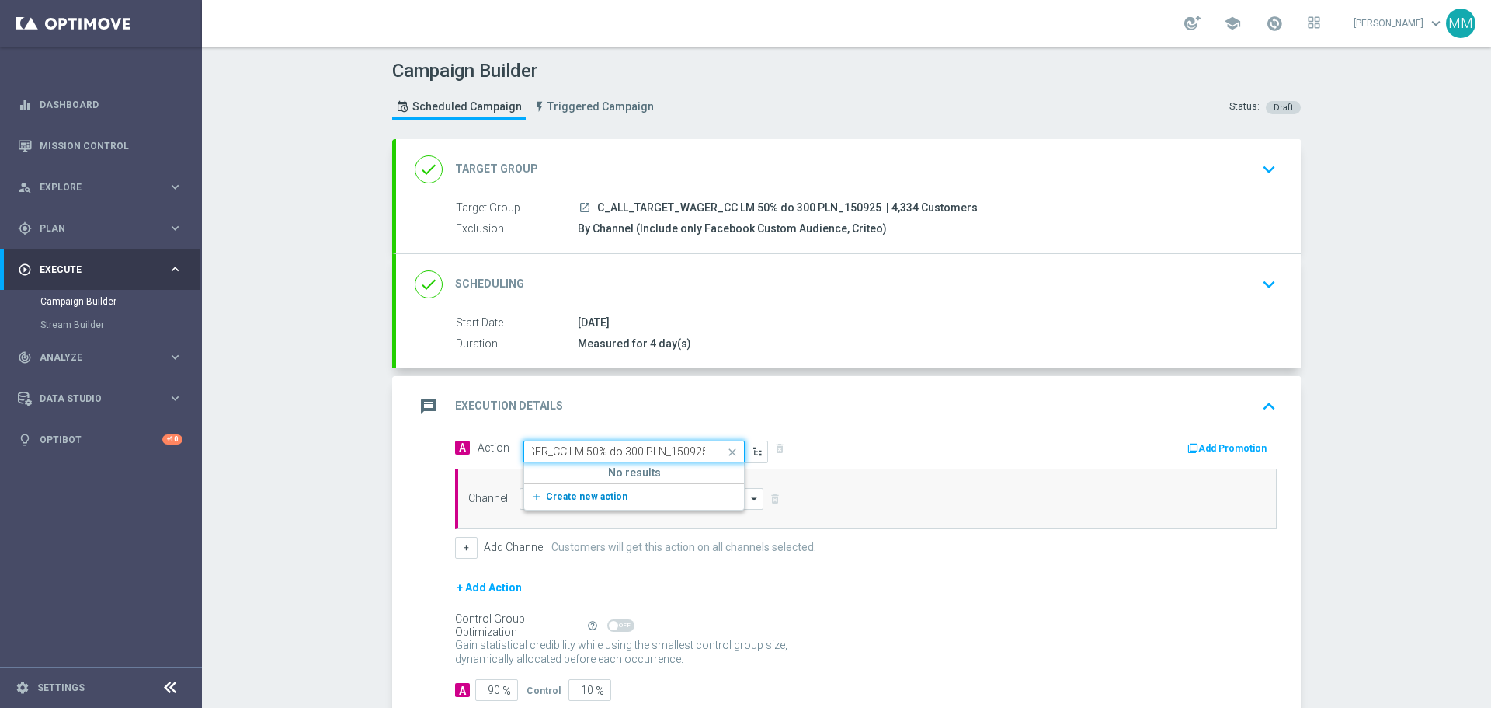
click at [578, 496] on span "Create new action" at bounding box center [587, 496] width 82 height 11
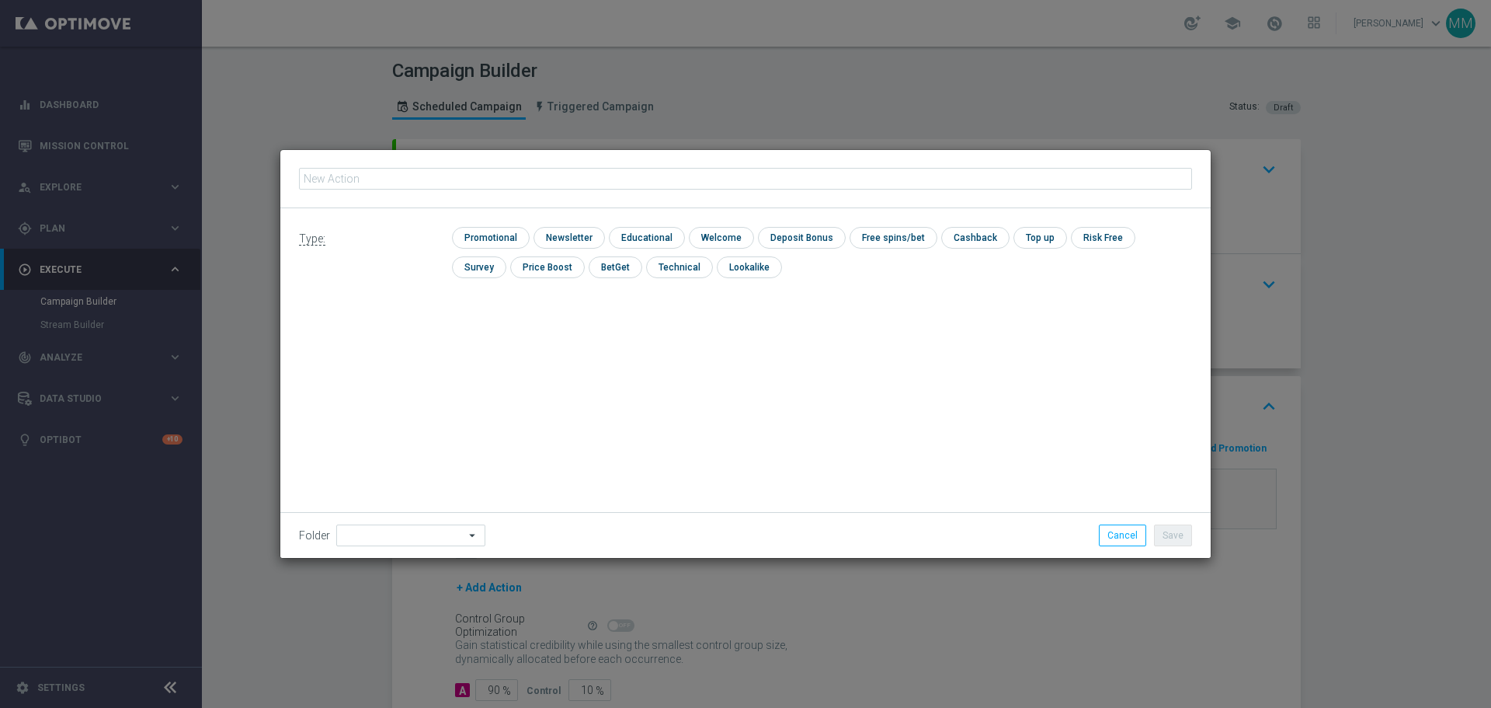
click at [429, 176] on input "text" at bounding box center [745, 179] width 893 height 22
type input "C_ALL_TARGET_WAGER_CC LM 50% do 300 PLN_150925"
click at [486, 239] on input "checkbox" at bounding box center [489, 237] width 74 height 21
checkbox input "true"
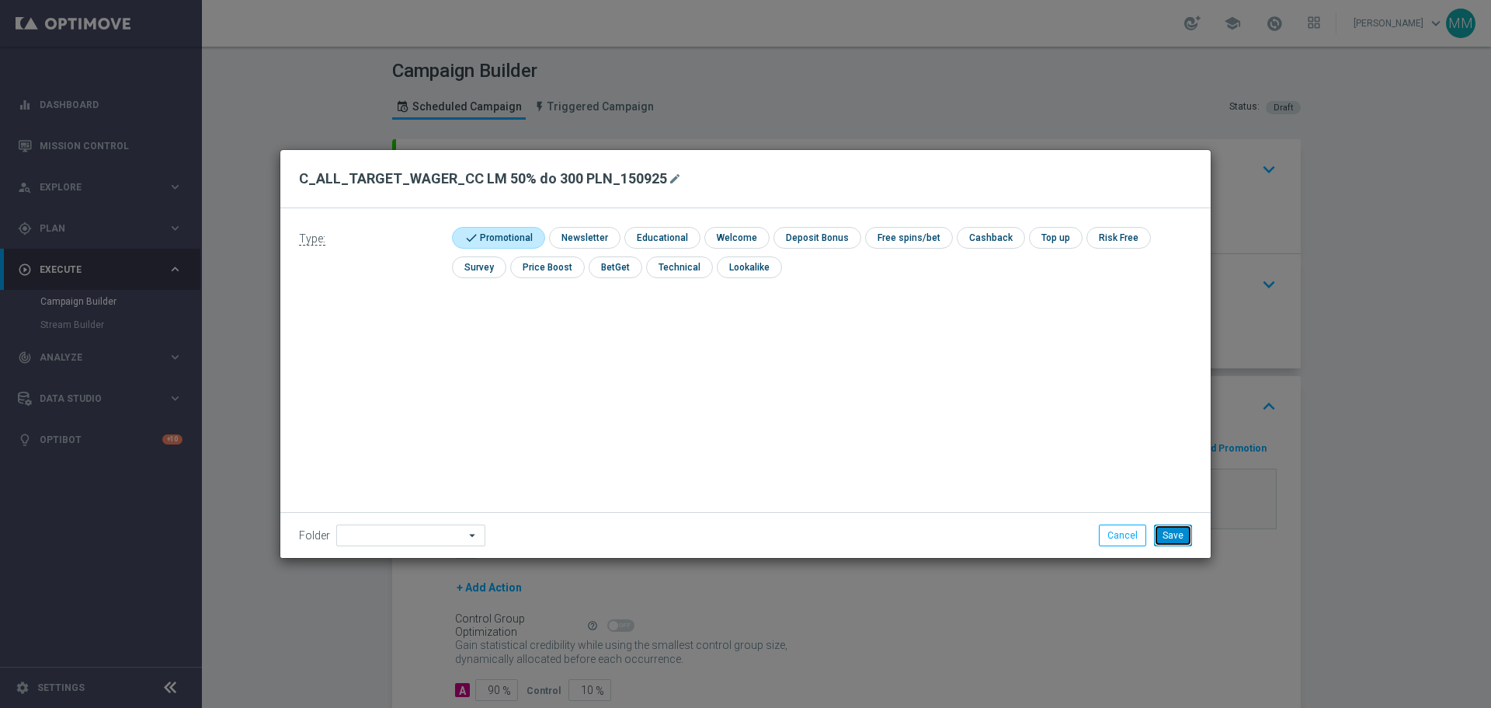
click at [1162, 541] on button "Save" at bounding box center [1173, 535] width 38 height 22
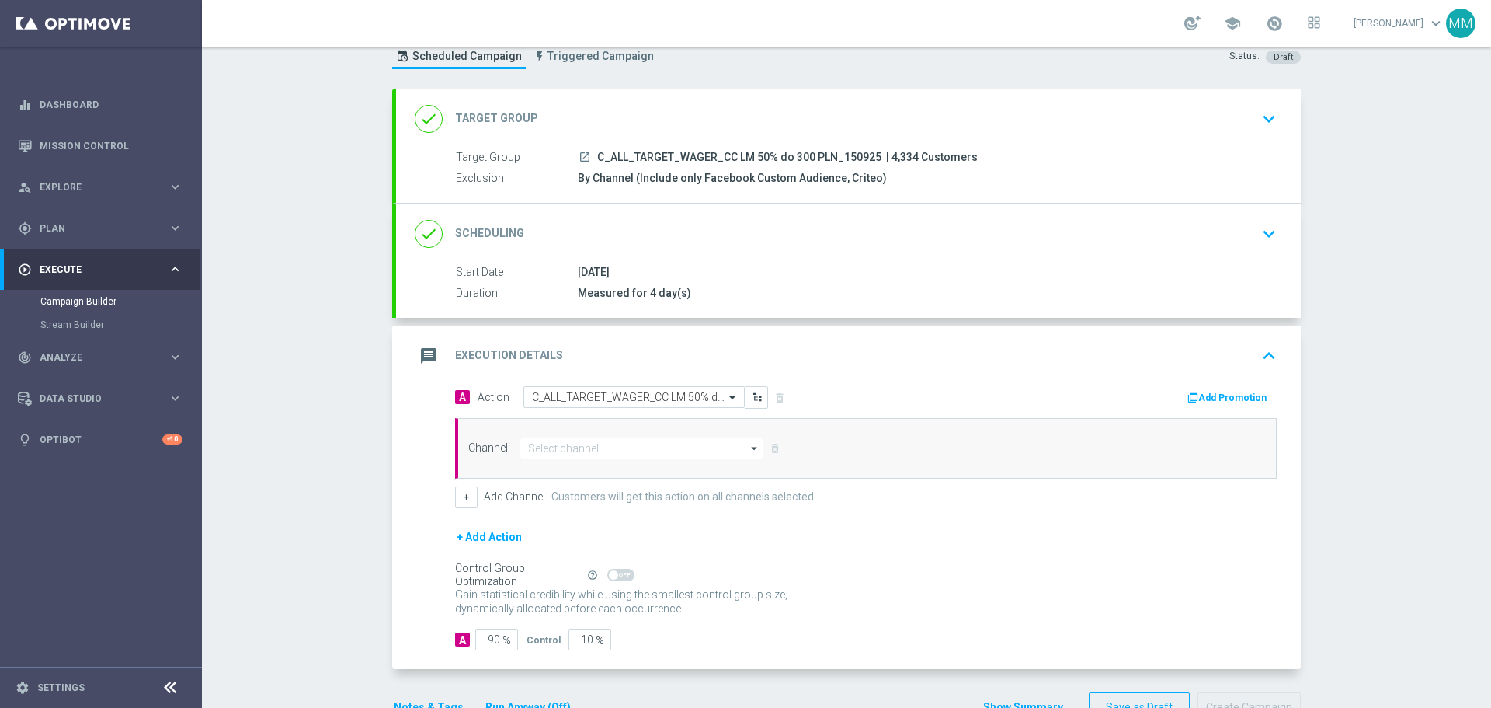
scroll to position [78, 0]
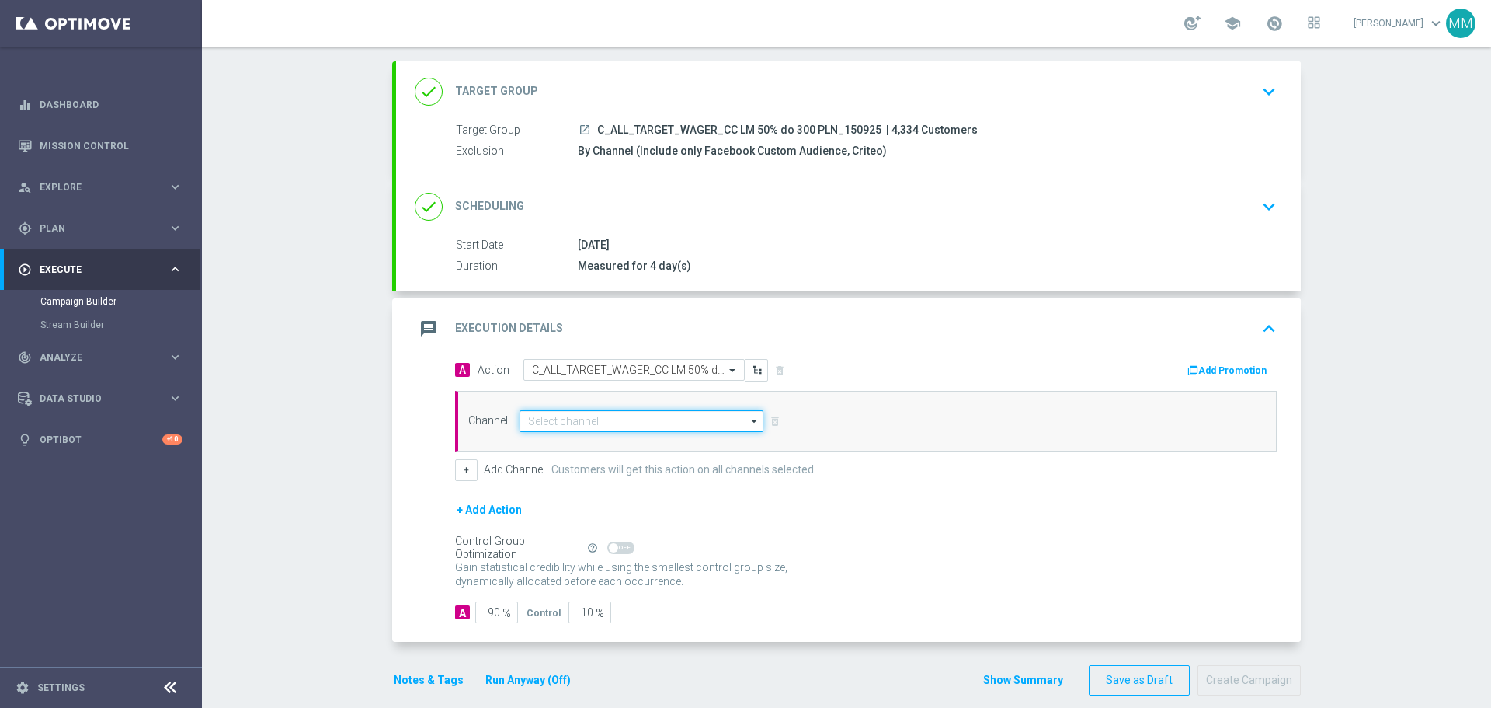
click at [688, 419] on input at bounding box center [642, 421] width 244 height 22
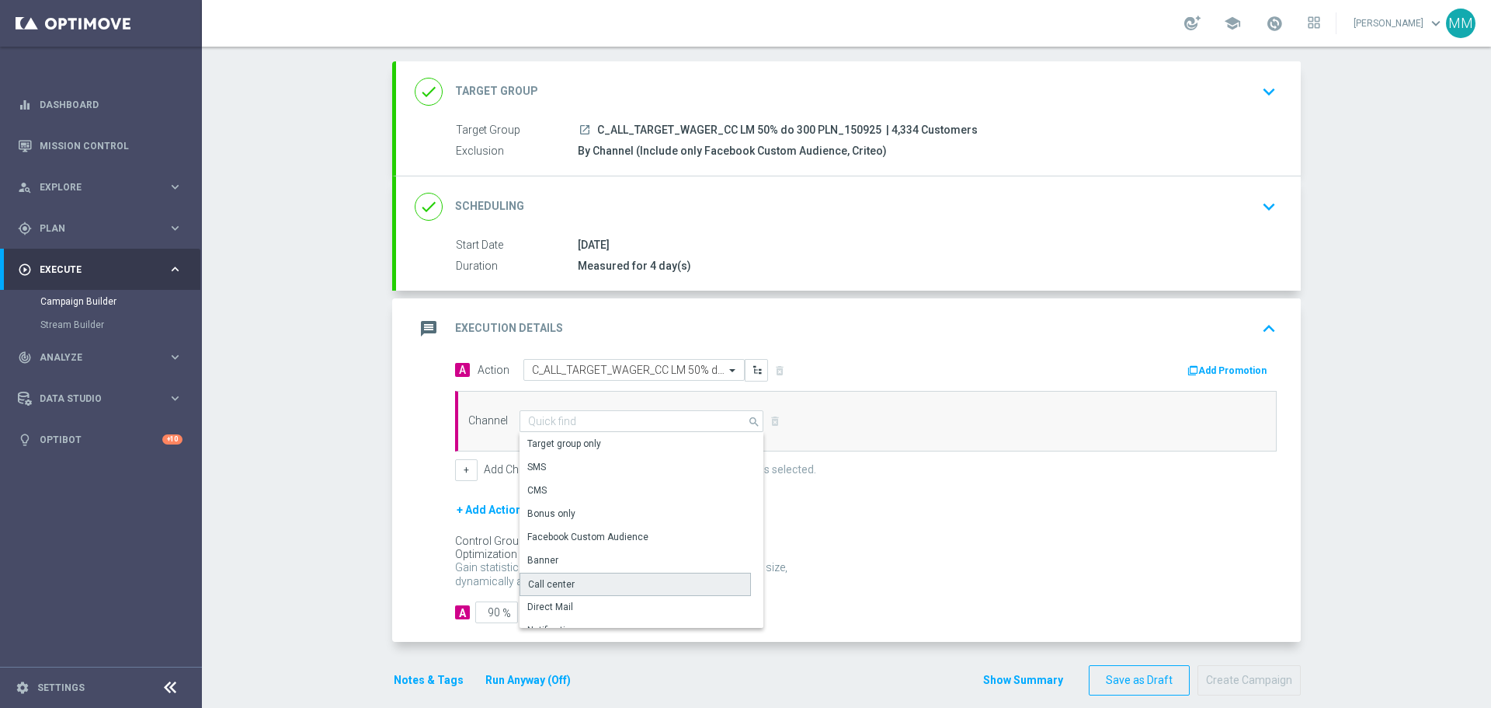
click at [575, 585] on div "Call center" at bounding box center [635, 584] width 231 height 23
type input "Call center"
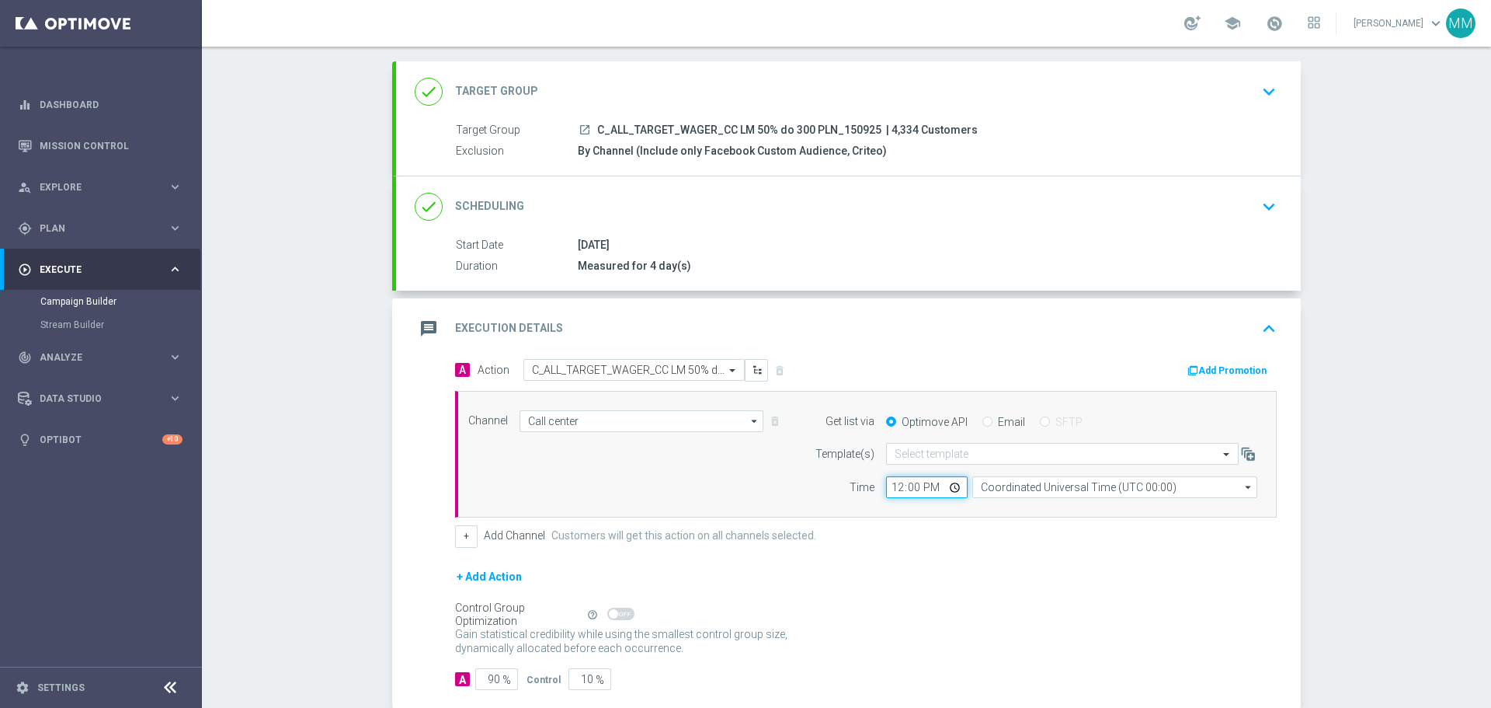
click at [927, 486] on input "12:00" at bounding box center [927, 487] width 82 height 22
type input "11:00"
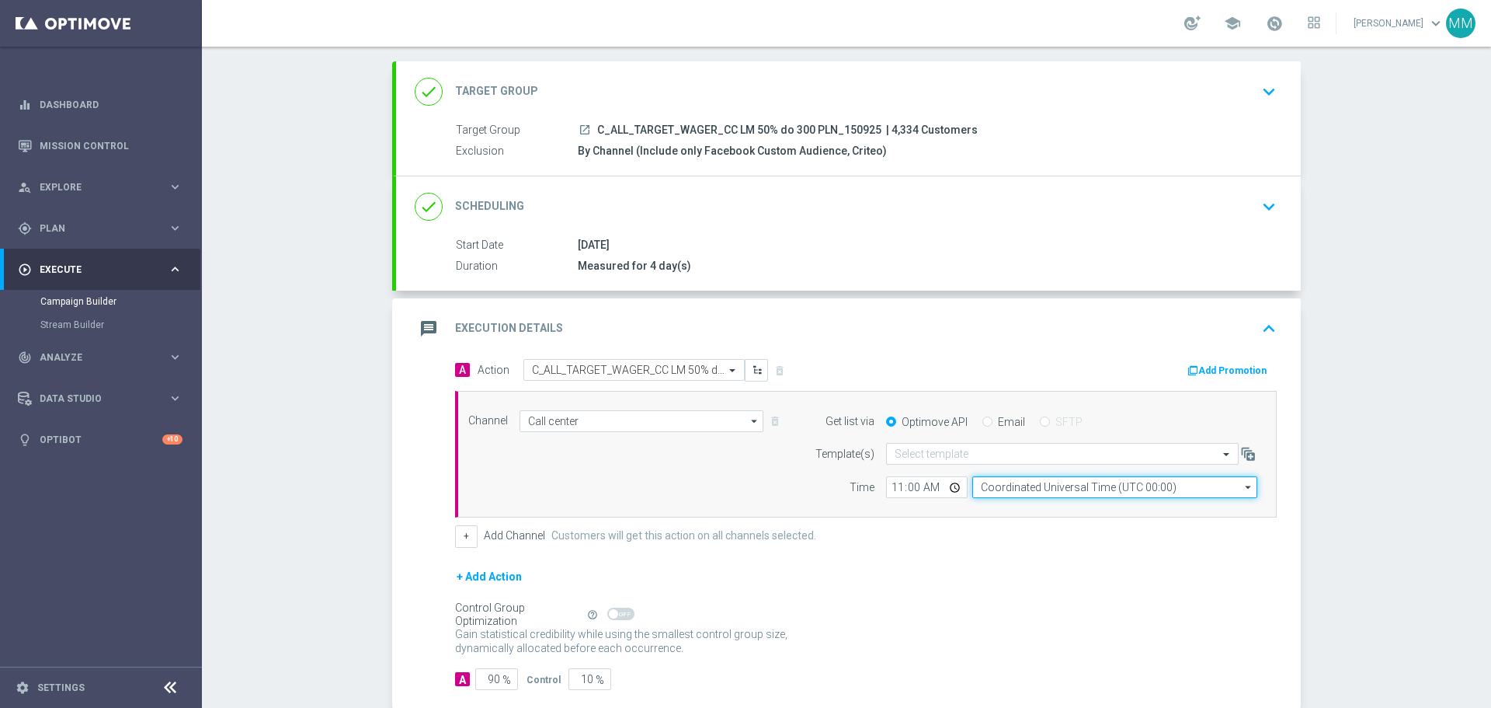
click at [1051, 488] on input "Coordinated Universal Time (UTC 00:00)" at bounding box center [1115, 487] width 285 height 22
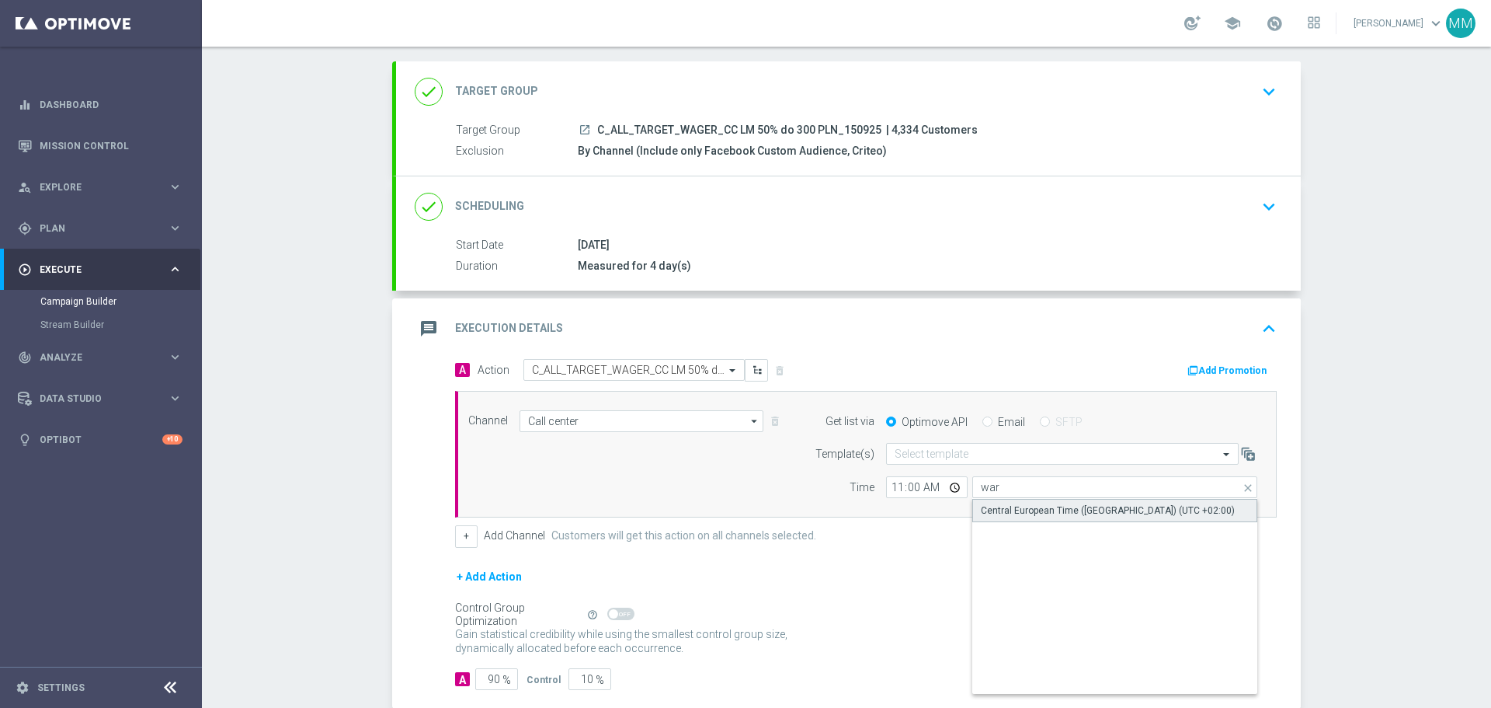
click at [1053, 506] on div "Central European Time ([GEOGRAPHIC_DATA]) (UTC +02:00)" at bounding box center [1108, 510] width 254 height 14
type input "Central European Time ([GEOGRAPHIC_DATA]) (UTC +02:00)"
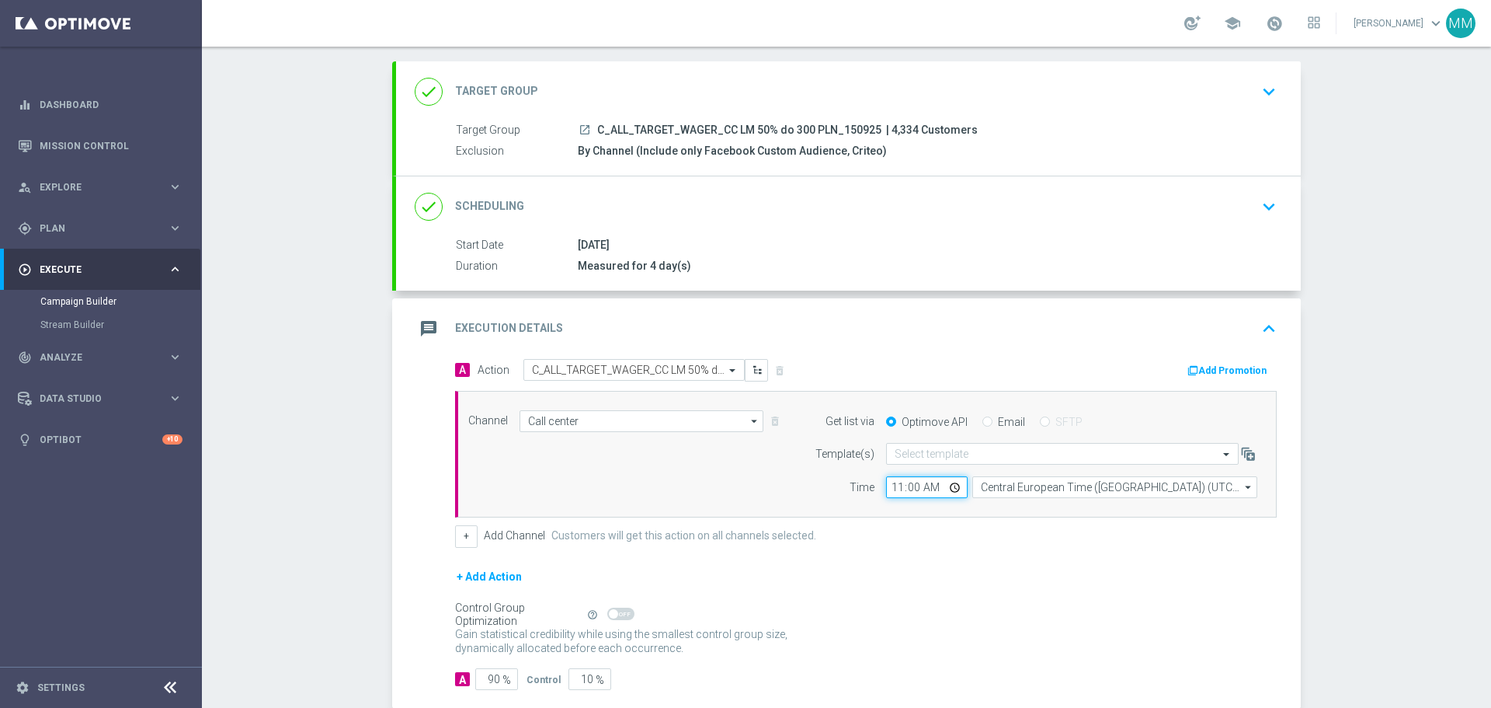
click at [896, 486] on input "11:00" at bounding box center [927, 487] width 82 height 22
type input "10:00"
click at [1005, 508] on div "Channel Call center Call center arrow_drop_down Show Selected 1 of 22 Target gr…" at bounding box center [866, 454] width 822 height 127
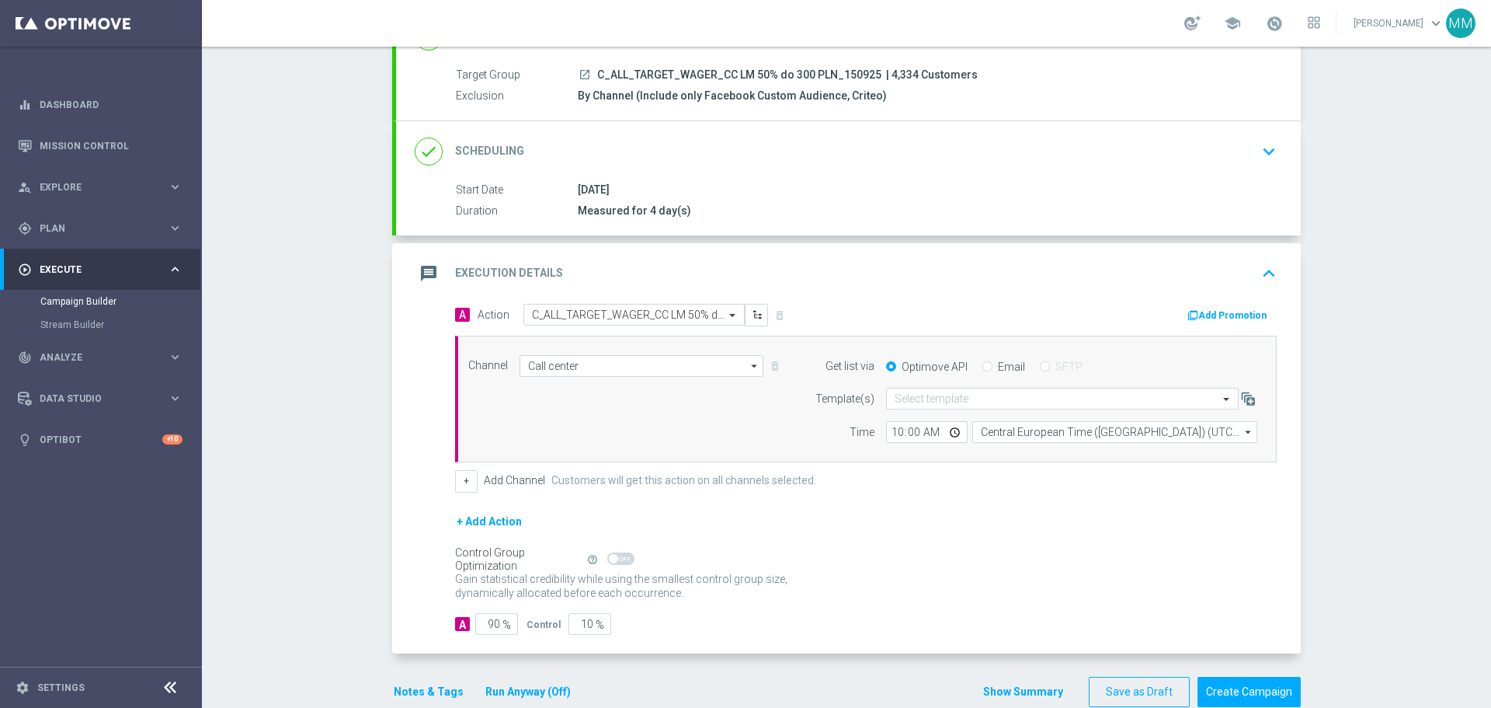
scroll to position [155, 0]
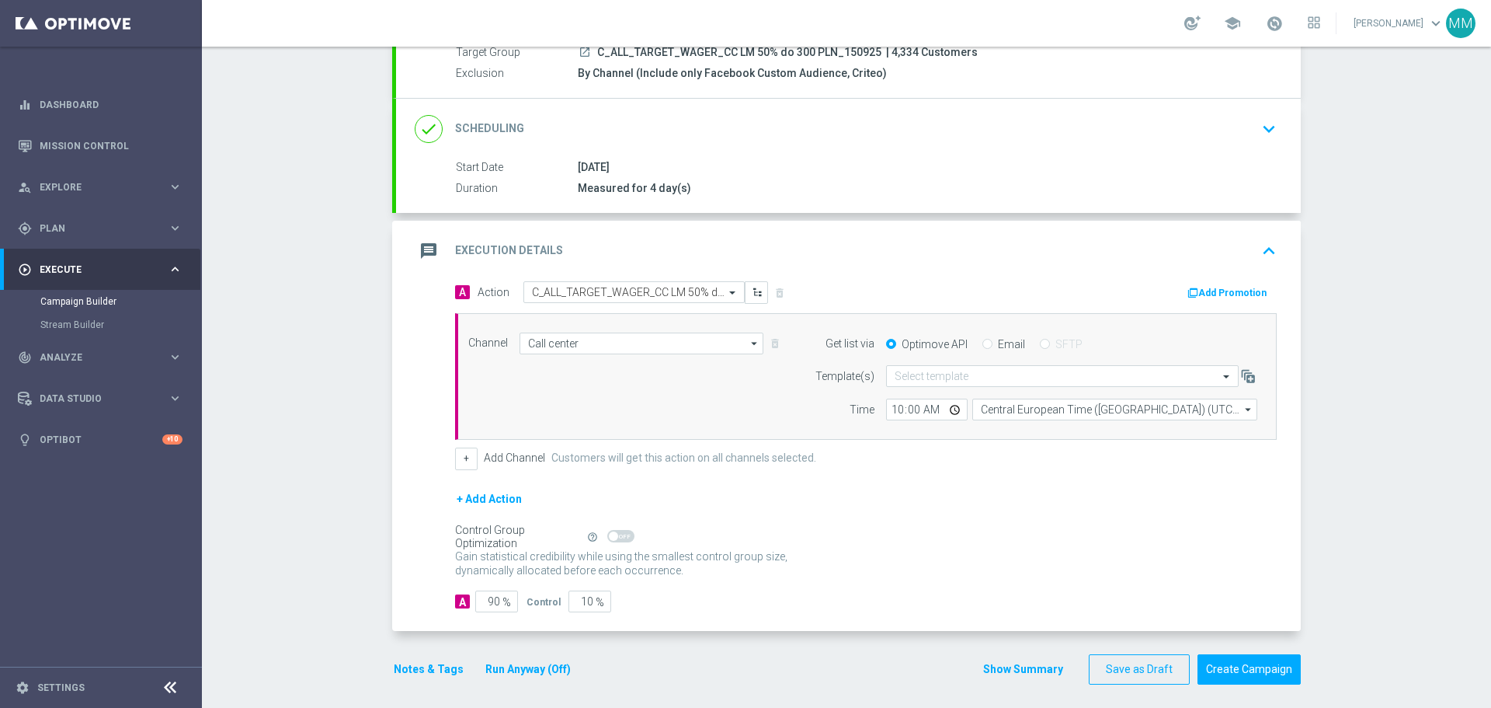
click at [1001, 499] on div "+ Add Action" at bounding box center [866, 508] width 822 height 39
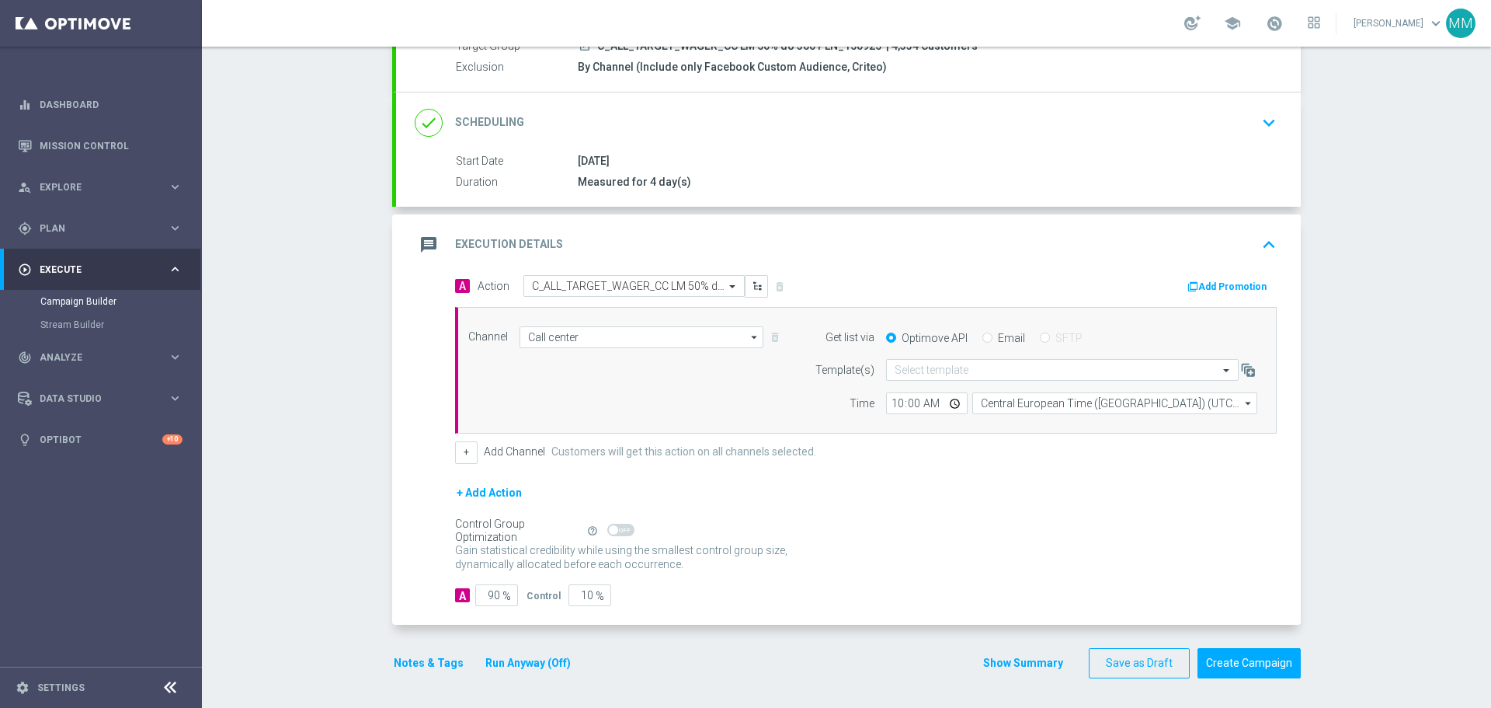
scroll to position [163, 0]
click at [491, 593] on input "90" at bounding box center [496, 594] width 43 height 22
type input "95"
type input "5"
type input "95"
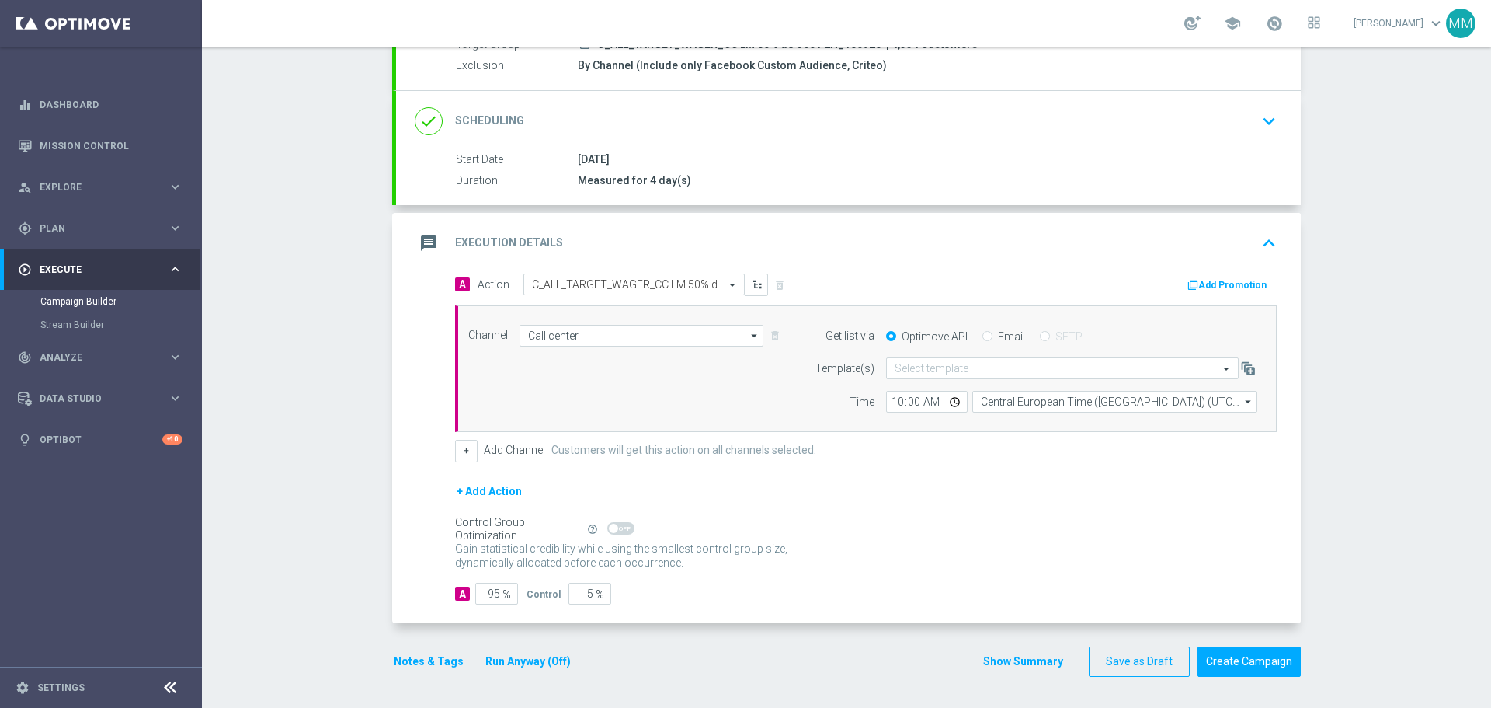
click at [416, 660] on button "Notes & Tags" at bounding box center [428, 661] width 73 height 19
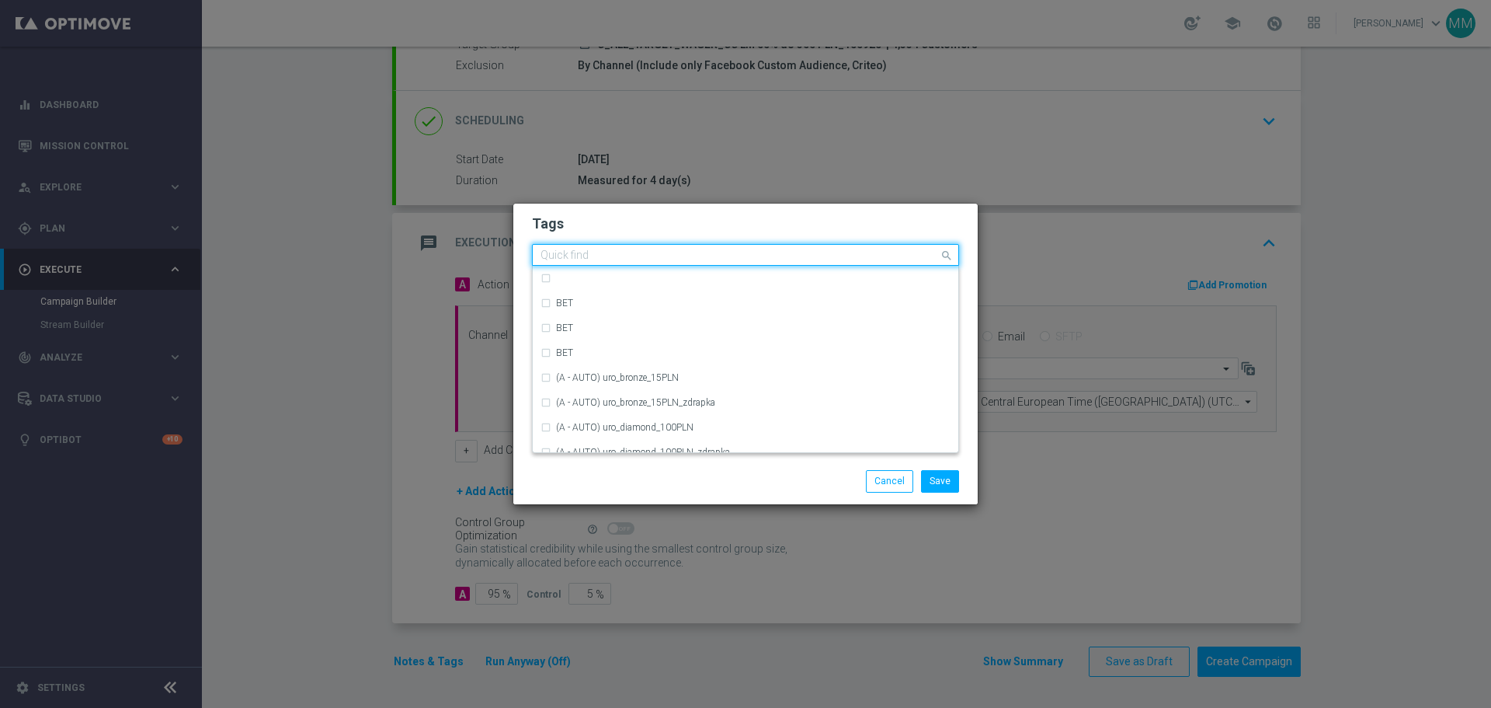
click at [615, 256] on input "text" at bounding box center [740, 255] width 399 height 13
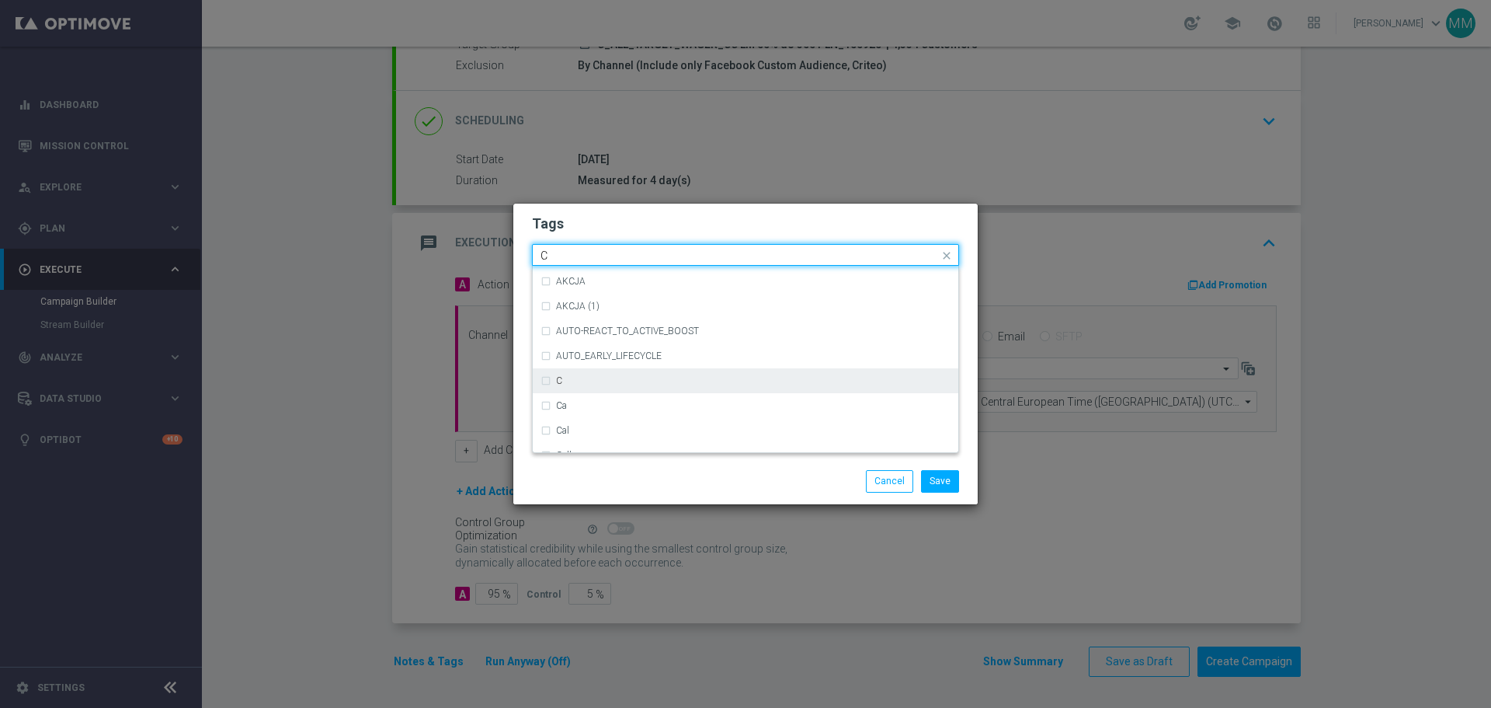
click at [544, 380] on div "C" at bounding box center [746, 380] width 410 height 25
drag, startPoint x: 561, startPoint y: 255, endPoint x: 538, endPoint y: 249, distance: 23.9
click at [524, 256] on div "Tags Quick find × C C ACTION (5) ACTION (5) (1) ACTION (6) ACTION (6) (1) ACTIV…" at bounding box center [745, 331] width 465 height 255
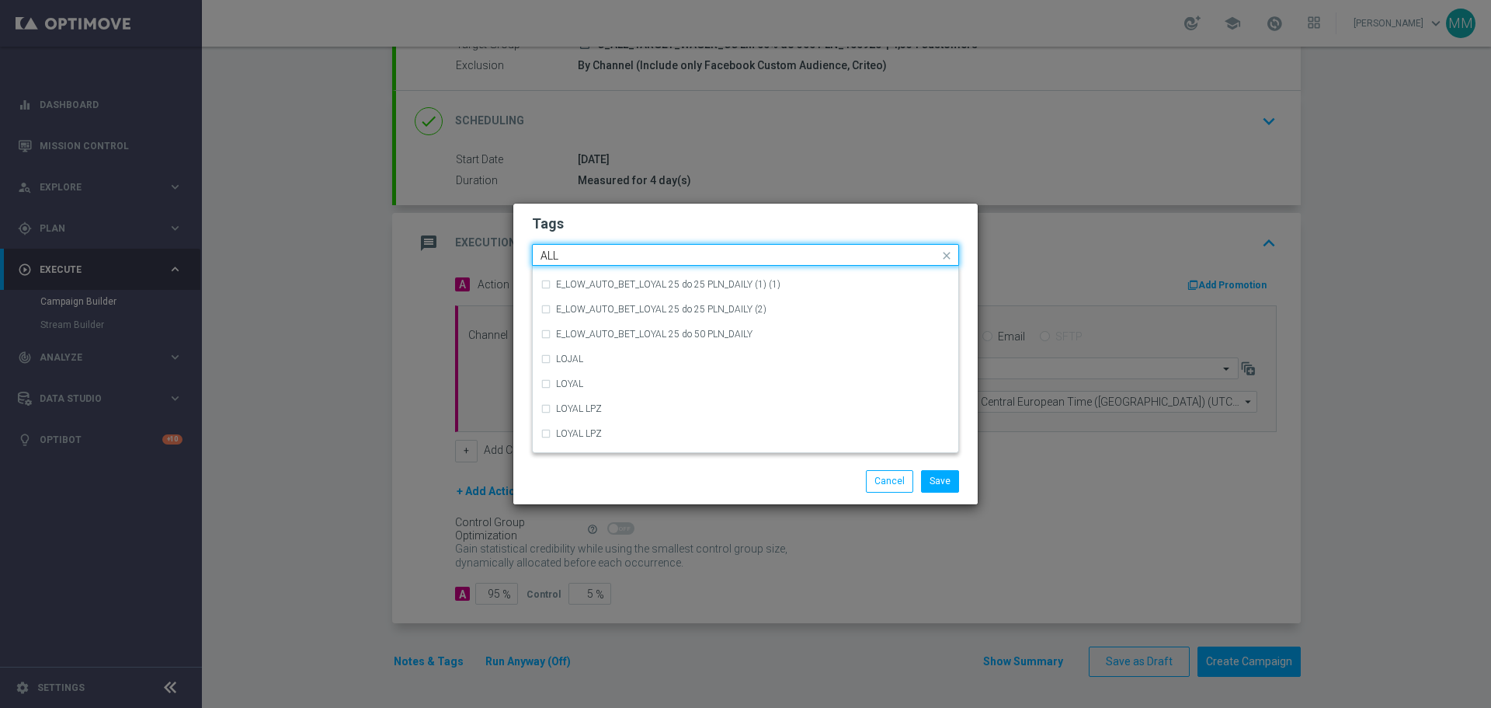
scroll to position [0, 0]
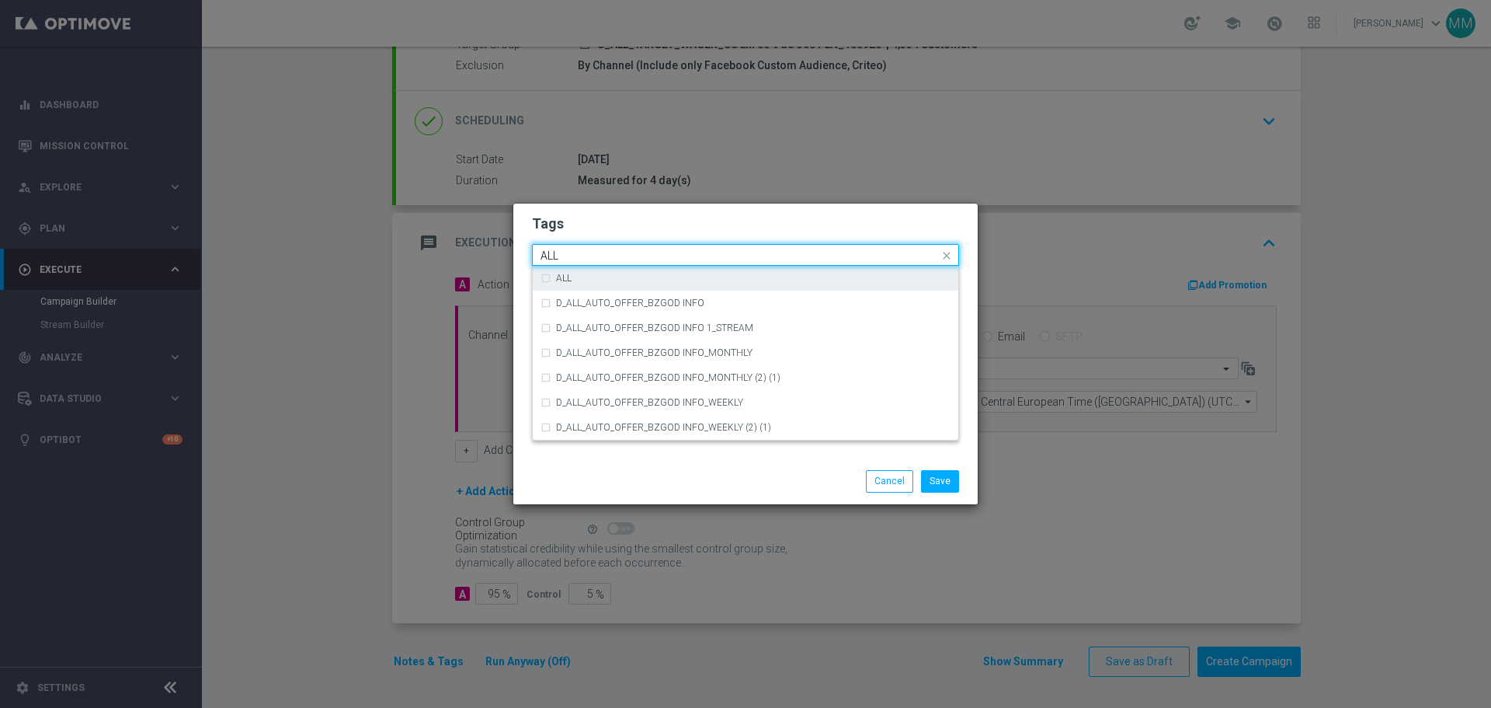
click at [541, 278] on div "ALL" at bounding box center [746, 278] width 410 height 25
drag, startPoint x: 566, startPoint y: 247, endPoint x: 508, endPoint y: 261, distance: 59.2
click at [504, 261] on modal-container "Tags Quick find × C × ALL ALL ALL D_ALL_AUTO_OFFER_BZGOD INFO D_ALL_AUTO_OFFER_…" at bounding box center [745, 354] width 1491 height 708
drag, startPoint x: 561, startPoint y: 253, endPoint x: 521, endPoint y: 252, distance: 39.6
click at [521, 252] on div "Tags Quick find × C × ALL ALL ALL D_ALL_AUTO_OFFER_BZGOD INFO D_ALL_AUTO_OFFER_…" at bounding box center [745, 331] width 465 height 255
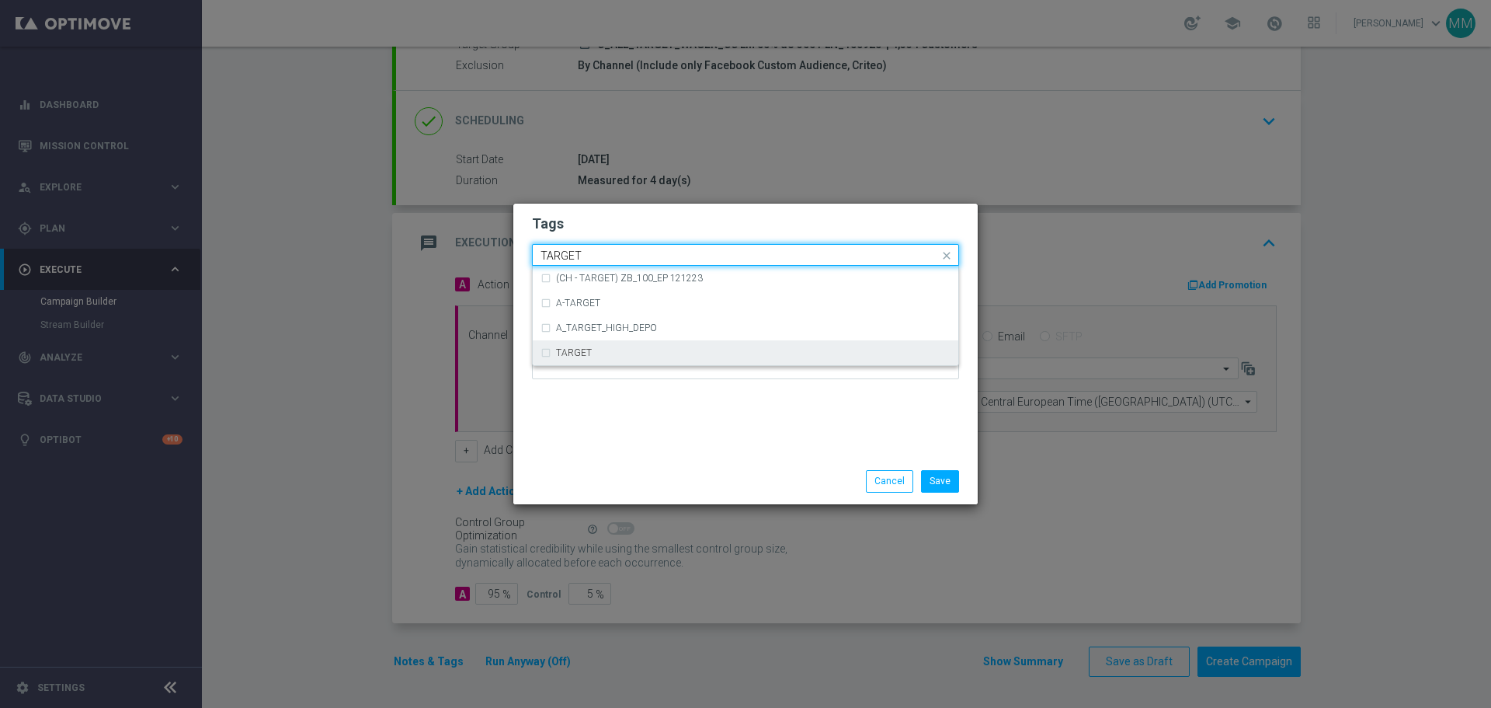
click at [542, 350] on div "TARGET" at bounding box center [746, 352] width 410 height 25
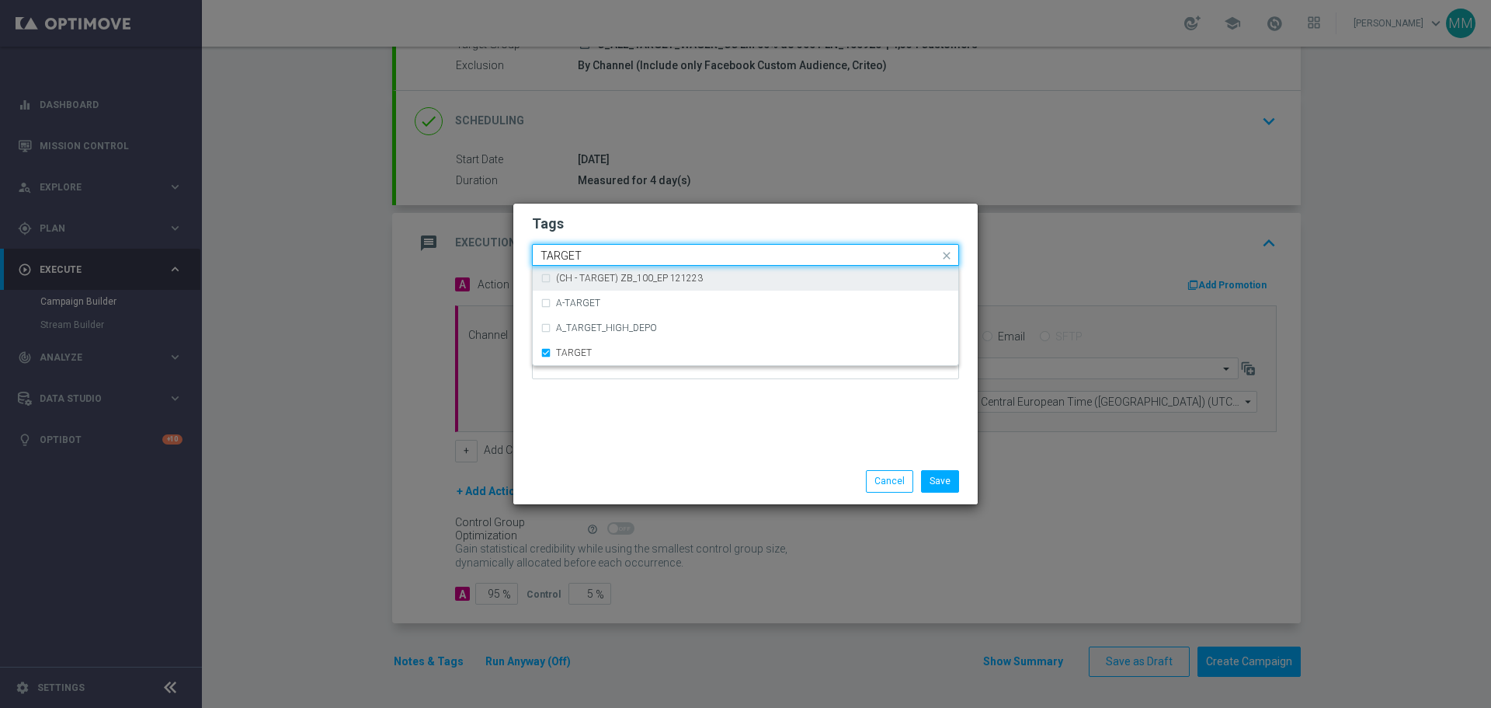
drag, startPoint x: 602, startPoint y: 252, endPoint x: 479, endPoint y: 250, distance: 122.8
click at [482, 252] on modal-container "Tags Quick find × C × ALL × TARGET TARGET (CH - TARGET) ZB_100_EP 121223 A-TARG…" at bounding box center [745, 354] width 1491 height 708
click at [545, 283] on div "WAGER" at bounding box center [746, 278] width 410 height 25
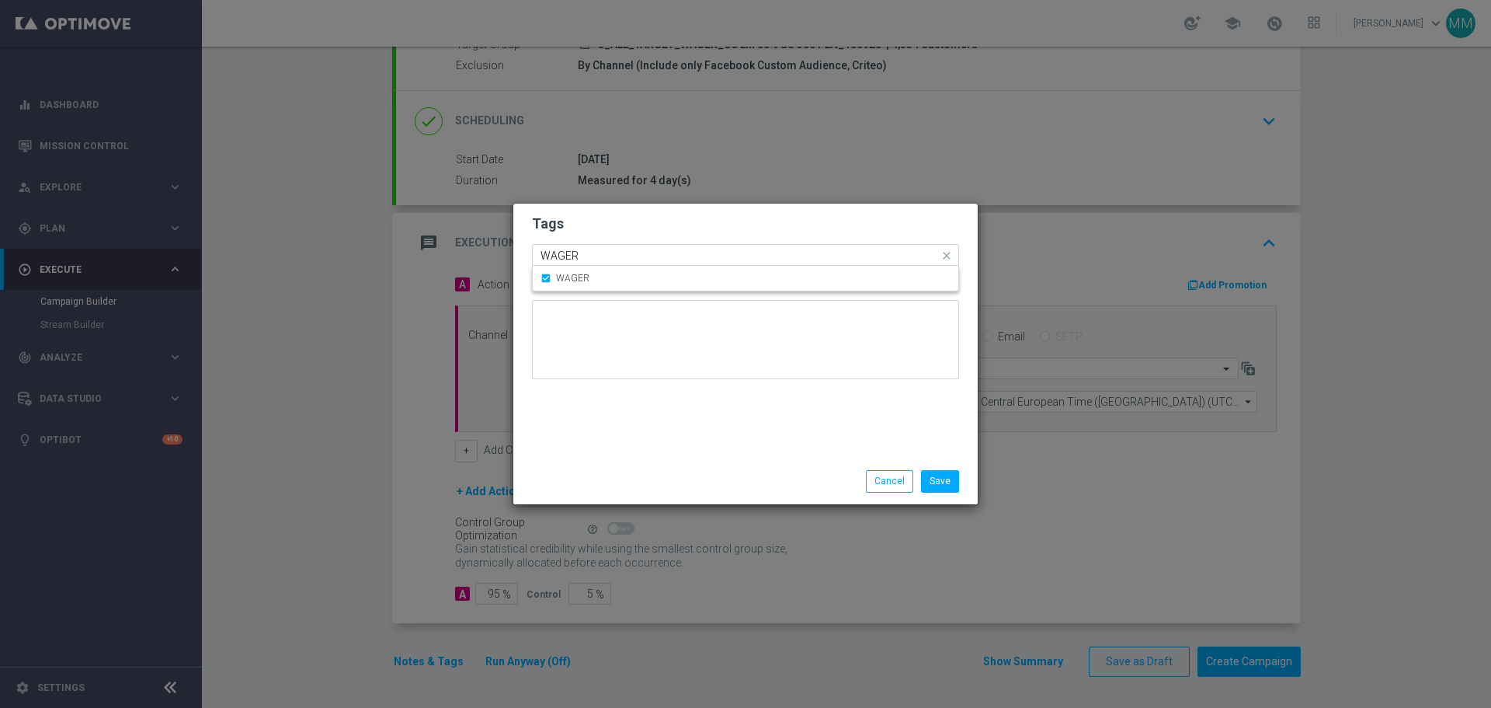
click at [614, 252] on input "WAGER" at bounding box center [740, 255] width 399 height 13
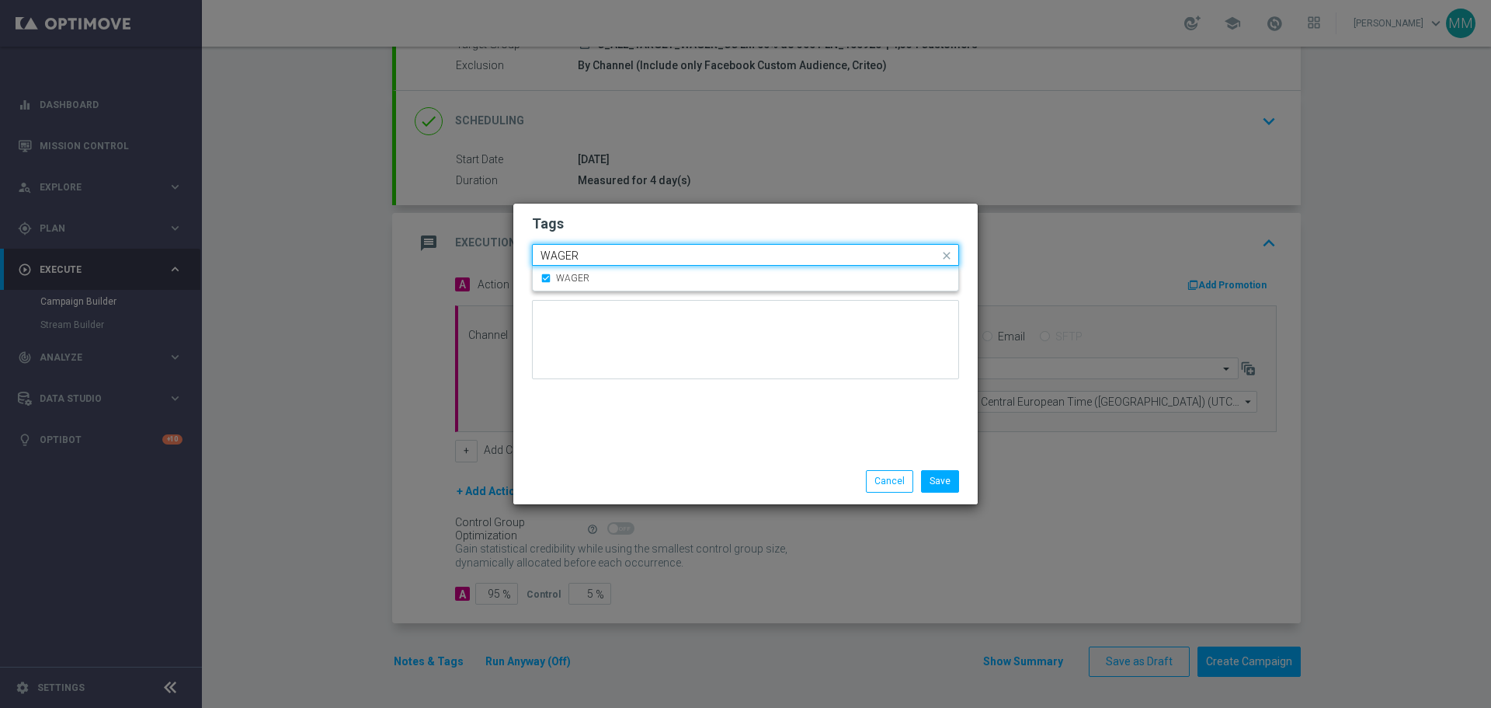
drag, startPoint x: 614, startPoint y: 252, endPoint x: 517, endPoint y: 259, distance: 98.1
click at [518, 259] on div "Tags Quick find × C × ALL × TARGET × WAGER WAGER WAGER Notes" at bounding box center [745, 331] width 465 height 255
click at [545, 275] on div "CC" at bounding box center [746, 278] width 410 height 25
click at [687, 254] on input "CC" at bounding box center [740, 255] width 399 height 13
type input "C"
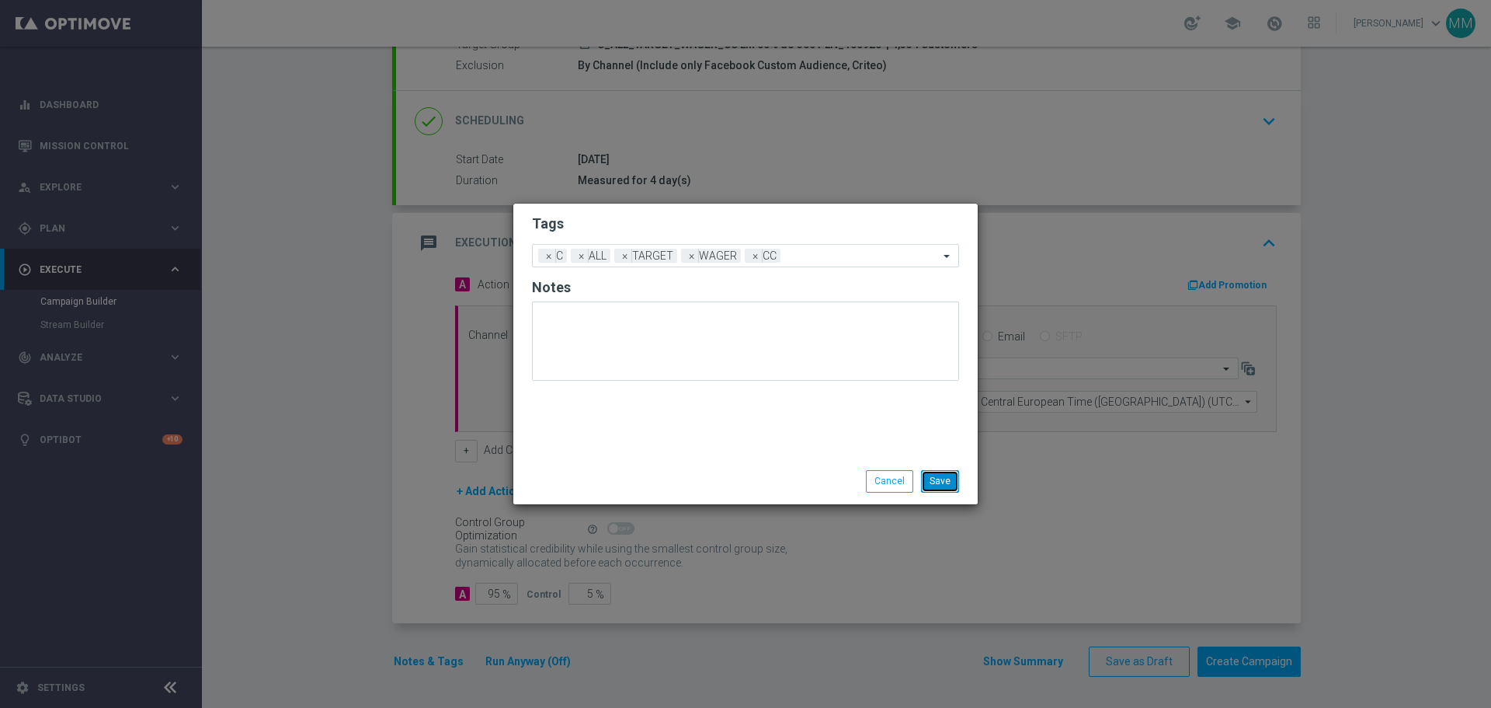
click at [942, 480] on button "Save" at bounding box center [940, 481] width 38 height 22
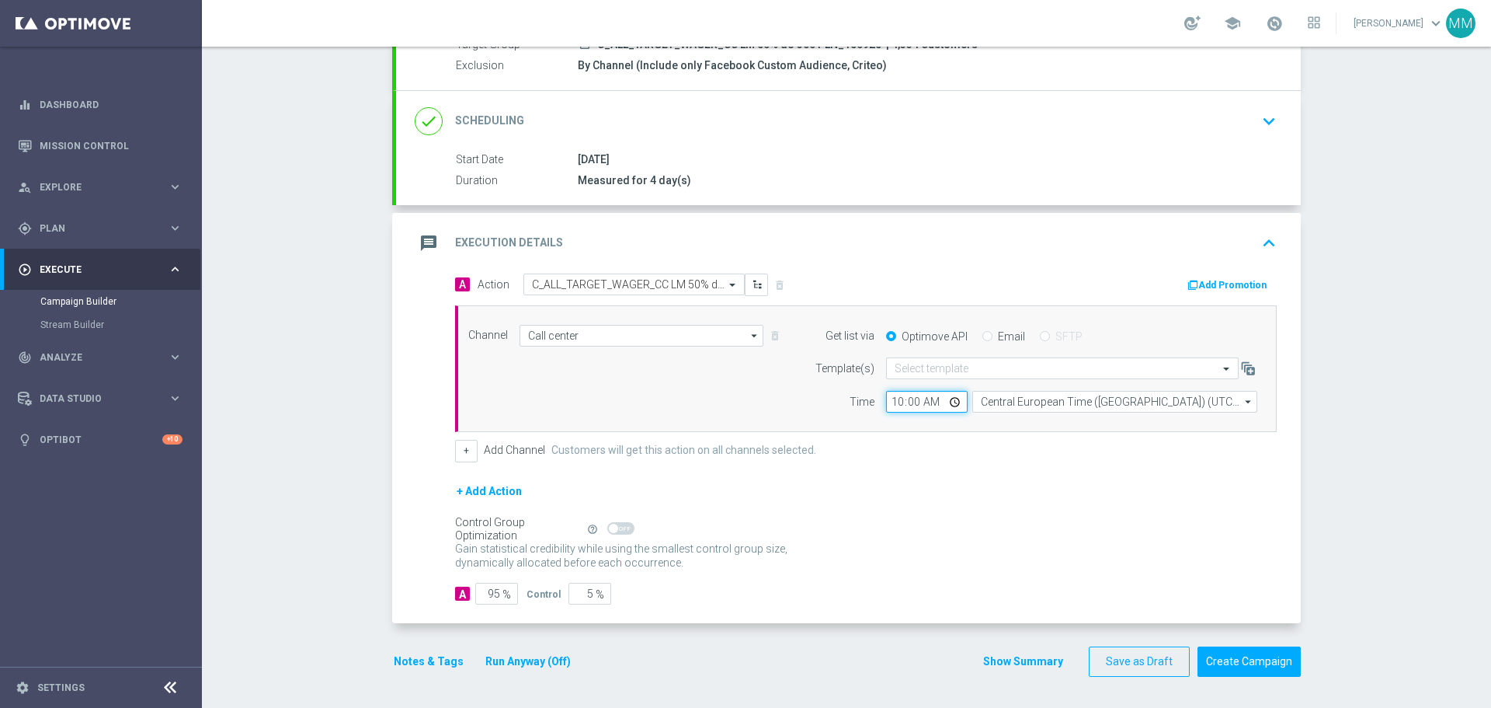
click at [921, 399] on input "10:00" at bounding box center [927, 402] width 82 height 22
click at [948, 402] on input "10:00" at bounding box center [927, 402] width 82 height 22
type input "10:15"
click at [1044, 516] on div "+ Add Action" at bounding box center [866, 501] width 822 height 39
click at [417, 657] on button "Notes & Tags" at bounding box center [428, 661] width 73 height 19
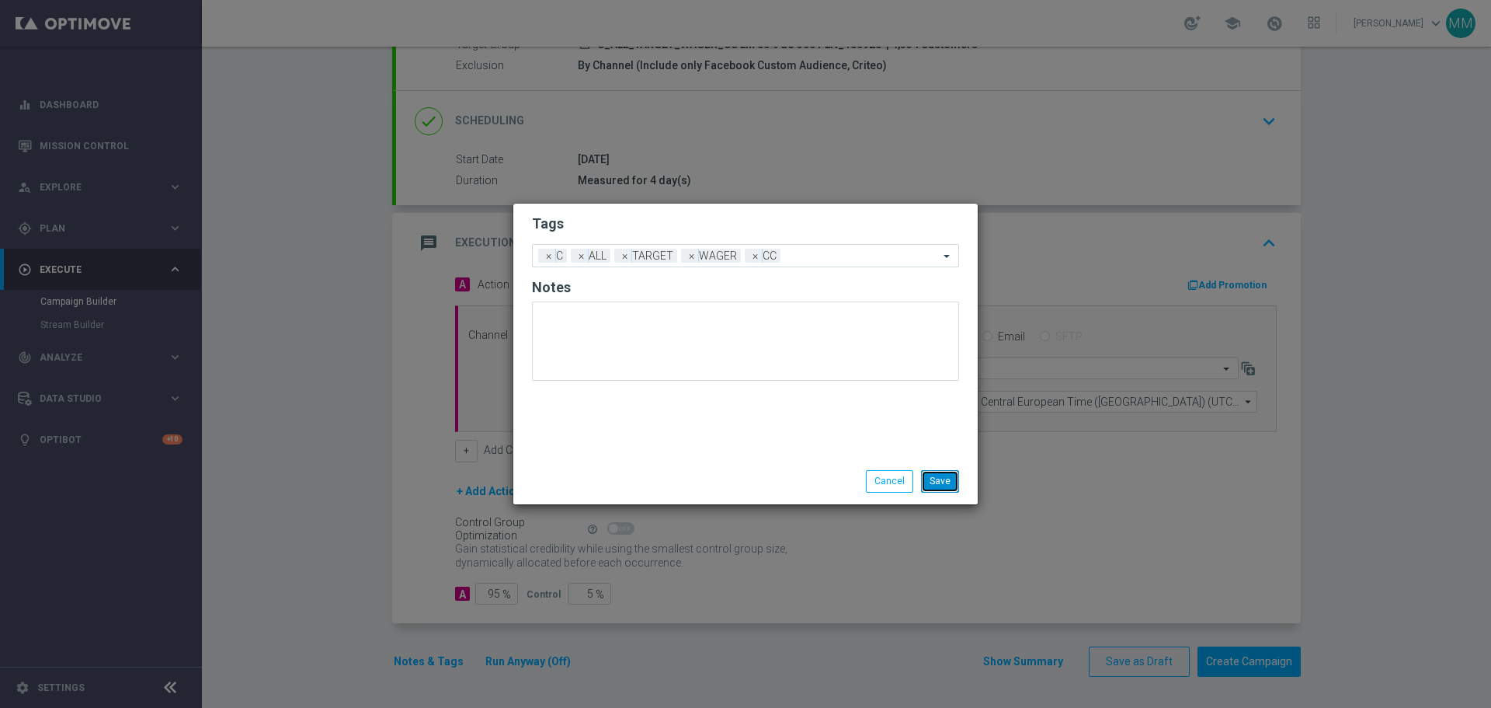
click at [947, 482] on button "Save" at bounding box center [940, 481] width 38 height 22
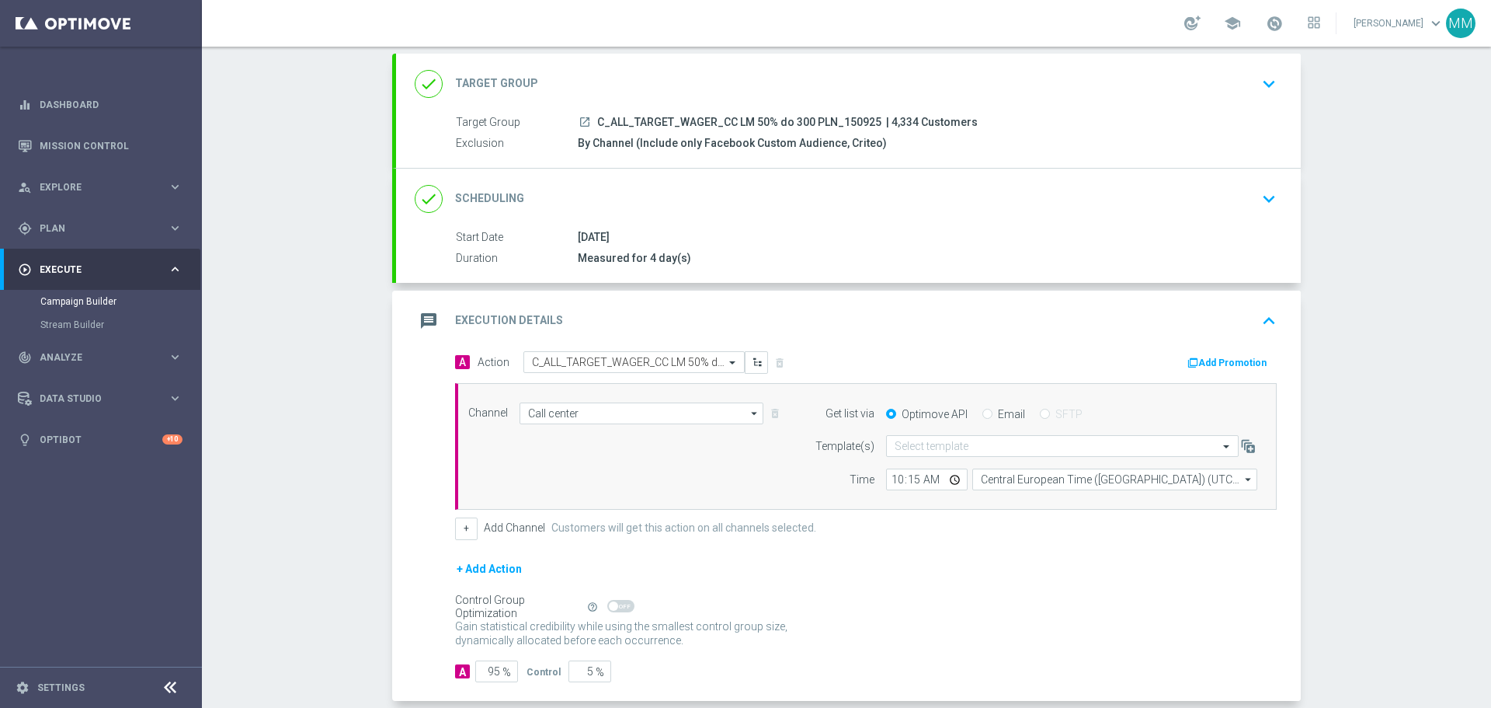
scroll to position [163, 0]
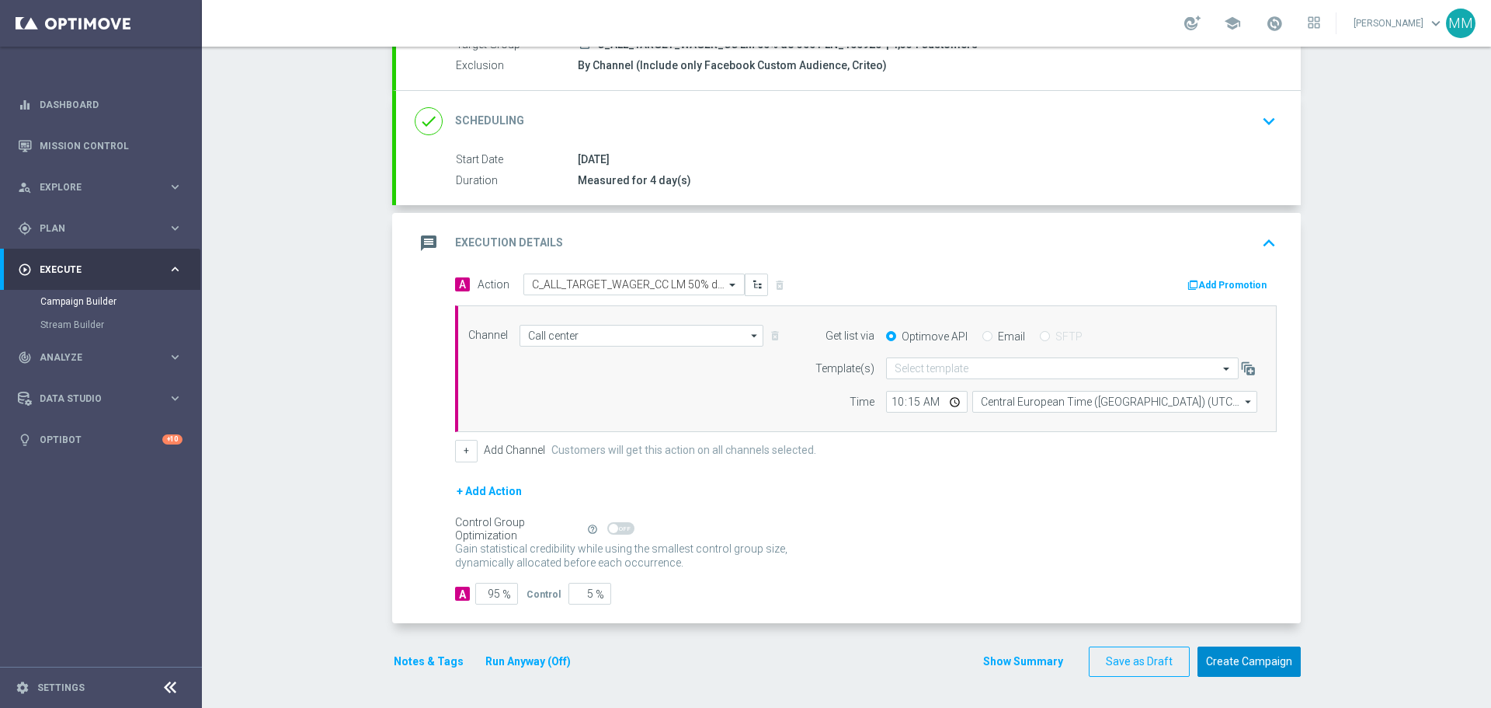
click at [1250, 664] on button "Create Campaign" at bounding box center [1249, 661] width 103 height 30
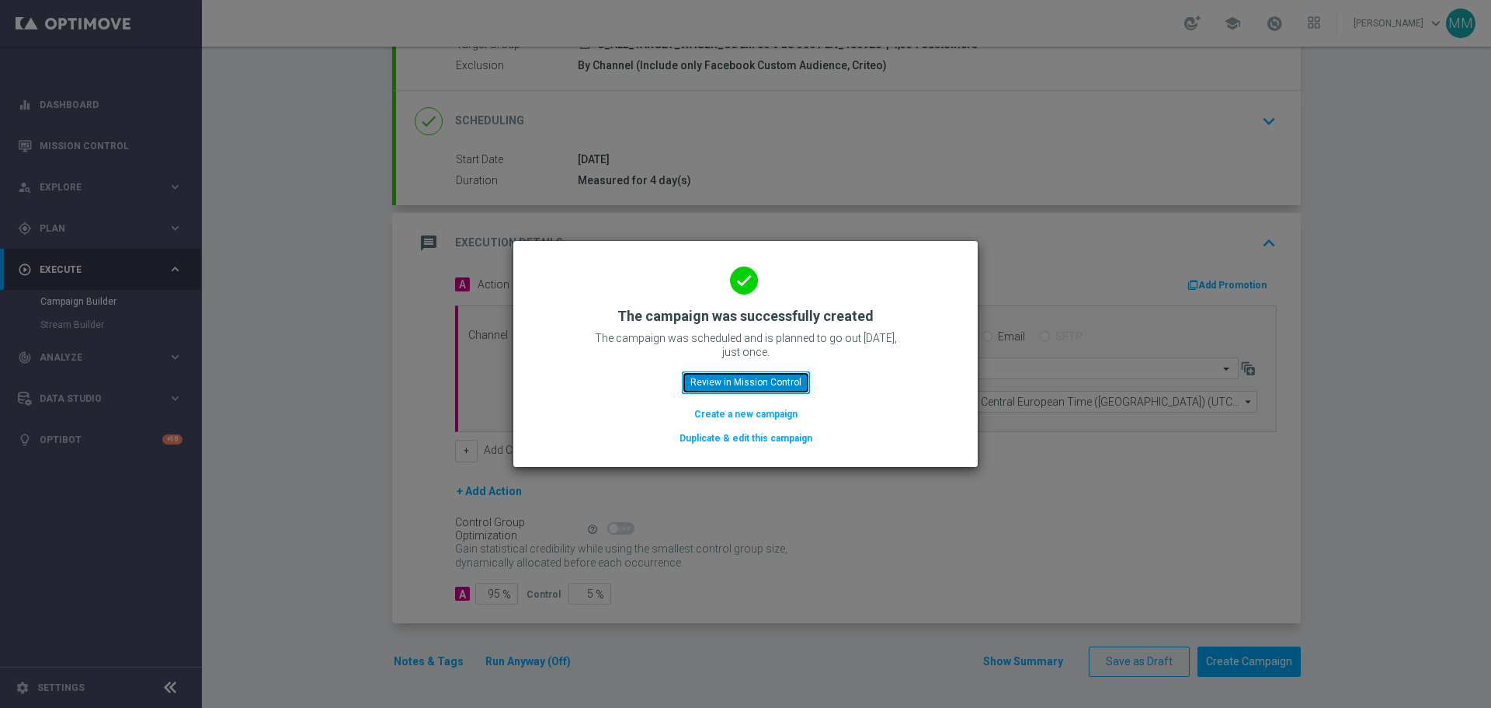
click at [738, 379] on button "Review in Mission Control" at bounding box center [746, 382] width 128 height 22
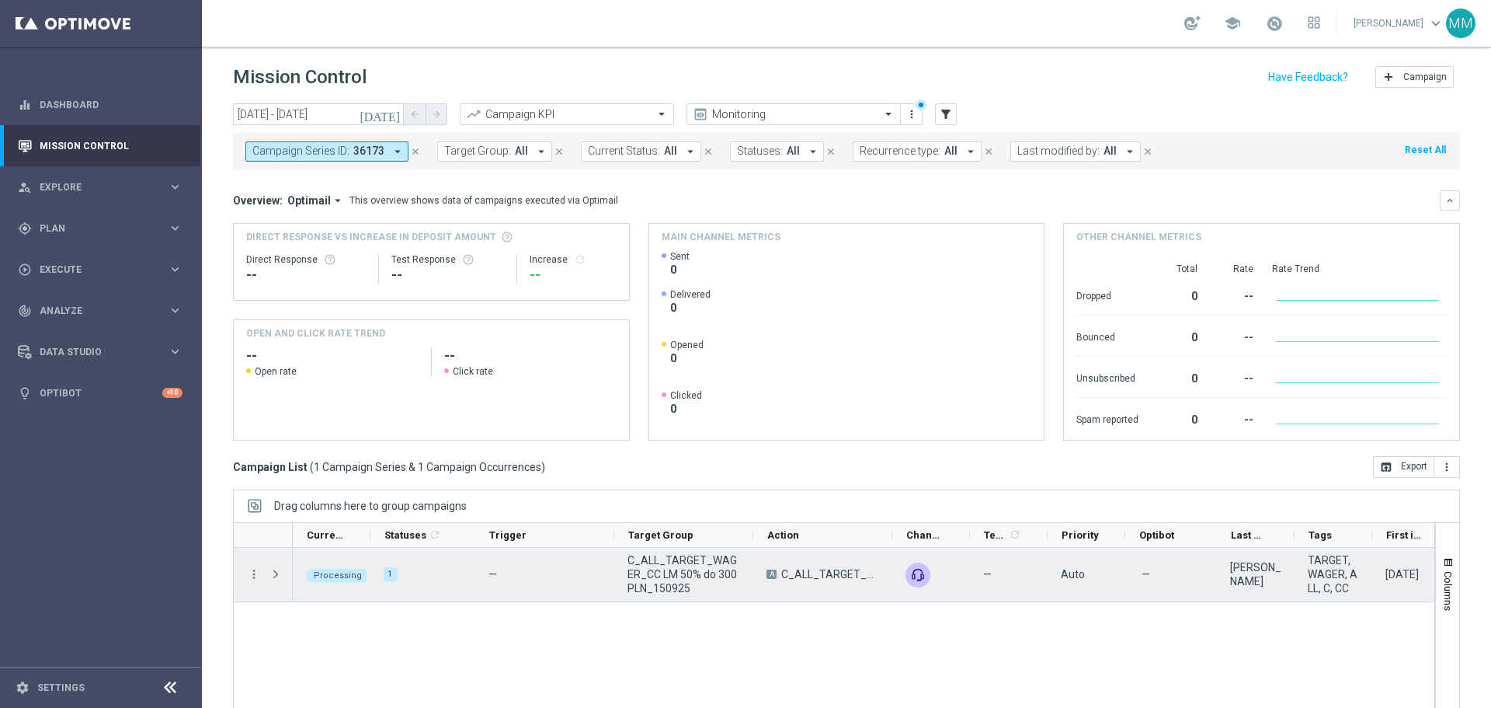
click at [487, 581] on div "—" at bounding box center [544, 575] width 139 height 54
click at [1246, 573] on div "[PERSON_NAME]" at bounding box center [1255, 574] width 51 height 28
click at [254, 574] on icon "more_vert" at bounding box center [254, 574] width 14 height 14
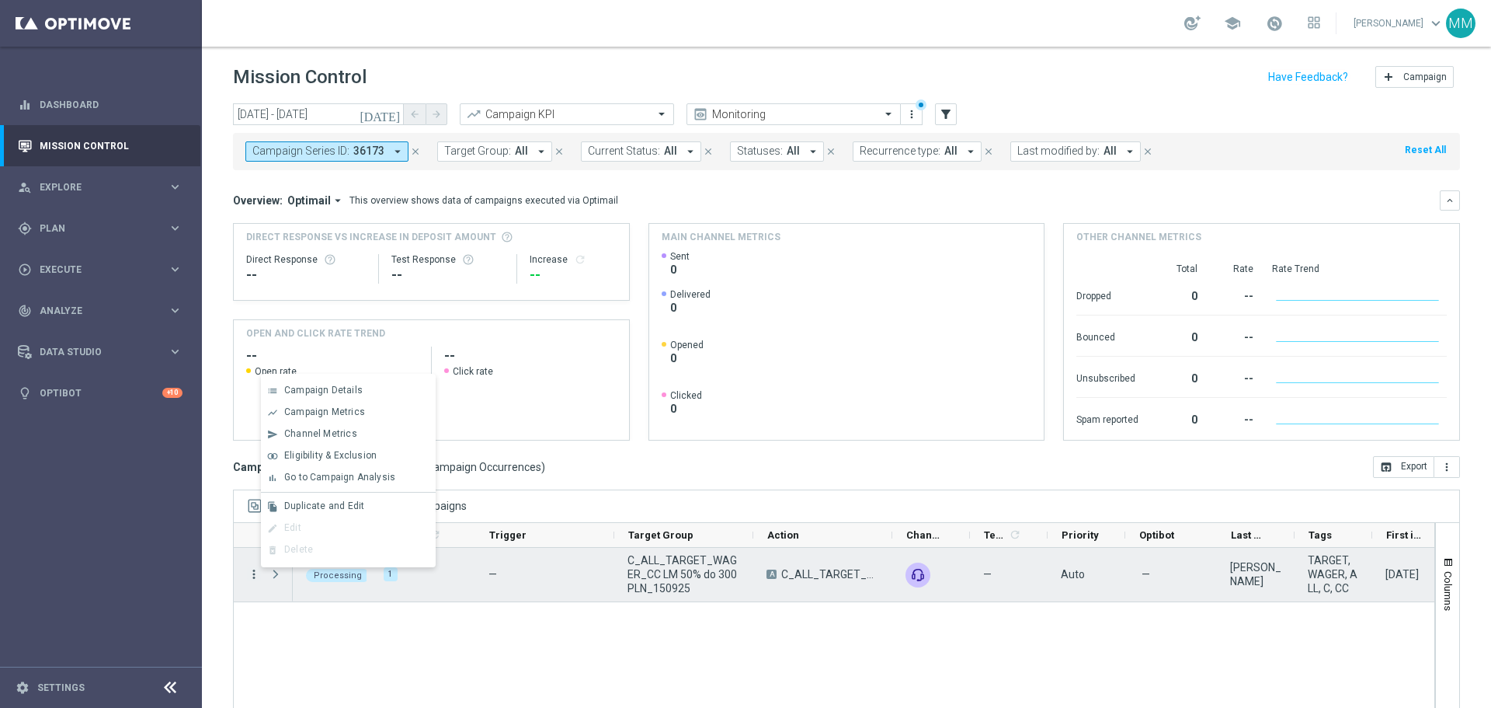
click at [254, 574] on icon "more_vert" at bounding box center [254, 574] width 14 height 14
